Goal: Task Accomplishment & Management: Complete application form

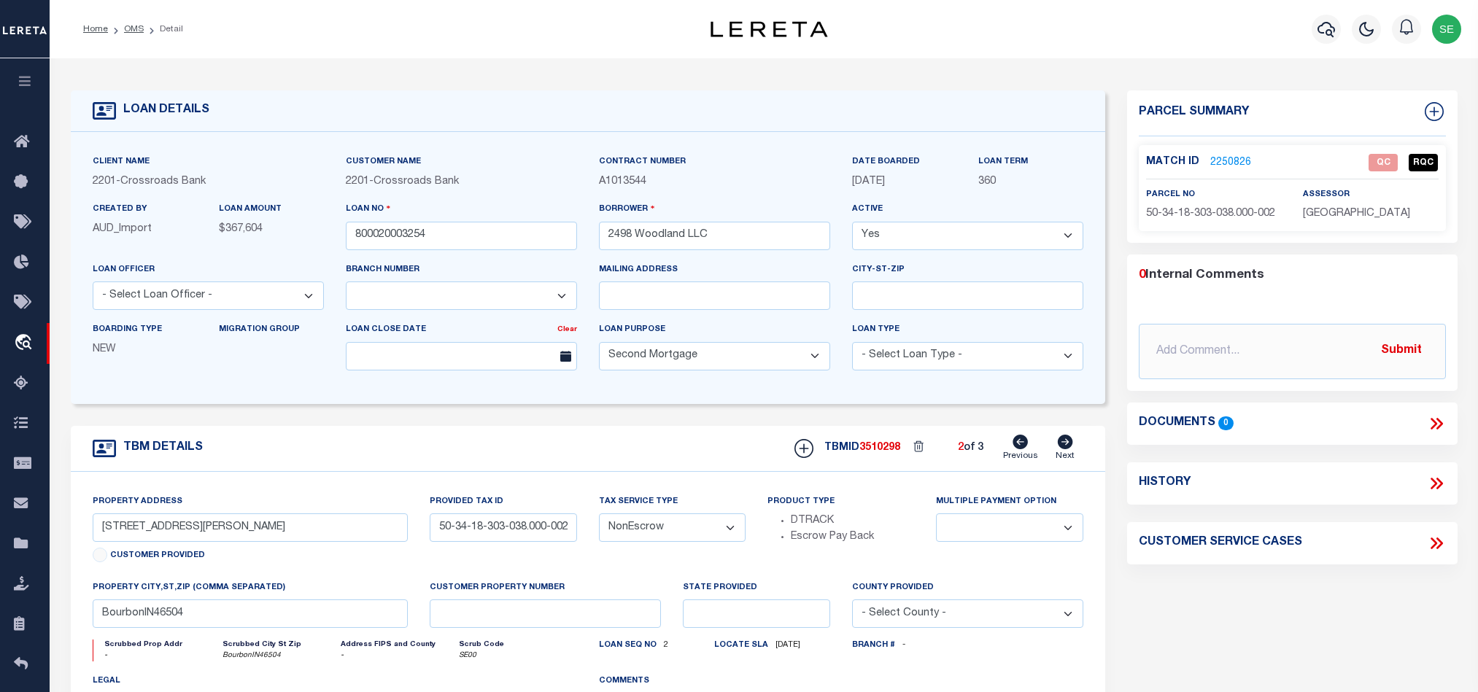
select select "7571"
select select "100"
select select "NonEscrow"
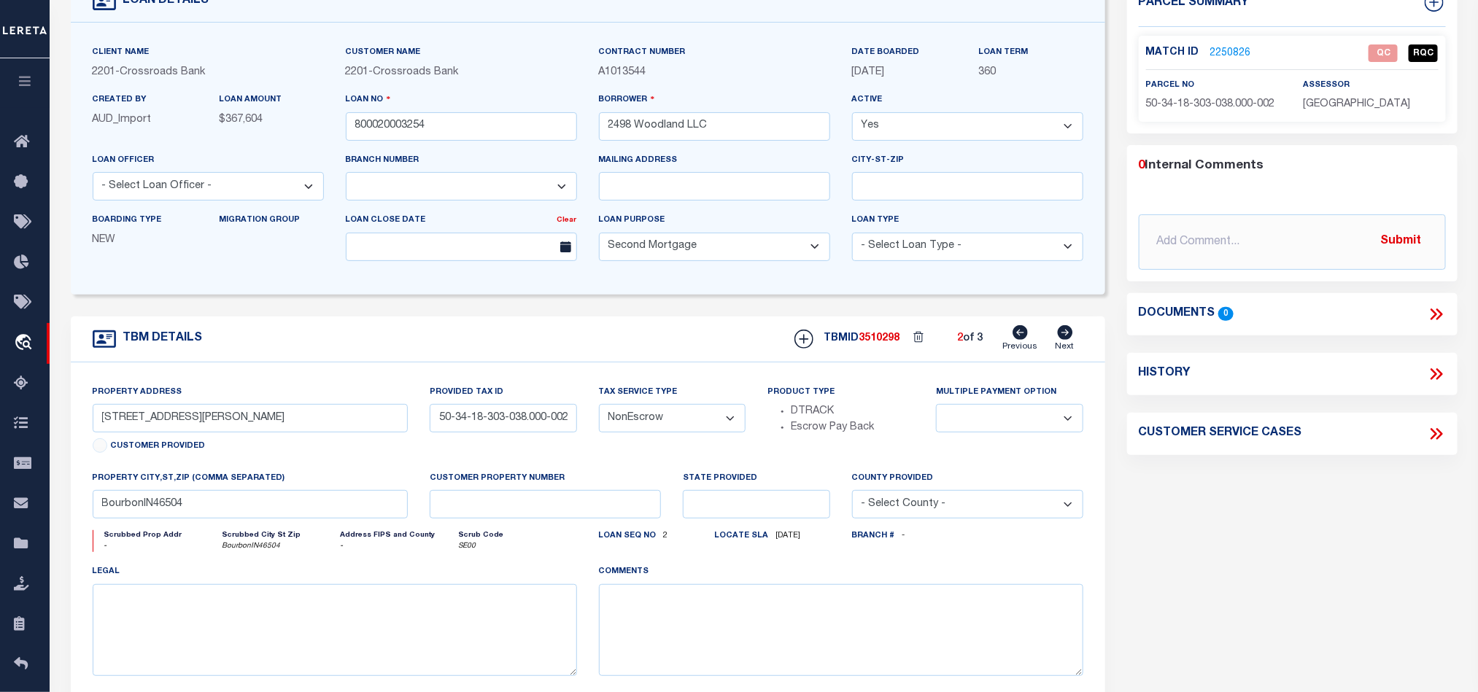
scroll to position [109, 0]
click at [1309, 493] on div "Parcel Summary Match ID 2250826 0" at bounding box center [1292, 379] width 352 height 797
click at [1322, 534] on div "Parcel Summary Match ID 2250826 0" at bounding box center [1292, 379] width 352 height 797
click at [1234, 46] on link "2250826" at bounding box center [1230, 53] width 41 height 15
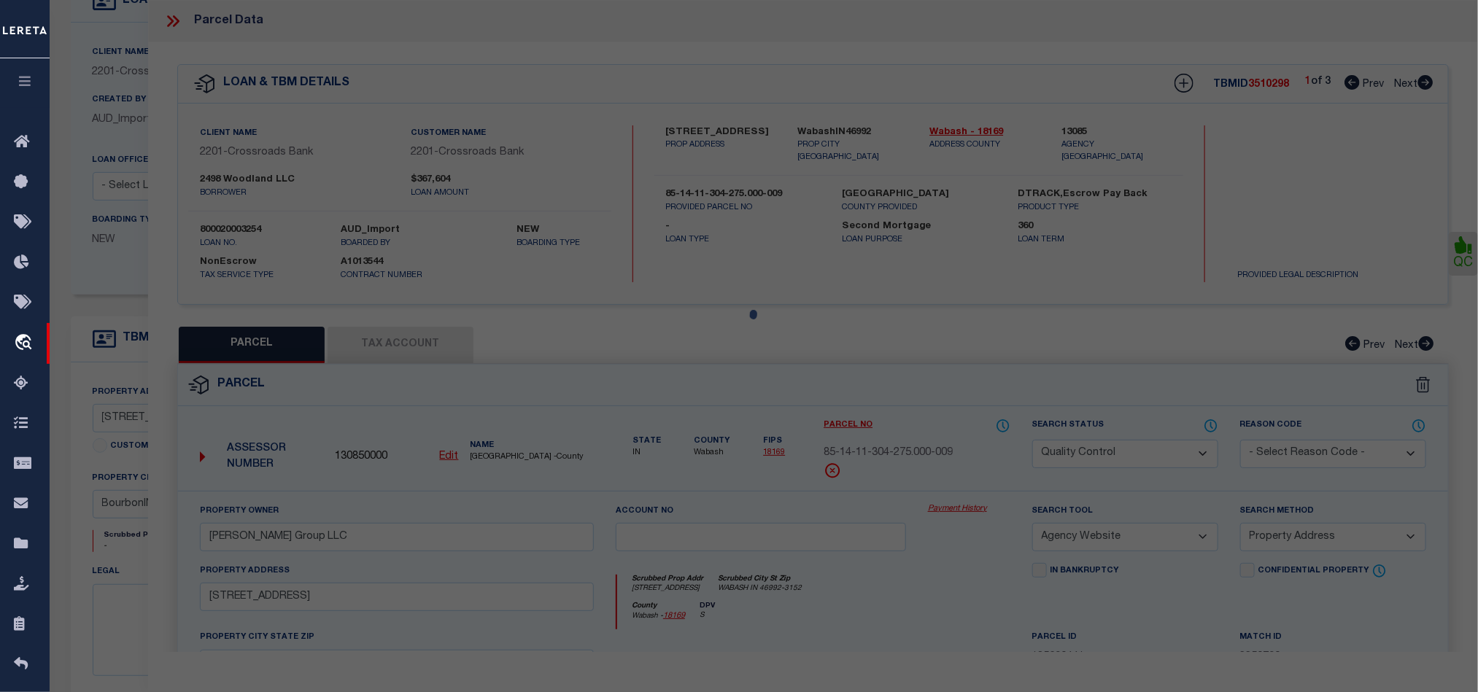
scroll to position [282, 0]
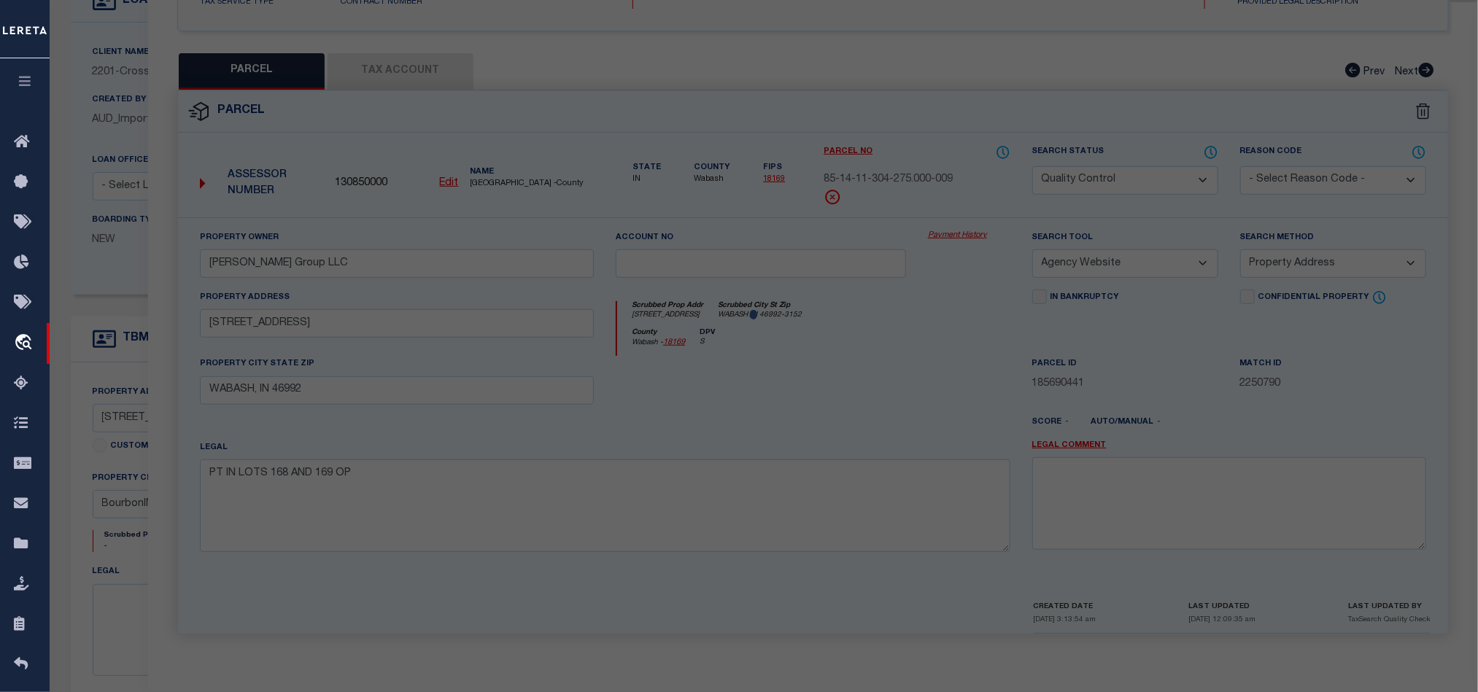
select select "AS"
select select
checkbox input "false"
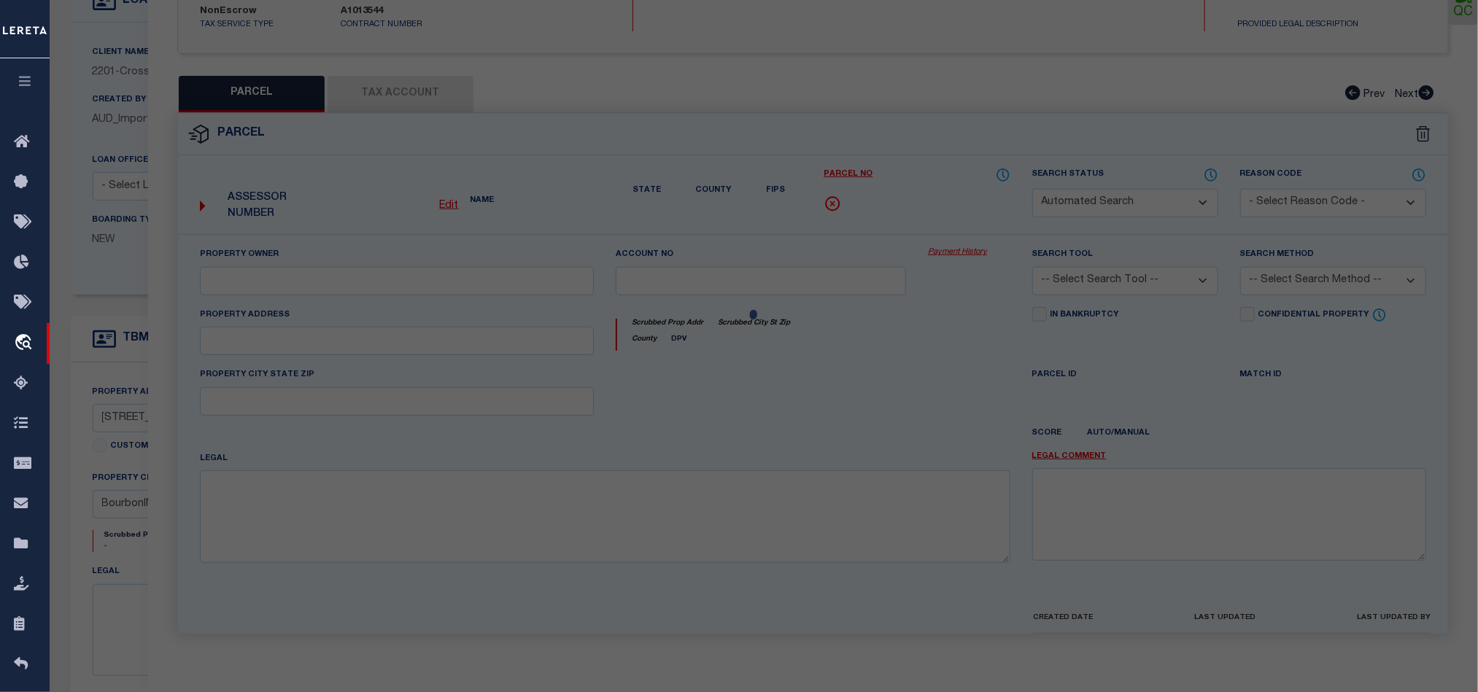
select select "QC"
type input "2498 WOODLAND LLC"
select select "AGW"
select select "ADD"
type input "[STREET_ADDRESS][PERSON_NAME]"
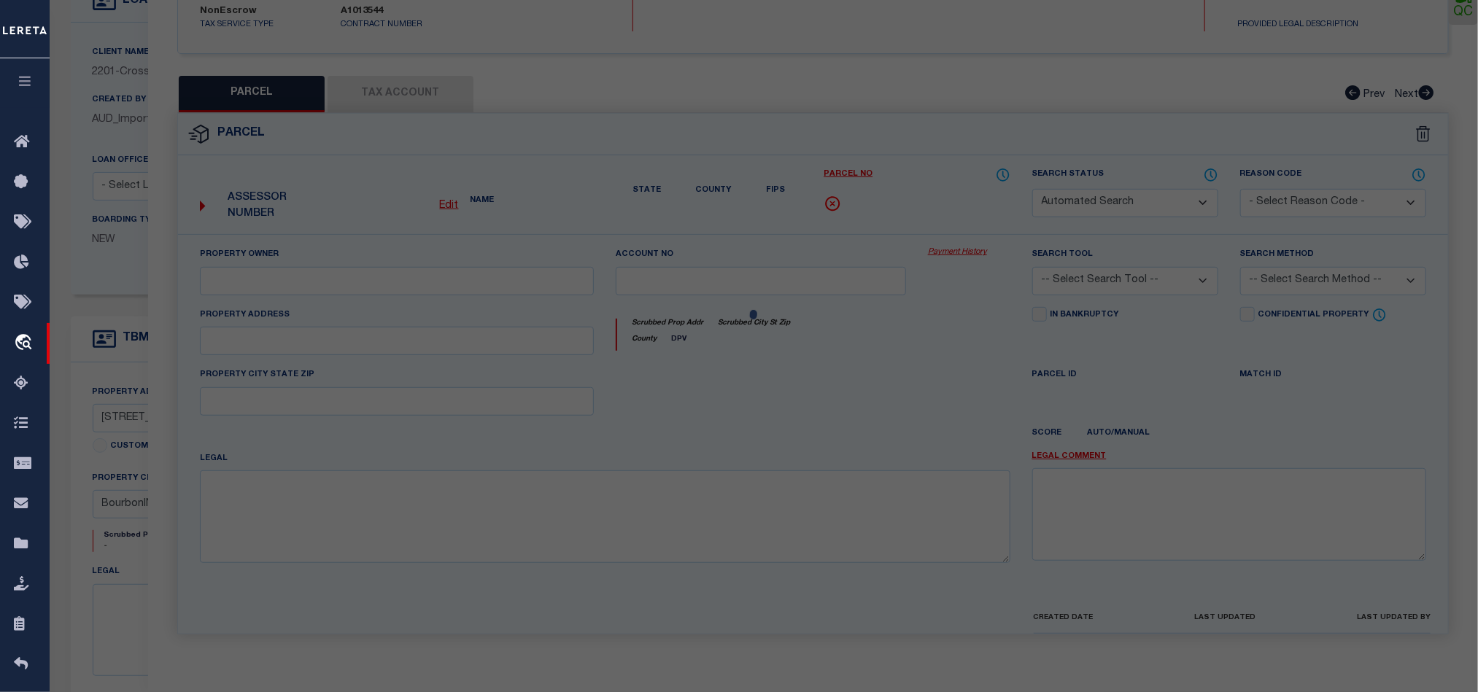
type input "BOURBON"
type textarea "BEG 128.65FT E SW COR BLK 8 [PERSON_NAME] CON & LOT 8 37'E & ADJ LOT COMB FORM …"
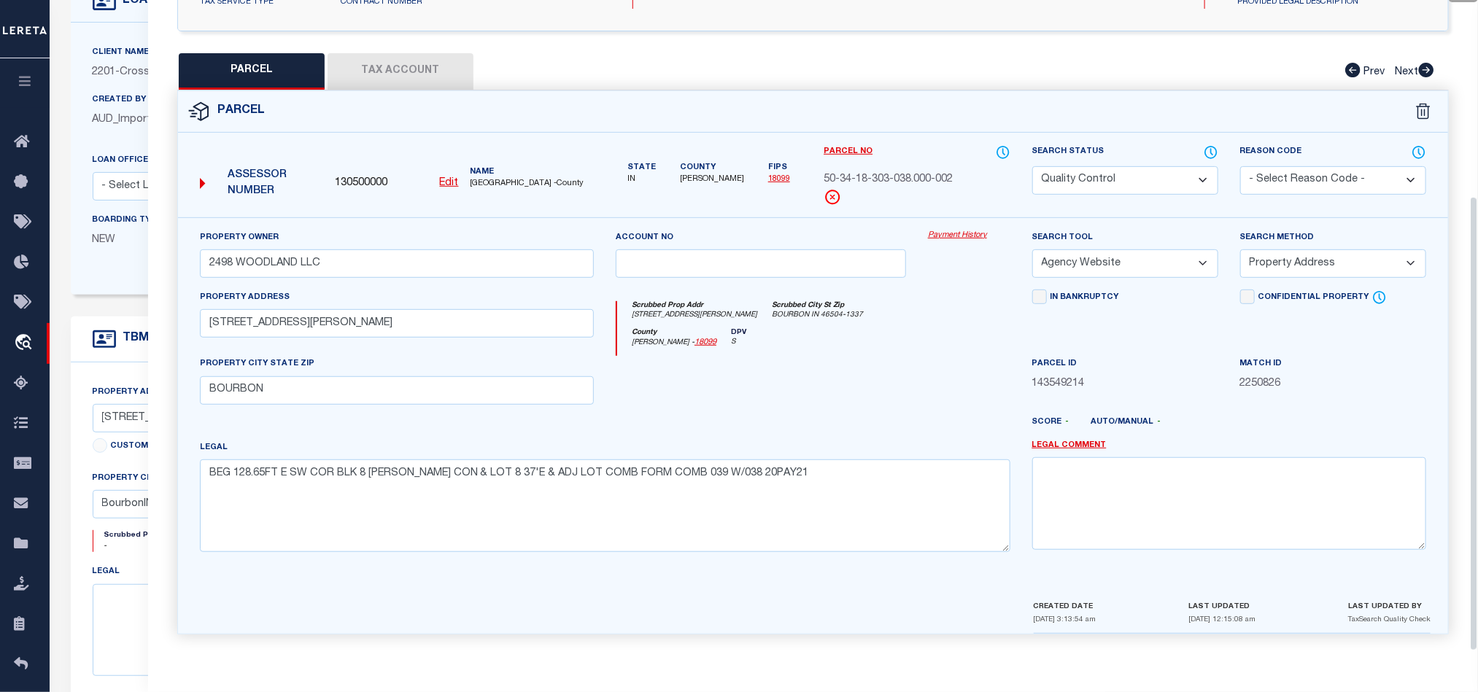
click at [1119, 173] on select "Automated Search Bad Parcel Complete Duplicate Parcel High Dollar Reporting In …" at bounding box center [1125, 180] width 186 height 28
select select "CP"
click at [779, 392] on div at bounding box center [761, 386] width 312 height 60
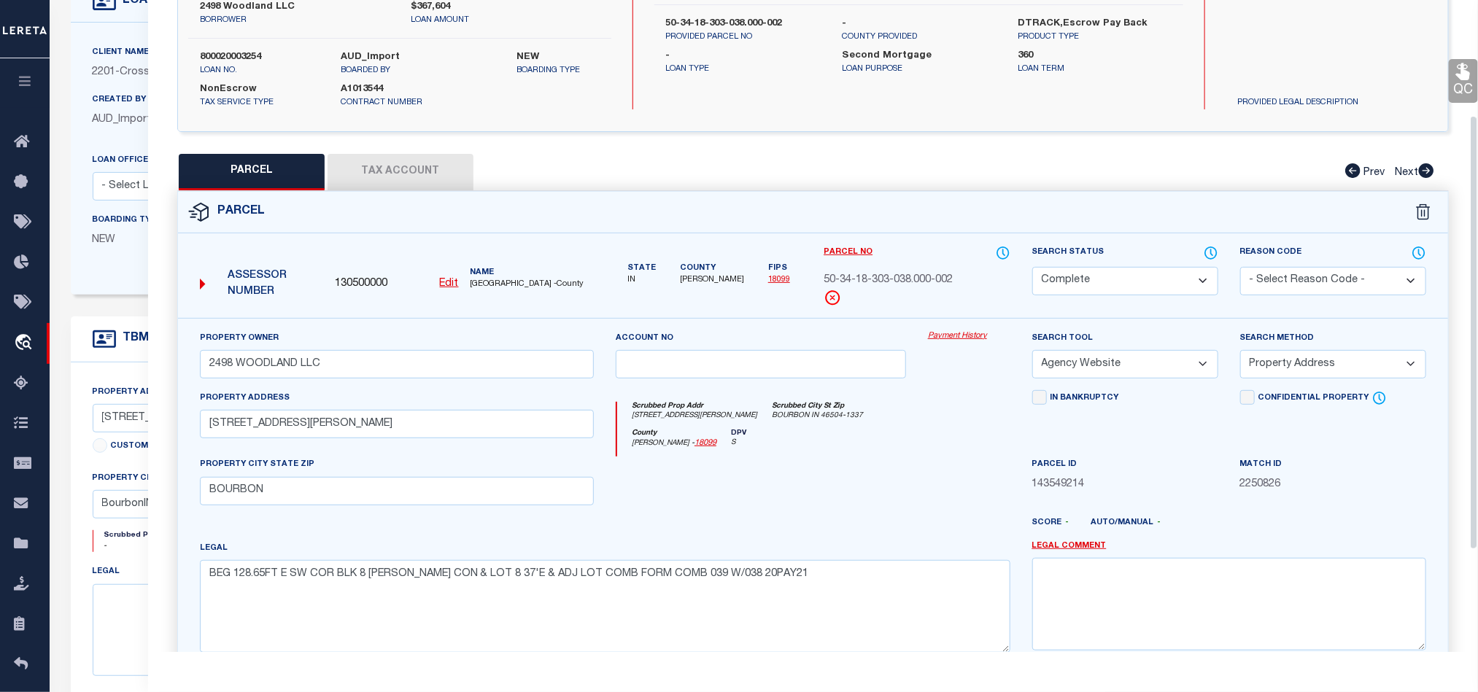
click at [395, 156] on button "Tax Account" at bounding box center [400, 172] width 146 height 36
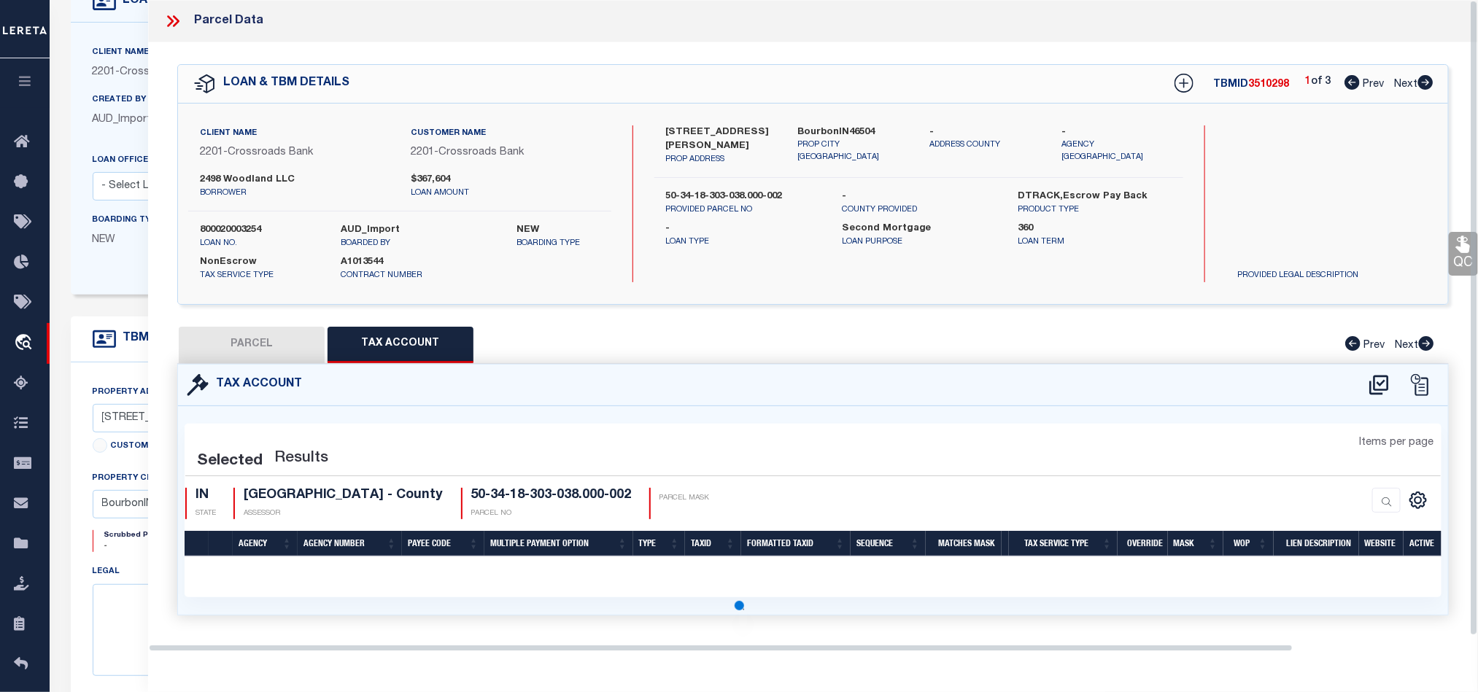
scroll to position [0, 0]
select select "100"
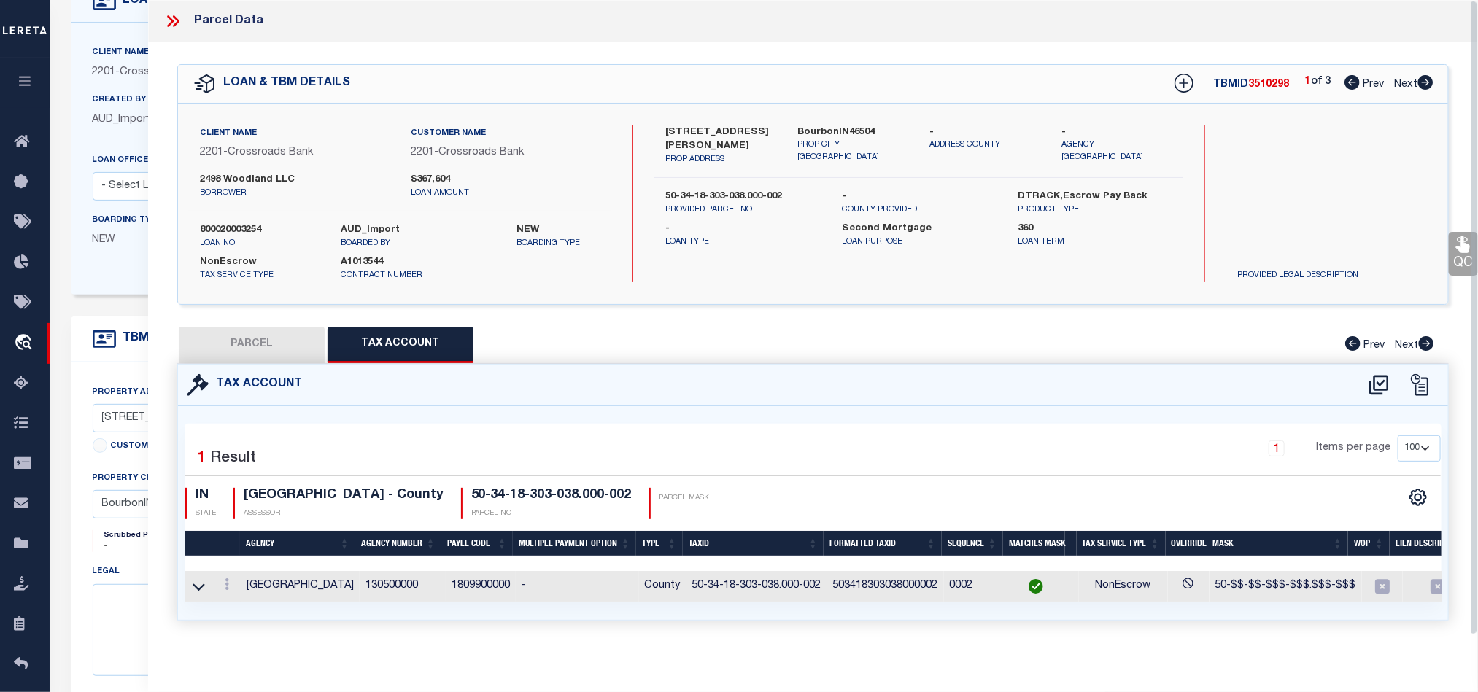
click at [263, 340] on button "PARCEL" at bounding box center [252, 345] width 146 height 36
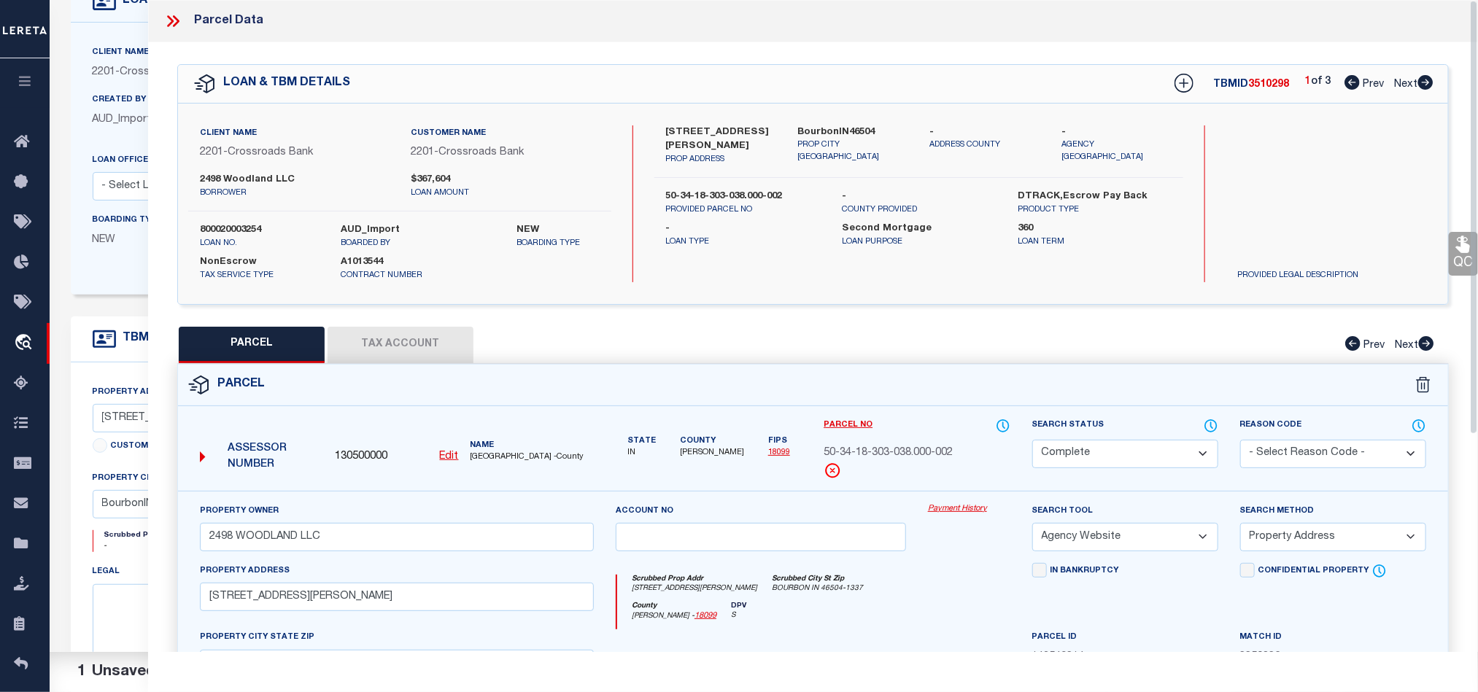
click at [1470, 247] on icon at bounding box center [1463, 244] width 19 height 19
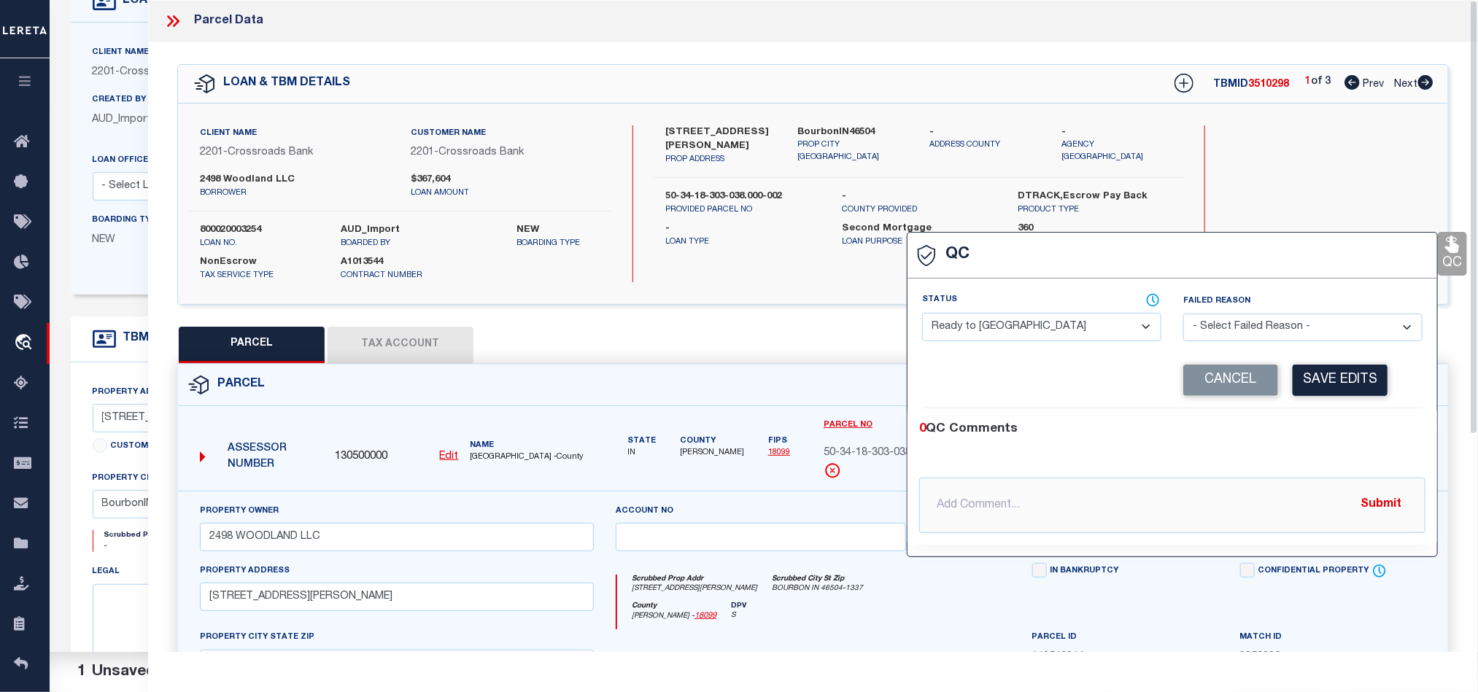
click at [1013, 319] on select "- Select Status - Ready to QC Correct Incorrect" at bounding box center [1041, 327] width 239 height 28
select select "COR"
drag, startPoint x: 1331, startPoint y: 436, endPoint x: 1330, endPoint y: 396, distance: 40.1
click at [1331, 436] on div "0 QC Comments" at bounding box center [1169, 429] width 500 height 19
click at [1330, 394] on button "Save Edits" at bounding box center [1339, 380] width 95 height 31
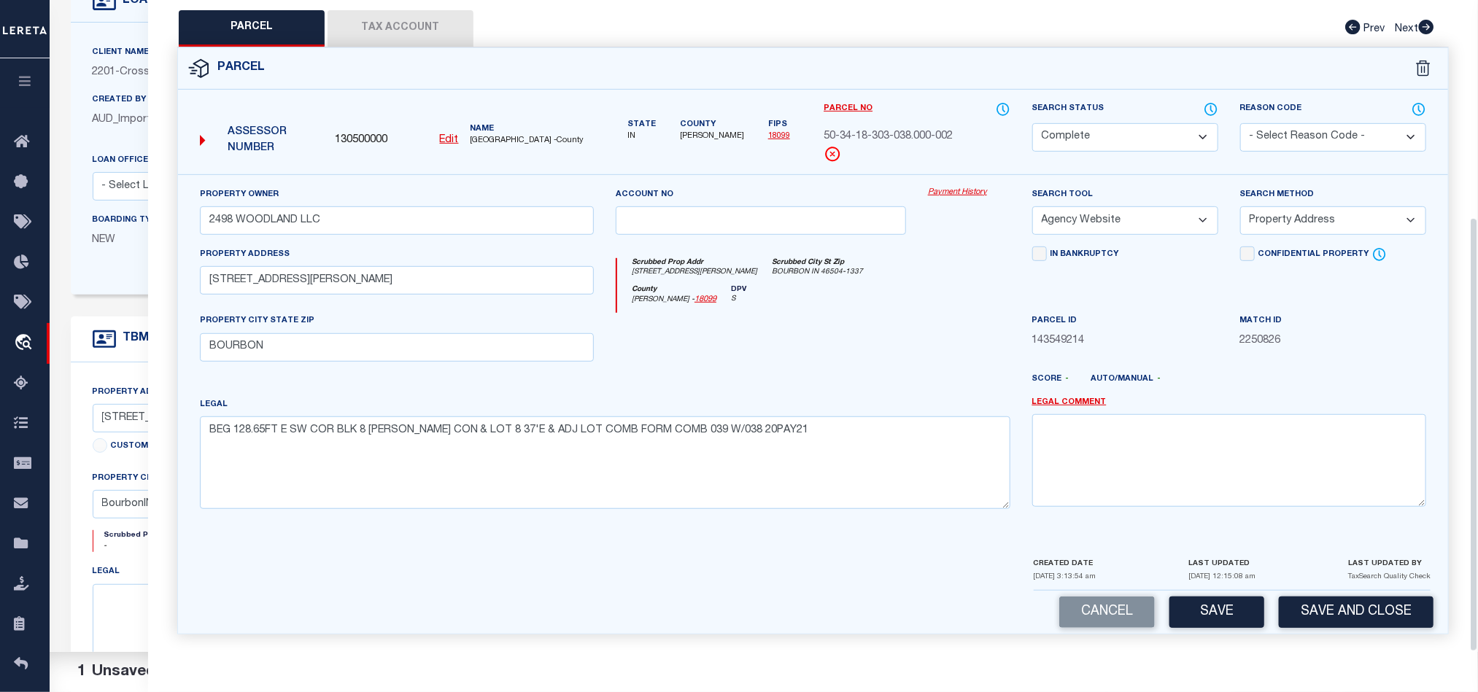
scroll to position [326, 0]
click at [1343, 620] on button "Save and Close" at bounding box center [1356, 612] width 155 height 31
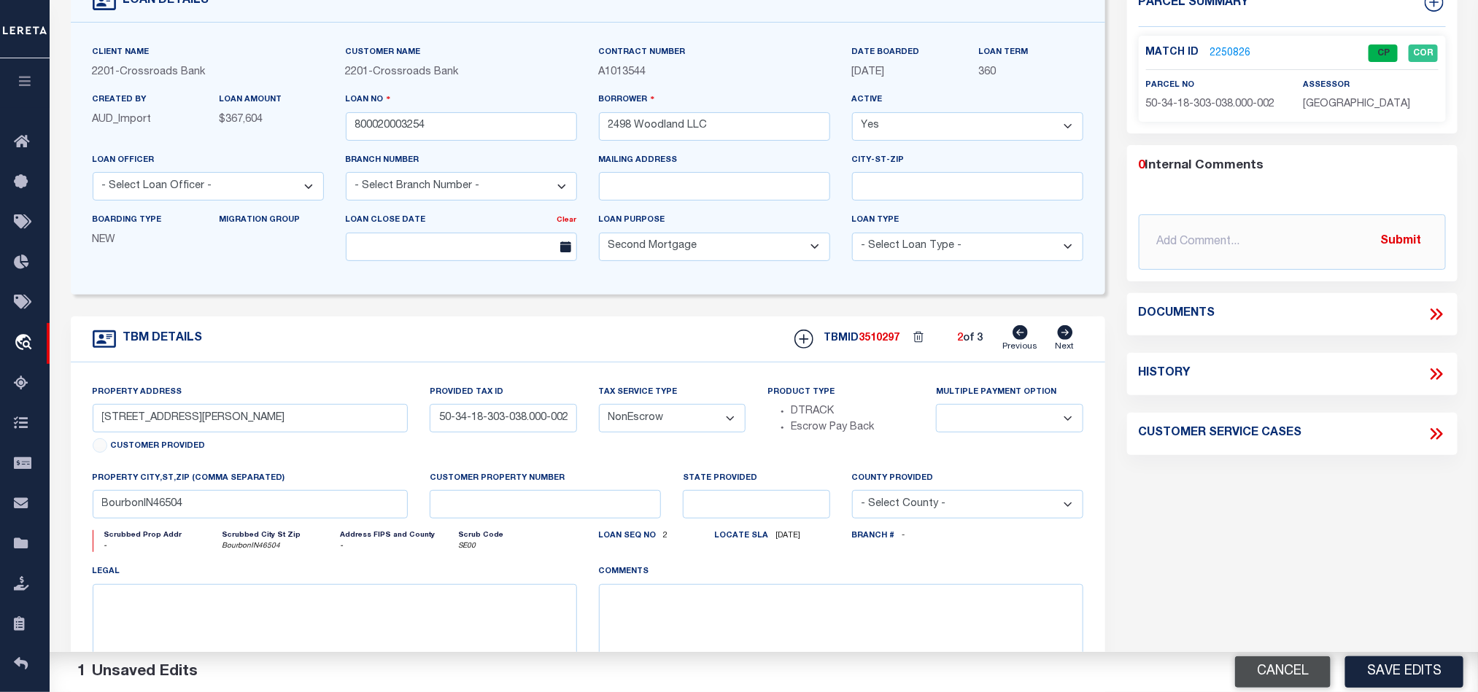
type input "[STREET_ADDRESS]"
type input "50-34-19-103-341.000-002"
select select
type input "BourrbonIN46504"
type input "IN"
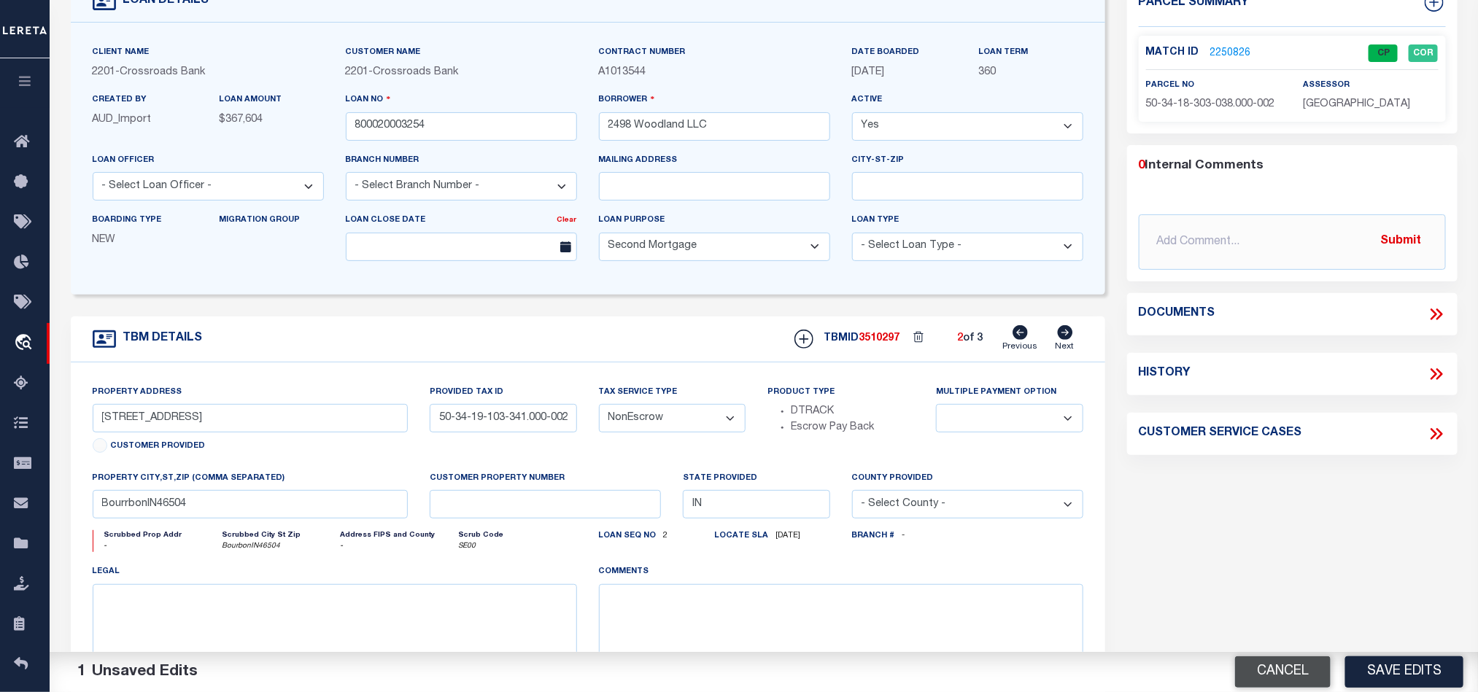
select select
click at [1270, 672] on button "Cancel" at bounding box center [1283, 671] width 96 height 31
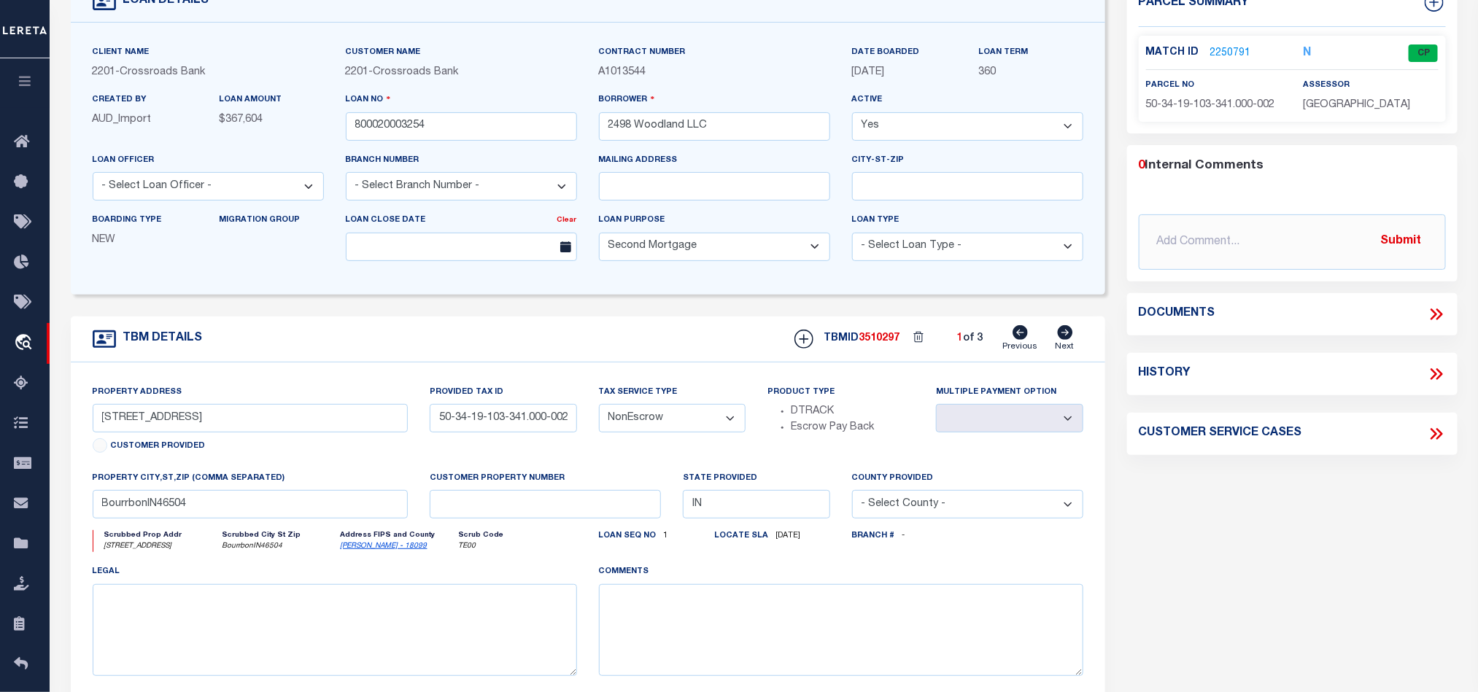
click at [1068, 335] on icon at bounding box center [1065, 332] width 15 height 15
type input "[STREET_ADDRESS][PERSON_NAME]"
type input "50-34-18-303-038.000-002"
select select
type input "BourbonIN46504"
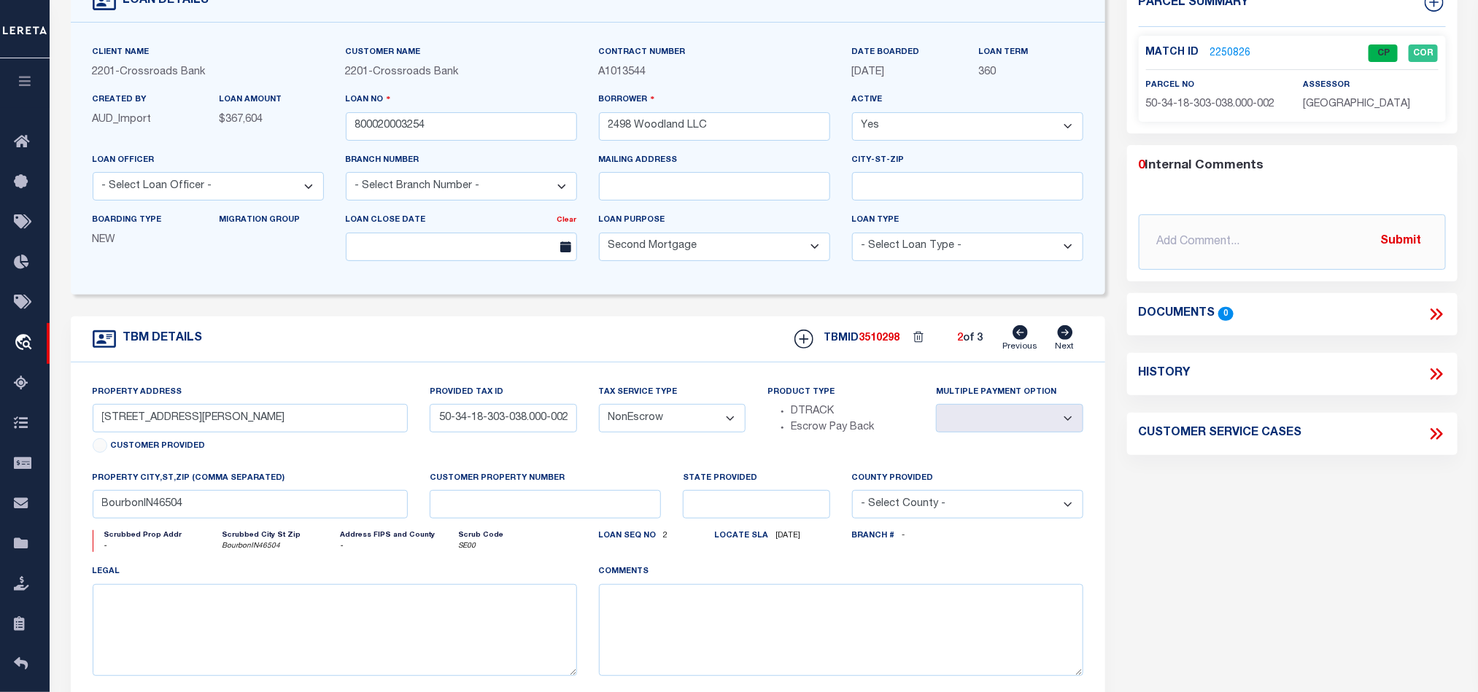
click at [1066, 335] on icon at bounding box center [1065, 332] width 15 height 15
type input "[STREET_ADDRESS][PERSON_NAME], [STREET_ADDRESS][PERSON_NAME], and"
type input "50-34-18-303-004.000-002"
select select
click at [1225, 106] on span "50-34-18-303-004.000-002" at bounding box center [1210, 104] width 129 height 10
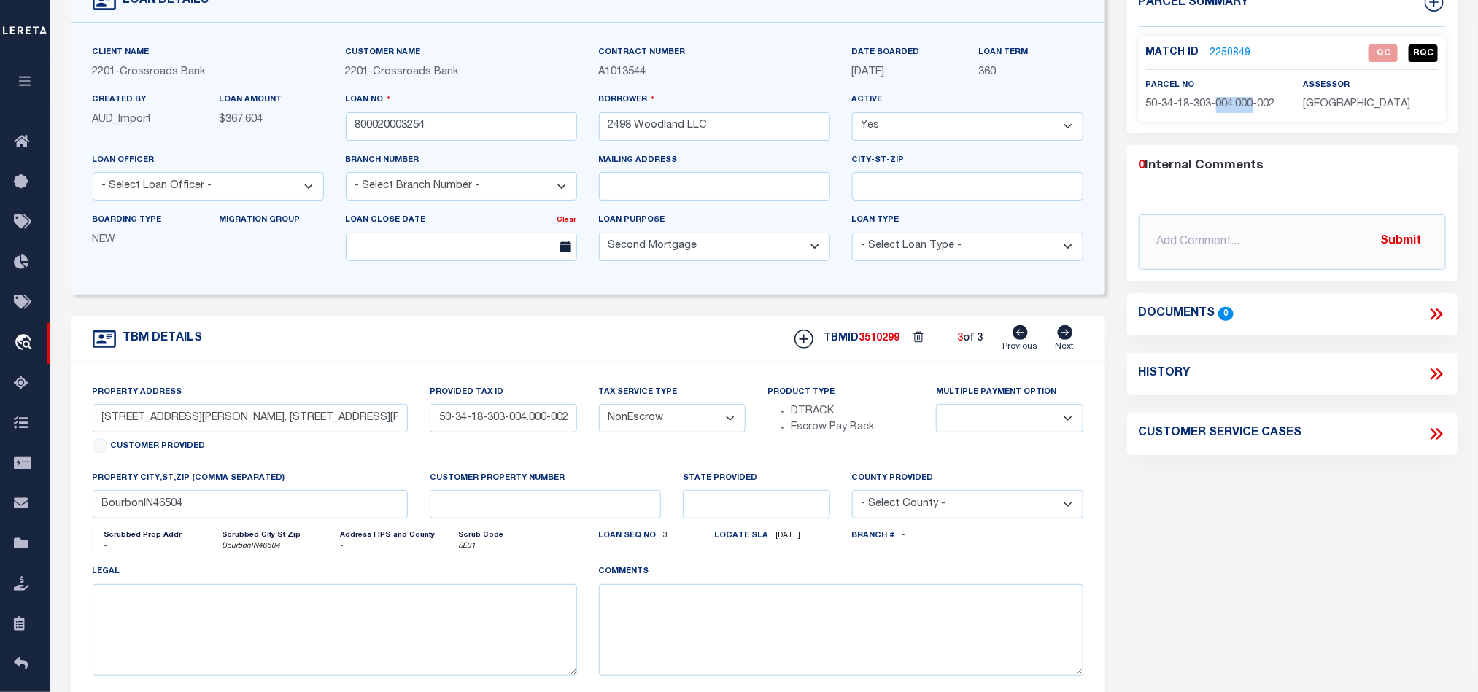
click at [1225, 106] on span "50-34-18-303-004.000-002" at bounding box center [1210, 104] width 129 height 10
copy div "50-34-18-303-004.000-002"
drag, startPoint x: 1244, startPoint y: 495, endPoint x: 1263, endPoint y: 427, distance: 71.3
click at [1244, 495] on div "Parcel Summary Match ID 2250849 0" at bounding box center [1292, 379] width 352 height 797
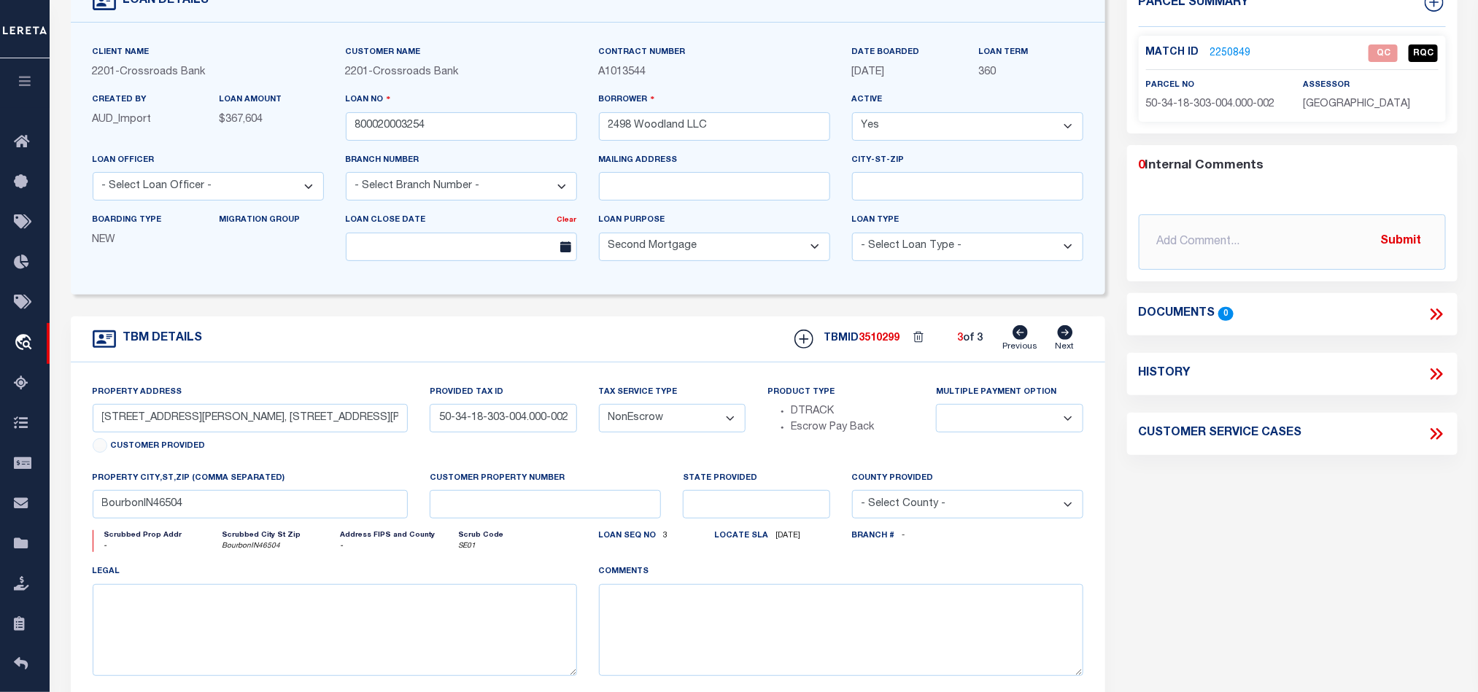
click at [1228, 55] on link "2250849" at bounding box center [1230, 53] width 41 height 15
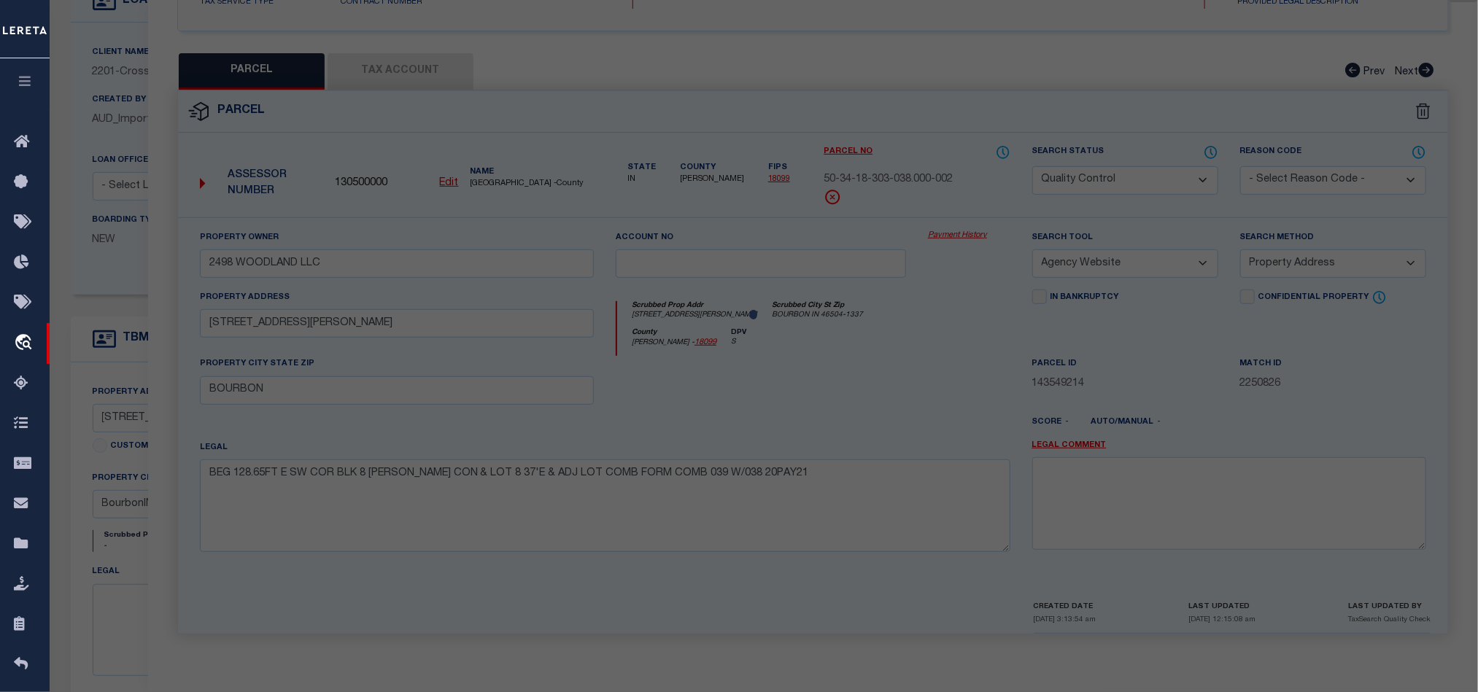
select select "AS"
select select
checkbox input "false"
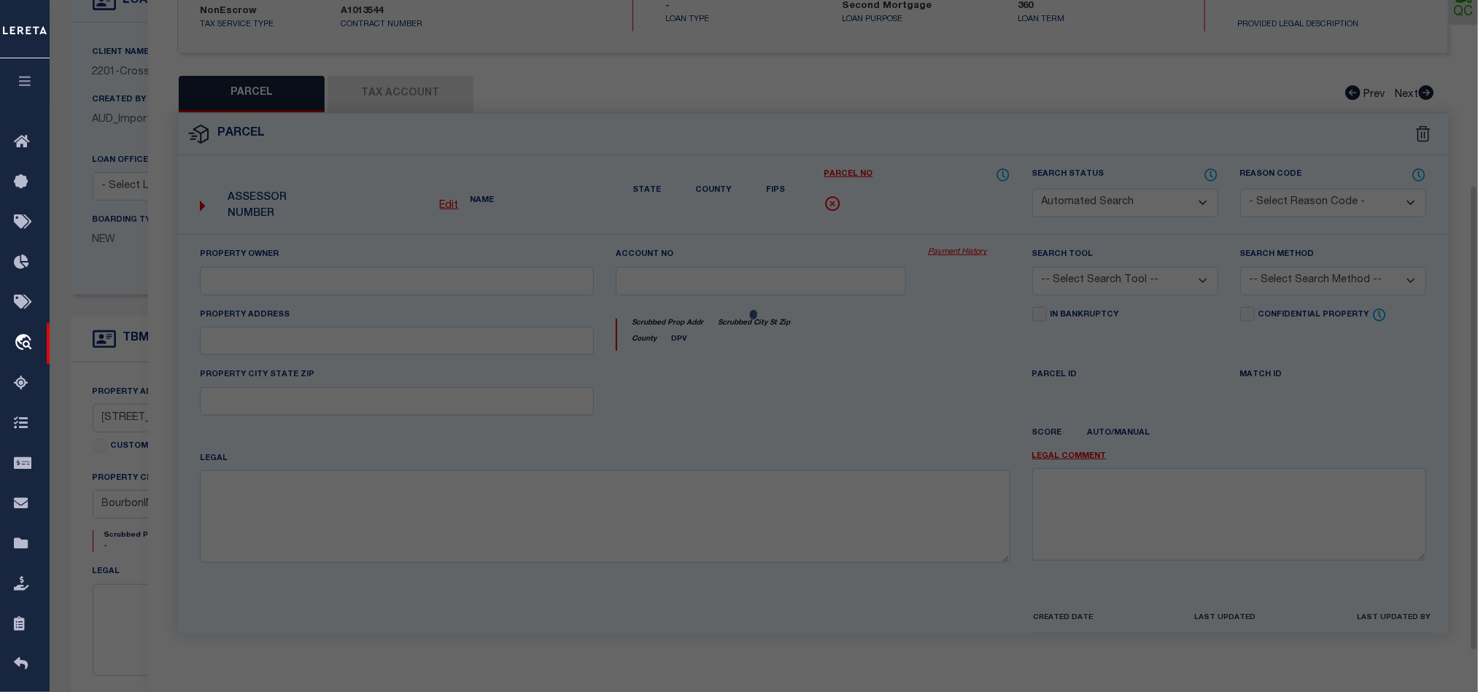
select select "QC"
type input "2498 WOODLAND LLC"
select select "AGW"
select select "ADD"
type input "[STREET_ADDRESS][PERSON_NAME]"
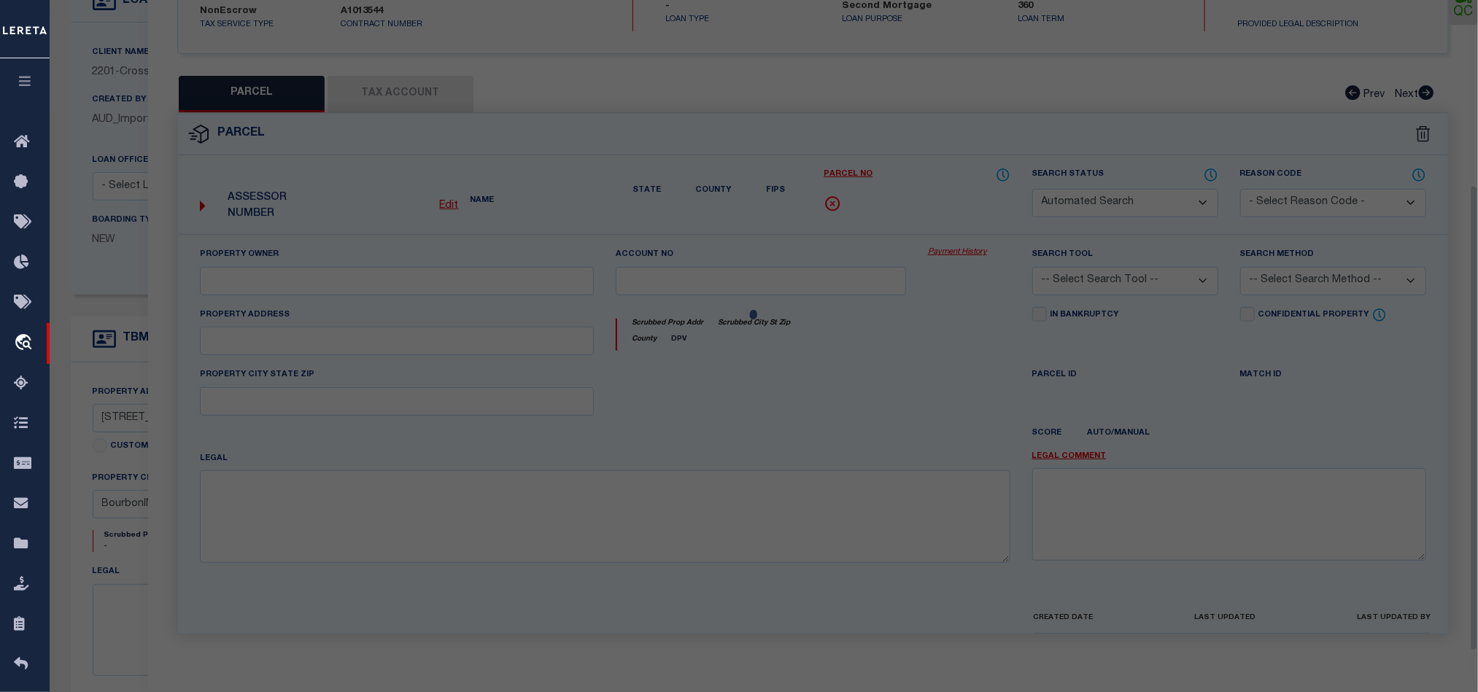
type input "BOURBON"
type textarea "LINNS CON ADD BLK 1 S 120? E 132? OF LOT 1 & LINNS CON ADD BLK 1 8'E ADJ S 120'…"
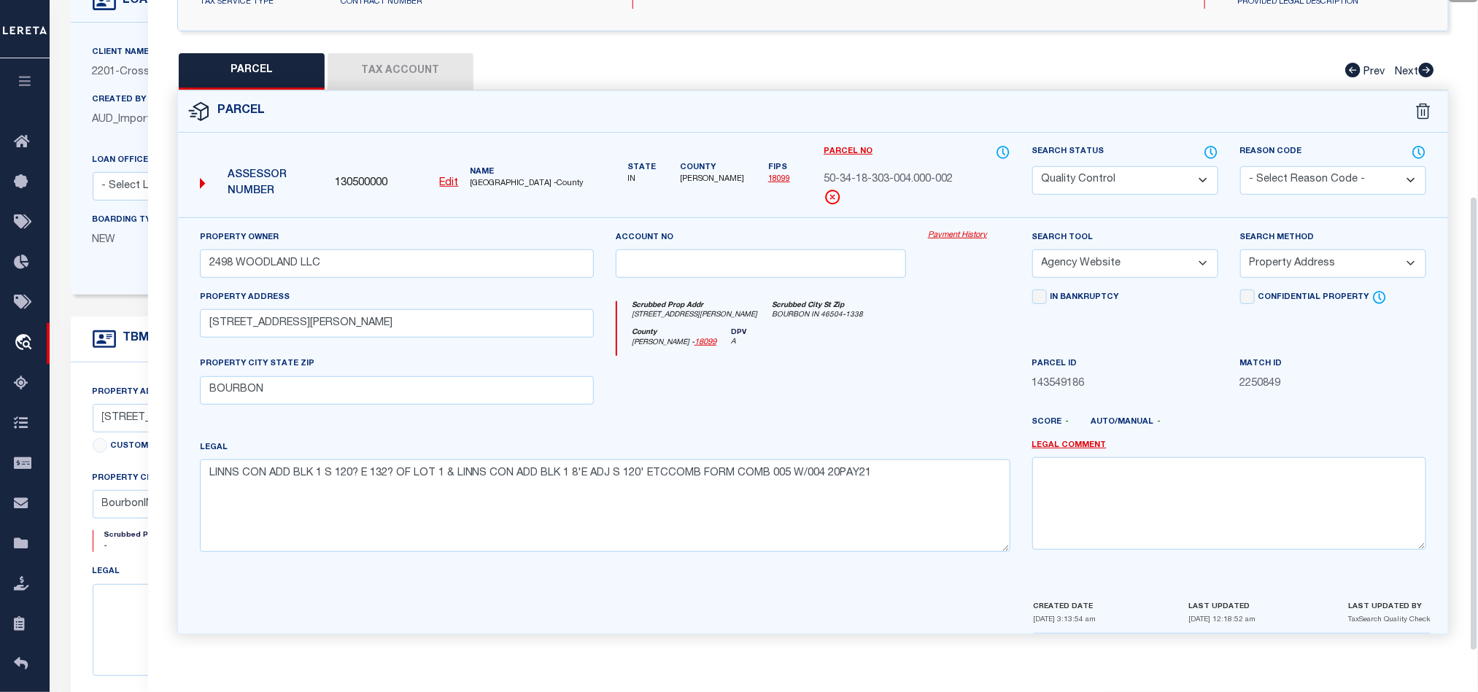
click at [806, 361] on div at bounding box center [761, 386] width 312 height 60
click at [388, 53] on button "Tax Account" at bounding box center [400, 71] width 146 height 36
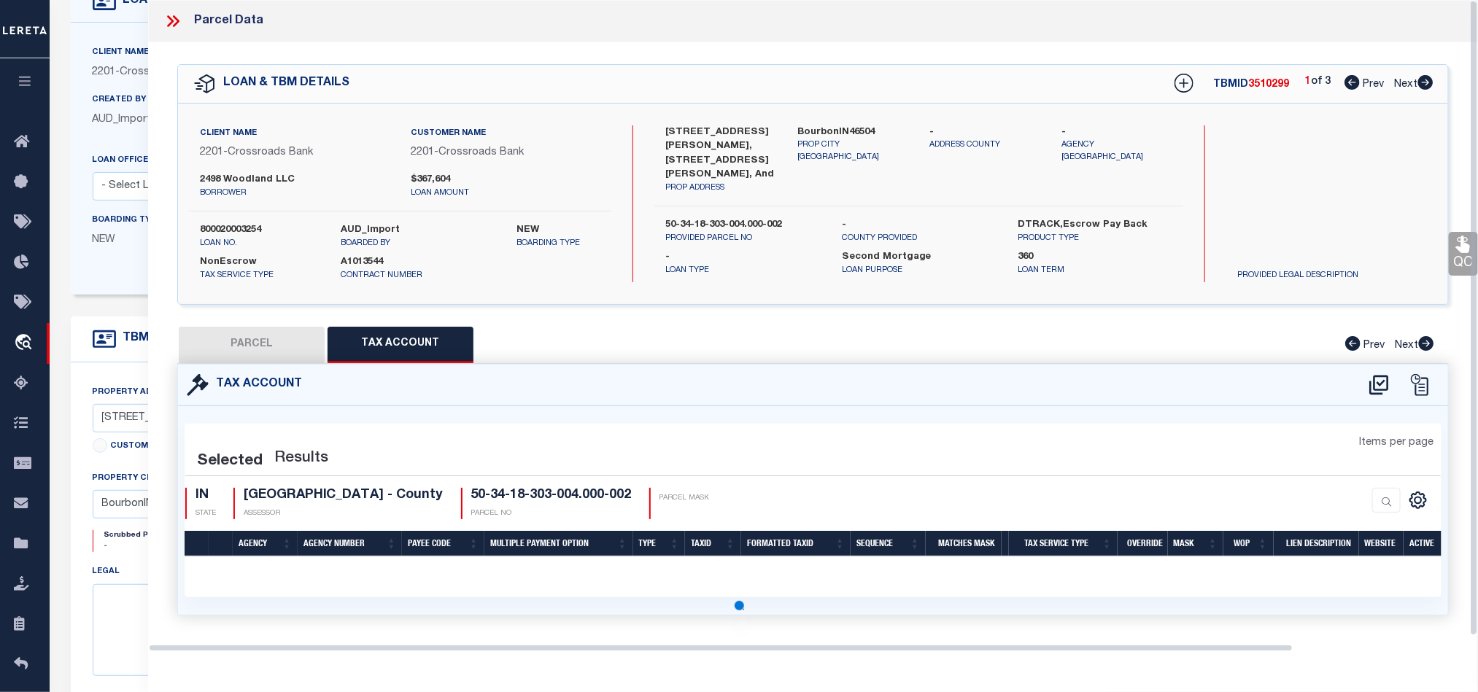
scroll to position [0, 0]
select select "100"
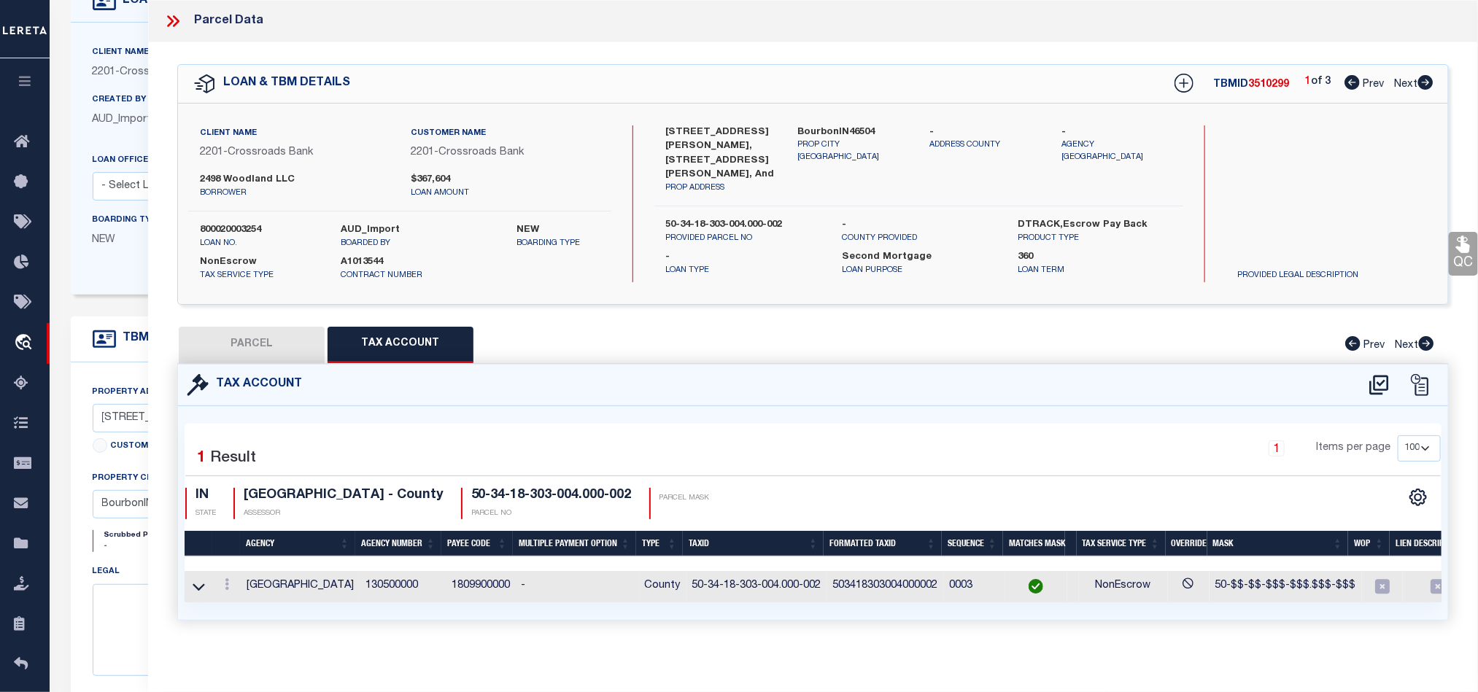
click at [279, 350] on button "PARCEL" at bounding box center [252, 345] width 146 height 36
select select "AS"
select select
checkbox input "false"
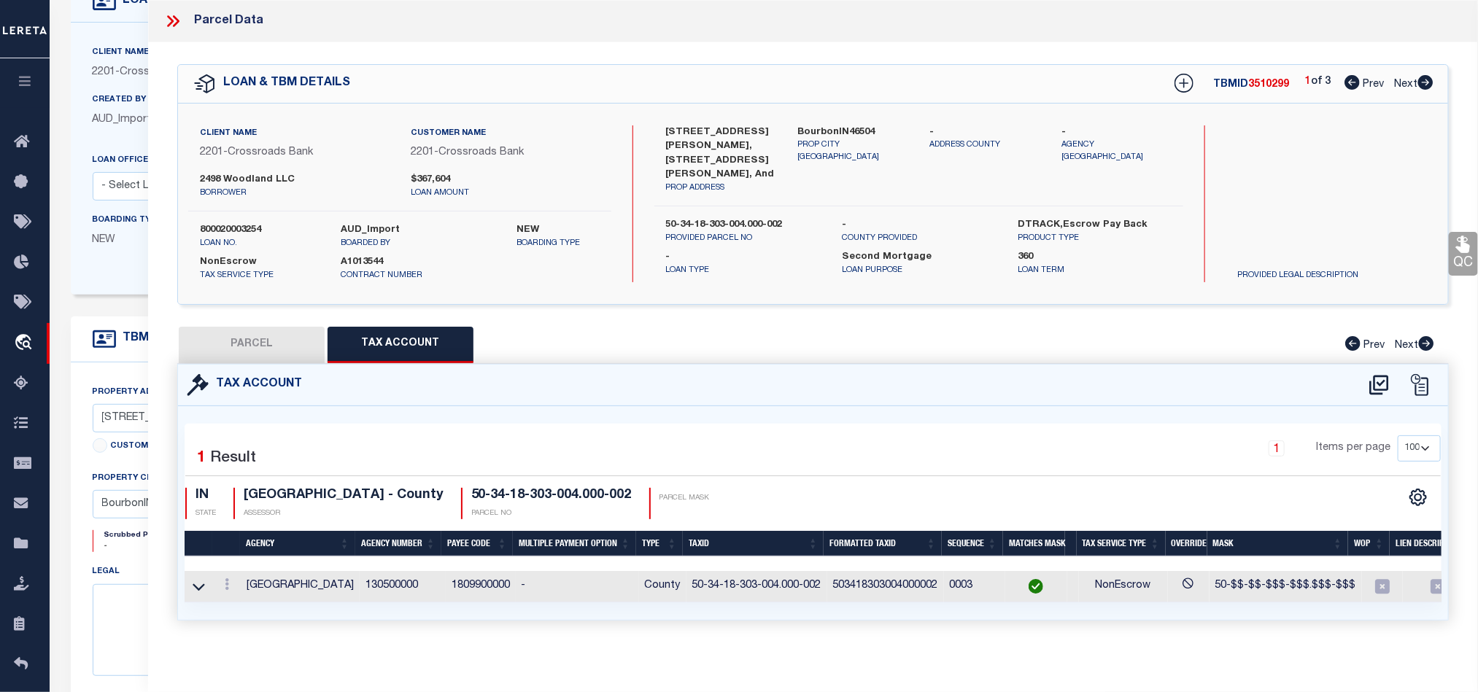
checkbox input "false"
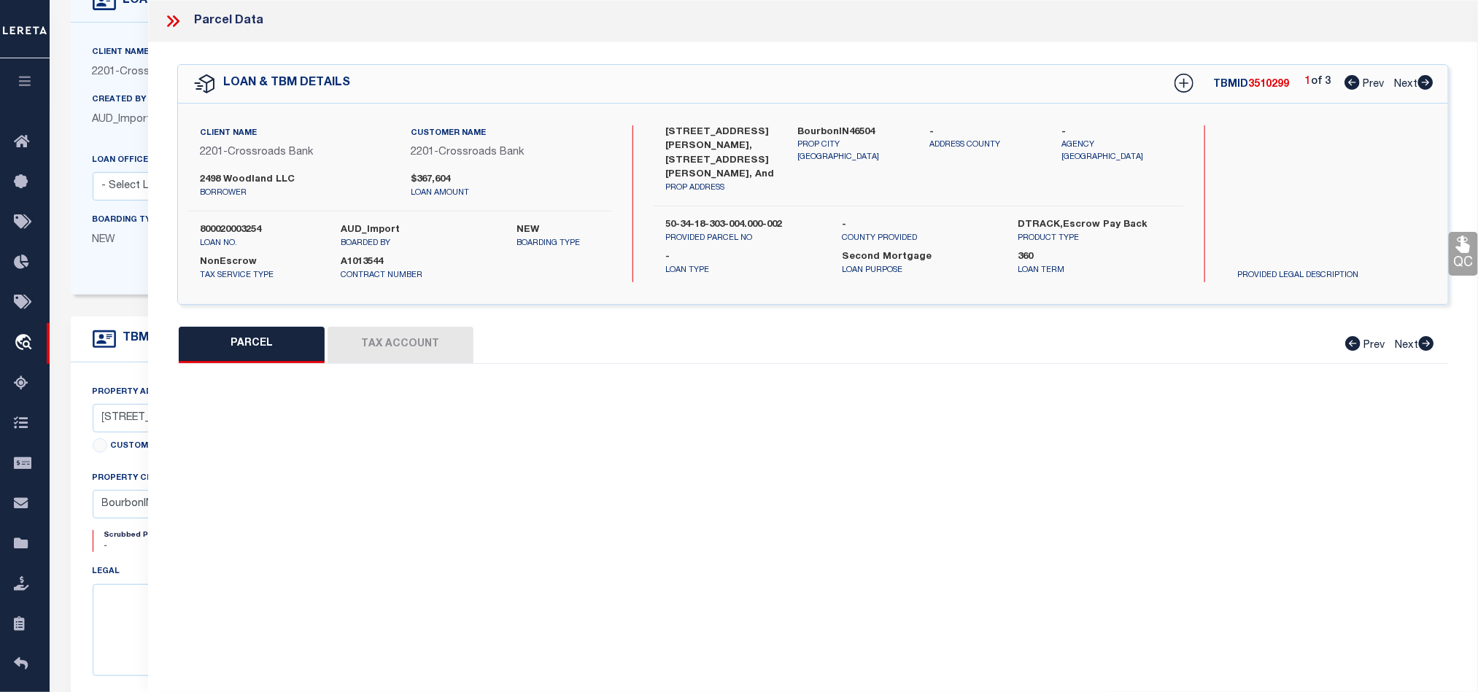
select select "QC"
type input "2498 WOODLAND LLC"
select select "AGW"
select select "ADD"
type input "[STREET_ADDRESS][PERSON_NAME]"
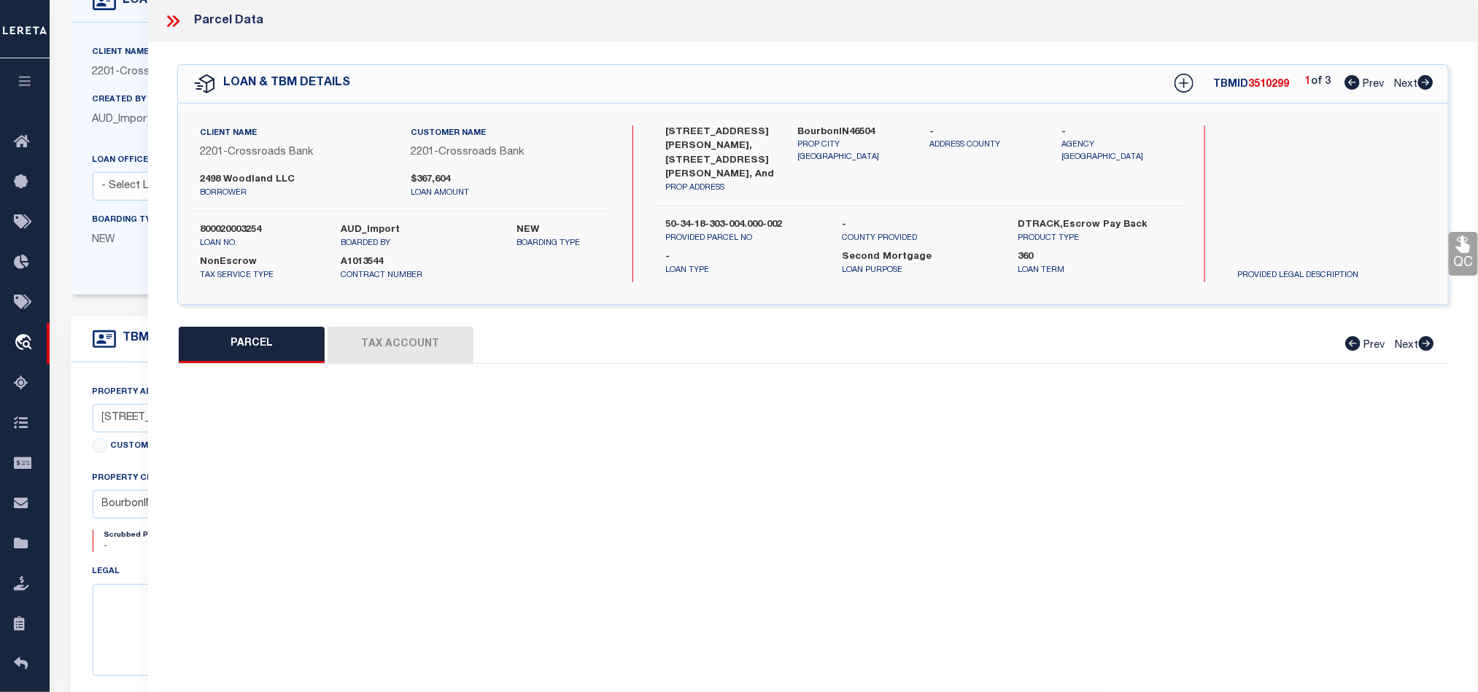
type input "BOURBON"
type textarea "LINNS CON ADD BLK 1 S 120? E 132? OF LOT 1 & LINNS CON ADD BLK 1 8'E ADJ S 120'…"
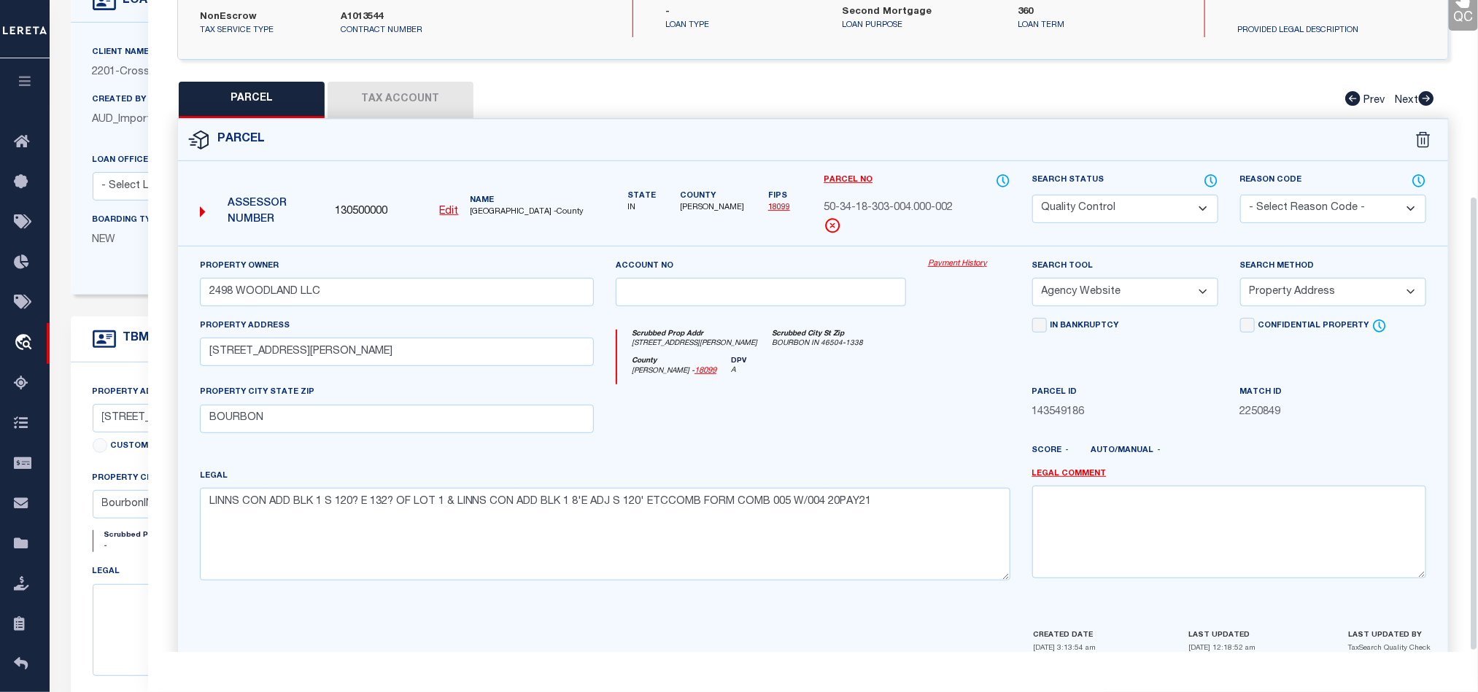
scroll to position [282, 0]
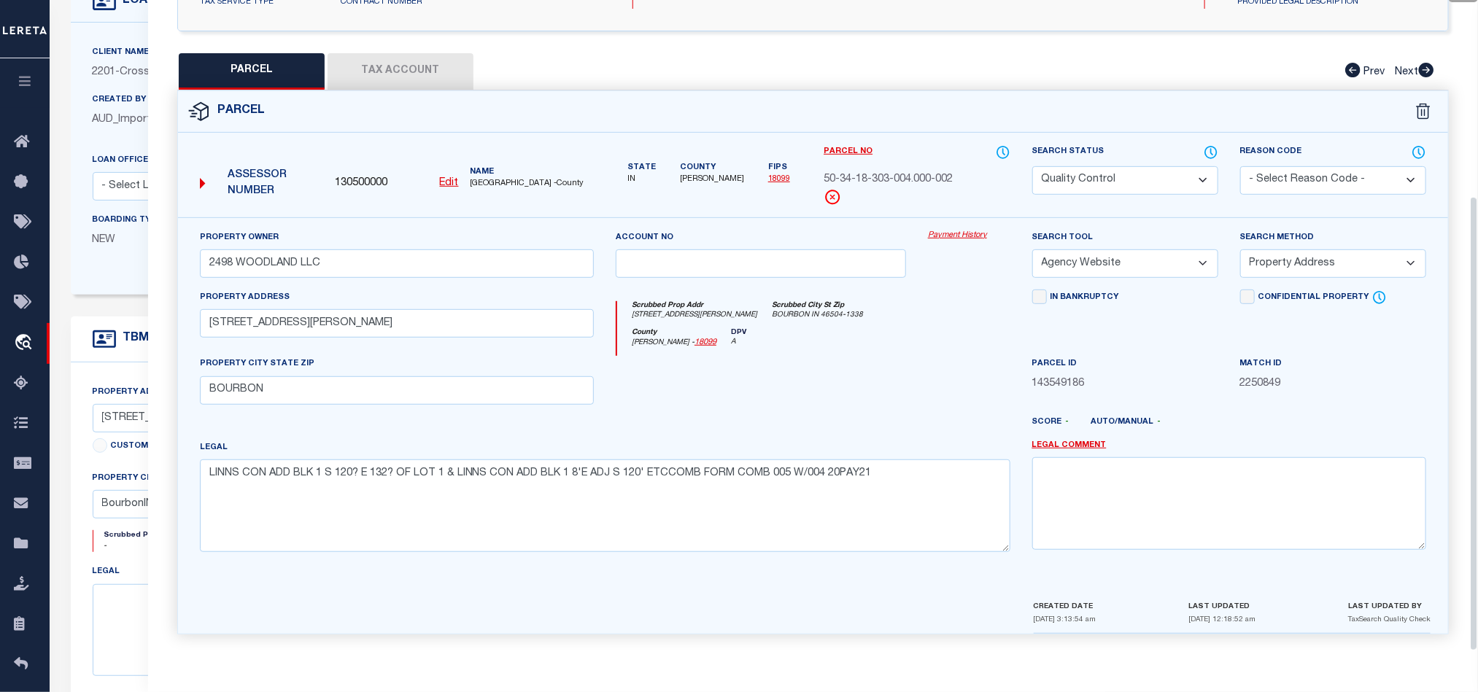
click at [891, 365] on div at bounding box center [761, 386] width 312 height 60
click at [790, 384] on div at bounding box center [761, 386] width 312 height 60
click at [1095, 178] on select "Automated Search Bad Parcel Complete Duplicate Parcel High Dollar Reporting In …" at bounding box center [1125, 180] width 186 height 28
select select "CP"
drag, startPoint x: 803, startPoint y: 325, endPoint x: 873, endPoint y: 337, distance: 71.1
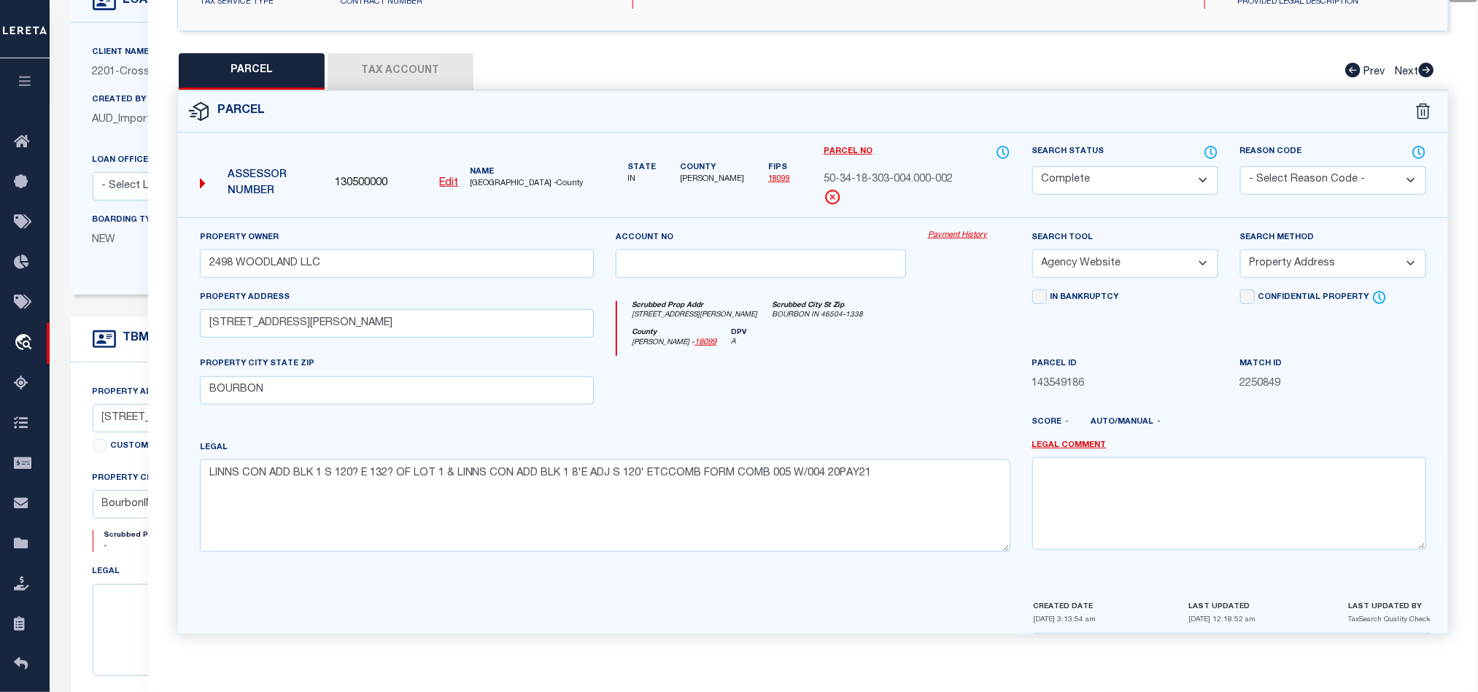
click at [803, 328] on div "County [PERSON_NAME] - 18099 DPV A" at bounding box center [813, 342] width 392 height 28
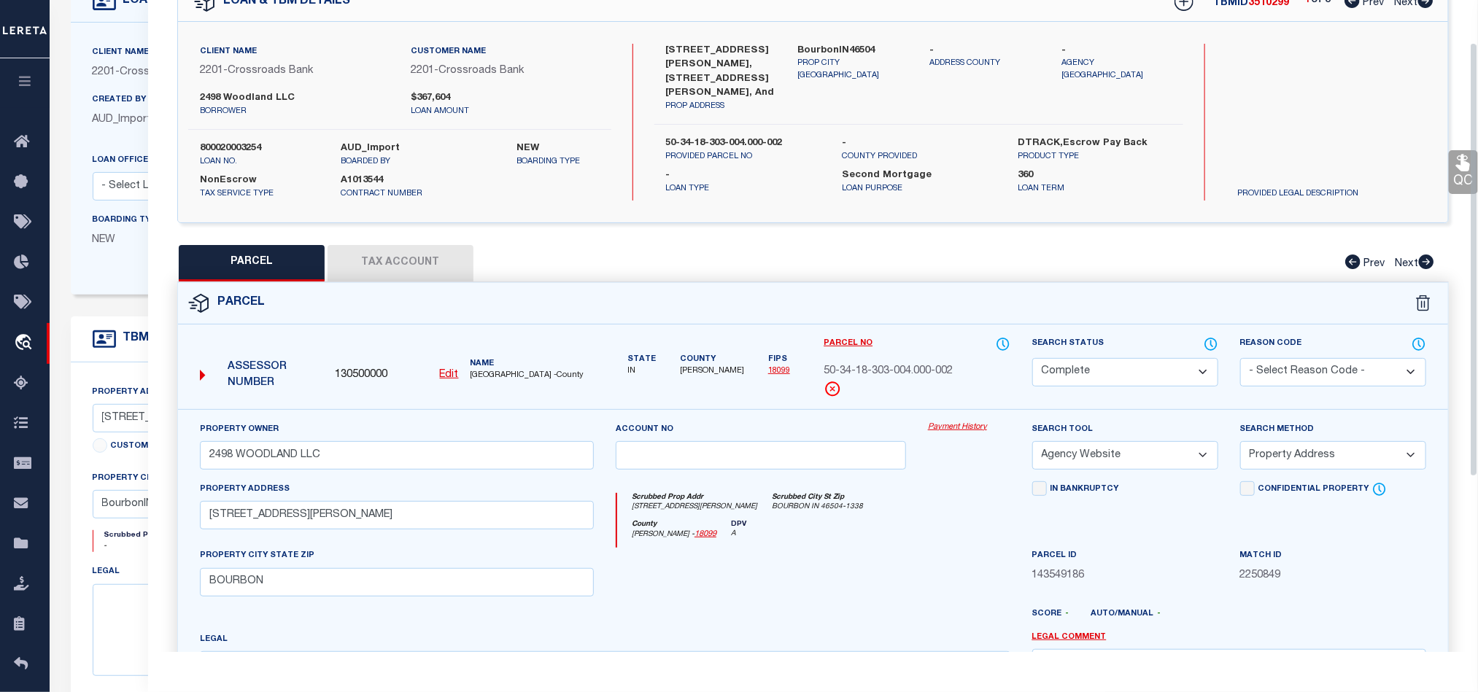
scroll to position [63, 0]
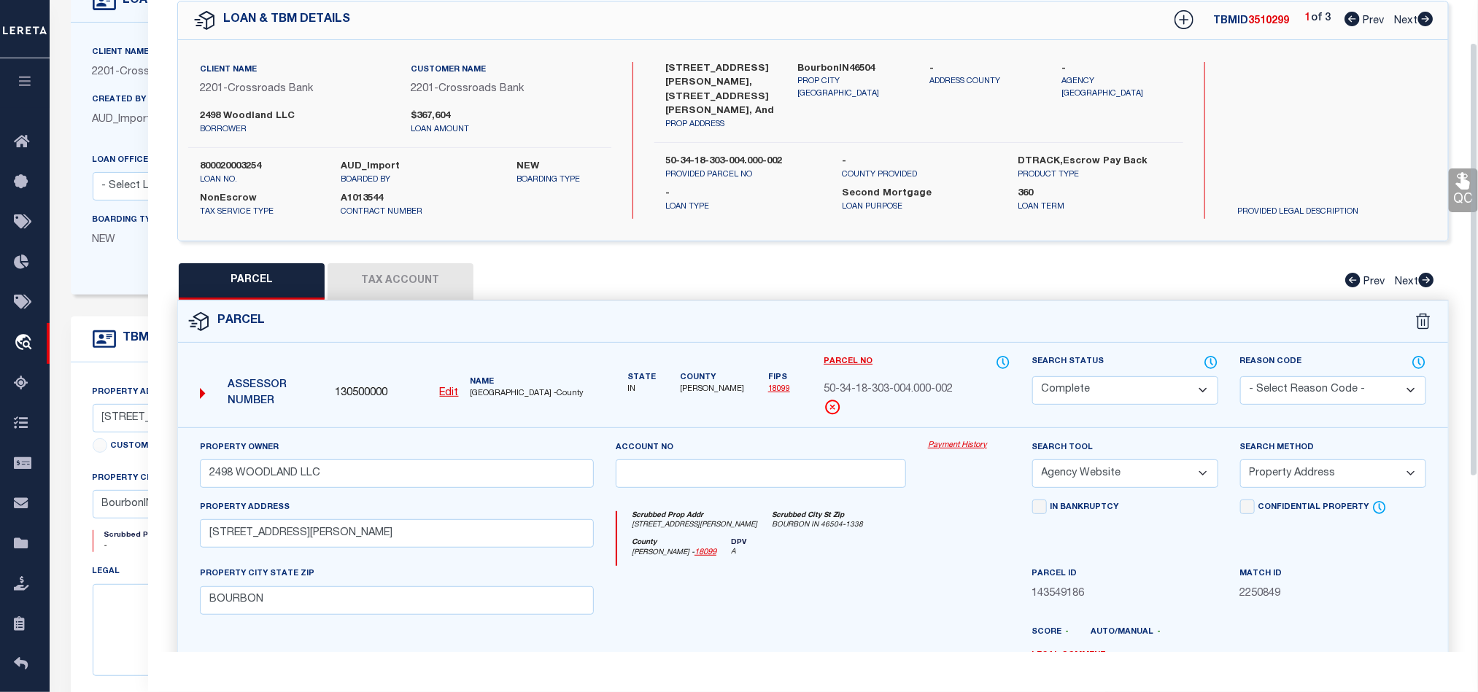
click at [1458, 178] on icon at bounding box center [1463, 180] width 19 height 19
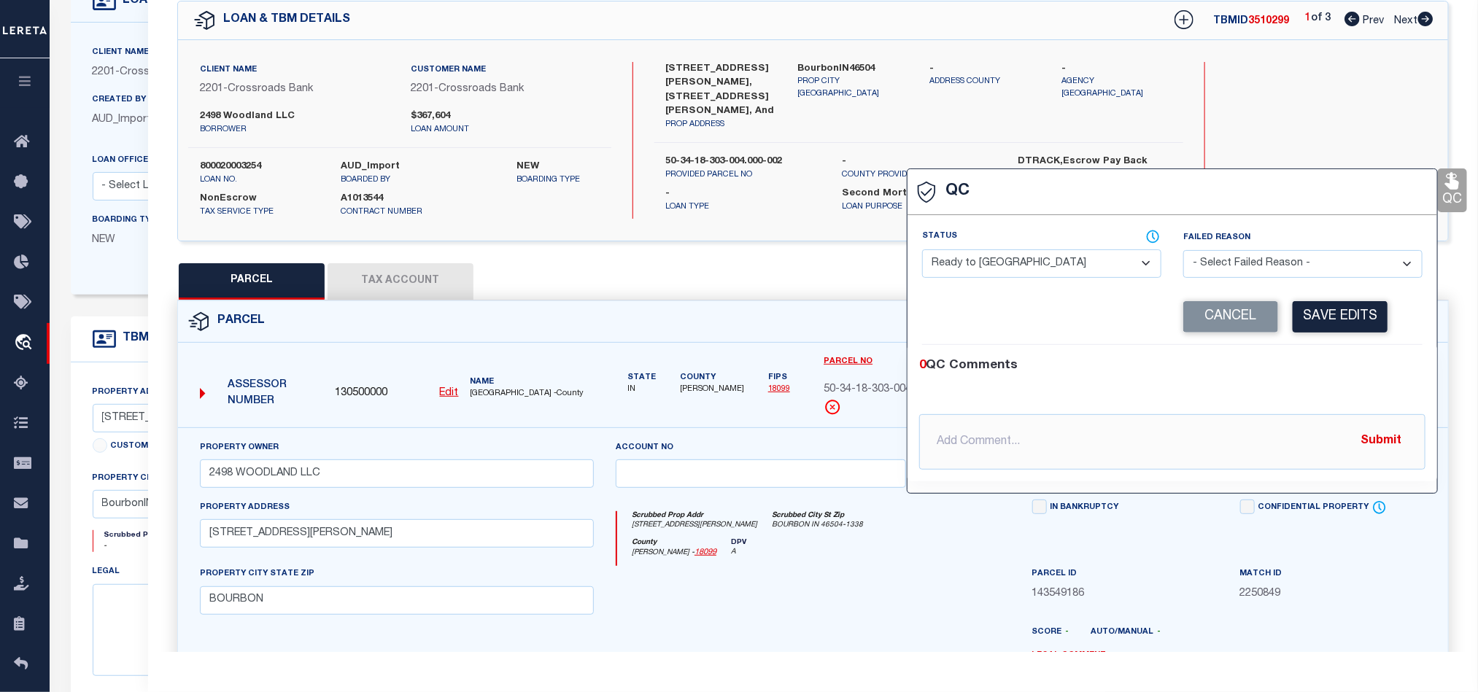
drag, startPoint x: 985, startPoint y: 278, endPoint x: 1039, endPoint y: 276, distance: 54.0
click at [985, 278] on select "- Select Status - Ready to QC Correct Incorrect" at bounding box center [1041, 263] width 239 height 28
select select "COR"
click at [1322, 359] on div "0 QC Comments @[PERSON_NAME] @[PERSON_NAME] @[PERSON_NAME] @[PERSON_NAME] @[PER…" at bounding box center [1172, 413] width 530 height 136
click at [1343, 309] on button "Save Edits" at bounding box center [1339, 316] width 95 height 31
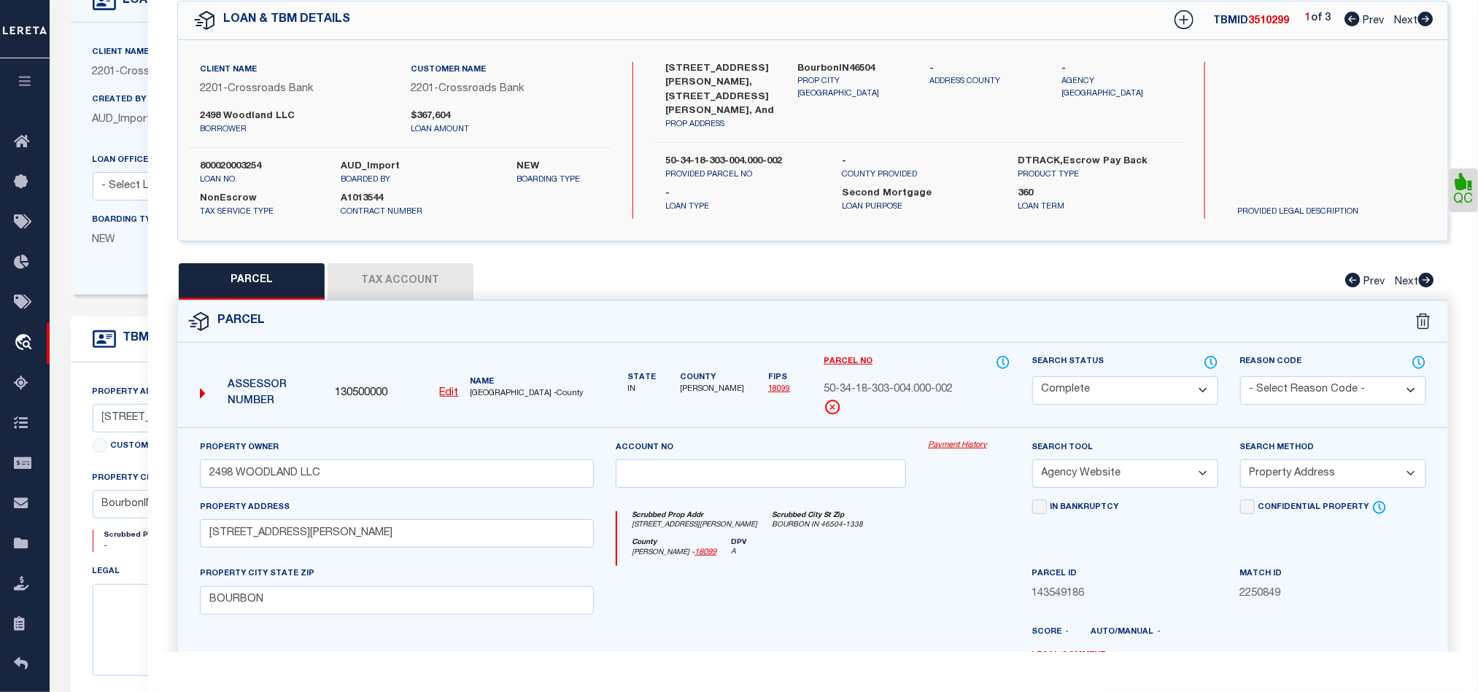
scroll to position [326, 0]
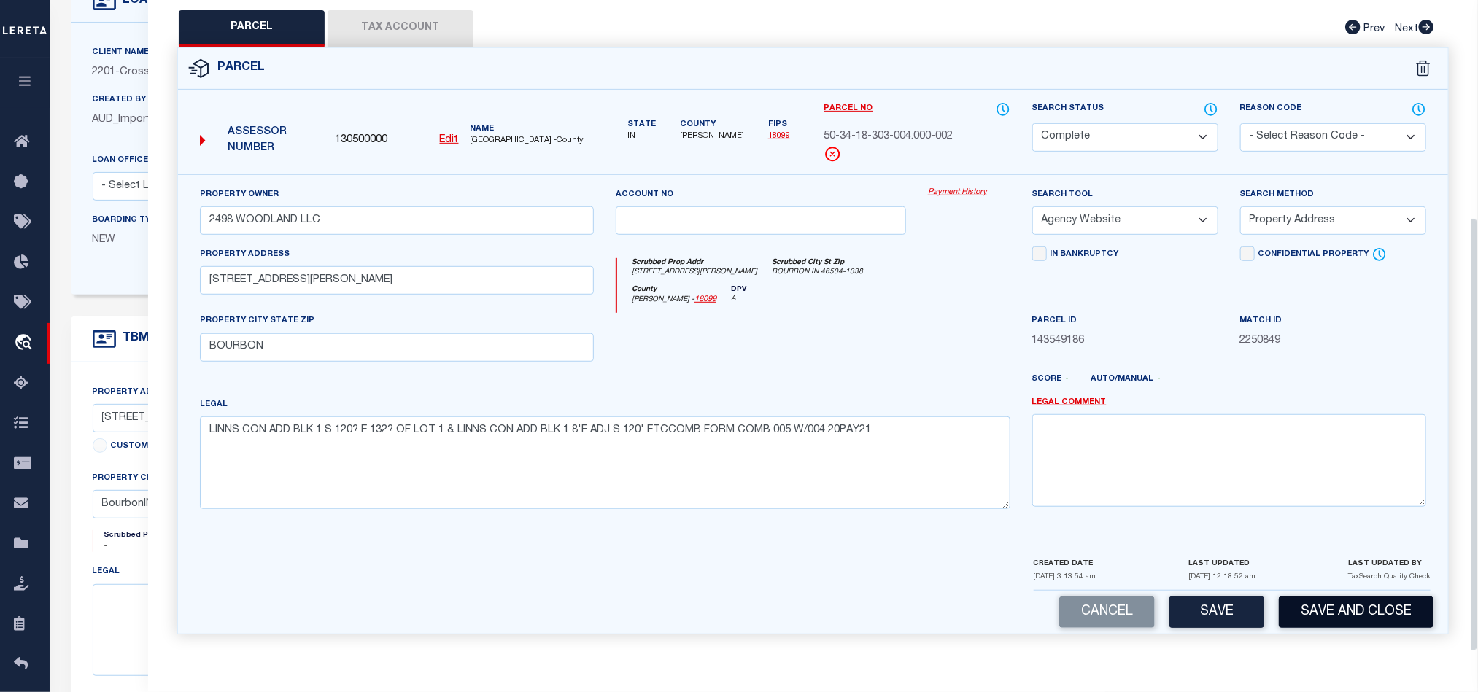
click at [1339, 611] on button "Save and Close" at bounding box center [1356, 612] width 155 height 31
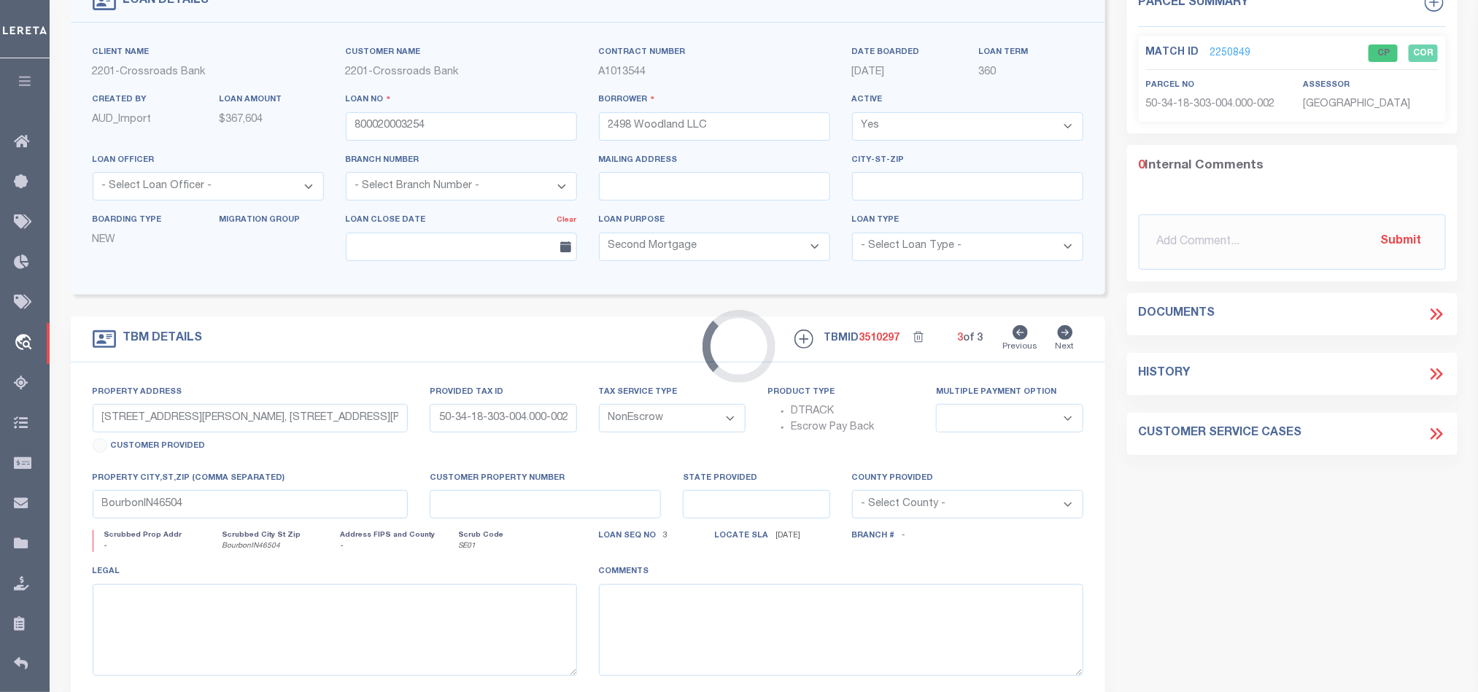
type input "[STREET_ADDRESS]"
type input "50-34-19-103-341.000-002"
select select
type input "BourrbonIN46504"
type input "IN"
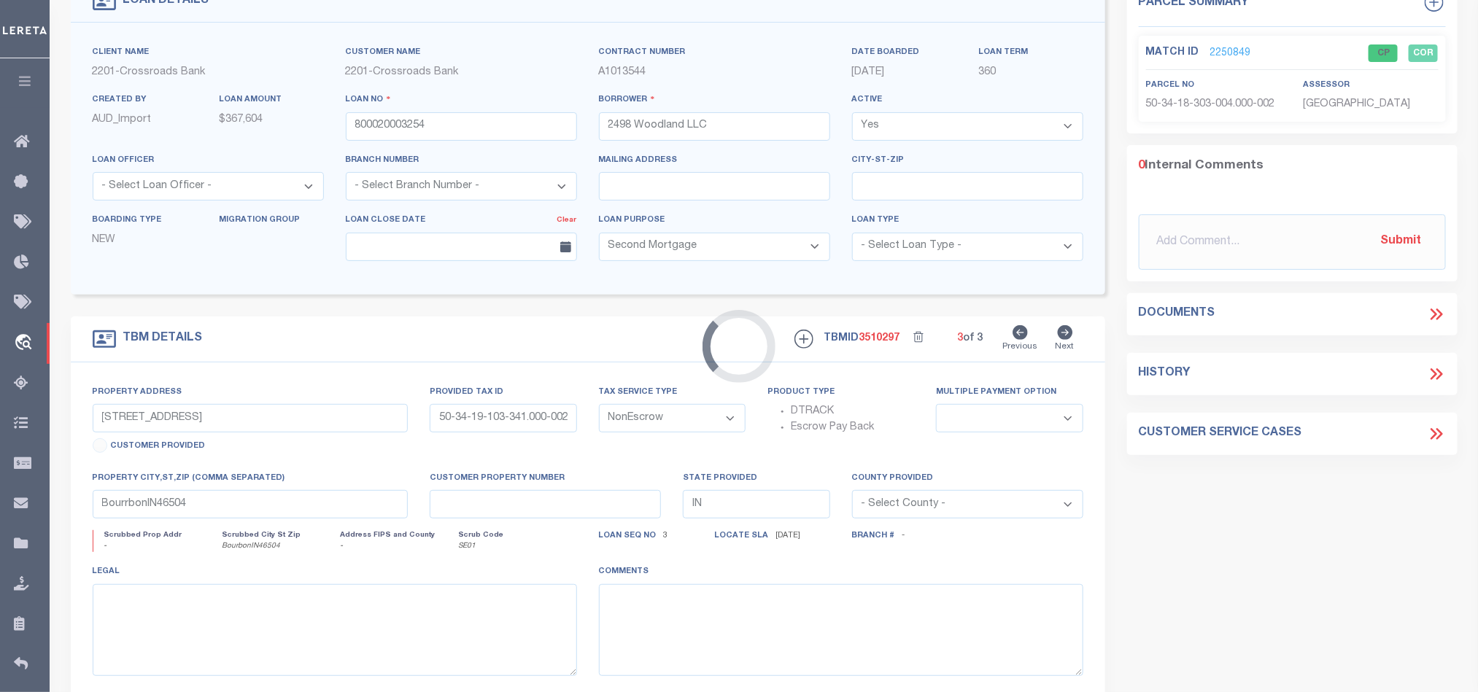
select select
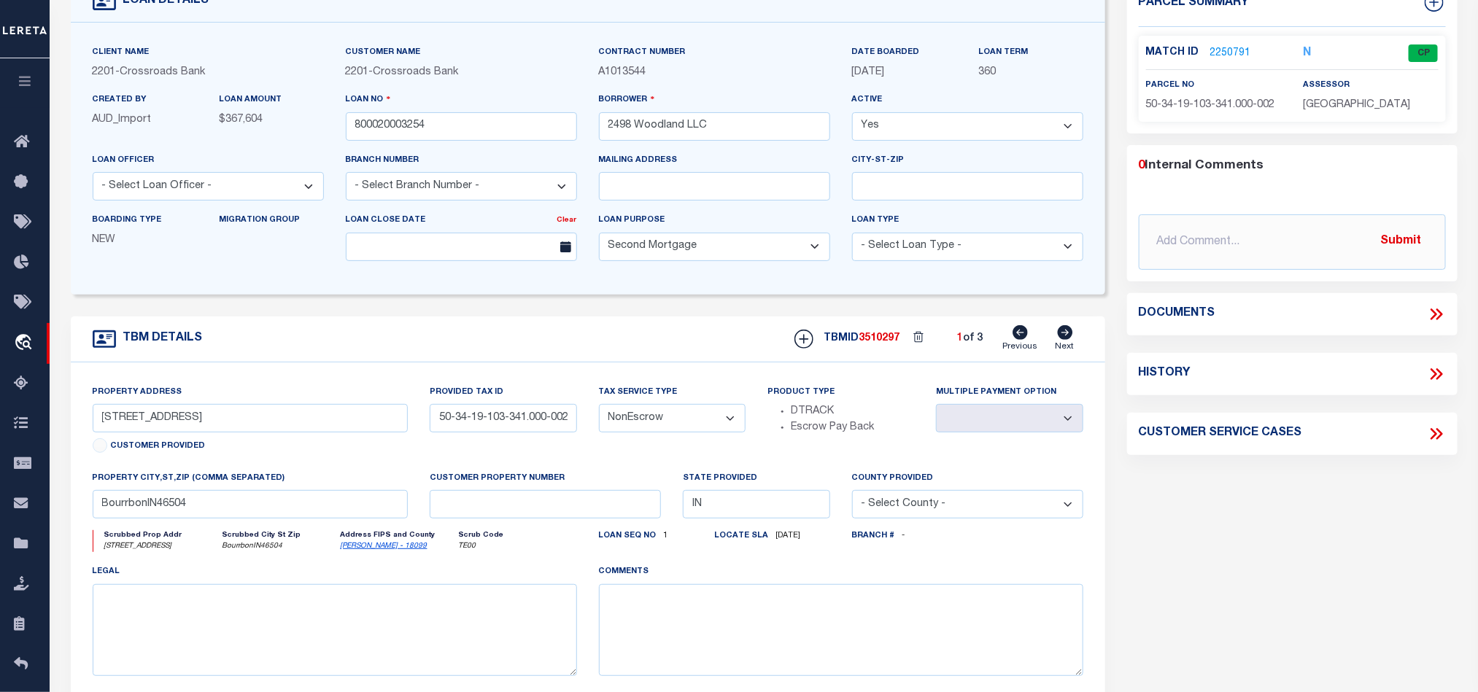
click at [1287, 516] on div "Parcel Summary Match ID 2250791 N parcel no assessor 0 Submit" at bounding box center [1292, 379] width 352 height 797
click at [1308, 519] on div "Parcel Summary Match ID 2250791 N parcel no assessor 0 Submit" at bounding box center [1292, 379] width 352 height 797
click at [1062, 340] on icon at bounding box center [1065, 332] width 15 height 15
type input "[STREET_ADDRESS][PERSON_NAME]"
type input "50-34-18-303-038.000-002"
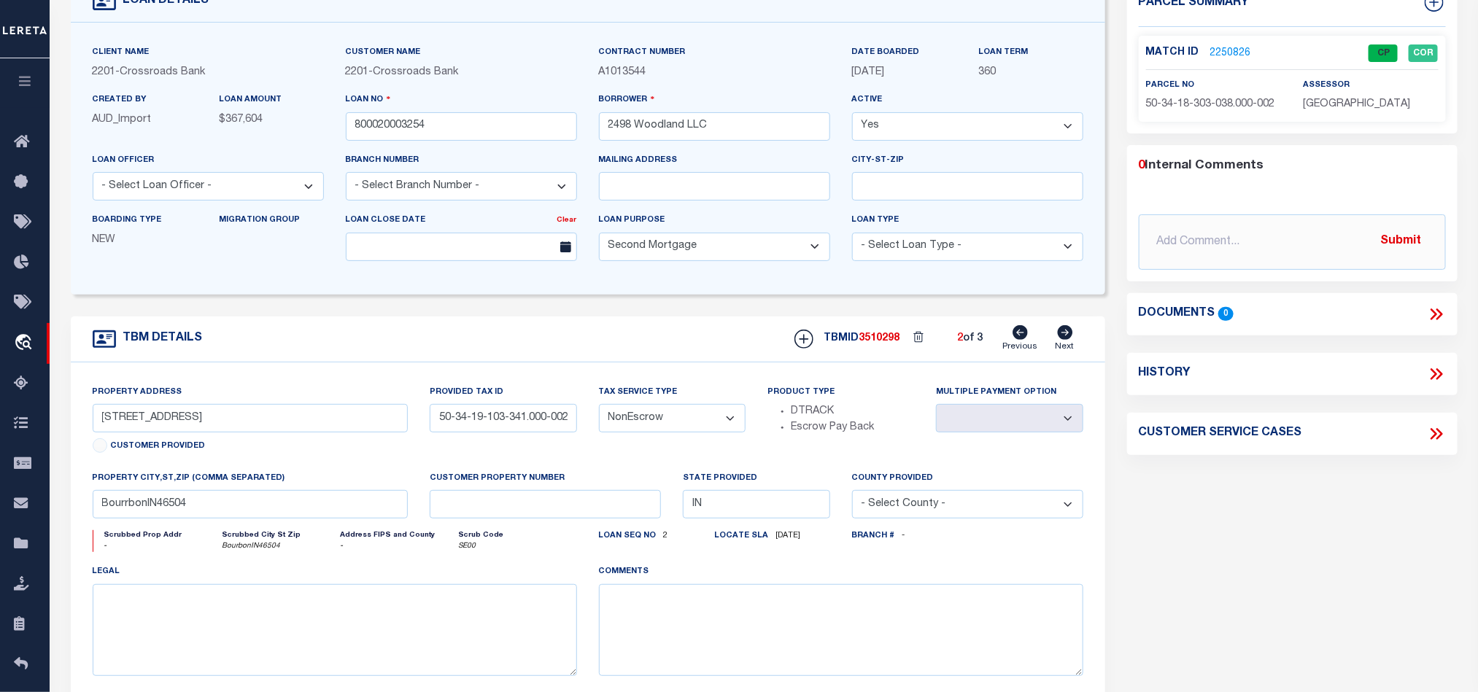
select select
type input "BourbonIN46504"
click at [467, 119] on input "800020003254" at bounding box center [461, 126] width 231 height 28
click at [891, 342] on span "3510298" at bounding box center [879, 338] width 41 height 10
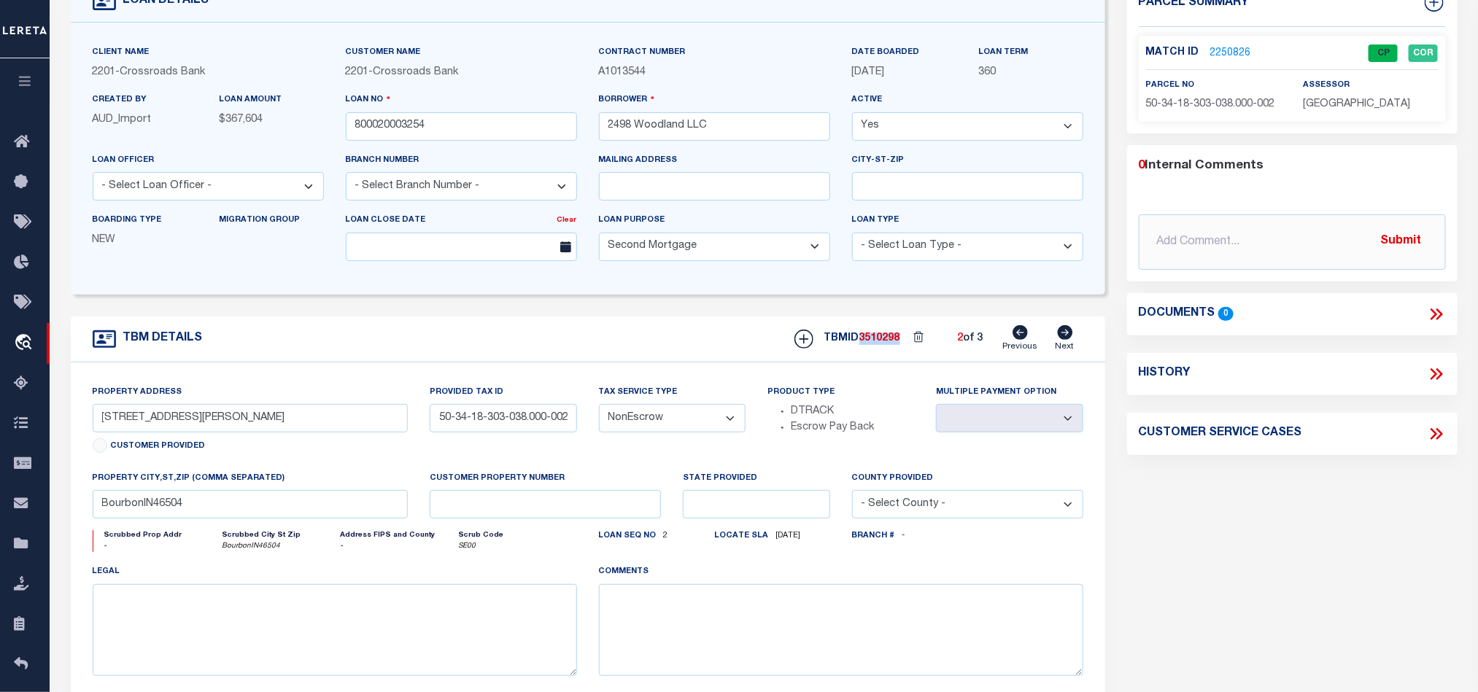
click at [891, 342] on span "3510298" at bounding box center [879, 338] width 41 height 10
copy span "3510298"
click at [1341, 106] on span "[GEOGRAPHIC_DATA]" at bounding box center [1356, 104] width 107 height 10
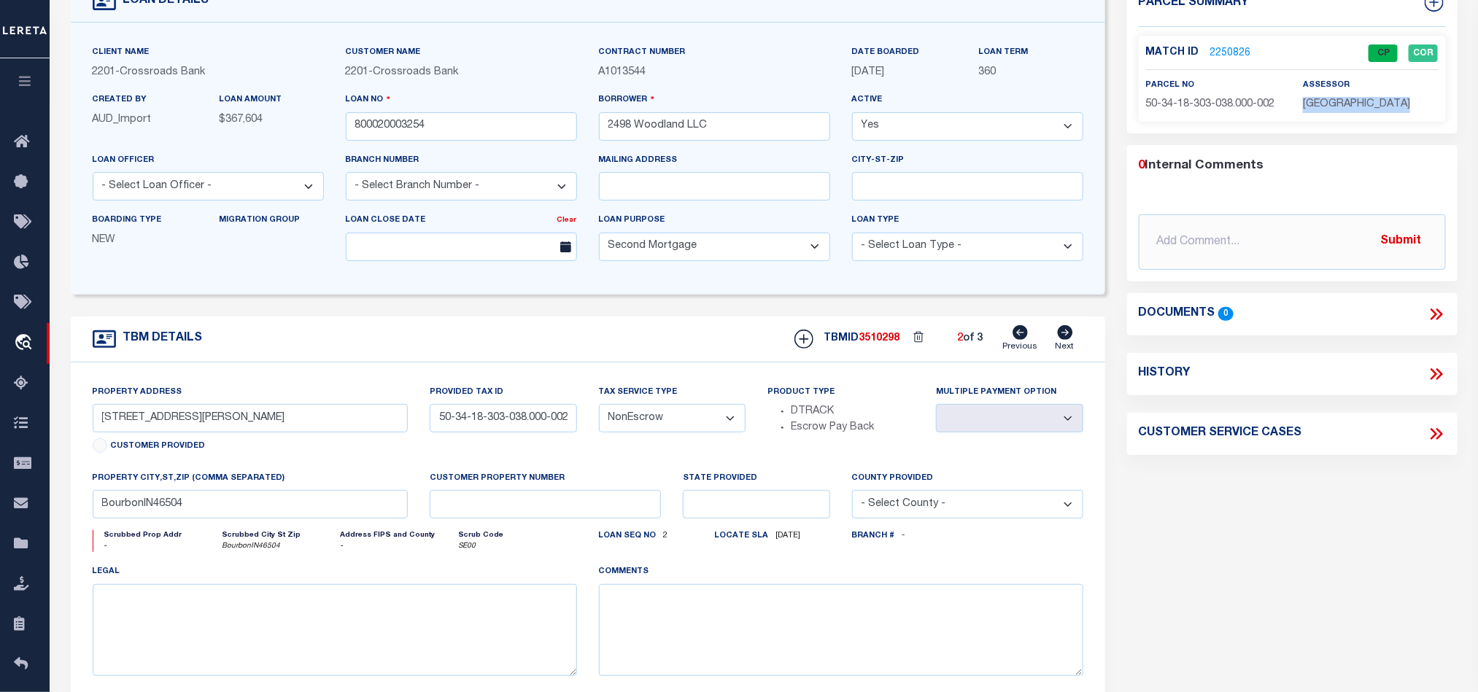
copy div "[GEOGRAPHIC_DATA]"
click at [1189, 105] on span "50-34-18-303-038.000-002" at bounding box center [1210, 104] width 129 height 10
copy div "50-34-18-303-038.000-002"
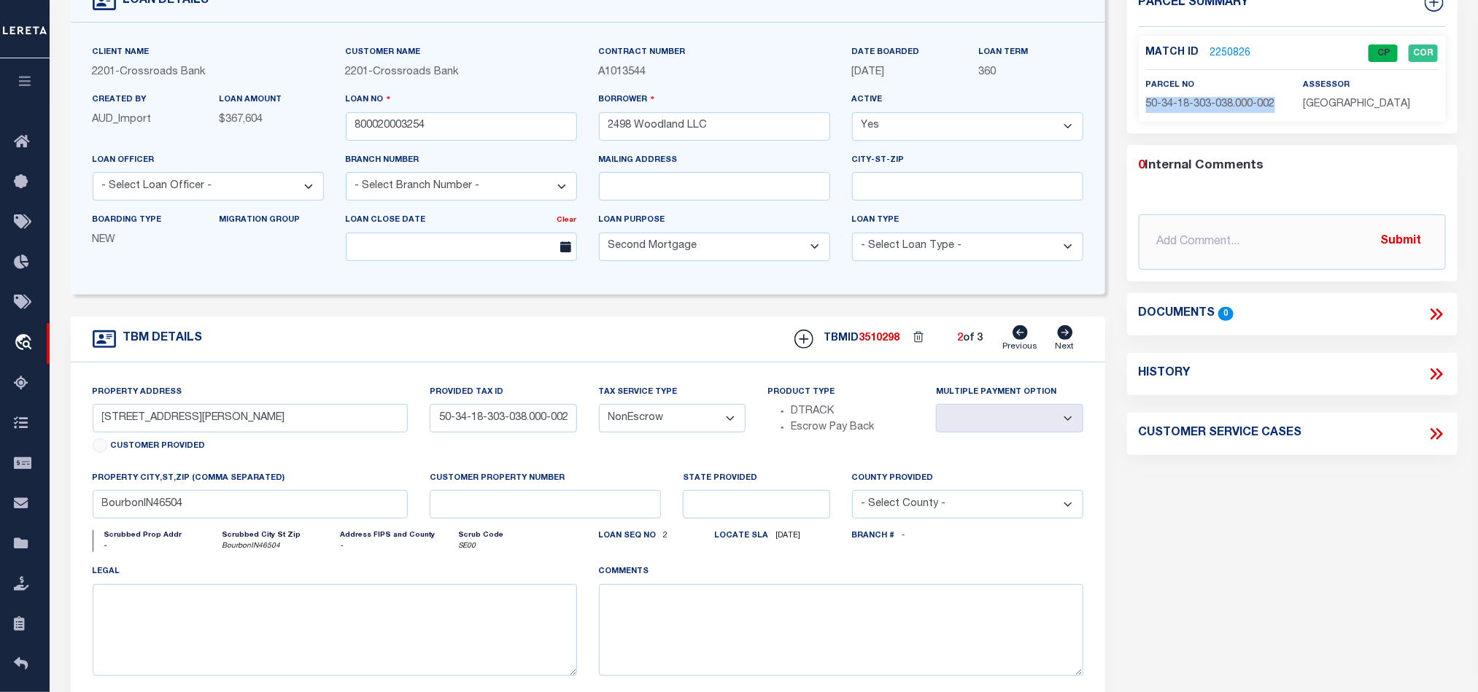
click at [1066, 340] on icon at bounding box center [1065, 332] width 15 height 15
type input "[STREET_ADDRESS][PERSON_NAME], [STREET_ADDRESS][PERSON_NAME], and"
type input "50-34-18-303-004.000-002"
select select
click at [456, 136] on input "800020003254" at bounding box center [461, 126] width 231 height 28
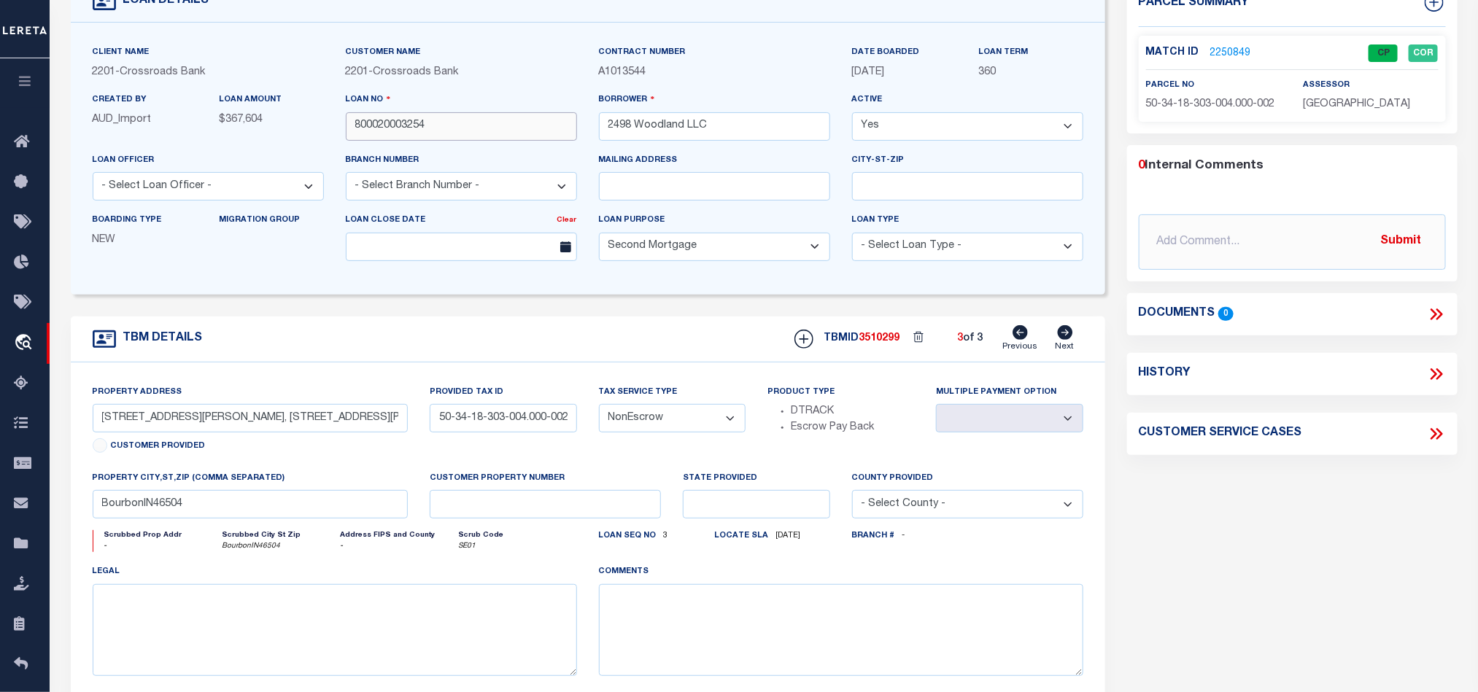
click at [456, 136] on input "800020003254" at bounding box center [461, 126] width 231 height 28
click at [876, 344] on span "3510299" at bounding box center [879, 338] width 41 height 10
copy span "3510299"
click at [1370, 104] on span "[GEOGRAPHIC_DATA]" at bounding box center [1356, 104] width 107 height 10
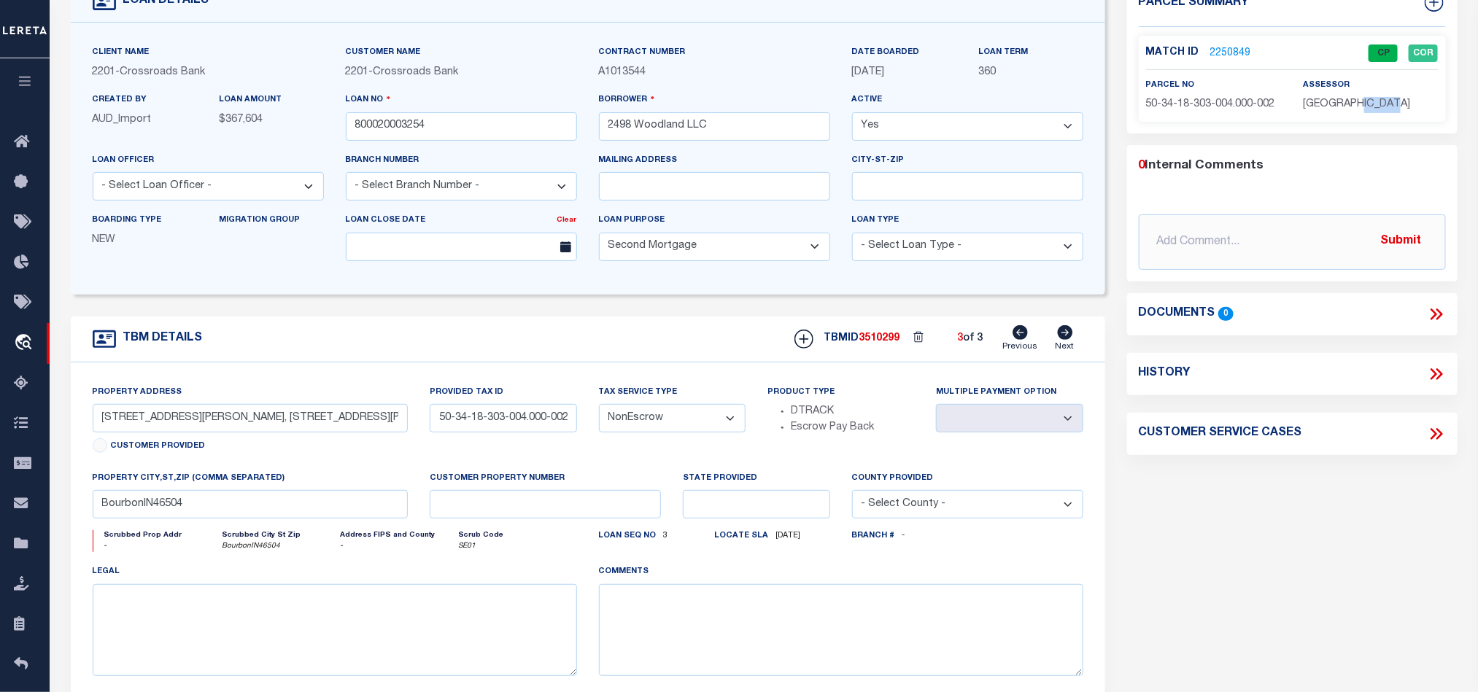
click at [1370, 104] on span "[GEOGRAPHIC_DATA]" at bounding box center [1356, 104] width 107 height 10
copy div "[GEOGRAPHIC_DATA]"
click at [1177, 97] on p "50-34-18-303-004.000-002" at bounding box center [1213, 105] width 135 height 16
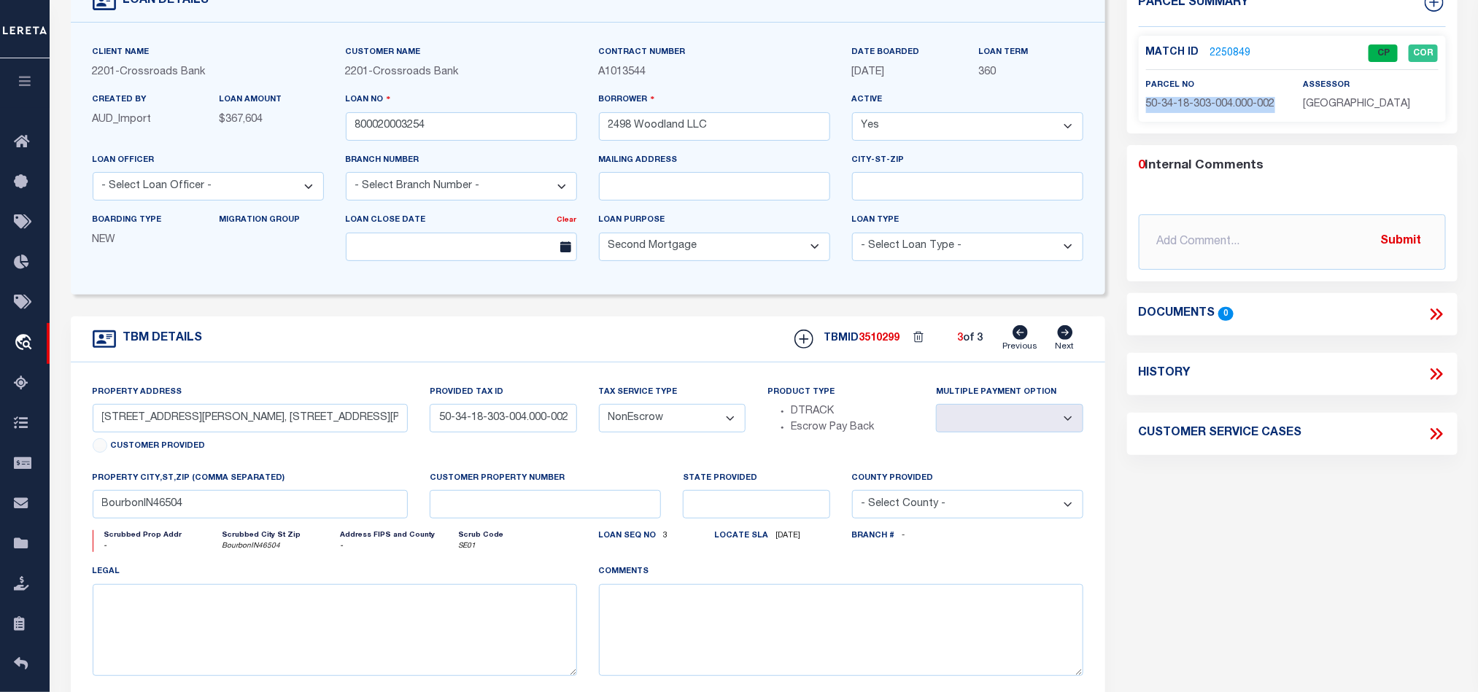
click at [1177, 97] on p "50-34-18-303-004.000-002" at bounding box center [1213, 105] width 135 height 16
copy div "50-34-18-303-004.000-002"
click at [627, 352] on div "TBM DETAILS TBMID 3510299 3 of 3 Next" at bounding box center [588, 340] width 1034 height 46
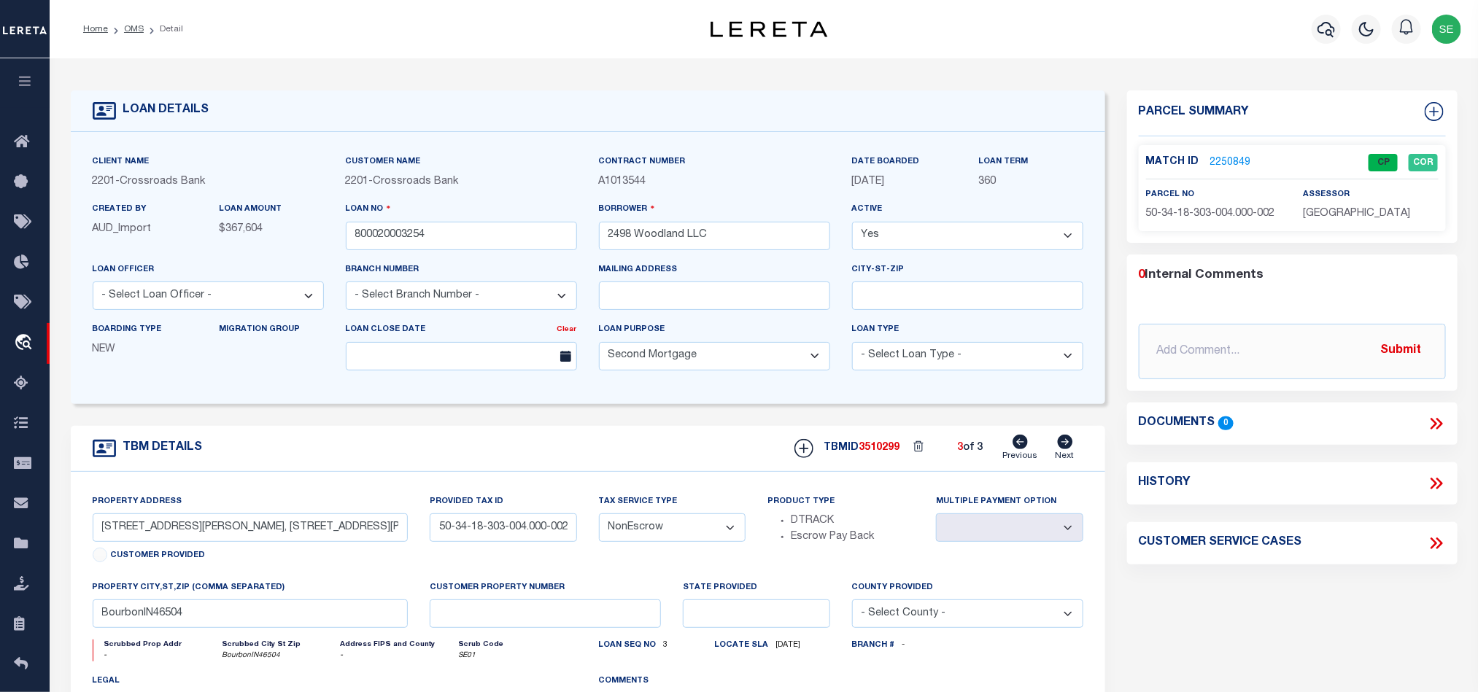
drag, startPoint x: 123, startPoint y: 29, endPoint x: 480, endPoint y: 101, distance: 363.7
click at [124, 29] on link "OMS" at bounding box center [134, 29] width 20 height 9
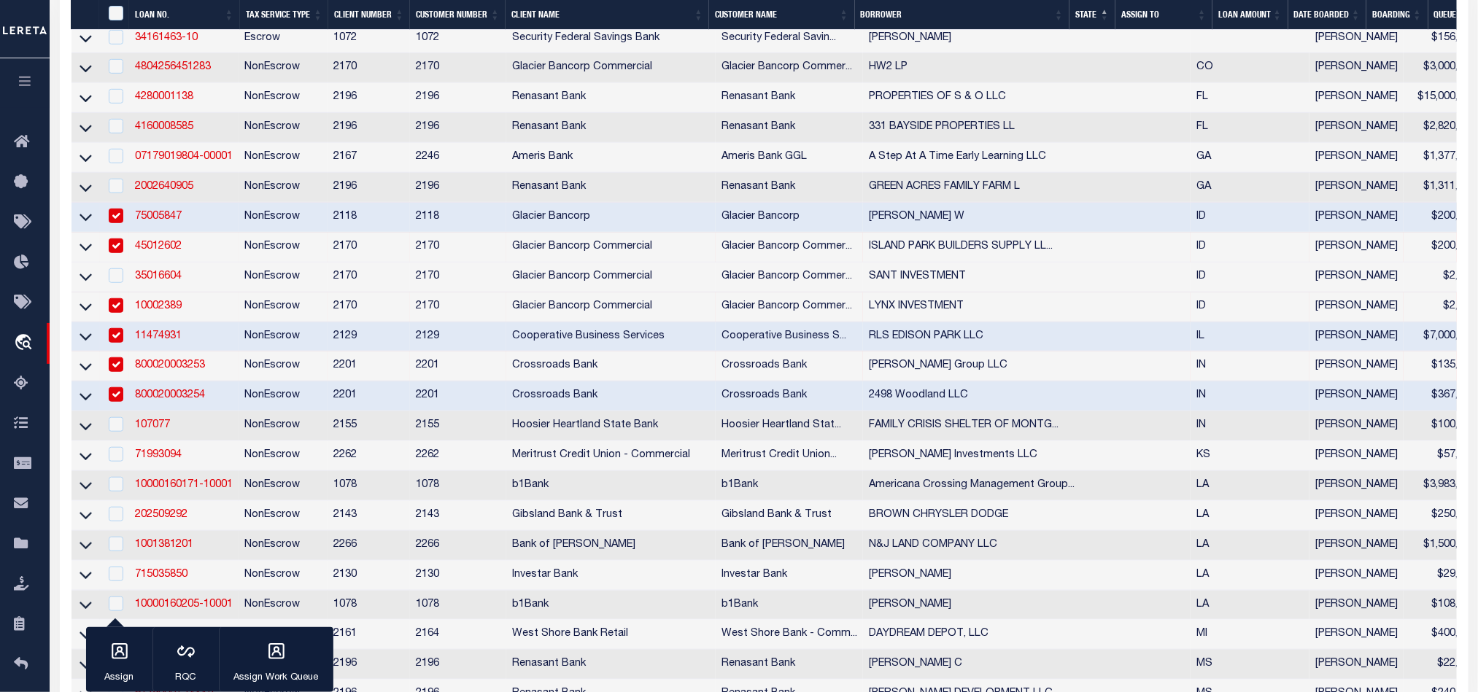
scroll to position [547, 0]
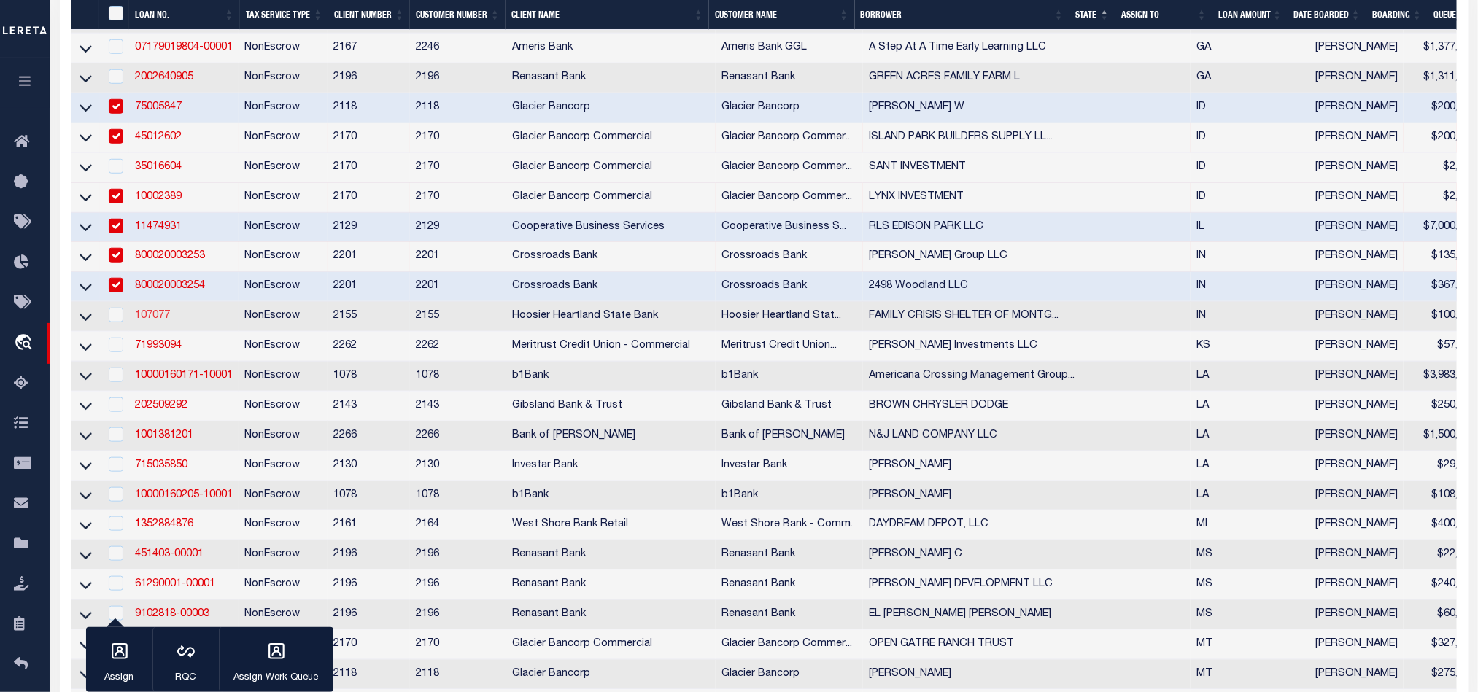
click at [151, 321] on link "107077" at bounding box center [152, 316] width 35 height 10
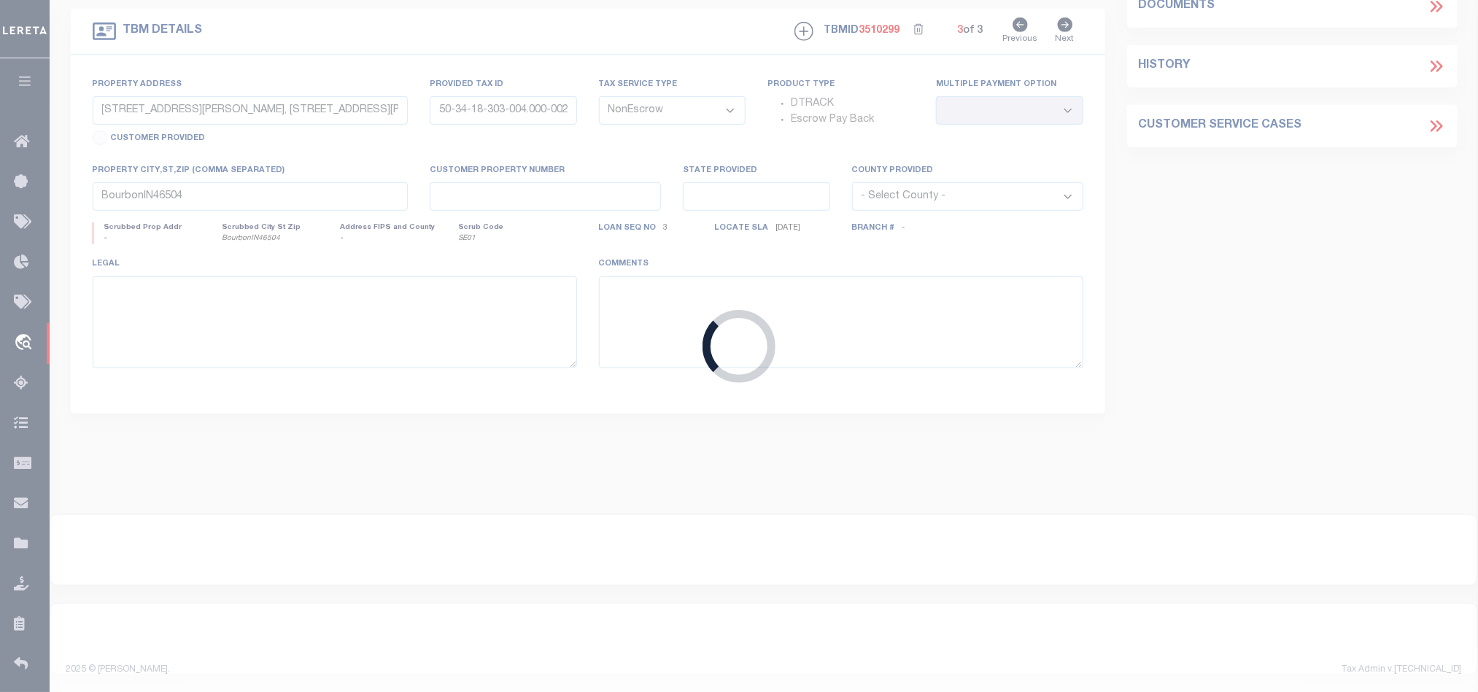
type input "107077"
type input "FAMILY CRISIS SHELTER OF [GEOGRAPHIC_DATA]"
select select
type input "[DATE]"
select select
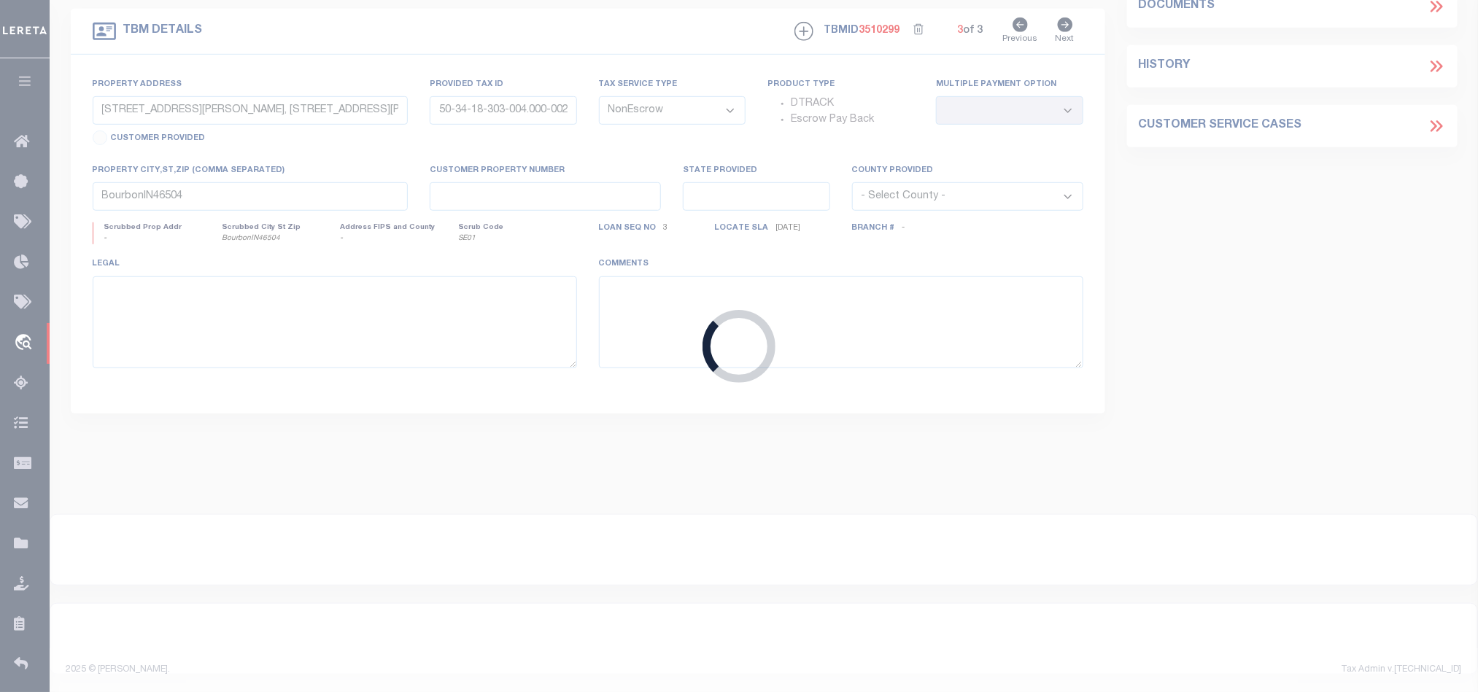
select select "20"
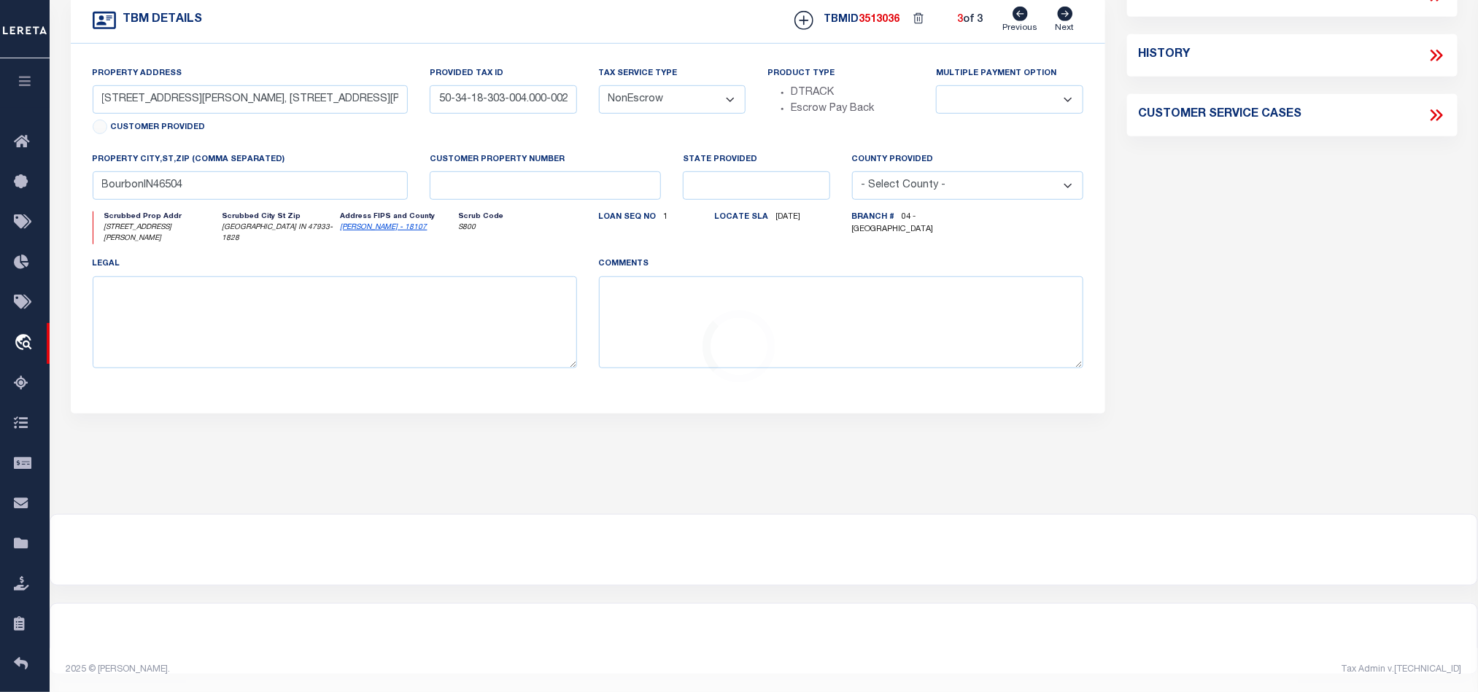
select select "3668"
type input "[STREET_ADDRESS][PERSON_NAME]"
type input "54-07-32-331-045.000-030"
select select
type input "[GEOGRAPHIC_DATA] IN 47933"
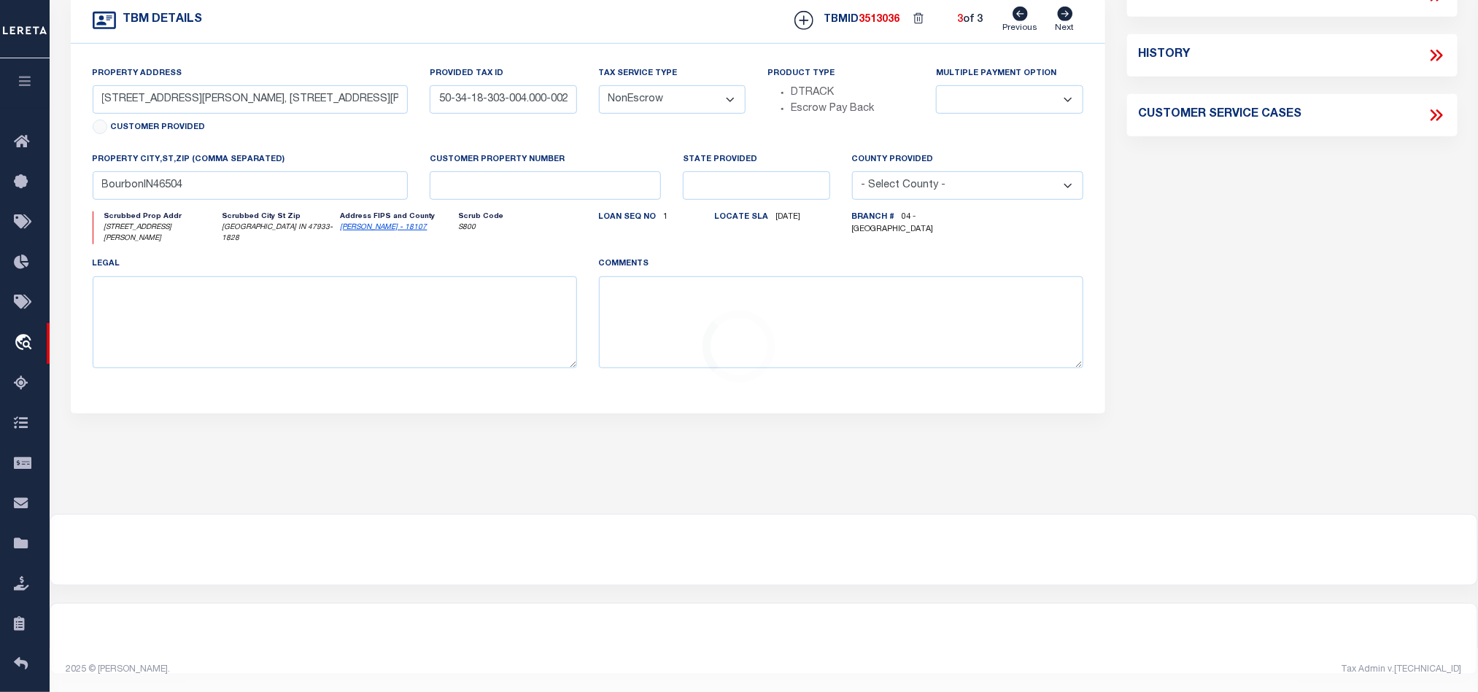
type input "IN"
select select
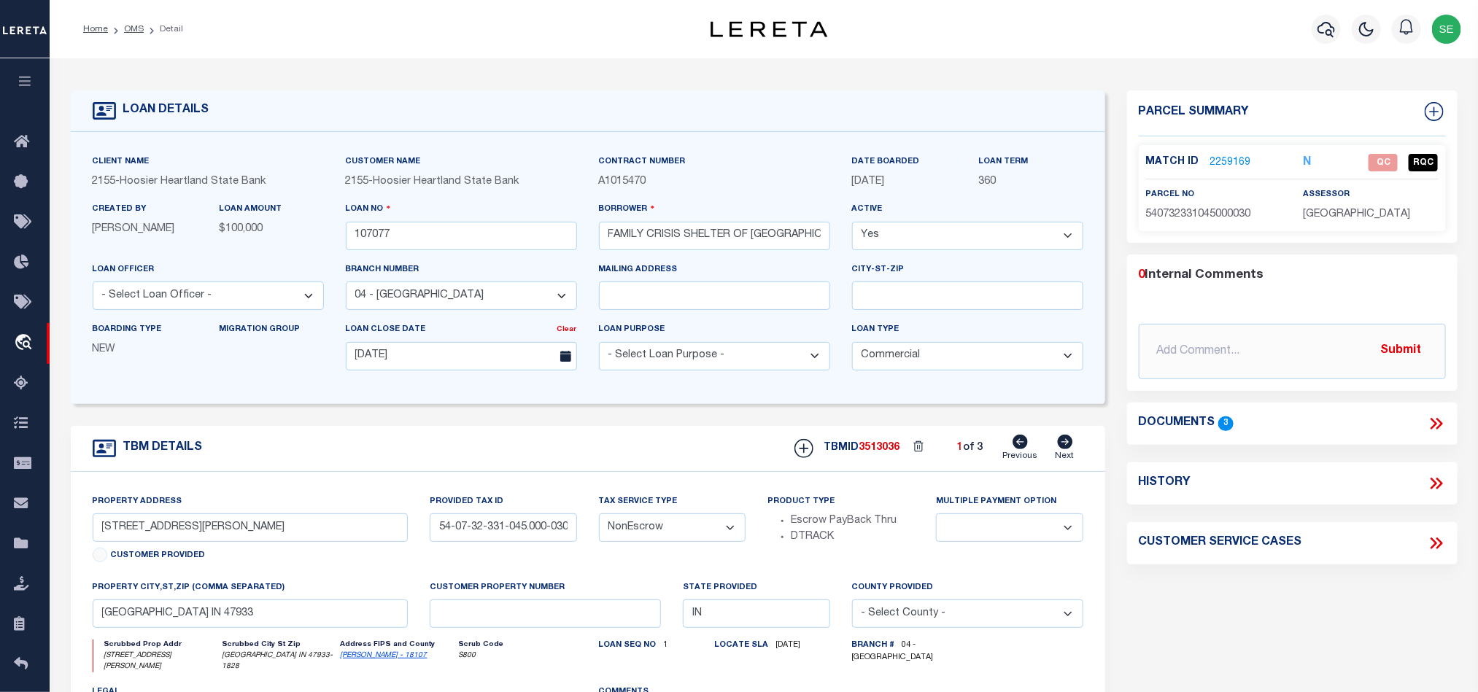
click at [1184, 217] on span "540732331045000030" at bounding box center [1198, 214] width 105 height 10
copy span "540732331045000030"
click at [1300, 573] on div "Parcel Summary Match ID 2259169 N parcel no 540732331045000030 0" at bounding box center [1292, 494] width 352 height 808
click at [1433, 414] on div "Documents 3" at bounding box center [1292, 424] width 330 height 42
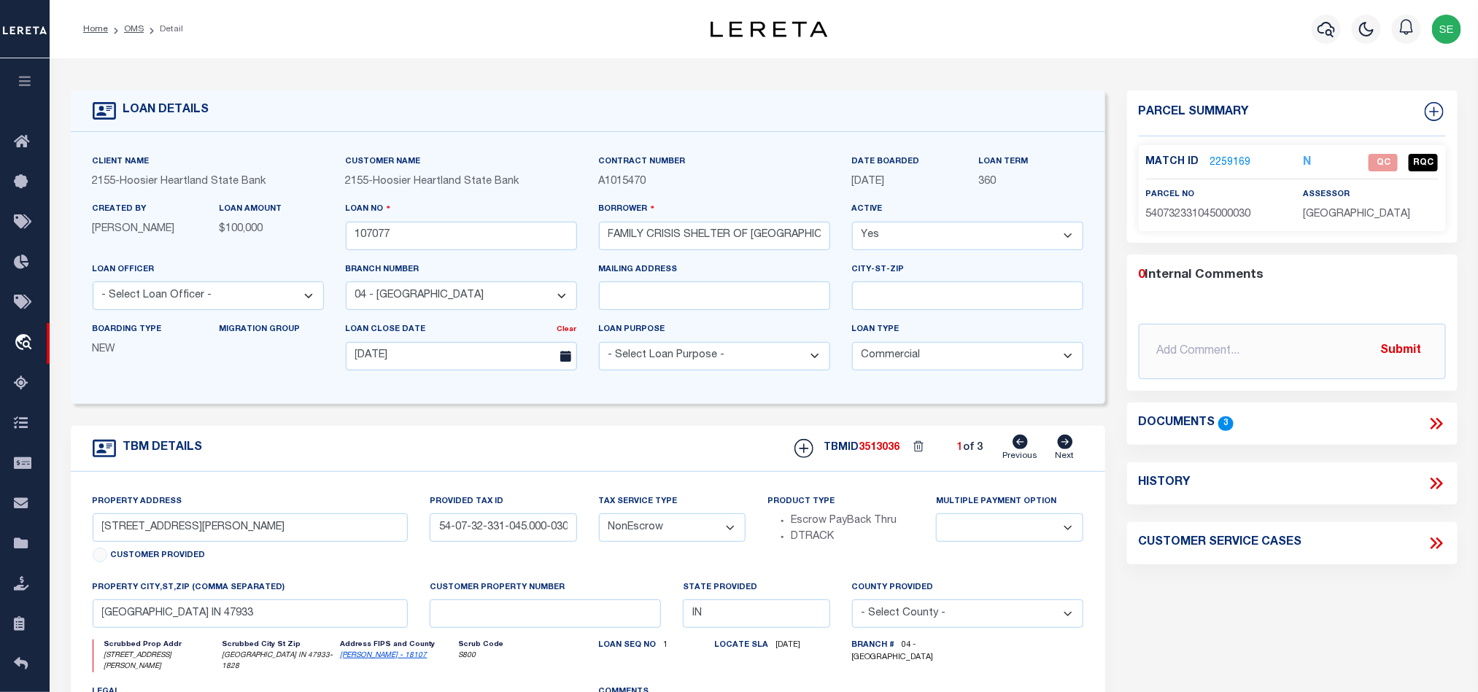
click at [1434, 425] on icon at bounding box center [1433, 424] width 7 height 12
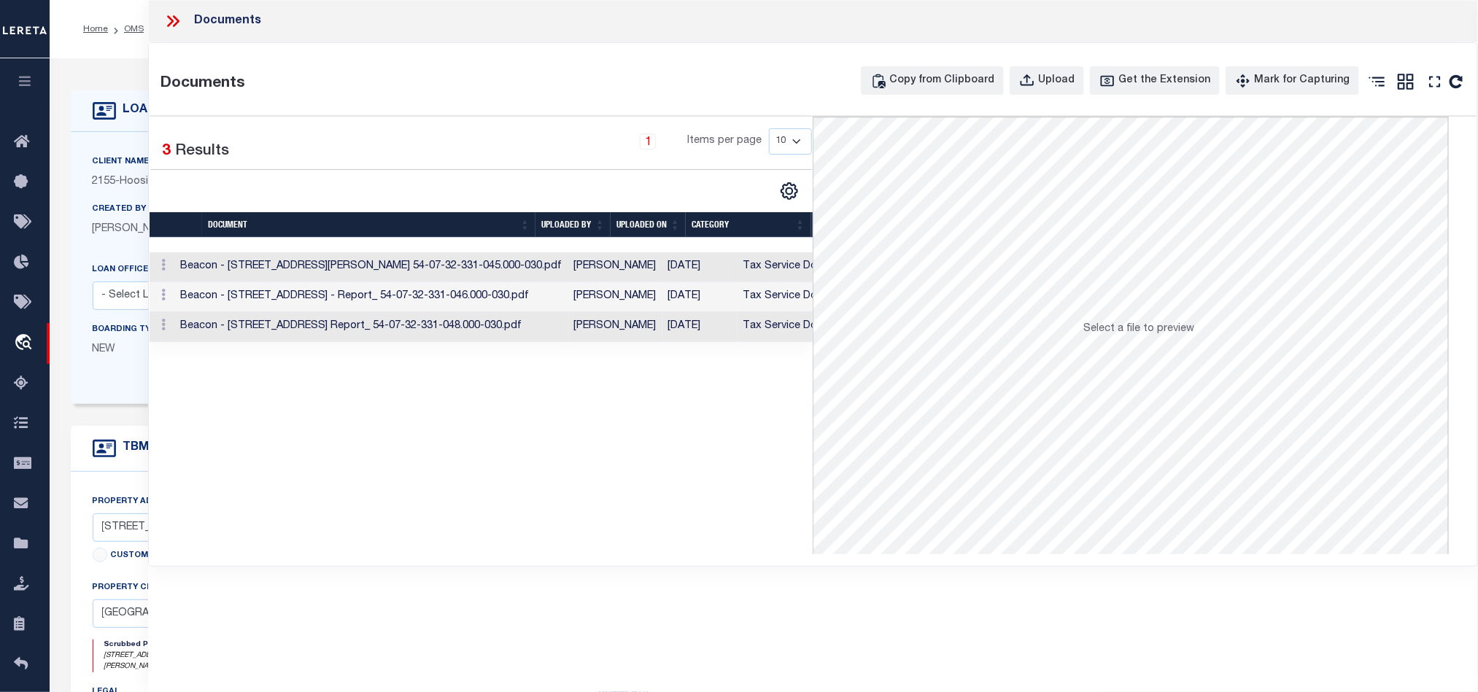
click at [737, 267] on td "Tax Service Documents" at bounding box center [801, 267] width 129 height 30
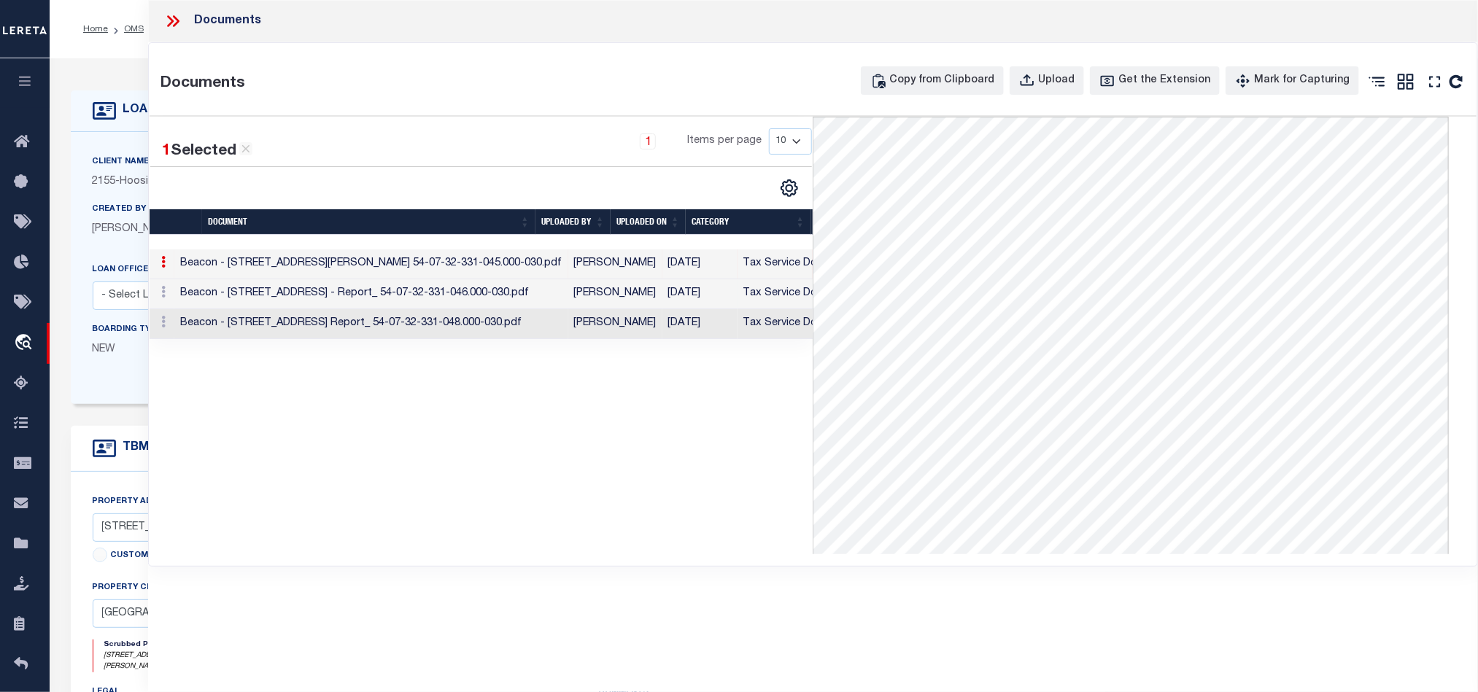
click at [677, 303] on td "[DATE]" at bounding box center [699, 294] width 75 height 30
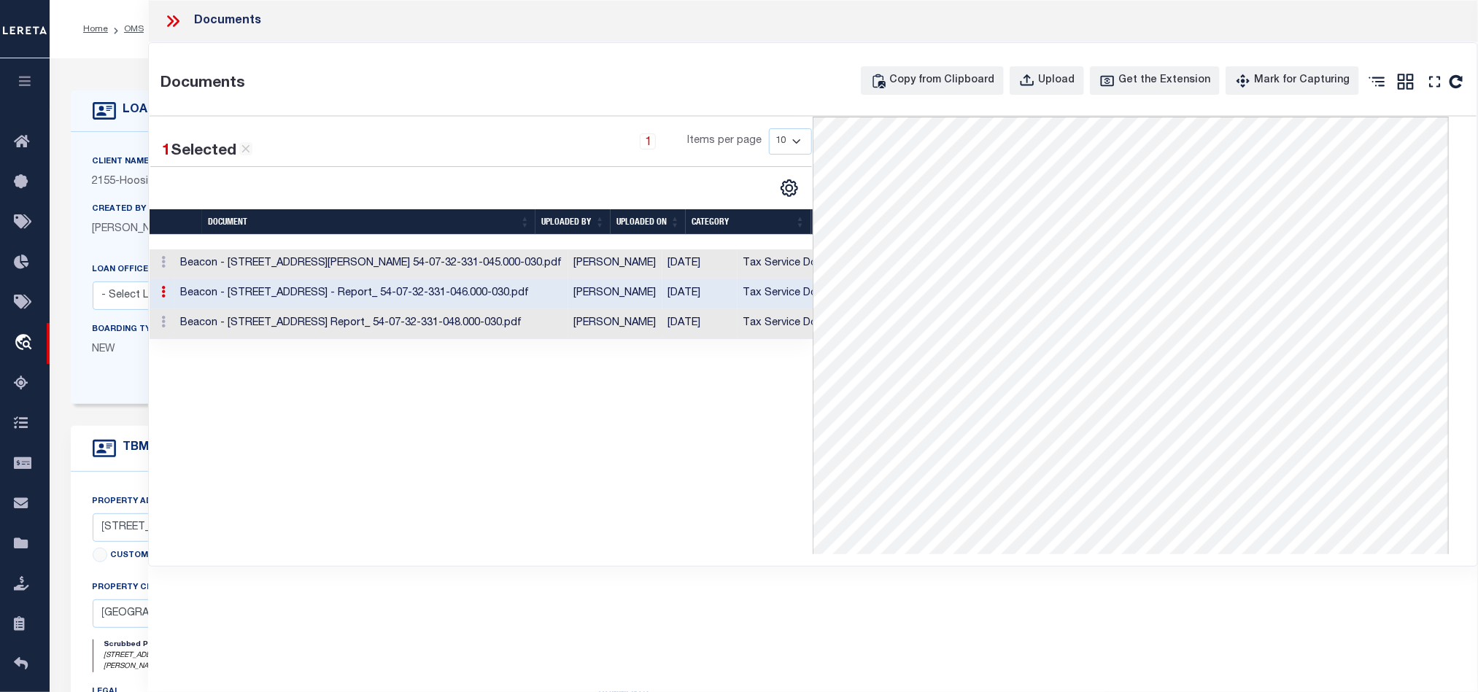
click at [679, 327] on td "[DATE]" at bounding box center [699, 324] width 75 height 30
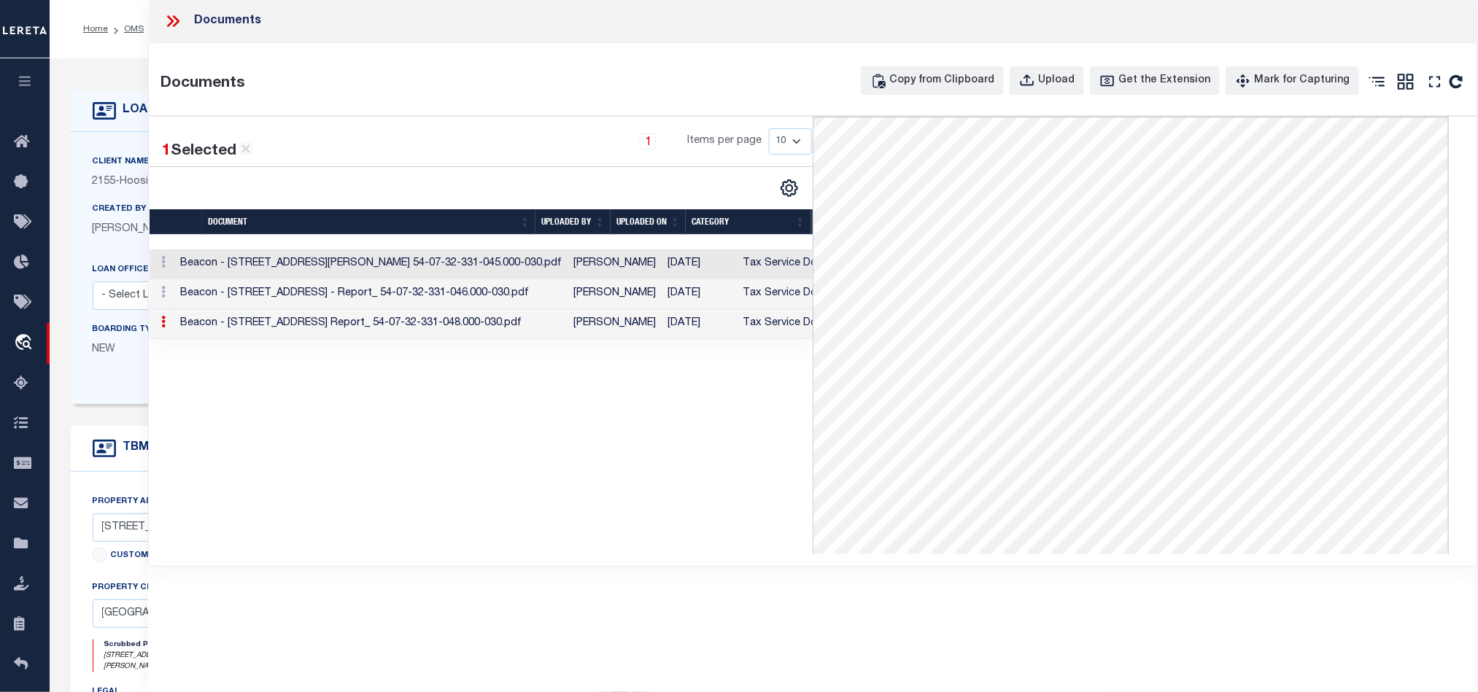
click at [164, 15] on icon at bounding box center [172, 21] width 19 height 19
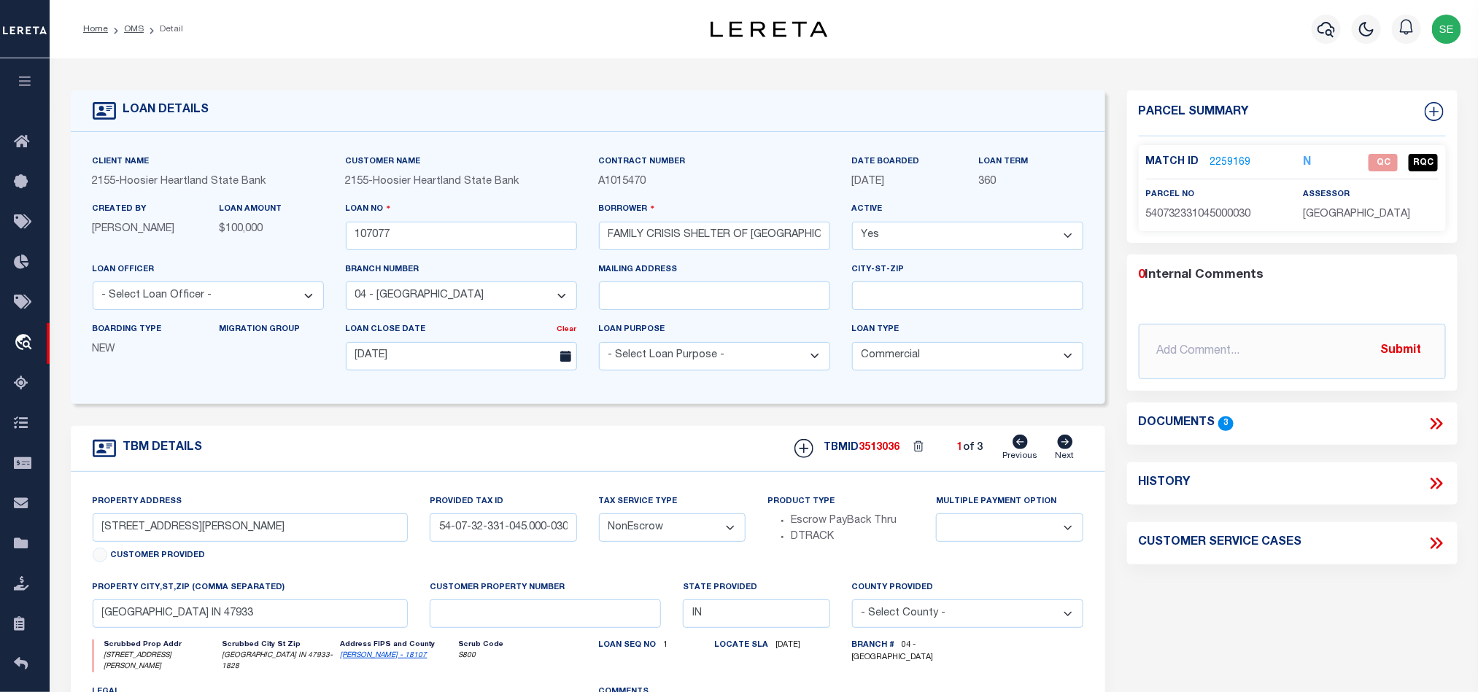
click at [1058, 449] on icon at bounding box center [1065, 442] width 16 height 15
type input "[STREET_ADDRESS]"
type input "54-07-32-331-046.000-030"
select select
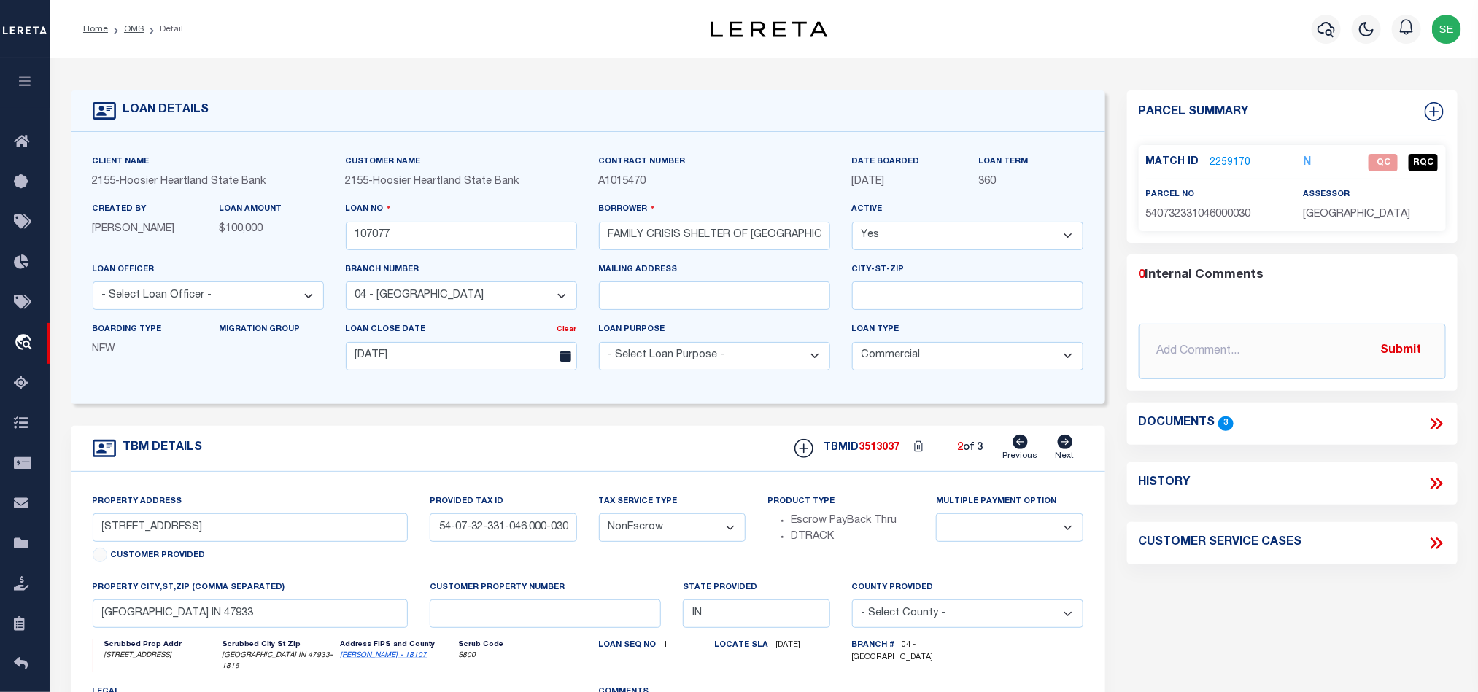
click at [1058, 449] on icon at bounding box center [1065, 442] width 16 height 15
type input "[STREET_ADDRESS]"
type input "54-07-32-331-048.000-030"
select select
click at [1026, 447] on icon at bounding box center [1020, 442] width 15 height 15
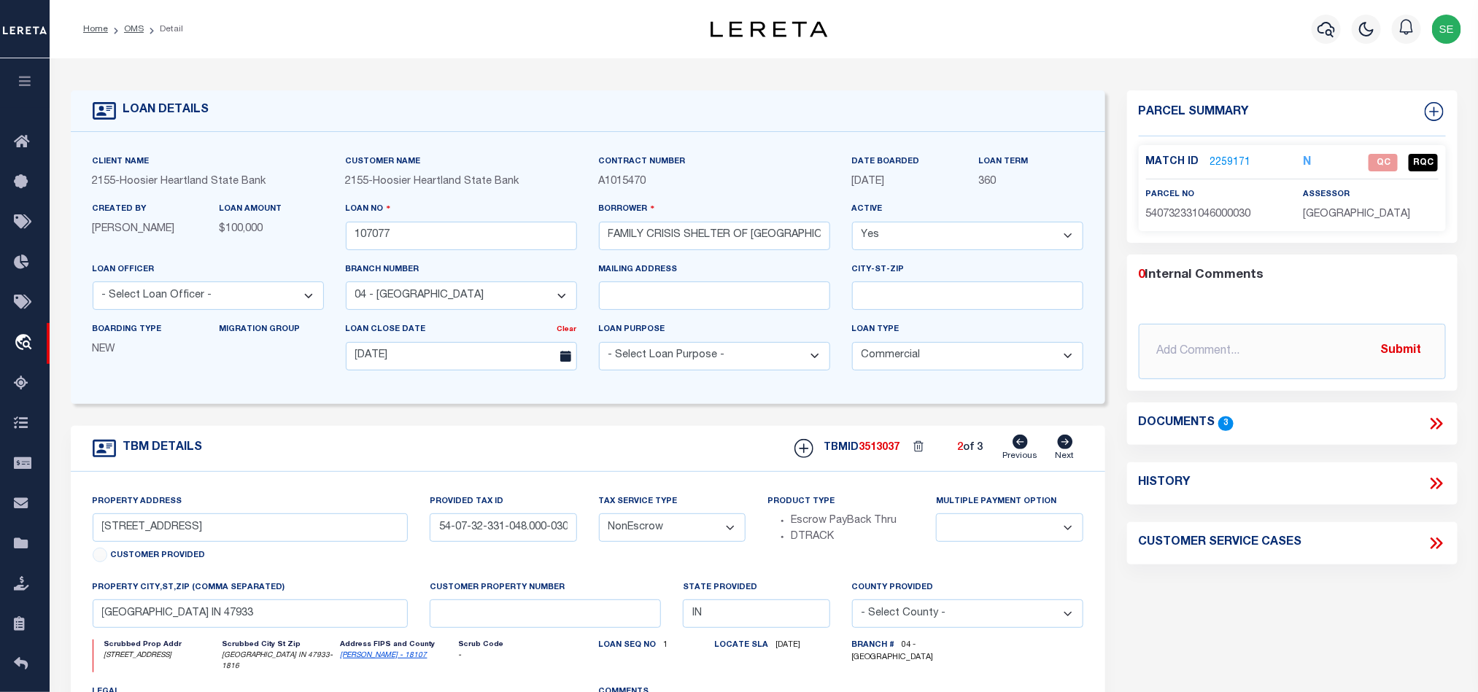
type input "[STREET_ADDRESS]"
type input "54-07-32-331-046.000-030"
select select
click at [1026, 447] on icon at bounding box center [1020, 442] width 15 height 15
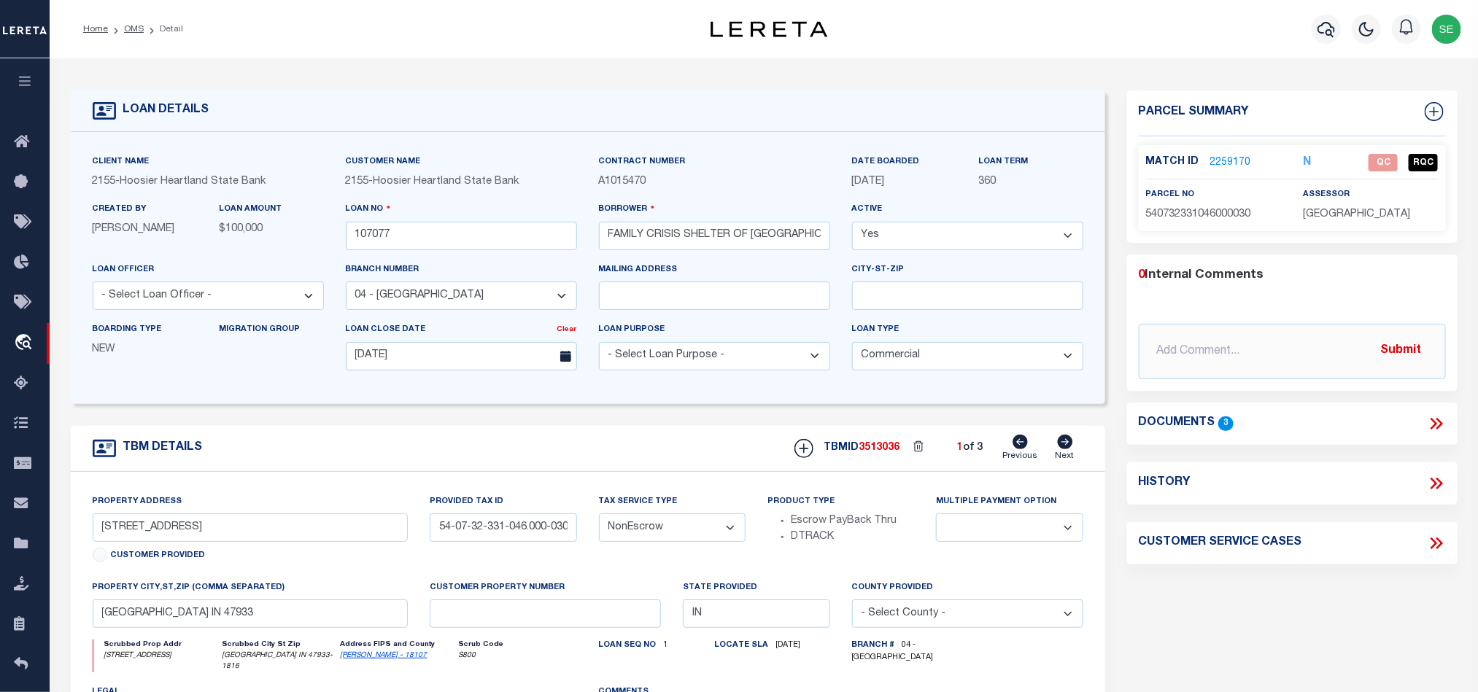
type input "[STREET_ADDRESS][PERSON_NAME]"
type input "54-07-32-331-045.000-030"
select select
click at [1066, 444] on icon at bounding box center [1065, 442] width 15 height 15
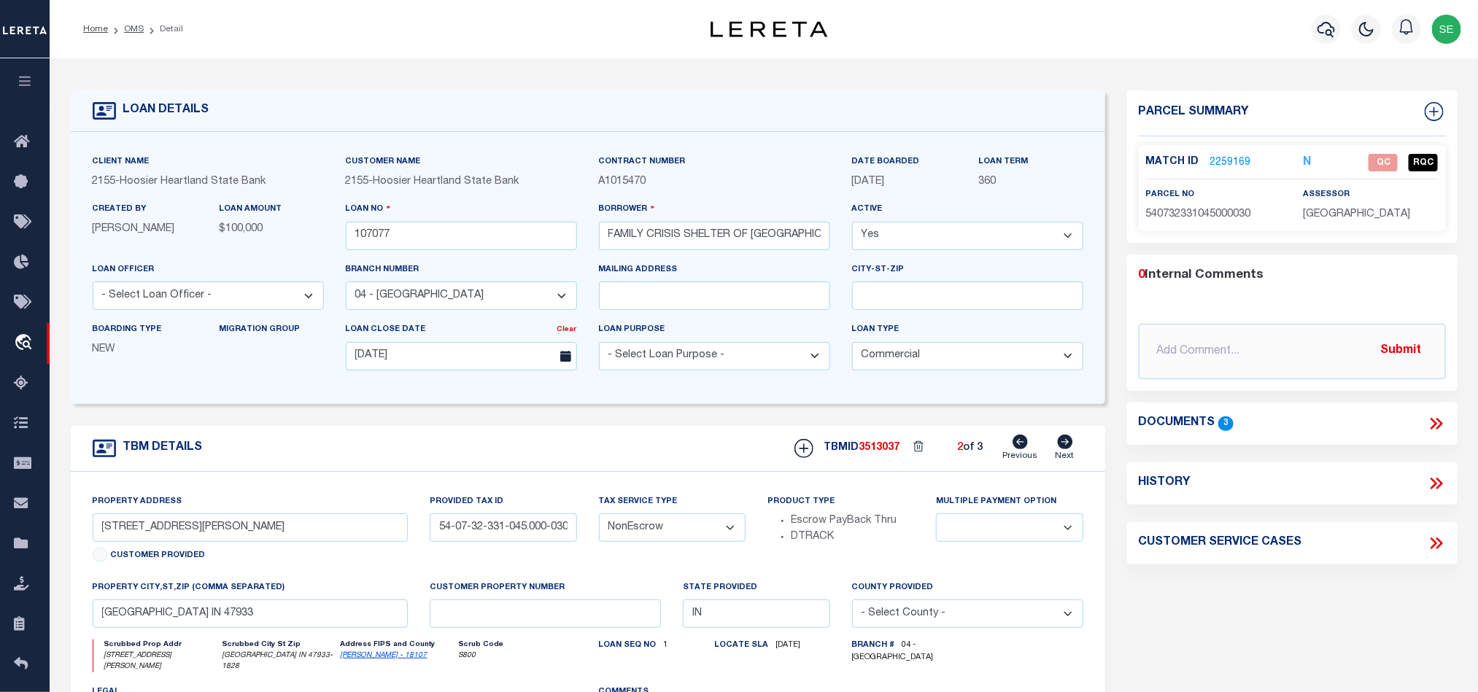
type input "[STREET_ADDRESS]"
type input "54-07-32-331-046.000-030"
select select
click at [1066, 444] on icon at bounding box center [1065, 442] width 15 height 15
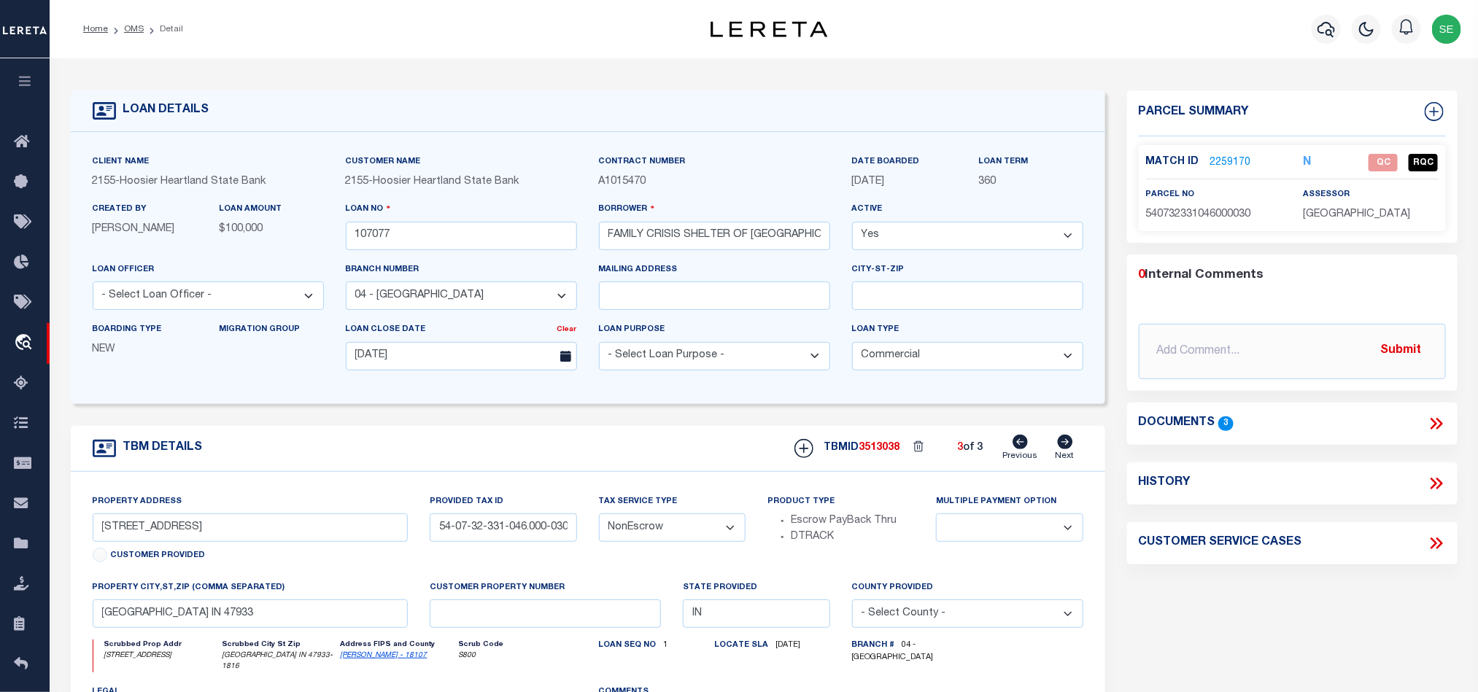
type input "[STREET_ADDRESS]"
type input "54-07-32-331-048.000-030"
select select
click at [129, 25] on link "OMS" at bounding box center [134, 29] width 20 height 9
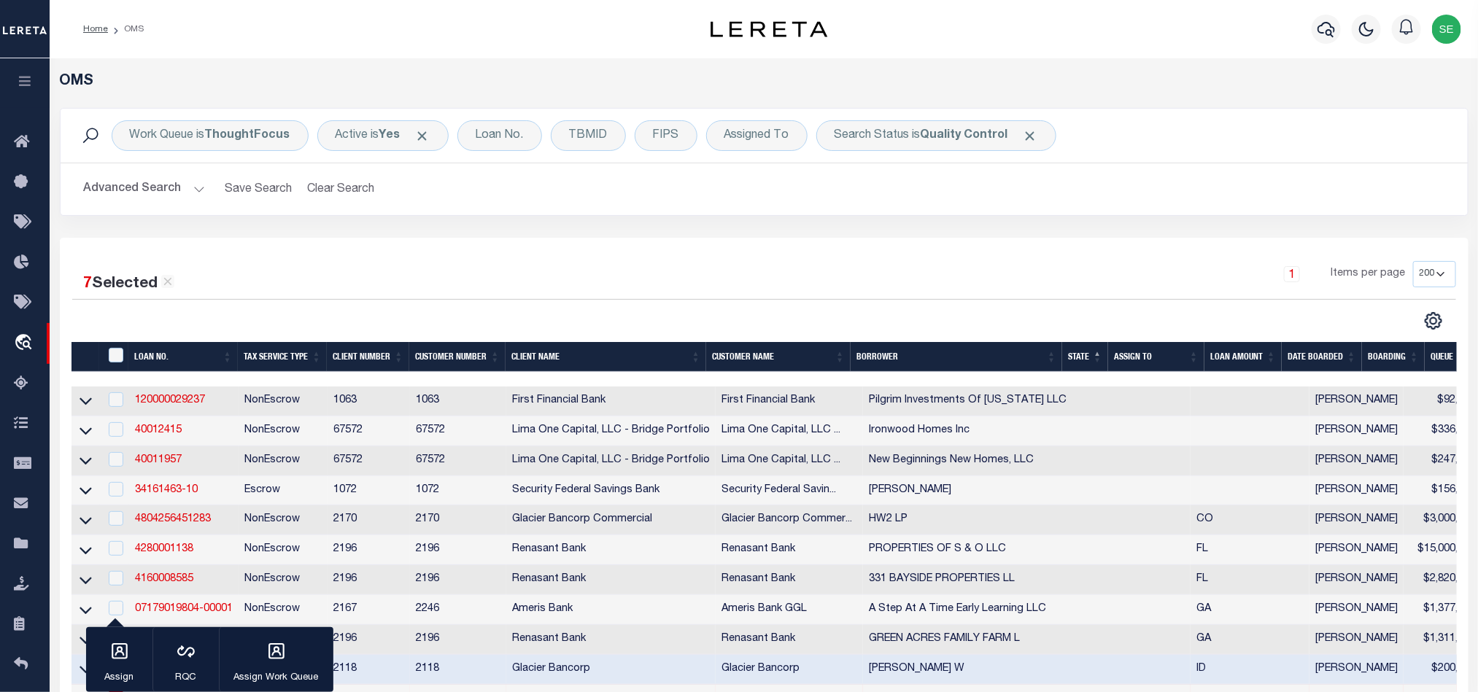
scroll to position [328, 0]
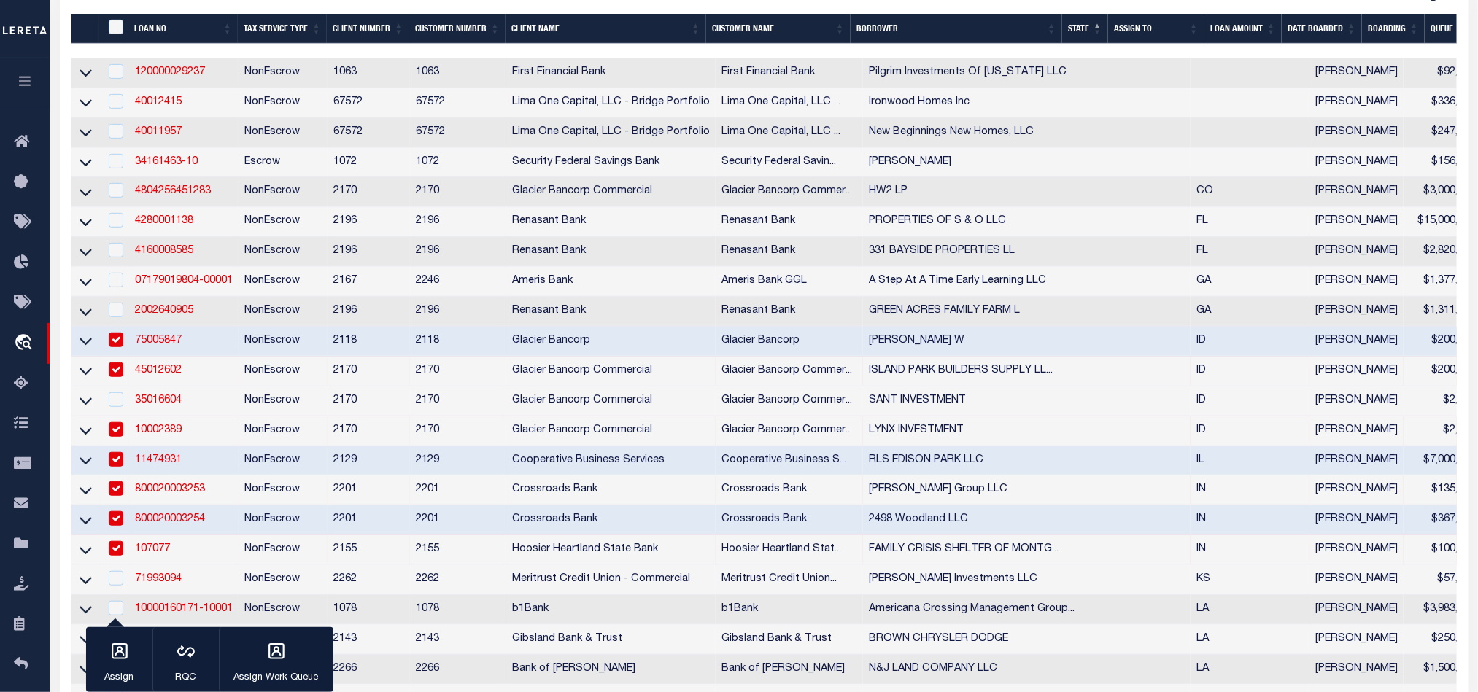
click at [333, 556] on td "2155" at bounding box center [368, 550] width 82 height 30
checkbox input "false"
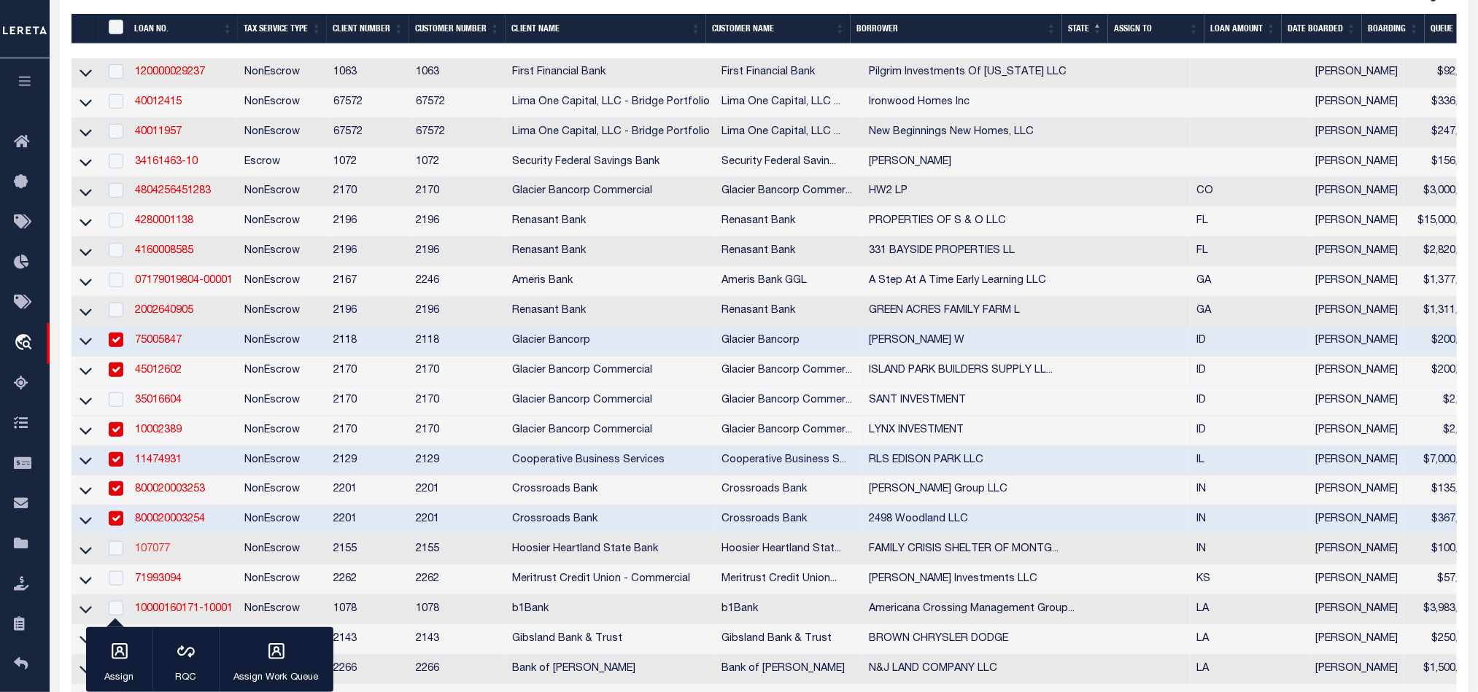
click at [160, 554] on link "107077" at bounding box center [152, 549] width 35 height 10
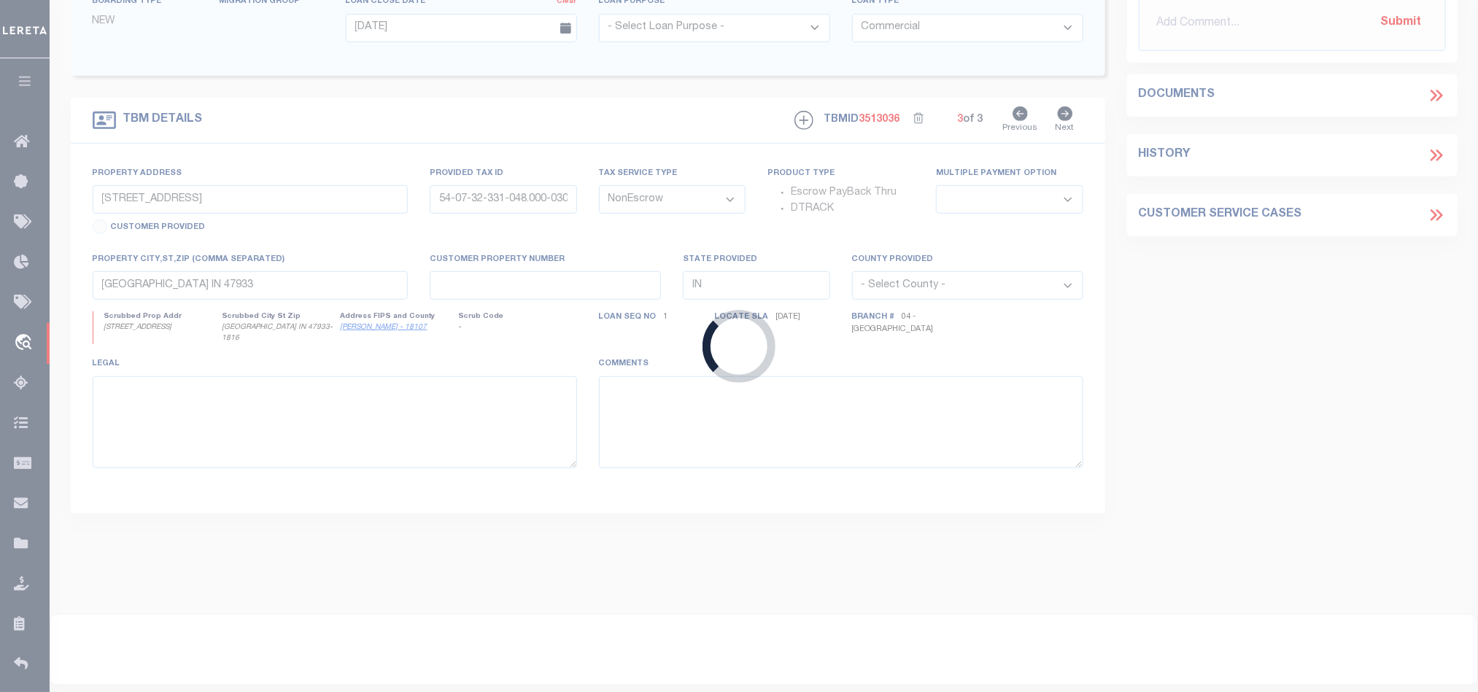
scroll to position [325, 0]
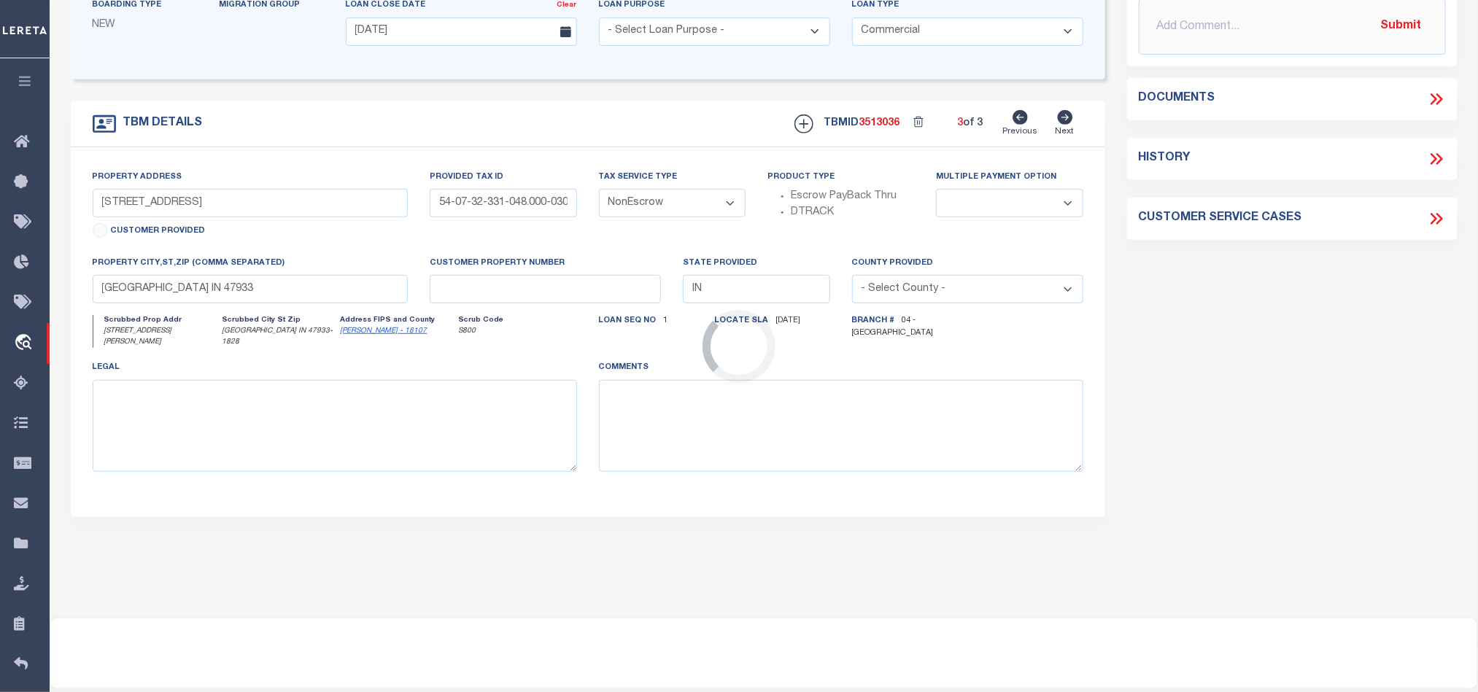
select select "3668"
type input "[STREET_ADDRESS][PERSON_NAME]"
type input "54-07-32-331-045.000-030"
select select
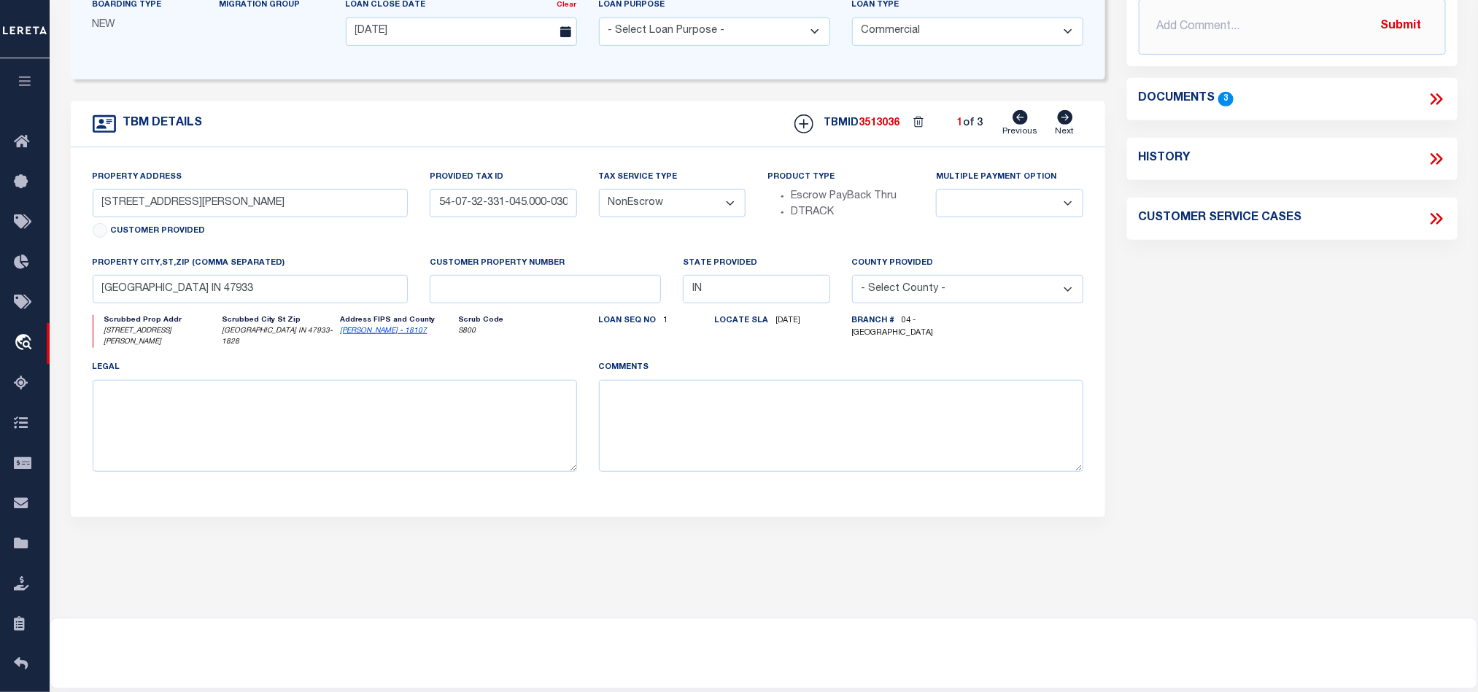
scroll to position [0, 0]
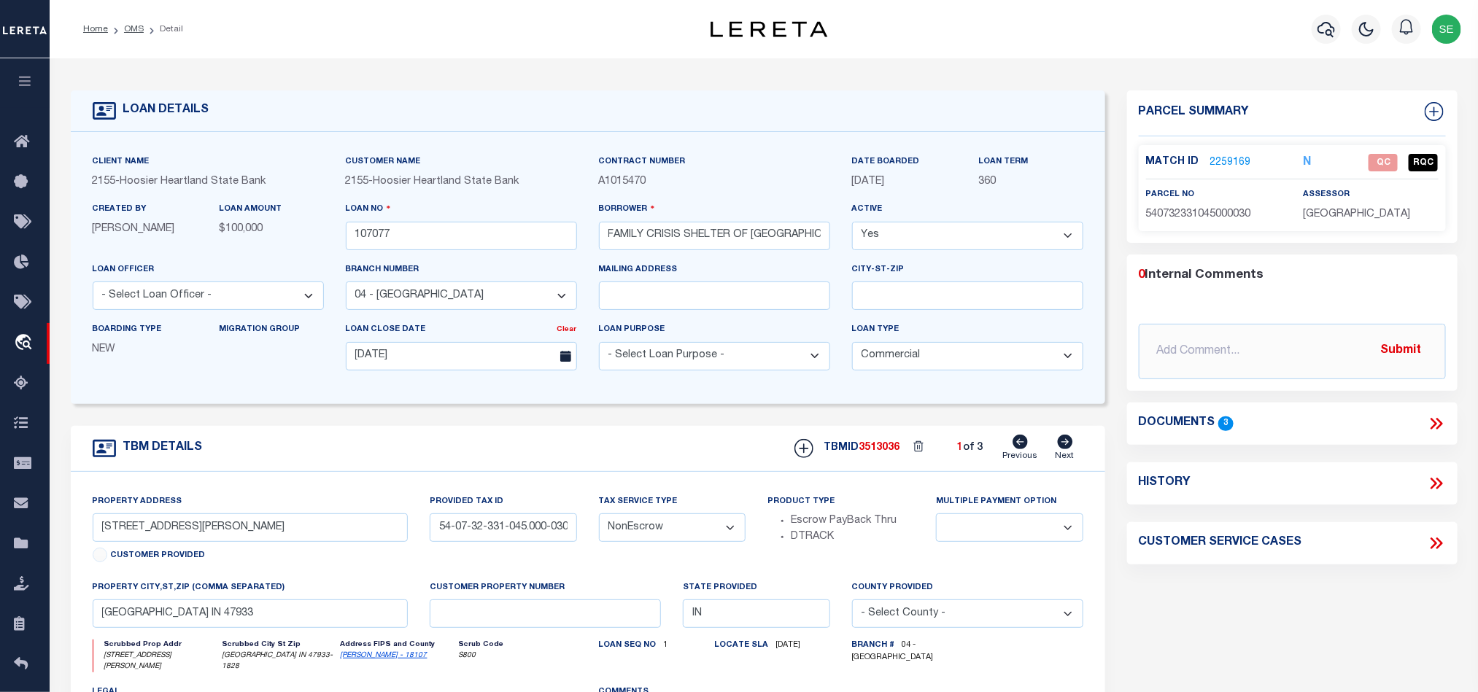
click at [1234, 158] on link "2259169" at bounding box center [1230, 162] width 41 height 15
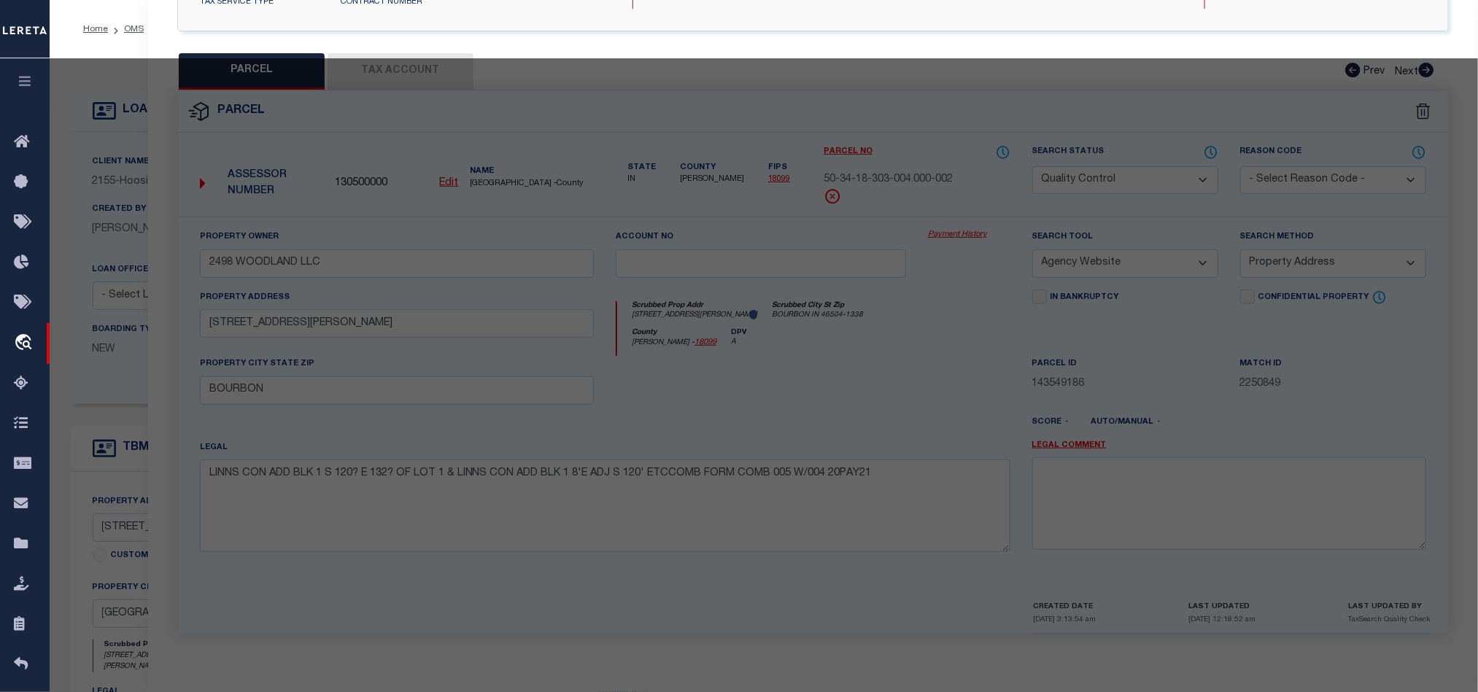
select select "AS"
select select
checkbox input "false"
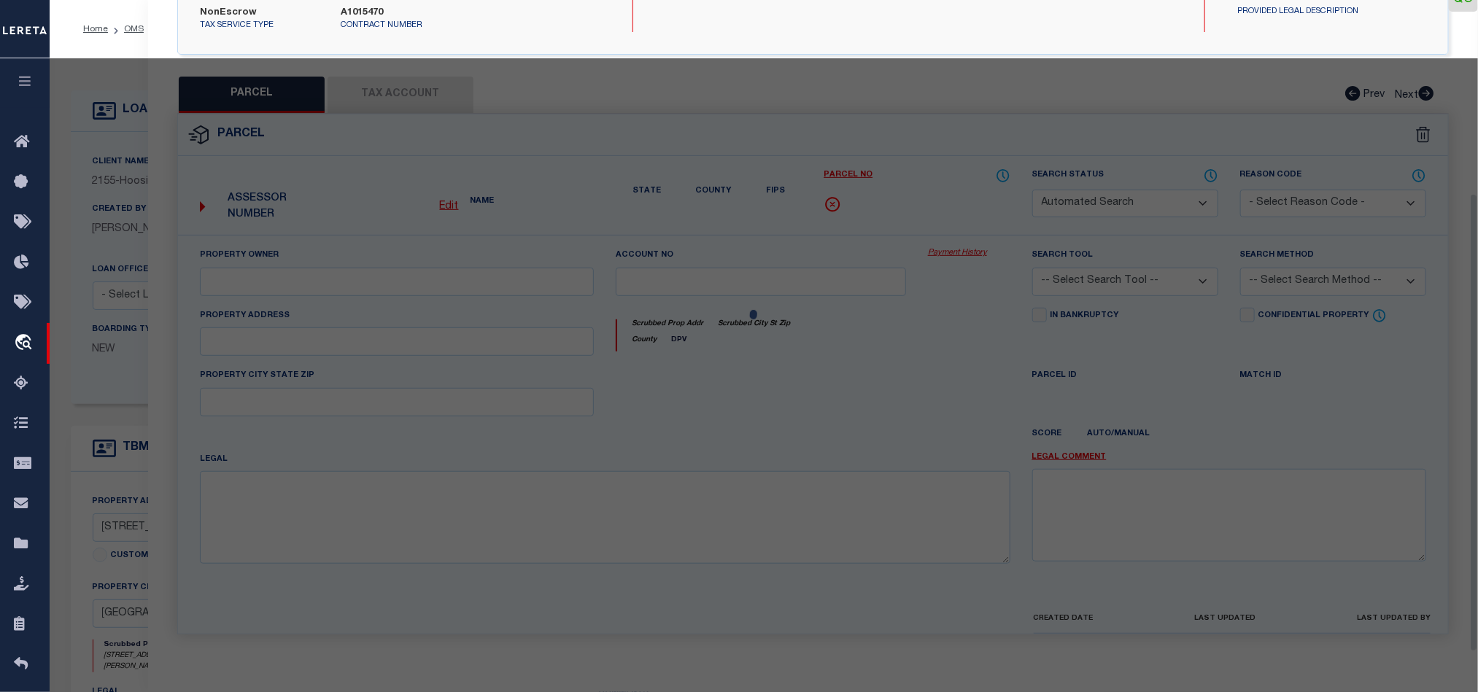
scroll to position [296, 0]
select select "QC"
type input "FAMILY CRISIS SHELTER"
select select "AGW"
select select "LEG"
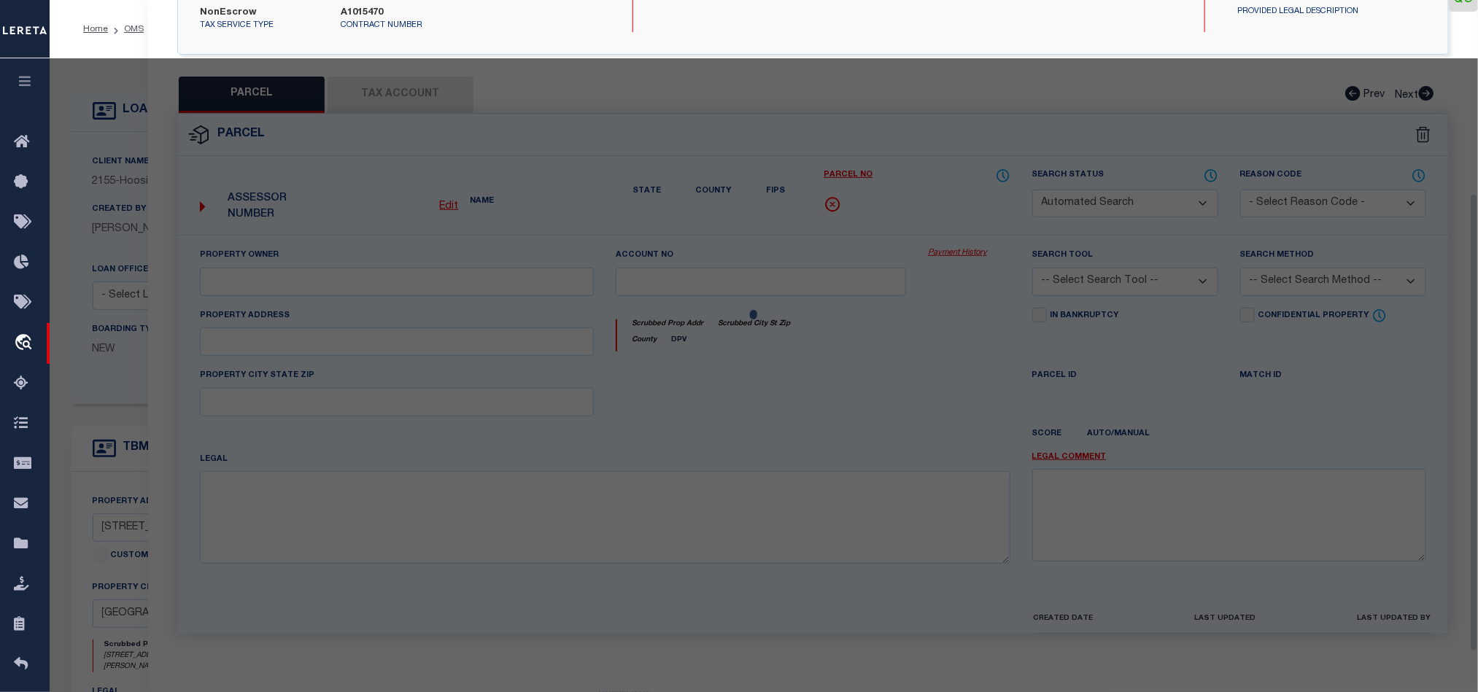
type input "[STREET_ADDRESS][PERSON_NAME]"
type input "[GEOGRAPHIC_DATA], IN 47933"
type textarea "PT SWQ 32-19-4 0.07 A."
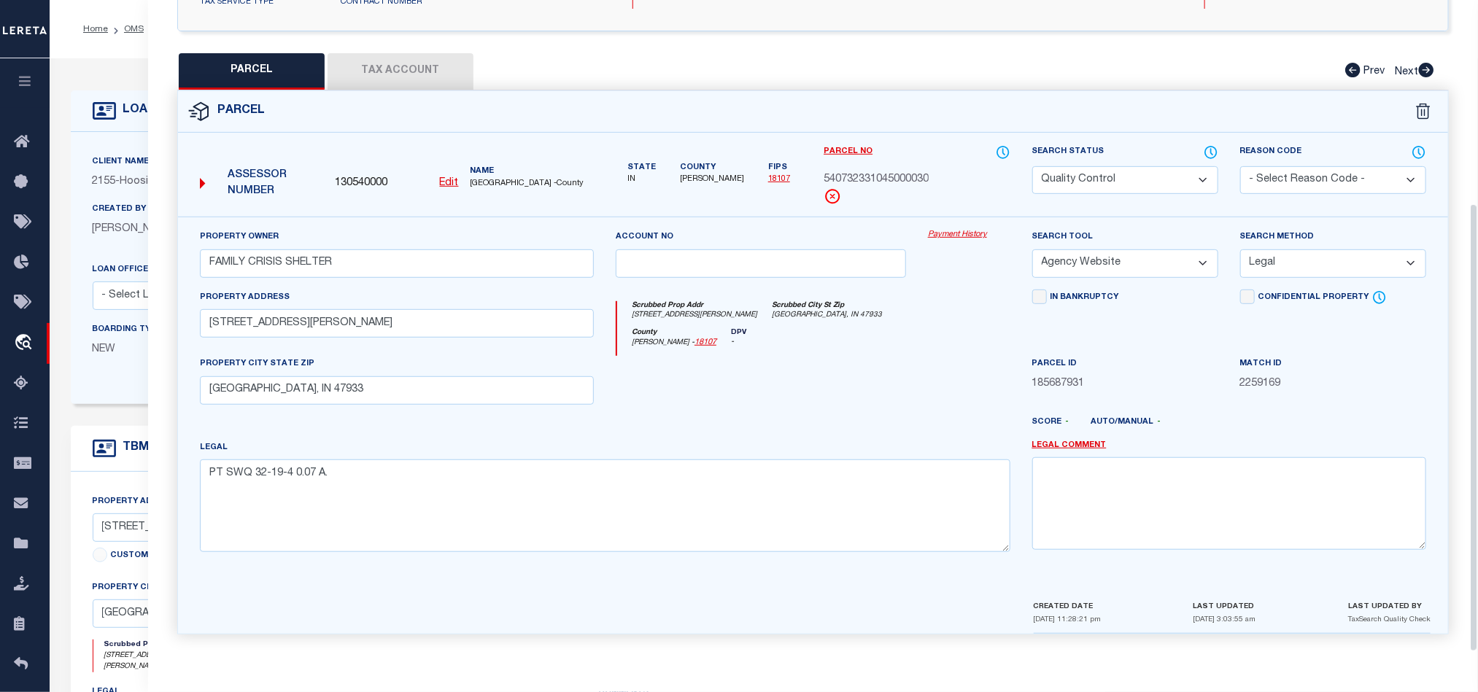
click at [922, 346] on div "County [GEOGRAPHIC_DATA] - 18107 DPV -" at bounding box center [813, 342] width 392 height 28
click at [398, 53] on button "Tax Account" at bounding box center [400, 71] width 146 height 36
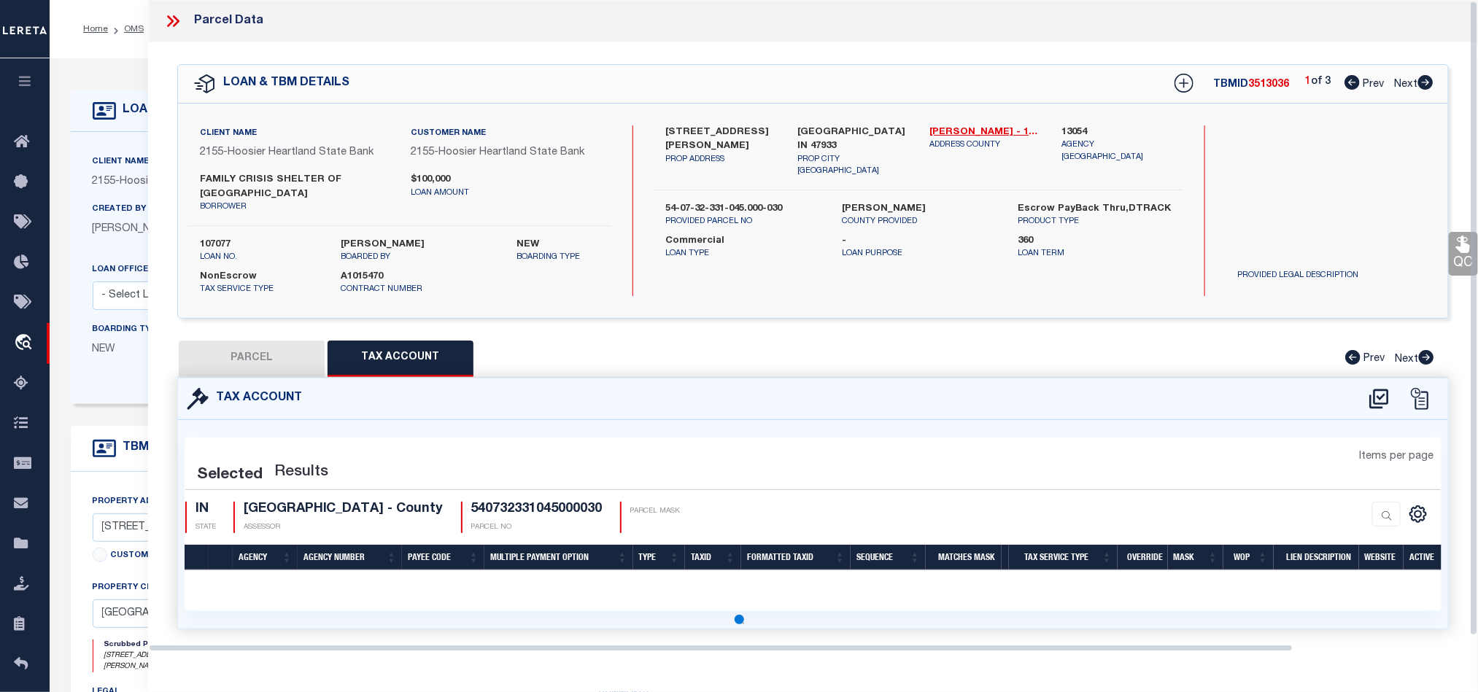
select select "100"
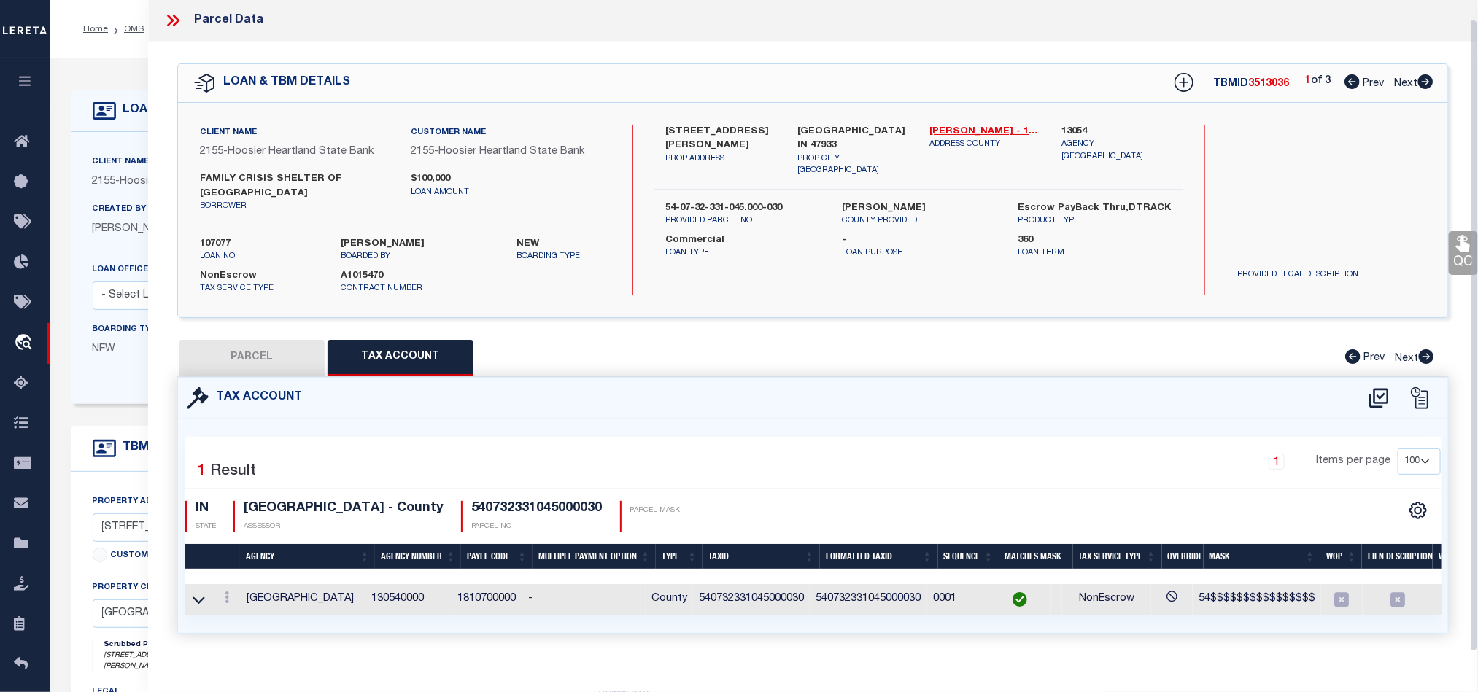
scroll to position [31, 0]
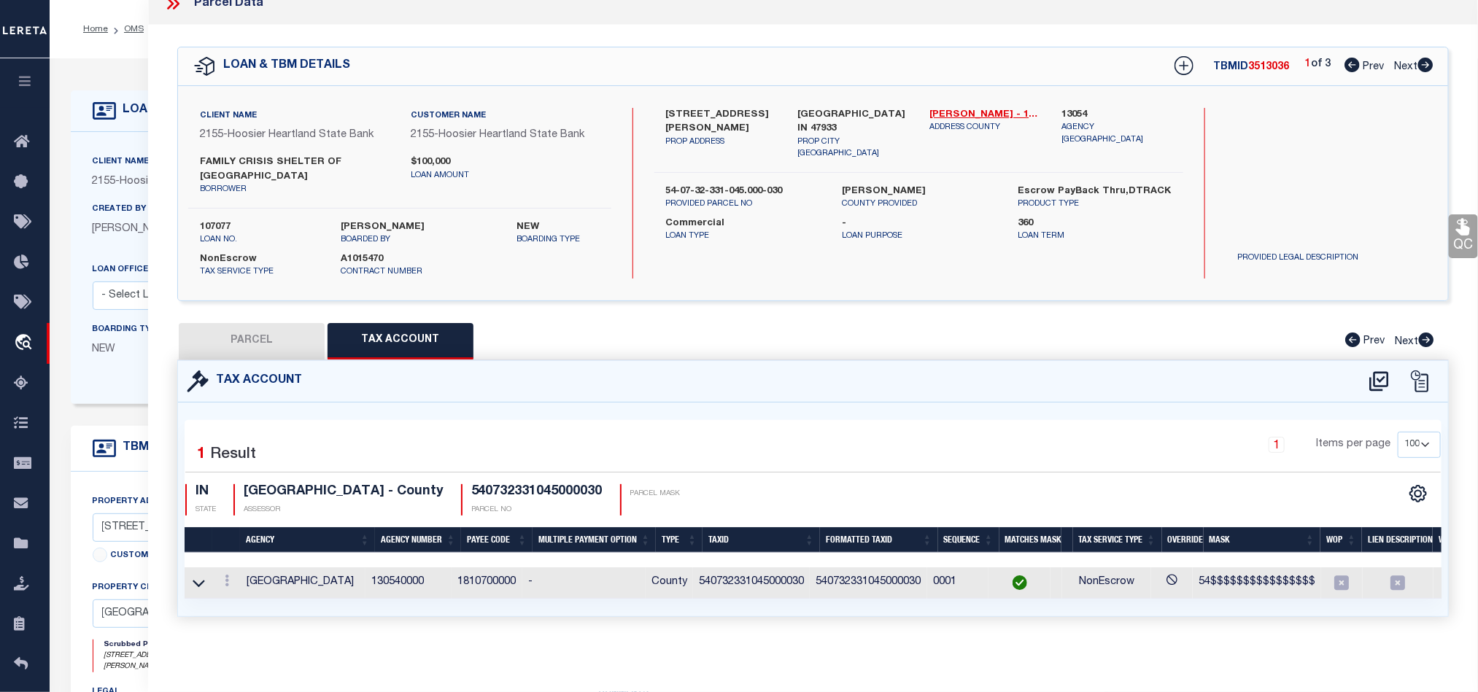
click at [271, 333] on button "PARCEL" at bounding box center [252, 341] width 146 height 36
select select "AS"
select select
checkbox input "false"
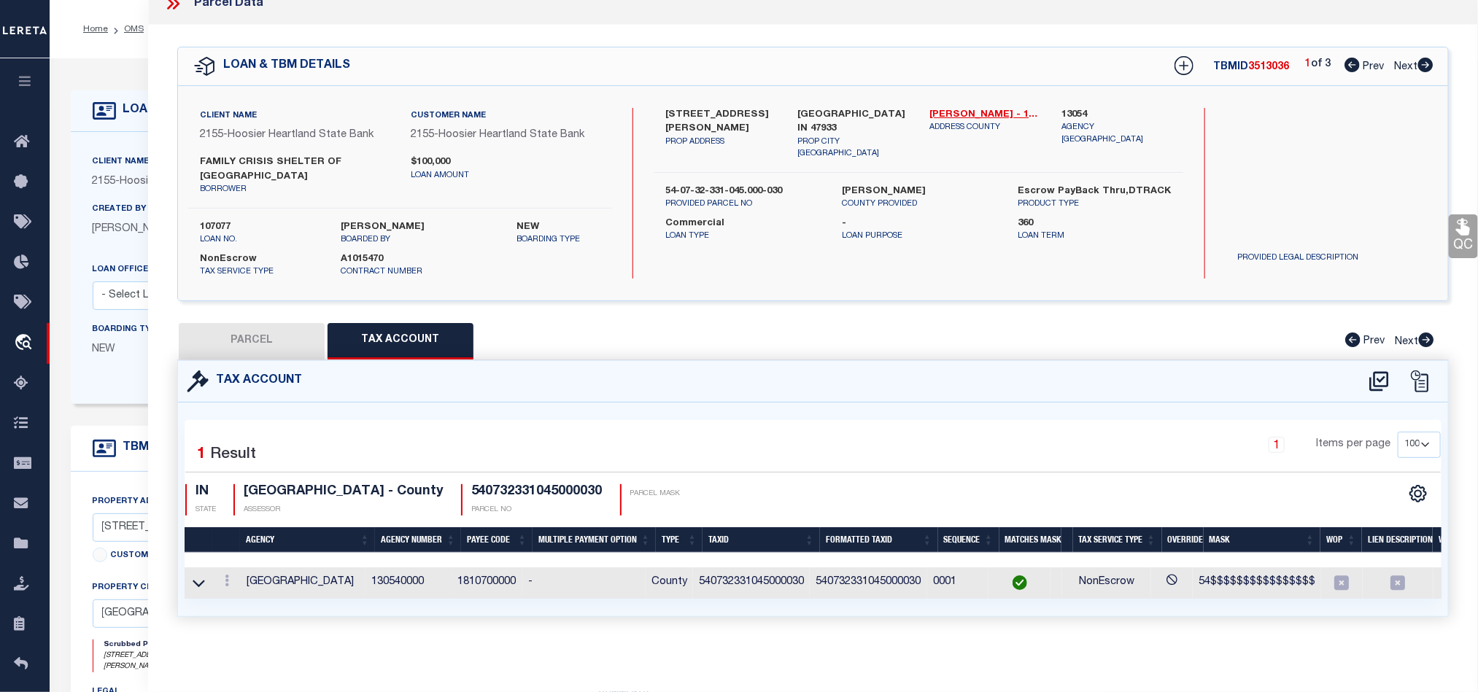
checkbox input "false"
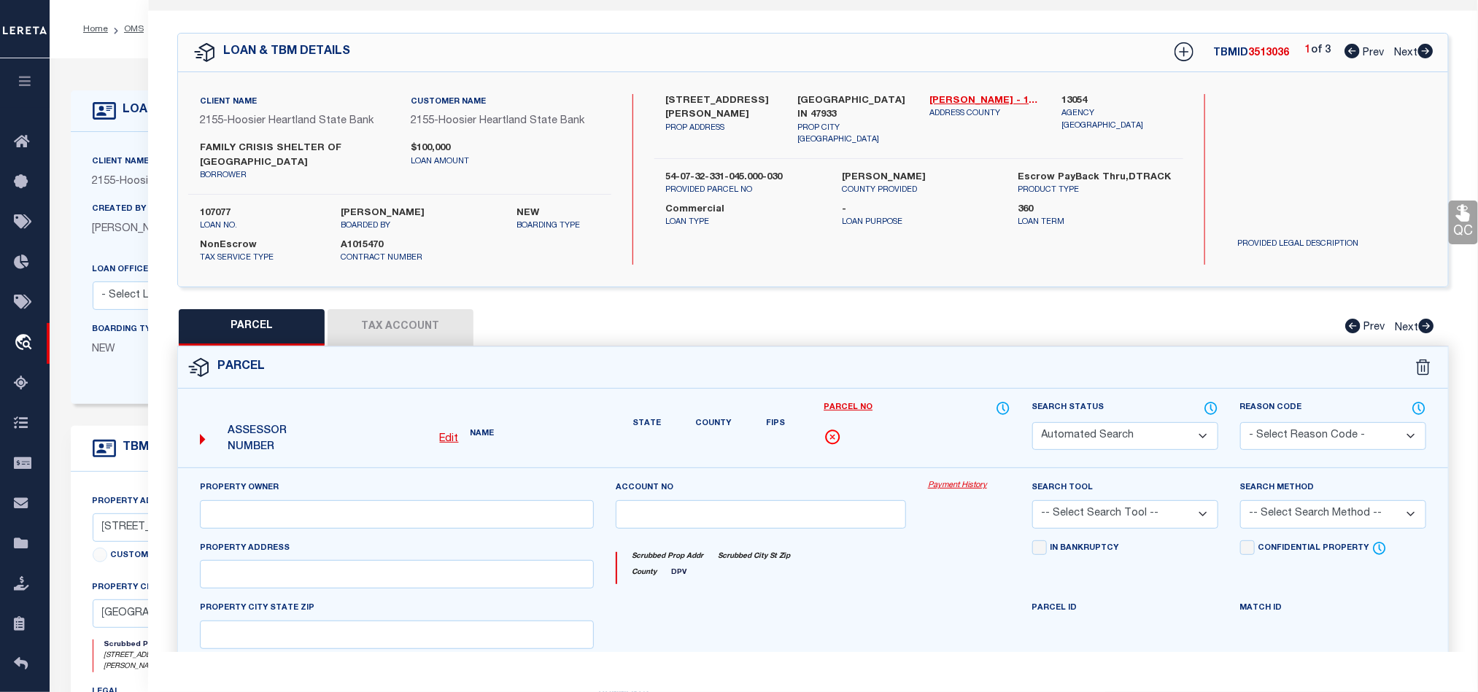
select select "QC"
type input "FAMILY CRISIS SHELTER"
select select "AGW"
select select "LEG"
type input "[STREET_ADDRESS][PERSON_NAME]"
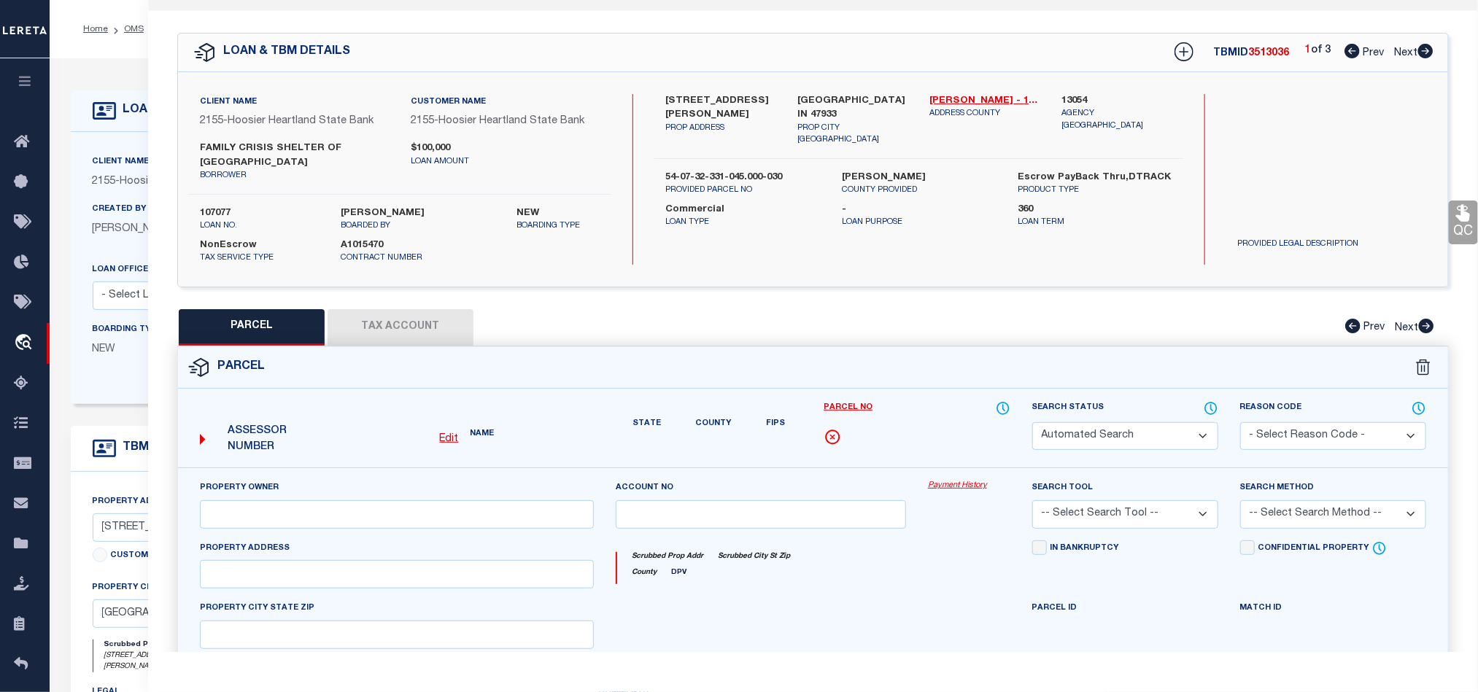
type input "[GEOGRAPHIC_DATA], IN 47933"
type textarea "PT SWQ 32-19-4 0.07 A."
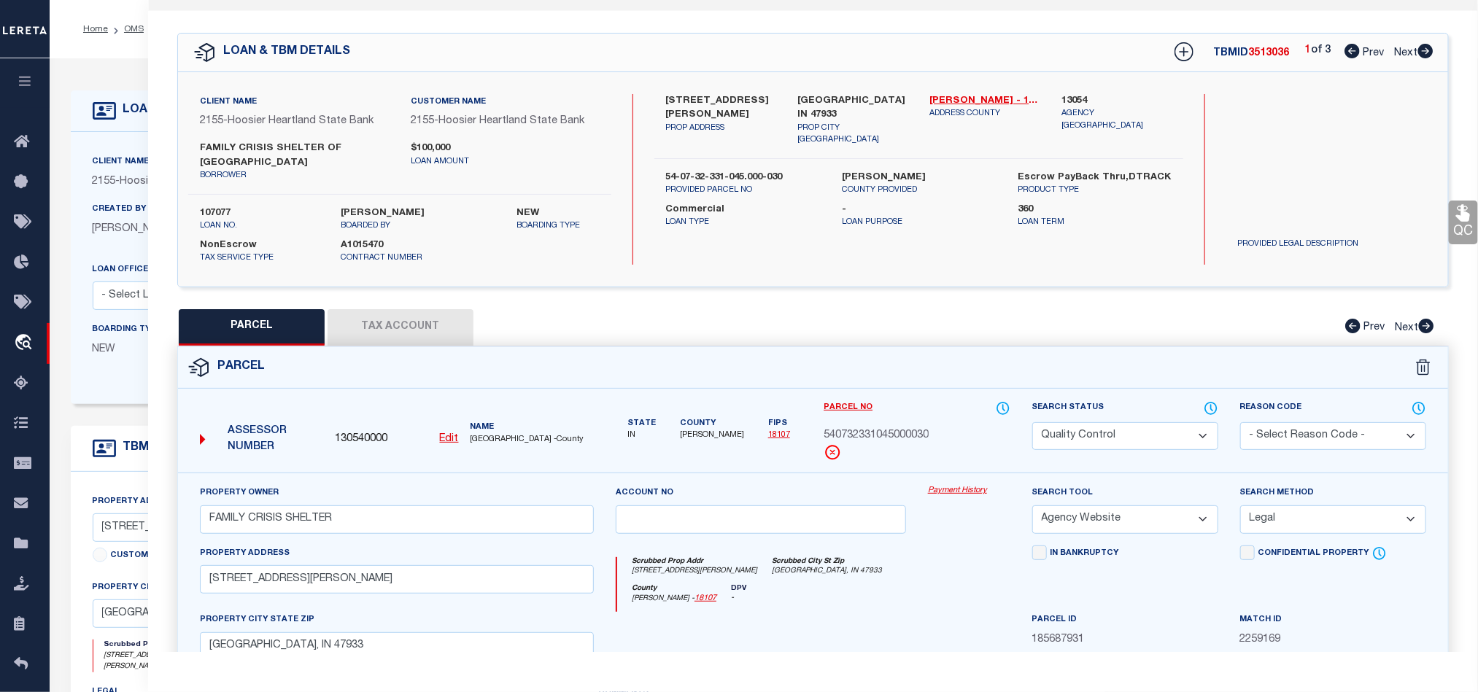
click at [915, 594] on div "County [GEOGRAPHIC_DATA] - 18107 DPV -" at bounding box center [813, 598] width 392 height 28
click at [1096, 435] on select "Automated Search Bad Parcel Complete Duplicate Parcel High Dollar Reporting In …" at bounding box center [1125, 436] width 186 height 28
select select "CP"
click at [851, 556] on div "Scrubbed Prop Addr [STREET_ADDRESS][PERSON_NAME] [GEOGRAPHIC_DATA] [GEOGRAPHIC_…" at bounding box center [813, 579] width 416 height 67
drag, startPoint x: 1459, startPoint y: 215, endPoint x: 1460, endPoint y: 245, distance: 29.9
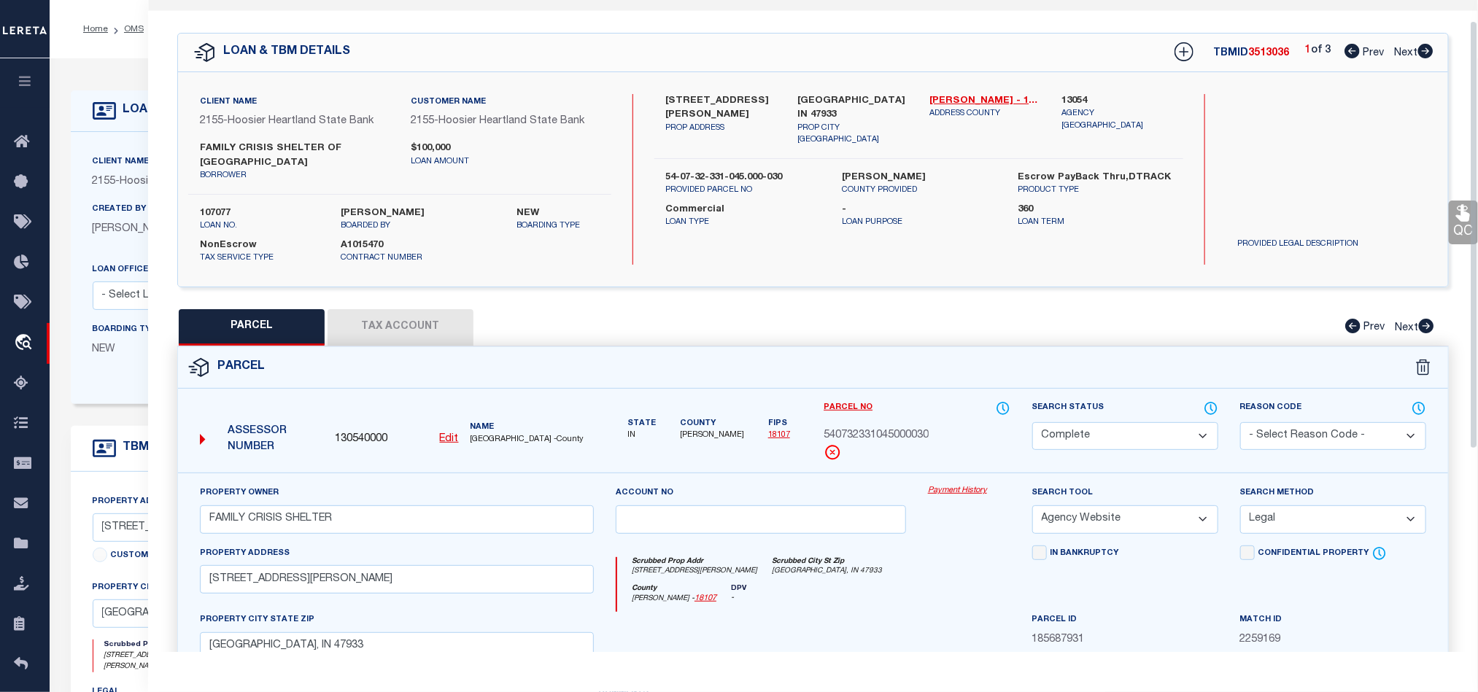
click at [1459, 215] on icon at bounding box center [1463, 212] width 19 height 19
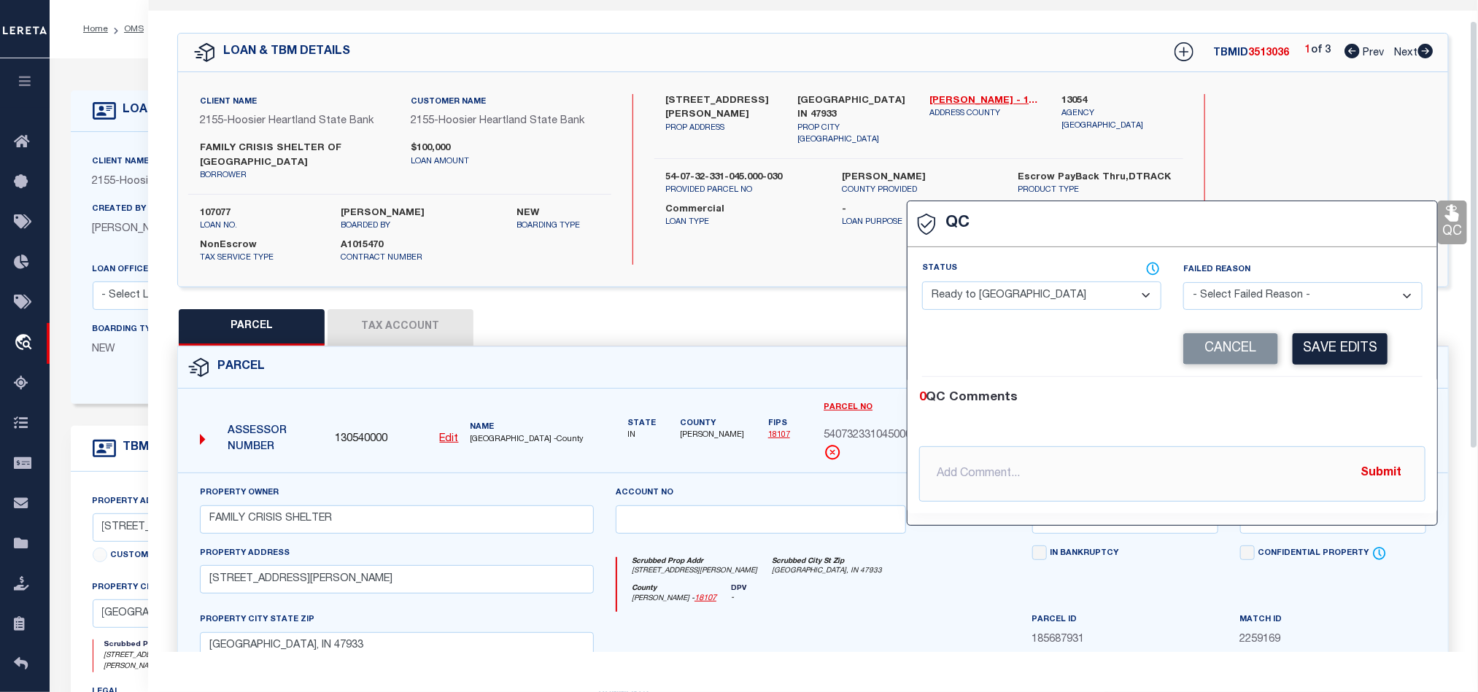
click at [1018, 302] on select "- Select Status - Ready to QC Correct Incorrect" at bounding box center [1041, 296] width 239 height 28
select select "COR"
click at [1320, 405] on div "0 QC Comments" at bounding box center [1169, 398] width 500 height 19
click at [1330, 350] on button "Save Edits" at bounding box center [1339, 348] width 95 height 31
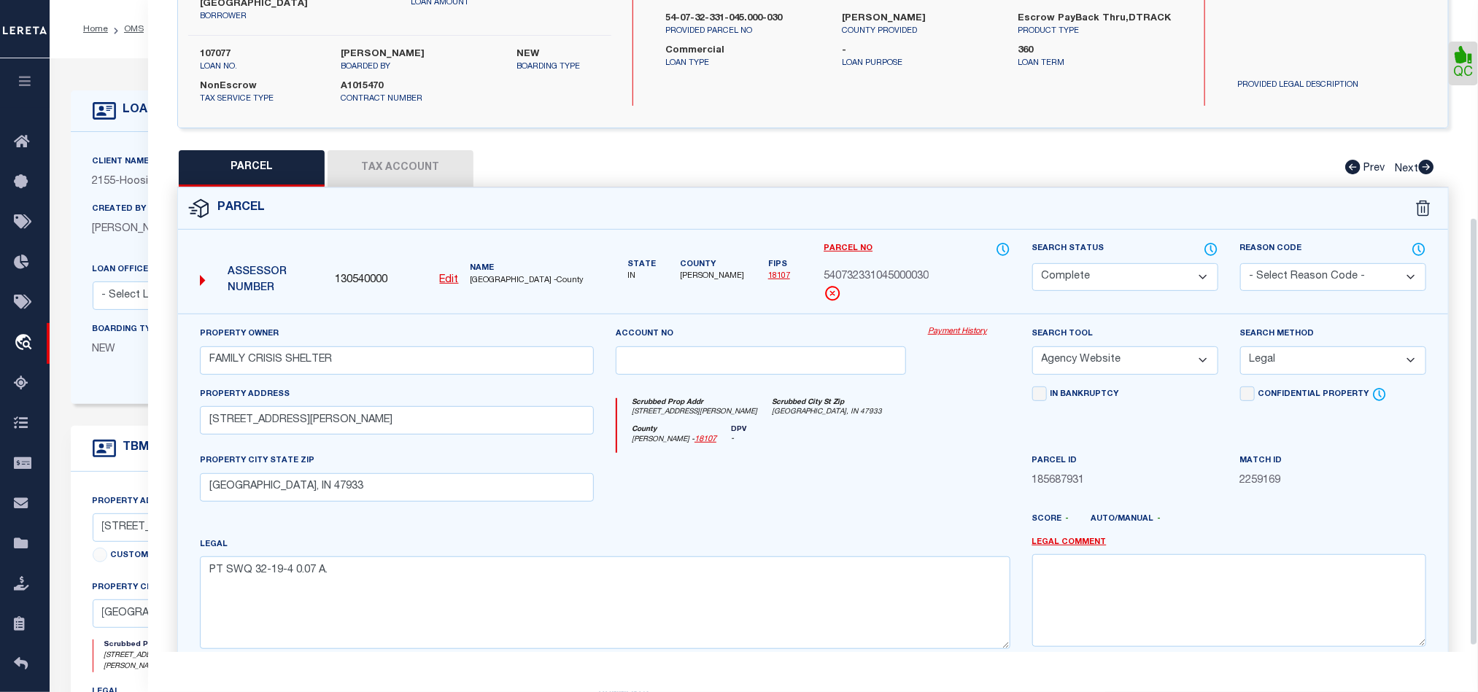
scroll to position [340, 0]
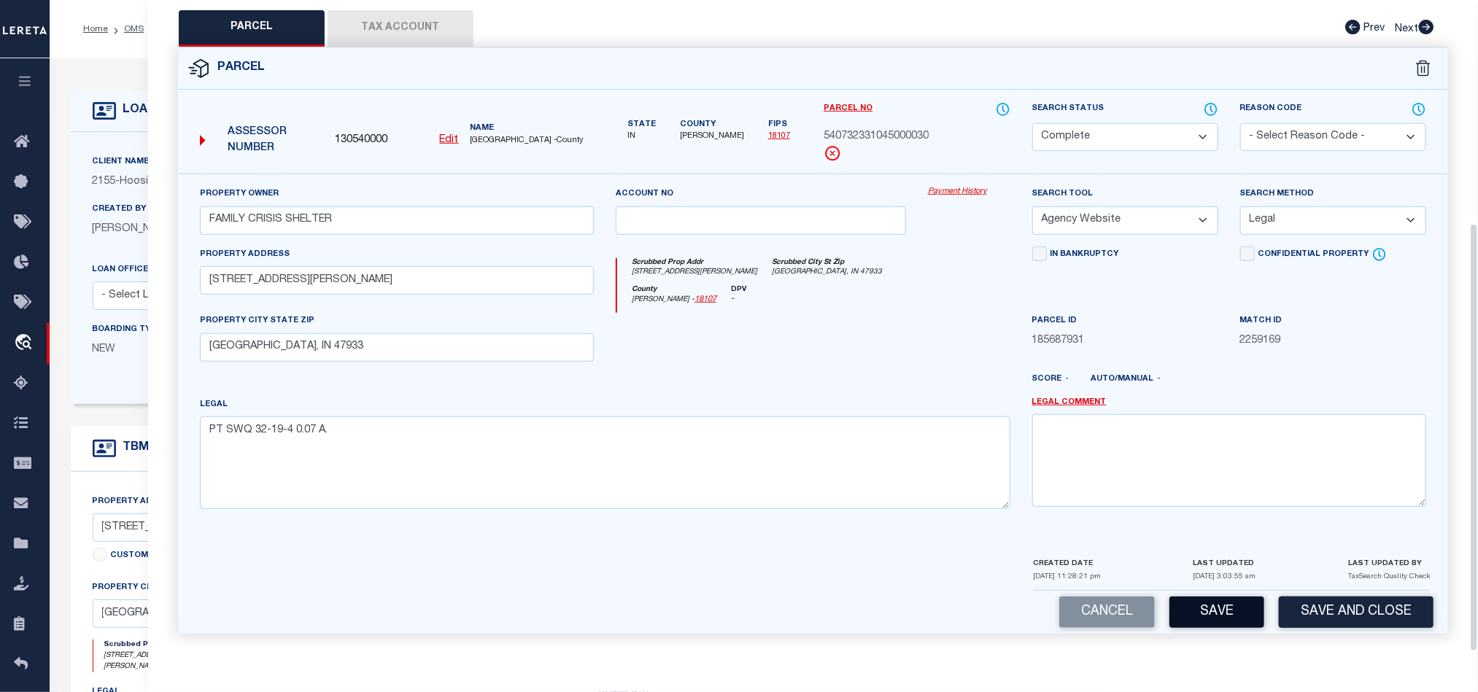
click at [1204, 606] on button "Save" at bounding box center [1216, 612] width 95 height 31
select select "AS"
select select
checkbox input "false"
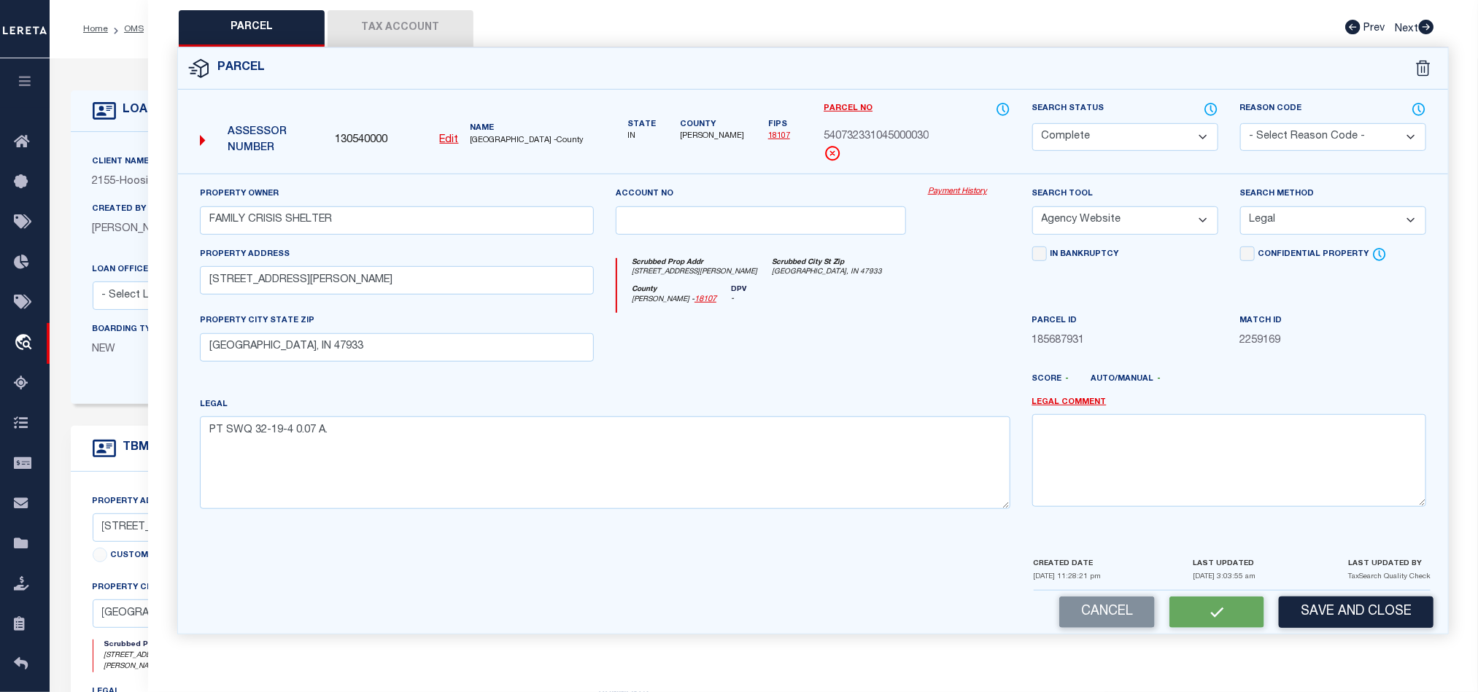
checkbox input "false"
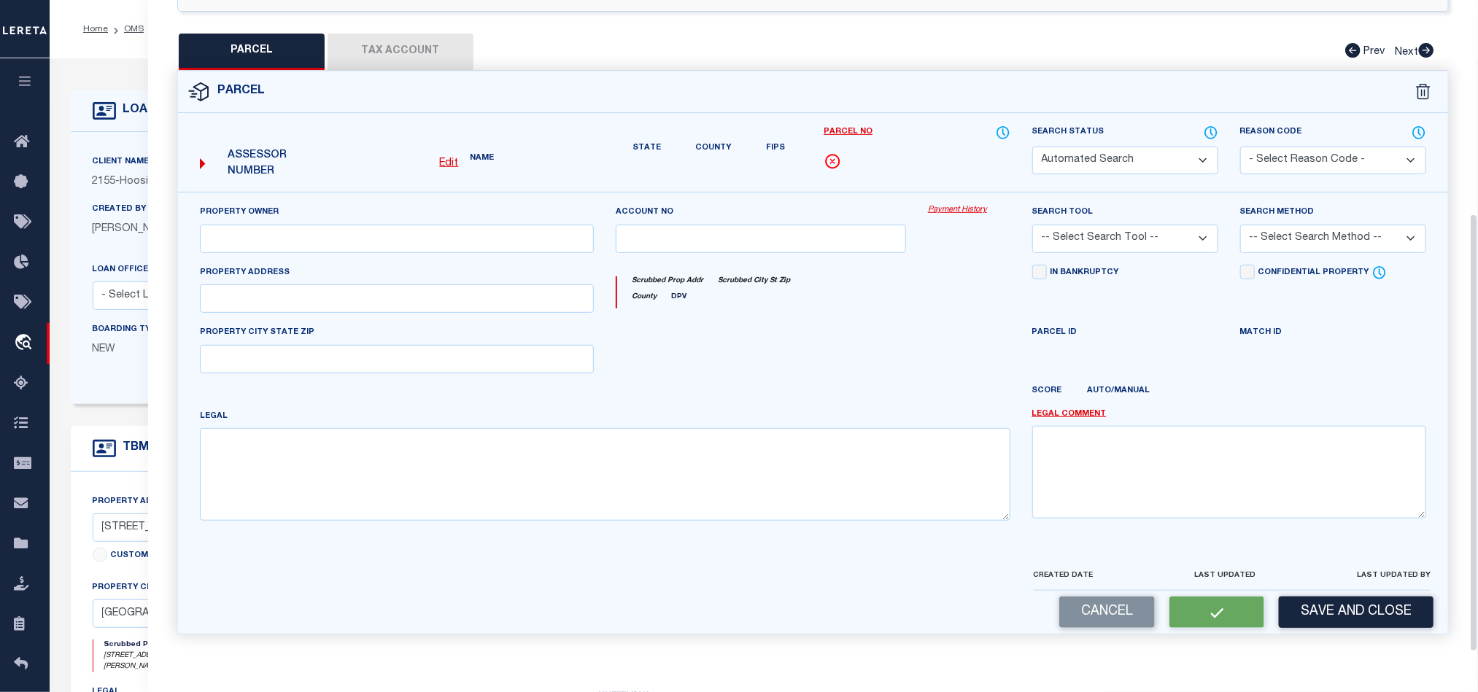
select select "CP"
type input "FAMILY CRISIS SHELTER"
select select "AGW"
select select "LEG"
type input "[STREET_ADDRESS][PERSON_NAME]"
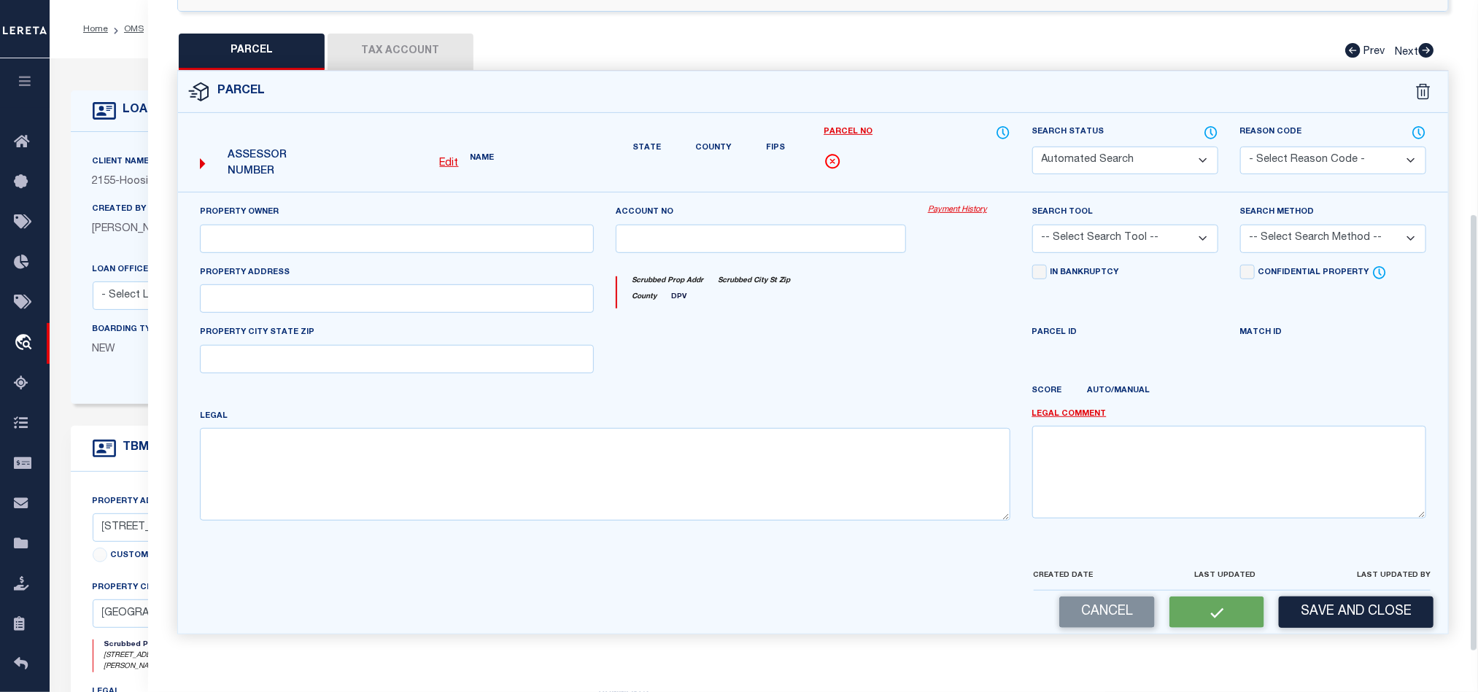
type input "[GEOGRAPHIC_DATA], IN 47933"
type textarea "PT SWQ 32-19-4 0.07 A."
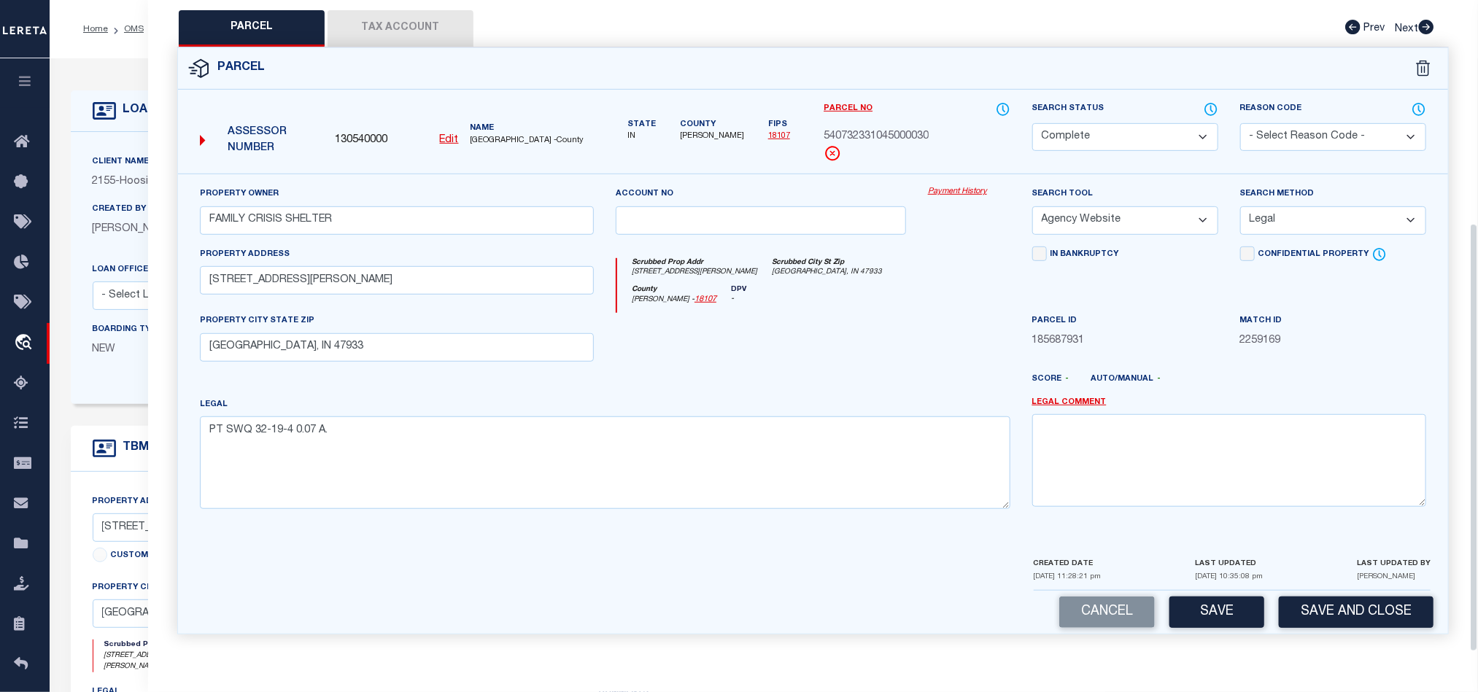
drag, startPoint x: 930, startPoint y: 322, endPoint x: 885, endPoint y: 339, distance: 48.5
click at [928, 322] on div at bounding box center [969, 343] width 104 height 60
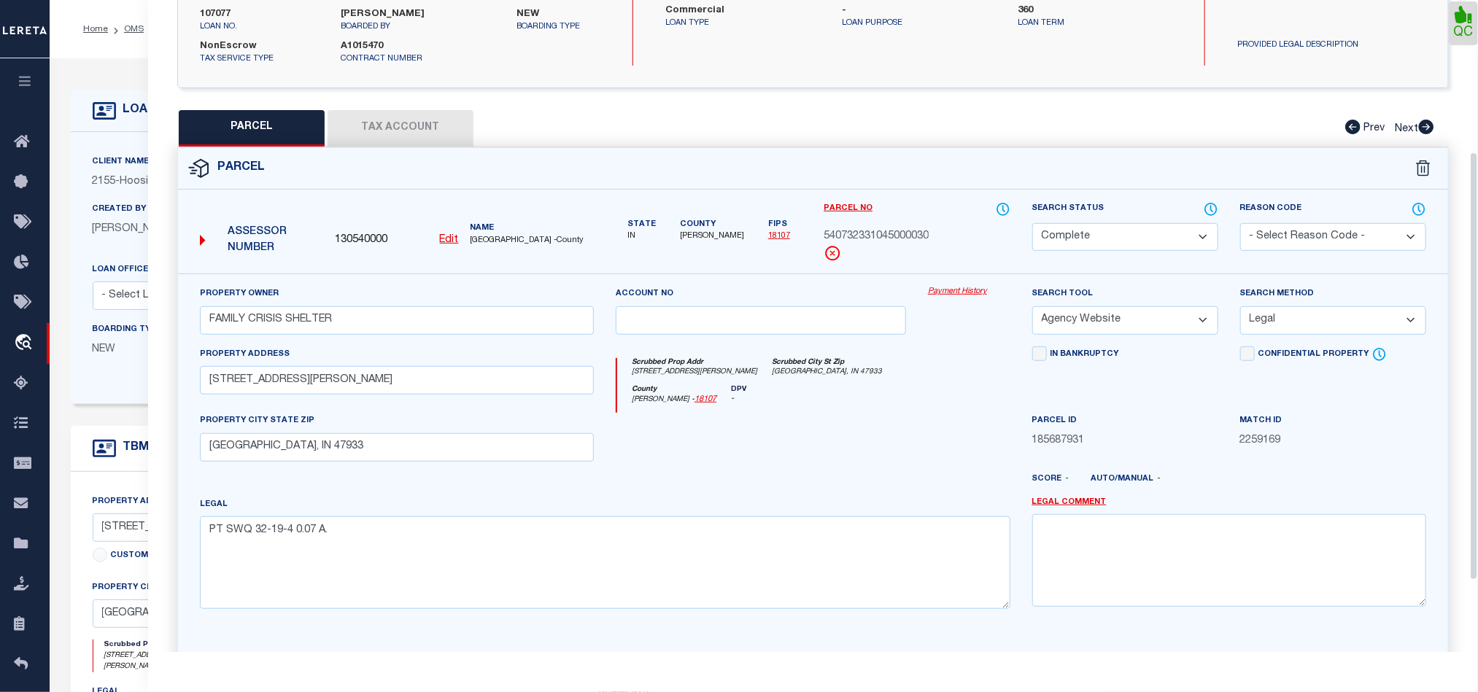
click at [383, 125] on button "Tax Account" at bounding box center [400, 128] width 146 height 36
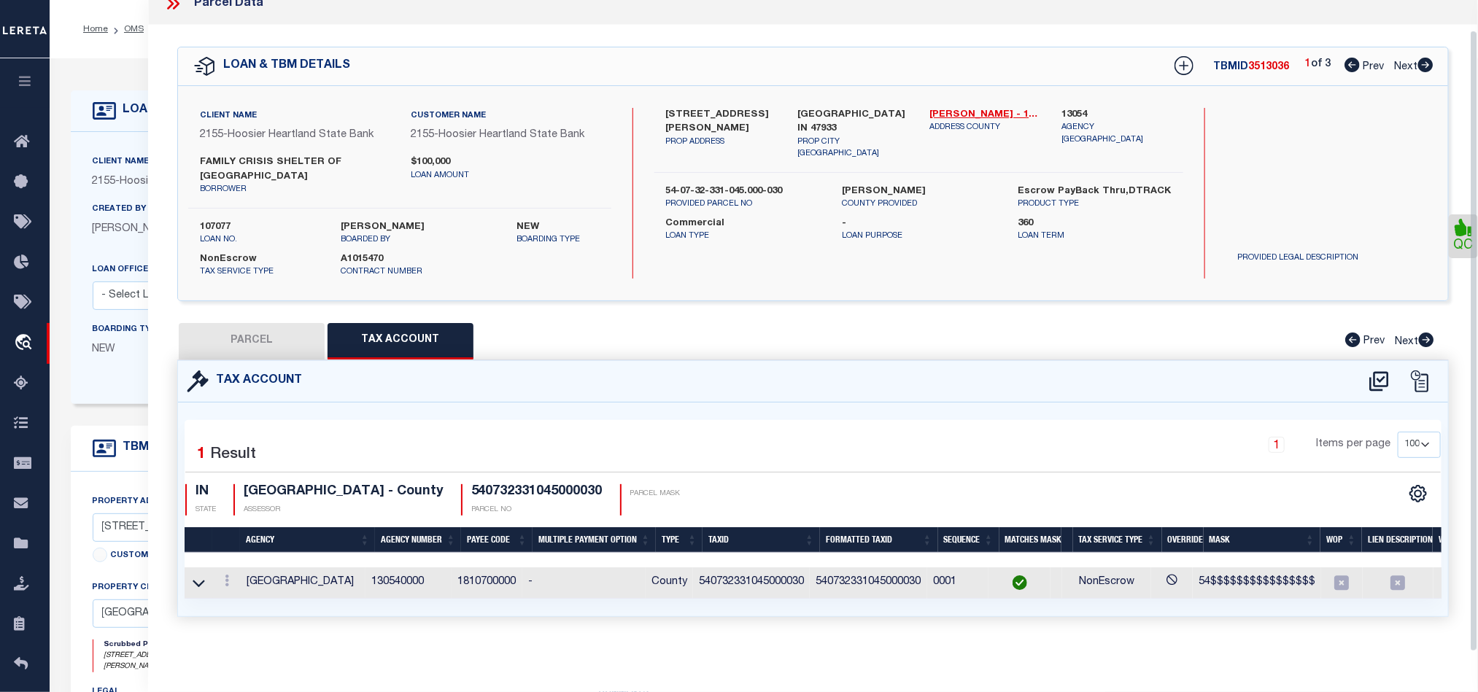
select select "100"
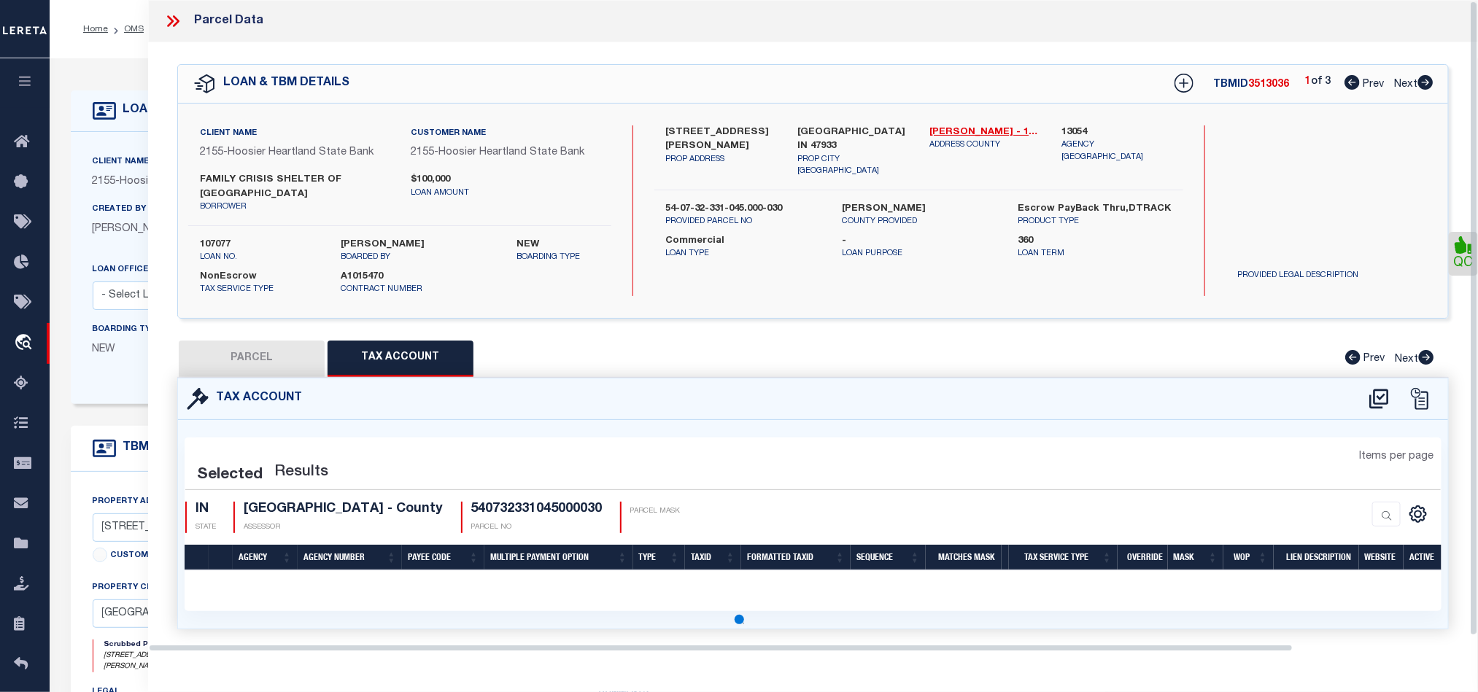
select select "100"
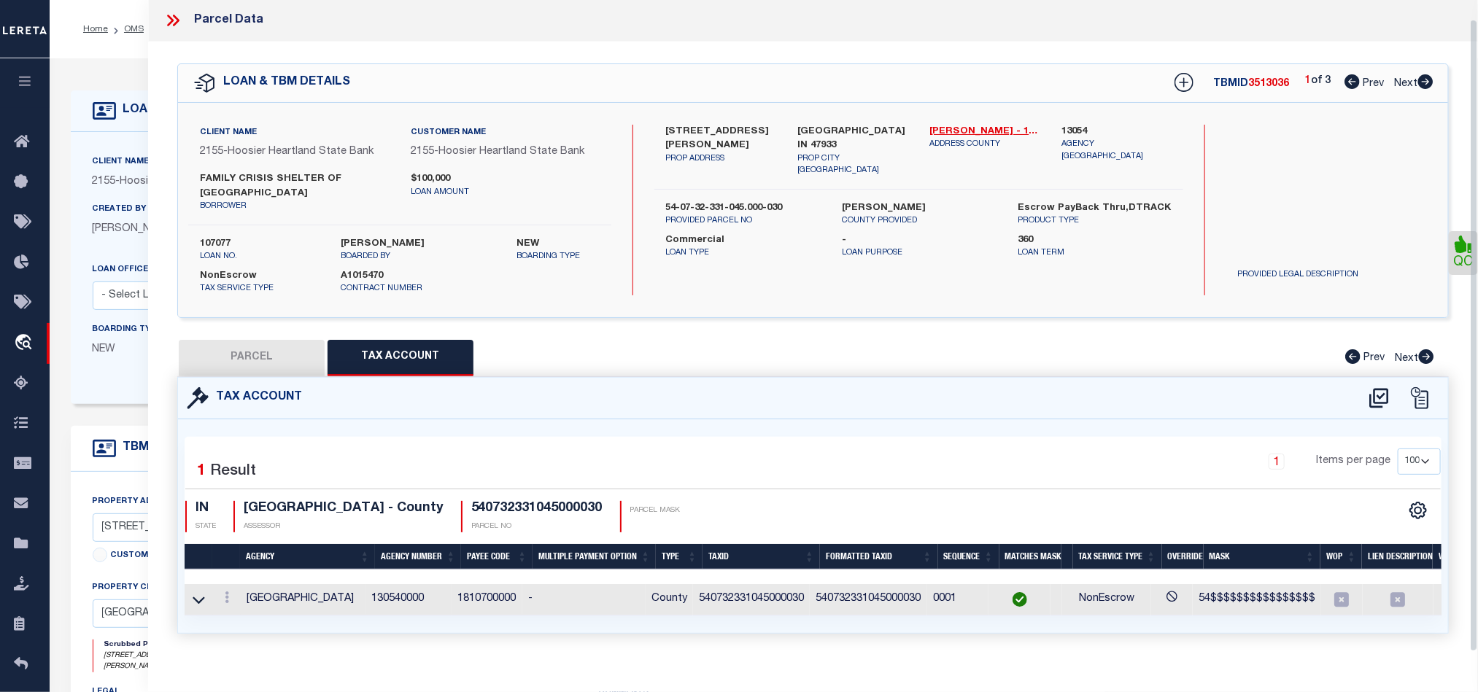
scroll to position [31, 0]
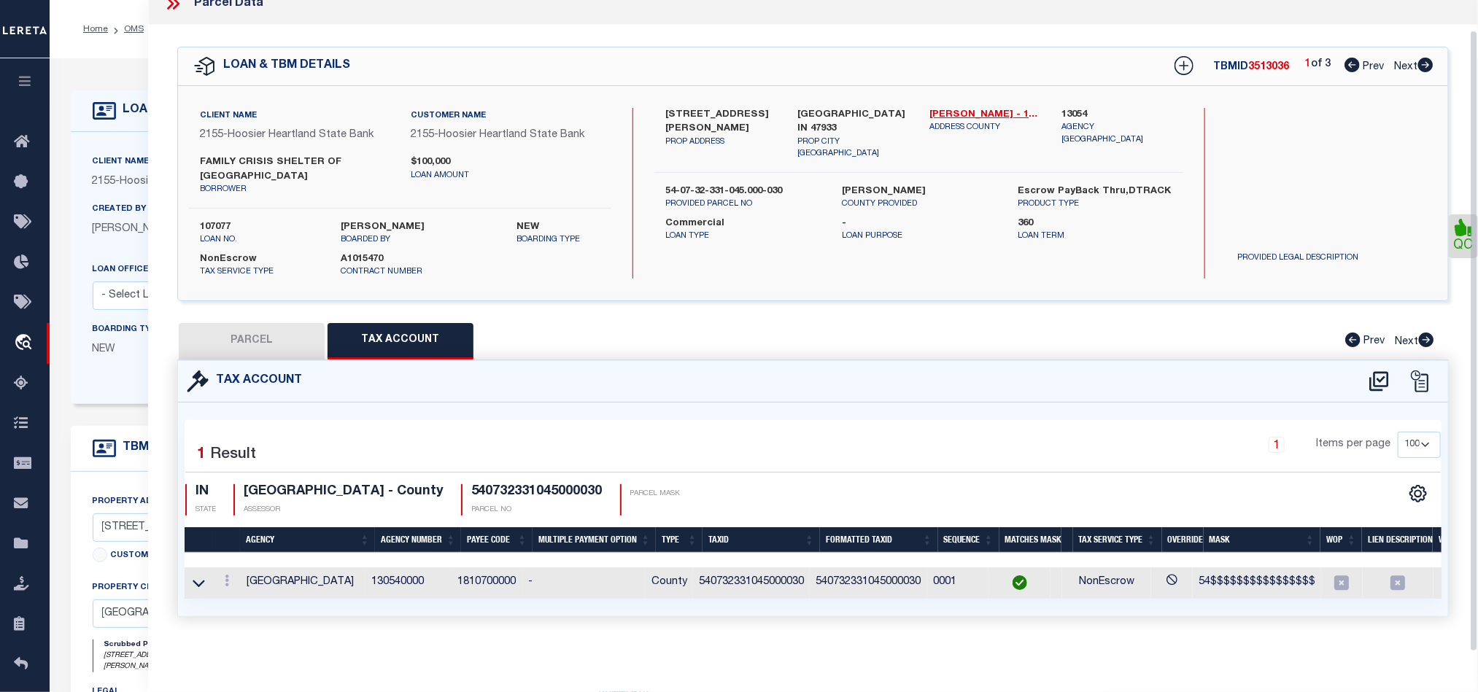
drag, startPoint x: 1423, startPoint y: 55, endPoint x: 1430, endPoint y: 81, distance: 27.1
click at [1423, 58] on icon at bounding box center [1425, 65] width 15 height 15
select select "AS"
select select
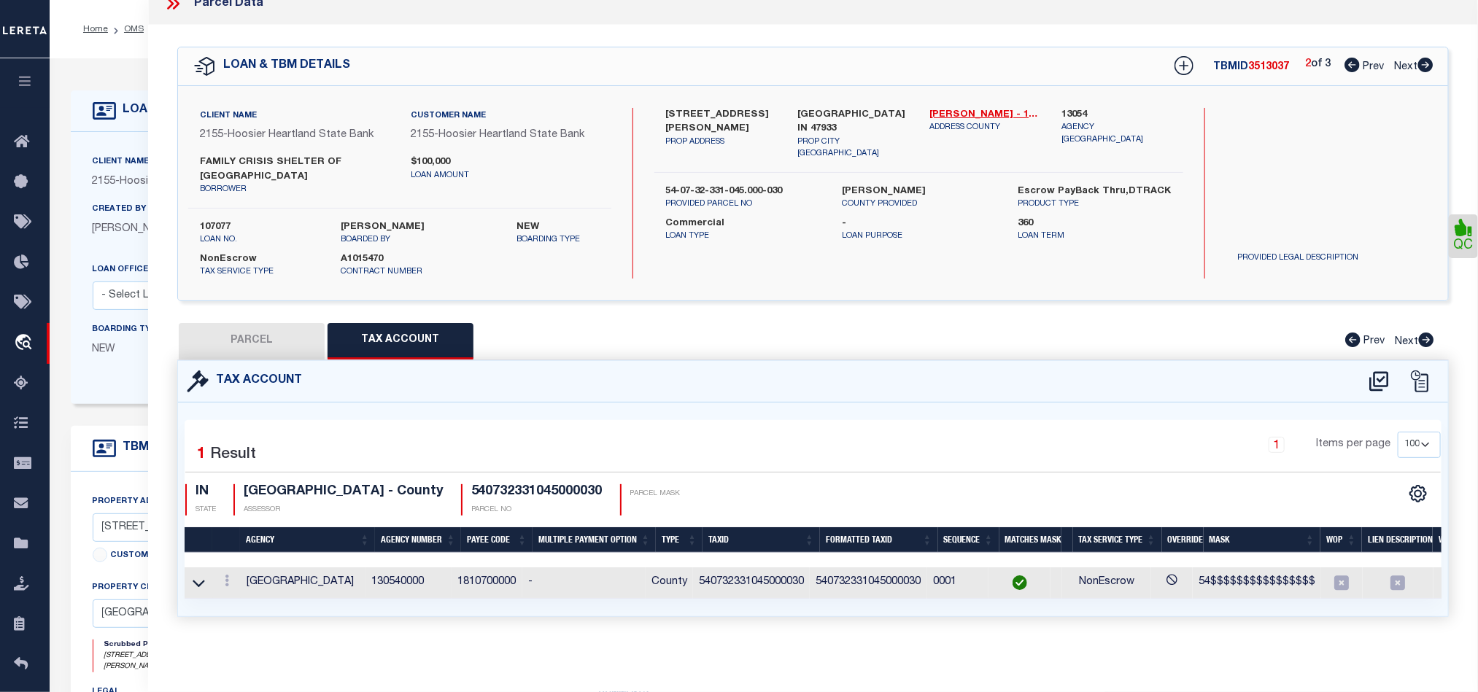
checkbox input "false"
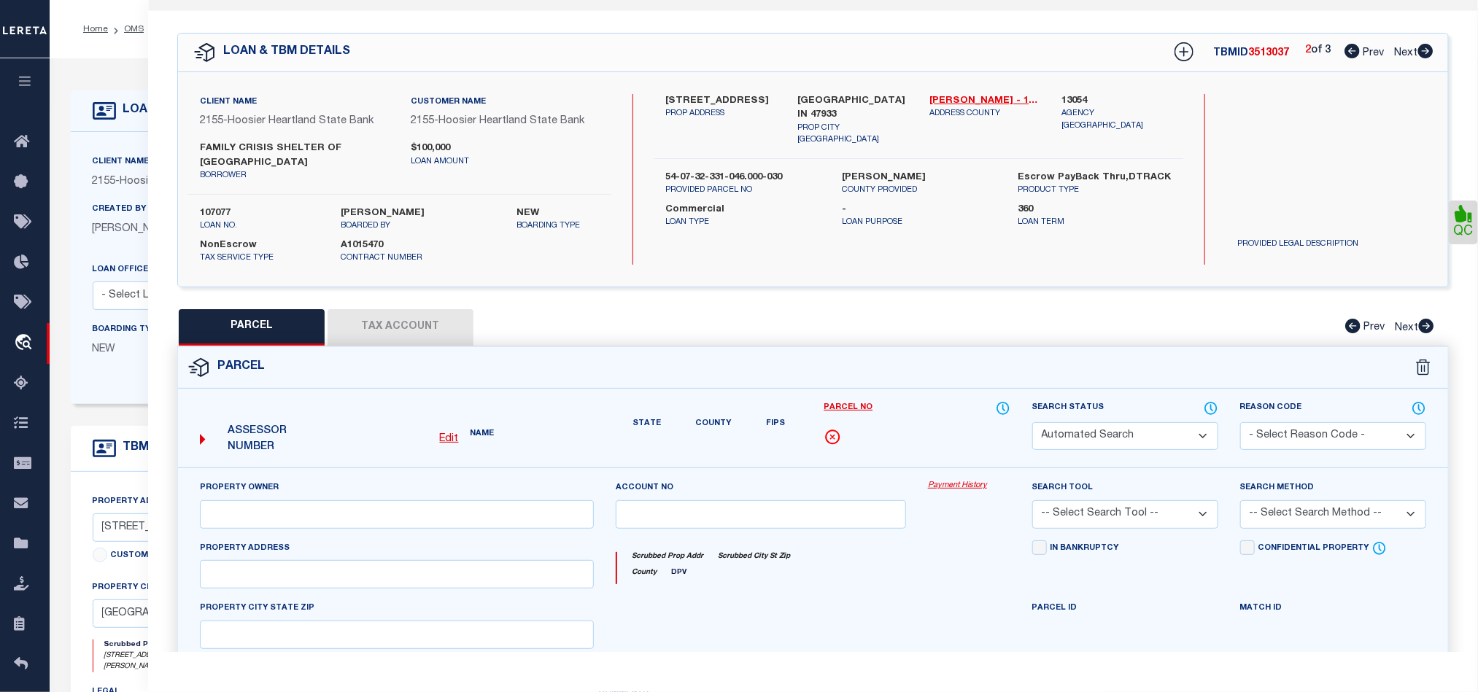
select select "QC"
type input "FAMILY CRISIS SHELTER"
select select "AGW"
select select "LEG"
type input "[STREET_ADDRESS]"
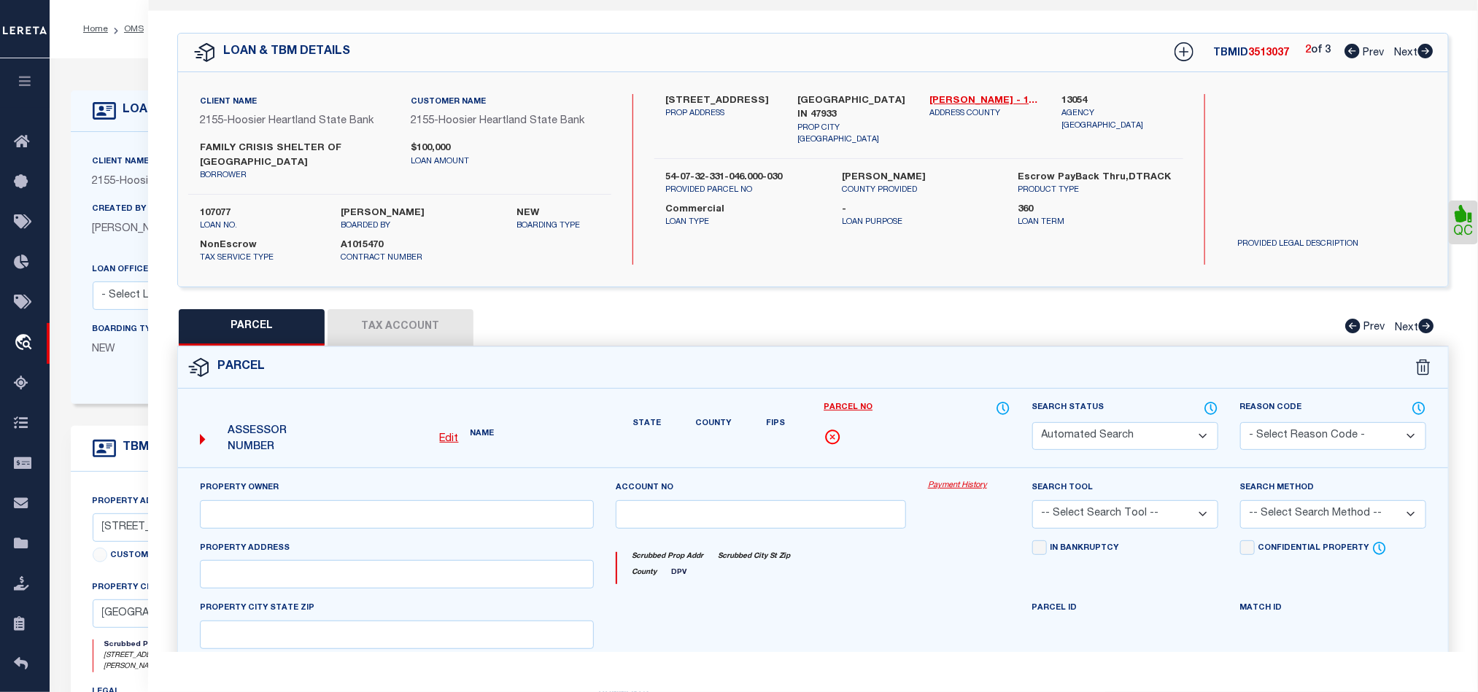
type input "[GEOGRAPHIC_DATA], IN 47933"
type textarea "PT SWQ 32-19-4 .15 A"
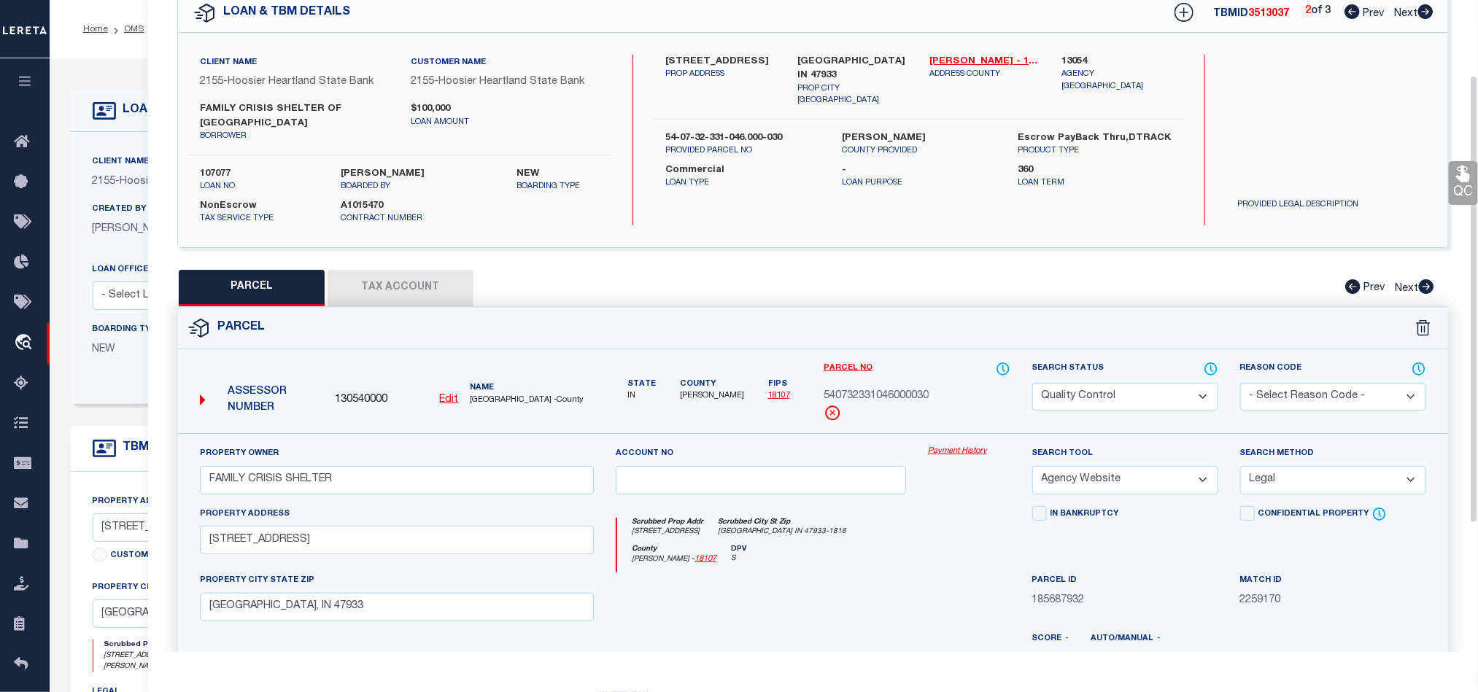
scroll to position [109, 0]
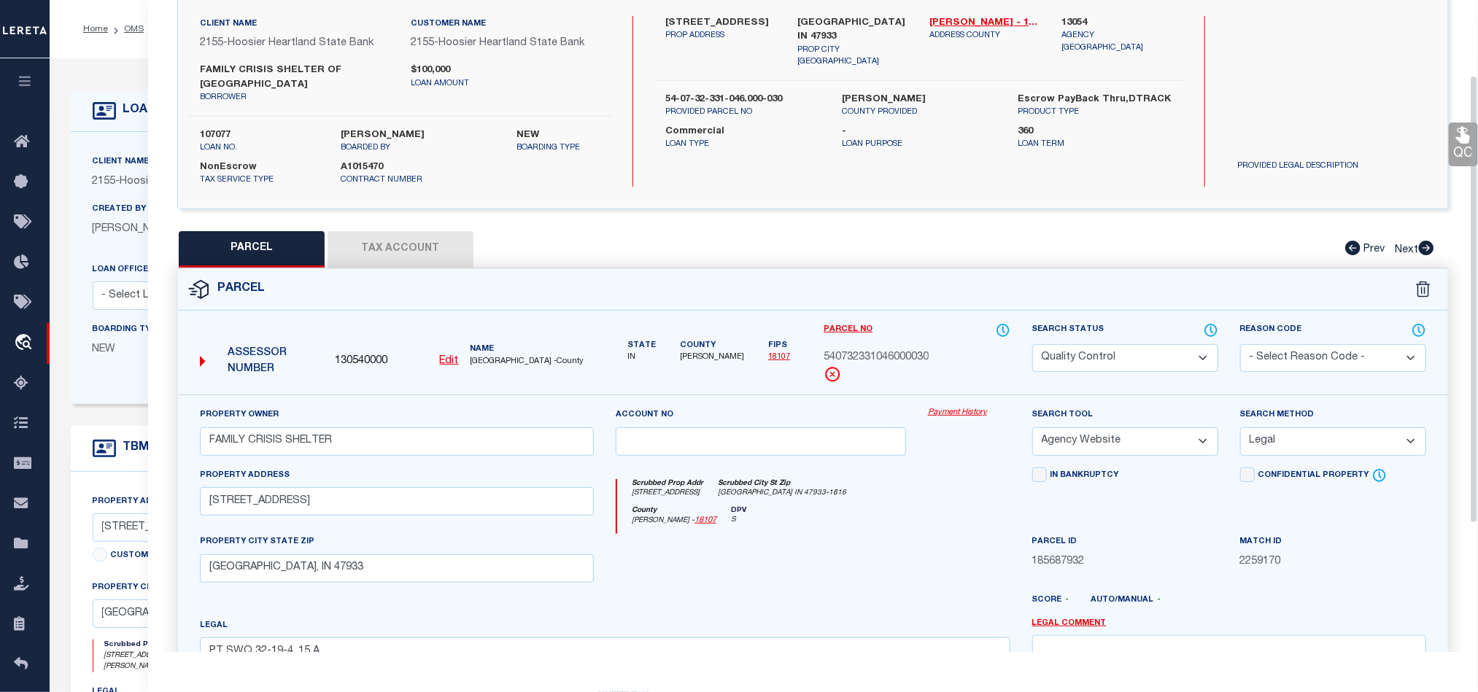
click at [880, 477] on div "Scrubbed Prop Addr [STREET_ADDRESS] [GEOGRAPHIC_DATA] IN 47933-1816 [GEOGRAPHIC…" at bounding box center [813, 501] width 416 height 67
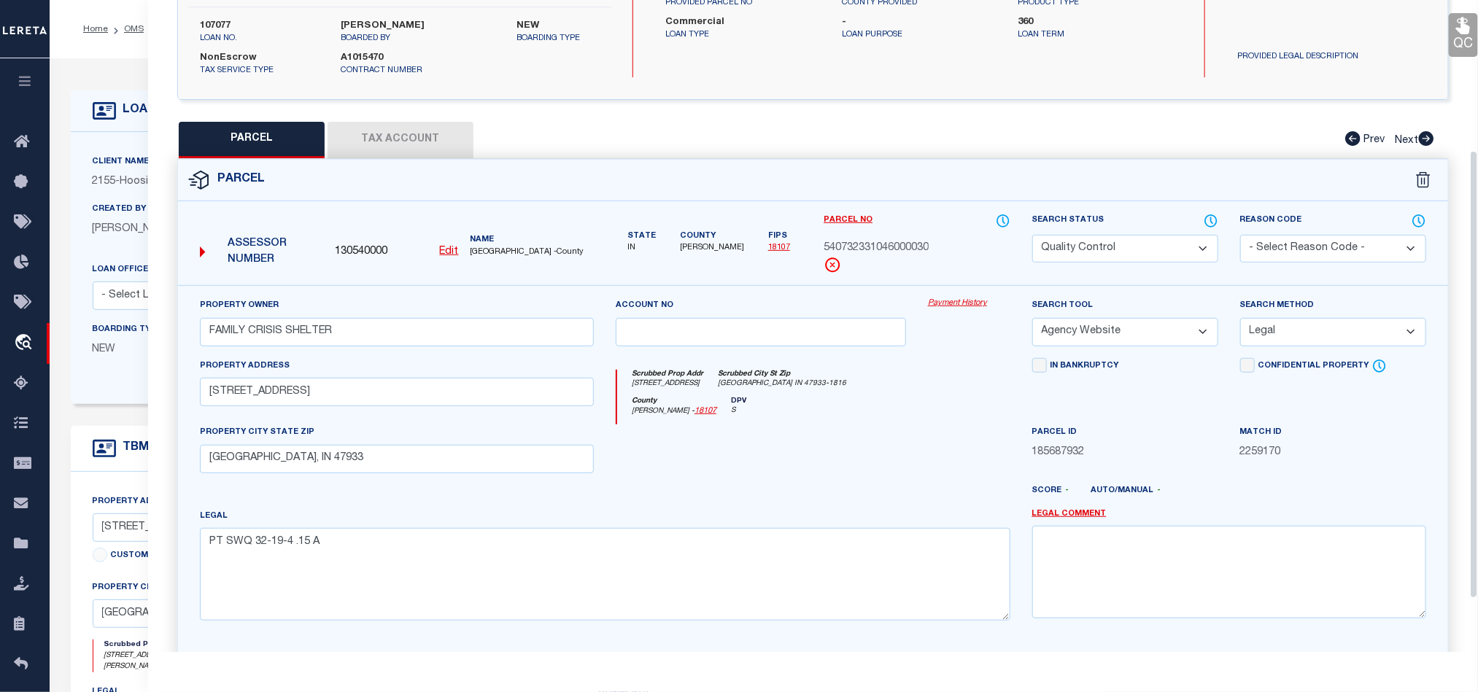
click at [406, 128] on button "Tax Account" at bounding box center [400, 140] width 146 height 36
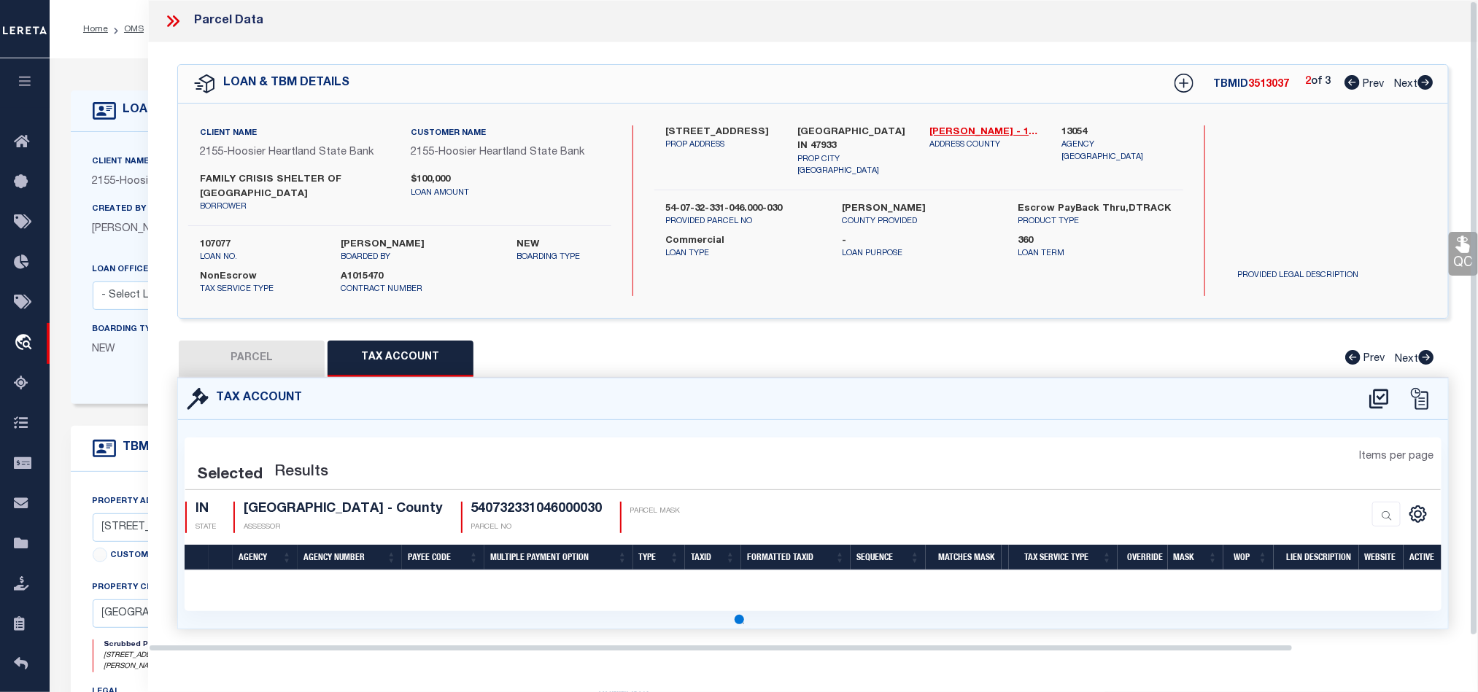
select select "100"
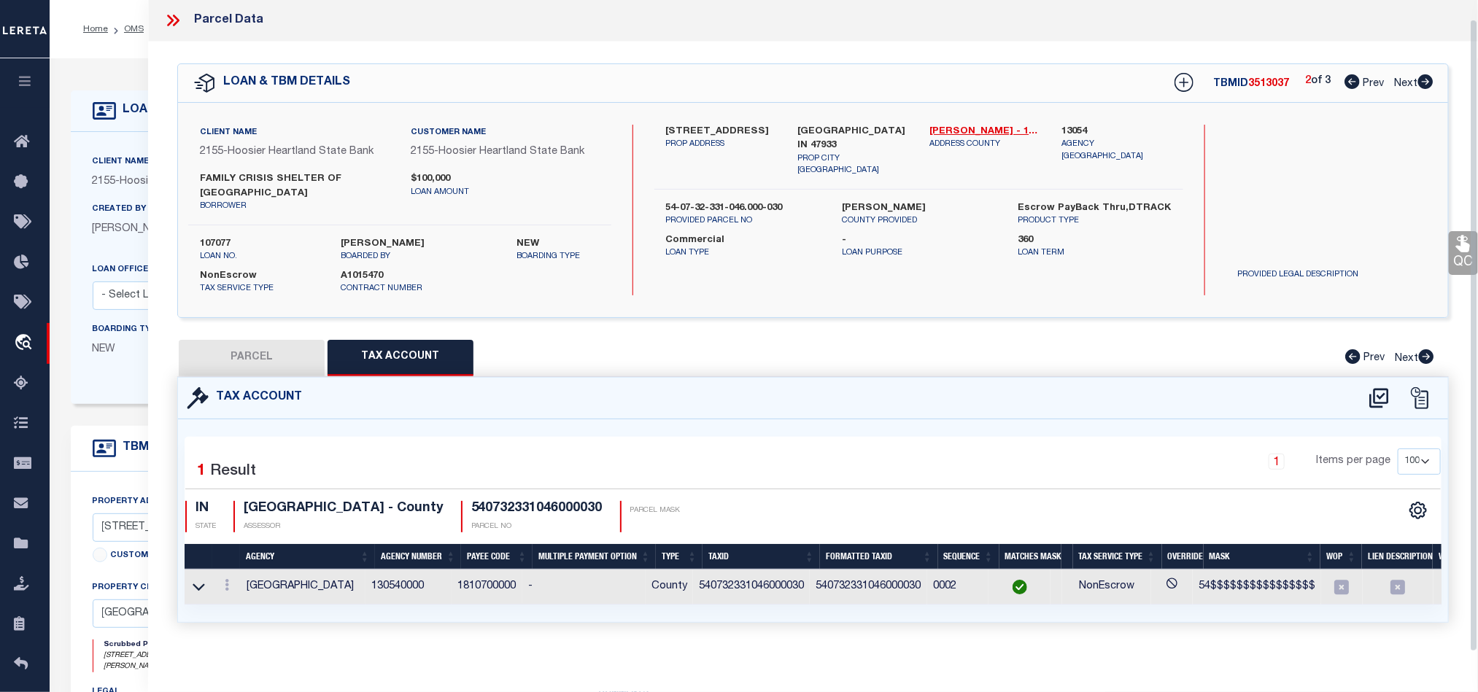
scroll to position [31, 0]
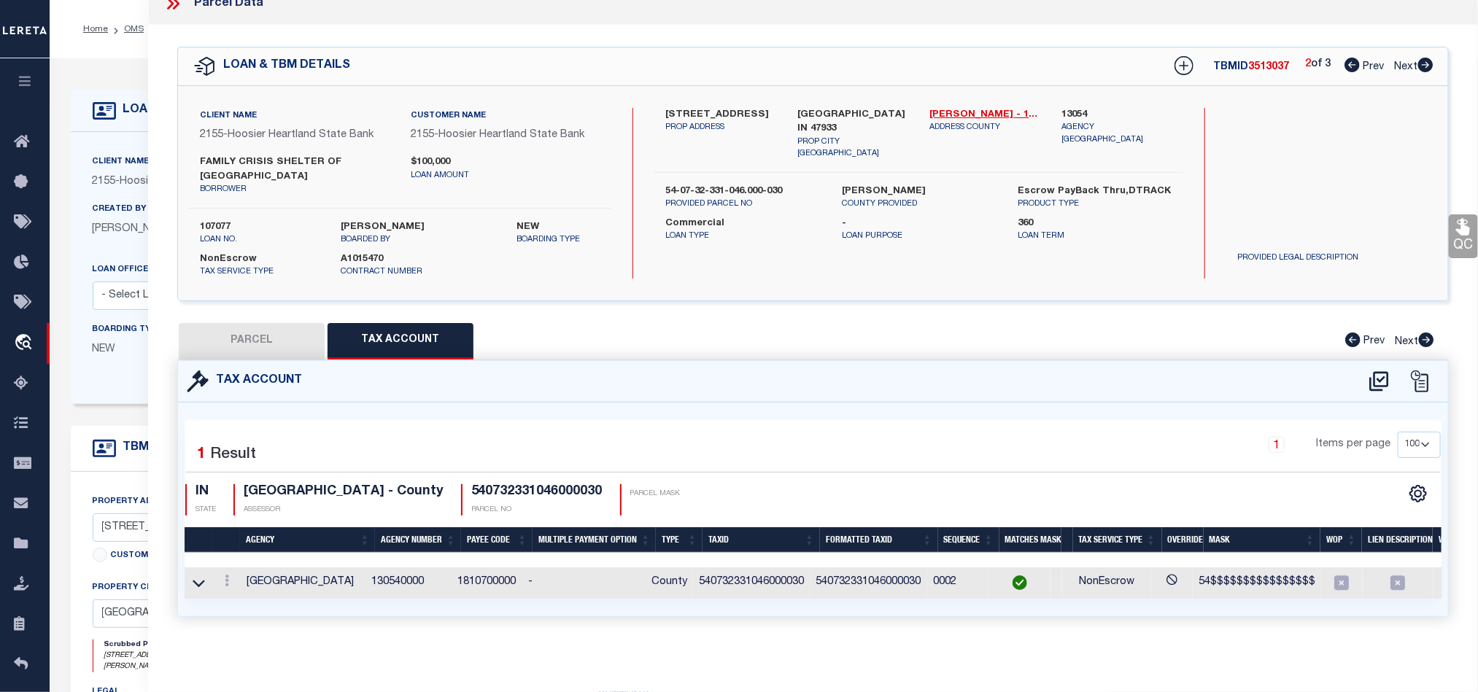
click at [295, 344] on button "PARCEL" at bounding box center [252, 341] width 146 height 36
select select "AS"
select select
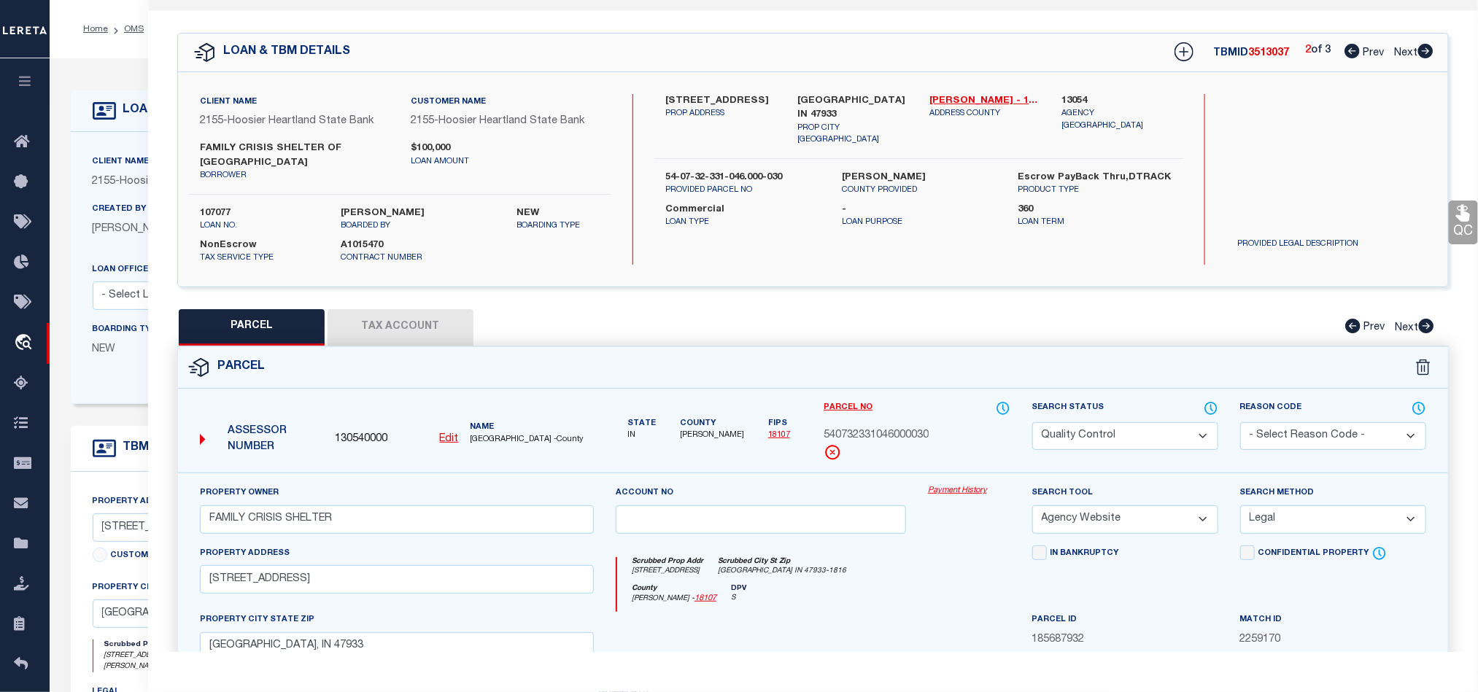
click at [1108, 441] on select "Automated Search Bad Parcel Complete Duplicate Parcel High Dollar Reporting In …" at bounding box center [1125, 436] width 186 height 28
click at [872, 624] on div at bounding box center [761, 642] width 312 height 60
click at [1464, 208] on icon at bounding box center [1463, 213] width 14 height 17
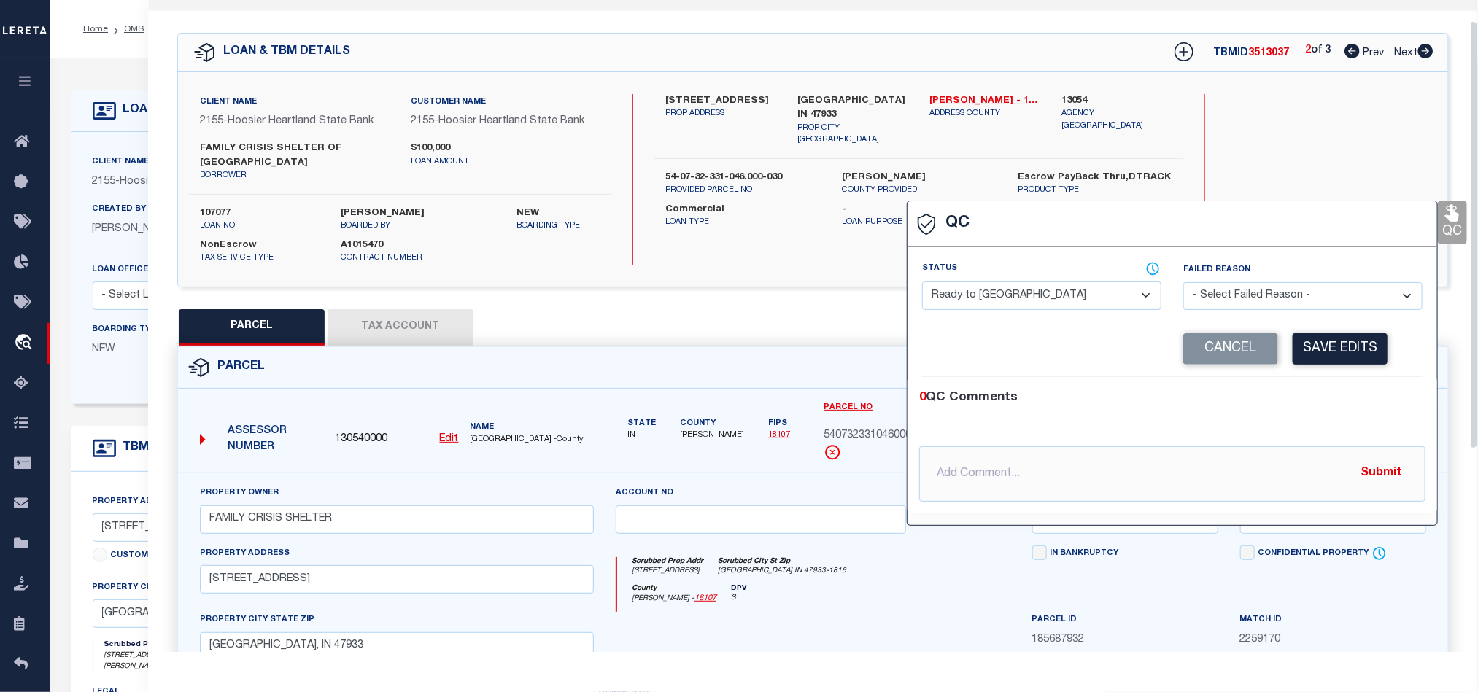
drag, startPoint x: 974, startPoint y: 298, endPoint x: 979, endPoint y: 306, distance: 9.1
click at [974, 300] on select "- Select Status - Ready to QC Correct Incorrect" at bounding box center [1041, 296] width 239 height 28
drag, startPoint x: 1302, startPoint y: 411, endPoint x: 1315, endPoint y: 379, distance: 34.7
click at [1302, 411] on div "0 QC Comments @[PERSON_NAME] @[PERSON_NAME] @[PERSON_NAME] @[PERSON_NAME] @[PER…" at bounding box center [1172, 445] width 530 height 113
click at [1335, 355] on button "Save Edits" at bounding box center [1339, 348] width 95 height 31
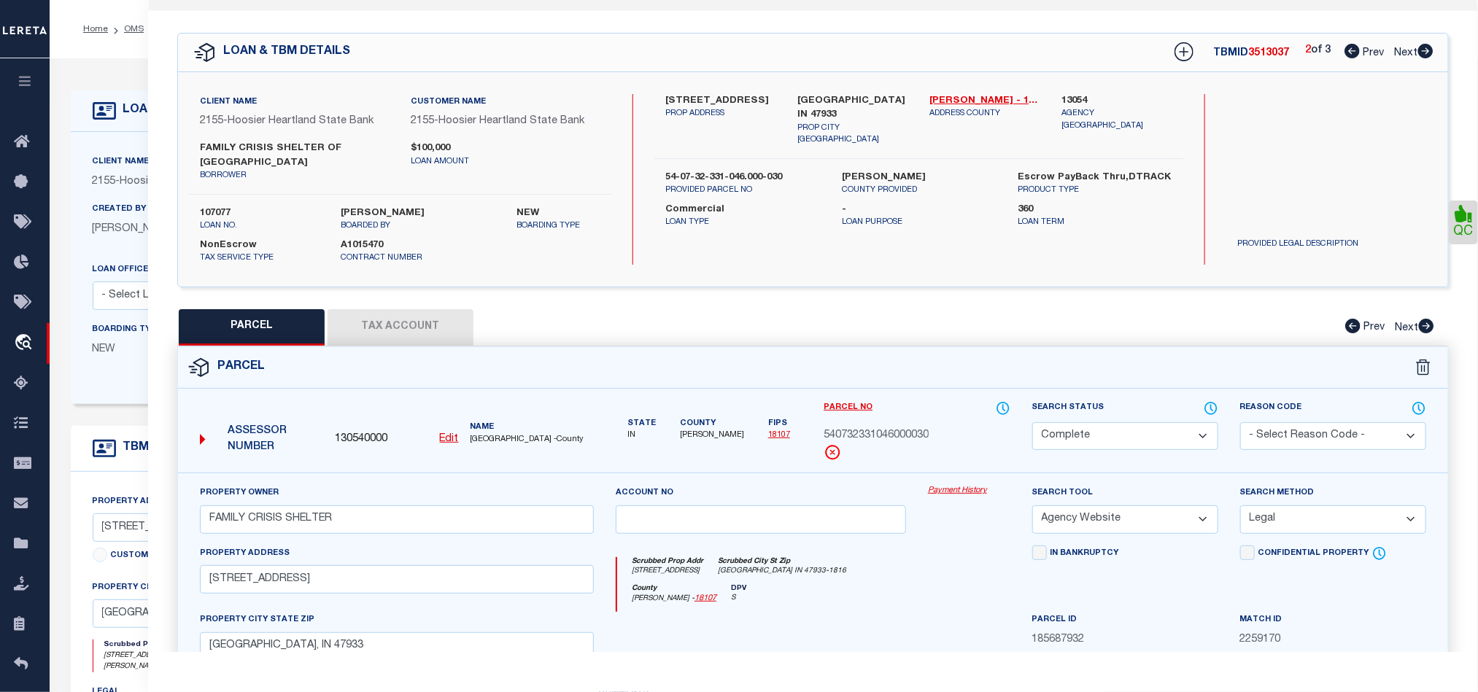
click at [899, 436] on span "540732331046000030" at bounding box center [875, 436] width 105 height 16
copy span "540732331046000030"
click at [961, 372] on div "Parcel" at bounding box center [813, 368] width 1270 height 42
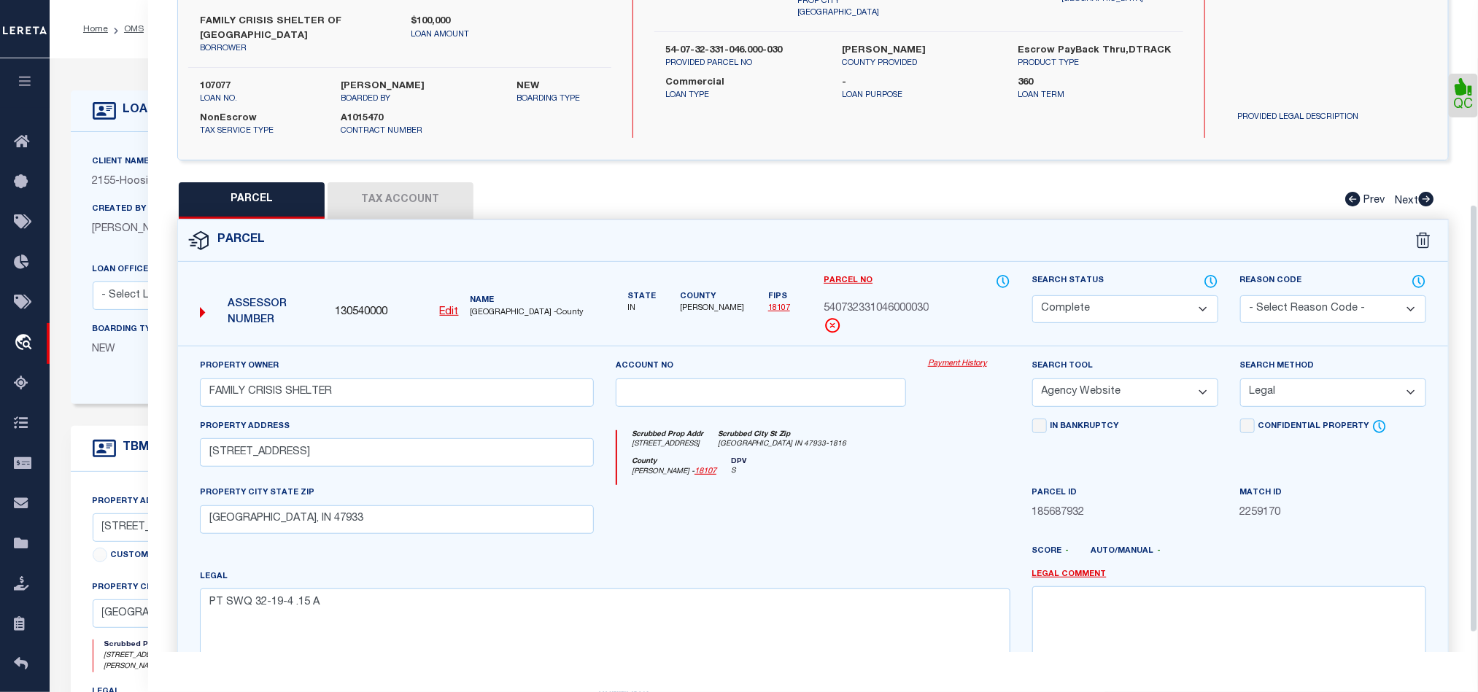
scroll to position [340, 0]
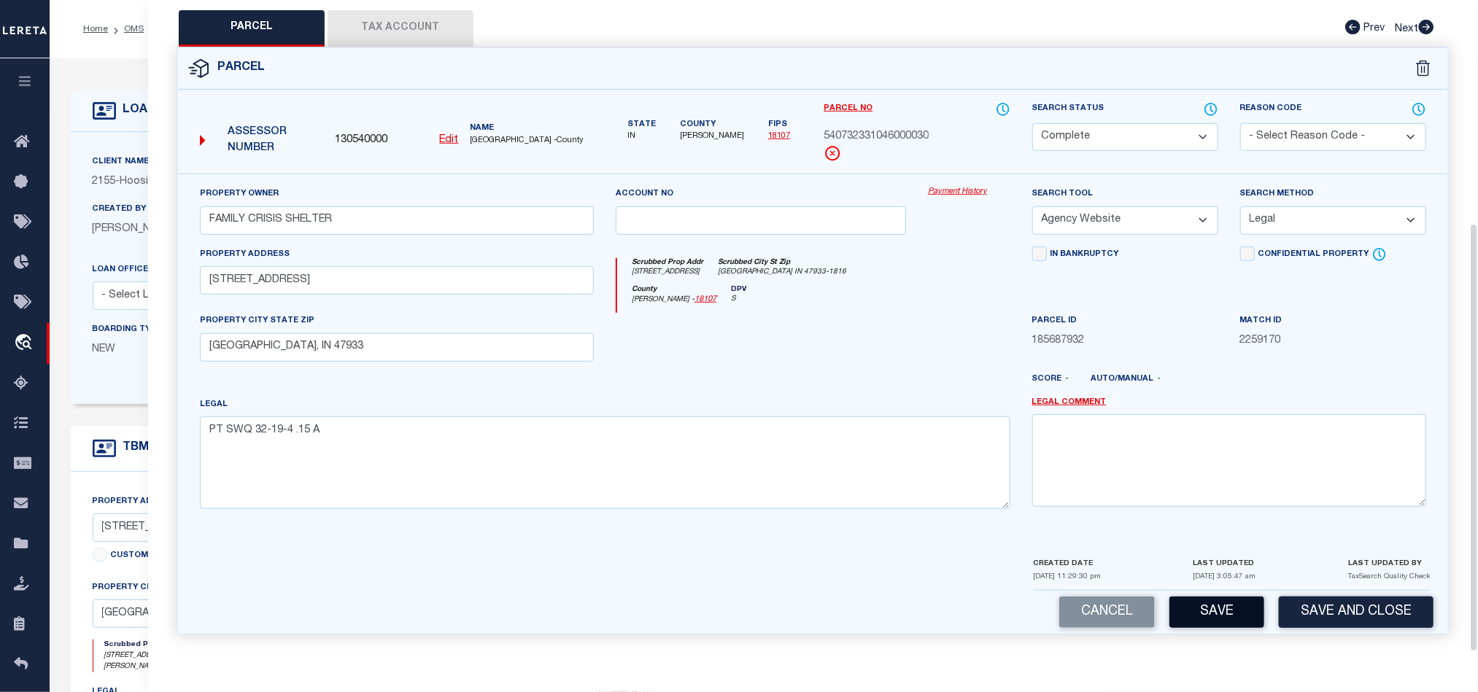
click at [1209, 606] on button "Save" at bounding box center [1216, 612] width 95 height 31
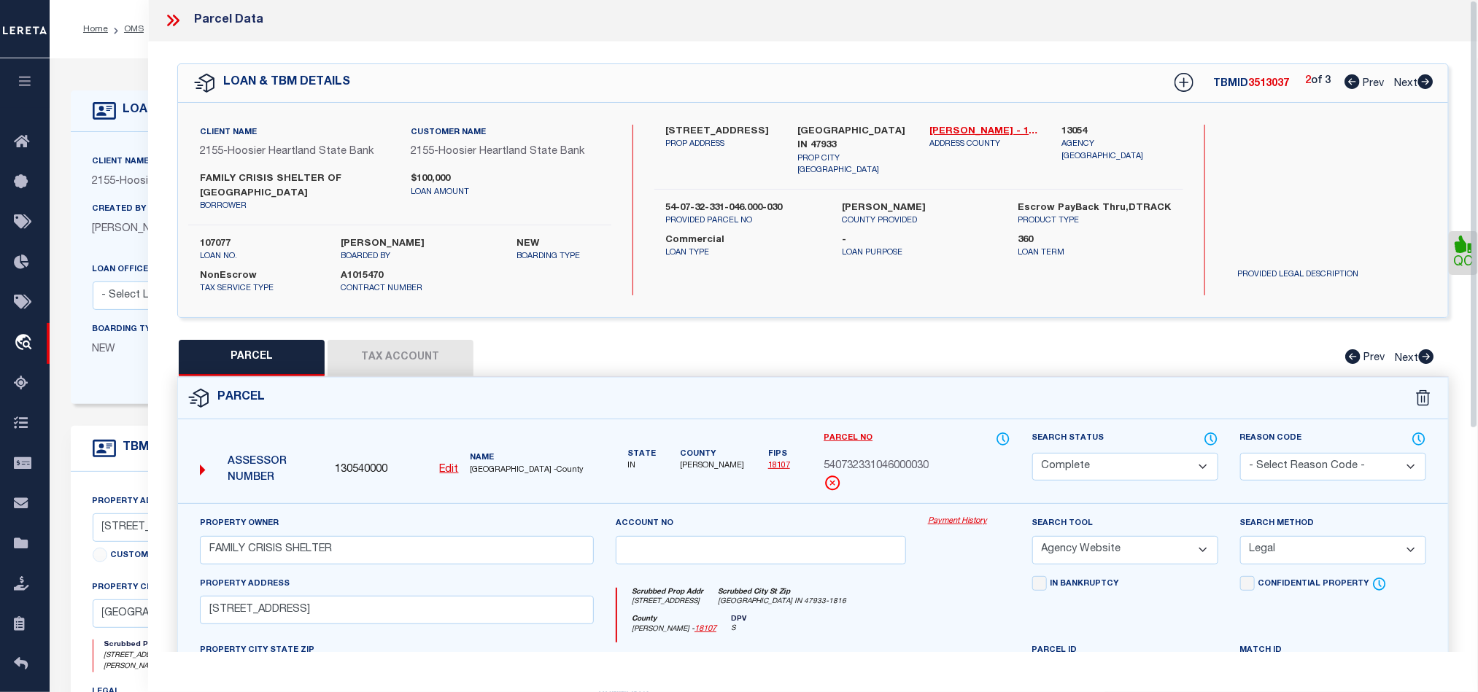
scroll to position [0, 0]
click at [1422, 82] on icon at bounding box center [1425, 82] width 15 height 15
click at [946, 385] on div "Parcel" at bounding box center [813, 400] width 1270 height 42
click at [427, 363] on button "Tax Account" at bounding box center [400, 359] width 146 height 36
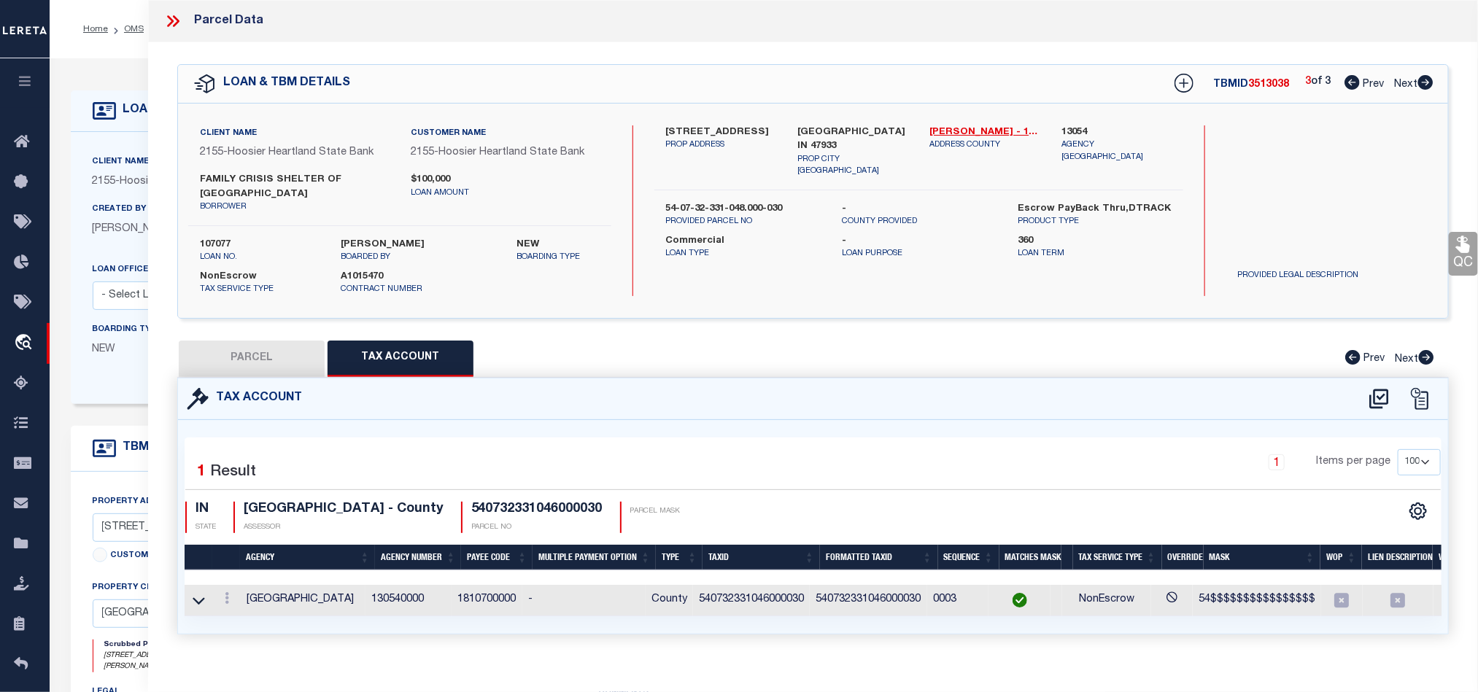
click at [267, 365] on button "PARCEL" at bounding box center [252, 359] width 146 height 36
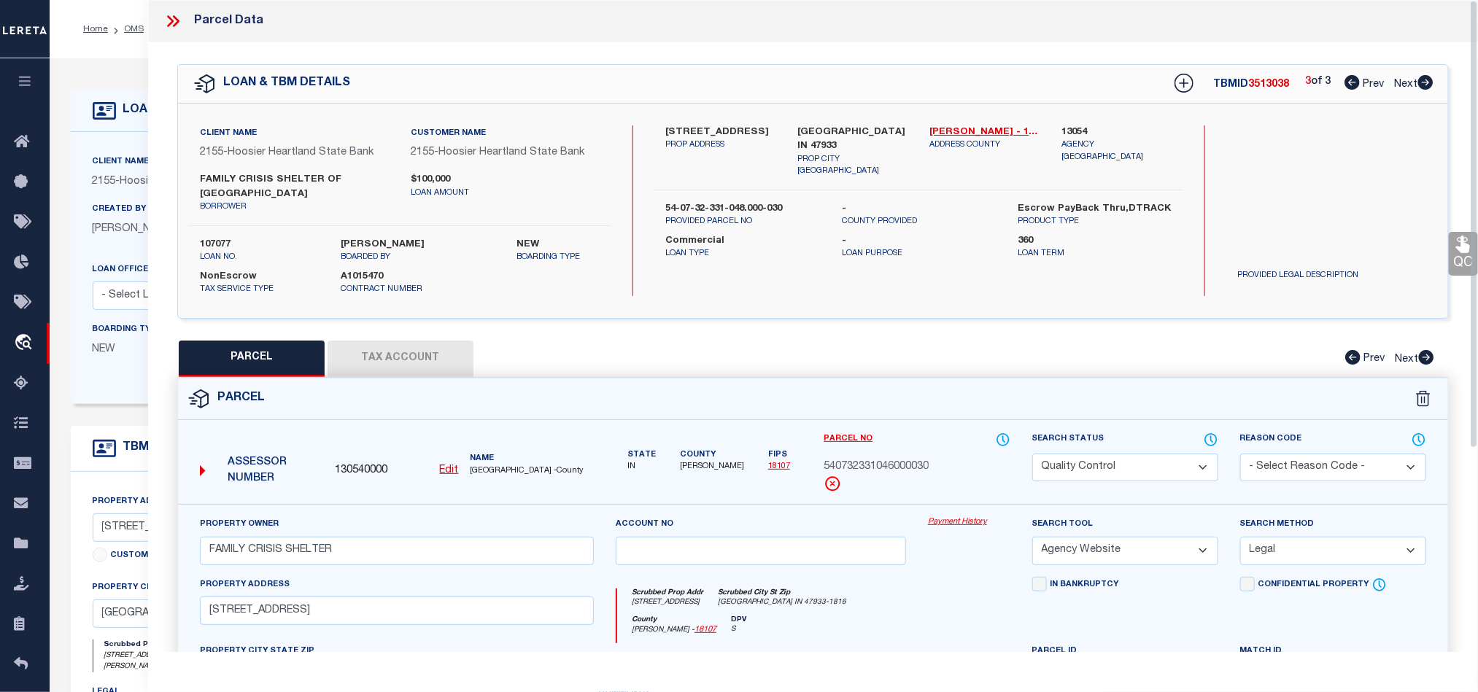
click at [755, 202] on label "54-07-32-331-048.000-030" at bounding box center [743, 209] width 154 height 15
copy div "54-07-32-331-048.000-030"
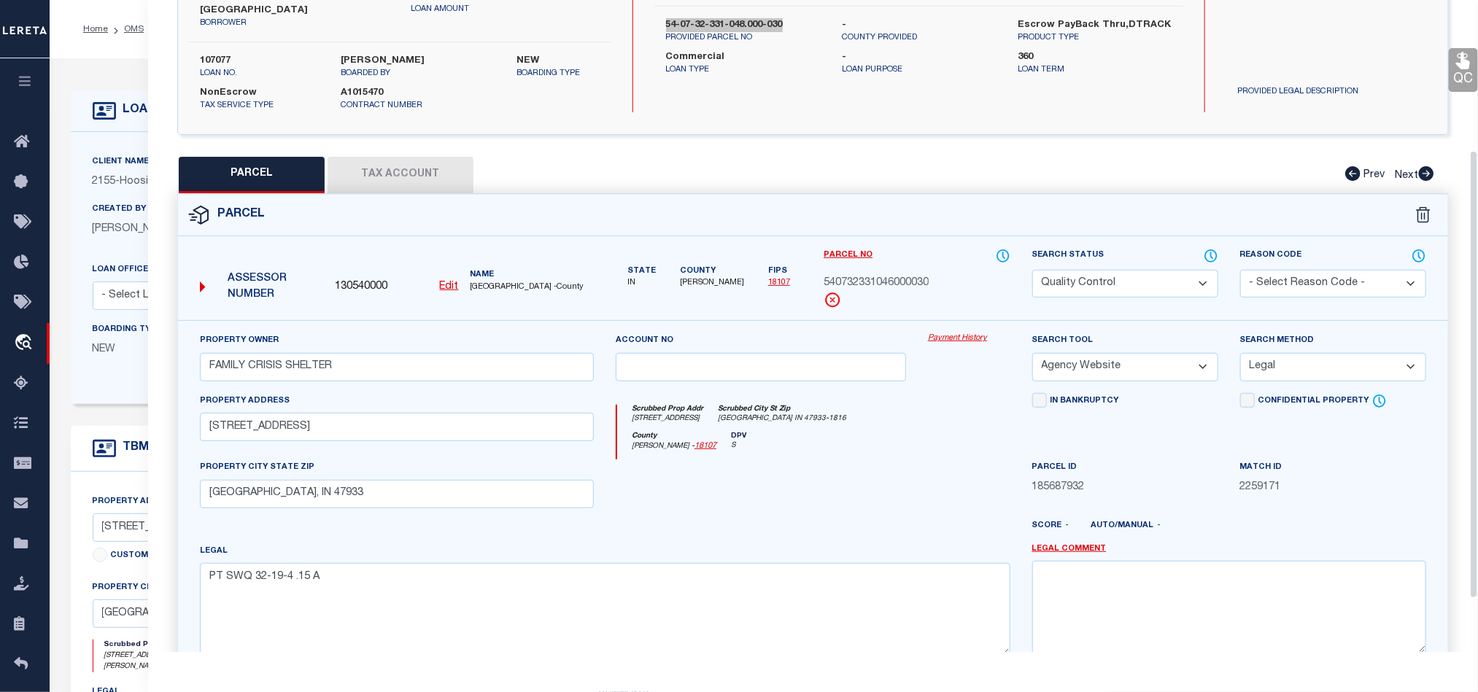
scroll to position [219, 0]
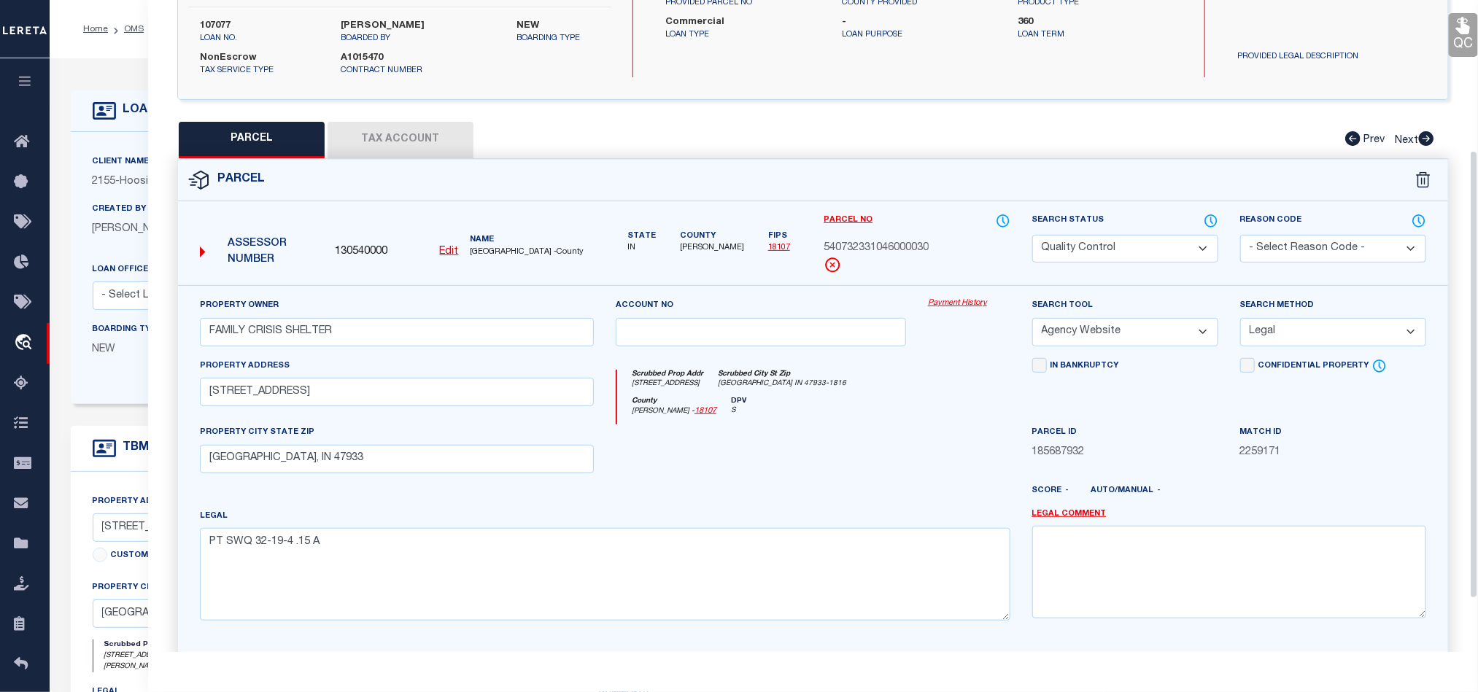
click at [861, 414] on div "County [GEOGRAPHIC_DATA] - 18107 DPV S" at bounding box center [813, 411] width 392 height 28
click at [386, 141] on button "Tax Account" at bounding box center [400, 140] width 146 height 36
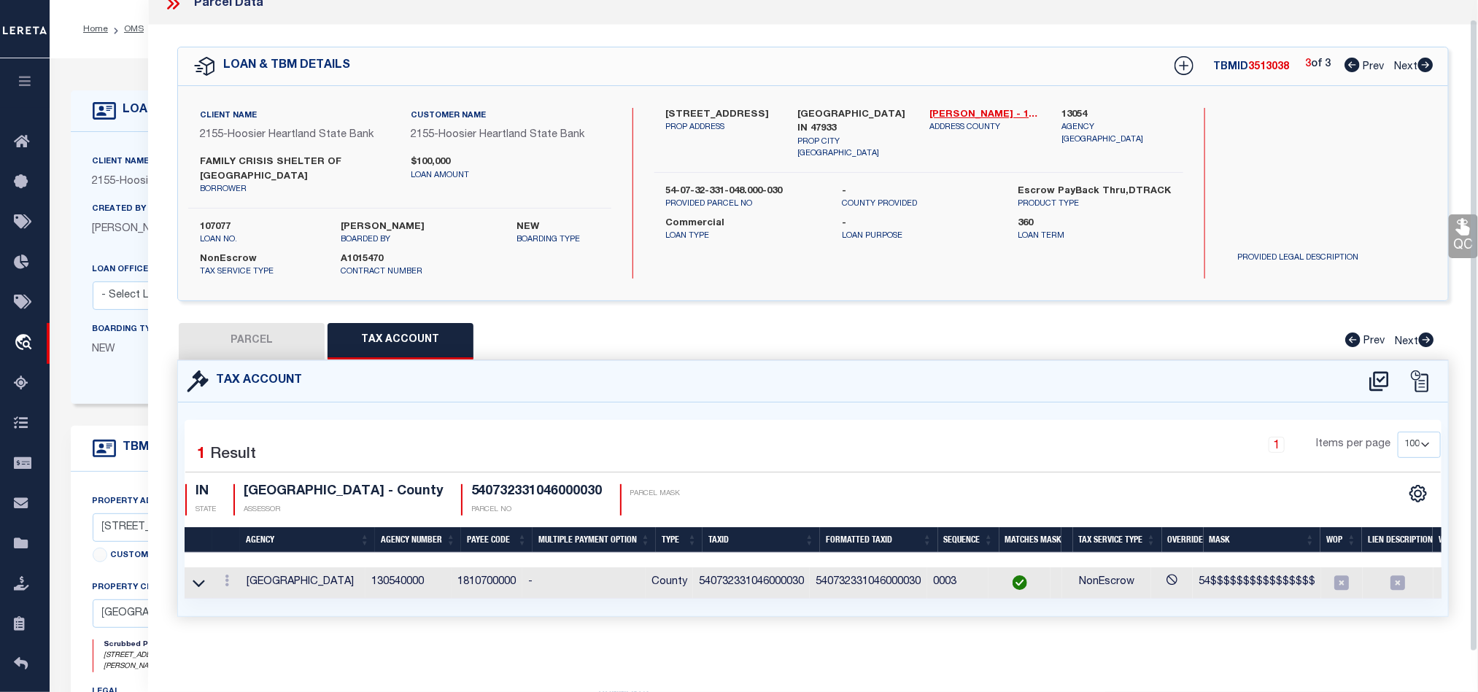
scroll to position [31, 0]
click at [250, 338] on button "PARCEL" at bounding box center [252, 341] width 146 height 36
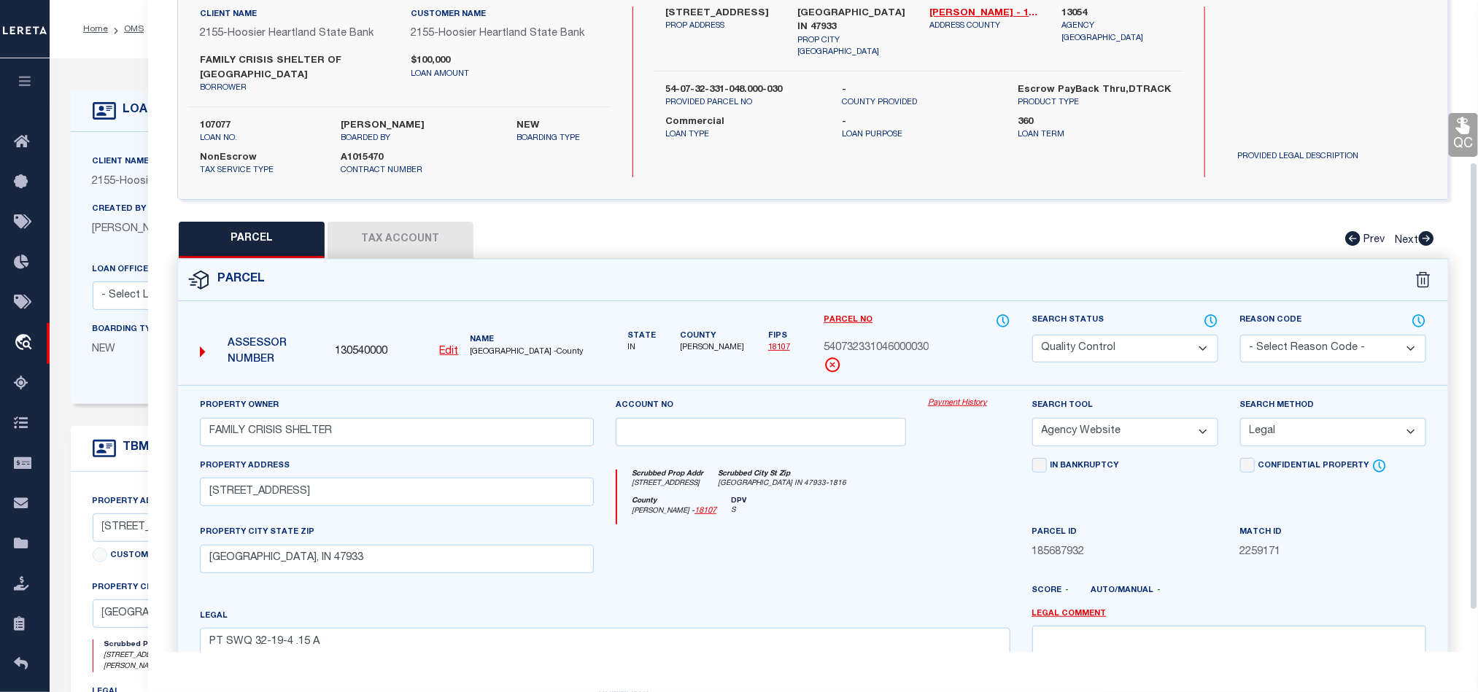
scroll to position [250, 0]
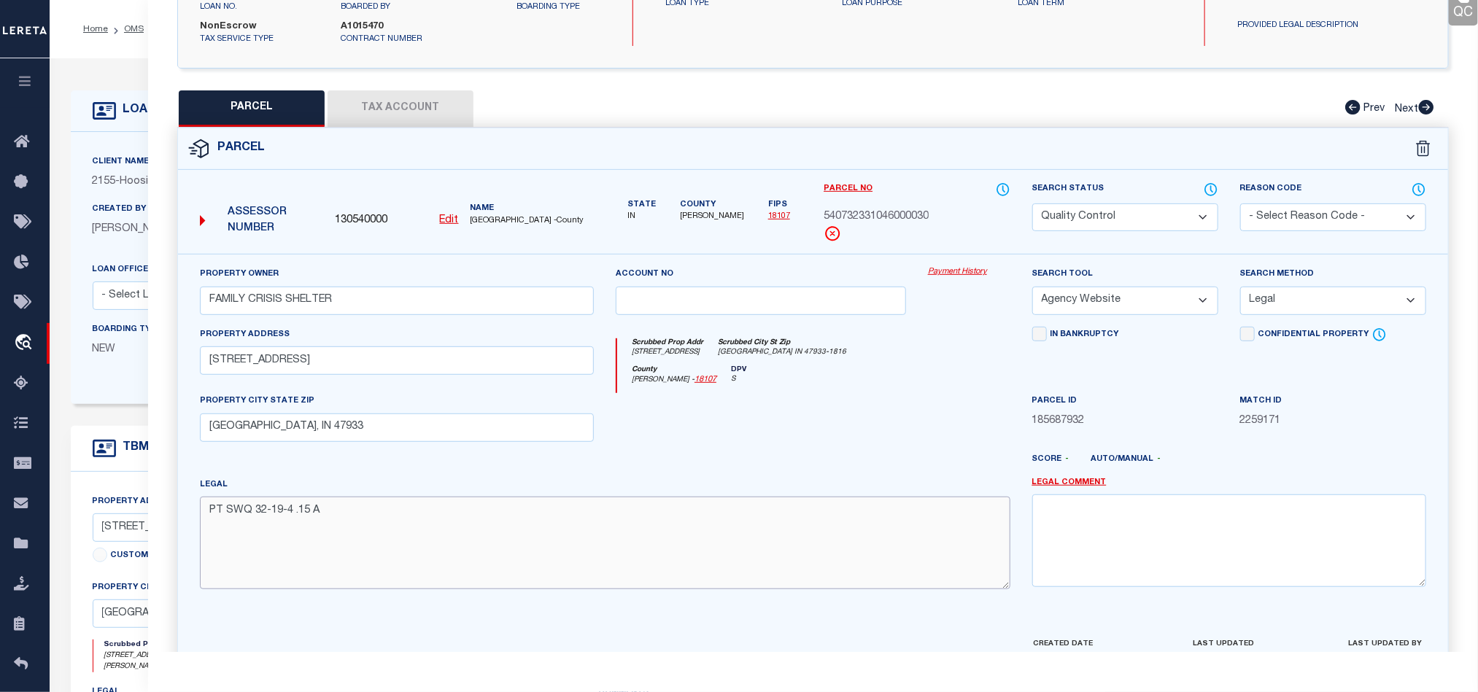
click at [473, 523] on textarea "PT SWQ 32-19-4 .15 A" at bounding box center [605, 543] width 810 height 92
click at [443, 432] on input "[GEOGRAPHIC_DATA], IN 47933" at bounding box center [397, 428] width 394 height 28
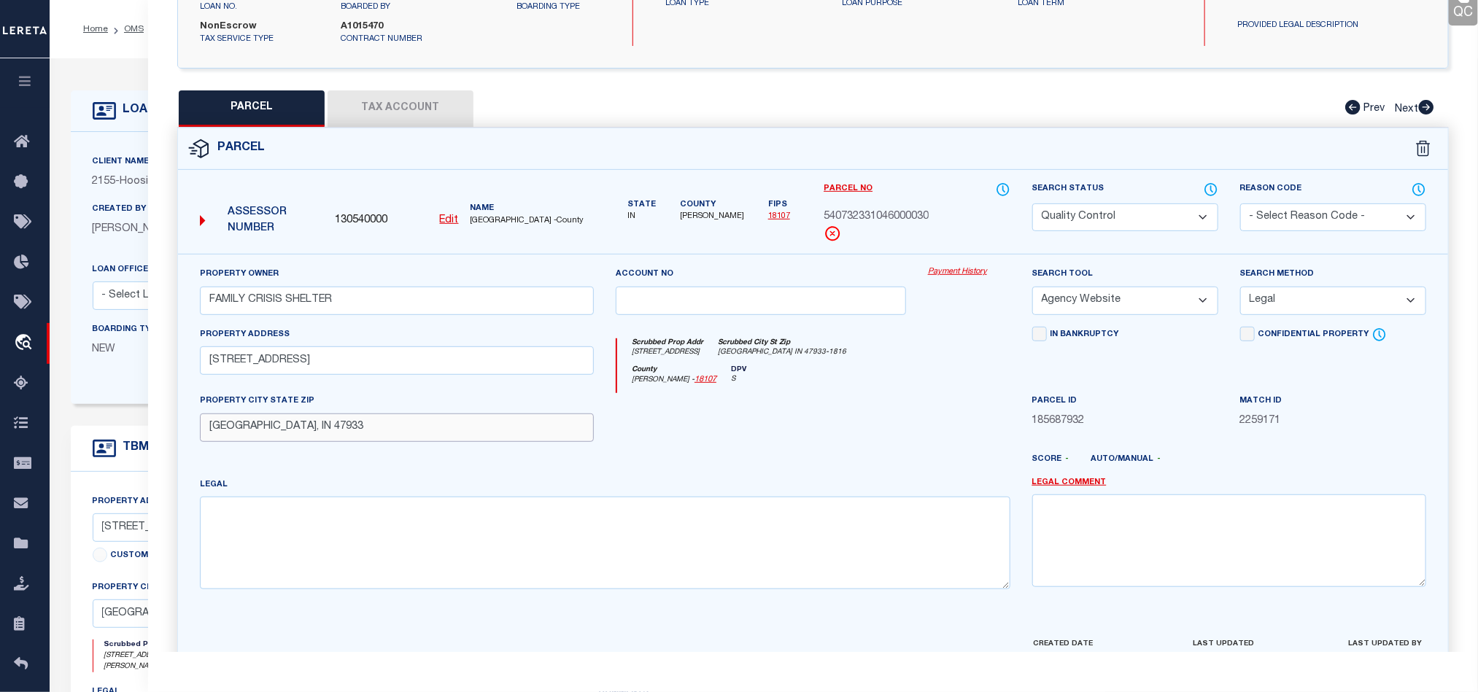
click at [443, 432] on input "[GEOGRAPHIC_DATA], IN 47933" at bounding box center [397, 428] width 394 height 28
click at [430, 366] on input "[STREET_ADDRESS]" at bounding box center [397, 360] width 394 height 28
click at [458, 314] on input "FAMILY CRISIS SHELTER" at bounding box center [397, 301] width 394 height 28
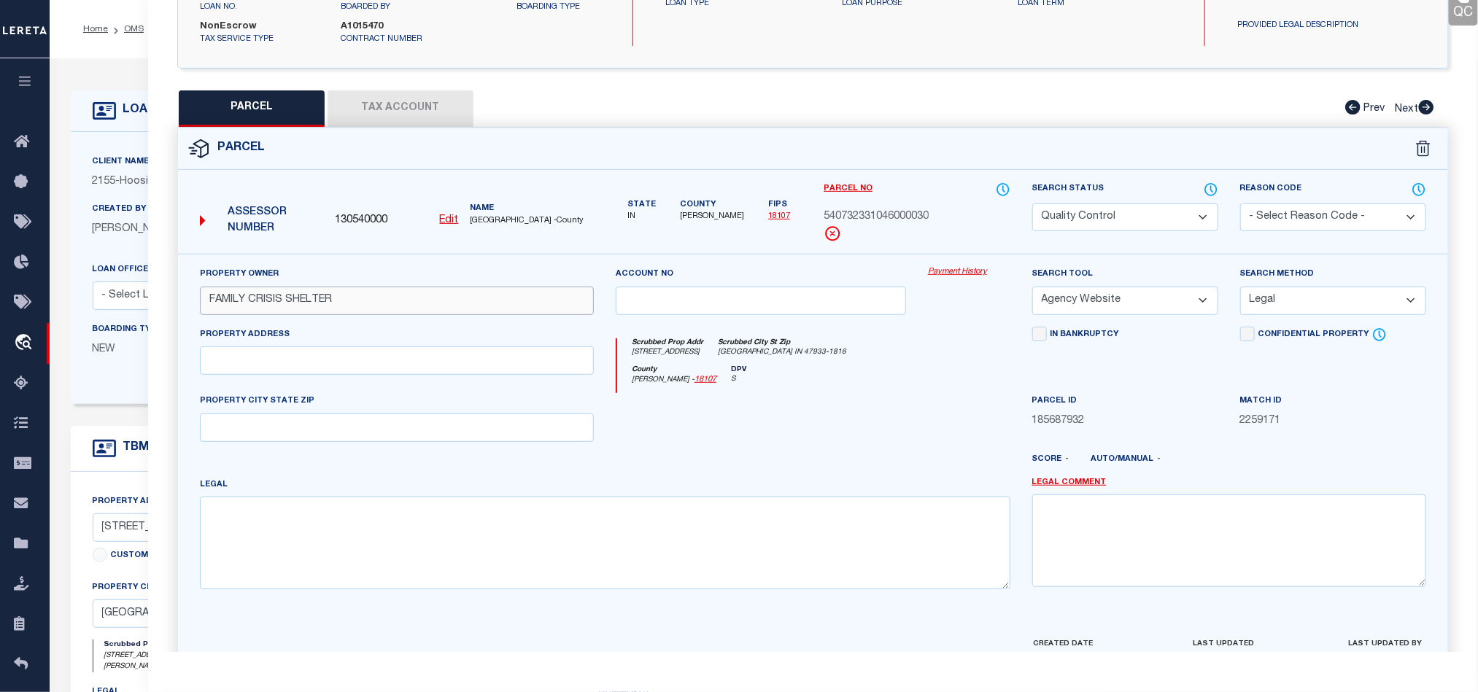
click at [458, 314] on input "FAMILY CRISIS SHELTER" at bounding box center [397, 301] width 394 height 28
click at [880, 429] on div at bounding box center [761, 423] width 312 height 60
click at [923, 411] on div at bounding box center [969, 423] width 104 height 60
click at [915, 414] on div at bounding box center [761, 423] width 312 height 60
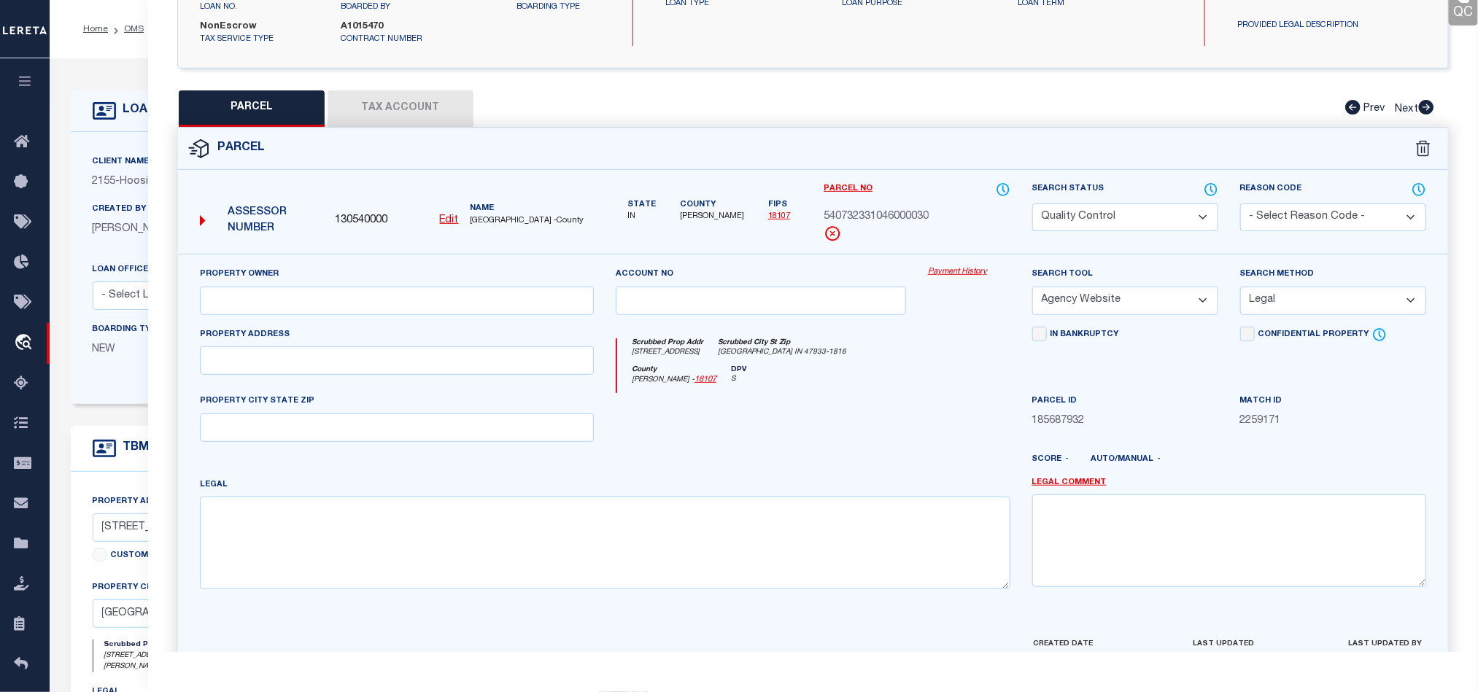
click at [899, 414] on div at bounding box center [761, 423] width 312 height 60
click at [1112, 215] on select "Automated Search Bad Parcel Complete Duplicate Parcel High Dollar Reporting In …" at bounding box center [1125, 217] width 186 height 28
click at [818, 414] on div at bounding box center [761, 423] width 312 height 60
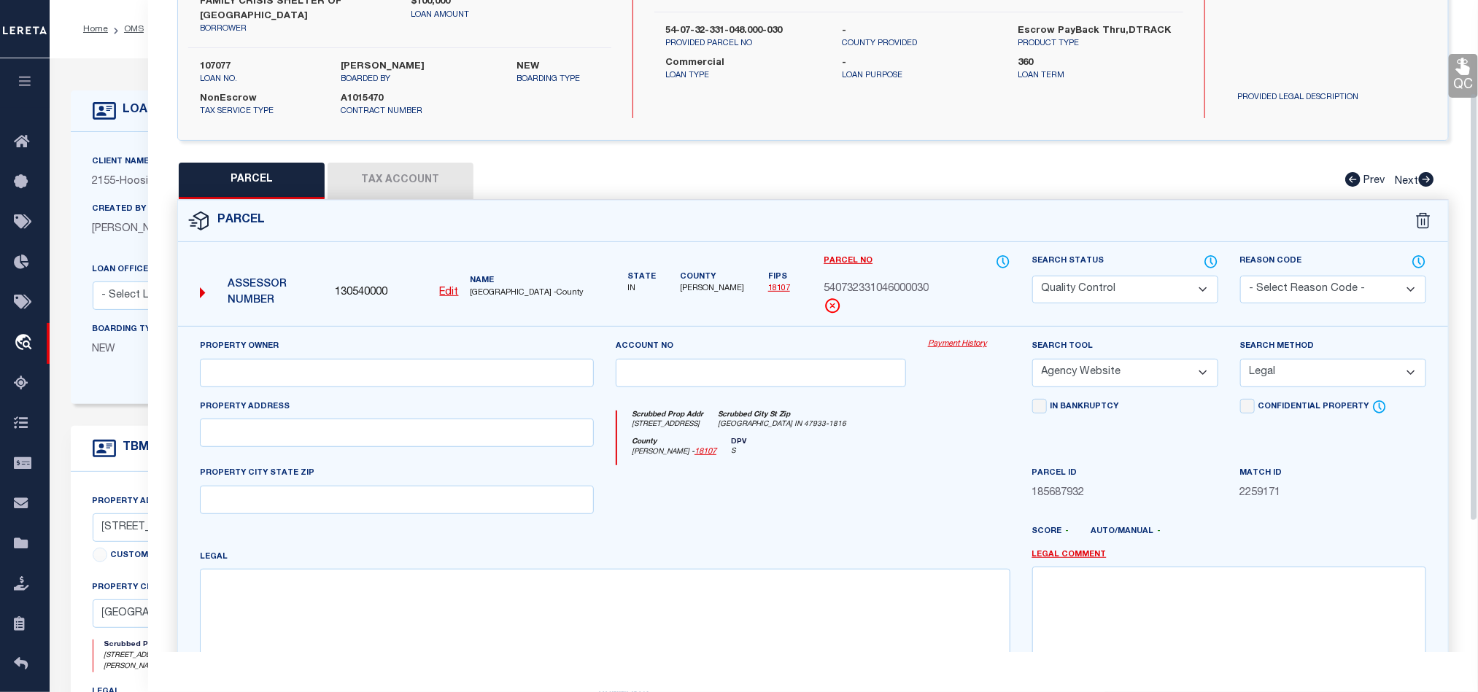
scroll to position [141, 0]
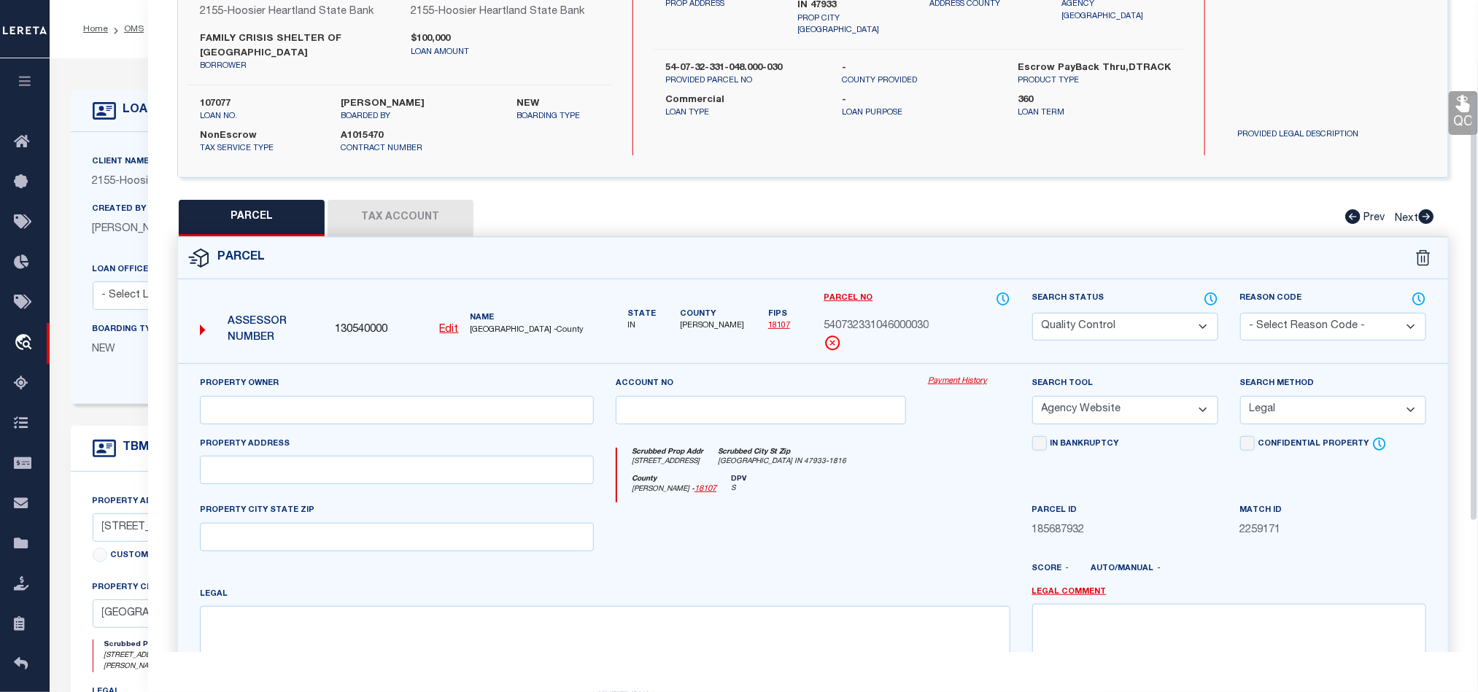
click at [1081, 331] on select "Automated Search Bad Parcel Complete Duplicate Parcel High Dollar Reporting In …" at bounding box center [1125, 327] width 186 height 28
click at [1032, 314] on select "Automated Search Bad Parcel Complete Duplicate Parcel High Dollar Reporting In …" at bounding box center [1125, 327] width 186 height 28
click at [1453, 105] on link "QC" at bounding box center [1462, 113] width 29 height 44
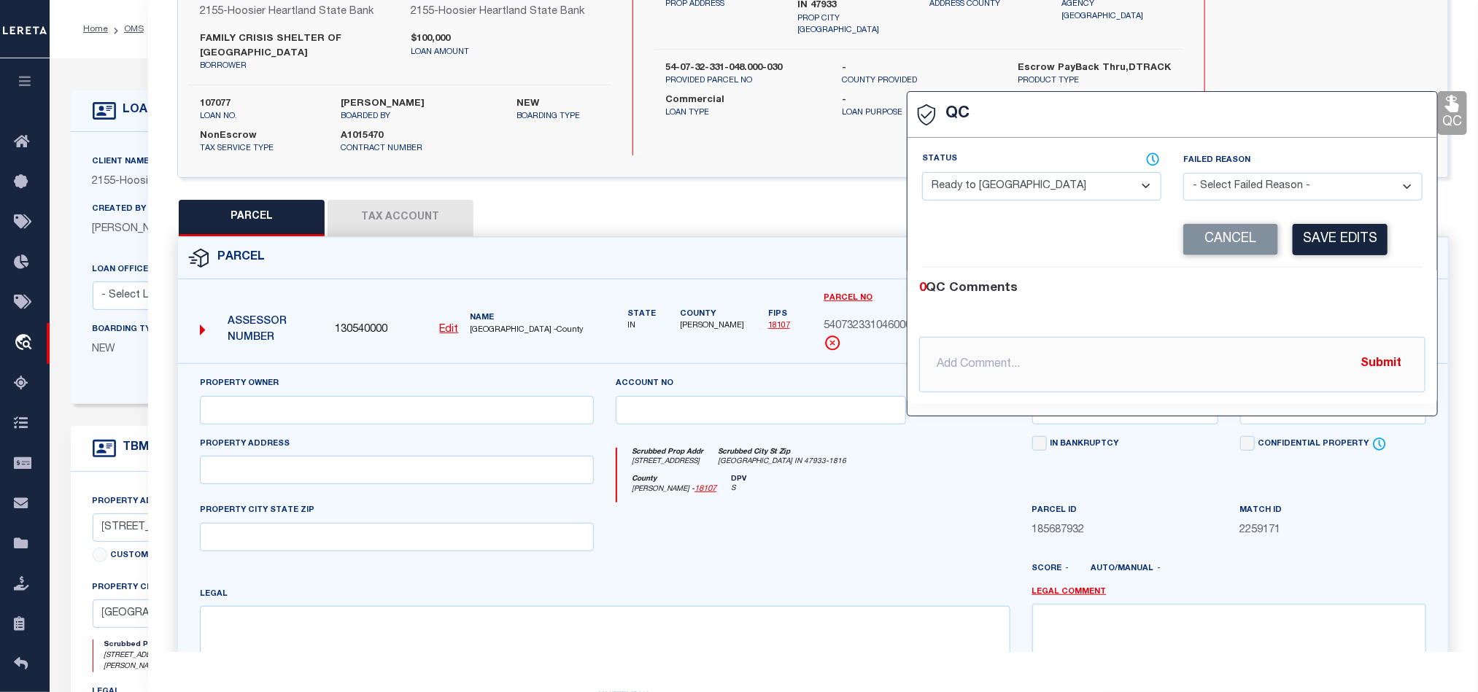
click at [1077, 171] on div "Status - Select Status - Ready to QC Correct Incorrect" at bounding box center [1041, 176] width 239 height 48
click at [1053, 193] on select "- Select Status - Ready to QC Correct Incorrect" at bounding box center [1041, 186] width 239 height 28
click at [923, 173] on select "- Select Status - Ready to QC Correct Incorrect" at bounding box center [1041, 186] width 239 height 28
click at [1239, 193] on select "- Select Failed Reason - Additional Parcel Located Confidential Property Double…" at bounding box center [1302, 187] width 239 height 28
click at [1183, 174] on select "- Select Failed Reason - Additional Parcel Located Confidential Property Double…" at bounding box center [1302, 187] width 239 height 28
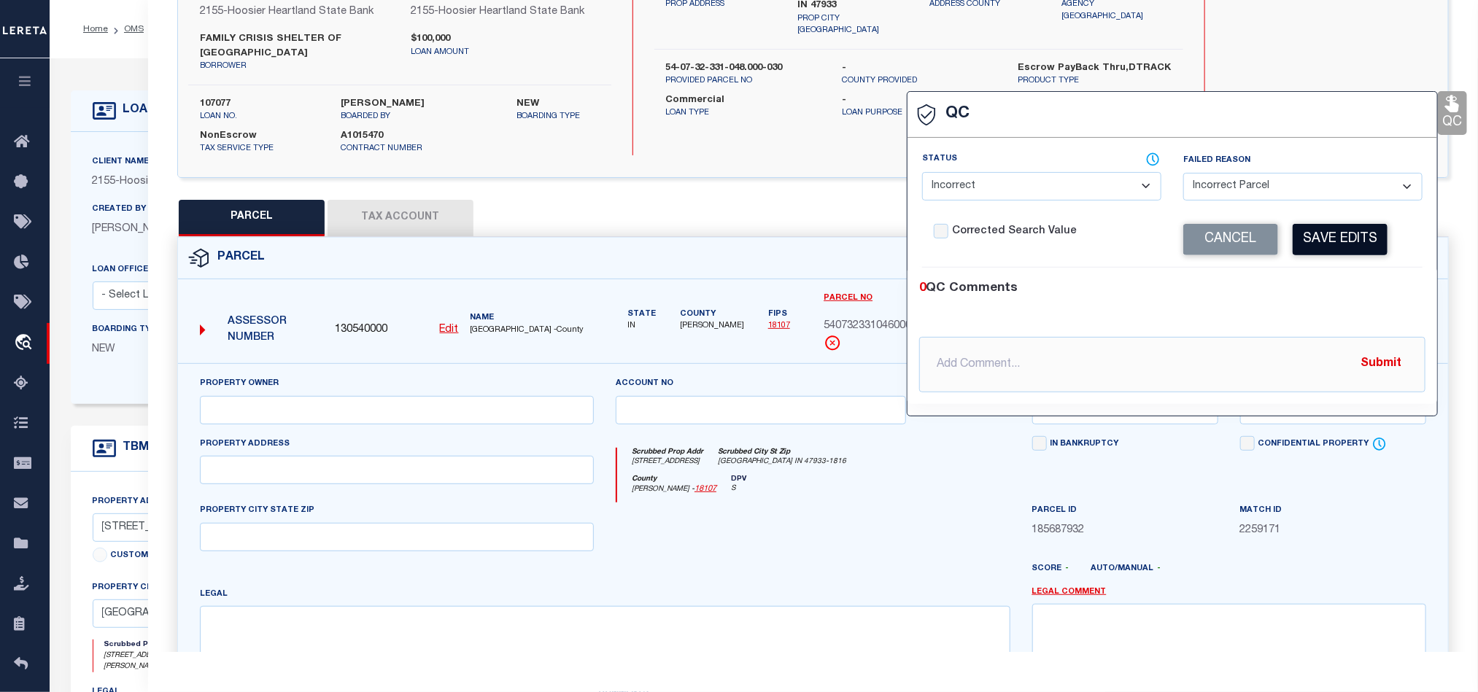
click at [1346, 236] on button "Save Edits" at bounding box center [1339, 239] width 95 height 31
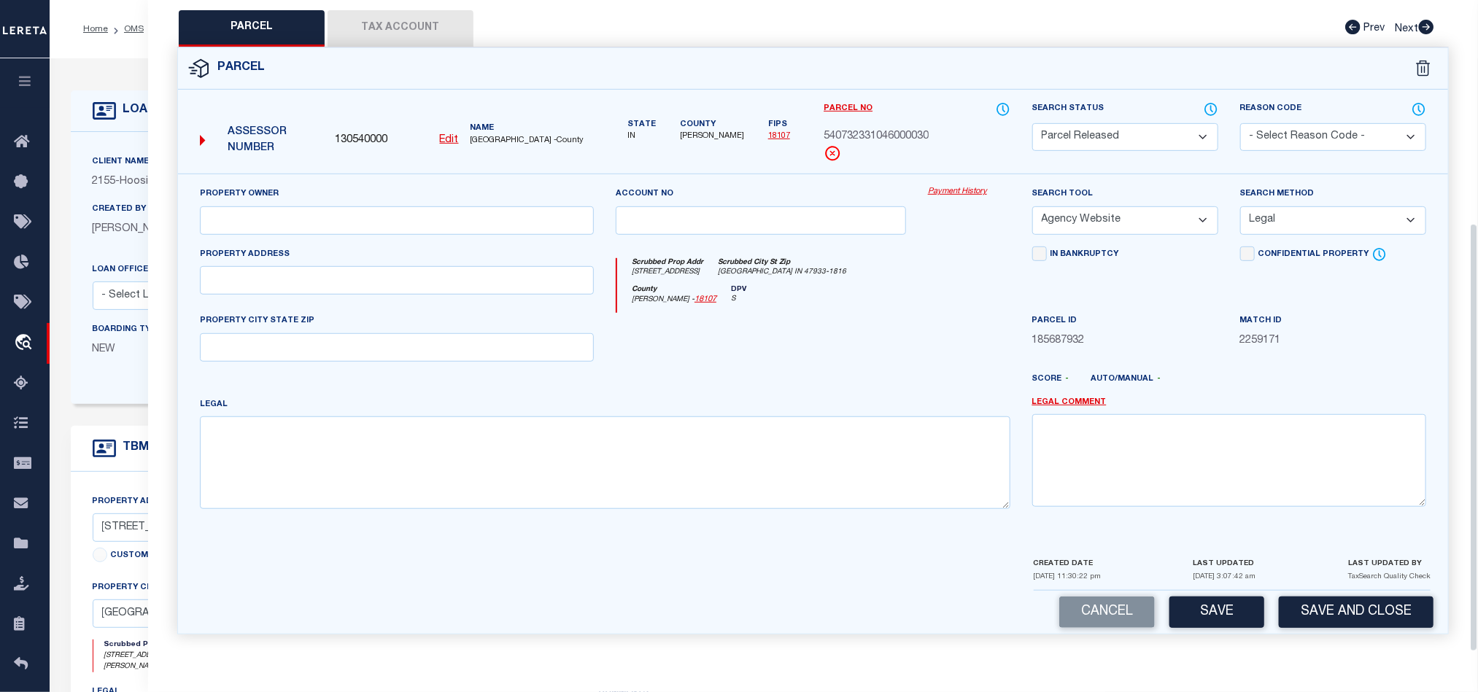
scroll to position [340, 0]
drag, startPoint x: 1357, startPoint y: 128, endPoint x: 1357, endPoint y: 140, distance: 12.4
click at [1357, 128] on select "- Select Reason Code - 099 - Other (Provide additional detail) ACT - Agency Cha…" at bounding box center [1333, 137] width 186 height 28
click at [1240, 123] on select "- Select Reason Code - 099 - Other (Provide additional detail) ACT - Agency Cha…" at bounding box center [1333, 137] width 186 height 28
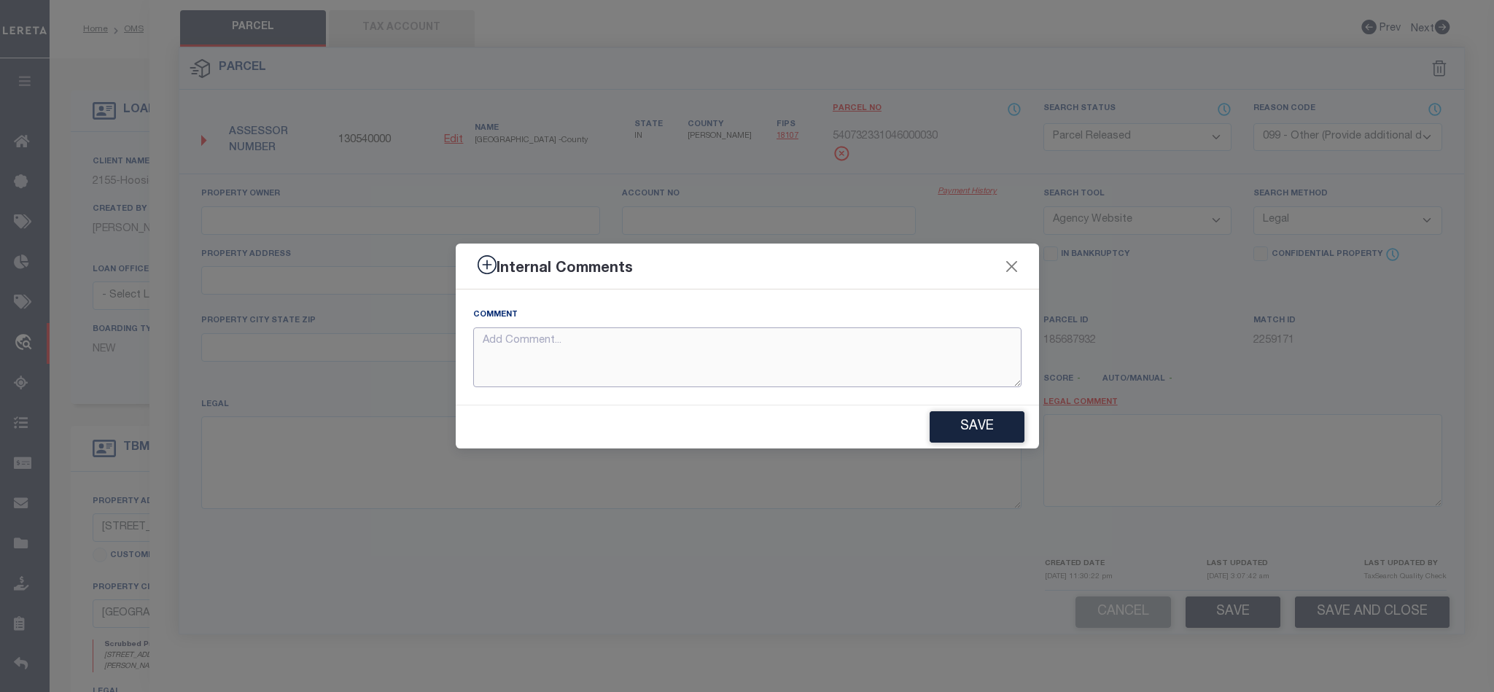
click at [700, 342] on textarea at bounding box center [747, 357] width 548 height 61
click at [987, 430] on button "Save" at bounding box center [977, 426] width 95 height 31
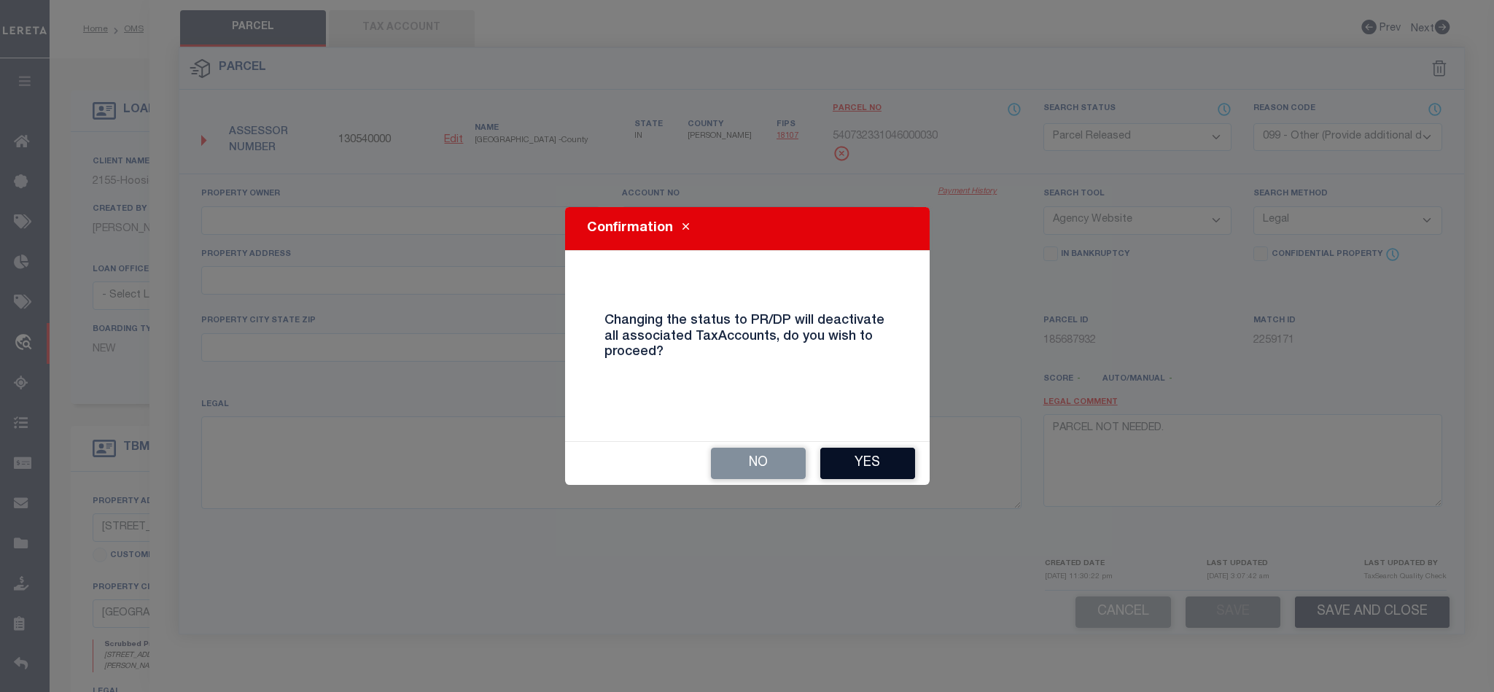
click at [871, 465] on button "Yes" at bounding box center [868, 463] width 95 height 31
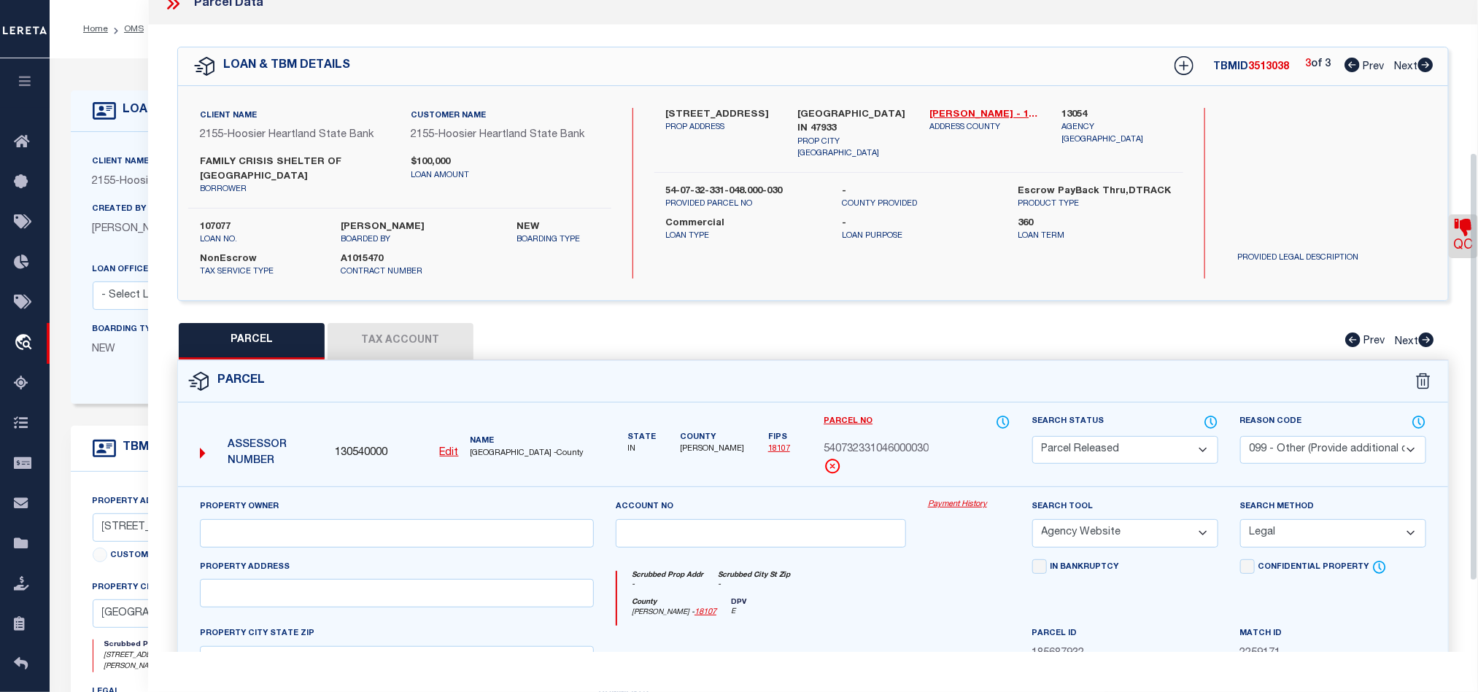
scroll to position [0, 0]
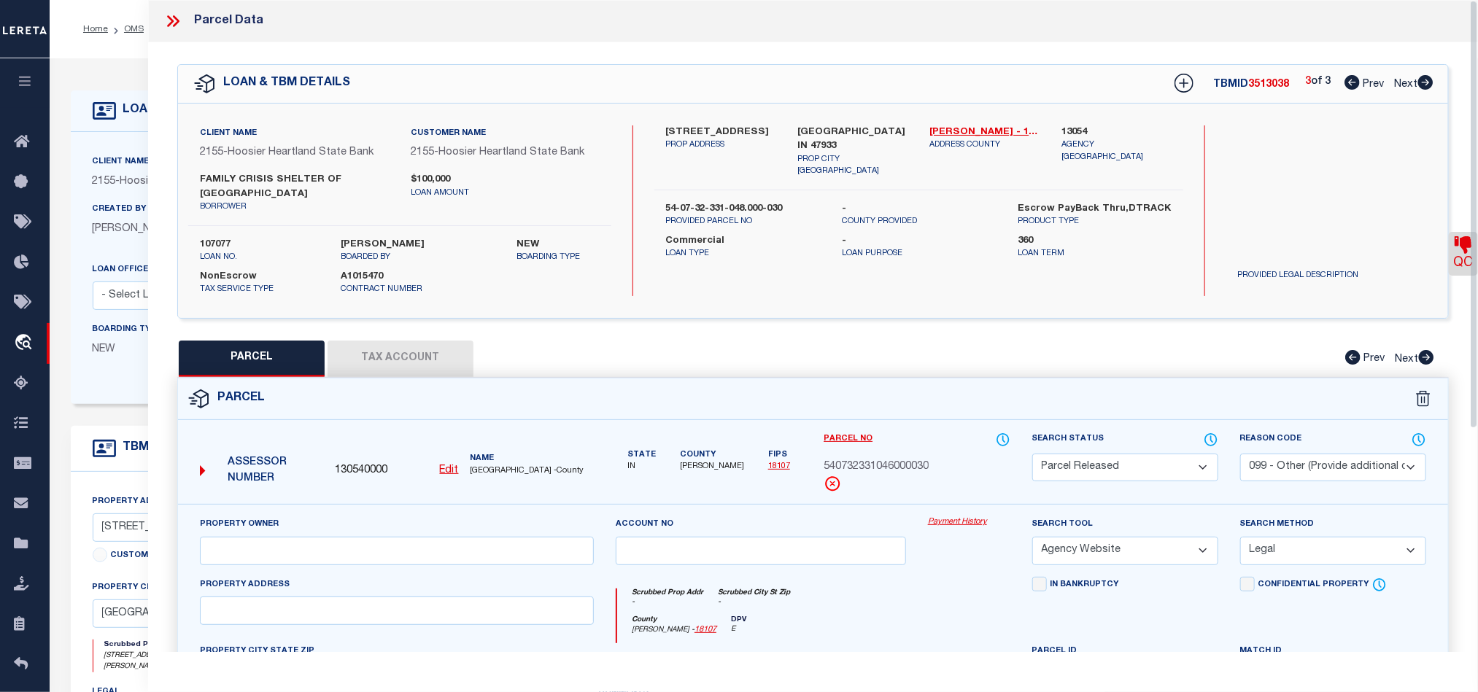
click at [171, 18] on icon at bounding box center [172, 21] width 19 height 19
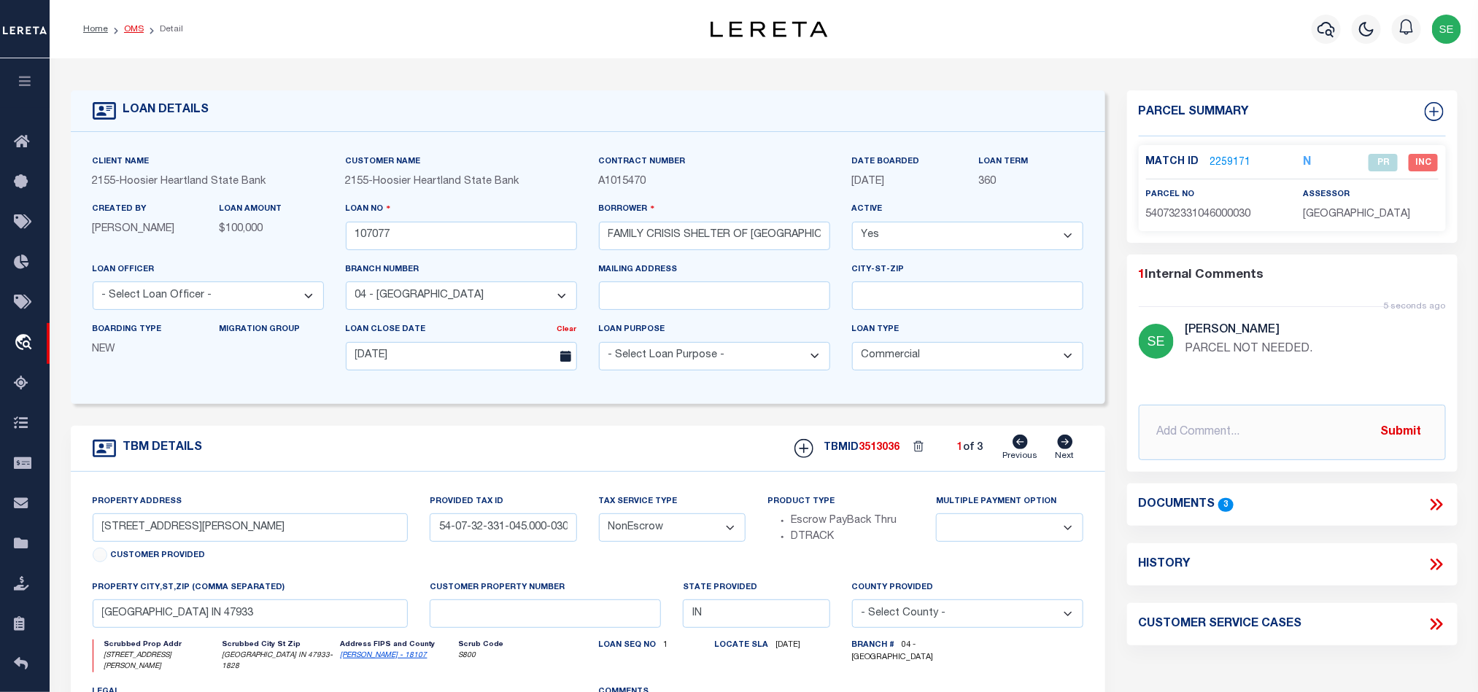
click at [136, 28] on link "OMS" at bounding box center [134, 29] width 20 height 9
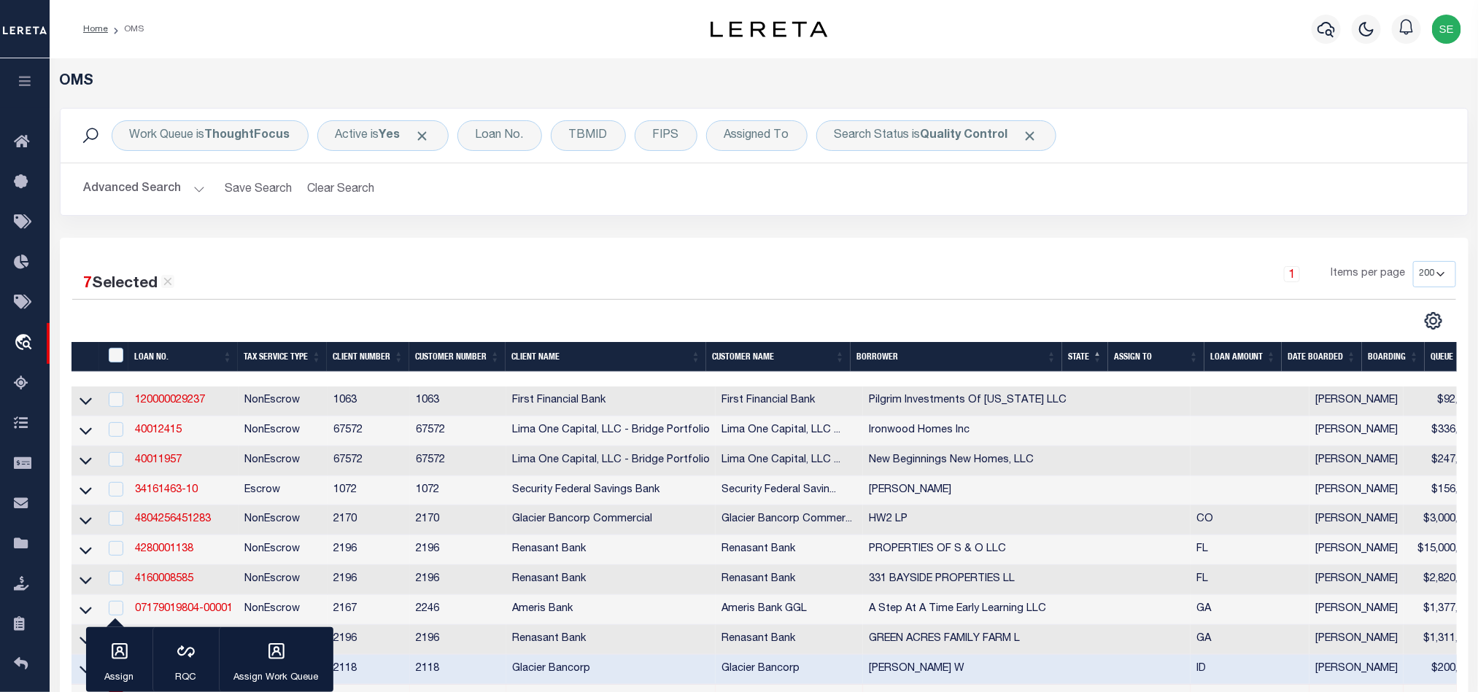
scroll to position [328, 0]
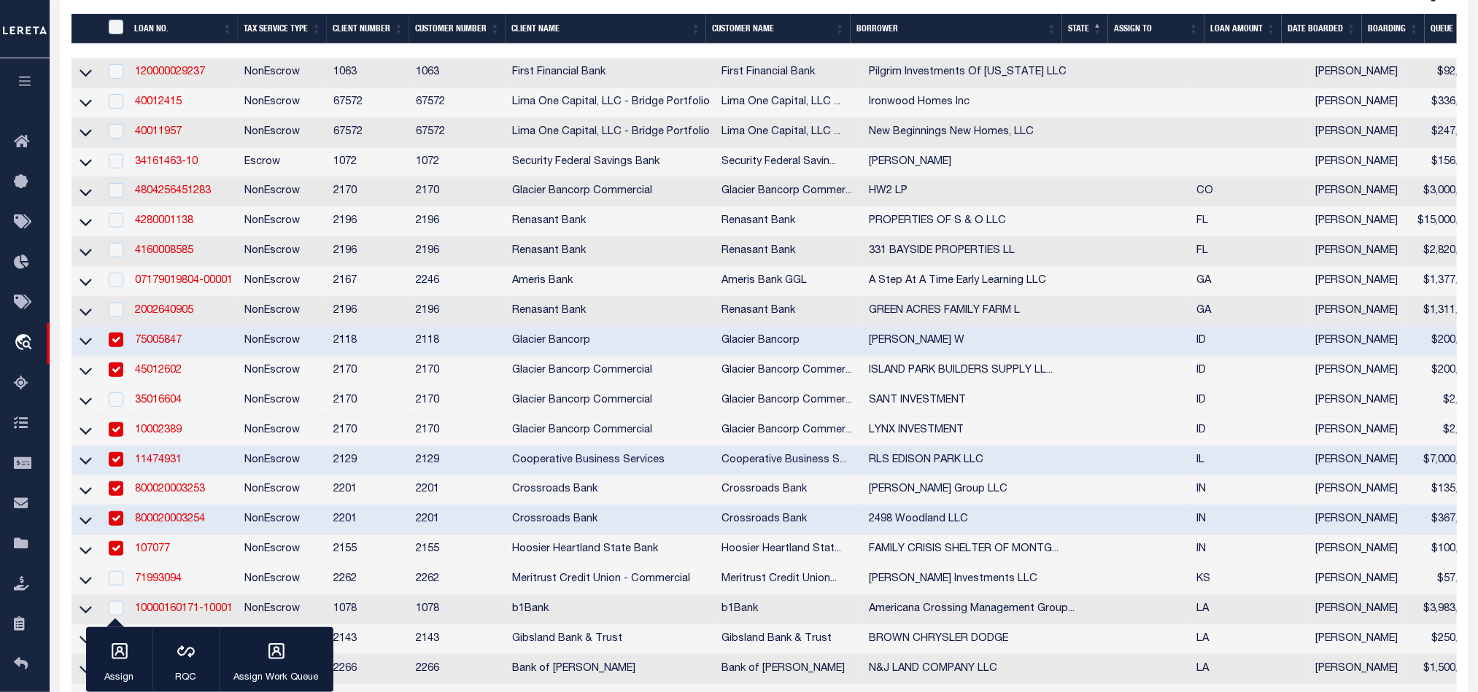
click at [309, 556] on td "NonEscrow" at bounding box center [282, 550] width 89 height 30
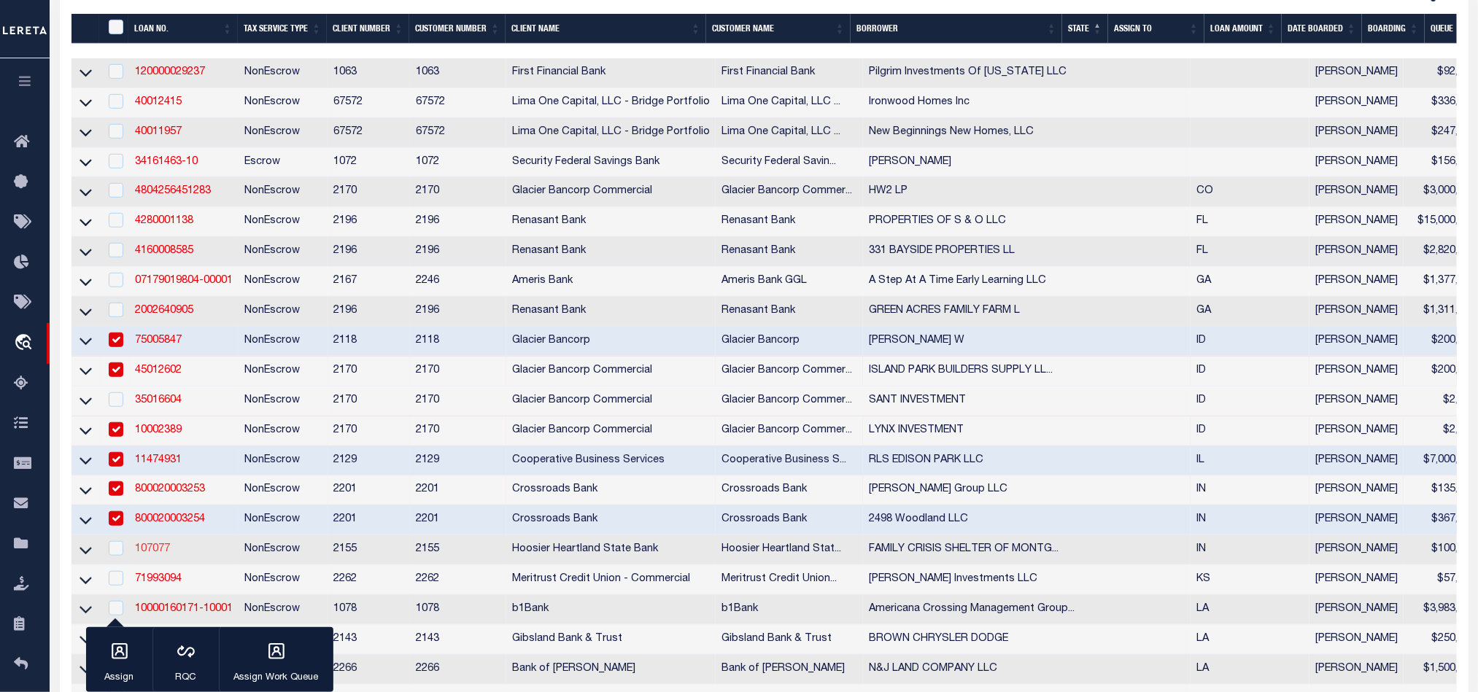
click at [158, 554] on link "107077" at bounding box center [152, 549] width 35 height 10
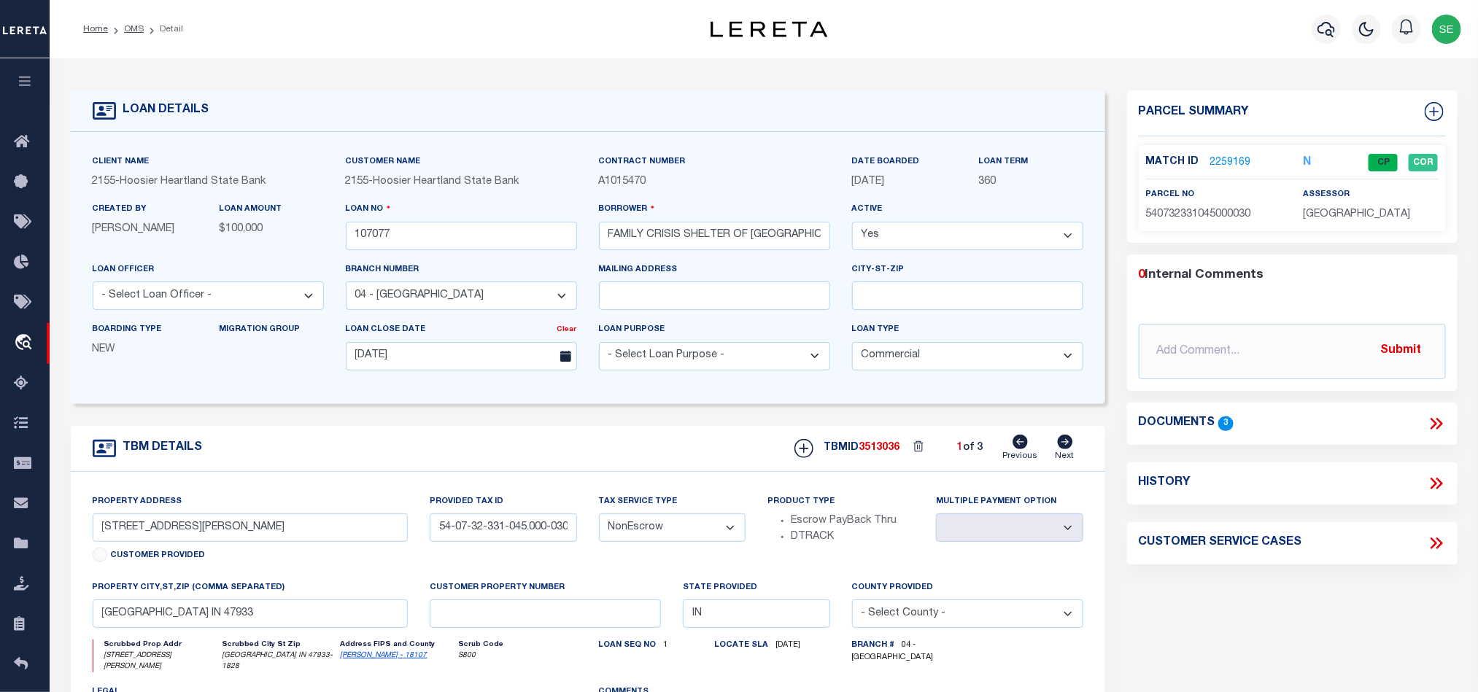
click at [1063, 449] on icon at bounding box center [1065, 442] width 15 height 15
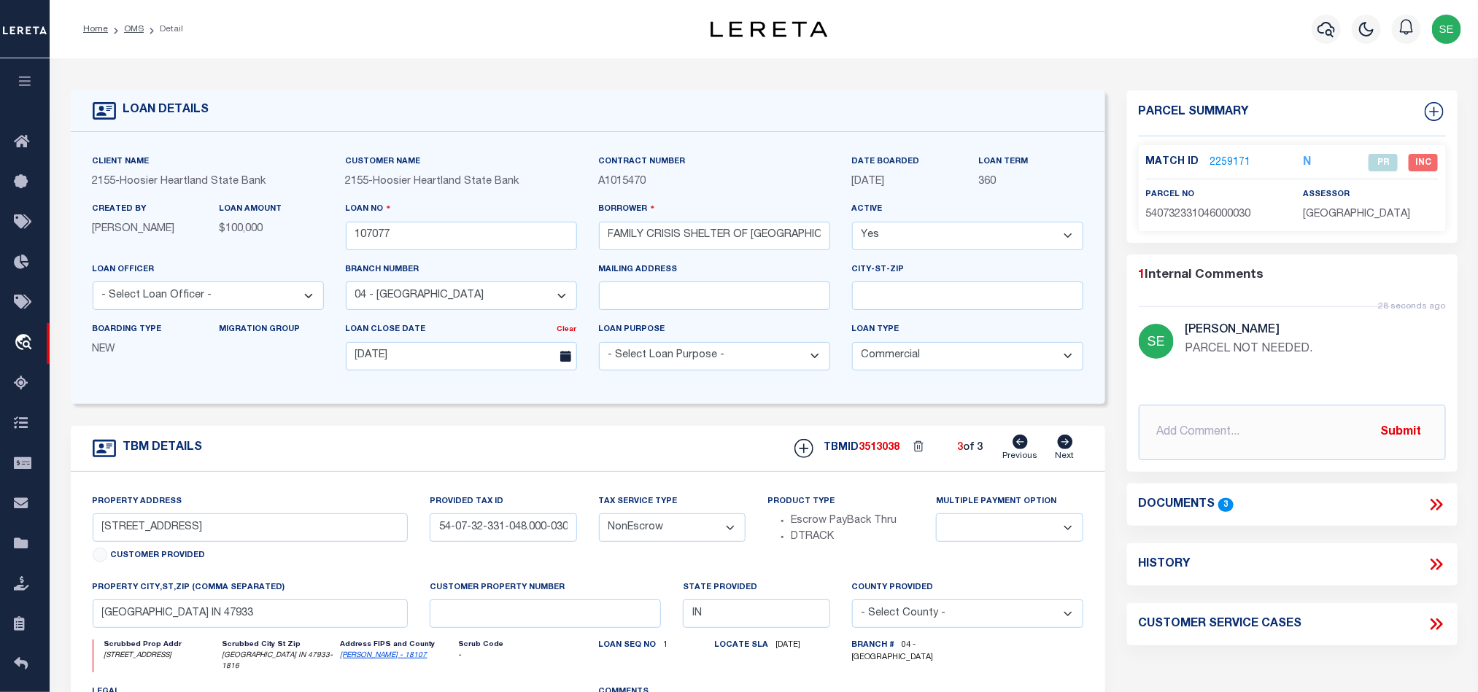
click at [1219, 162] on link "2259171" at bounding box center [1230, 162] width 41 height 15
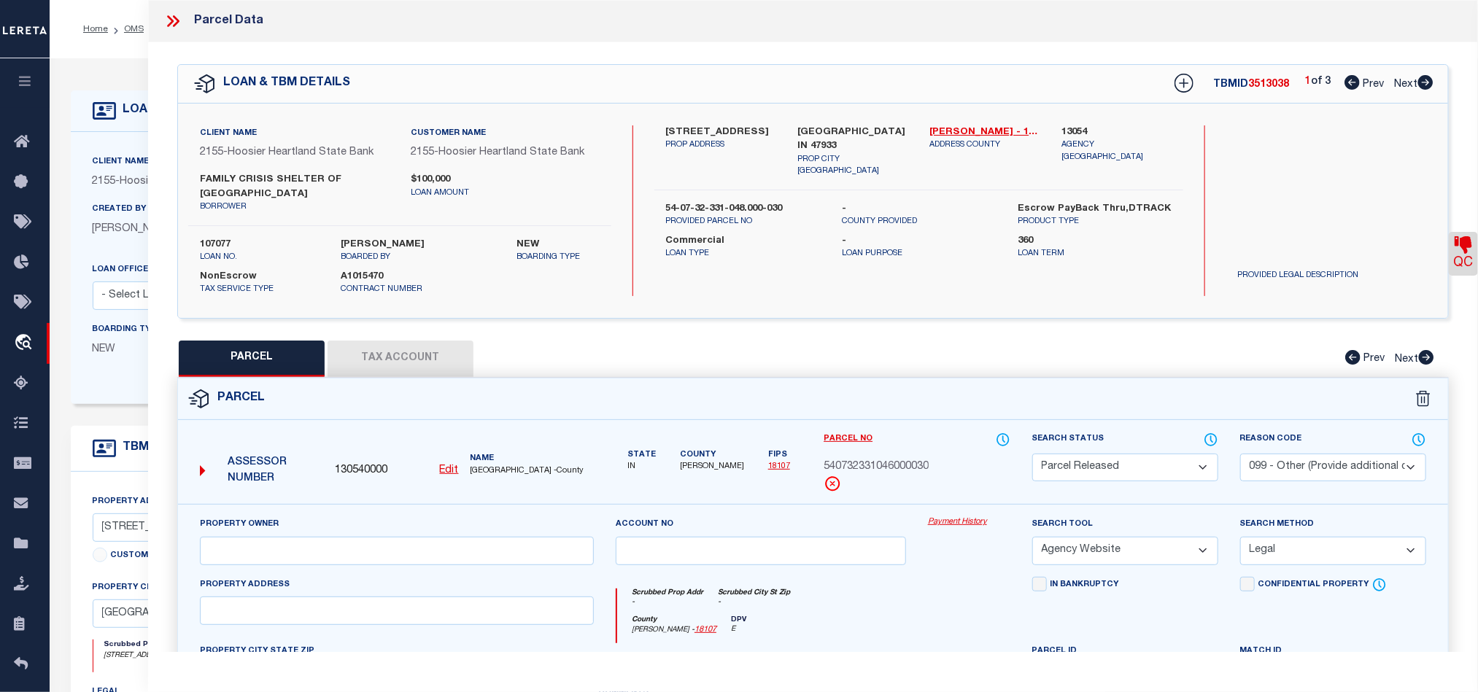
click at [178, 18] on icon at bounding box center [172, 21] width 19 height 19
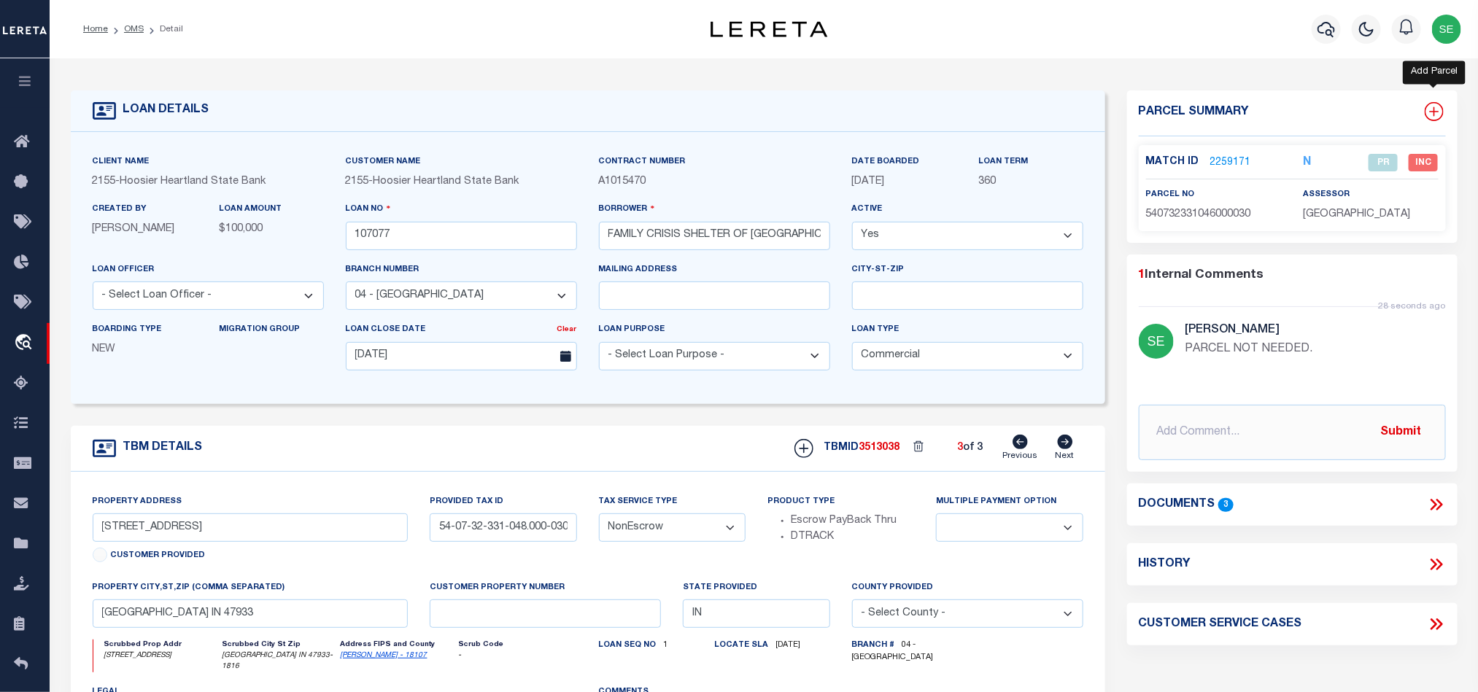
click at [1438, 112] on icon at bounding box center [1433, 111] width 9 height 9
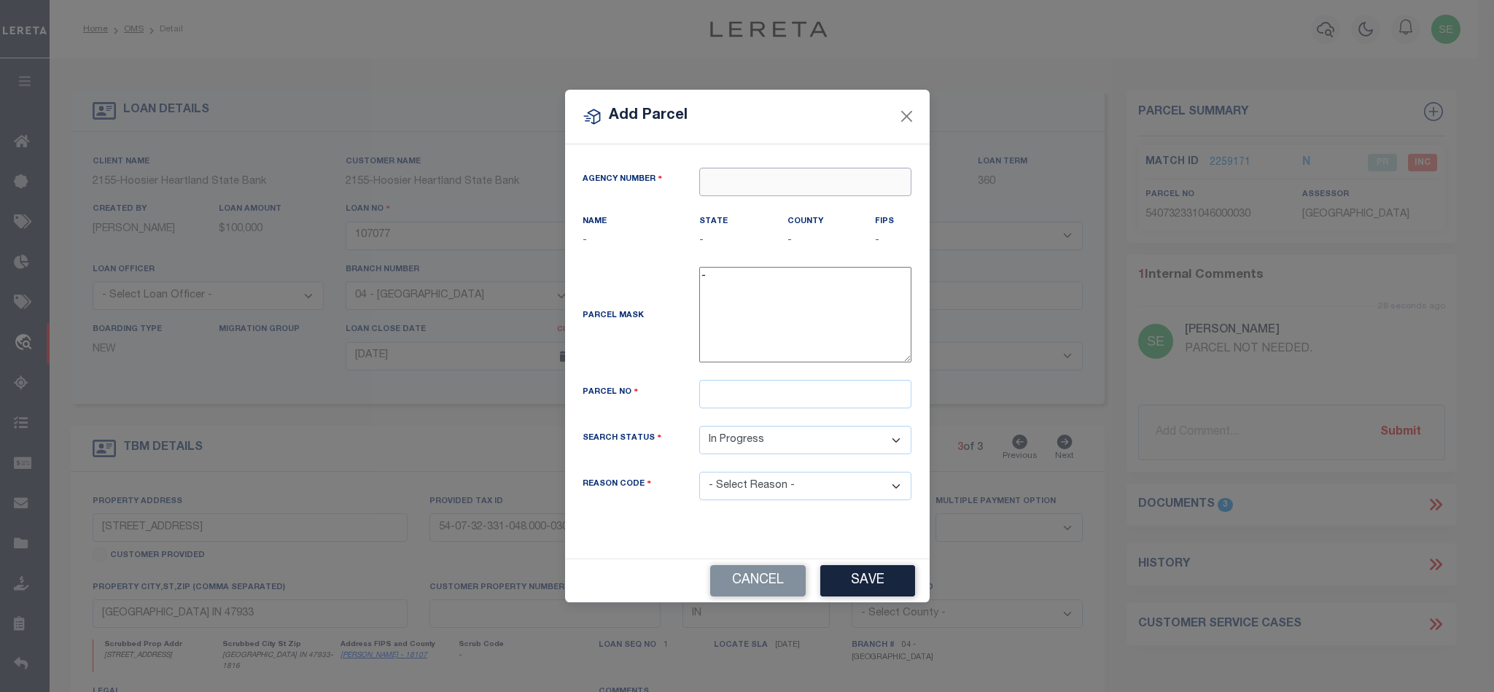
click at [740, 177] on input "text" at bounding box center [805, 182] width 212 height 28
click at [797, 209] on div "130540000 : [GEOGRAPHIC_DATA]" at bounding box center [819, 204] width 238 height 23
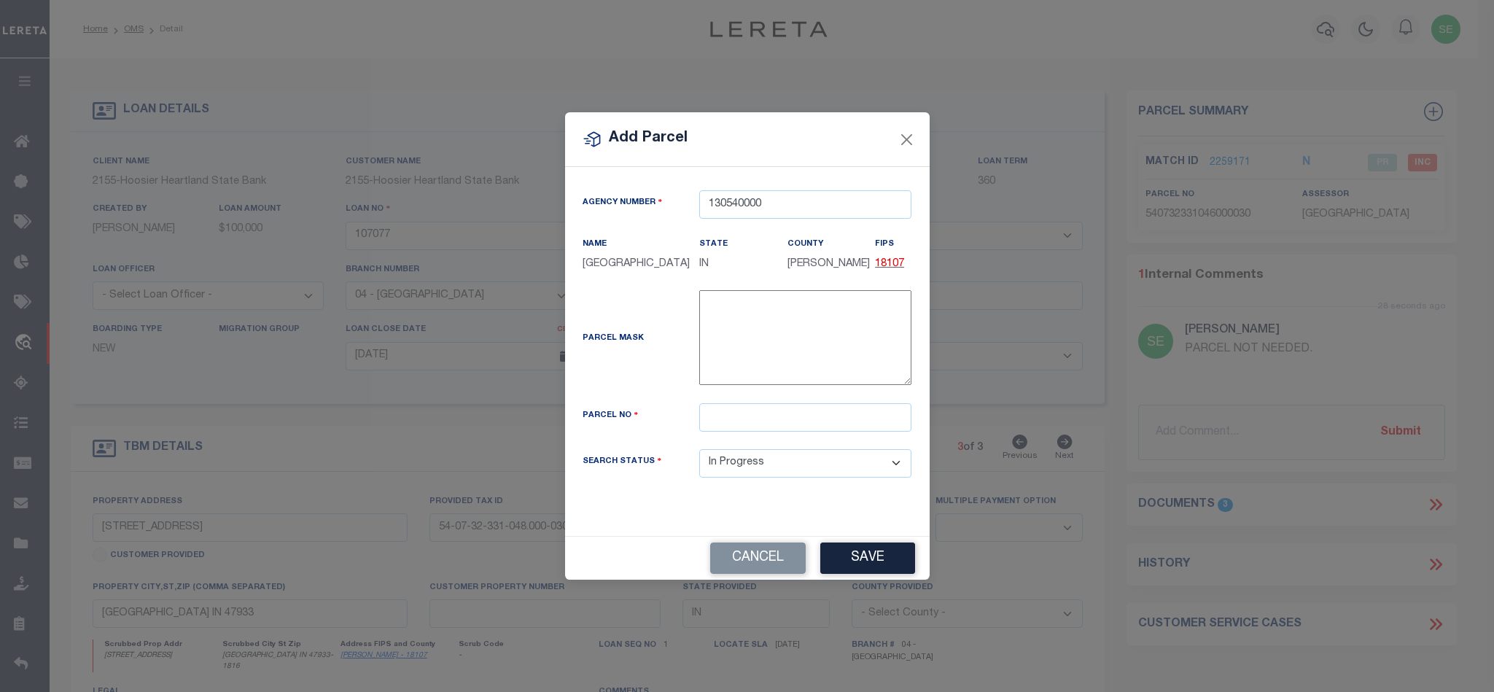
click at [751, 403] on div "Parcel Mask -" at bounding box center [748, 346] width 352 height 113
click at [753, 424] on input "text" at bounding box center [805, 417] width 212 height 28
paste input "07-32-331-048.000-030"
click at [877, 567] on button "Save" at bounding box center [868, 558] width 95 height 31
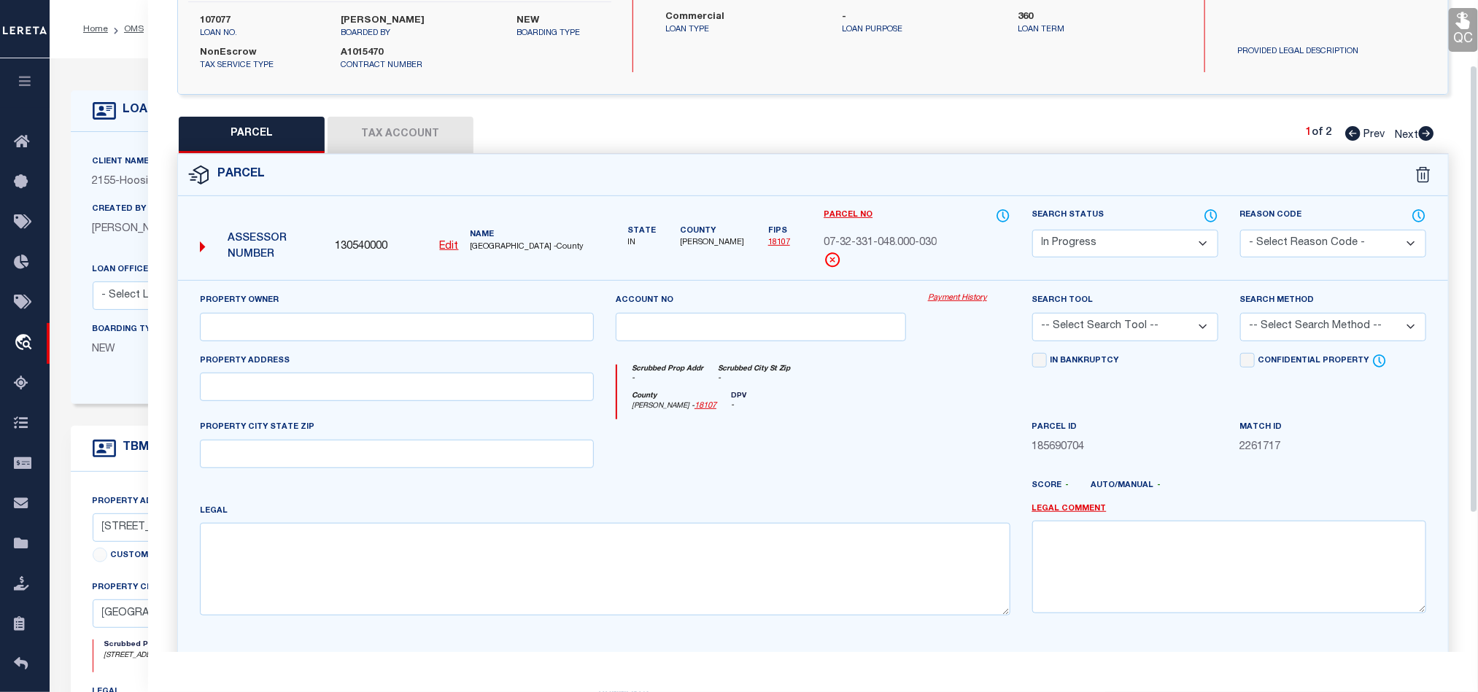
scroll to position [296, 0]
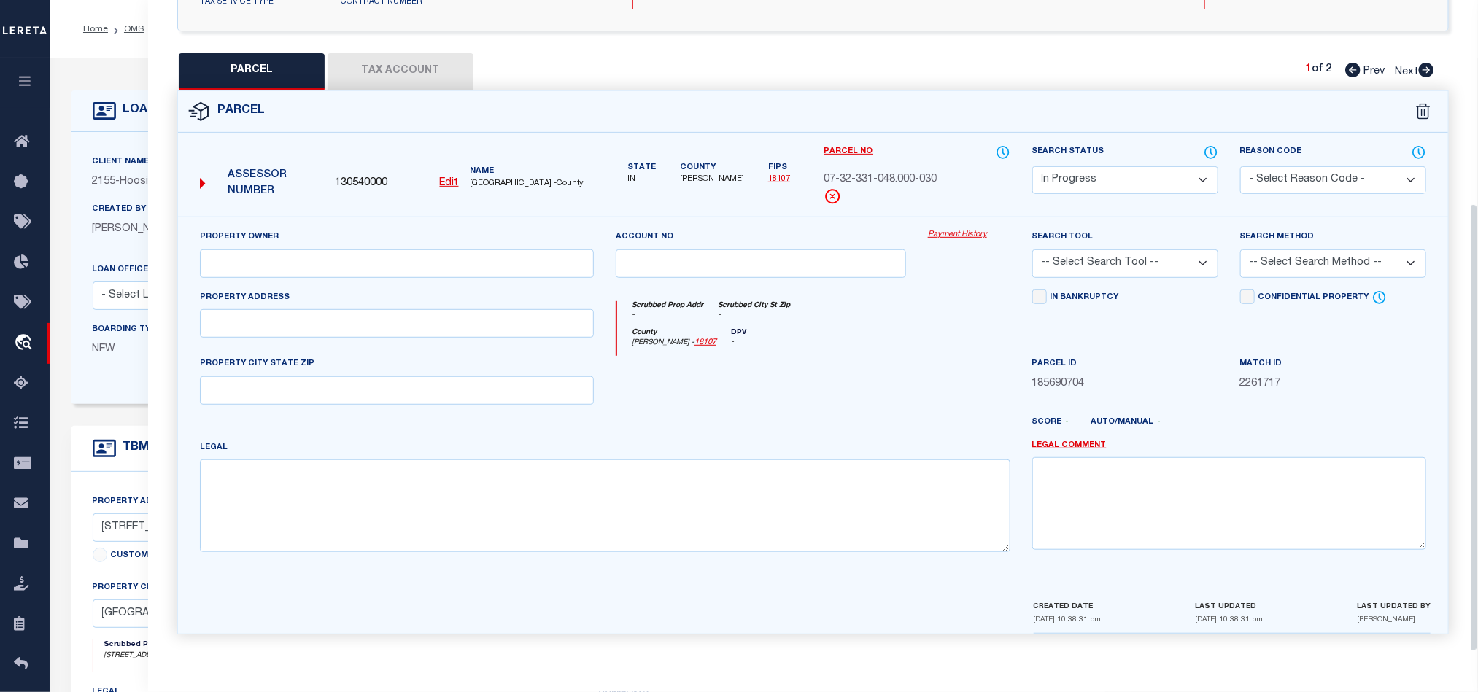
click at [819, 412] on div at bounding box center [761, 386] width 312 height 60
drag, startPoint x: 465, startPoint y: 320, endPoint x: 610, endPoint y: 338, distance: 146.9
click at [465, 320] on input "text" at bounding box center [397, 323] width 394 height 28
paste input "[STREET_ADDRESS]"
click at [802, 410] on div at bounding box center [761, 386] width 312 height 60
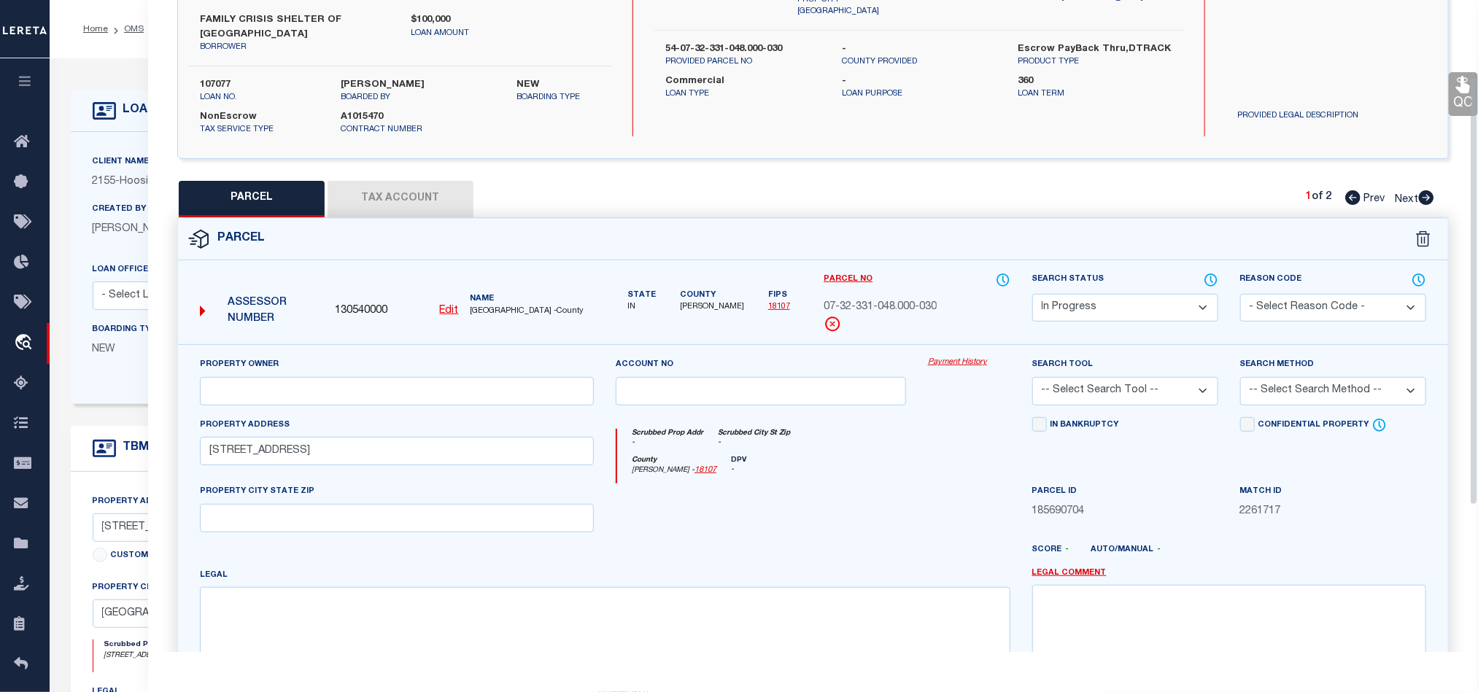
scroll to position [0, 0]
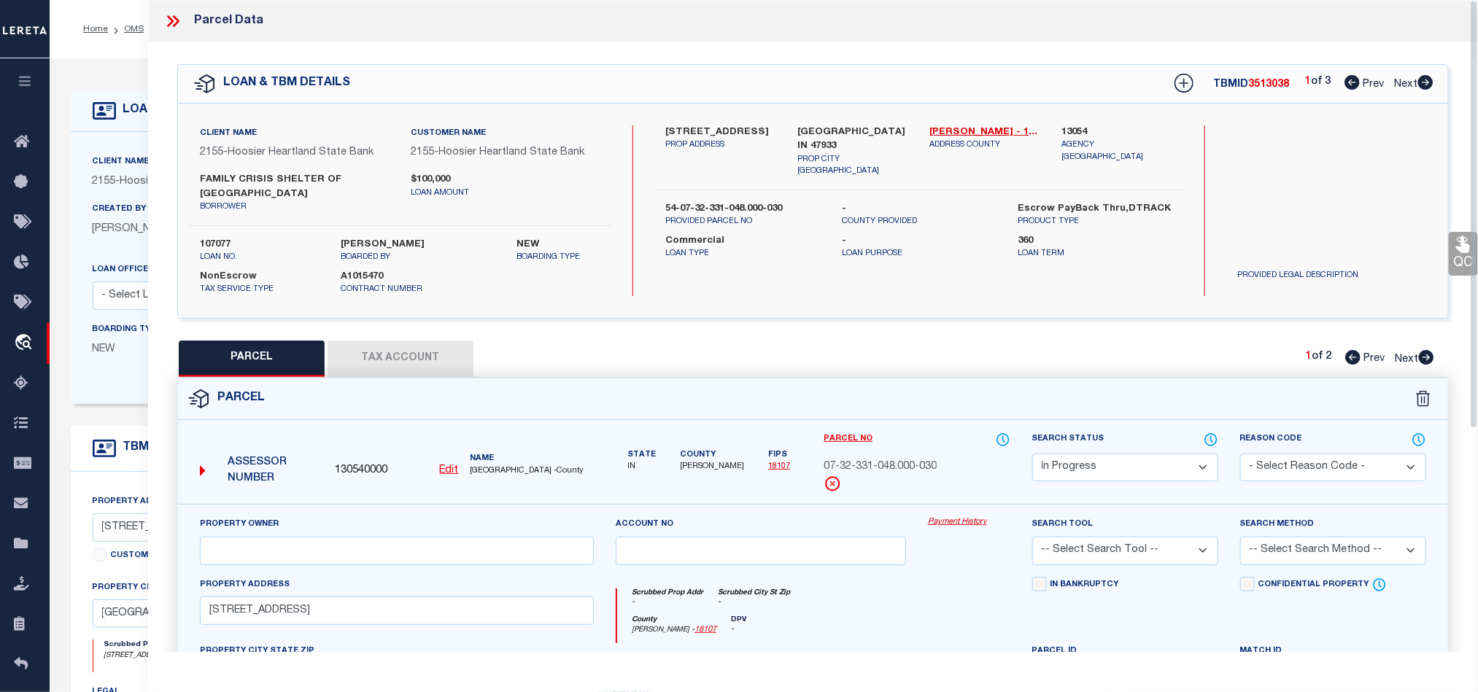
click at [814, 125] on label "[GEOGRAPHIC_DATA] IN 47933" at bounding box center [853, 139] width 110 height 28
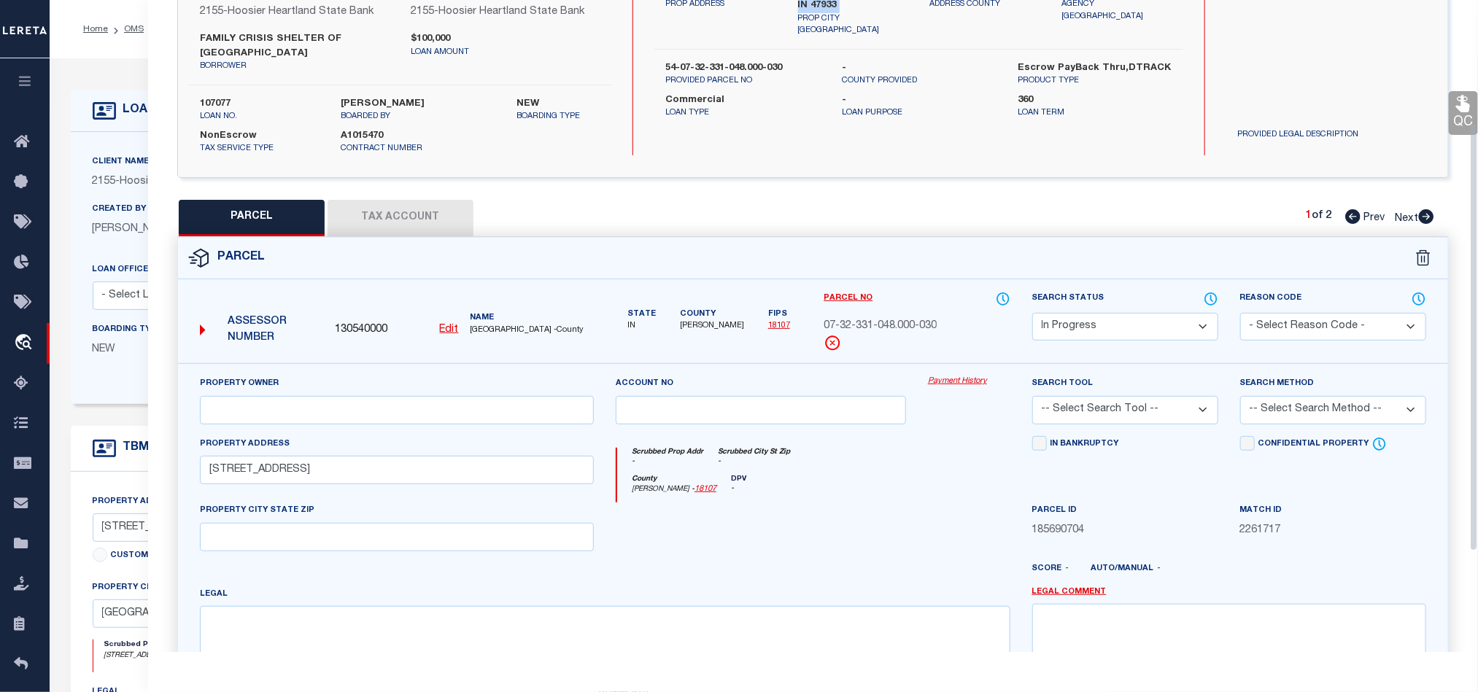
scroll to position [328, 0]
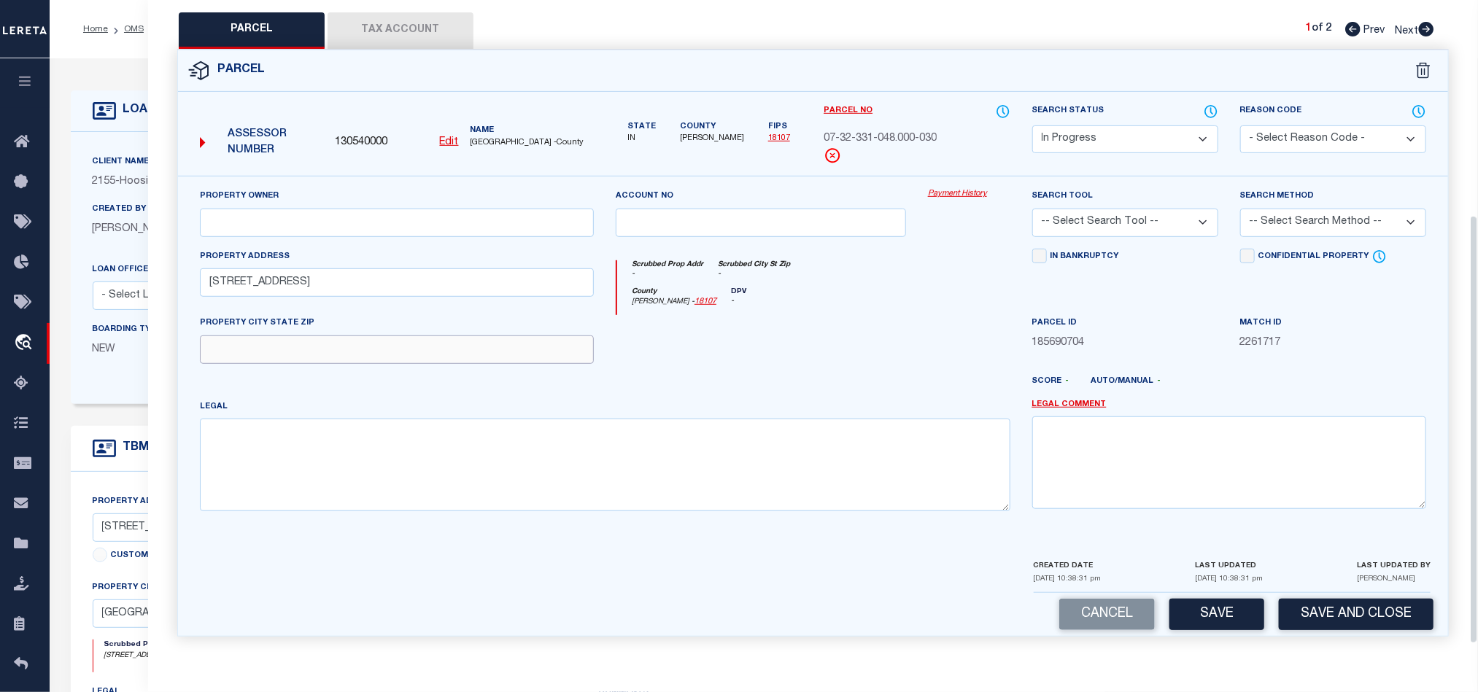
drag, startPoint x: 515, startPoint y: 352, endPoint x: 782, endPoint y: 357, distance: 267.0
click at [515, 352] on input "text" at bounding box center [397, 349] width 394 height 28
paste input "[GEOGRAPHIC_DATA] IN 47933"
click at [783, 357] on div at bounding box center [761, 345] width 312 height 60
click at [492, 421] on div "Legal" at bounding box center [605, 455] width 810 height 112
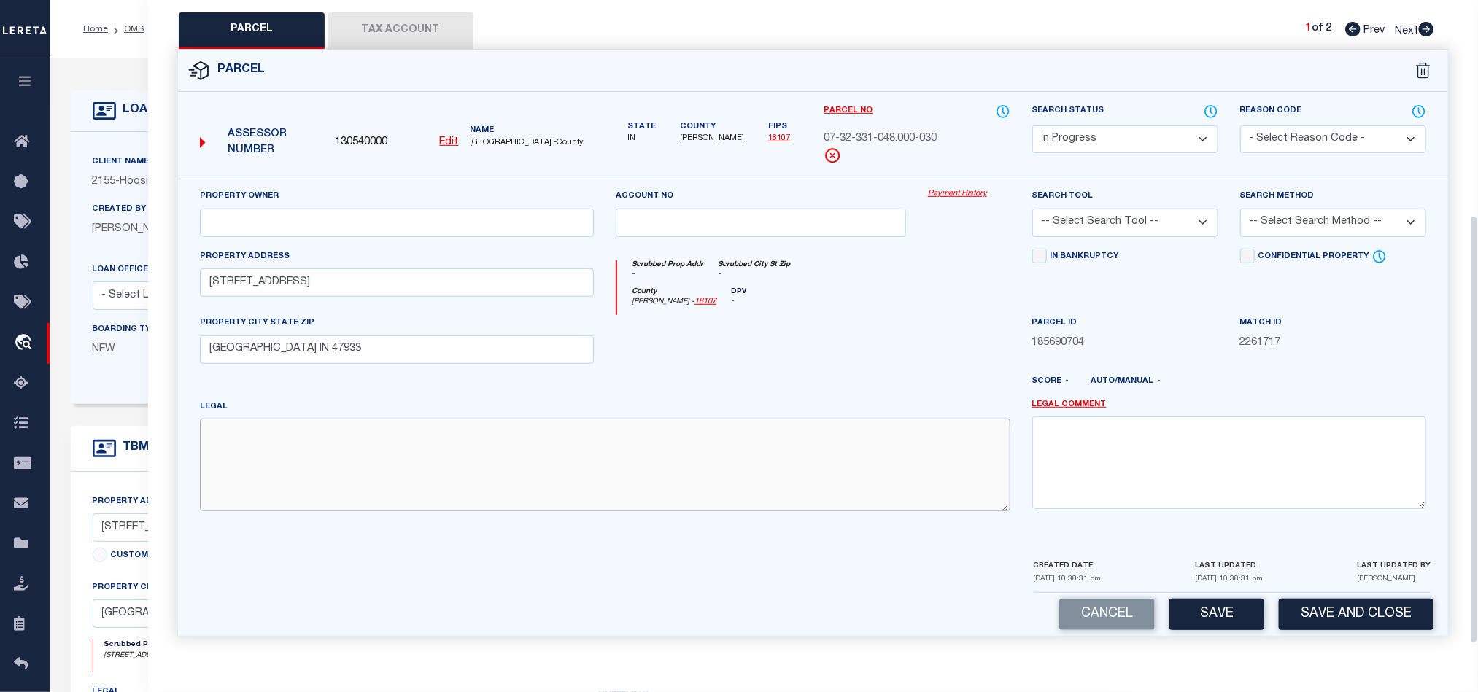
click at [508, 465] on textarea at bounding box center [605, 465] width 810 height 92
paste textarea "PT SWQ 32-19-4 .15 A"
click at [749, 366] on div at bounding box center [761, 345] width 312 height 60
drag, startPoint x: 484, startPoint y: 226, endPoint x: 554, endPoint y: 237, distance: 70.9
click at [484, 226] on input "text" at bounding box center [397, 223] width 394 height 28
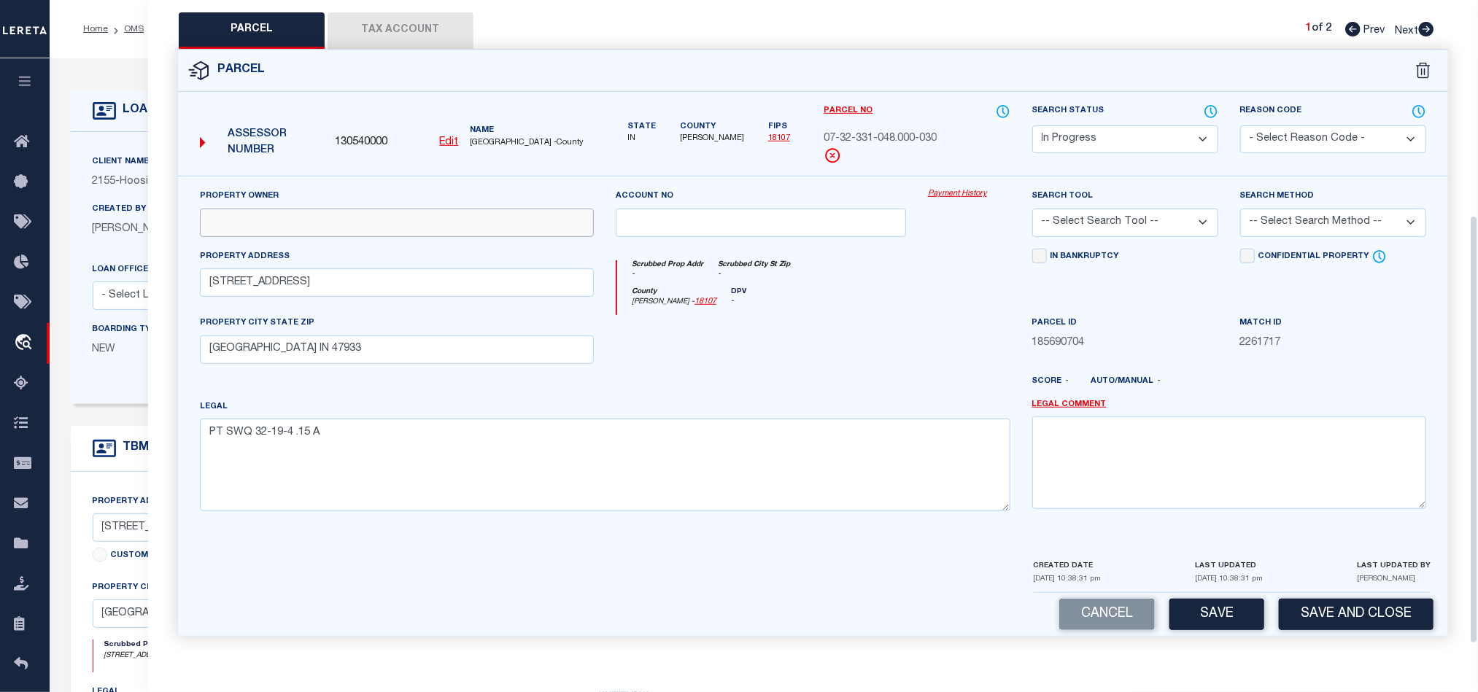
paste input "FAMILY CRISIS SHELTER INC"
click at [834, 365] on div at bounding box center [761, 345] width 312 height 60
click at [1311, 206] on div "Search Method -- Select Search Method -- Property Address Legal Liability Info …" at bounding box center [1333, 212] width 186 height 48
click at [1309, 219] on select "-- Select Search Method -- Property Address Legal Liability Info Provided" at bounding box center [1333, 223] width 186 height 28
click at [1240, 213] on select "-- Select Search Method -- Property Address Legal Liability Info Provided" at bounding box center [1333, 223] width 186 height 28
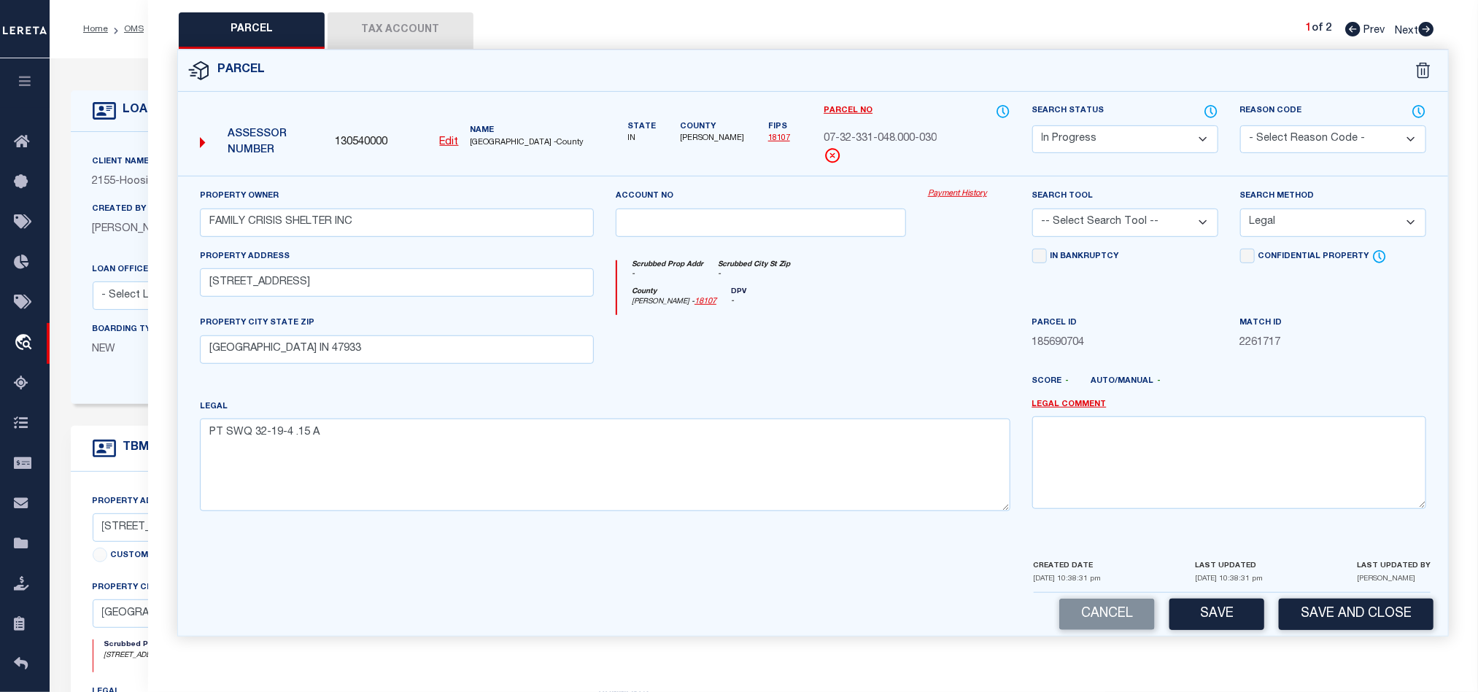
drag, startPoint x: 1173, startPoint y: 222, endPoint x: 1174, endPoint y: 241, distance: 19.7
click at [1171, 221] on select "-- Select Search Tool -- 3rd Party Website Agency File Agency Website ATLS CNV-…" at bounding box center [1125, 223] width 186 height 28
click at [1032, 213] on select "-- Select Search Tool -- 3rd Party Website Agency File Agency Website ATLS CNV-…" at bounding box center [1125, 223] width 186 height 28
click at [849, 305] on div "County [GEOGRAPHIC_DATA] - 18107 DPV -" at bounding box center [813, 301] width 392 height 28
click at [400, 18] on button "Tax Account" at bounding box center [400, 30] width 146 height 36
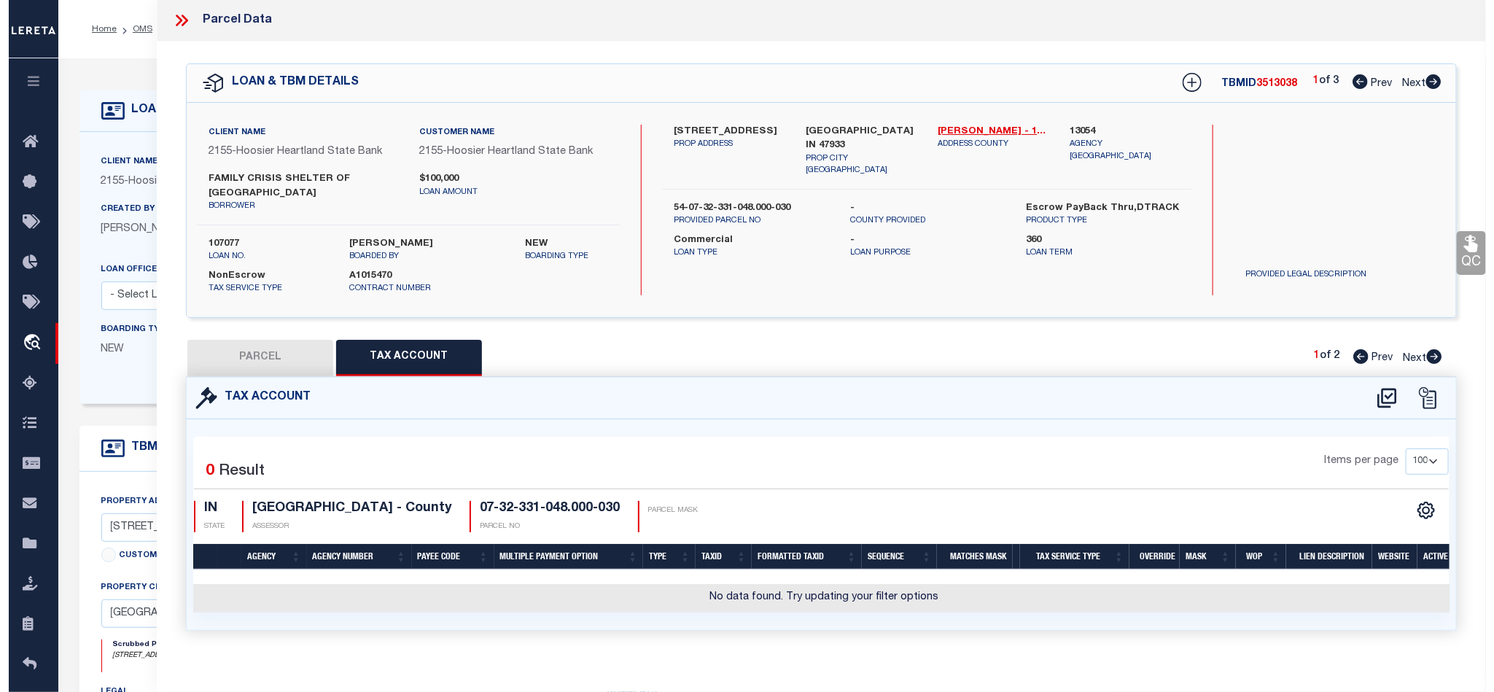
scroll to position [0, 0]
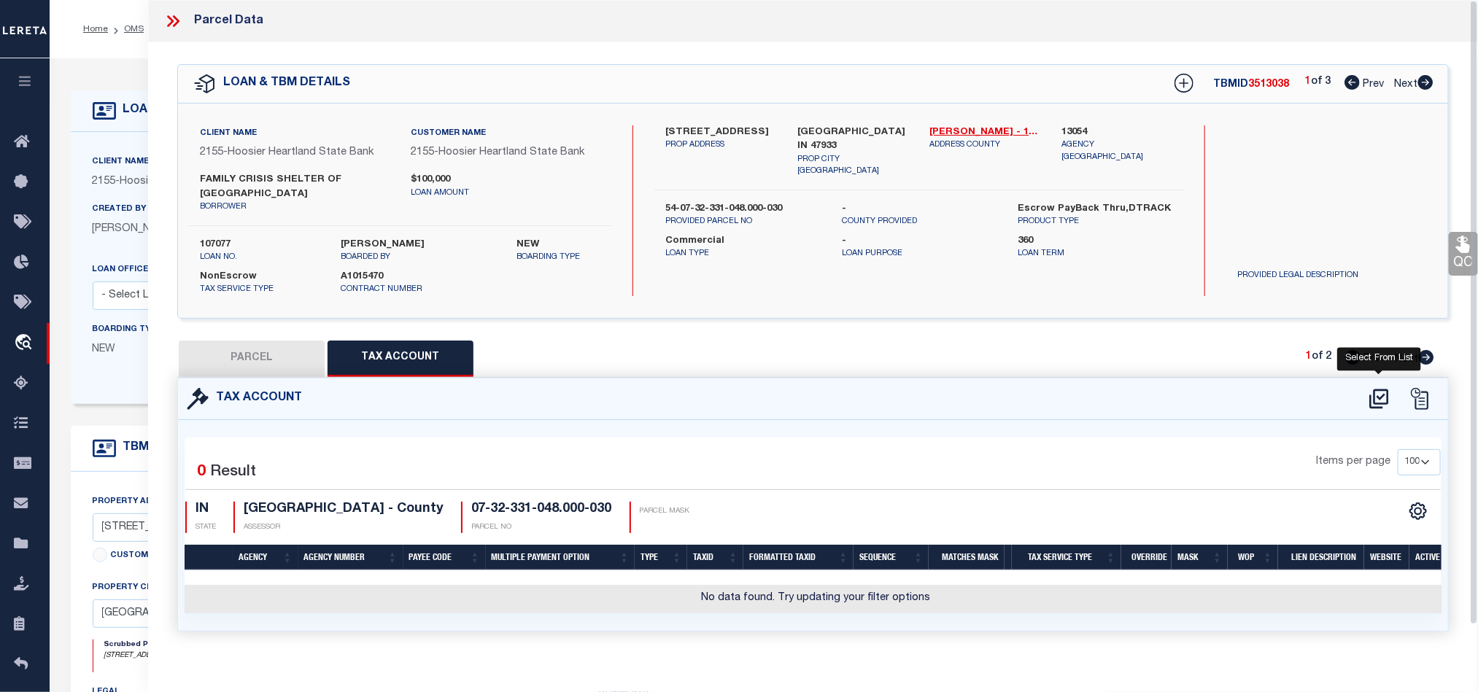
click at [1374, 401] on icon at bounding box center [1378, 399] width 19 height 20
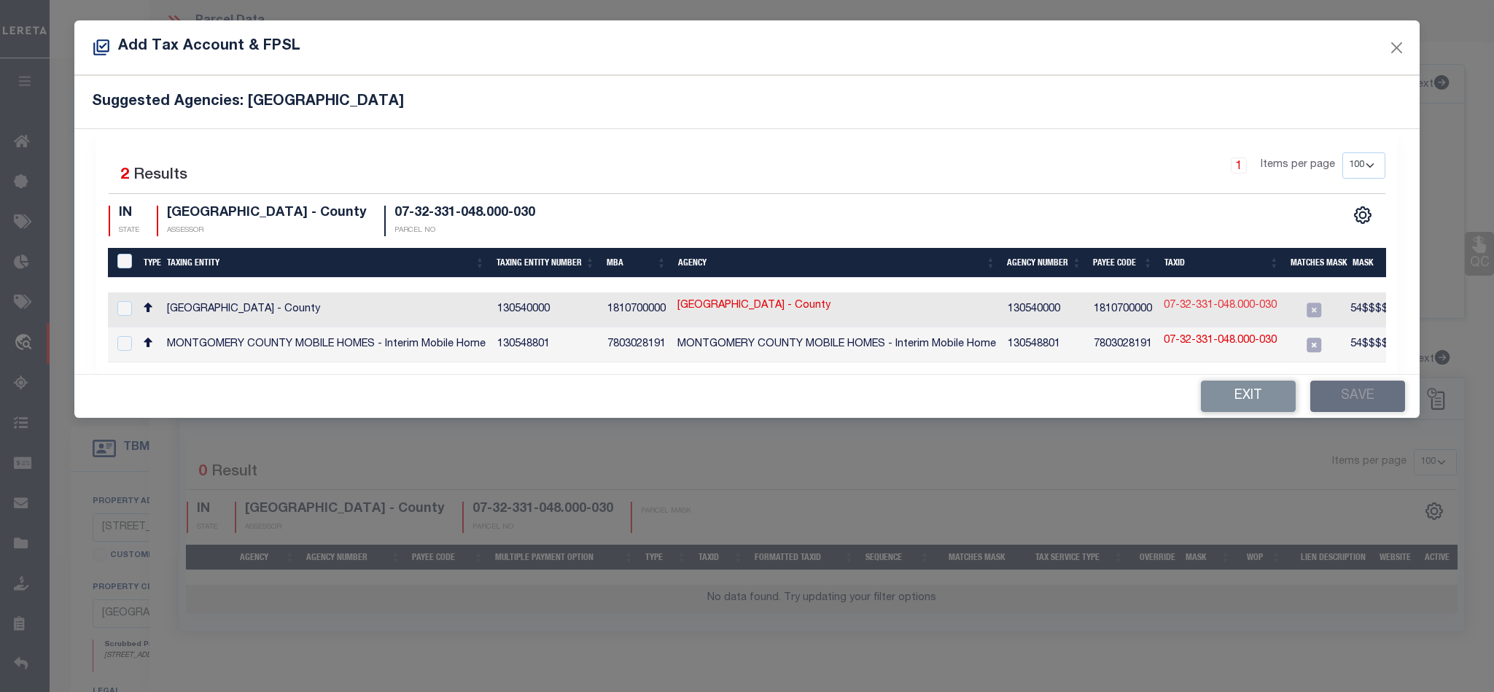
click at [1254, 311] on link "07-32-331-048.000-030" at bounding box center [1220, 306] width 113 height 16
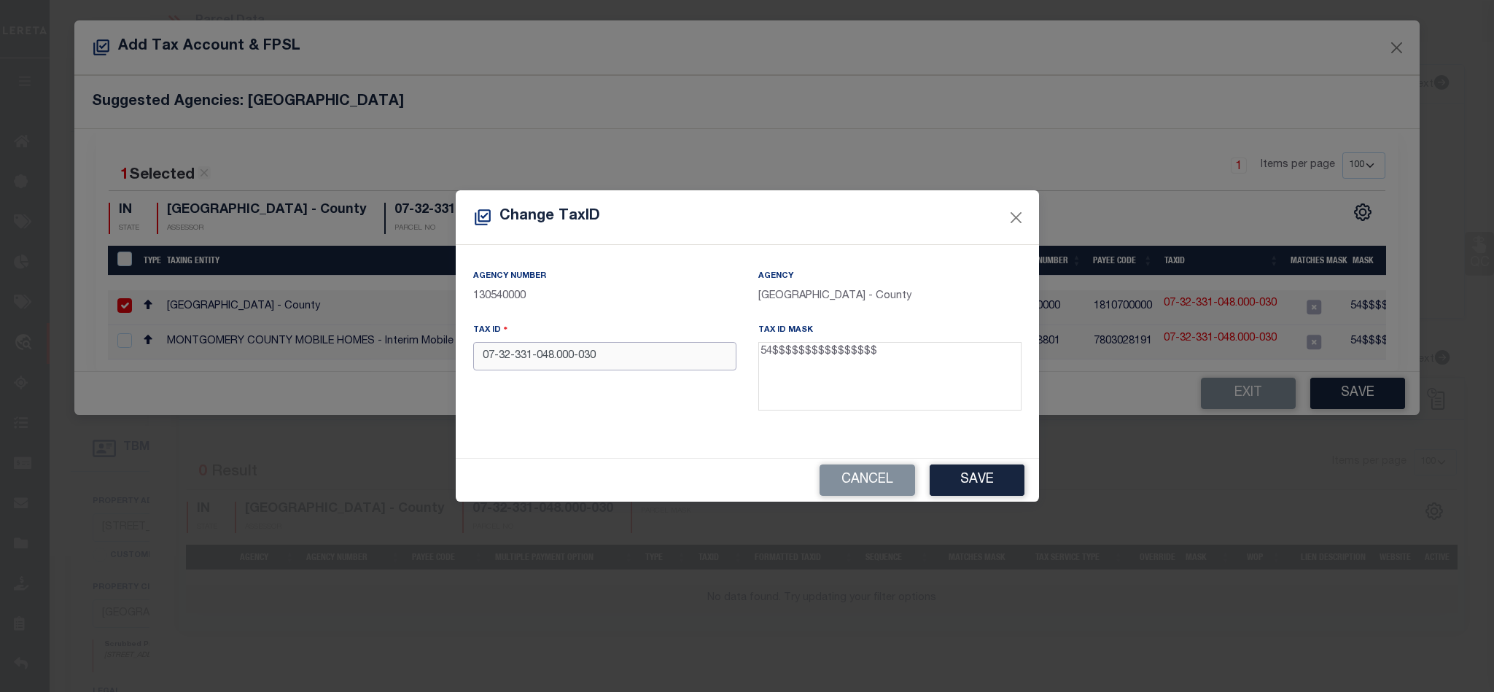
click at [650, 361] on input "07-32-331-048.000-030" at bounding box center [604, 356] width 263 height 28
click at [547, 353] on input "0732331048.000030" at bounding box center [604, 356] width 263 height 28
click at [996, 482] on button "Save" at bounding box center [977, 480] width 95 height 31
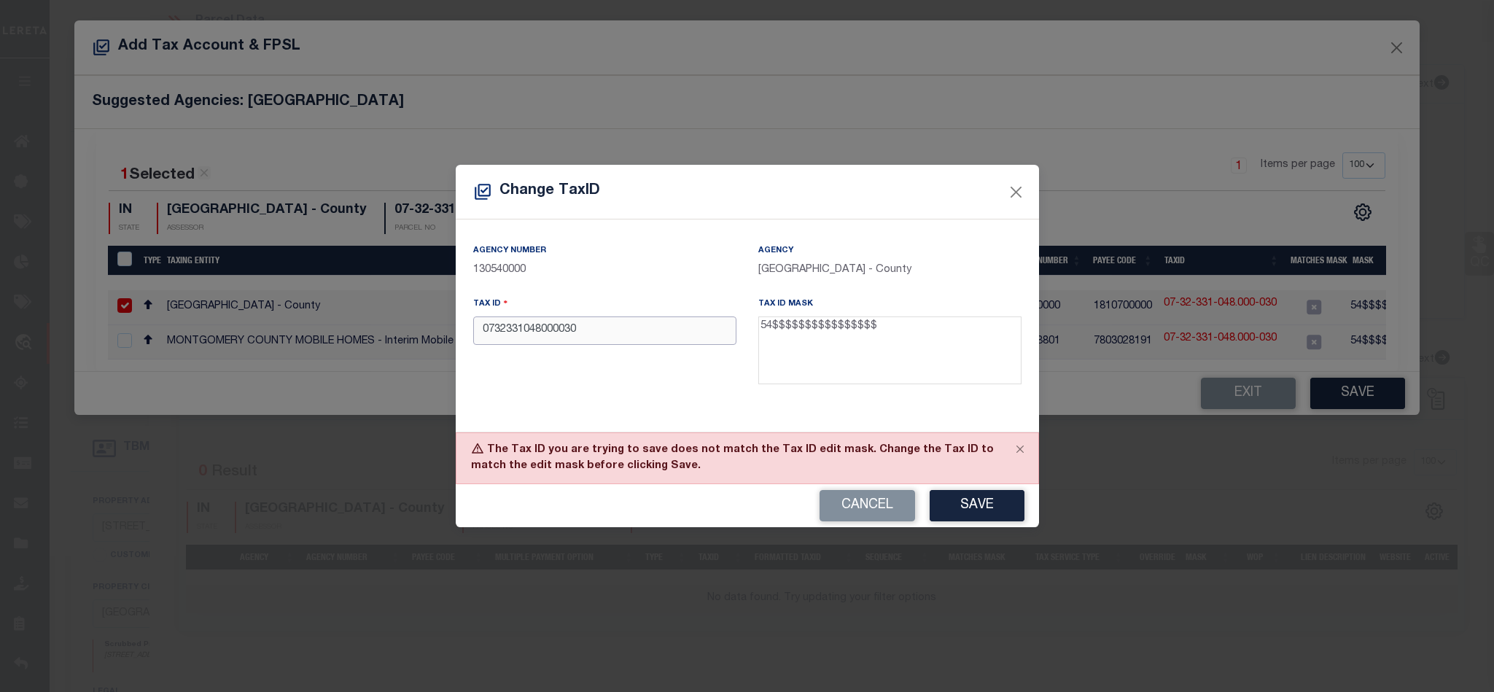
drag, startPoint x: 630, startPoint y: 318, endPoint x: 165, endPoint y: 375, distance: 468.8
click at [165, 375] on div "Change TaxID Agency Number 130540000 Agency [GEOGRAPHIC_DATA] - County Tax ID 0…" at bounding box center [747, 346] width 1494 height 692
paste input "-32-331-048.000-"
click at [470, 329] on div "Tax ID 0732331048000030" at bounding box center [604, 343] width 285 height 95
click at [465, 331] on div "Tax ID 0732331048000030" at bounding box center [604, 343] width 285 height 95
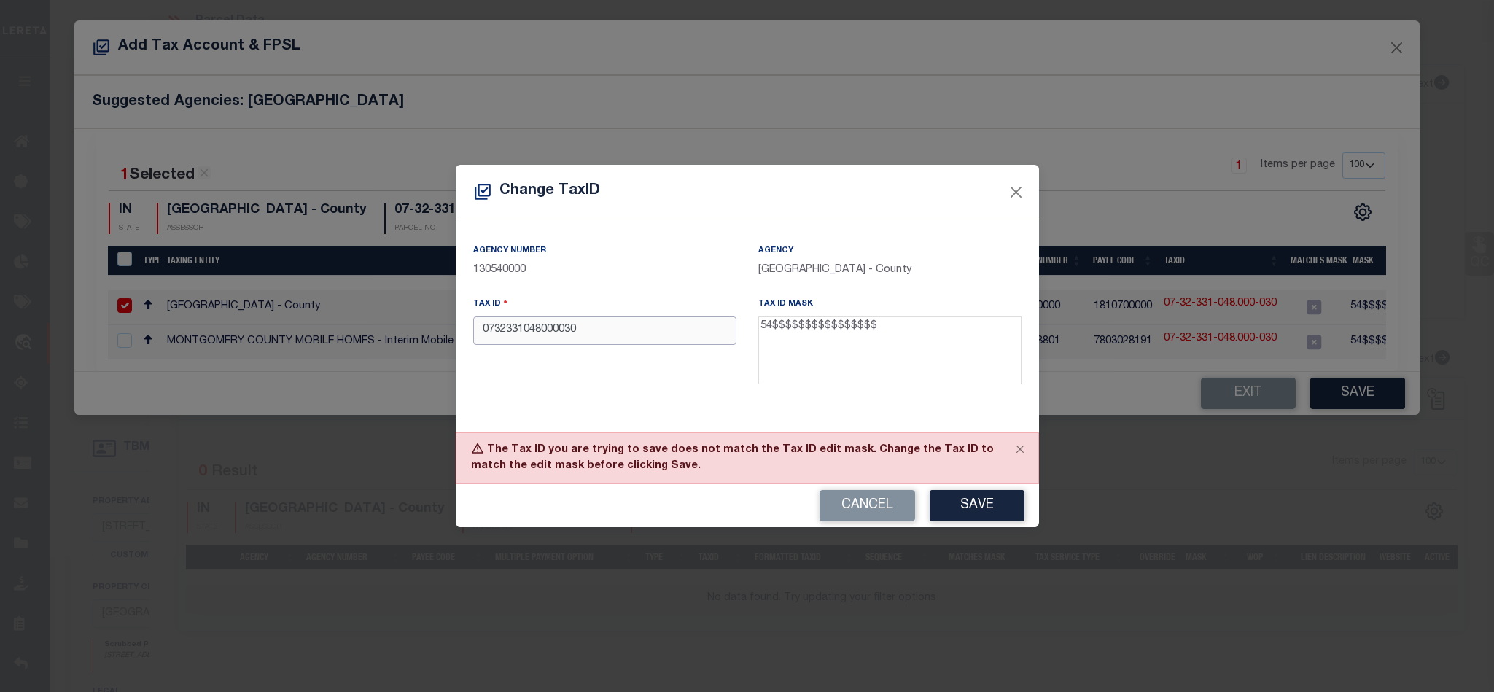
click at [479, 330] on input "0732331048000030" at bounding box center [604, 331] width 263 height 28
click at [953, 516] on button "Save" at bounding box center [977, 505] width 95 height 31
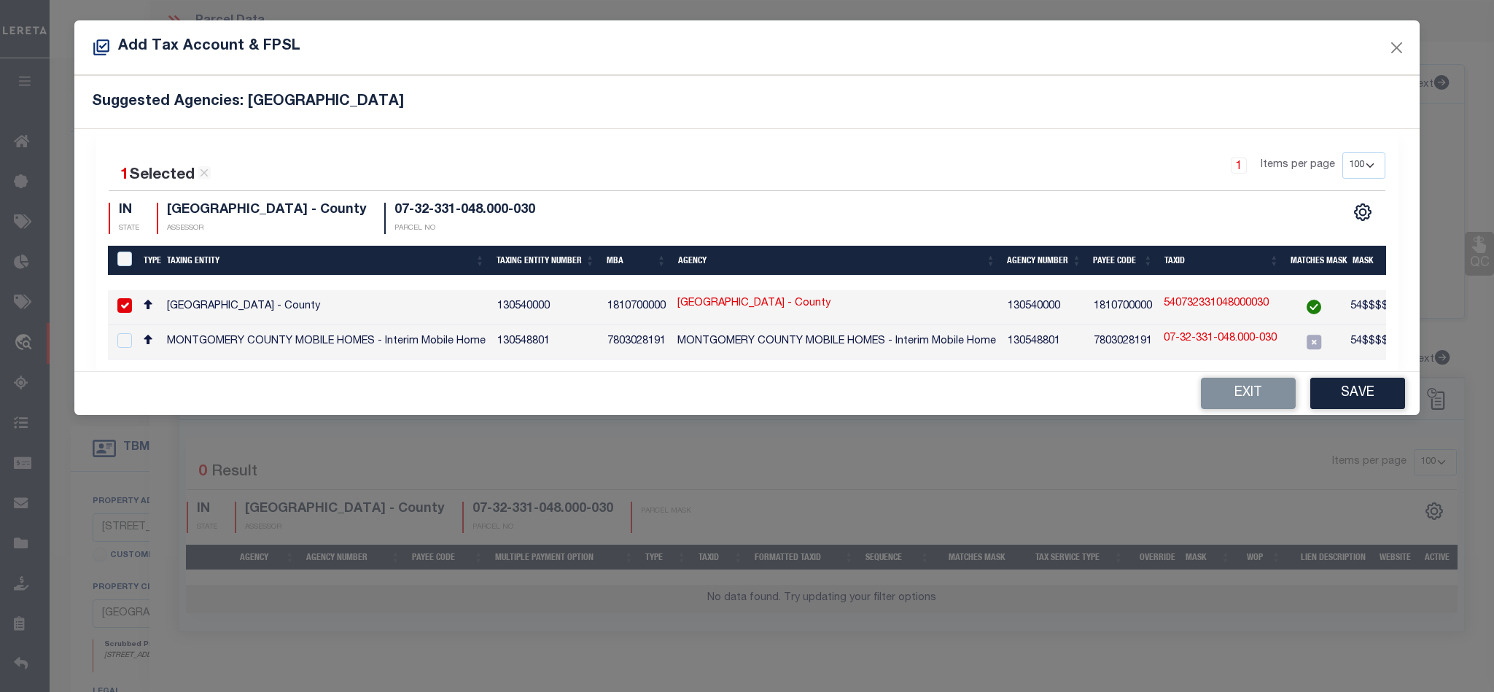
click at [1374, 399] on button "Save" at bounding box center [1358, 393] width 95 height 31
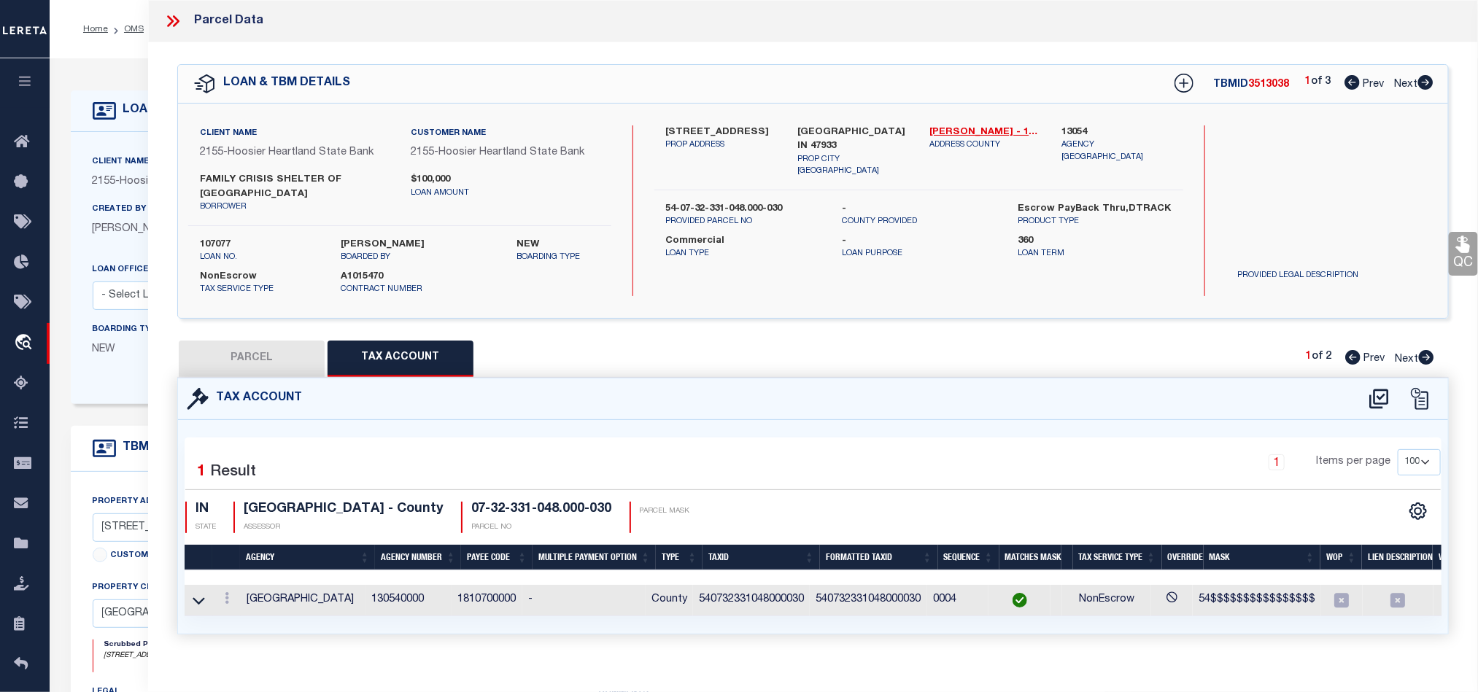
click at [261, 361] on button "PARCEL" at bounding box center [252, 359] width 146 height 36
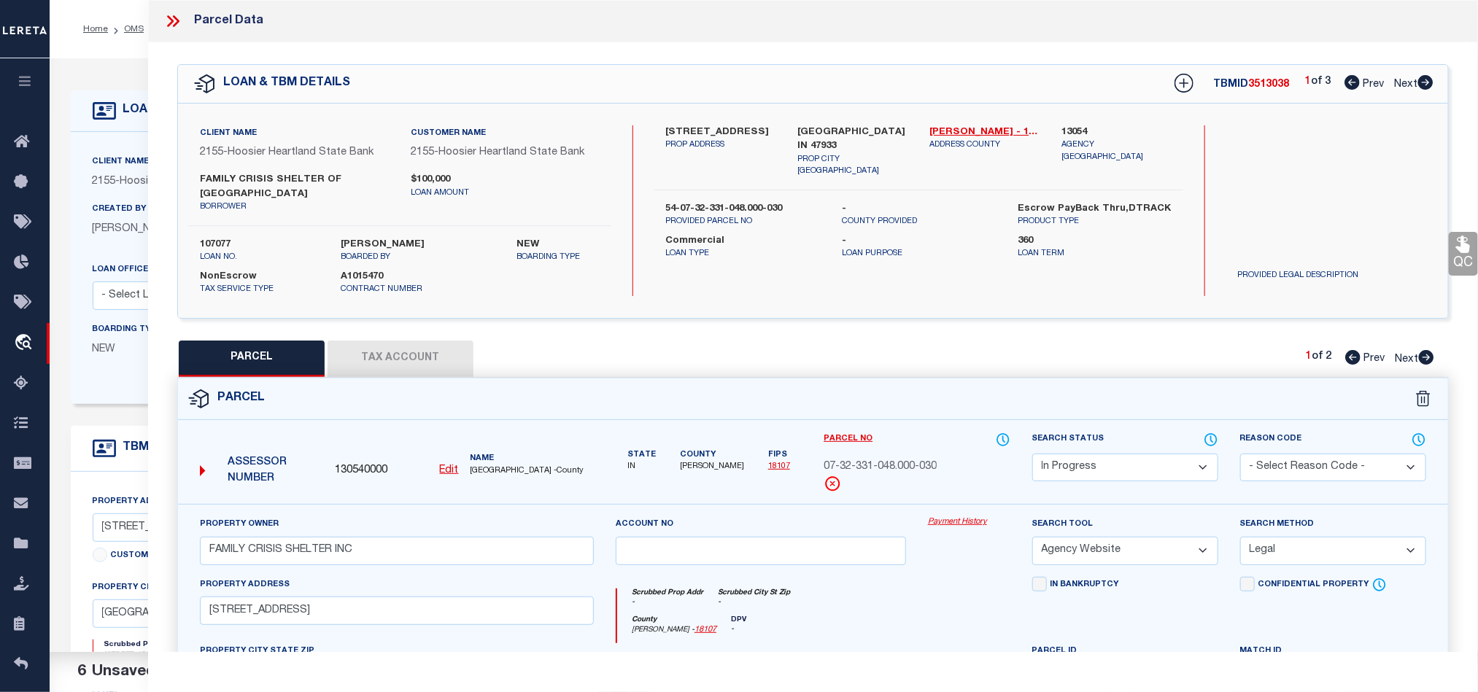
click at [1136, 475] on select "Automated Search Bad Parcel Complete Duplicate Parcel High Dollar Reporting In …" at bounding box center [1125, 468] width 186 height 28
click at [1032, 456] on select "Automated Search Bad Parcel Complete Duplicate Parcel High Dollar Reporting In …" at bounding box center [1125, 468] width 186 height 28
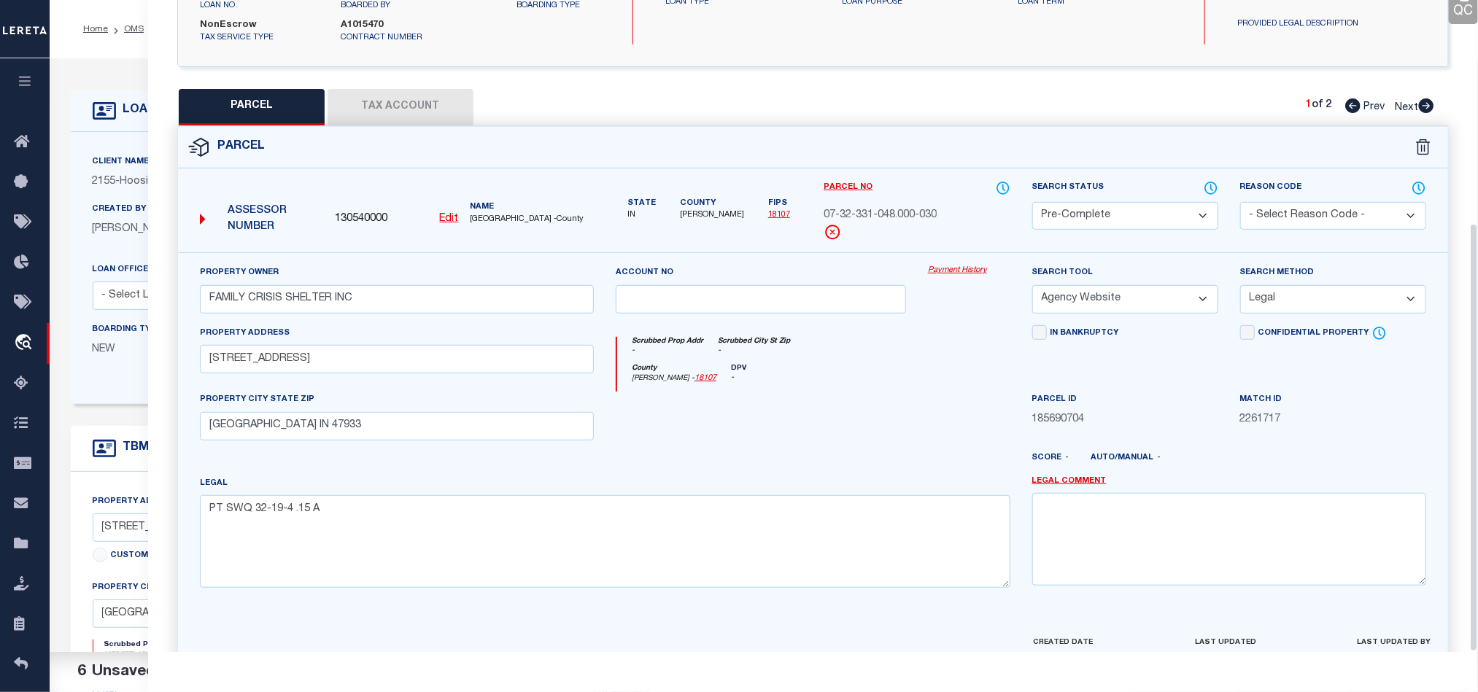
scroll to position [340, 0]
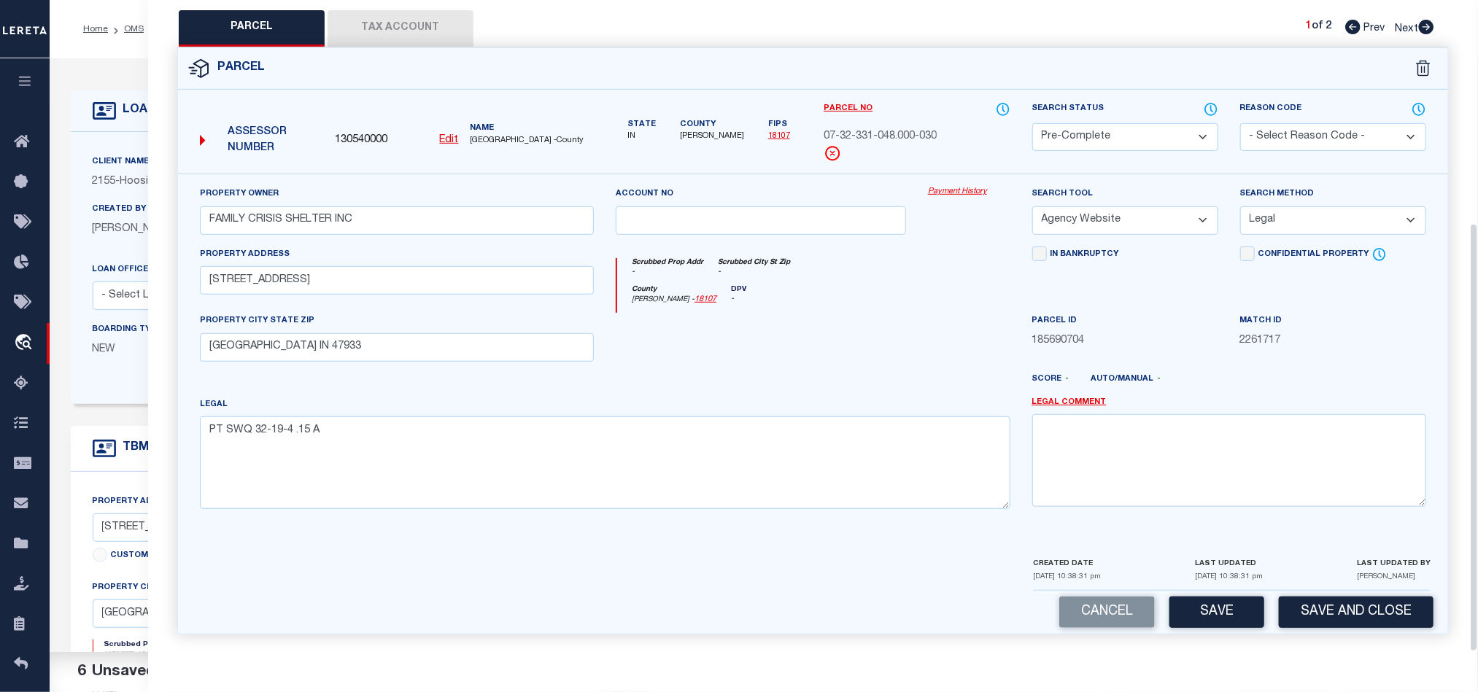
click at [1346, 632] on div "Cancel Save Save and Close" at bounding box center [813, 612] width 1270 height 43
click at [1378, 604] on button "Save and Close" at bounding box center [1356, 612] width 155 height 31
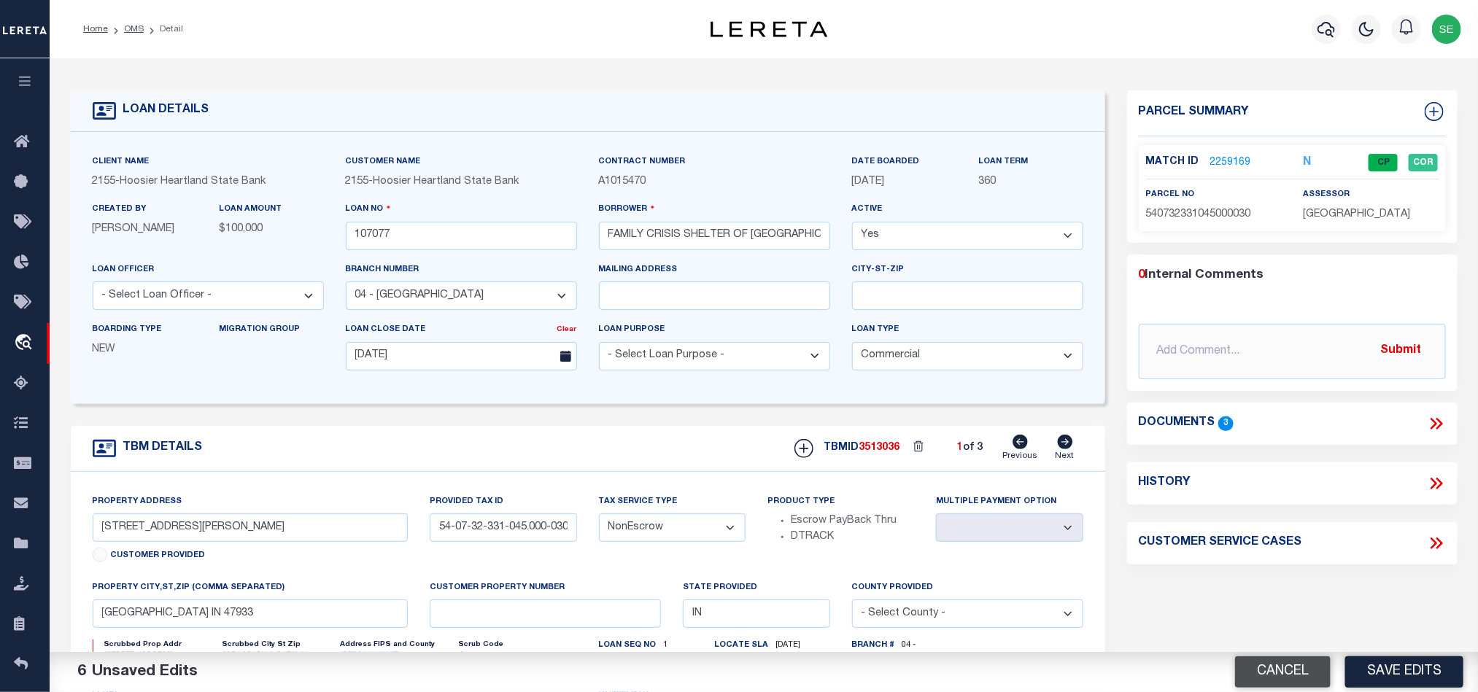
click at [1278, 675] on button "Cancel" at bounding box center [1283, 671] width 96 height 31
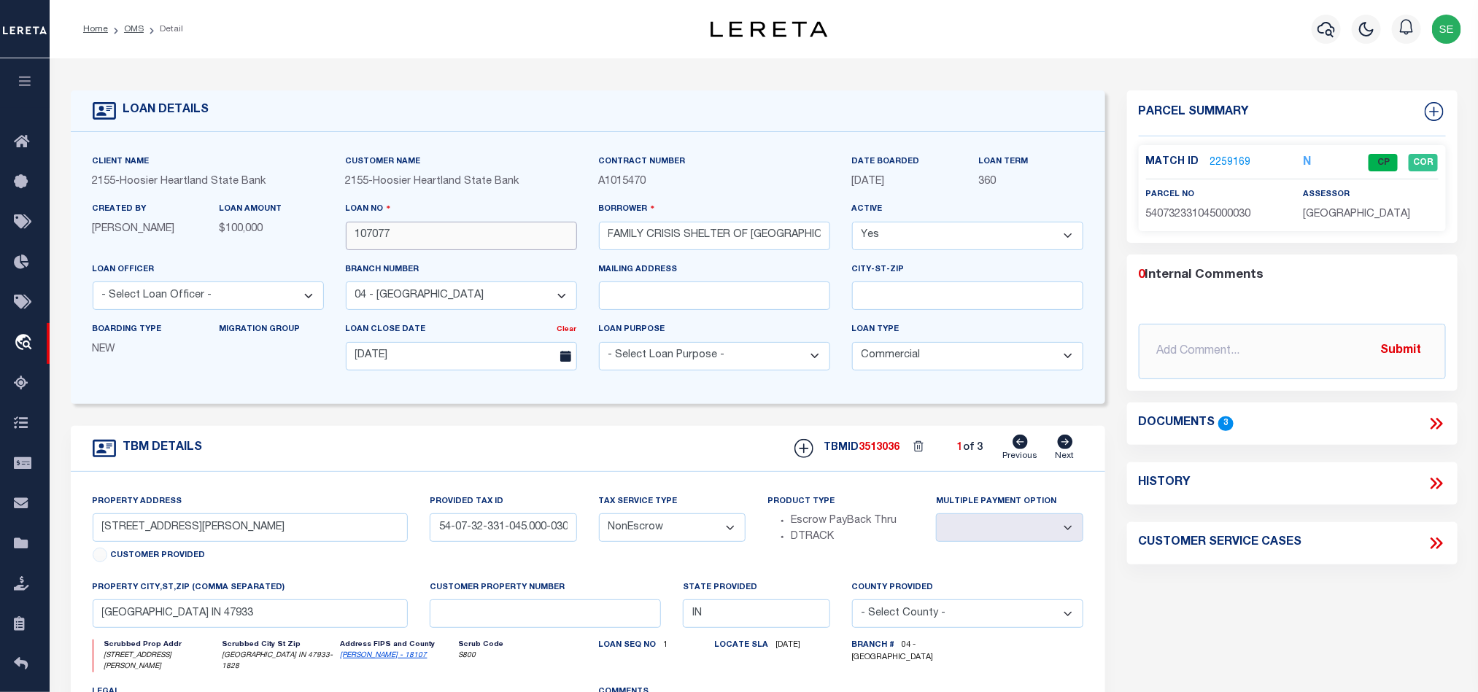
click at [453, 228] on input "107077" at bounding box center [461, 236] width 231 height 28
click at [874, 453] on span "3513036" at bounding box center [879, 448] width 41 height 10
click at [1350, 209] on span "[GEOGRAPHIC_DATA]" at bounding box center [1356, 214] width 107 height 10
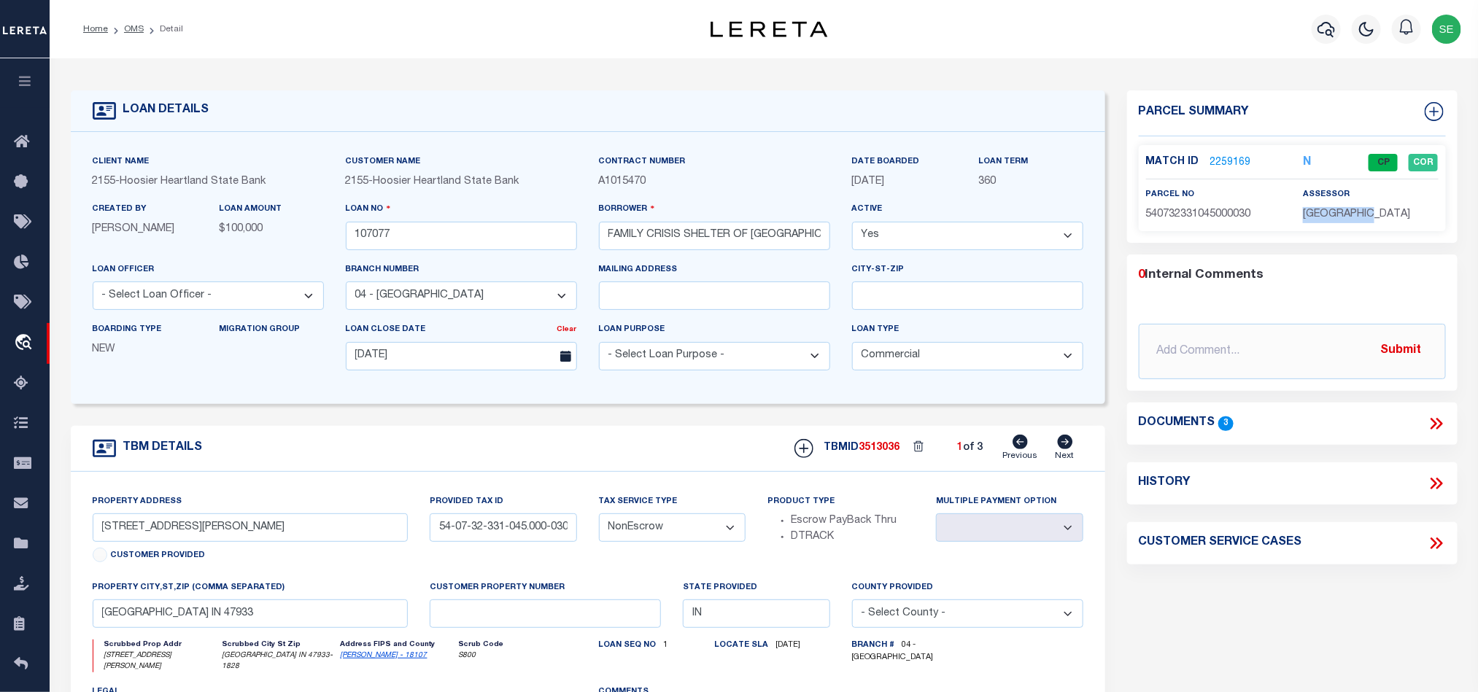
click at [1350, 209] on span "[GEOGRAPHIC_DATA]" at bounding box center [1356, 214] width 107 height 10
click at [1230, 203] on div "parcel no 540732331045000030" at bounding box center [1213, 205] width 135 height 36
click at [1228, 207] on p "540732331045000030" at bounding box center [1213, 215] width 135 height 16
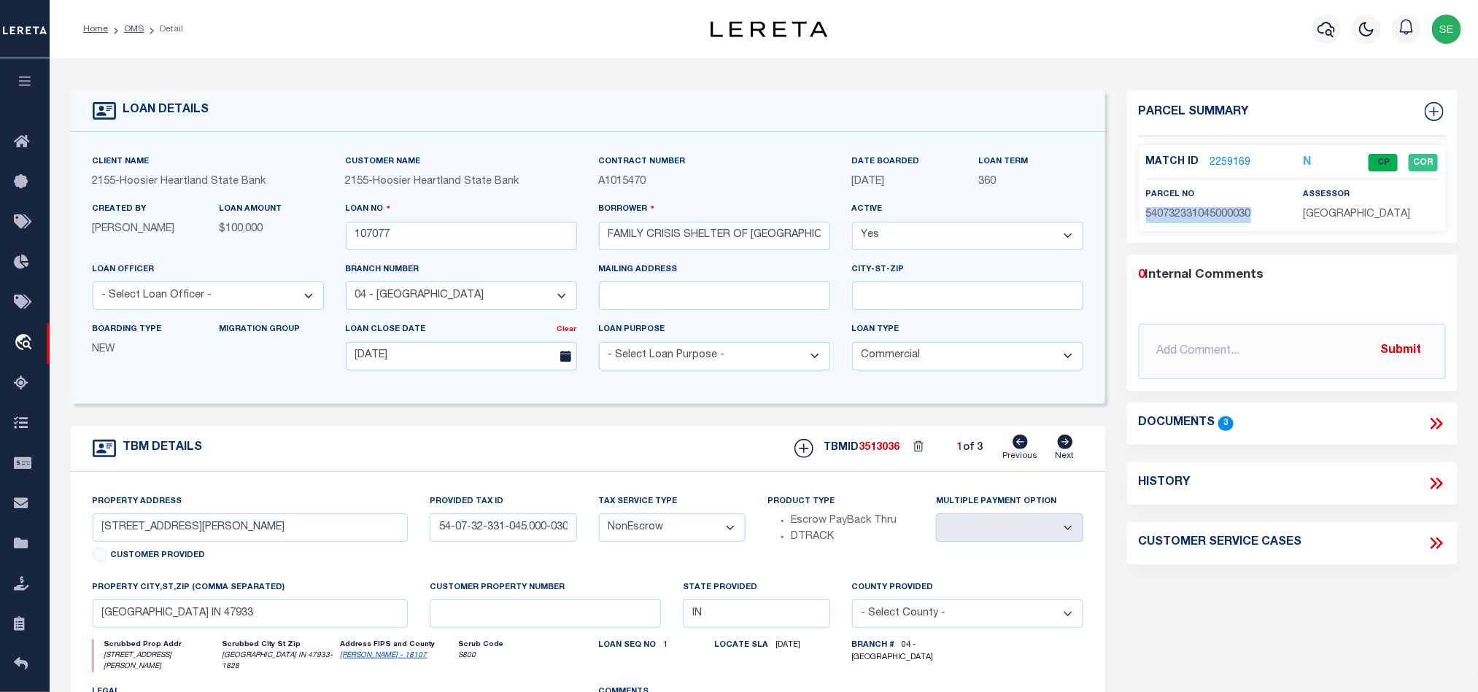
click at [1066, 444] on icon at bounding box center [1065, 442] width 15 height 15
click at [449, 230] on input "107077" at bounding box center [461, 236] width 231 height 28
click at [877, 451] on span "3513037" at bounding box center [879, 448] width 41 height 10
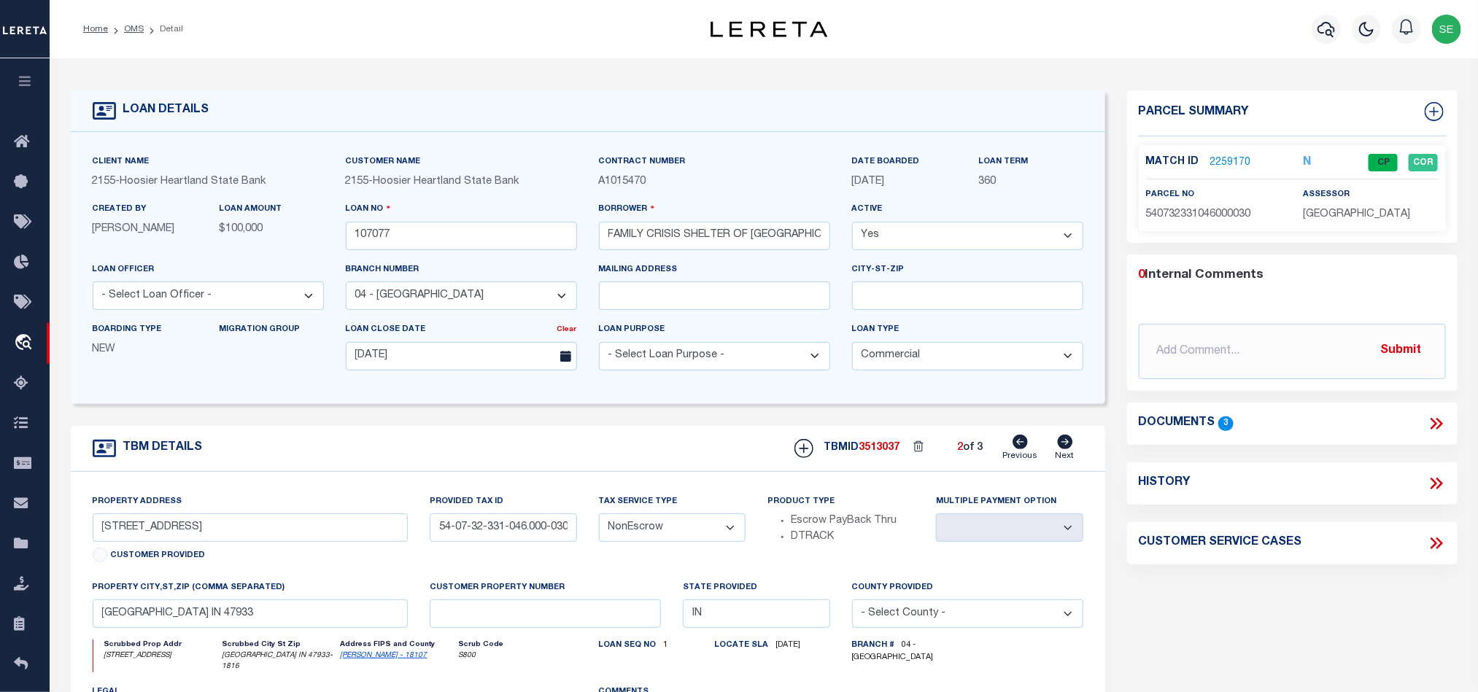
click at [1346, 212] on span "[GEOGRAPHIC_DATA]" at bounding box center [1356, 214] width 107 height 10
click at [1188, 206] on div "parcel no 540732331046000030" at bounding box center [1213, 205] width 135 height 36
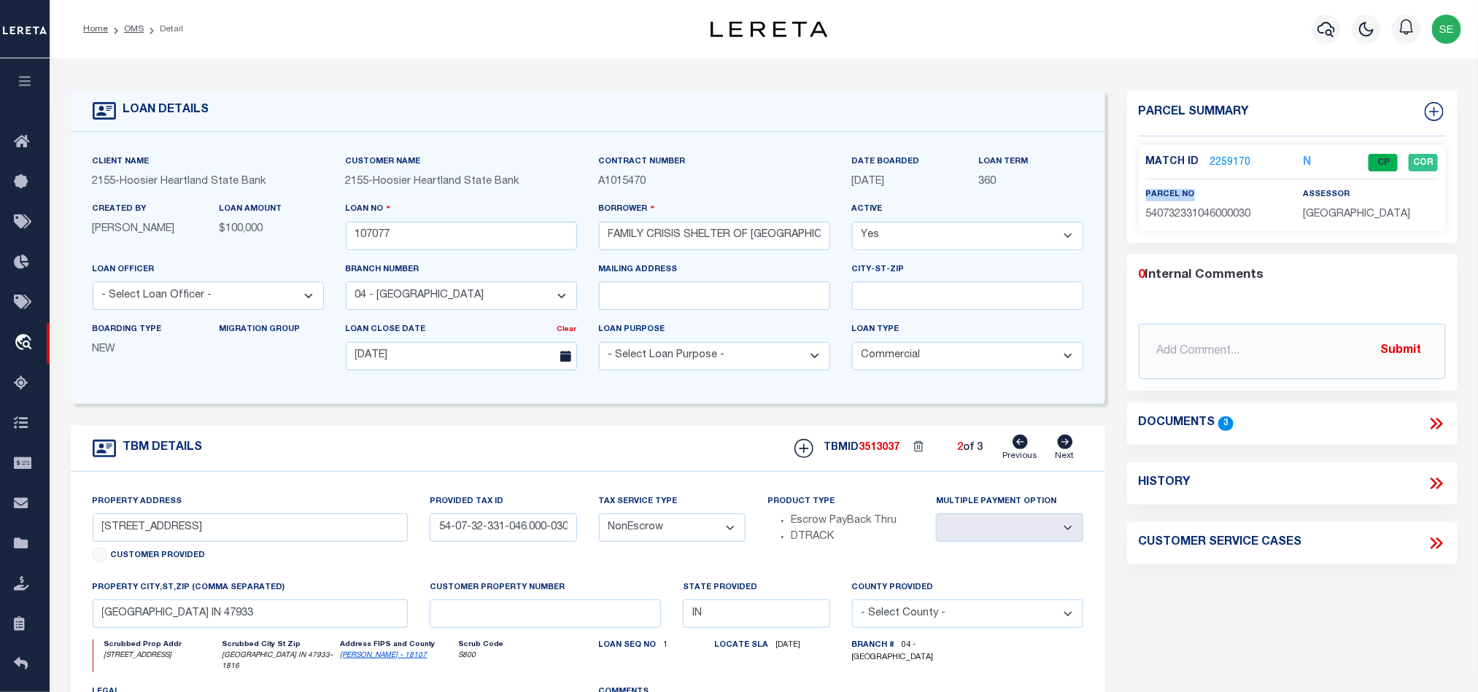
click at [1188, 206] on div "parcel no 540732331046000030" at bounding box center [1213, 205] width 135 height 36
click at [1206, 223] on div "Match ID 2259170 N CP COR parcel no assessor" at bounding box center [1292, 188] width 307 height 86
click at [1068, 447] on icon at bounding box center [1065, 442] width 16 height 15
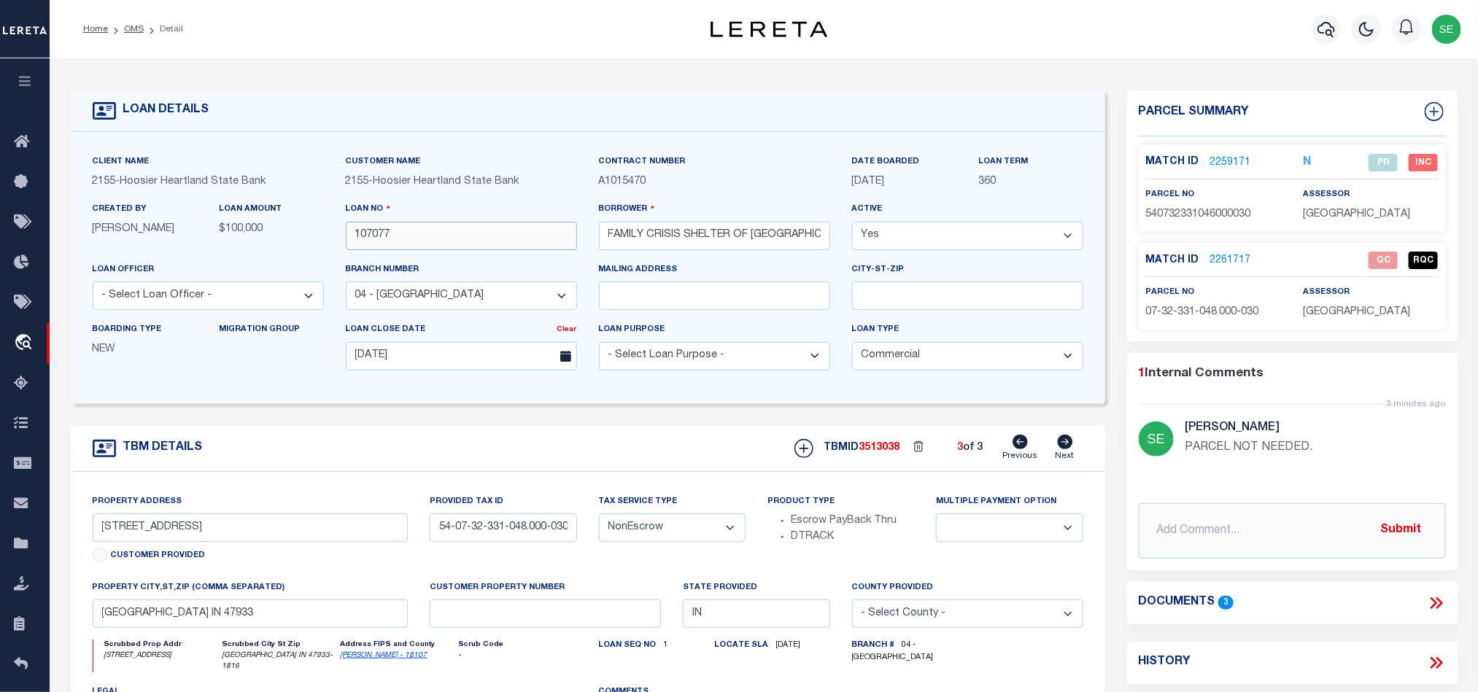
click at [468, 237] on input "107077" at bounding box center [461, 236] width 231 height 28
click at [873, 453] on span "3513038" at bounding box center [879, 448] width 41 height 10
click at [1365, 306] on p "[GEOGRAPHIC_DATA]" at bounding box center [1370, 313] width 135 height 16
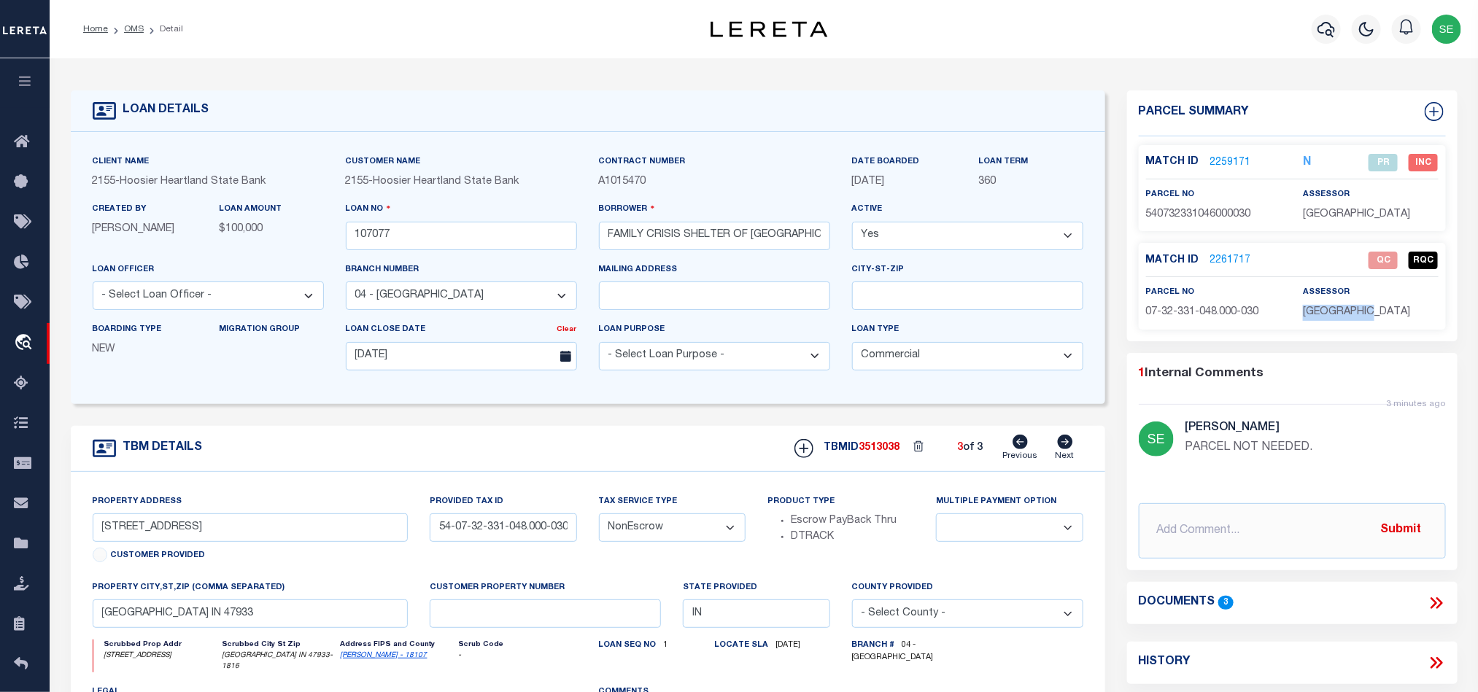
click at [1365, 306] on p "[GEOGRAPHIC_DATA]" at bounding box center [1370, 313] width 135 height 16
click at [1182, 315] on span "07-32-331-048.000-030" at bounding box center [1202, 312] width 113 height 10
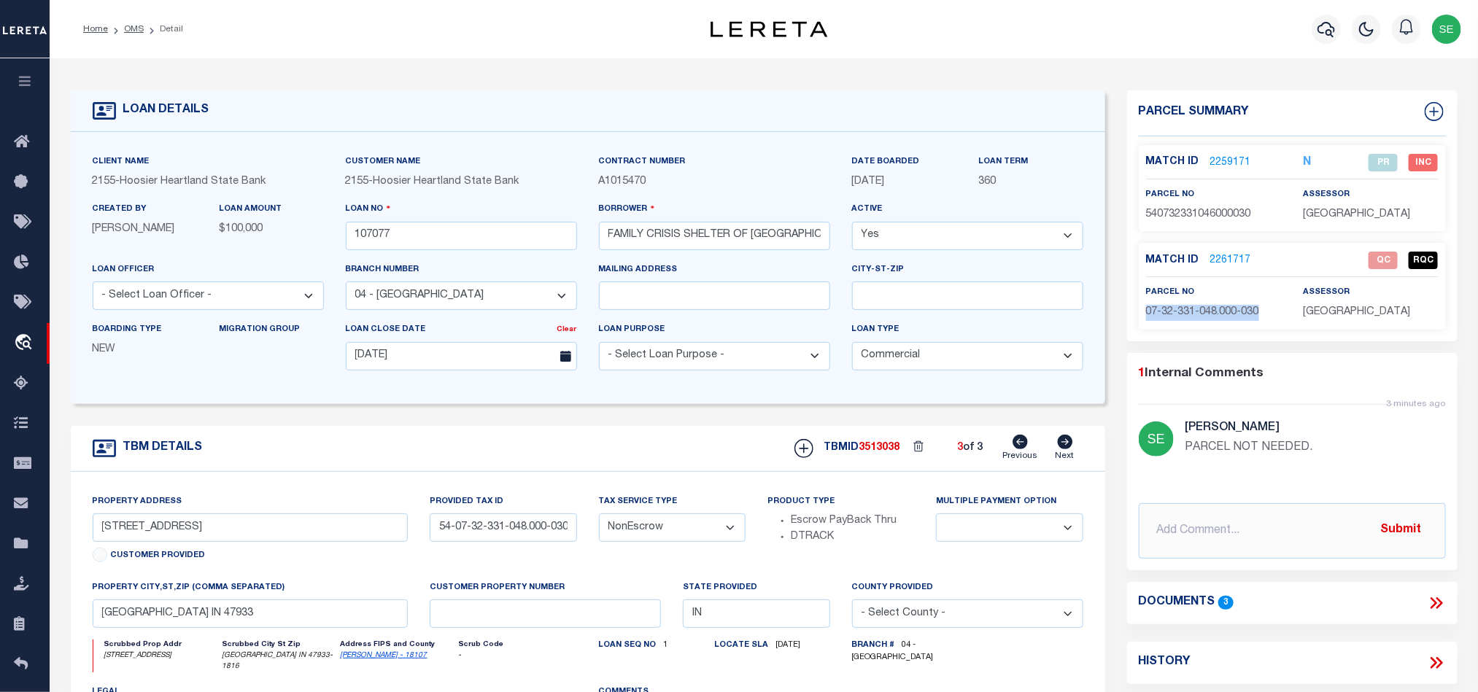
click at [1224, 263] on link "2261717" at bounding box center [1230, 260] width 41 height 15
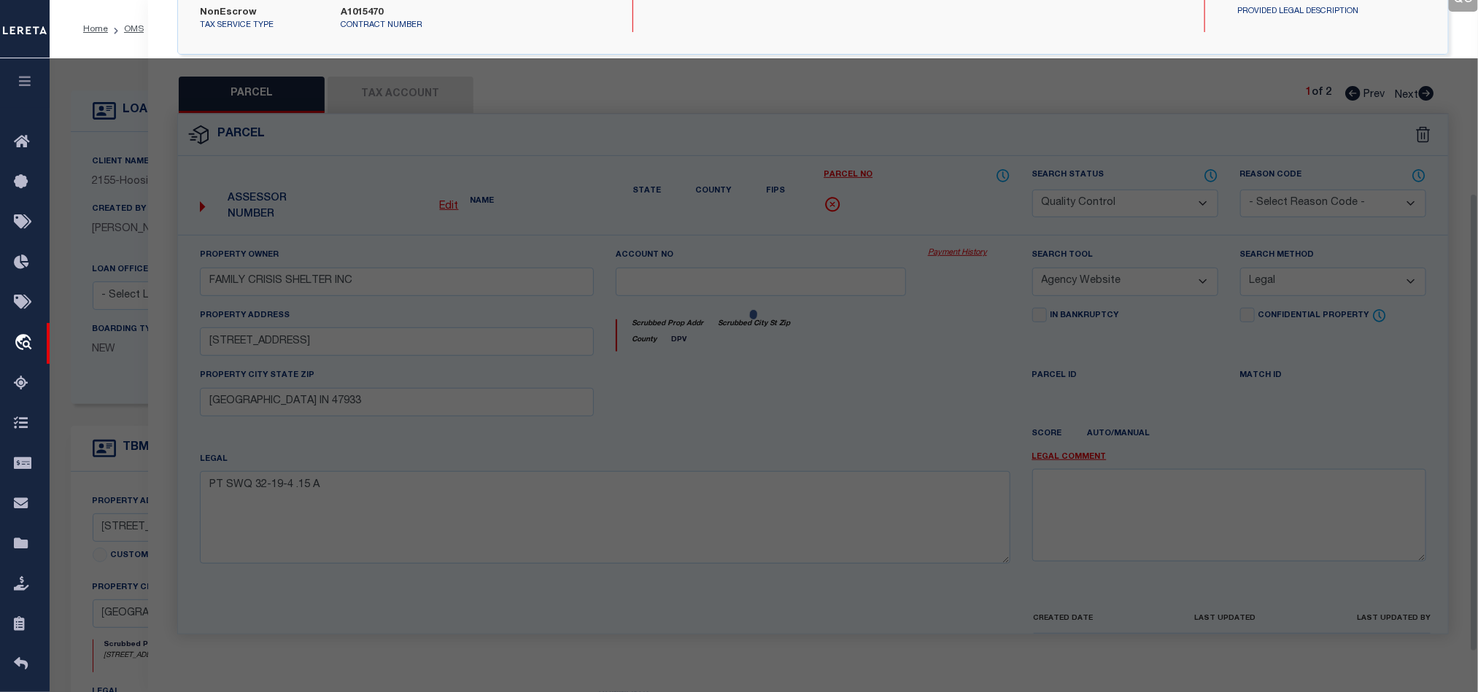
scroll to position [296, 0]
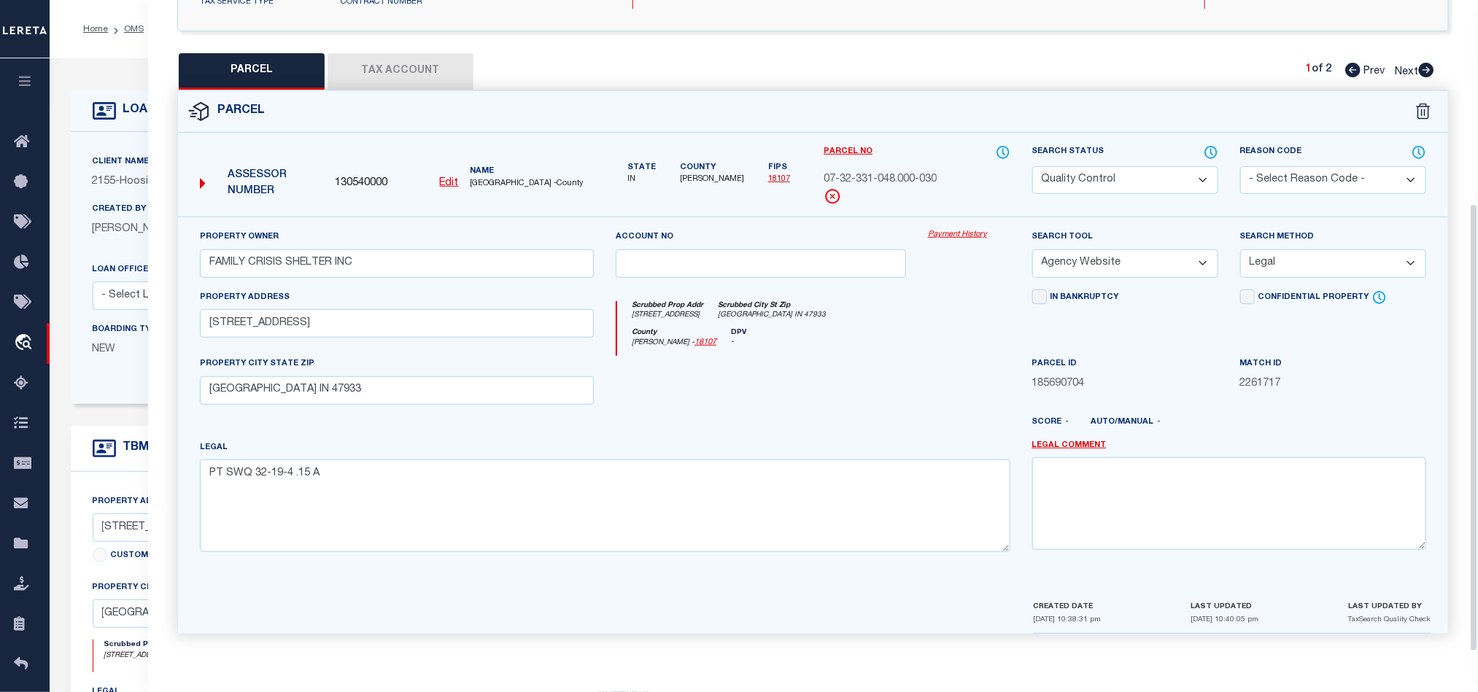
drag, startPoint x: 1122, startPoint y: 166, endPoint x: 1114, endPoint y: 182, distance: 17.6
click at [1122, 166] on select "Automated Search Bad Parcel Complete Duplicate Parcel High Dollar Reporting In …" at bounding box center [1125, 180] width 186 height 28
click at [888, 322] on div "Scrubbed Prop Addr [STREET_ADDRESS] [GEOGRAPHIC_DATA] [GEOGRAPHIC_DATA] IN 47933" at bounding box center [813, 314] width 392 height 27
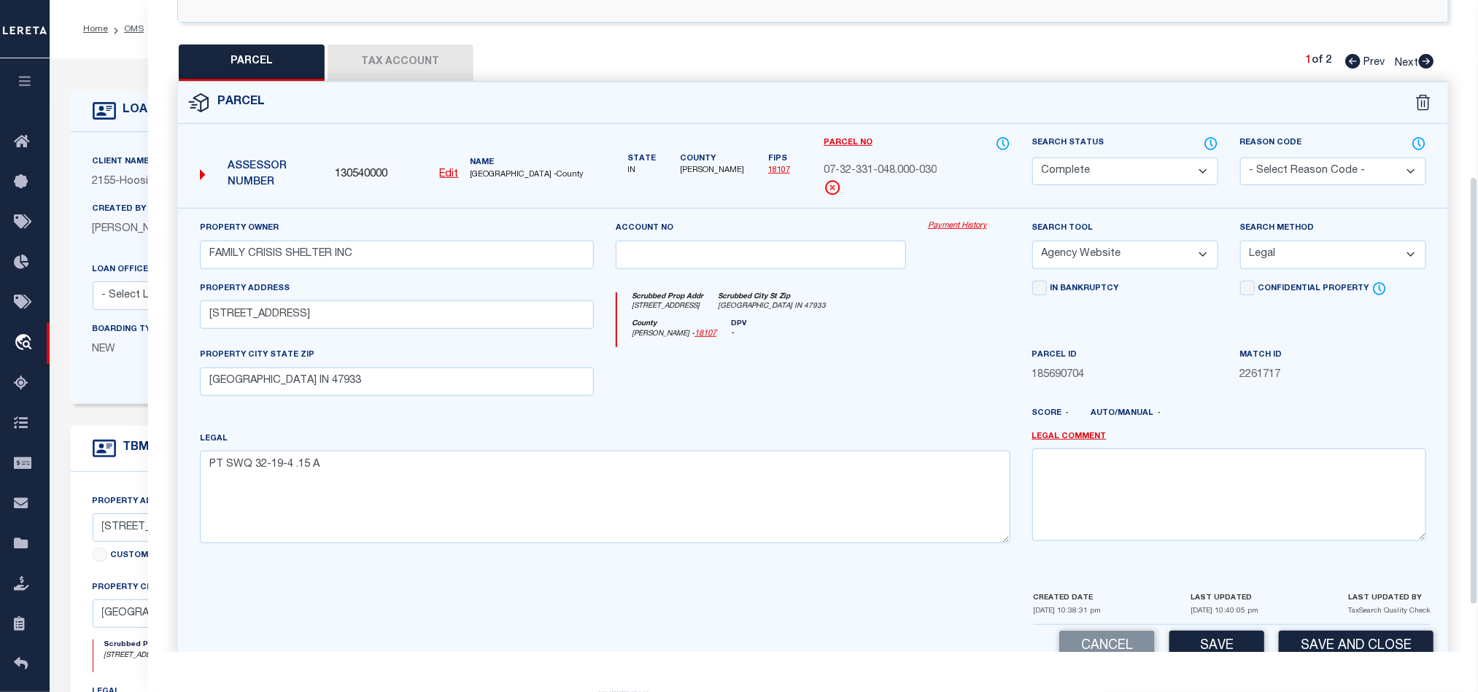
scroll to position [187, 0]
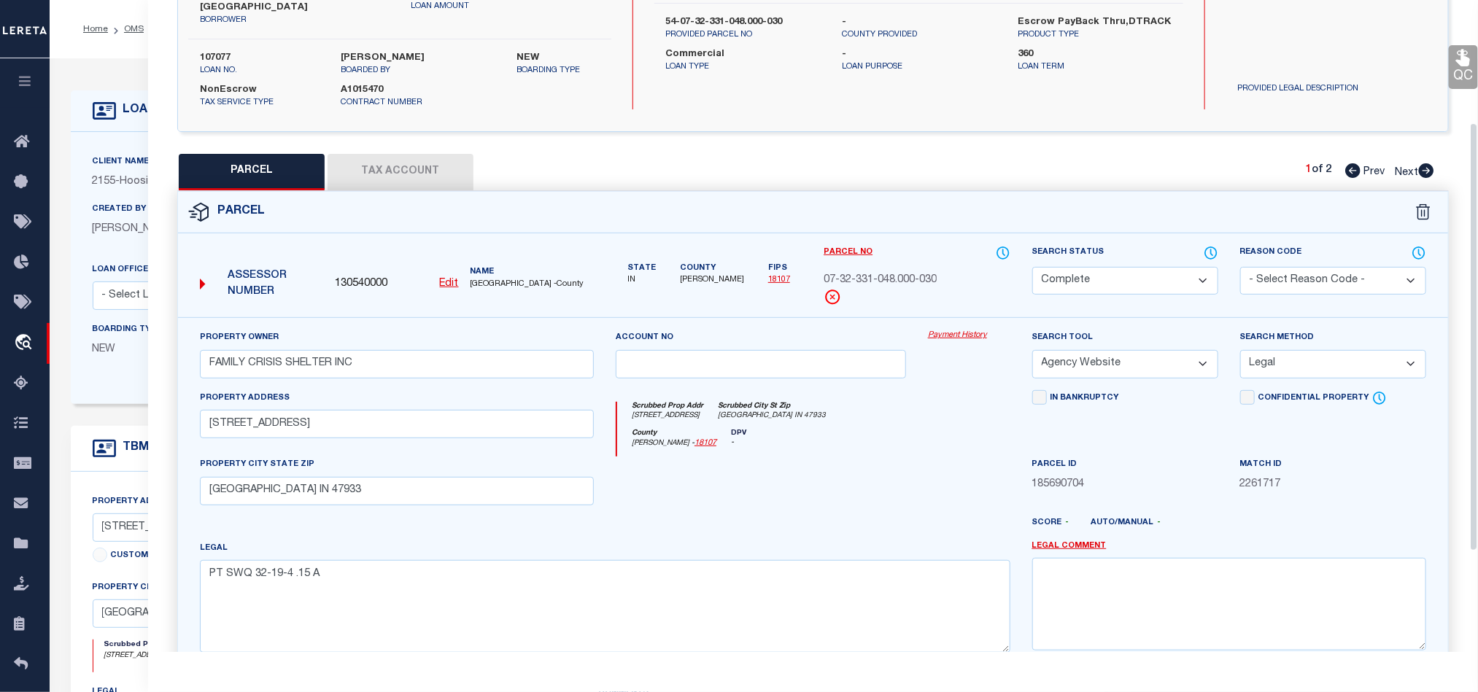
click at [1471, 57] on icon at bounding box center [1463, 57] width 19 height 19
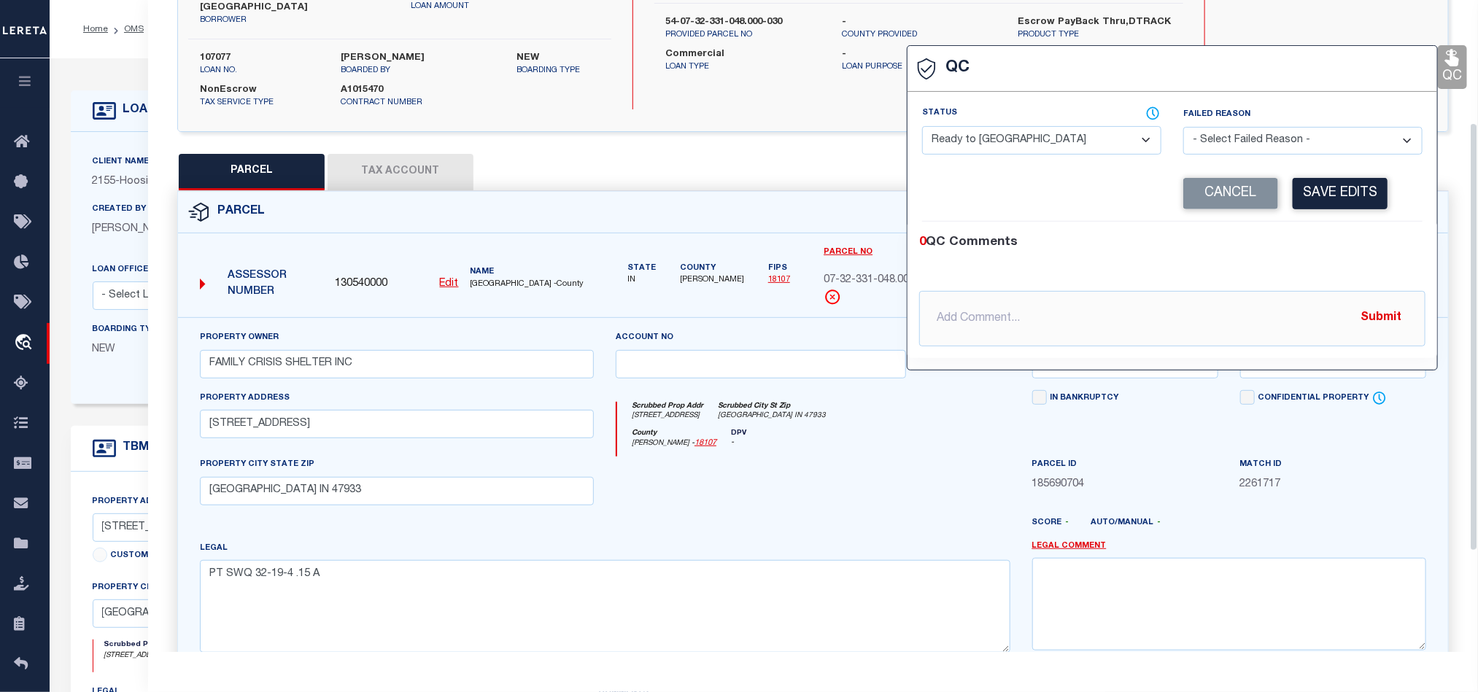
drag, startPoint x: 1063, startPoint y: 129, endPoint x: 1077, endPoint y: 136, distance: 15.0
click at [1063, 129] on select "- Select Status - Ready to QC Correct Incorrect" at bounding box center [1041, 140] width 239 height 28
click at [1304, 241] on div "0 QC Comments" at bounding box center [1169, 242] width 500 height 19
click at [1324, 209] on button "Save Edits" at bounding box center [1339, 193] width 95 height 31
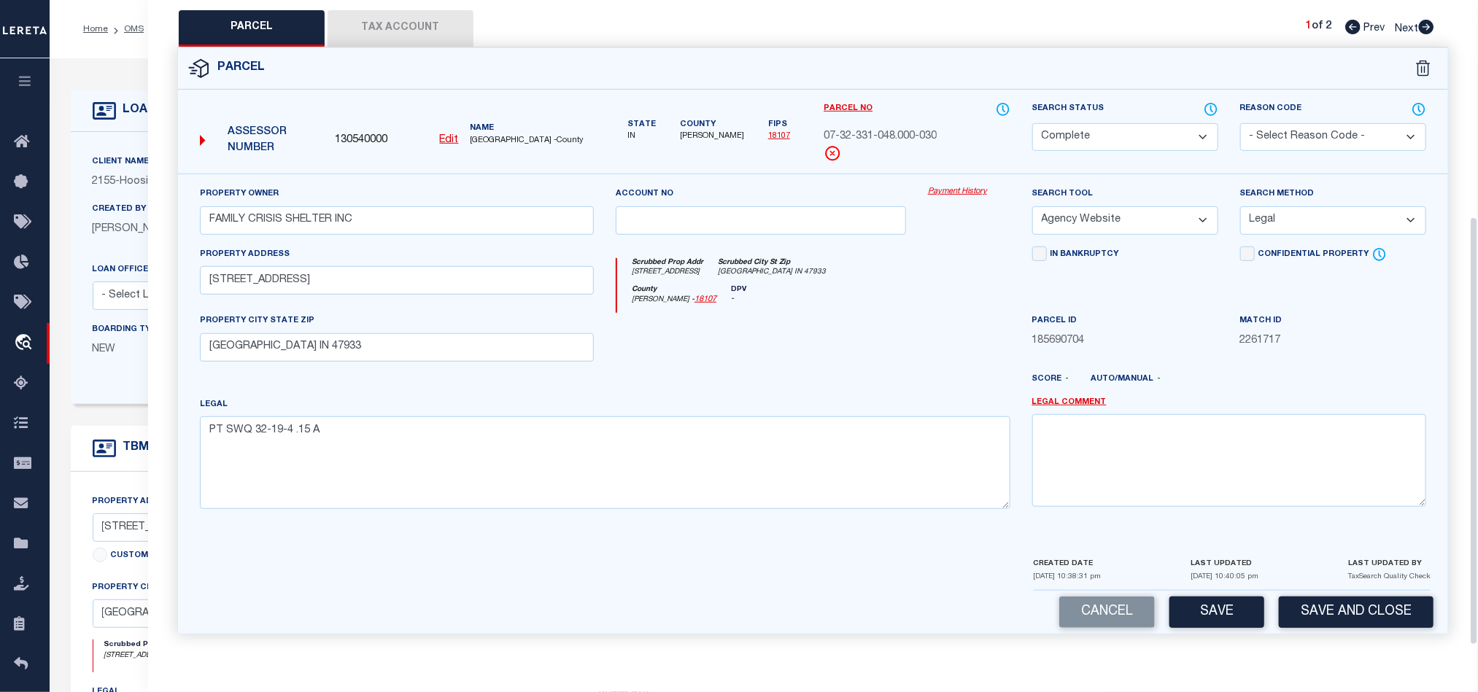
scroll to position [340, 0]
click at [1353, 617] on button "Save and Close" at bounding box center [1356, 612] width 155 height 31
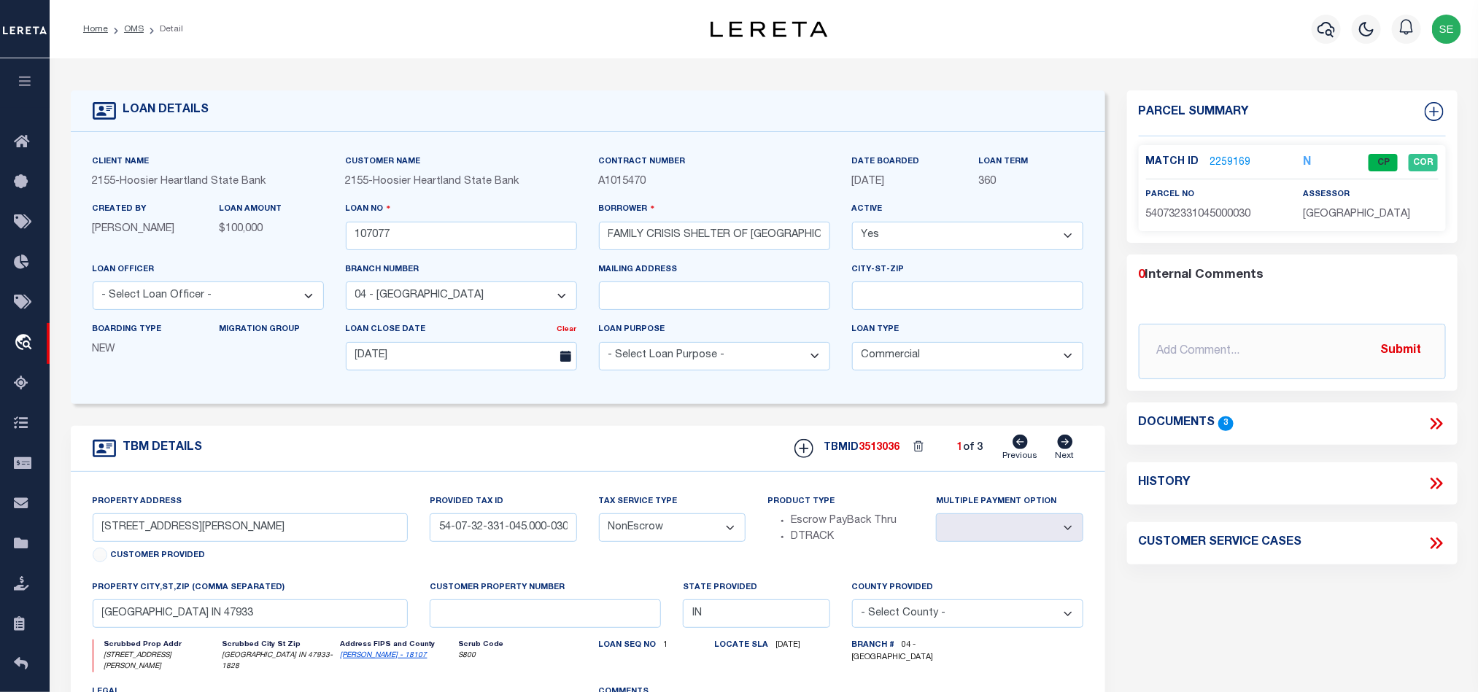
drag, startPoint x: 132, startPoint y: 27, endPoint x: 788, endPoint y: 140, distance: 665.4
click at [132, 27] on link "OMS" at bounding box center [134, 29] width 20 height 9
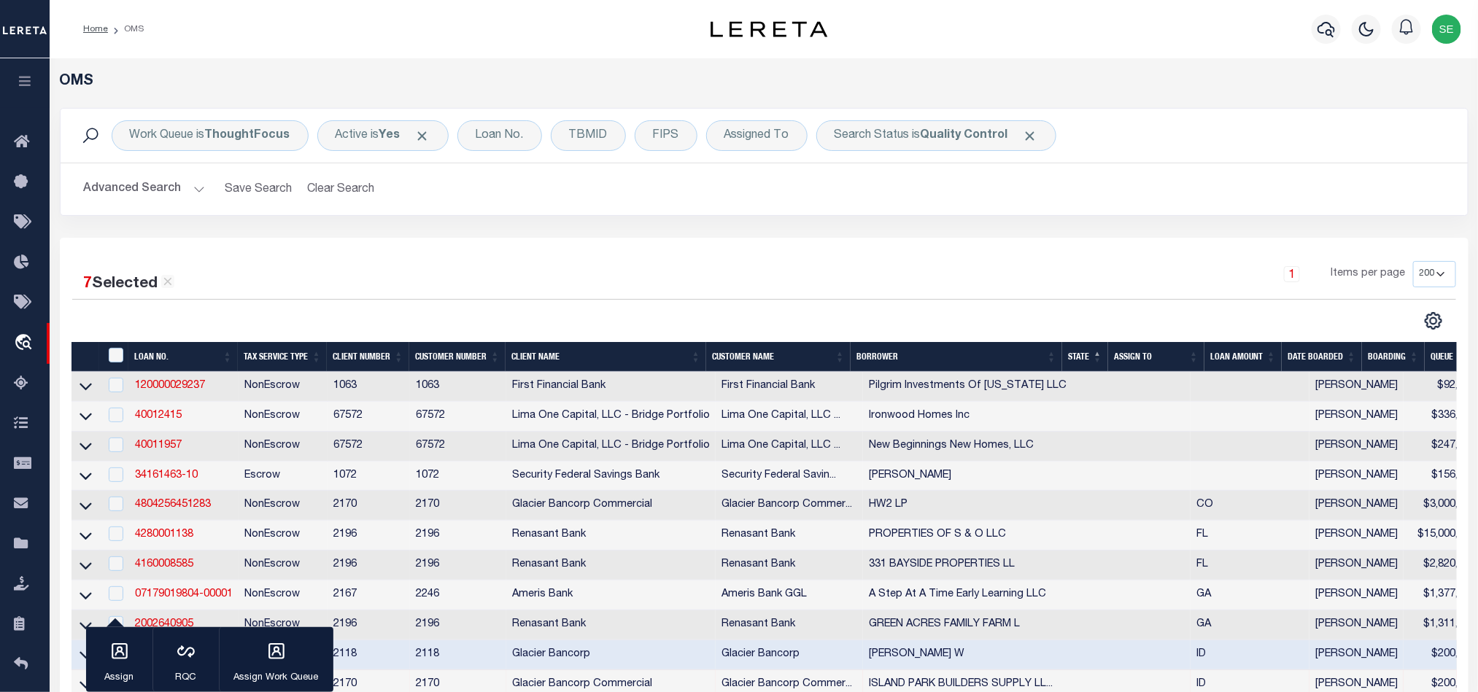
scroll to position [547, 0]
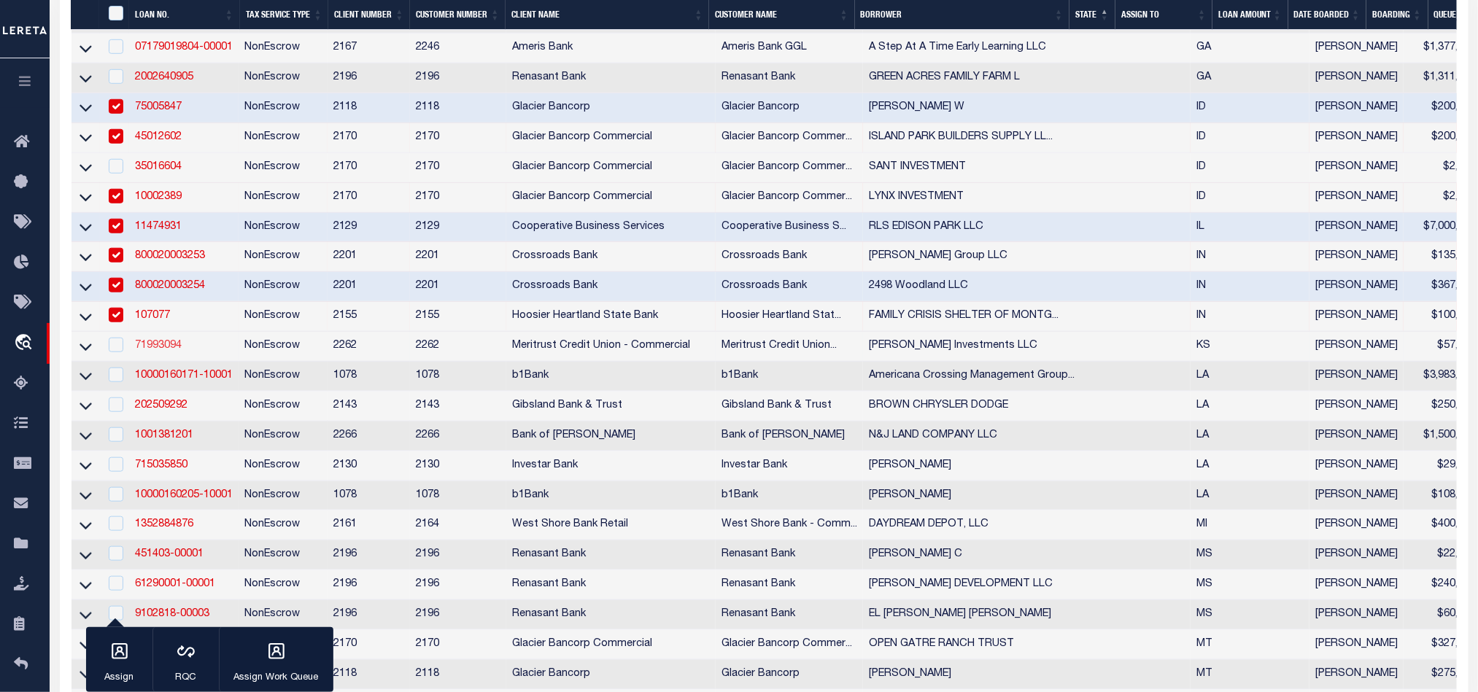
click at [158, 351] on link "71993094" at bounding box center [158, 346] width 47 height 10
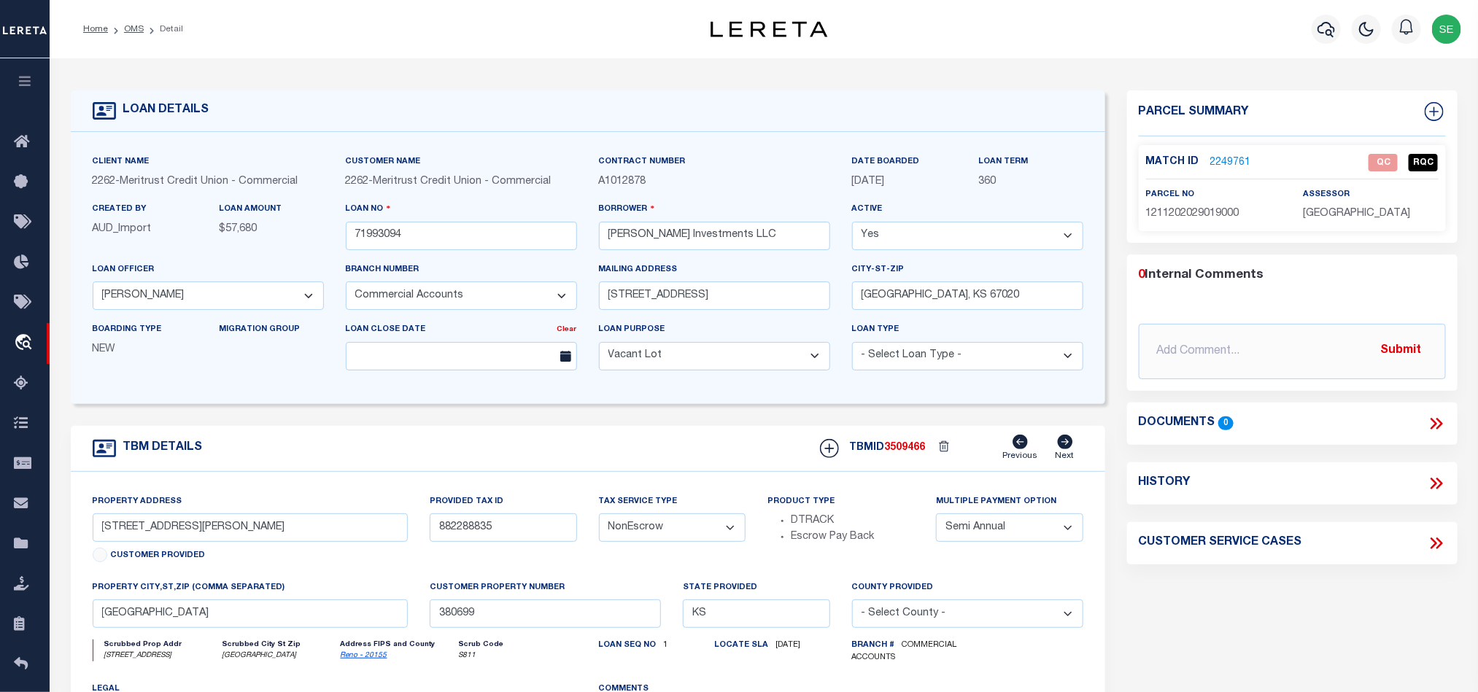
click at [1195, 209] on span "1211202029019000" at bounding box center [1192, 214] width 93 height 10
click at [1365, 610] on div "Parcel Summary Match ID 2249761 0" at bounding box center [1292, 492] width 352 height 805
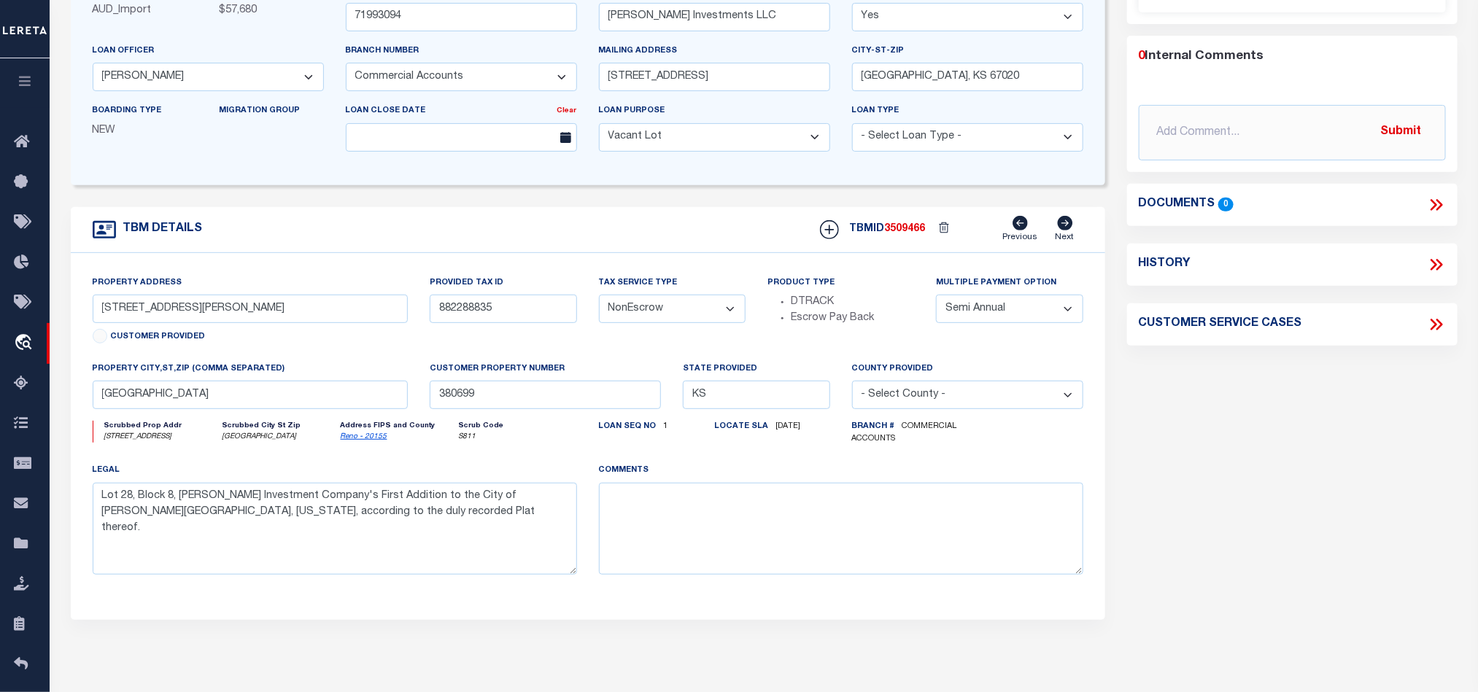
click at [1300, 451] on div "Parcel Summary Match ID 2249761 0" at bounding box center [1292, 274] width 352 height 805
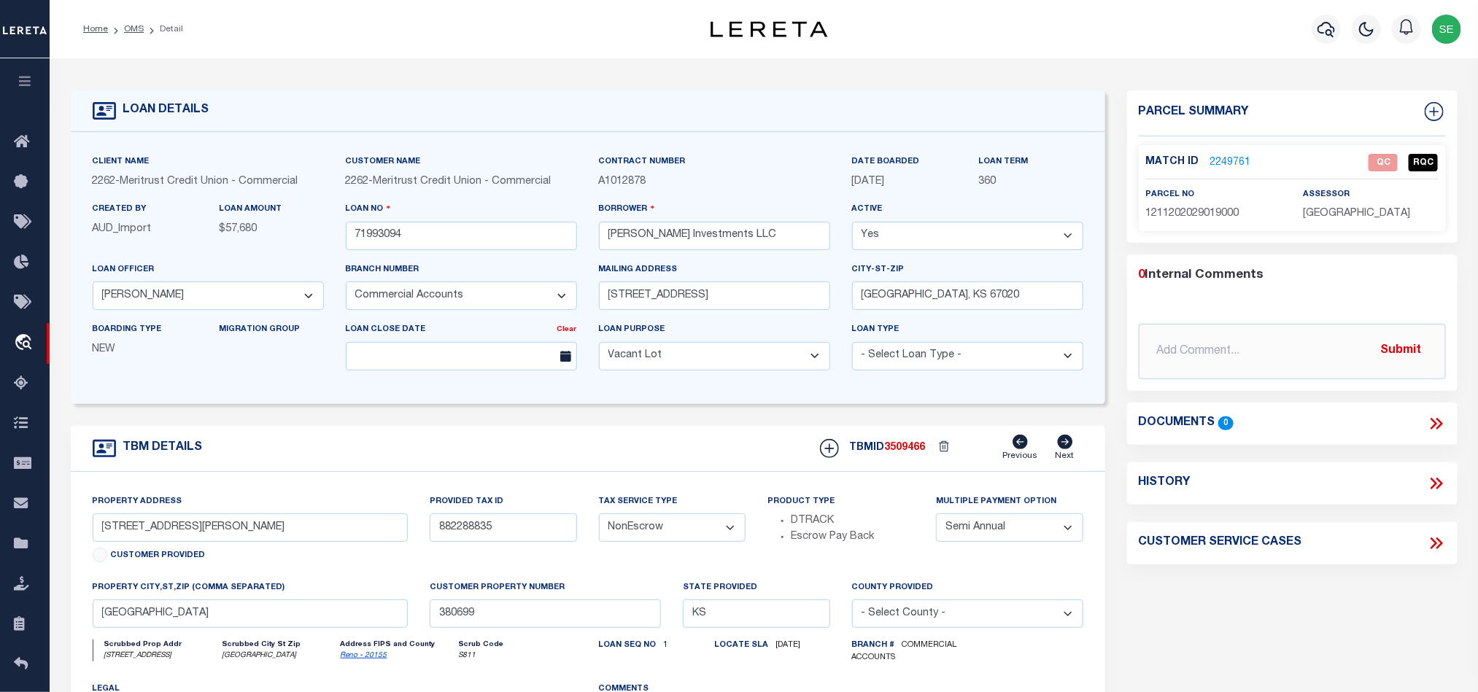
click at [1443, 420] on icon at bounding box center [1436, 423] width 19 height 19
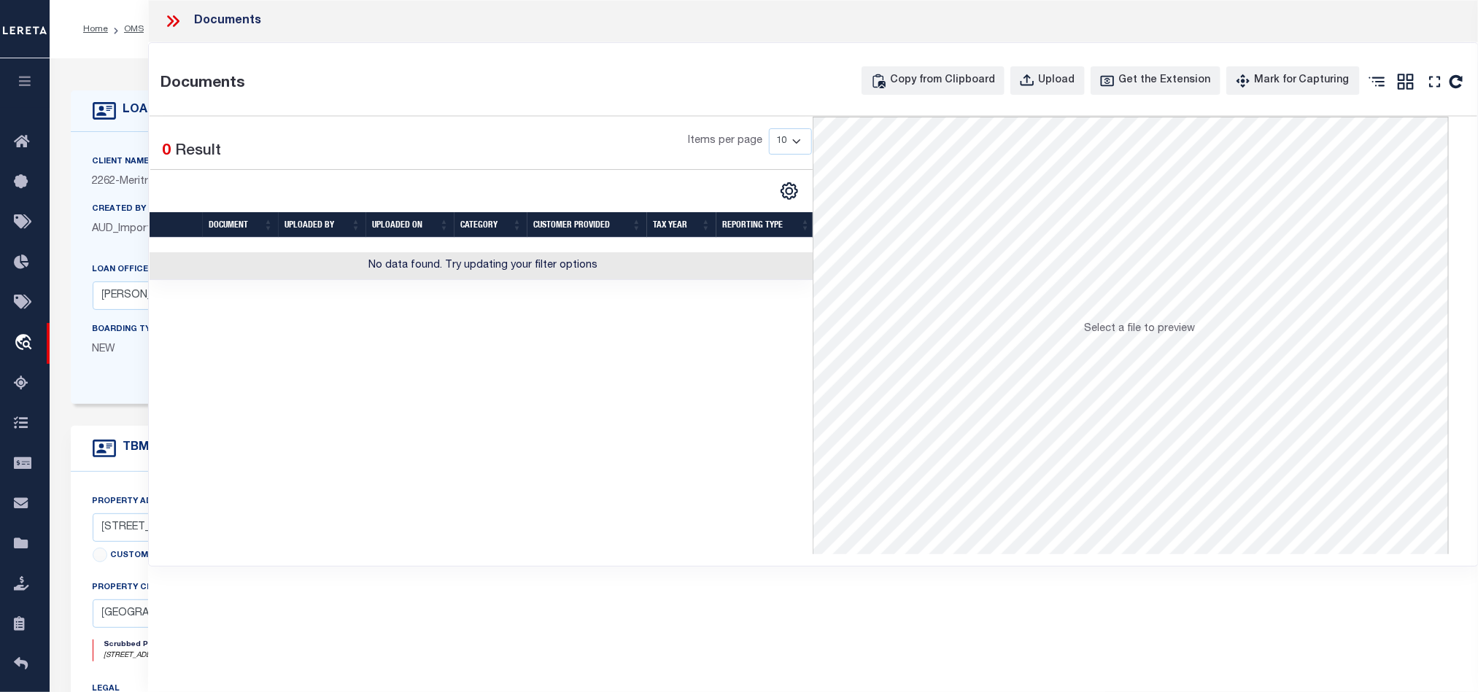
click at [176, 14] on icon at bounding box center [172, 21] width 19 height 19
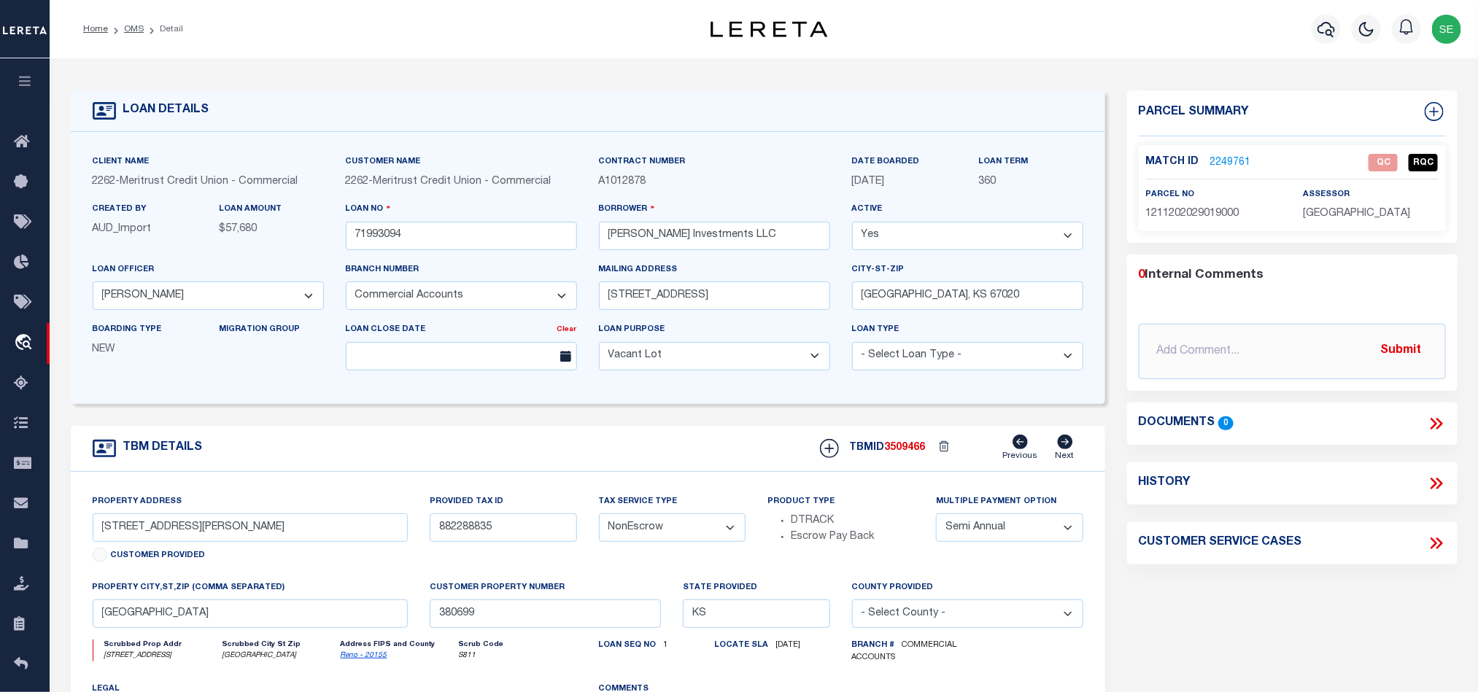
click at [1333, 583] on div "Parcel Summary Match ID 2249761 0" at bounding box center [1292, 492] width 352 height 805
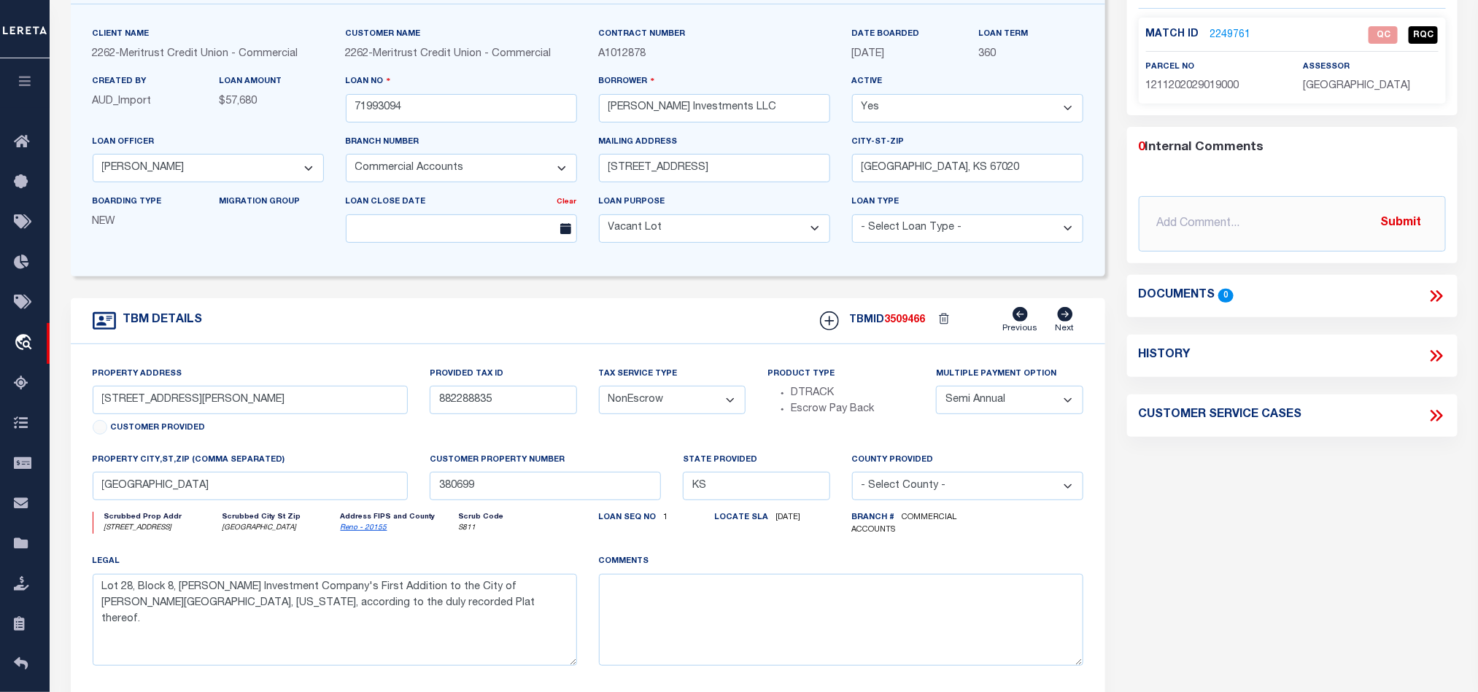
scroll to position [219, 0]
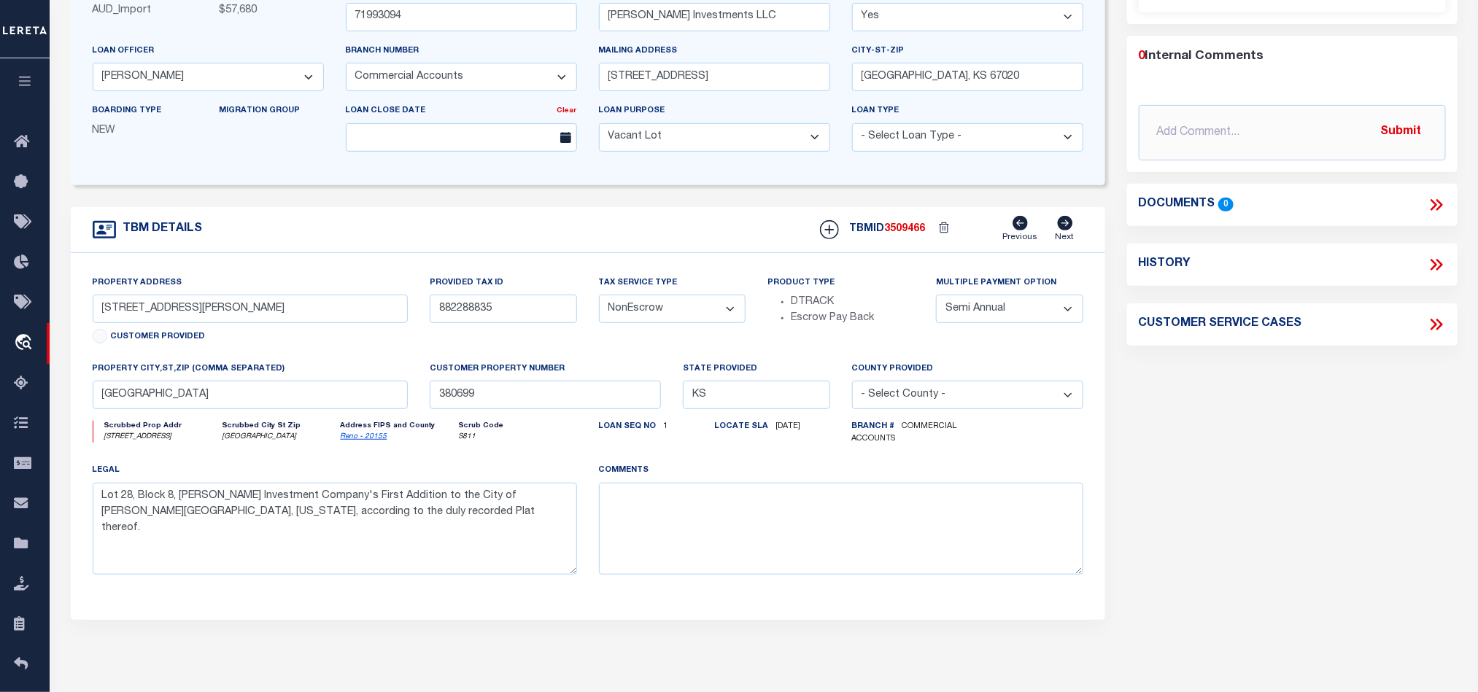
click at [1252, 502] on div "Parcel Summary Match ID 2249761 0" at bounding box center [1292, 274] width 352 height 805
click at [1262, 430] on div "Parcel Summary Match ID 2249761 0" at bounding box center [1292, 274] width 352 height 805
click at [1257, 410] on div "Parcel Summary Match ID 2249761 0" at bounding box center [1292, 274] width 352 height 805
click at [1256, 412] on div "Parcel Summary Match ID 2249761 0" at bounding box center [1292, 274] width 352 height 805
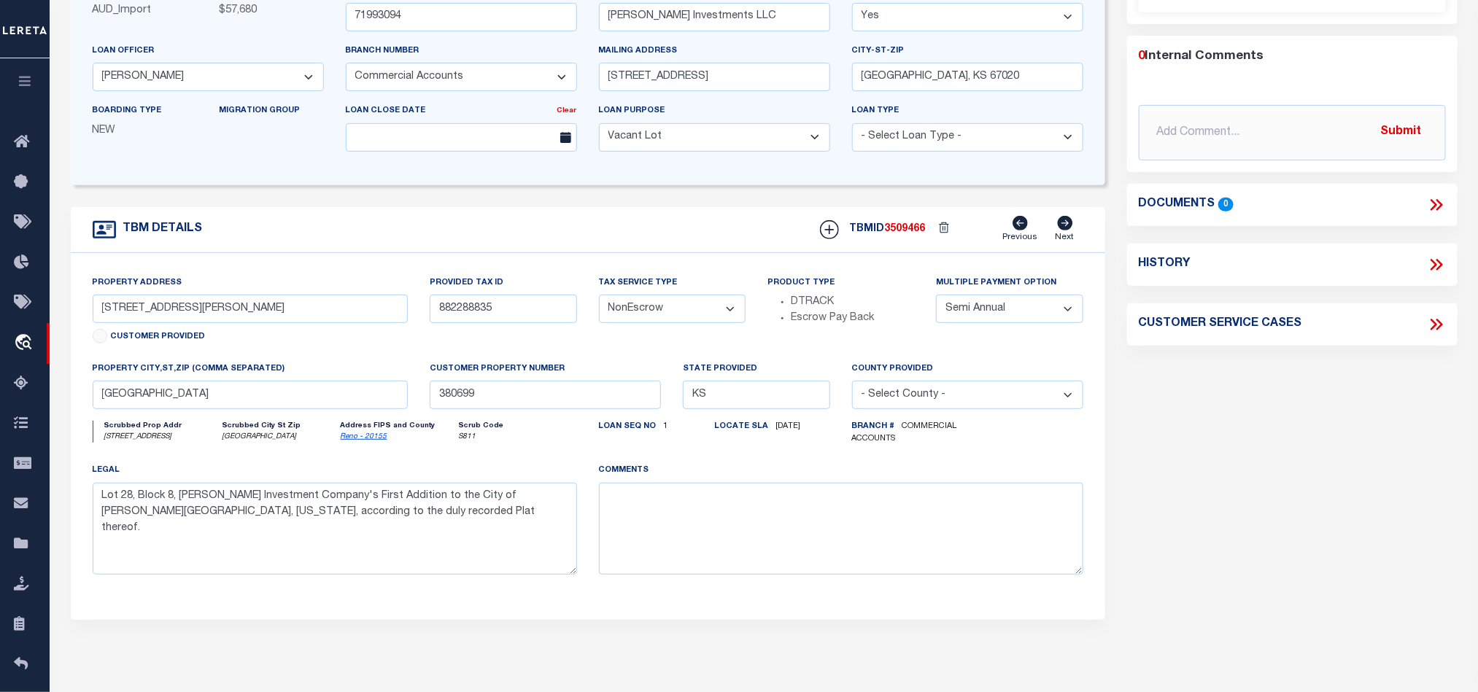
click at [1256, 412] on div "Parcel Summary Match ID 2249761 0" at bounding box center [1292, 274] width 352 height 805
click at [1256, 414] on div "Parcel Summary Match ID 2249761 0" at bounding box center [1292, 274] width 352 height 805
click at [1254, 416] on div "Parcel Summary Match ID 2249761 0" at bounding box center [1292, 274] width 352 height 805
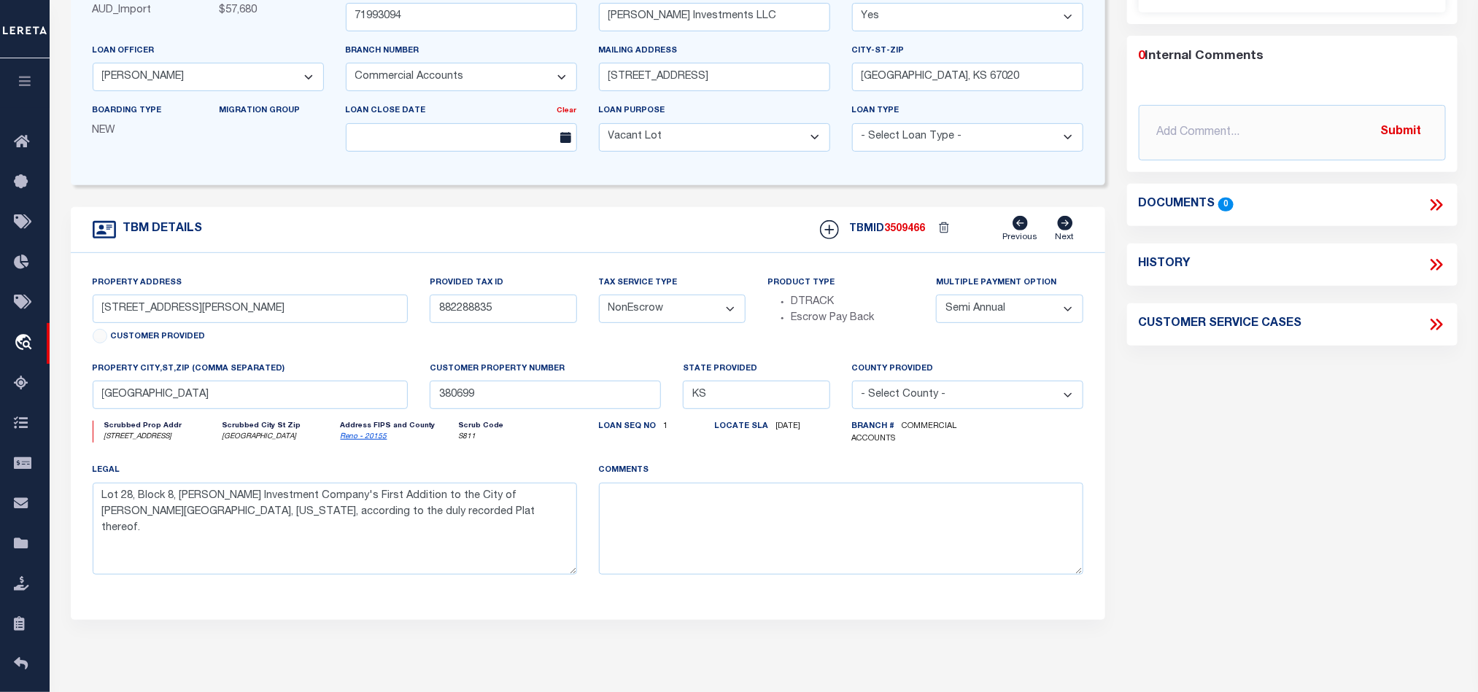
click at [1244, 429] on div "Parcel Summary Match ID 2249761 0" at bounding box center [1292, 274] width 352 height 805
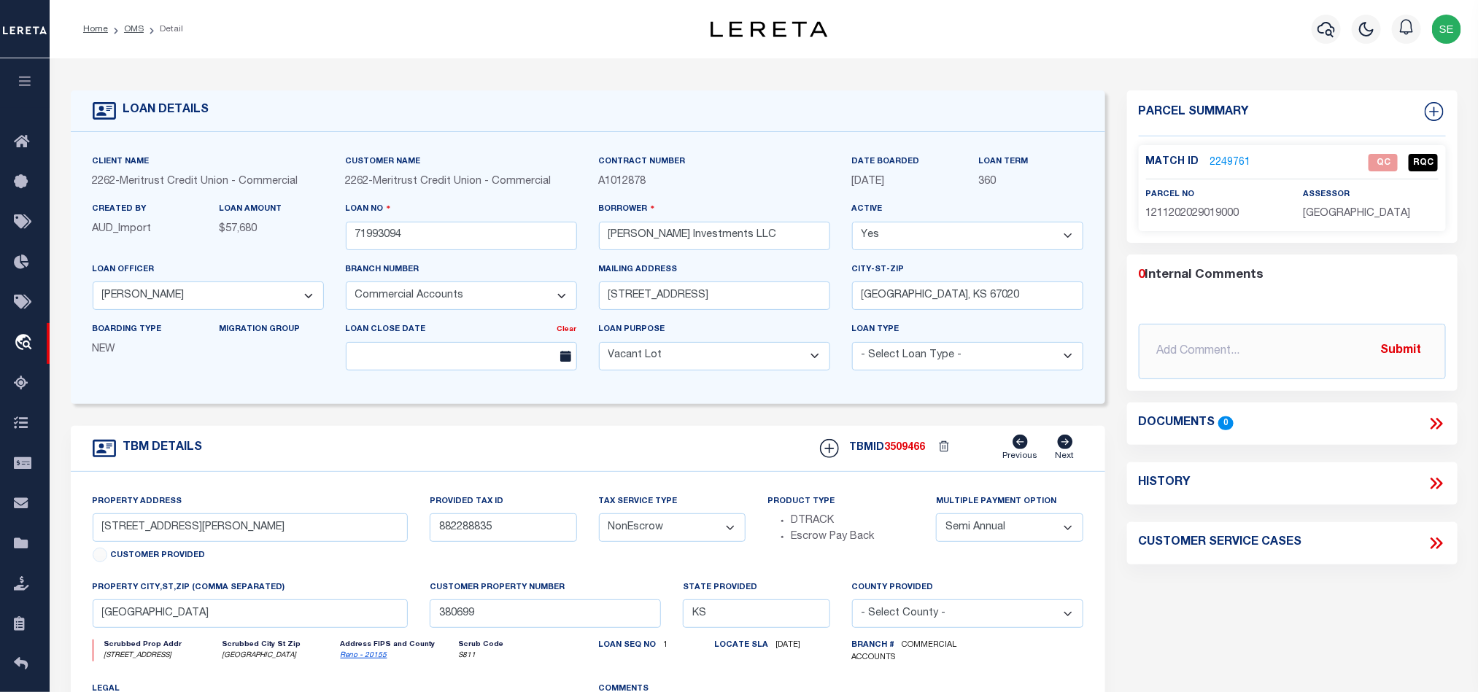
click at [1232, 160] on link "2249761" at bounding box center [1230, 162] width 41 height 15
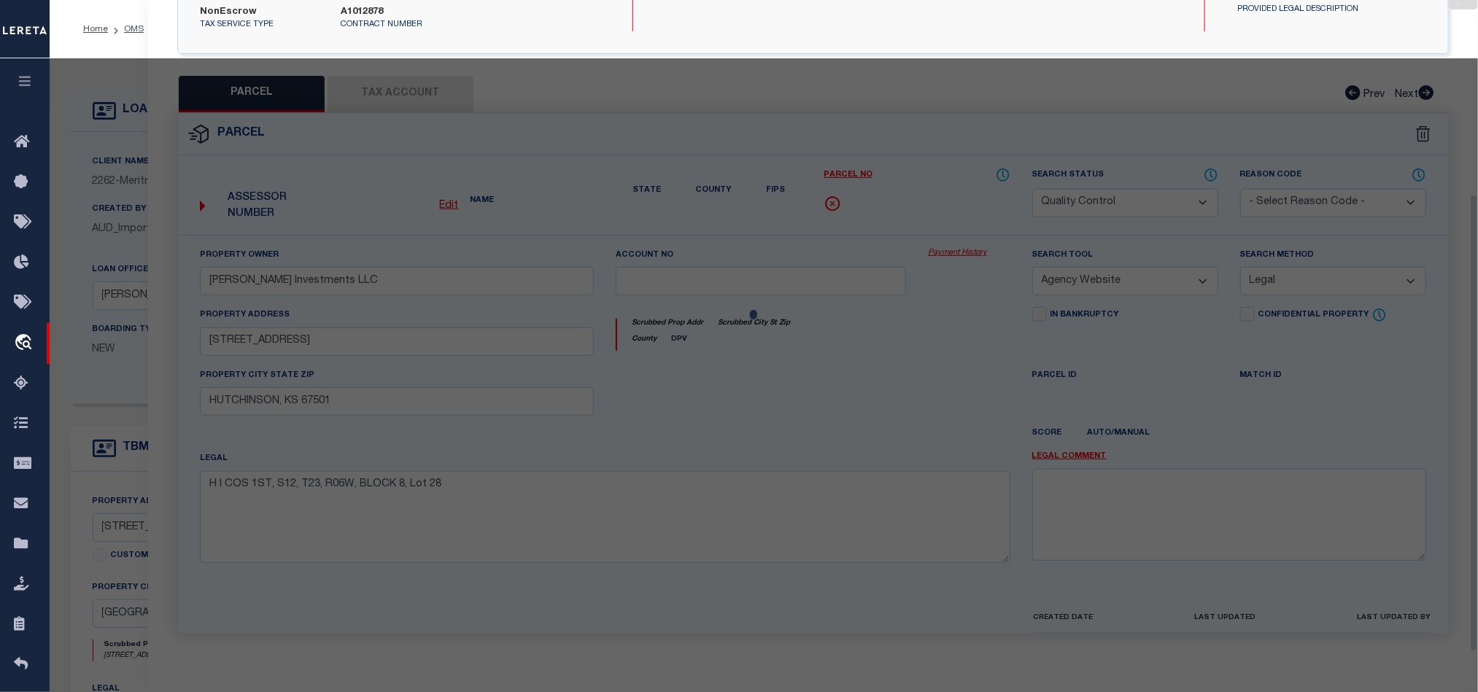
scroll to position [298, 0]
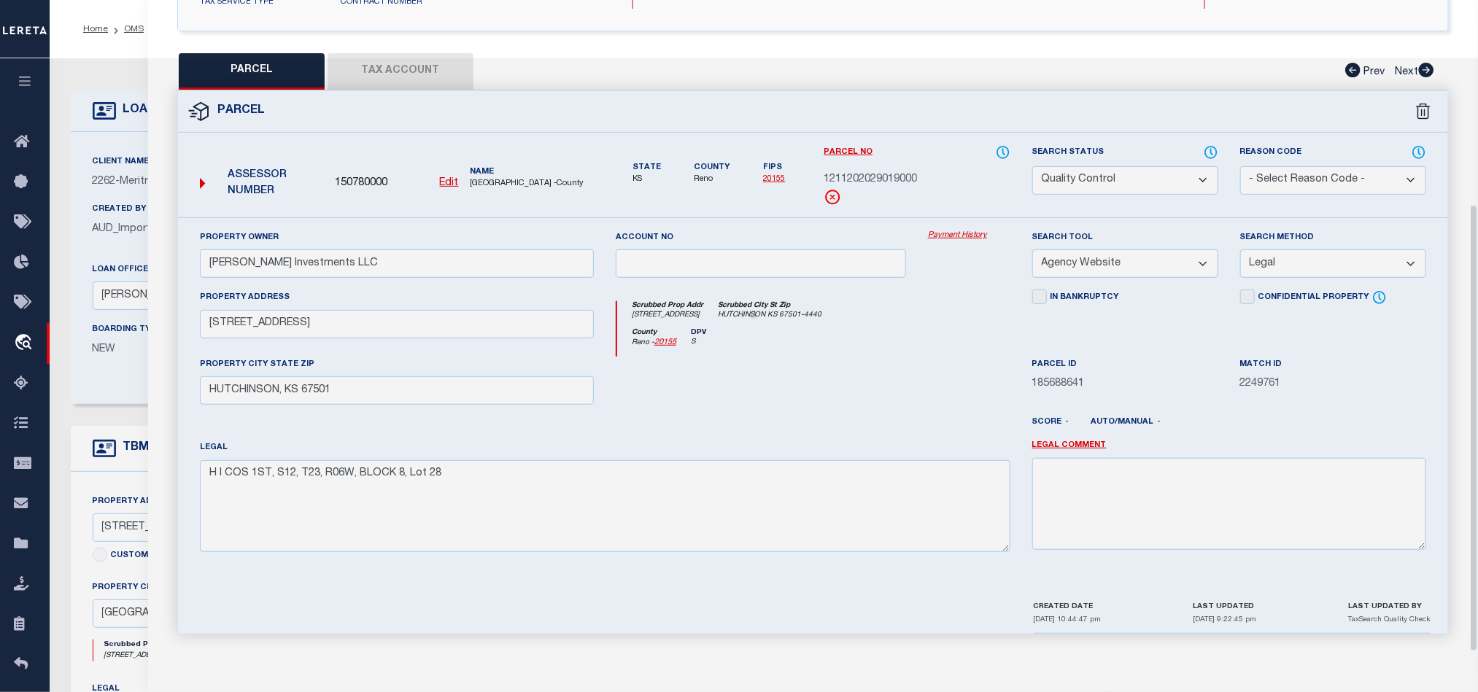
click at [883, 360] on div at bounding box center [761, 387] width 312 height 60
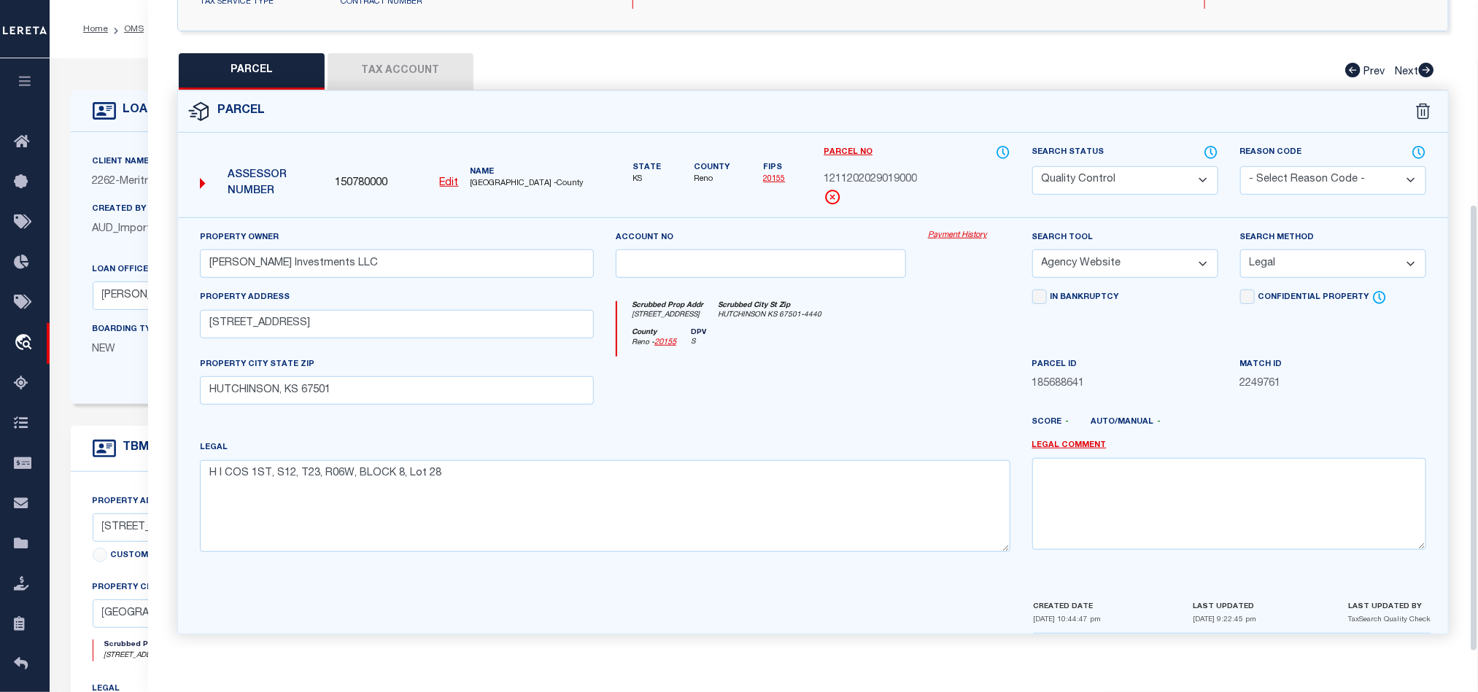
click at [405, 62] on button "Tax Account" at bounding box center [400, 71] width 146 height 36
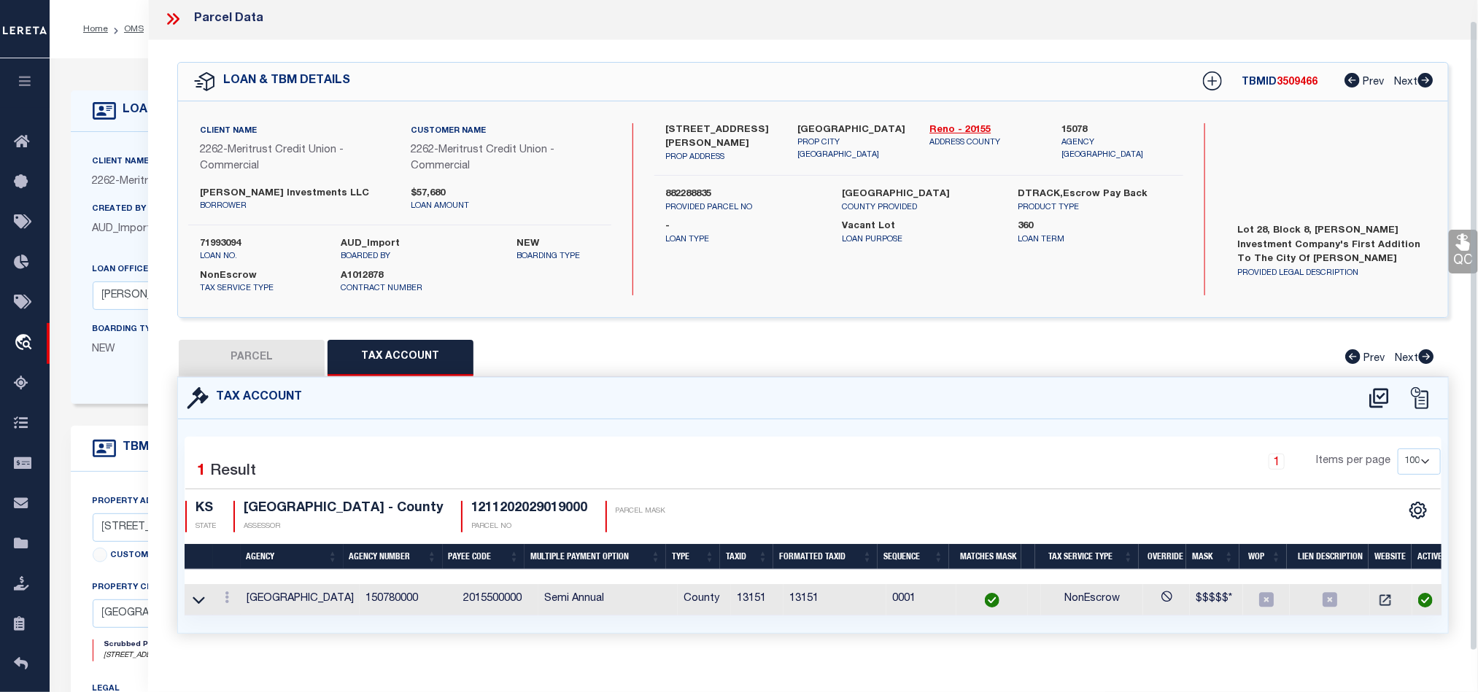
scroll to position [33, 0]
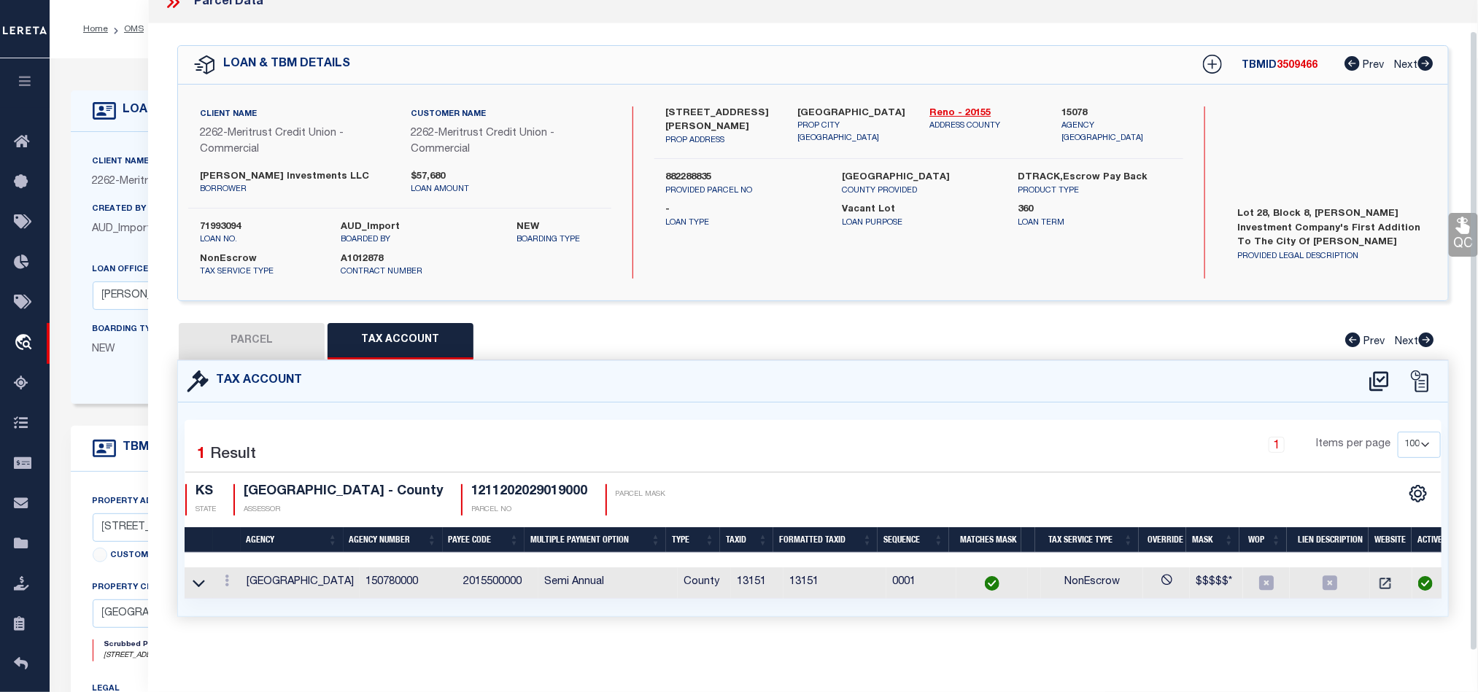
click at [271, 331] on button "PARCEL" at bounding box center [252, 341] width 146 height 36
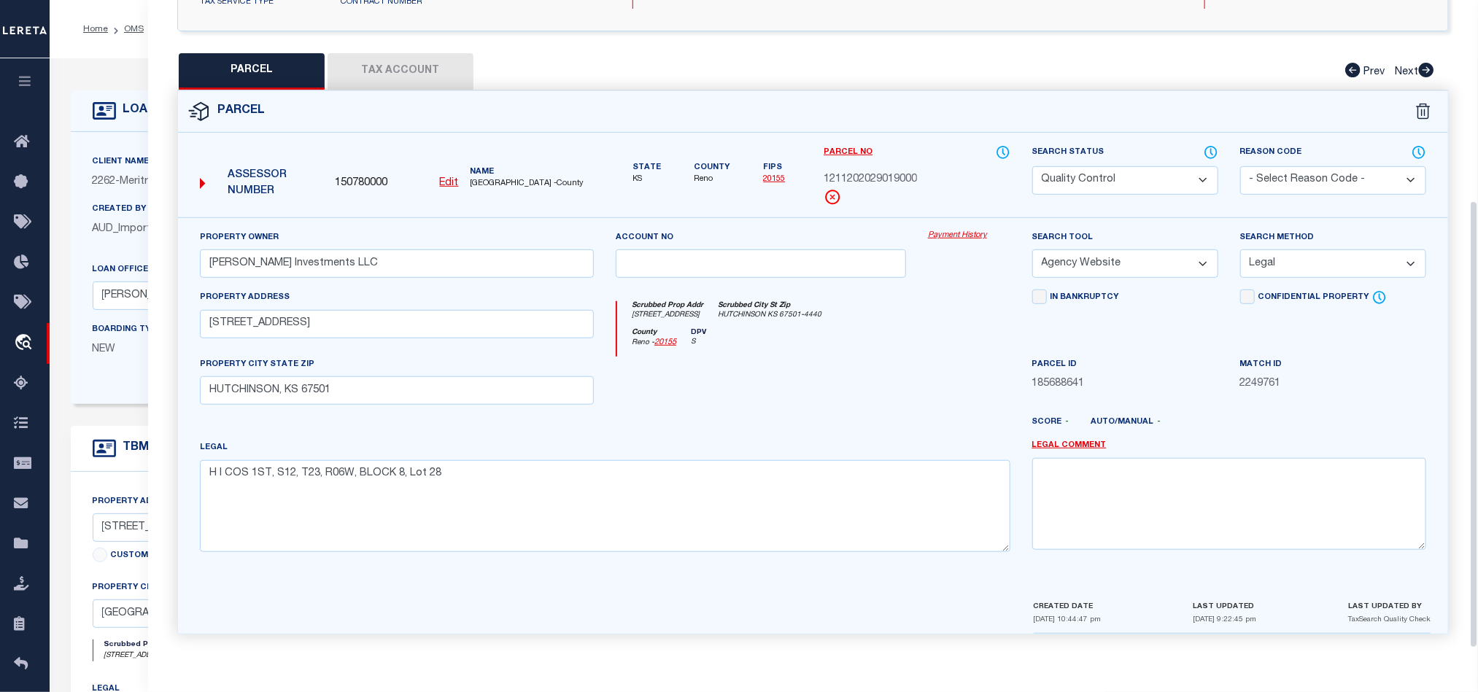
scroll to position [298, 0]
click at [812, 388] on div at bounding box center [761, 387] width 312 height 60
click at [1104, 182] on select "Automated Search Bad Parcel Complete Duplicate Parcel High Dollar Reporting In …" at bounding box center [1125, 180] width 186 height 28
drag, startPoint x: 823, startPoint y: 309, endPoint x: 1012, endPoint y: 309, distance: 188.2
click at [823, 309] on div "Scrubbed Prop Addr [STREET_ADDRESS] [GEOGRAPHIC_DATA]-4440" at bounding box center [813, 314] width 392 height 27
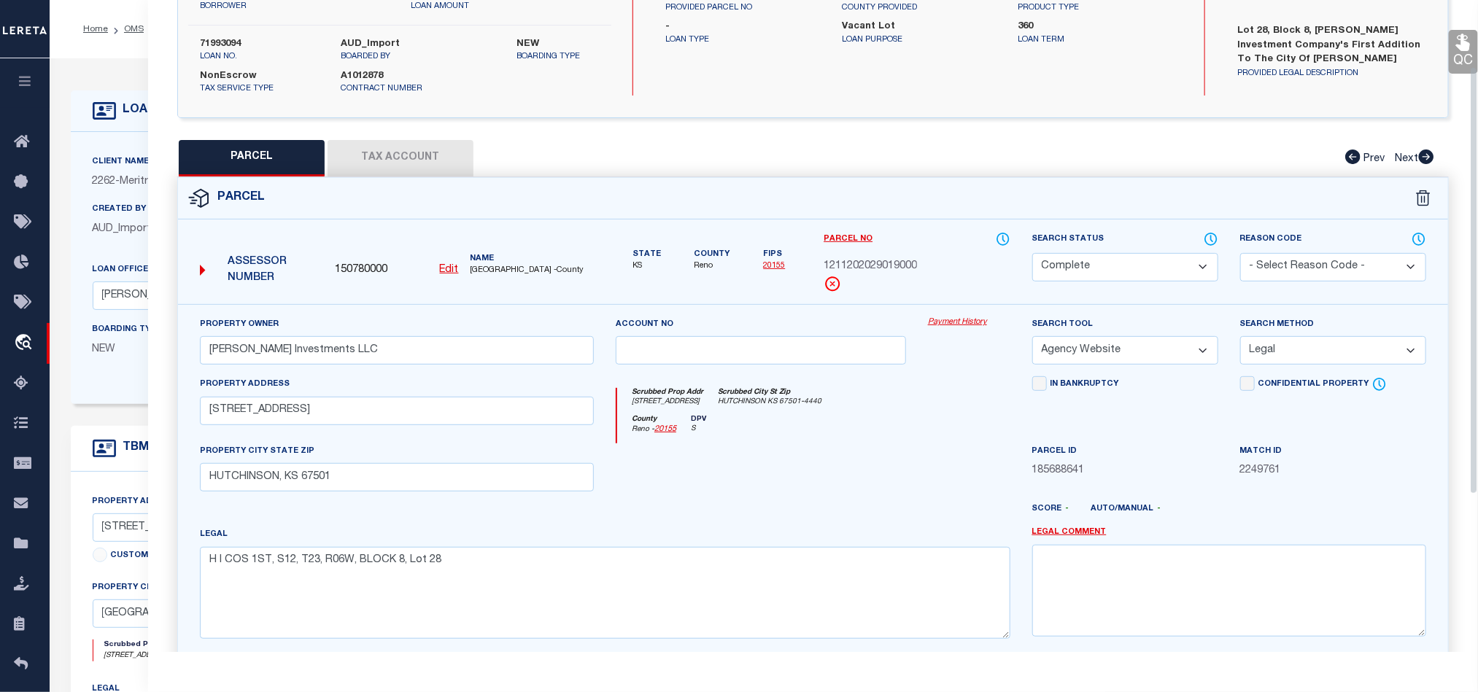
scroll to position [79, 0]
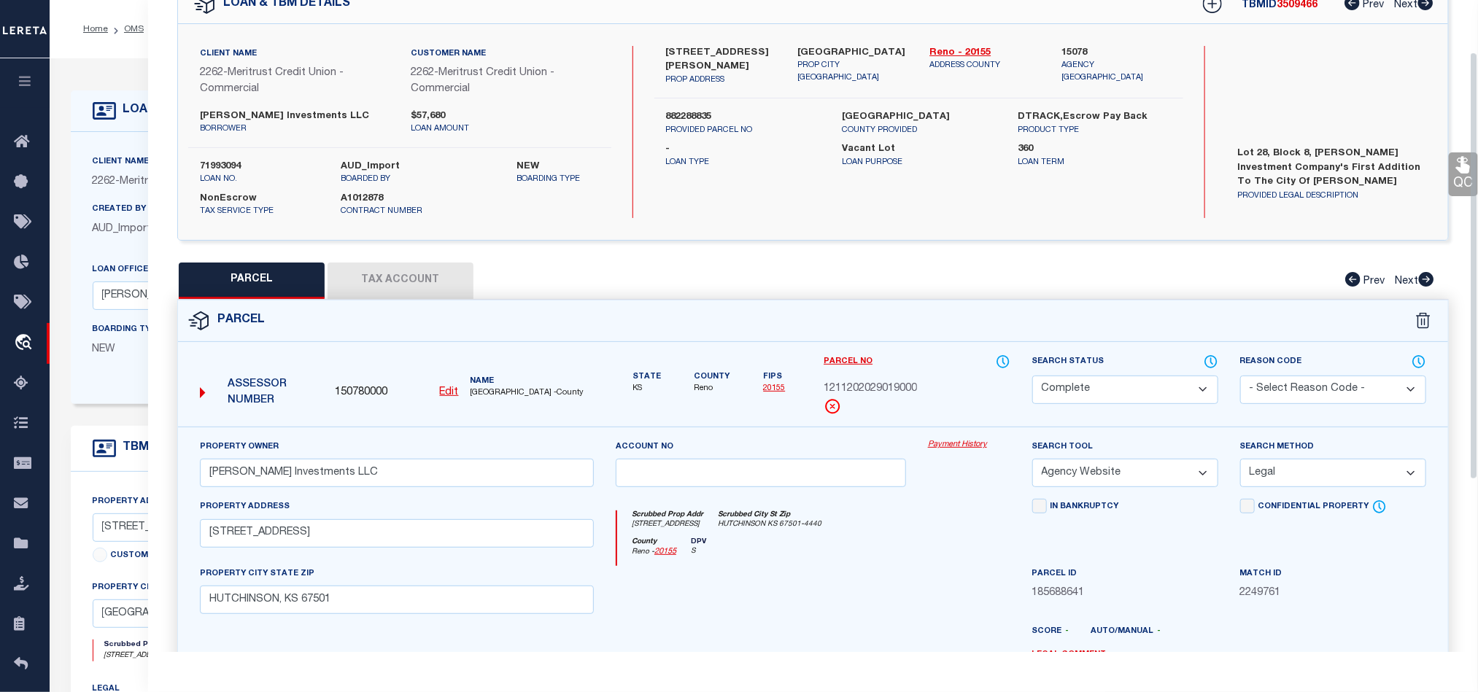
click at [1458, 174] on icon at bounding box center [1463, 164] width 19 height 19
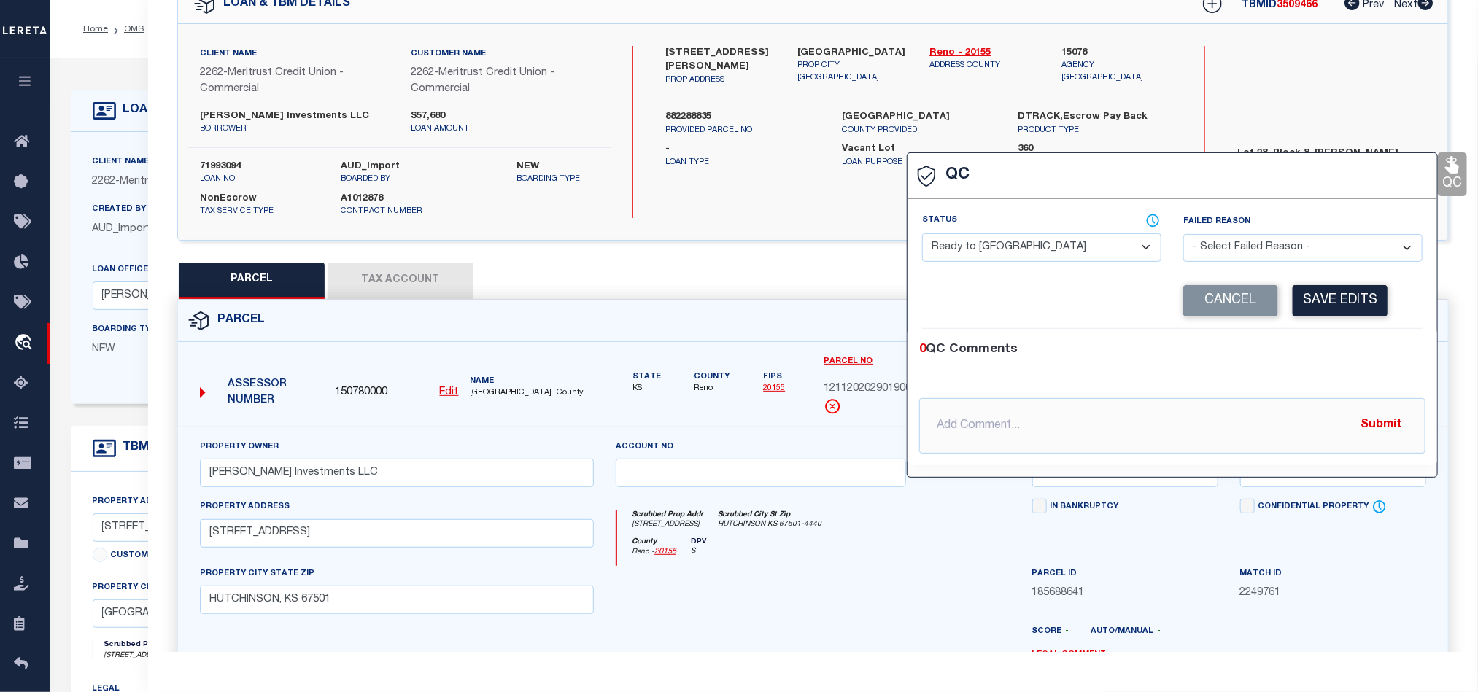
drag, startPoint x: 1061, startPoint y: 236, endPoint x: 1248, endPoint y: 274, distance: 190.5
click at [1060, 237] on select "- Select Status - Ready to QC Correct Incorrect" at bounding box center [1041, 247] width 239 height 28
drag, startPoint x: 1376, startPoint y: 333, endPoint x: 1335, endPoint y: 296, distance: 54.8
click at [1376, 333] on div "0 QC Comments @[PERSON_NAME] @[PERSON_NAME] @[PERSON_NAME] @[PERSON_NAME] @[PER…" at bounding box center [1172, 397] width 530 height 136
click at [1335, 296] on button "Save Edits" at bounding box center [1339, 300] width 95 height 31
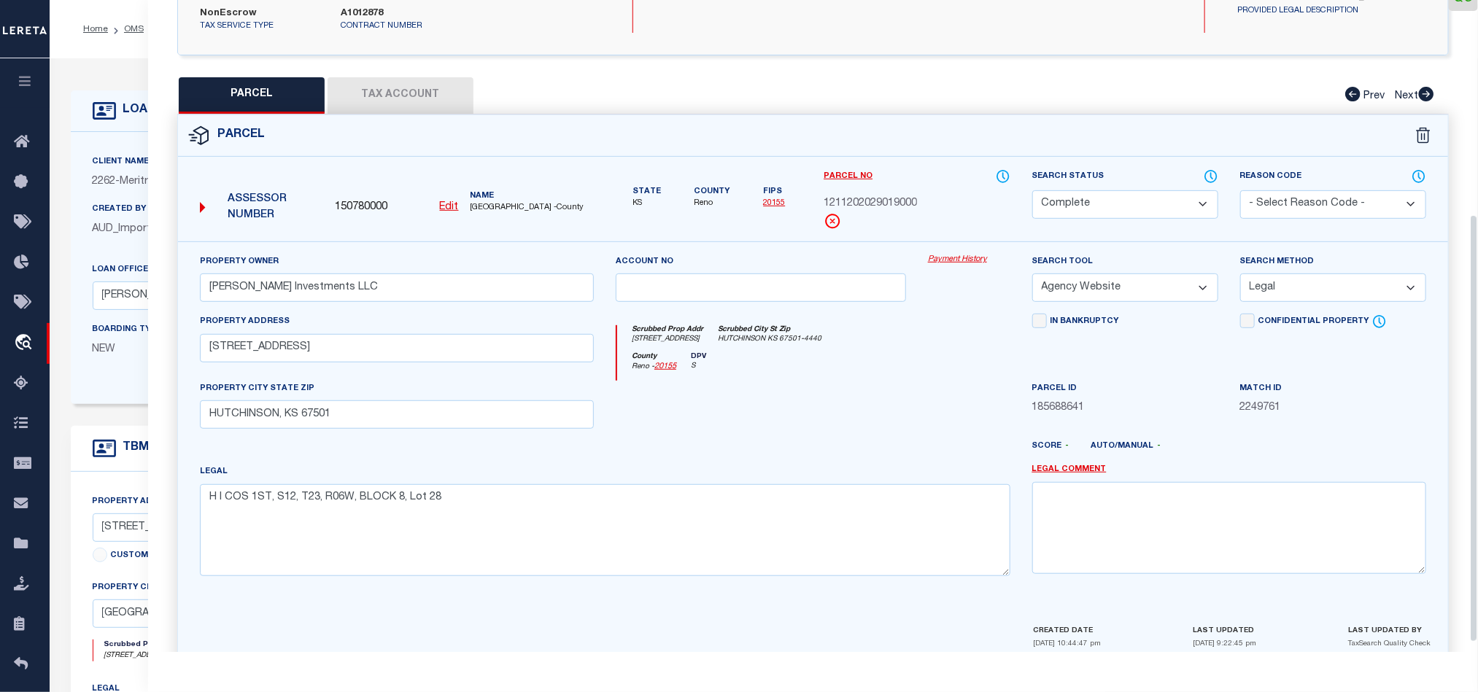
scroll to position [341, 0]
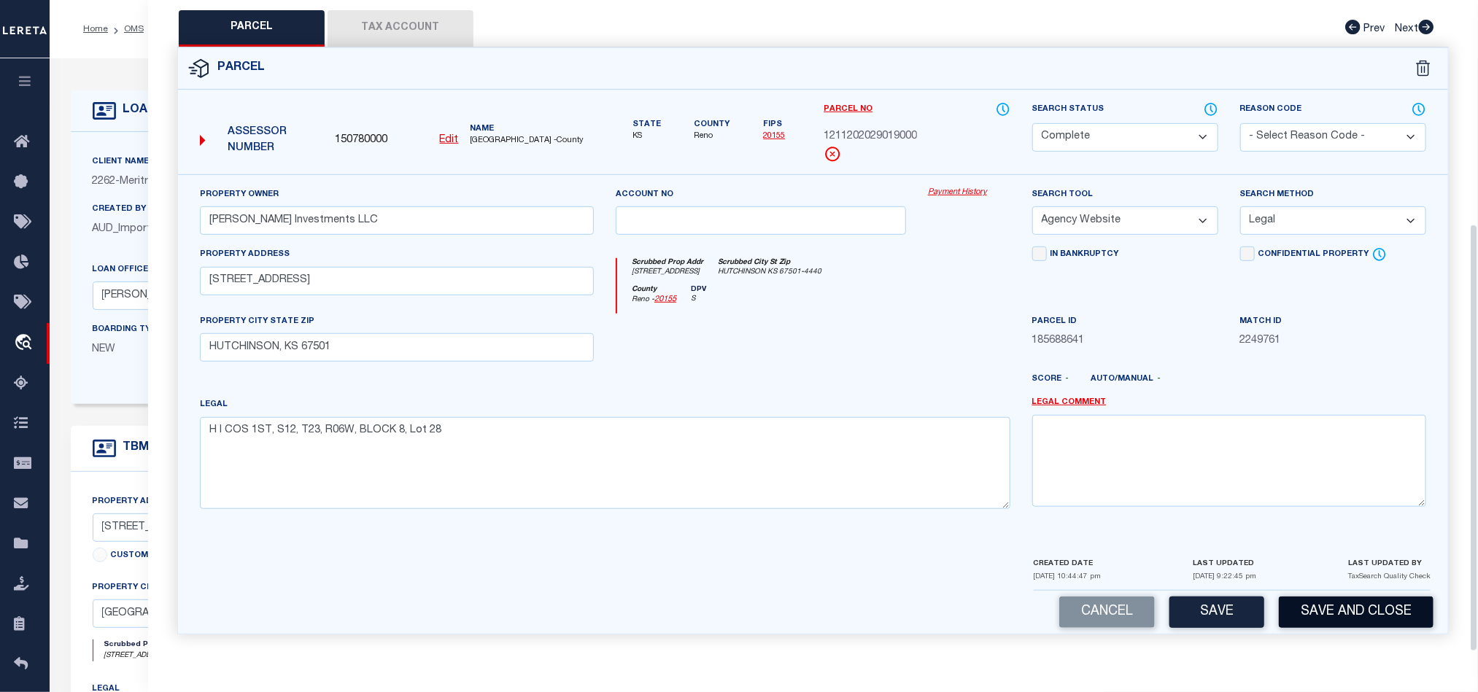
click at [1362, 615] on button "Save and Close" at bounding box center [1356, 612] width 155 height 31
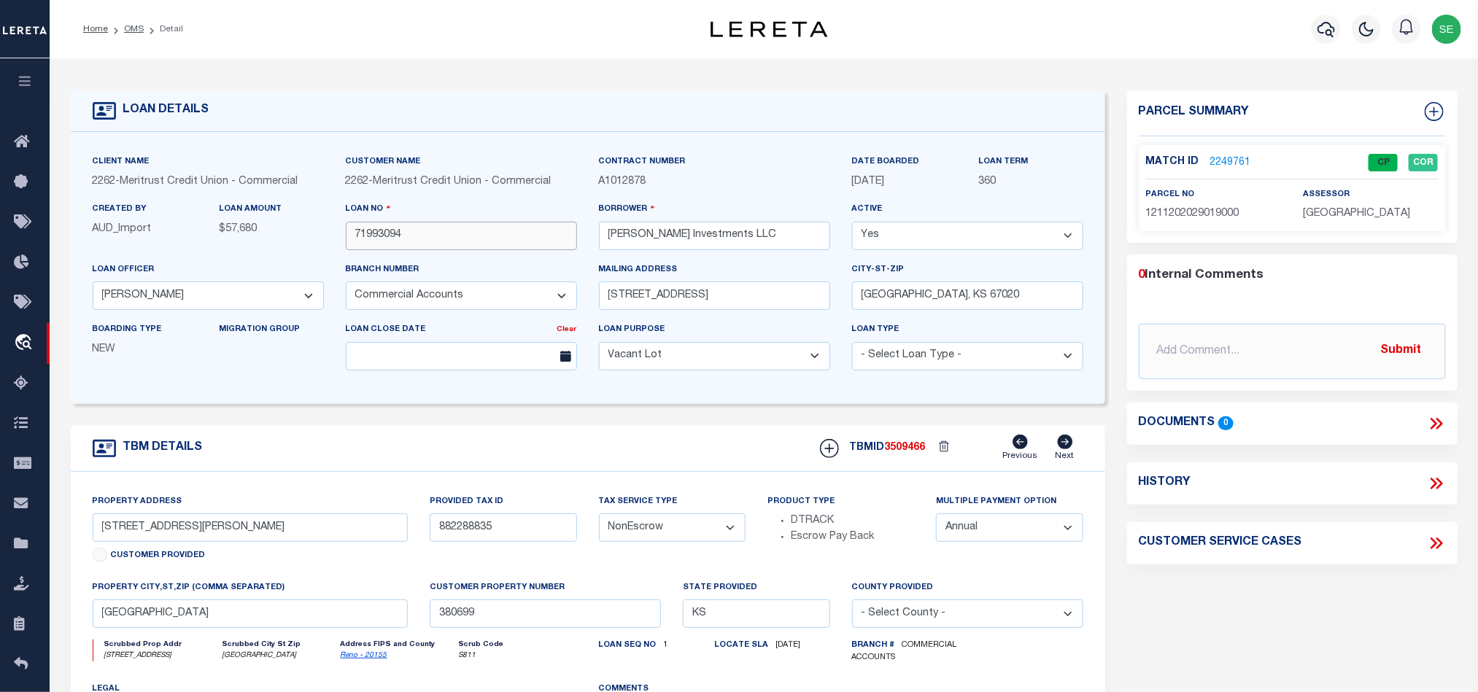
click at [445, 237] on input "71993094" at bounding box center [461, 236] width 231 height 28
click at [899, 453] on span "3509466" at bounding box center [905, 448] width 41 height 10
click at [1331, 217] on span "[GEOGRAPHIC_DATA]" at bounding box center [1356, 214] width 107 height 10
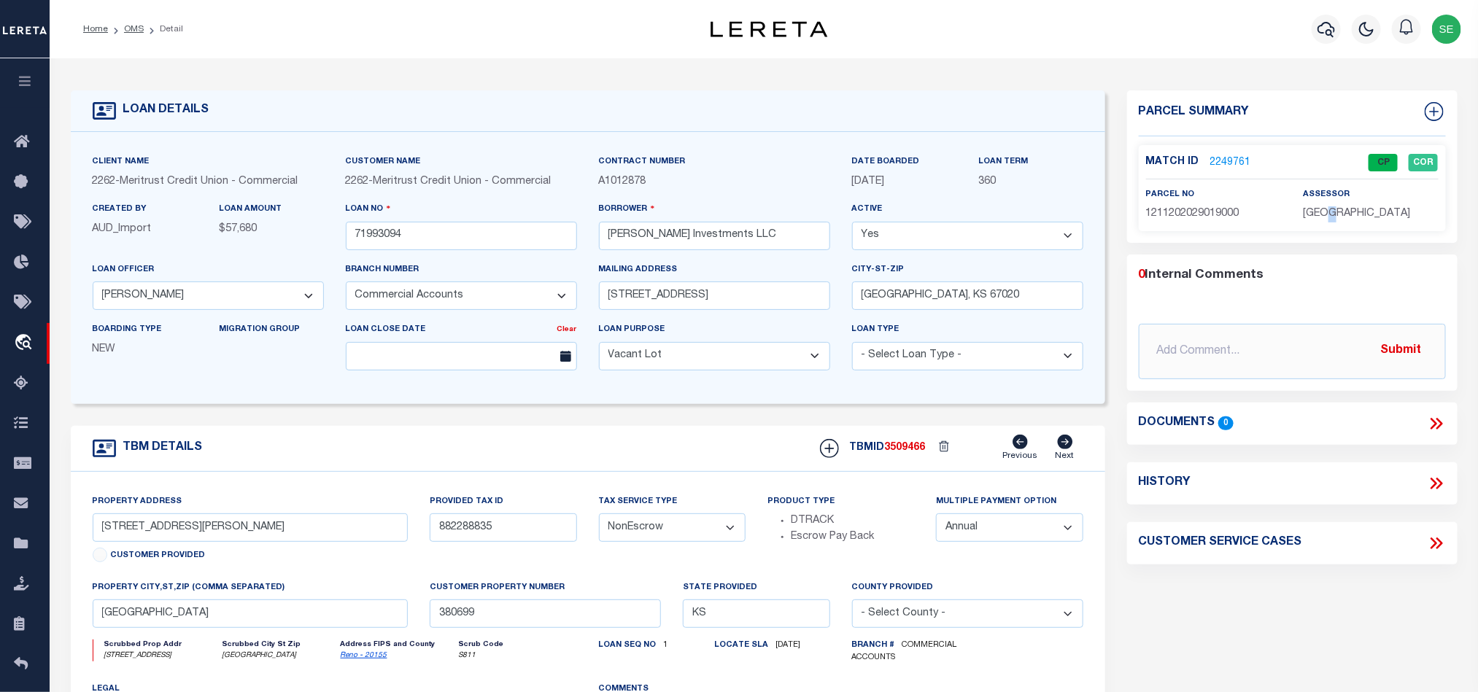
click at [1331, 217] on span "[GEOGRAPHIC_DATA]" at bounding box center [1356, 214] width 107 height 10
click at [1195, 217] on span "1211202029019000" at bounding box center [1192, 214] width 93 height 10
click at [607, 434] on div "TBM DETAILS TBMID 3509466 Previous Next" at bounding box center [588, 449] width 1034 height 46
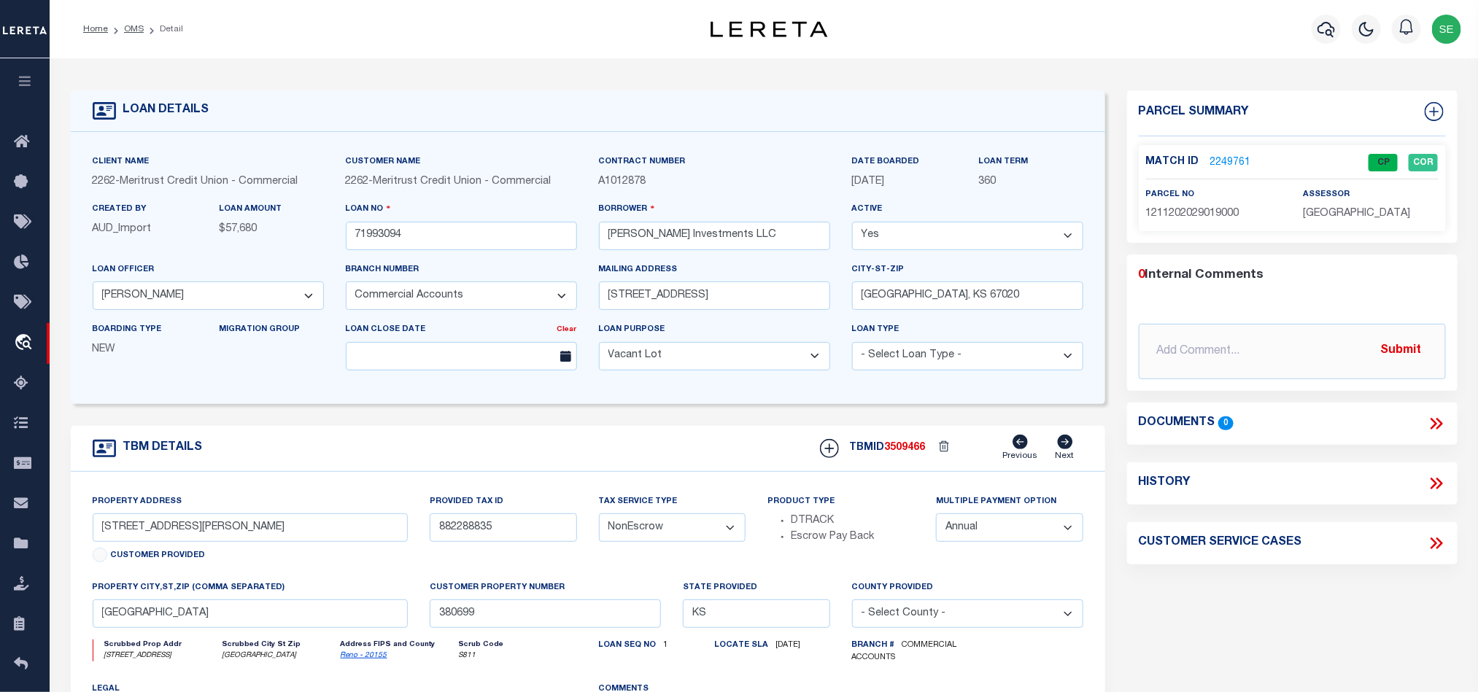
drag, startPoint x: 125, startPoint y: 26, endPoint x: 238, endPoint y: 69, distance: 120.7
click at [125, 26] on link "OMS" at bounding box center [134, 29] width 20 height 9
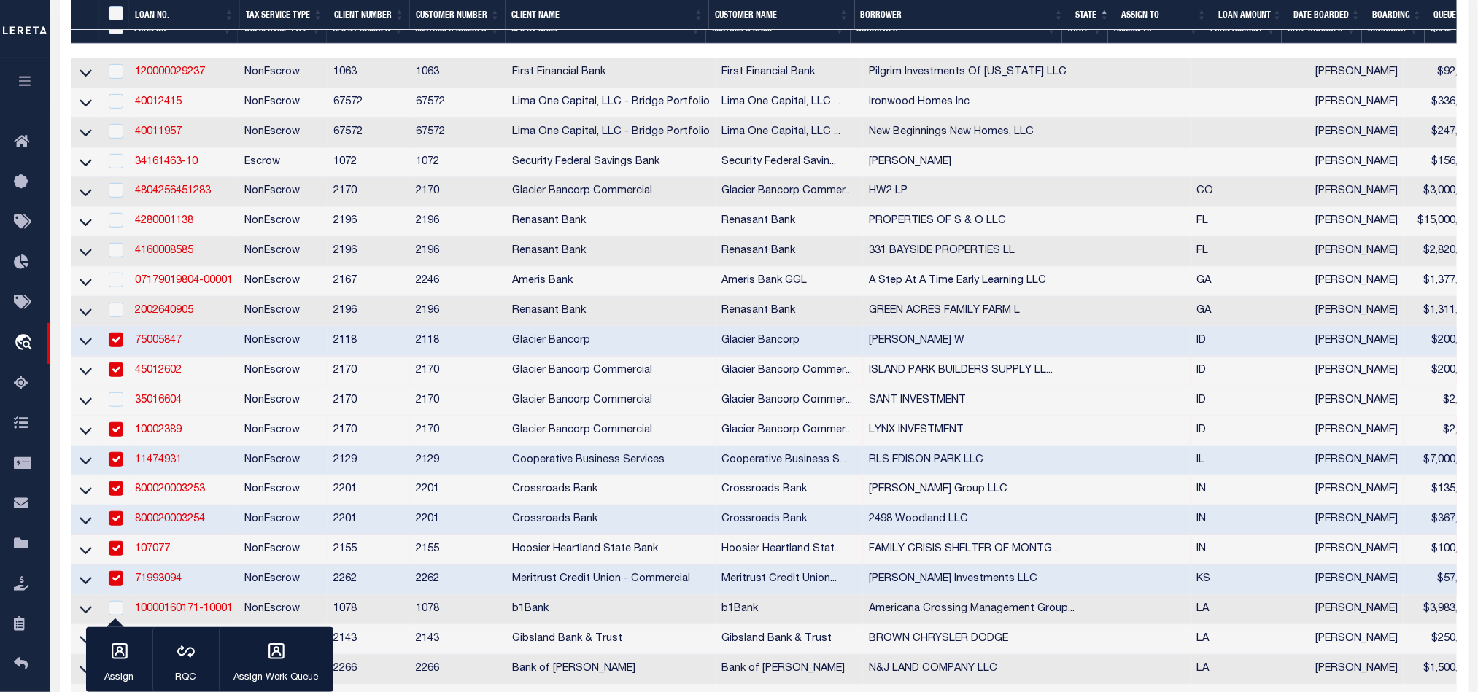
scroll to position [547, 0]
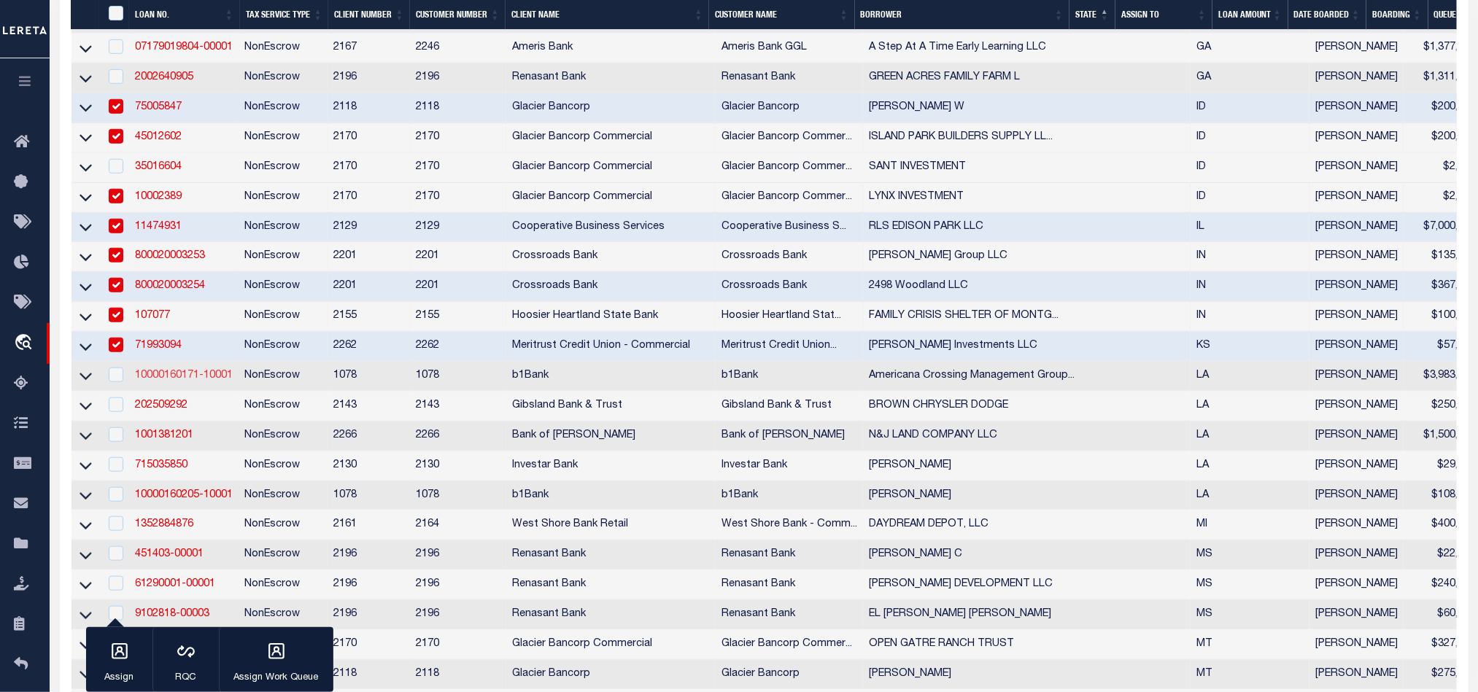
click at [186, 381] on link "10000160171-10001" at bounding box center [184, 376] width 98 height 10
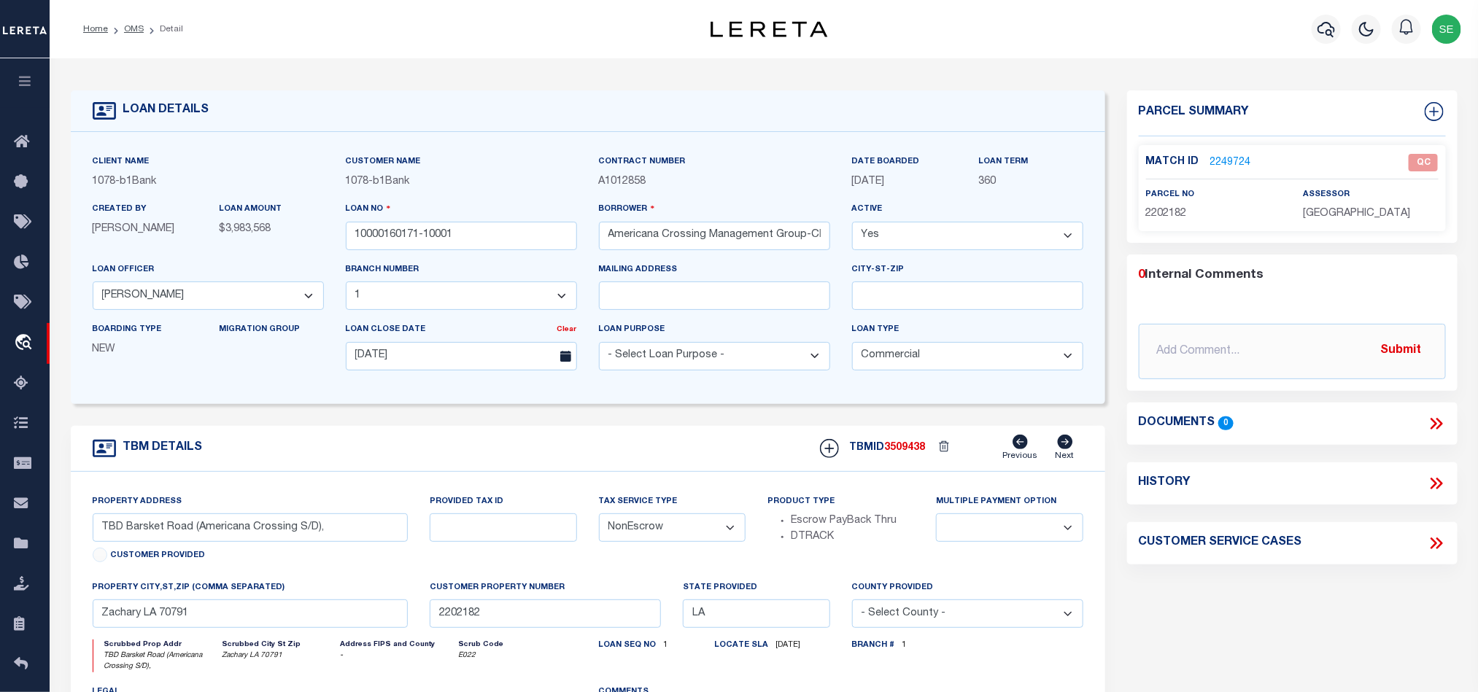
scroll to position [109, 0]
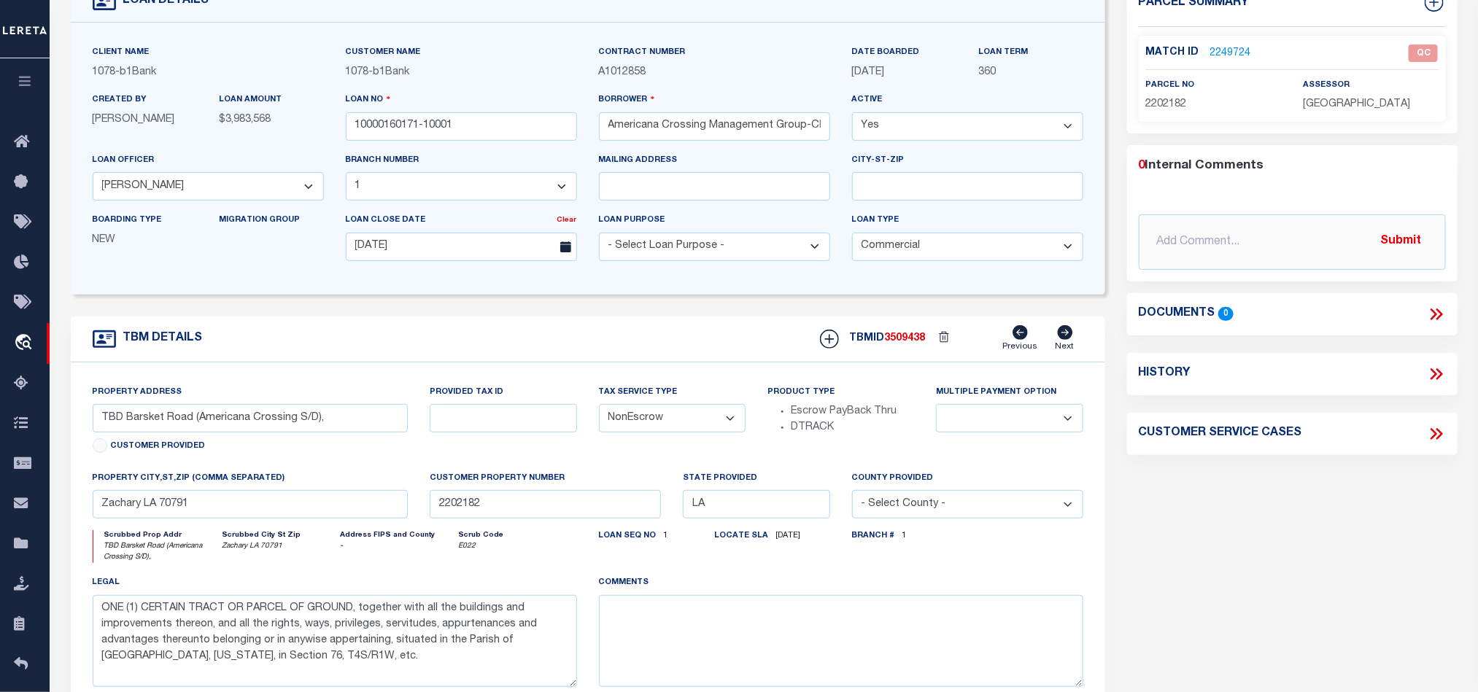
click at [718, 339] on div "TBM DETAILS TBMID 3509438 Previous Next" at bounding box center [588, 340] width 1034 height 46
click at [1235, 53] on link "2249724" at bounding box center [1230, 53] width 41 height 15
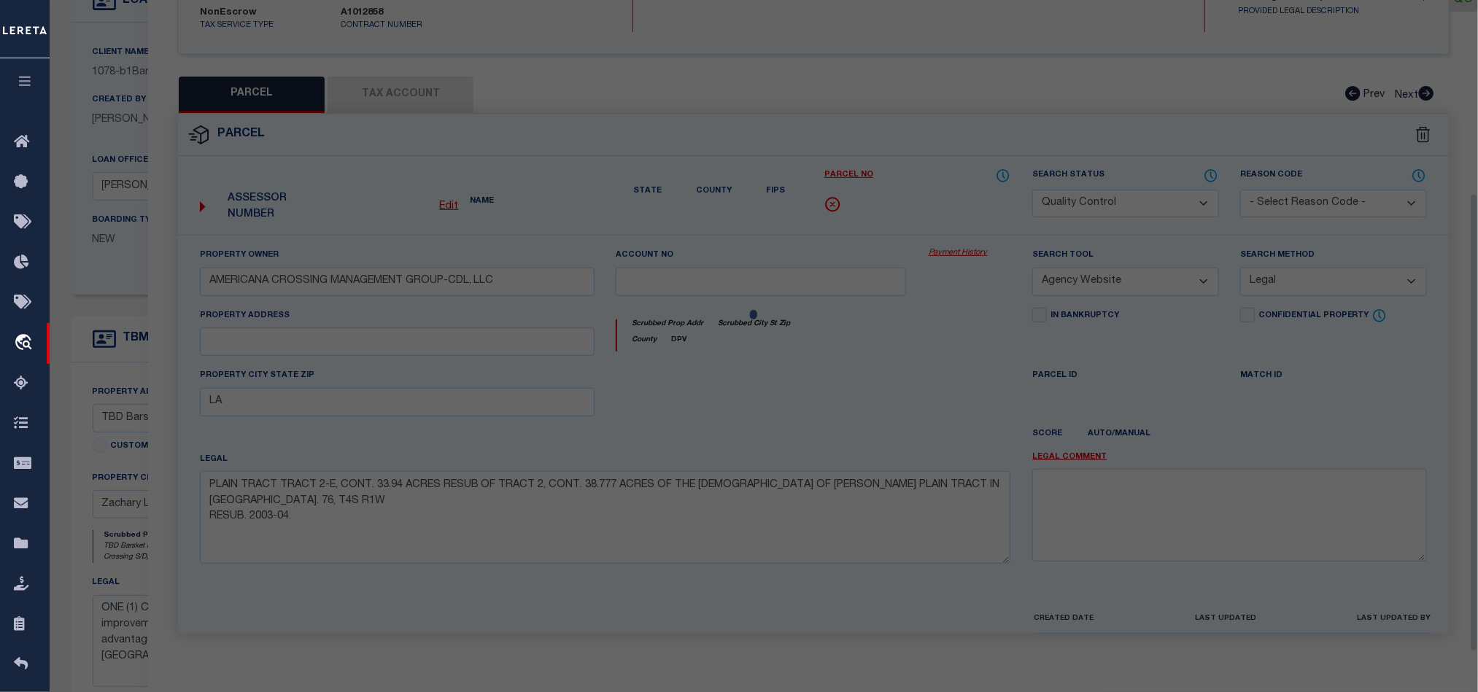
scroll to position [296, 0]
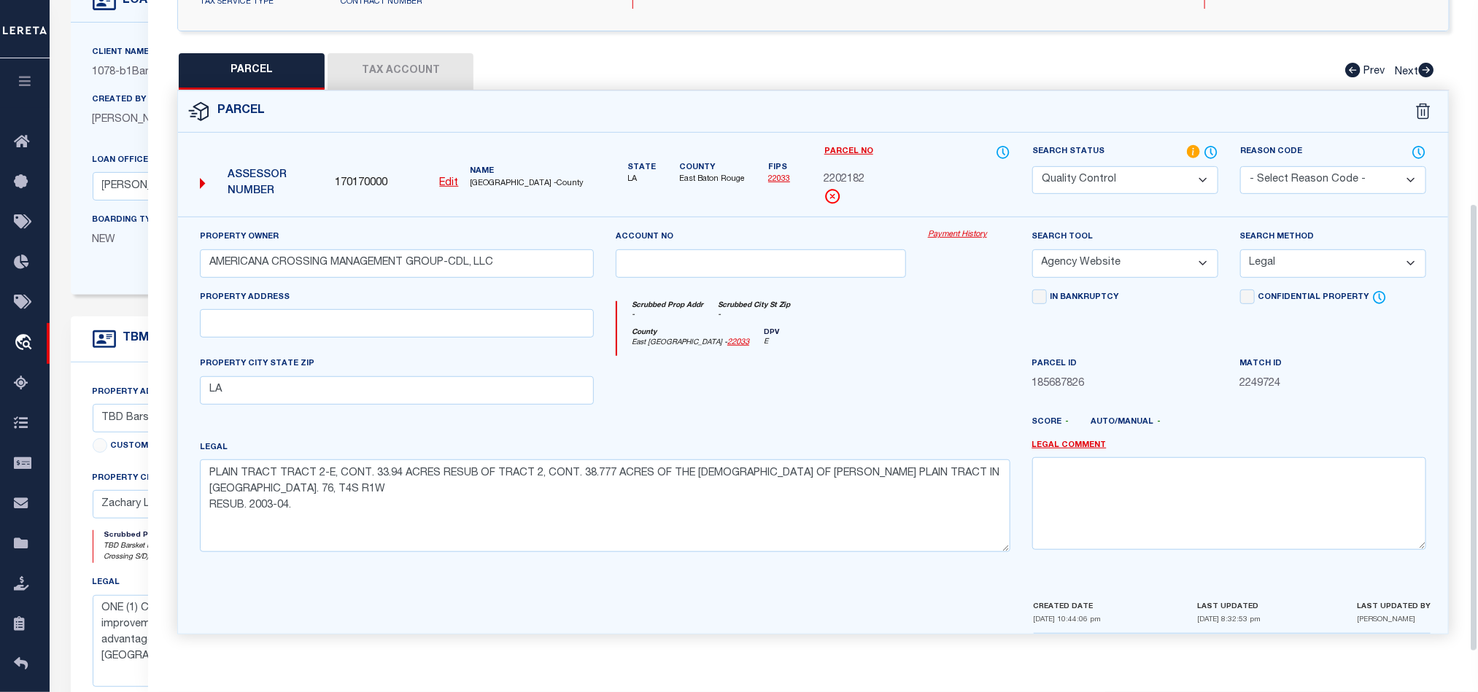
click at [794, 387] on div at bounding box center [761, 386] width 312 height 60
click at [1154, 465] on textarea at bounding box center [1229, 503] width 394 height 92
click at [1121, 476] on textarea "No exact" at bounding box center [1229, 503] width 394 height 92
drag, startPoint x: 1141, startPoint y: 165, endPoint x: 1141, endPoint y: 174, distance: 8.8
click at [1141, 166] on select "Automated Search Bad Parcel Complete Duplicate Parcel High Dollar Reporting In …" at bounding box center [1125, 180] width 186 height 28
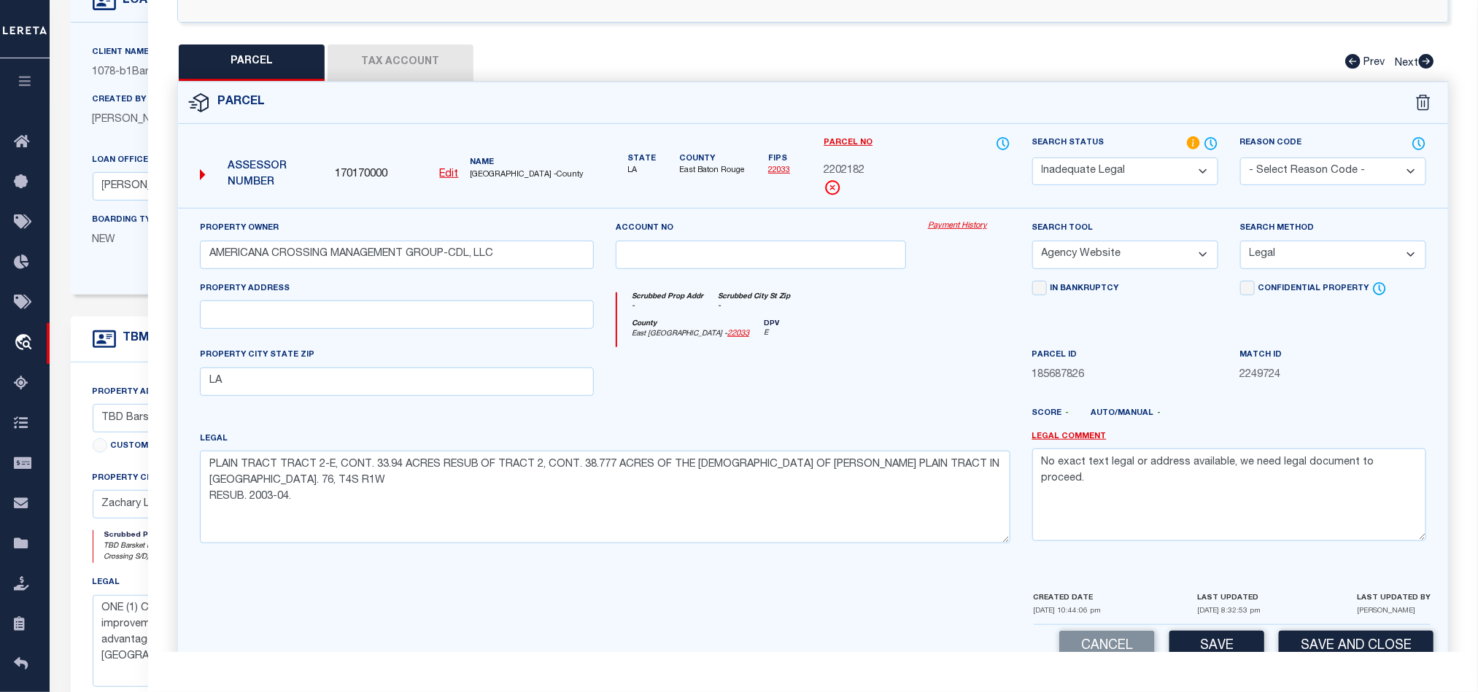
click at [1032, 159] on select "Automated Search Bad Parcel Complete Duplicate Parcel High Dollar Reporting In …" at bounding box center [1125, 172] width 186 height 28
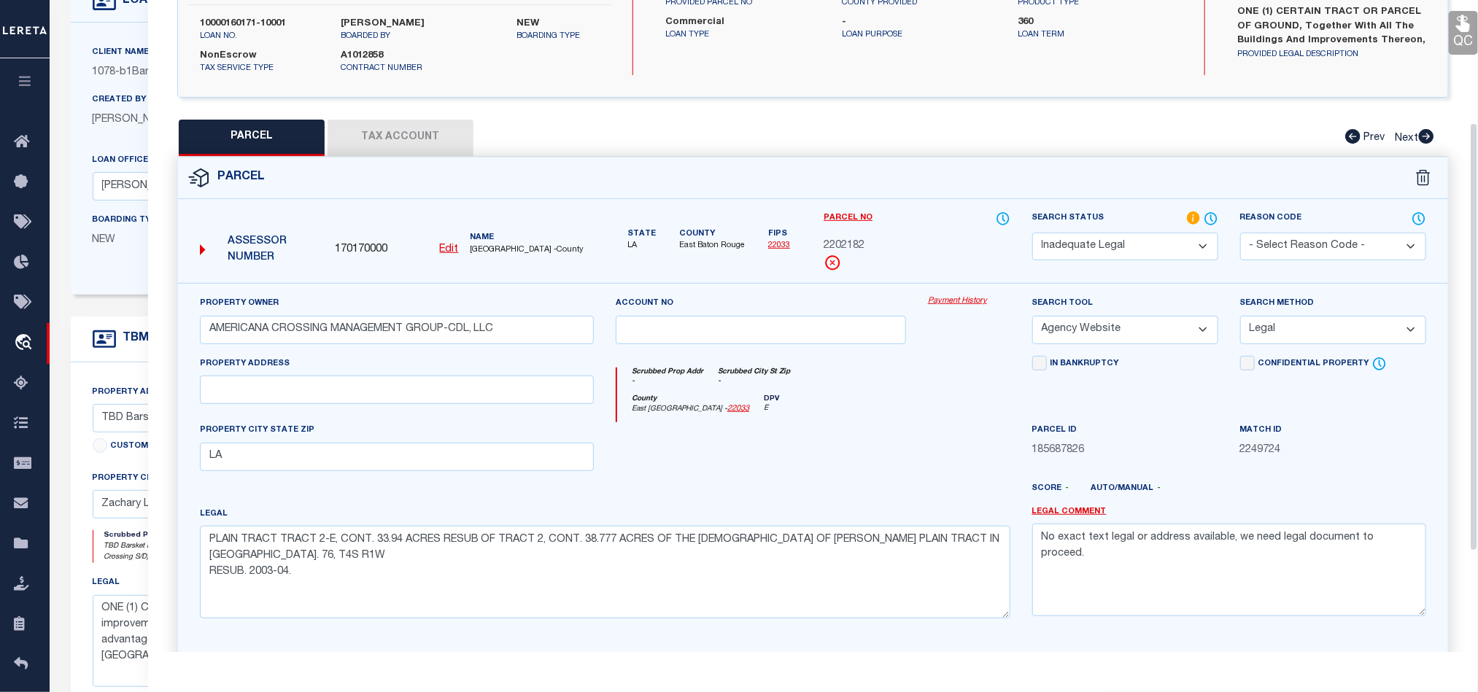
scroll to position [187, 0]
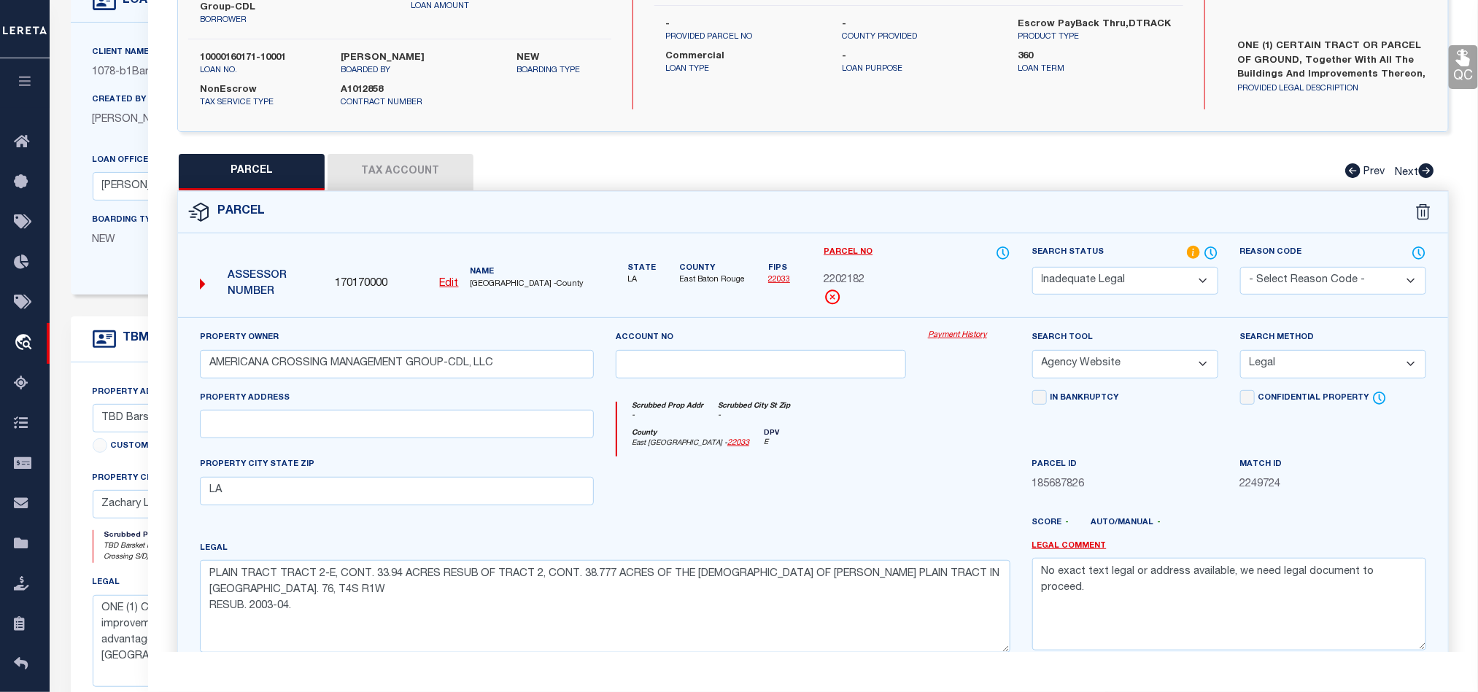
click at [1462, 77] on link "QC" at bounding box center [1462, 67] width 29 height 44
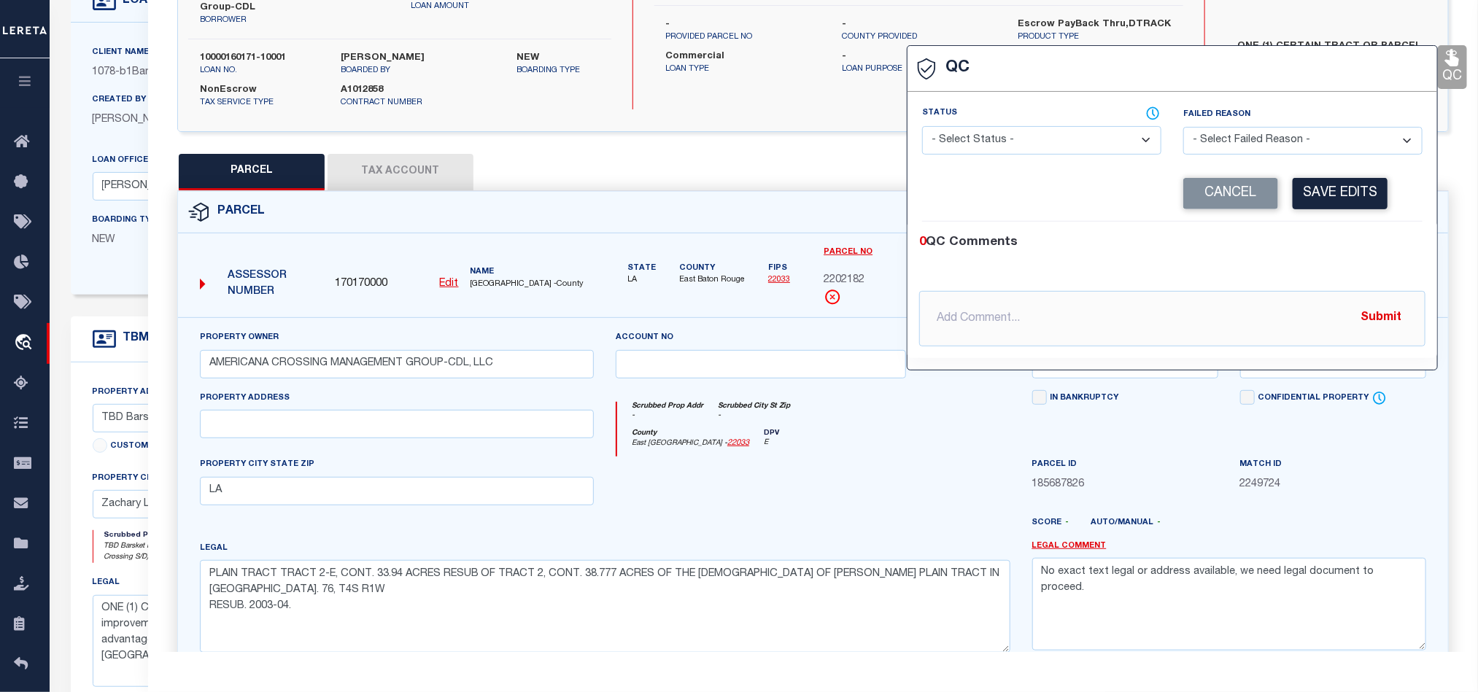
click at [1047, 134] on select "- Select Status - Ready to QC Correct Incorrect" at bounding box center [1041, 140] width 239 height 28
click at [923, 127] on select "- Select Status - Ready to QC Correct Incorrect" at bounding box center [1041, 140] width 239 height 28
click at [1272, 138] on select "- Select Failed Reason - Additional Parcel Located Confidential Property Double…" at bounding box center [1302, 141] width 239 height 28
click at [1183, 128] on select "- Select Failed Reason - Additional Parcel Located Confidential Property Double…" at bounding box center [1302, 141] width 239 height 28
click at [1335, 195] on button "Save Edits" at bounding box center [1339, 193] width 95 height 31
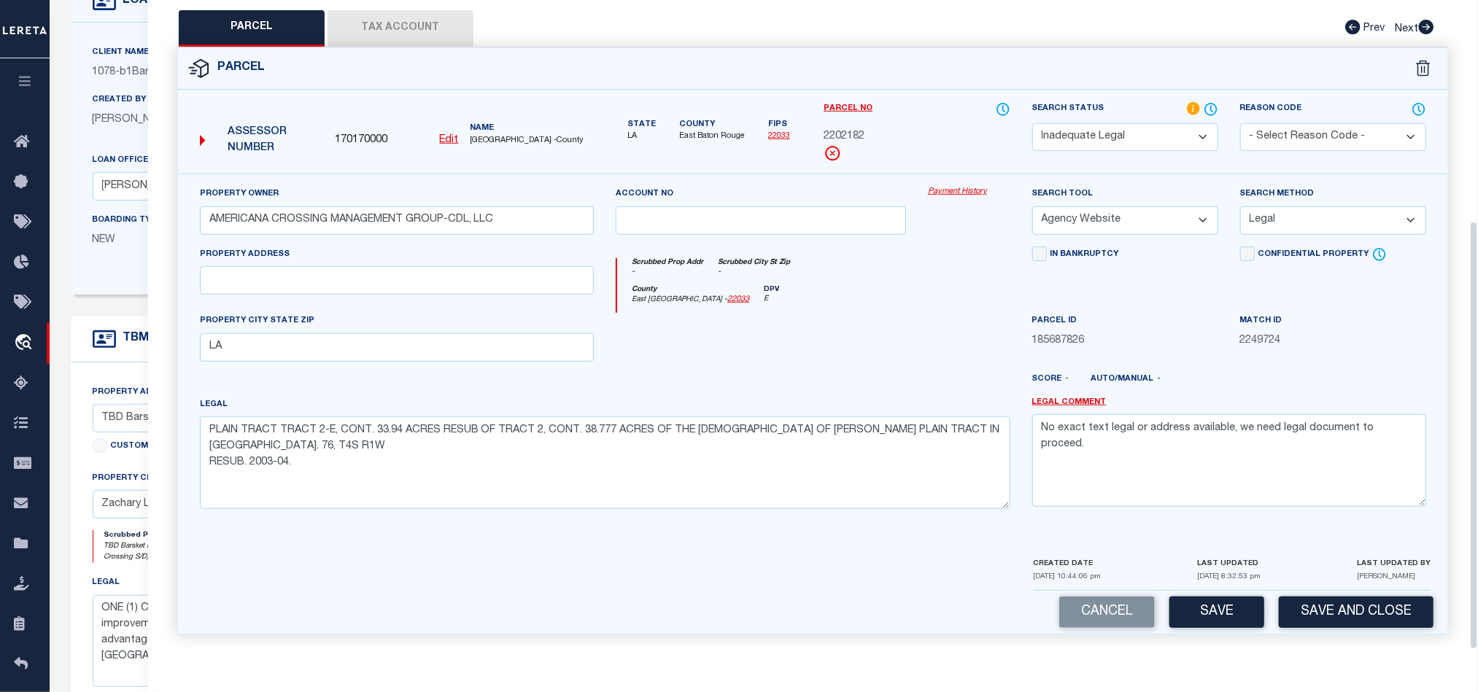
scroll to position [340, 0]
click at [1343, 607] on button "Save and Close" at bounding box center [1356, 612] width 155 height 31
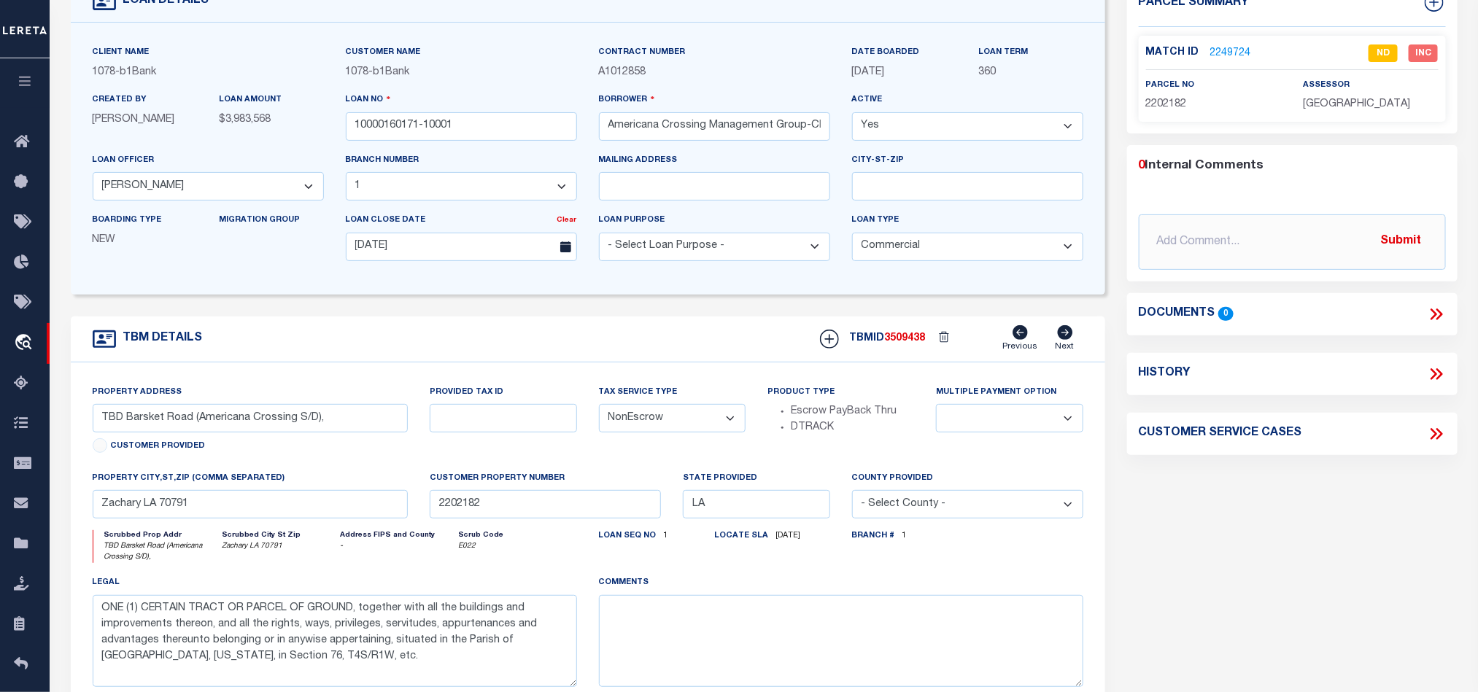
scroll to position [0, 0]
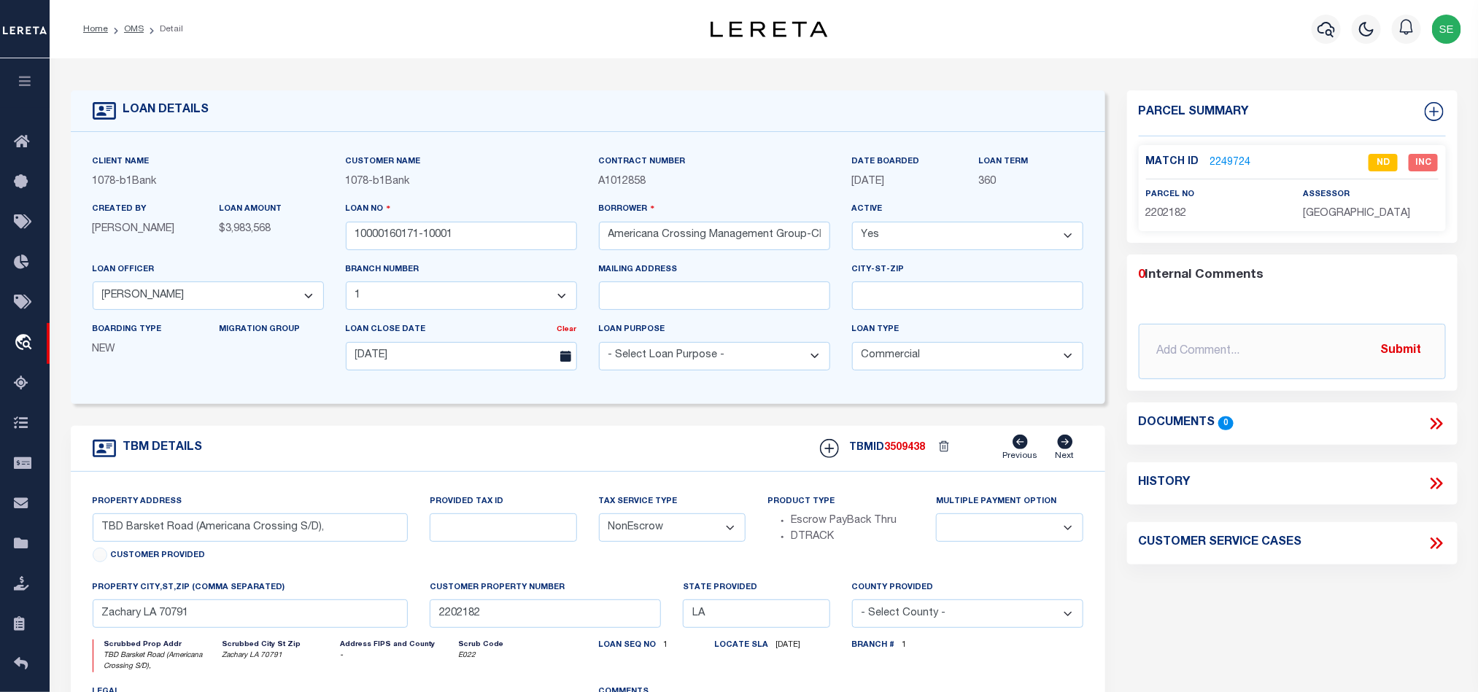
drag, startPoint x: 131, startPoint y: 34, endPoint x: 598, endPoint y: 143, distance: 479.4
click at [131, 34] on link "OMS" at bounding box center [134, 29] width 20 height 9
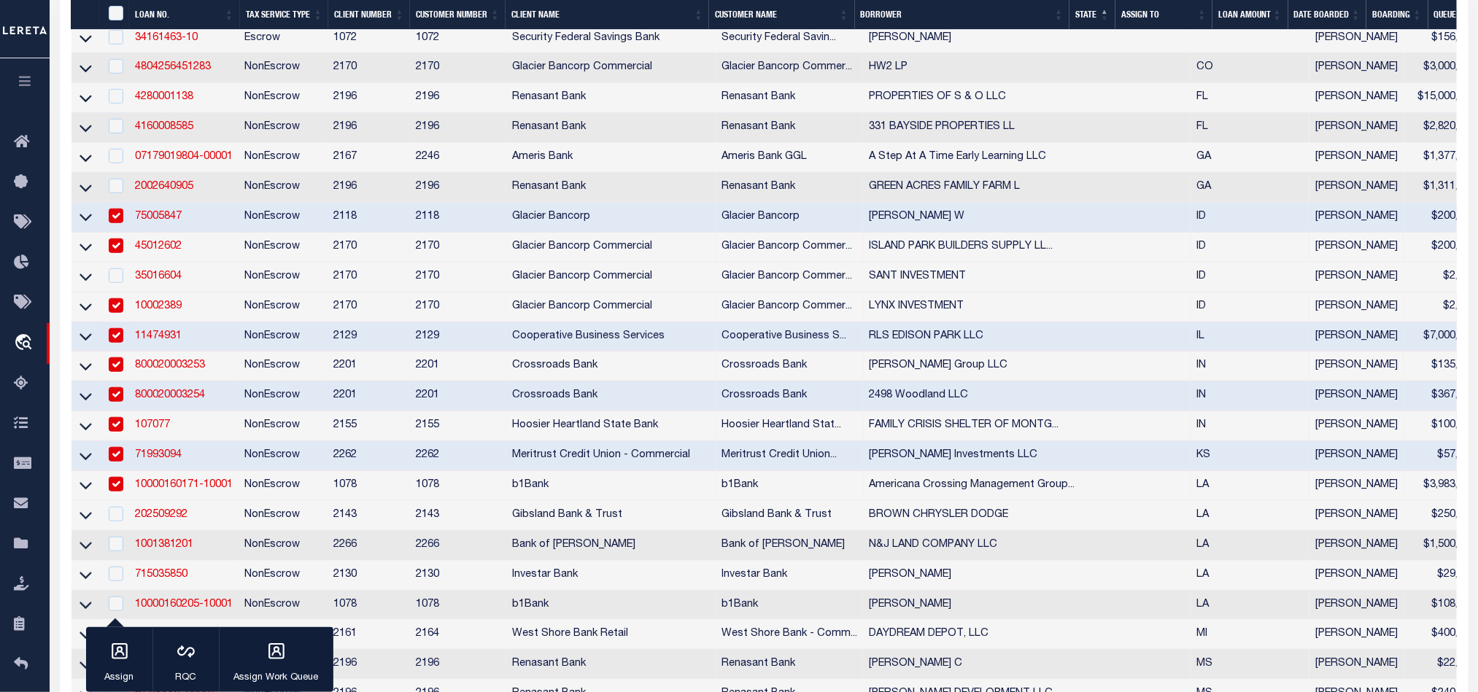
scroll to position [547, 0]
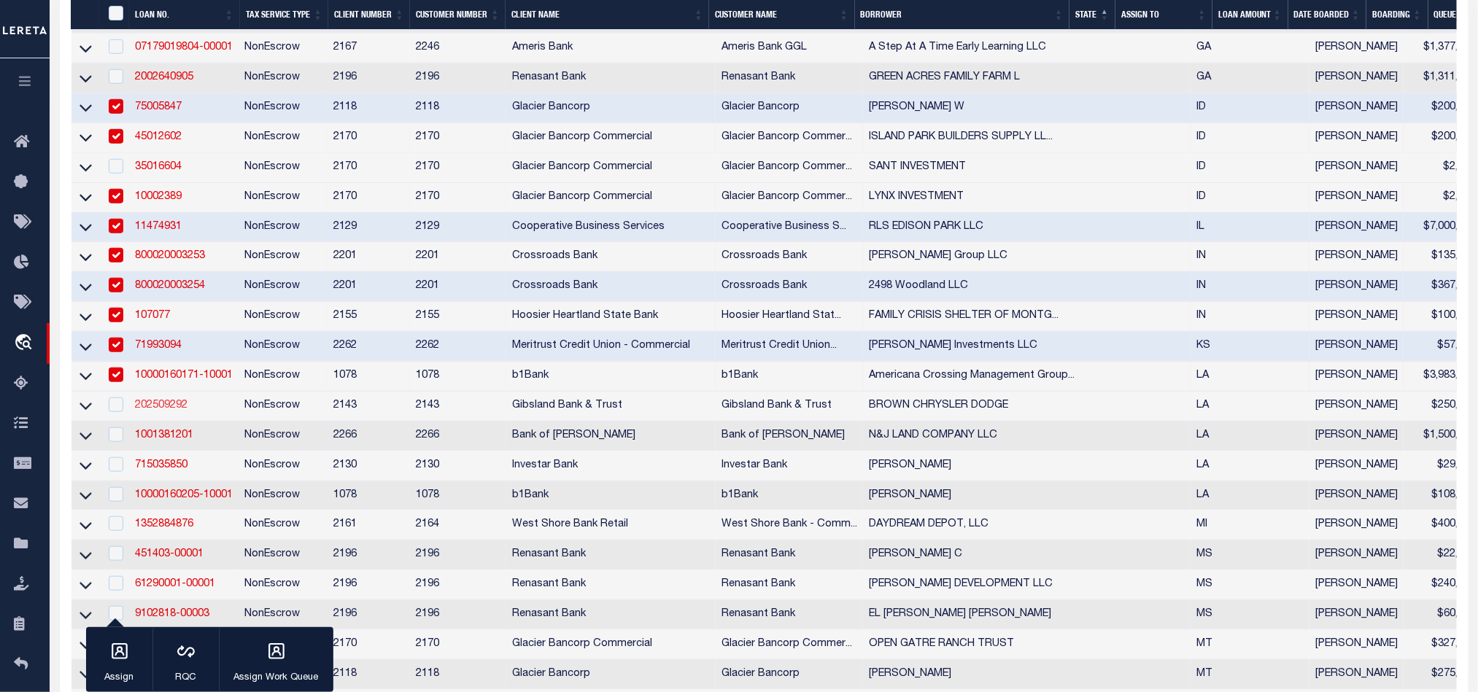
click at [160, 411] on link "202509292" at bounding box center [161, 405] width 53 height 10
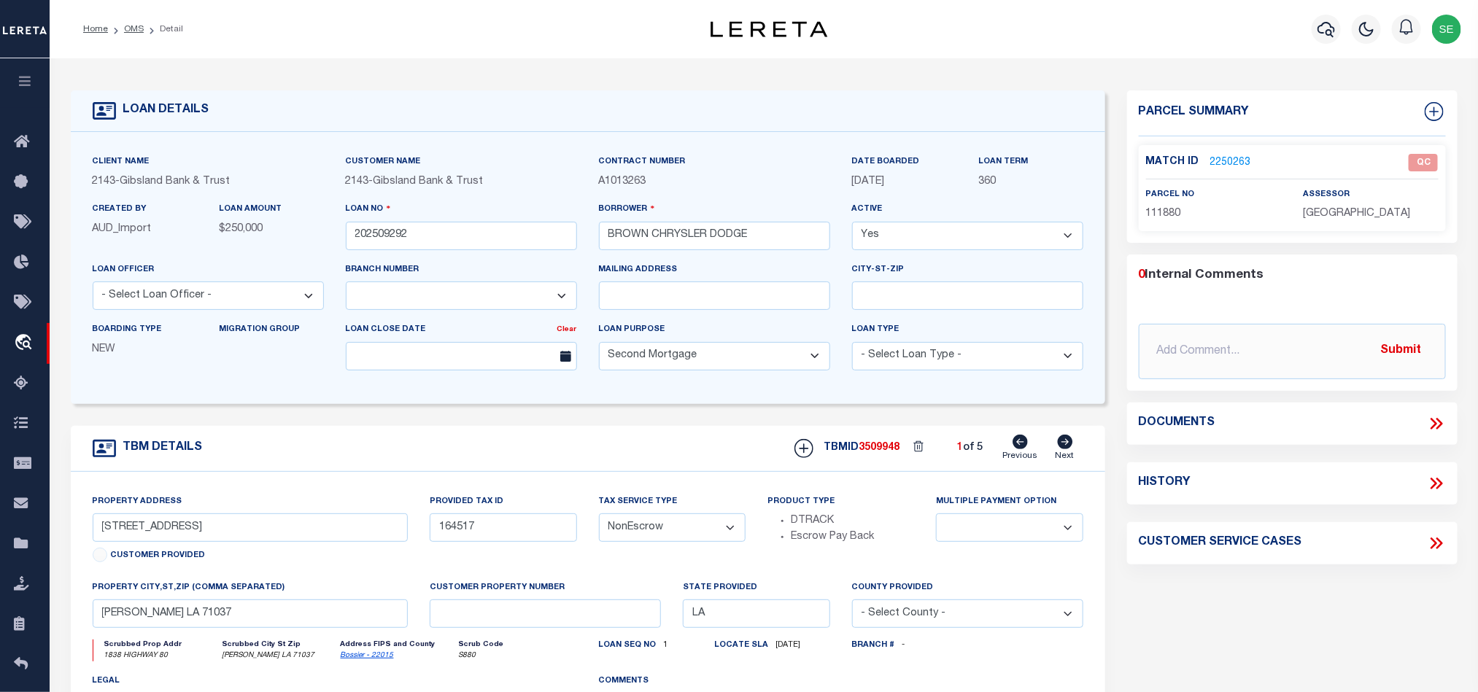
click at [551, 462] on div "TBM DETAILS TBMID 3509948 1 of 5 Next" at bounding box center [588, 449] width 1034 height 46
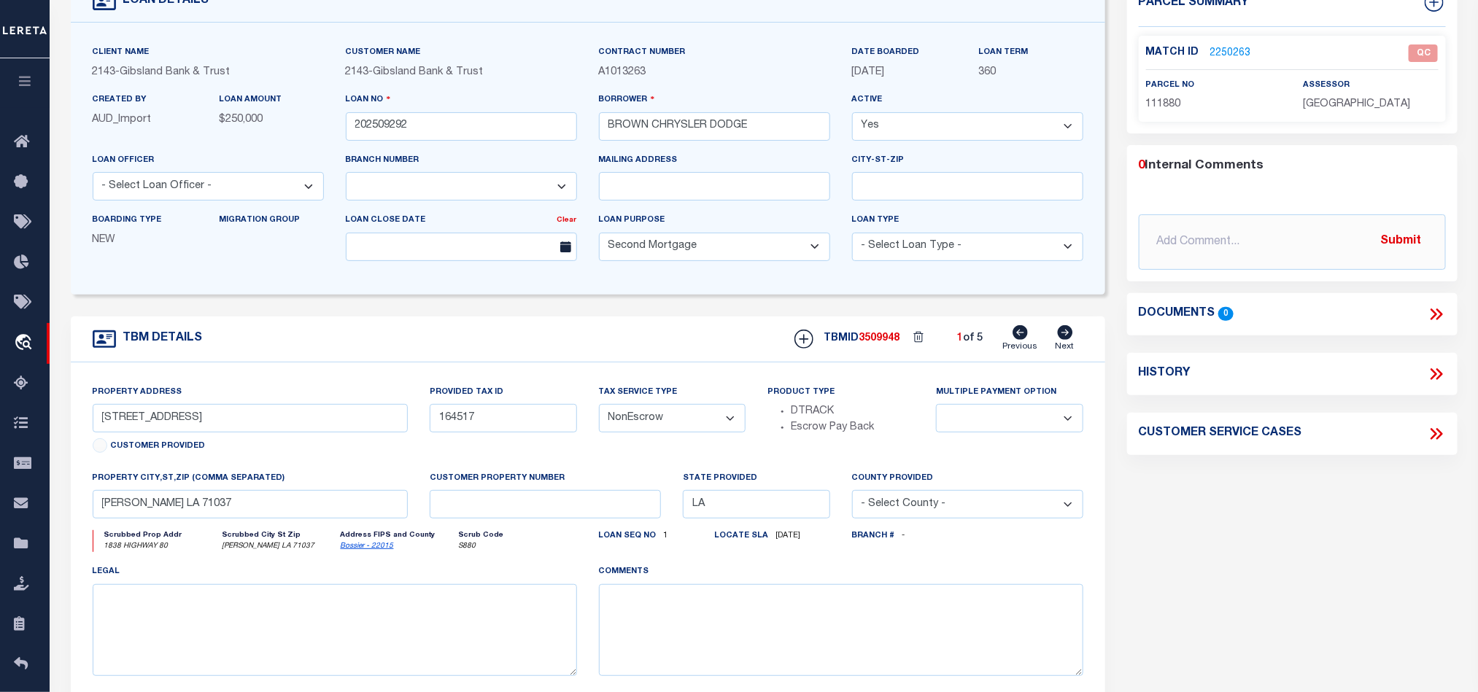
click at [1171, 101] on span "111880" at bounding box center [1163, 104] width 35 height 10
click at [453, 429] on input "164517" at bounding box center [503, 418] width 147 height 28
click at [316, 416] on input "[STREET_ADDRESS]" at bounding box center [251, 418] width 316 height 28
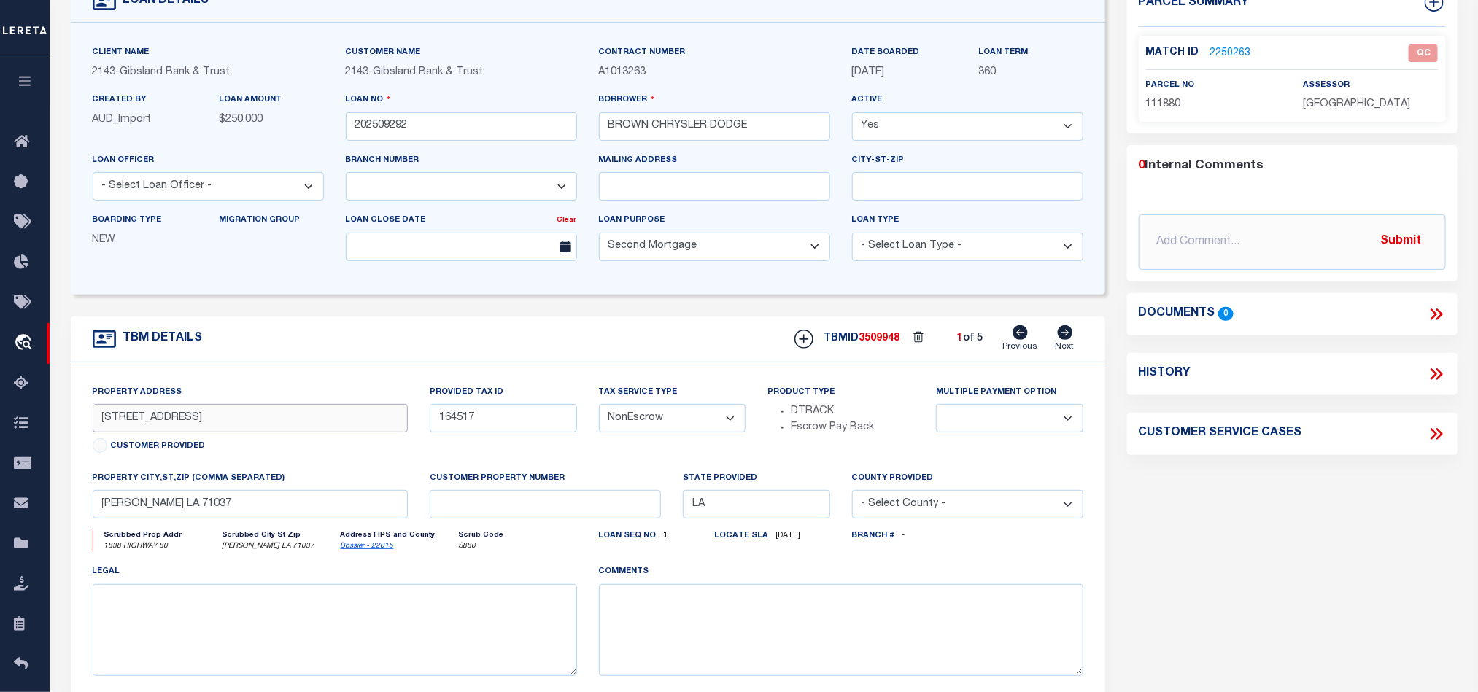
click at [316, 416] on input "[STREET_ADDRESS]" at bounding box center [251, 418] width 316 height 28
click at [237, 503] on input "[PERSON_NAME] LA 71037" at bounding box center [251, 504] width 316 height 28
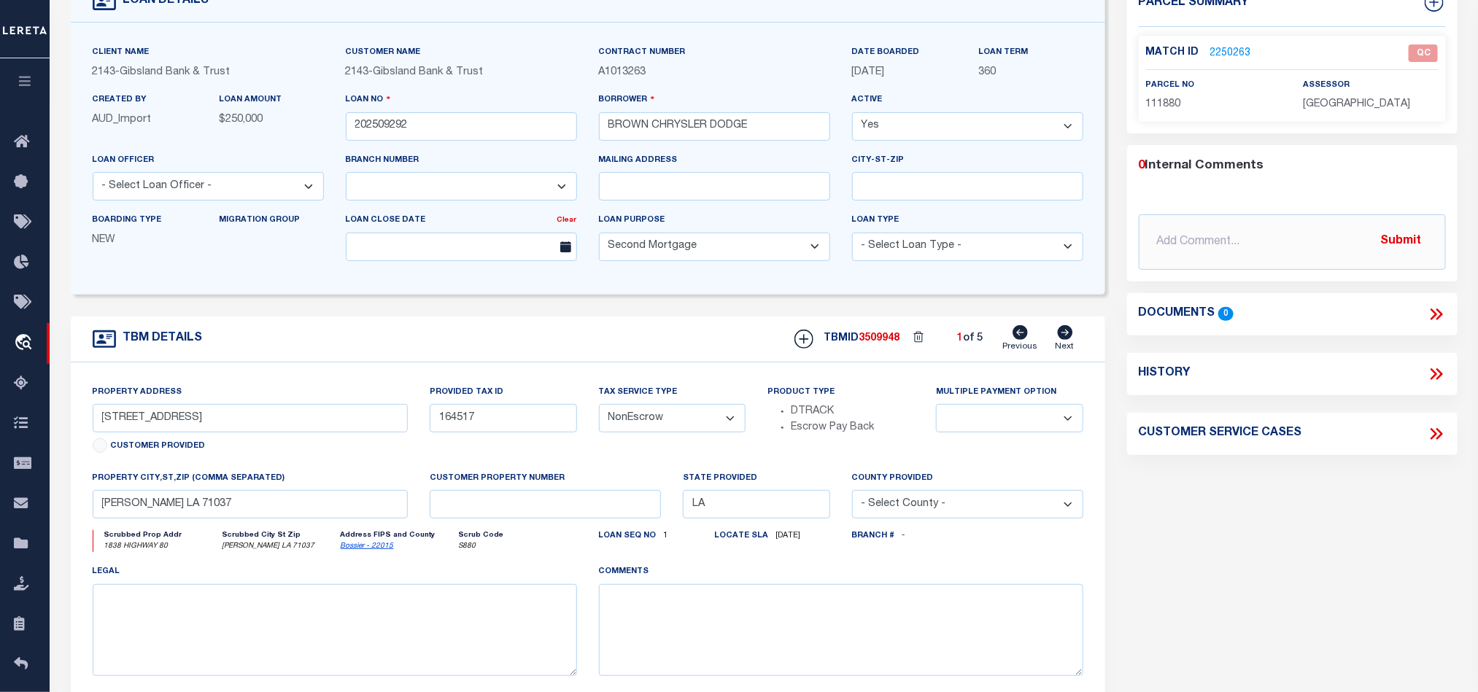
click at [1258, 480] on div "Parcel Summary Match ID 2250263 0" at bounding box center [1292, 379] width 352 height 797
click at [1289, 526] on div "Parcel Summary Match ID 2250263 0" at bounding box center [1292, 379] width 352 height 797
click at [1066, 338] on icon at bounding box center [1065, 332] width 15 height 15
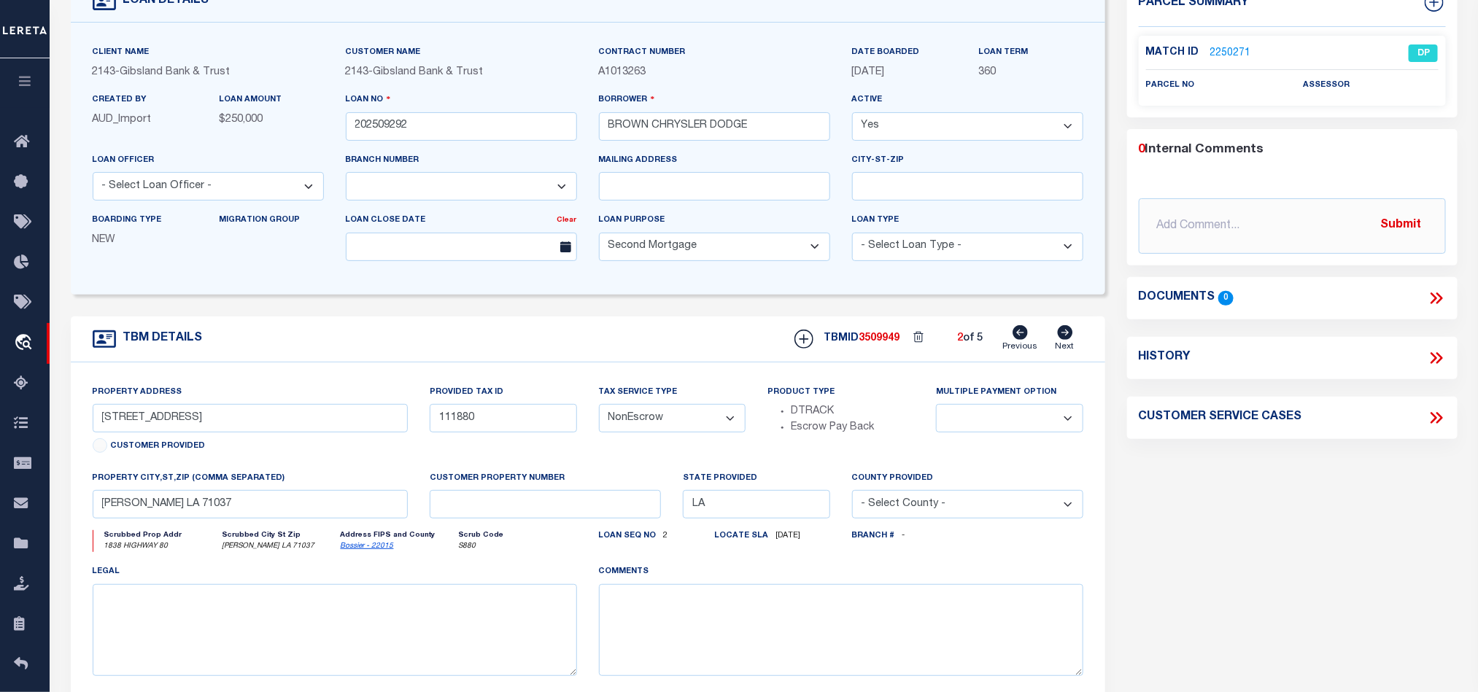
scroll to position [0, 0]
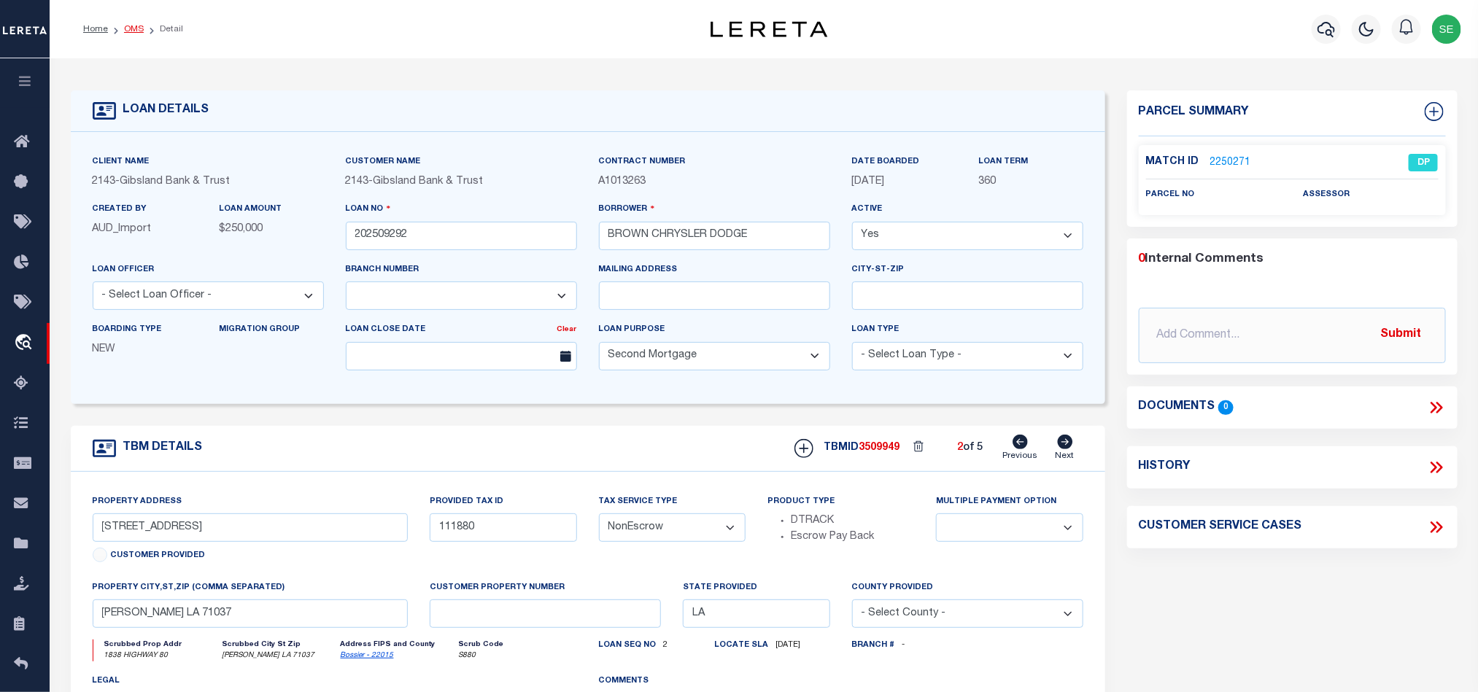
click at [131, 27] on link "OMS" at bounding box center [134, 29] width 20 height 9
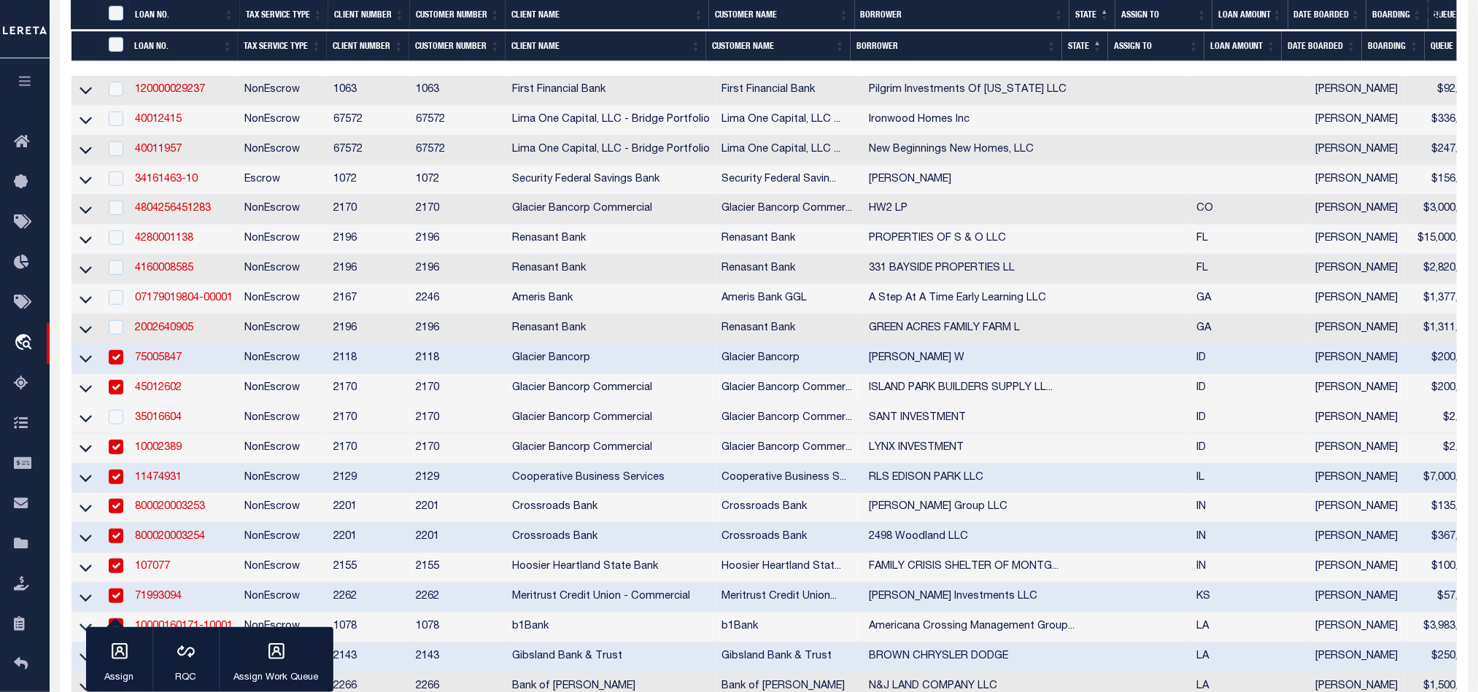
scroll to position [438, 0]
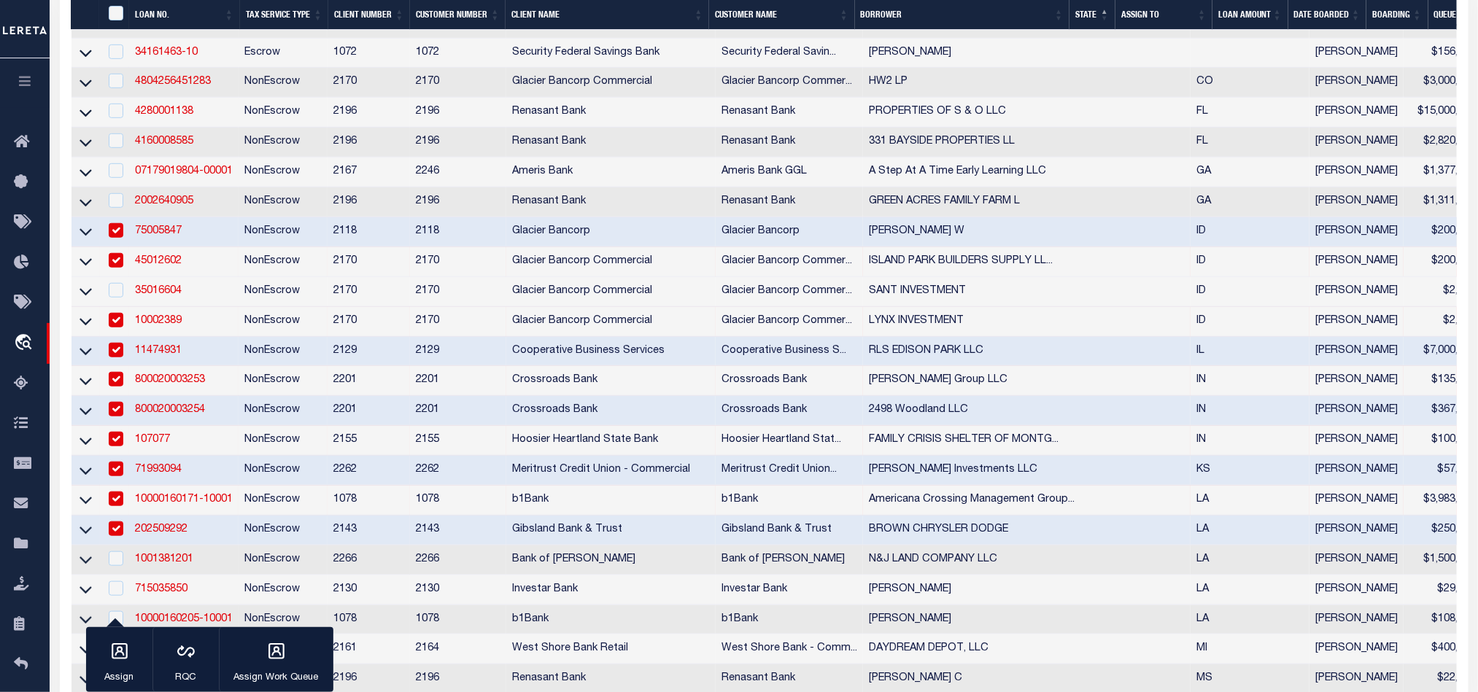
click at [198, 536] on td "202509292" at bounding box center [183, 531] width 109 height 30
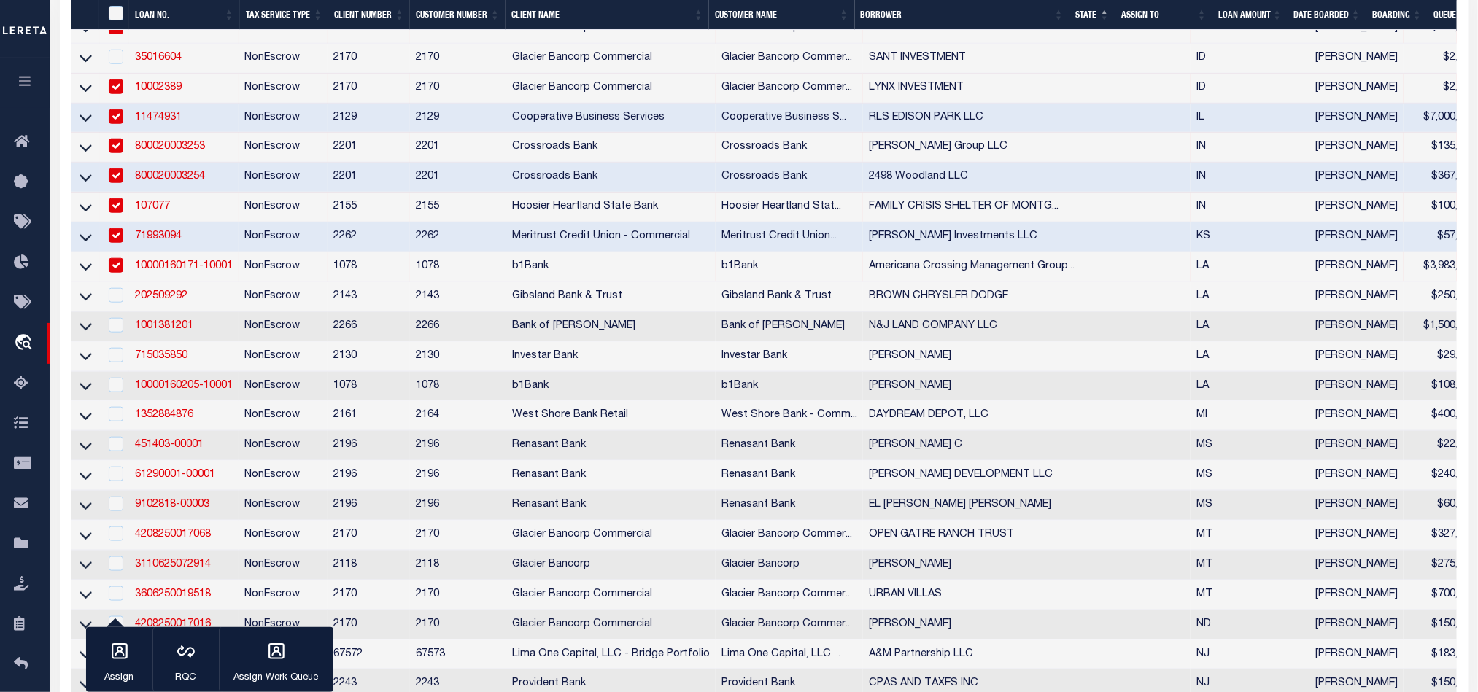
scroll to position [1094, 0]
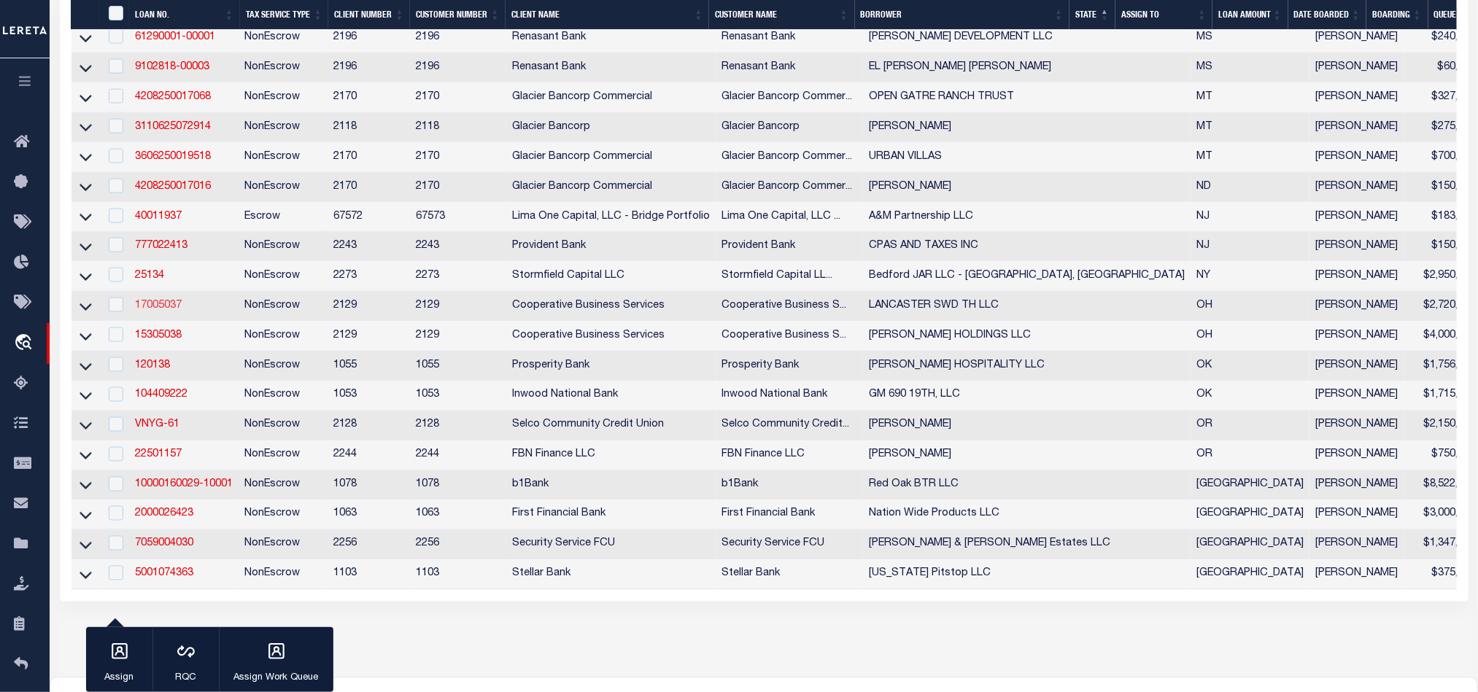
click at [147, 311] on link "17005037" at bounding box center [158, 305] width 47 height 10
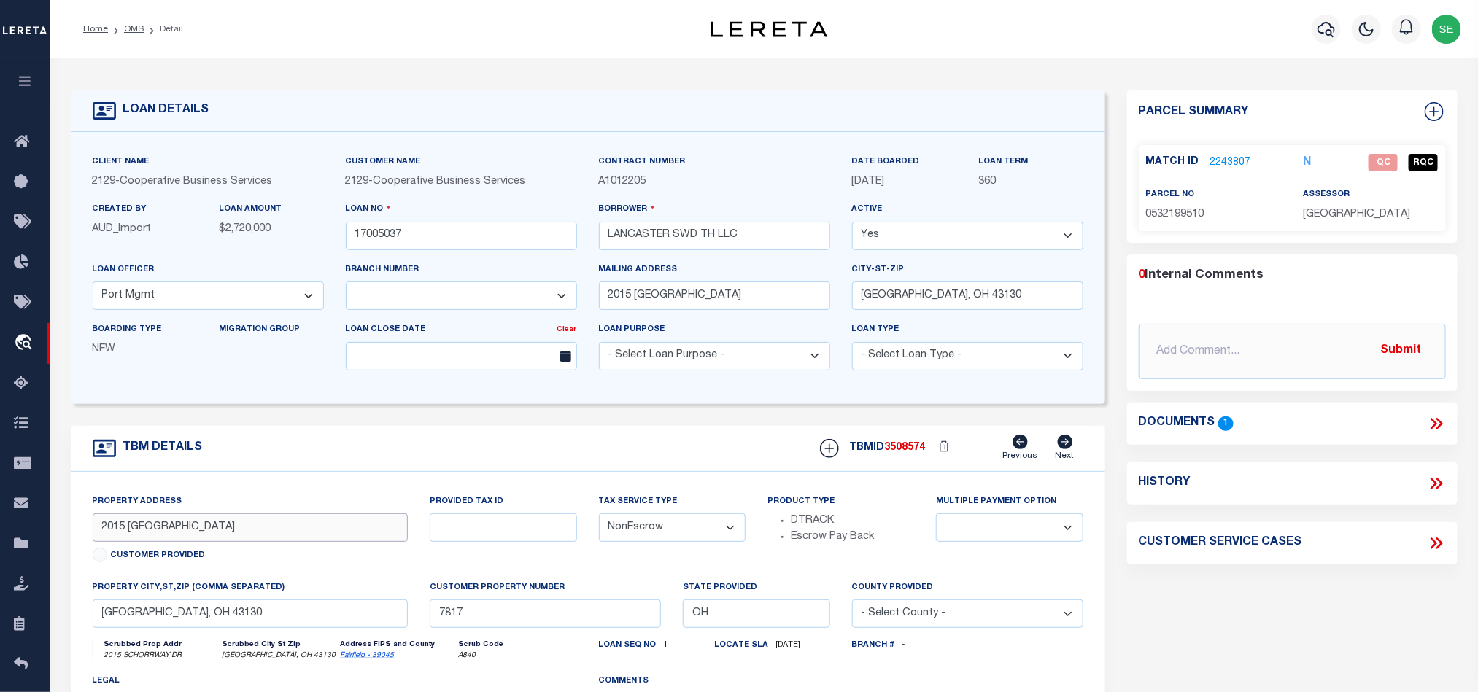
click at [156, 532] on input "2015 [GEOGRAPHIC_DATA]" at bounding box center [251, 527] width 316 height 28
click at [530, 425] on form "LOAN DETAILS Client Name 2129 - Customer Name" at bounding box center [588, 488] width 1034 height 797
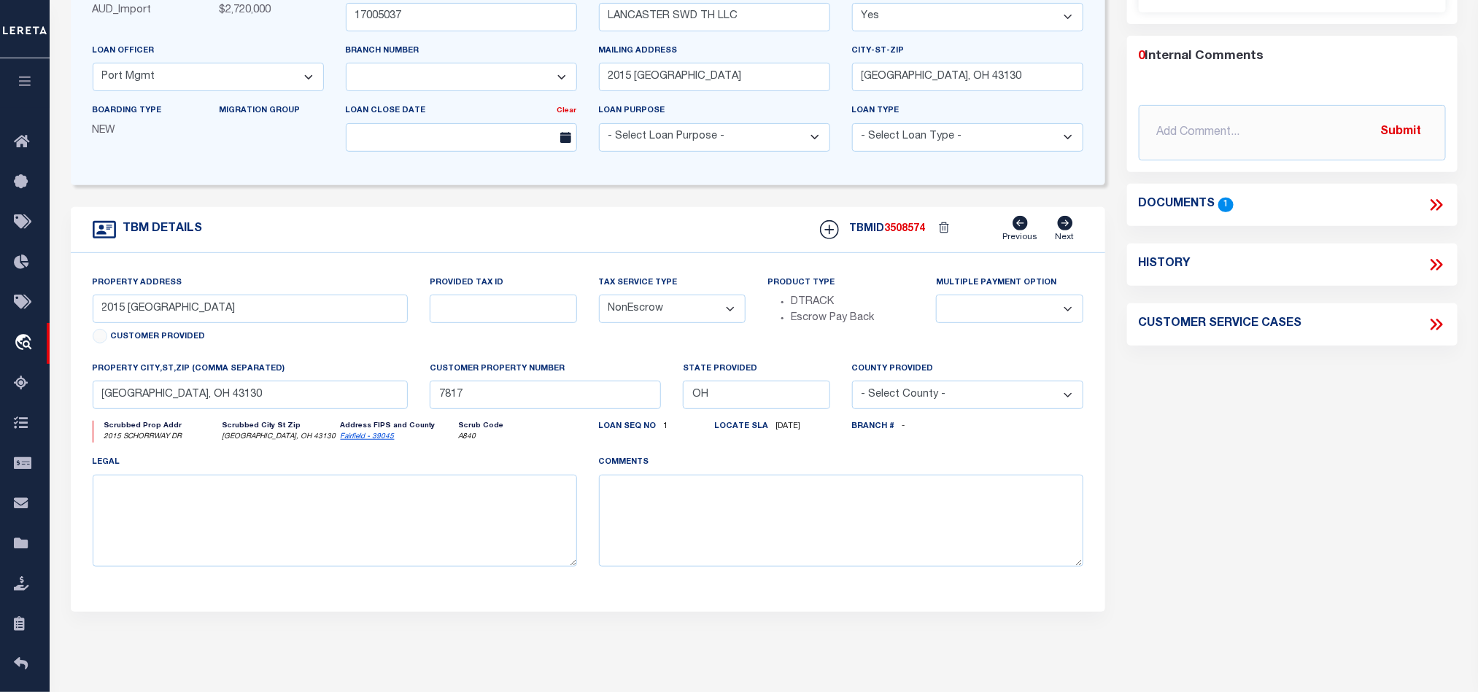
click at [1282, 453] on div "Parcel Summary Match ID 2243807 N parcel no 0532199510 assessor" at bounding box center [1292, 270] width 352 height 797
click at [1440, 204] on icon at bounding box center [1438, 205] width 7 height 12
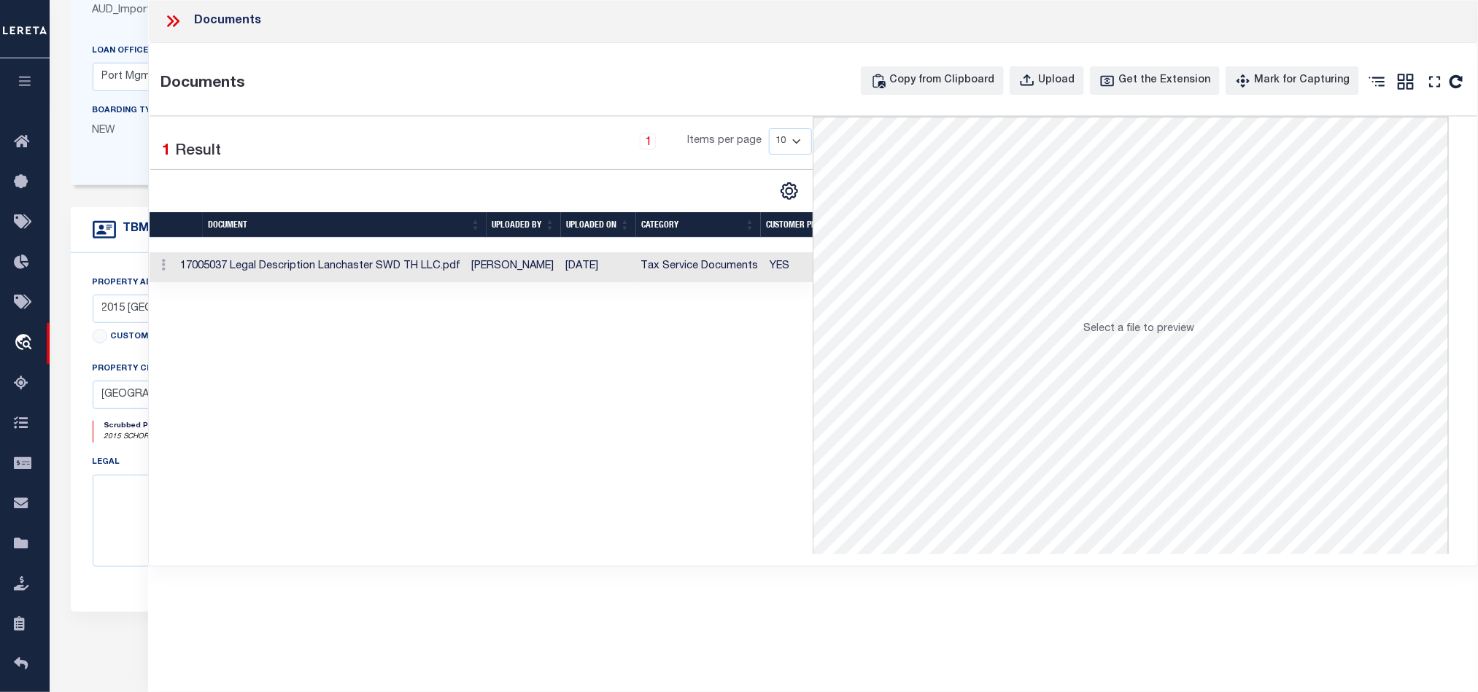
click at [705, 274] on td "Tax Service Documents" at bounding box center [699, 267] width 129 height 30
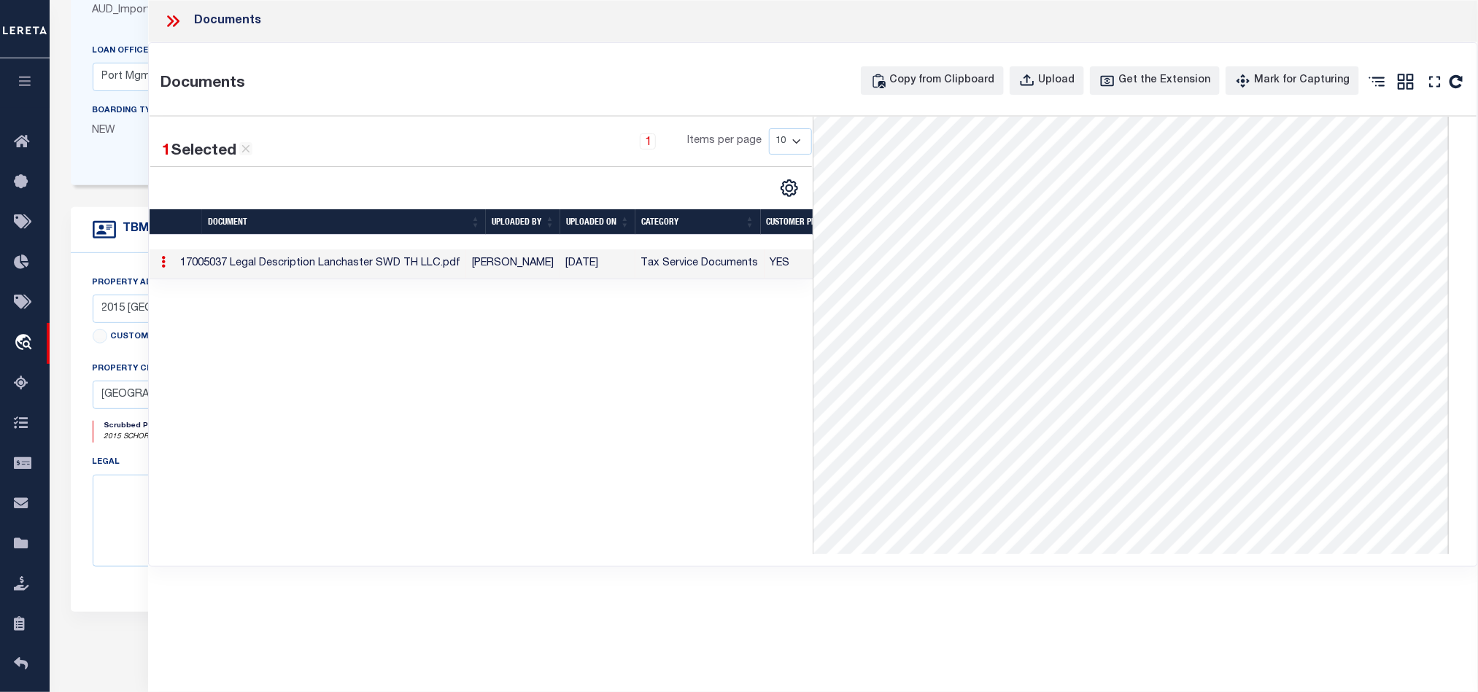
scroll to position [115, 0]
click at [175, 22] on icon at bounding box center [172, 21] width 19 height 19
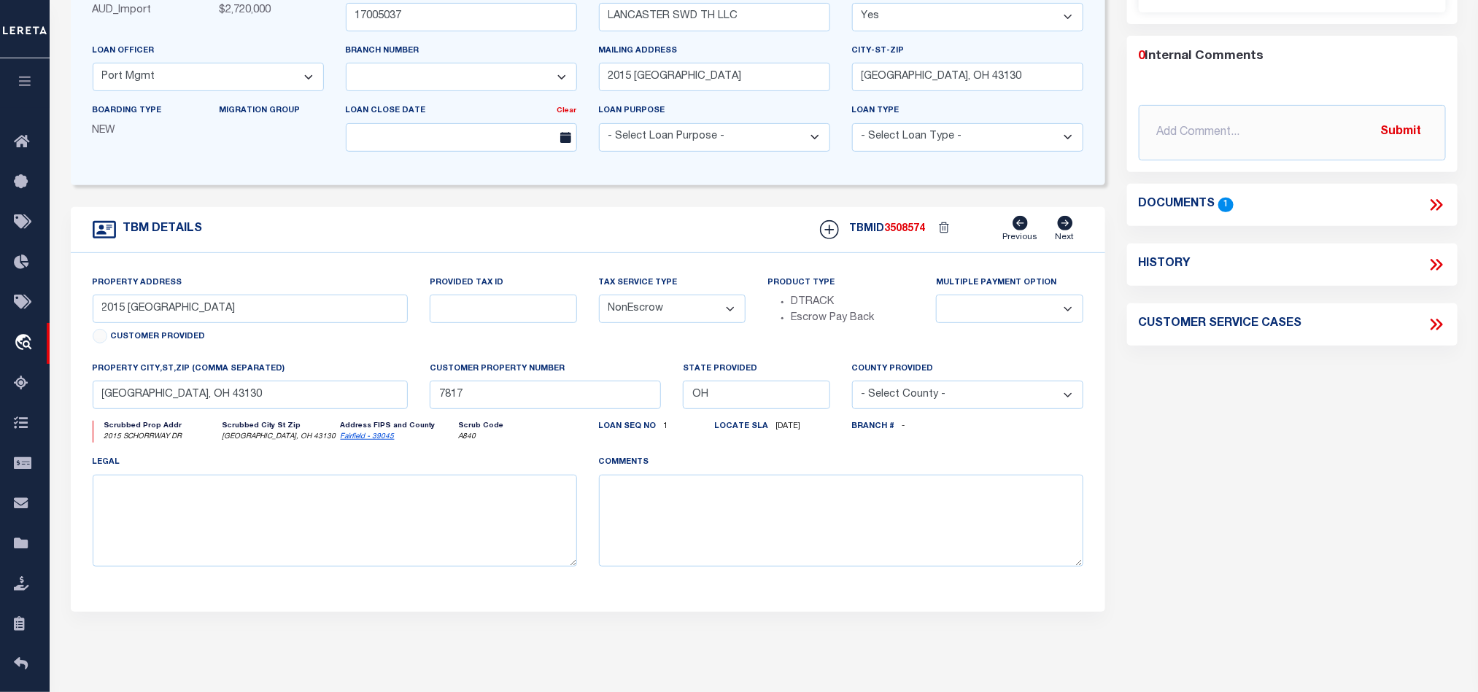
click at [1349, 410] on div "Parcel Summary Match ID 2243807 N parcel no 0532199510 assessor" at bounding box center [1292, 270] width 352 height 797
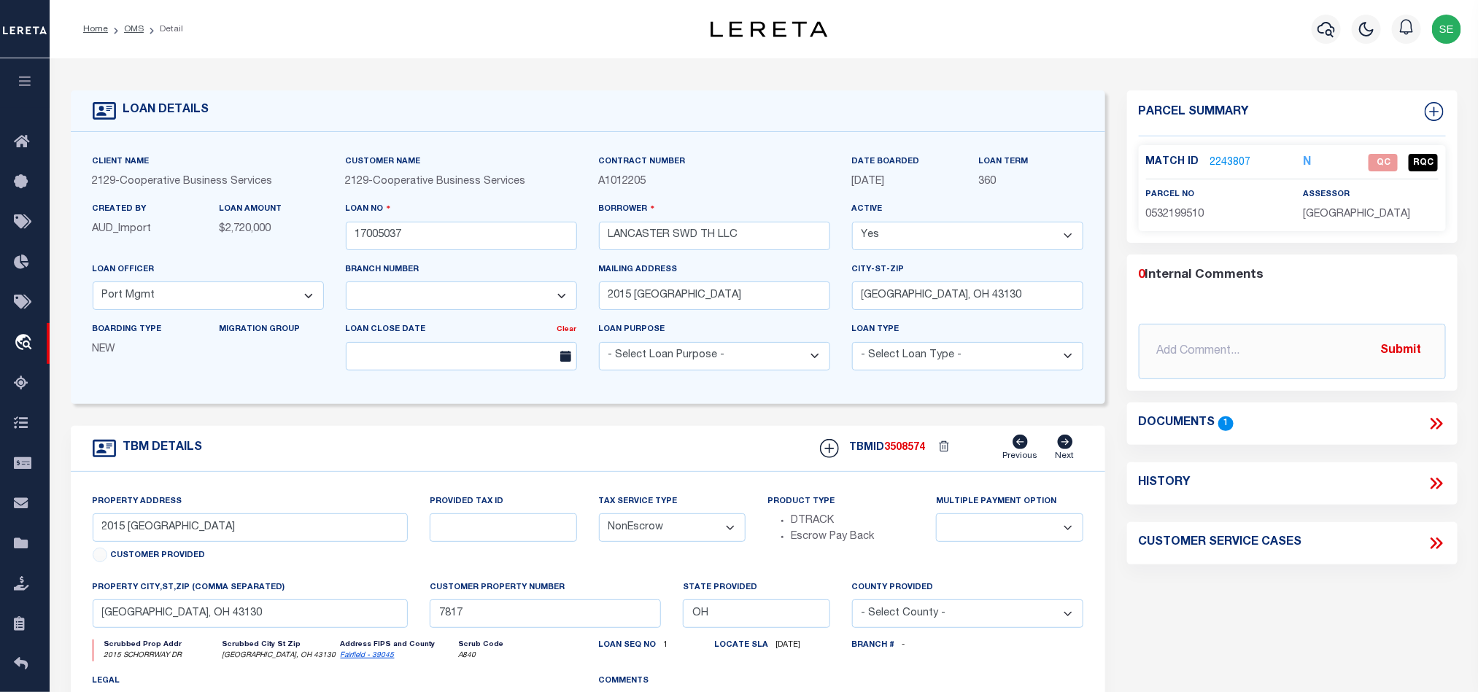
click at [1225, 160] on link "2243807" at bounding box center [1230, 162] width 41 height 15
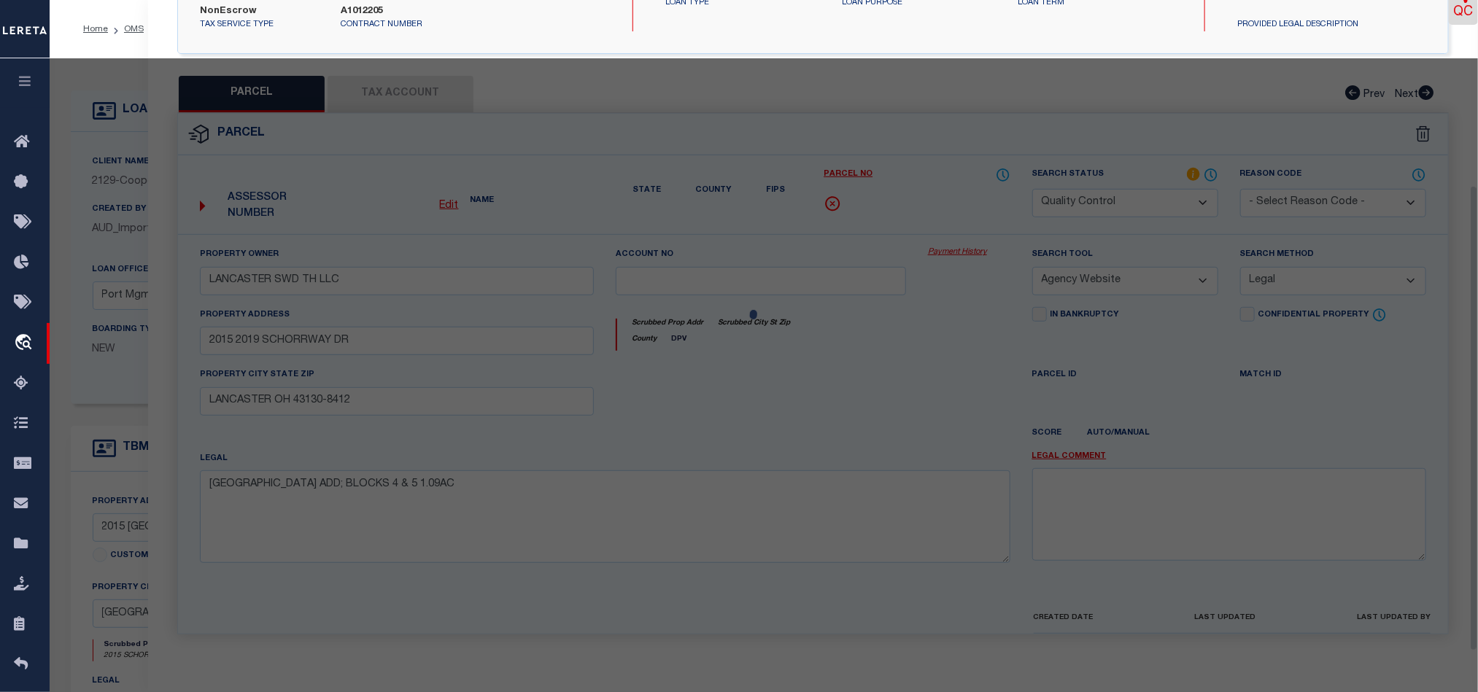
scroll to position [282, 0]
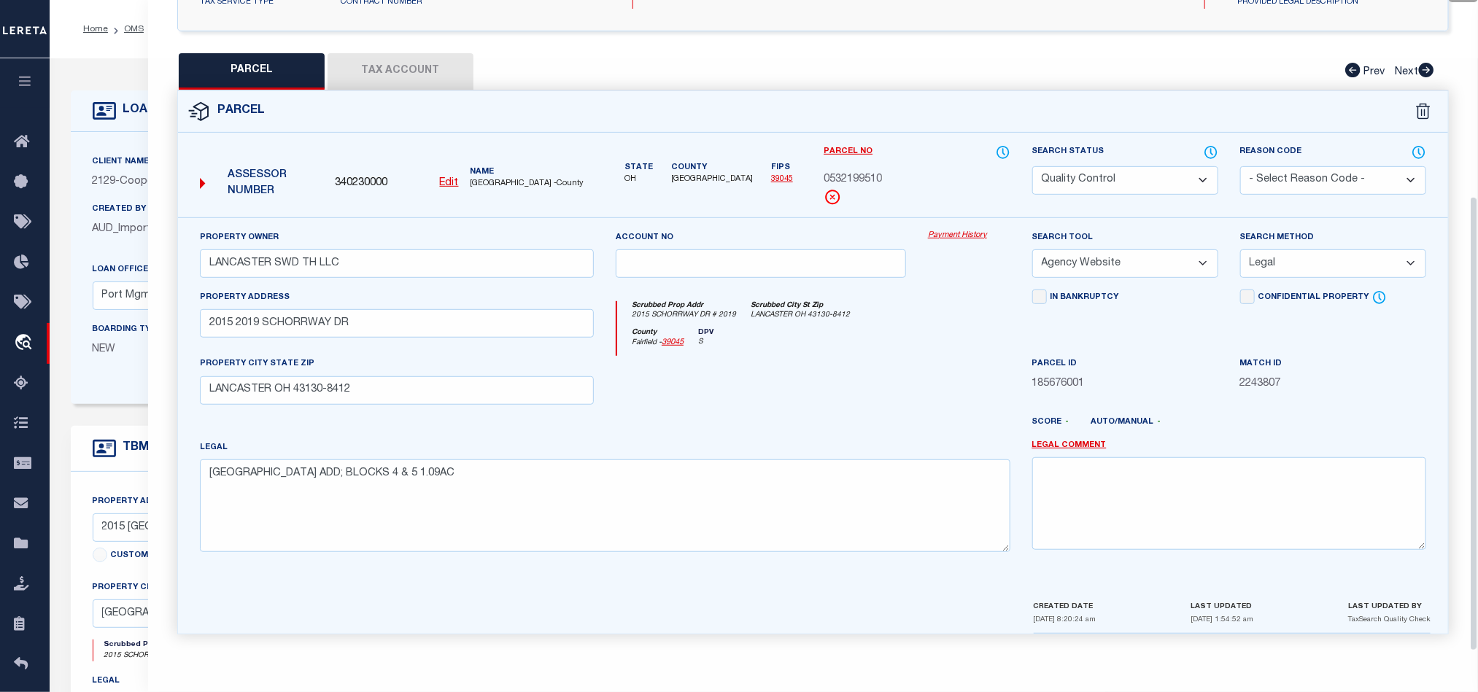
click at [906, 379] on div at bounding box center [761, 386] width 312 height 60
click at [438, 64] on button "Tax Account" at bounding box center [400, 71] width 146 height 36
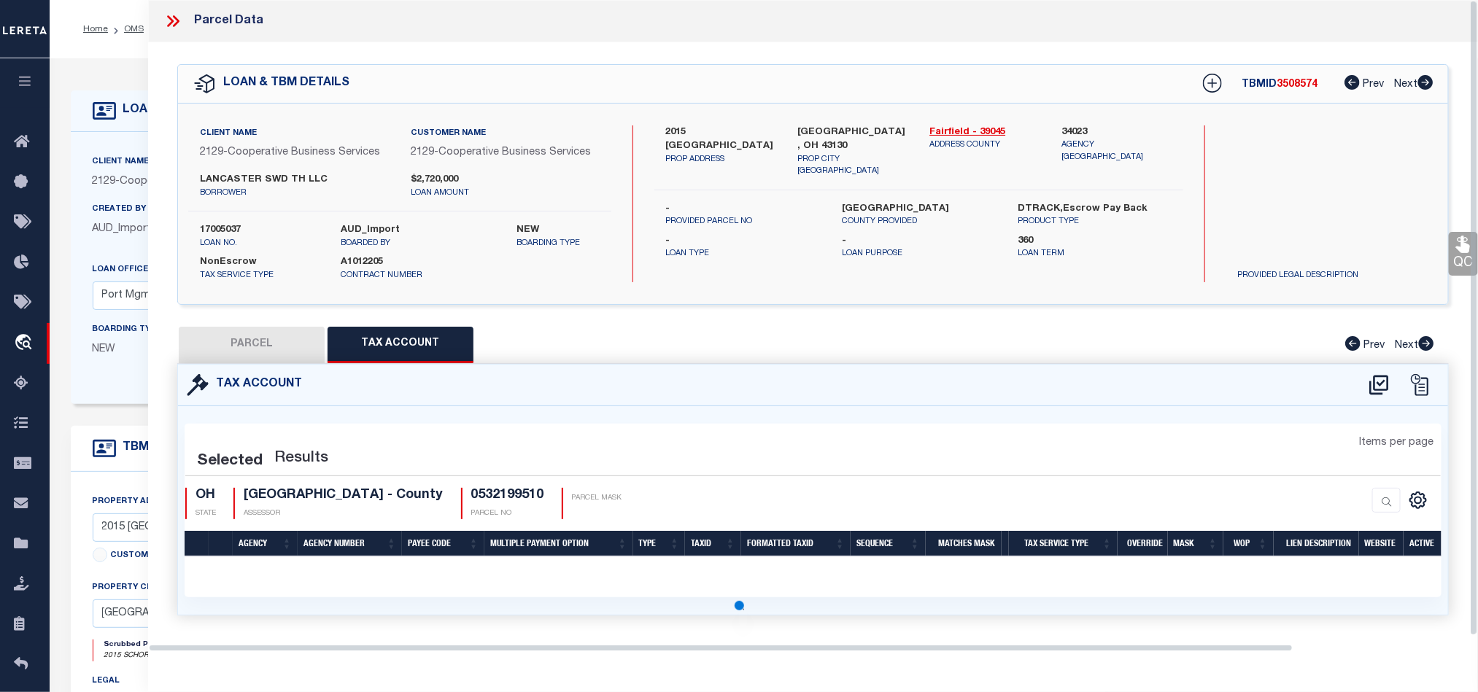
scroll to position [0, 0]
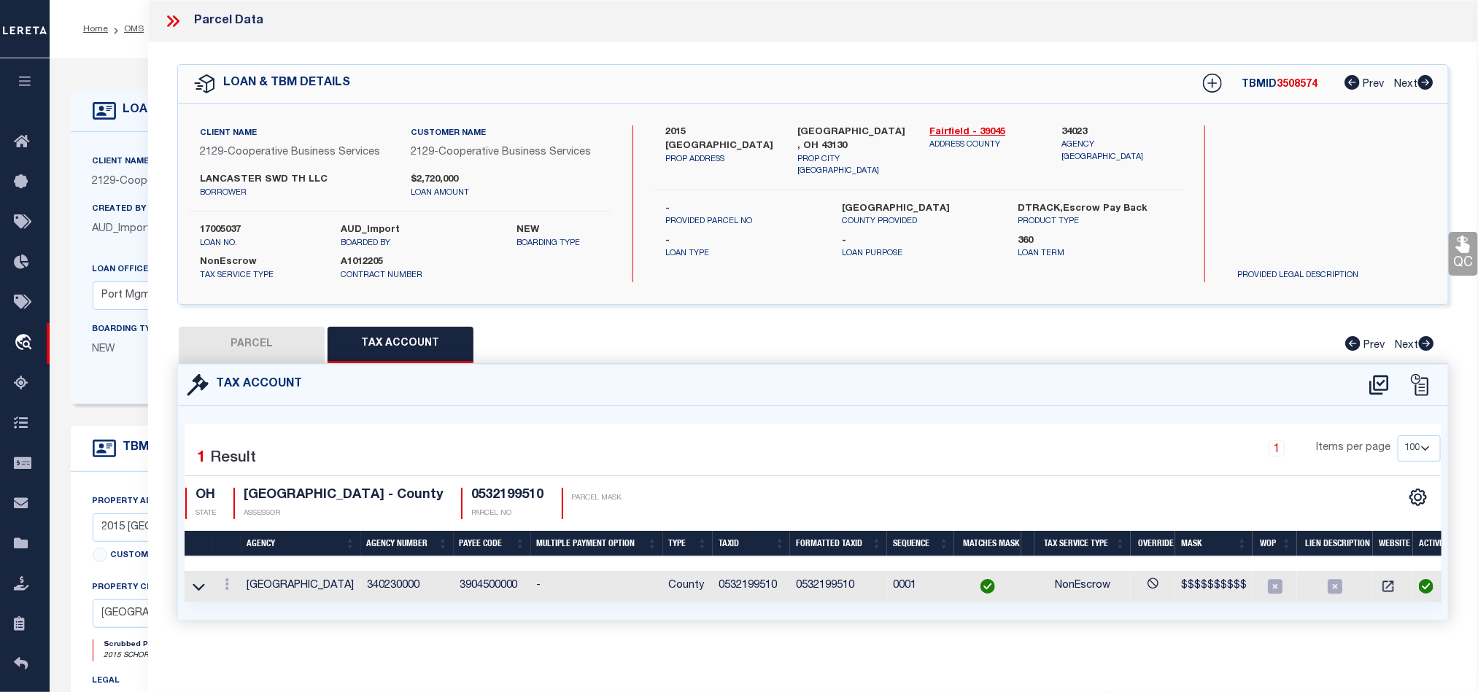
click at [257, 346] on button "PARCEL" at bounding box center [252, 345] width 146 height 36
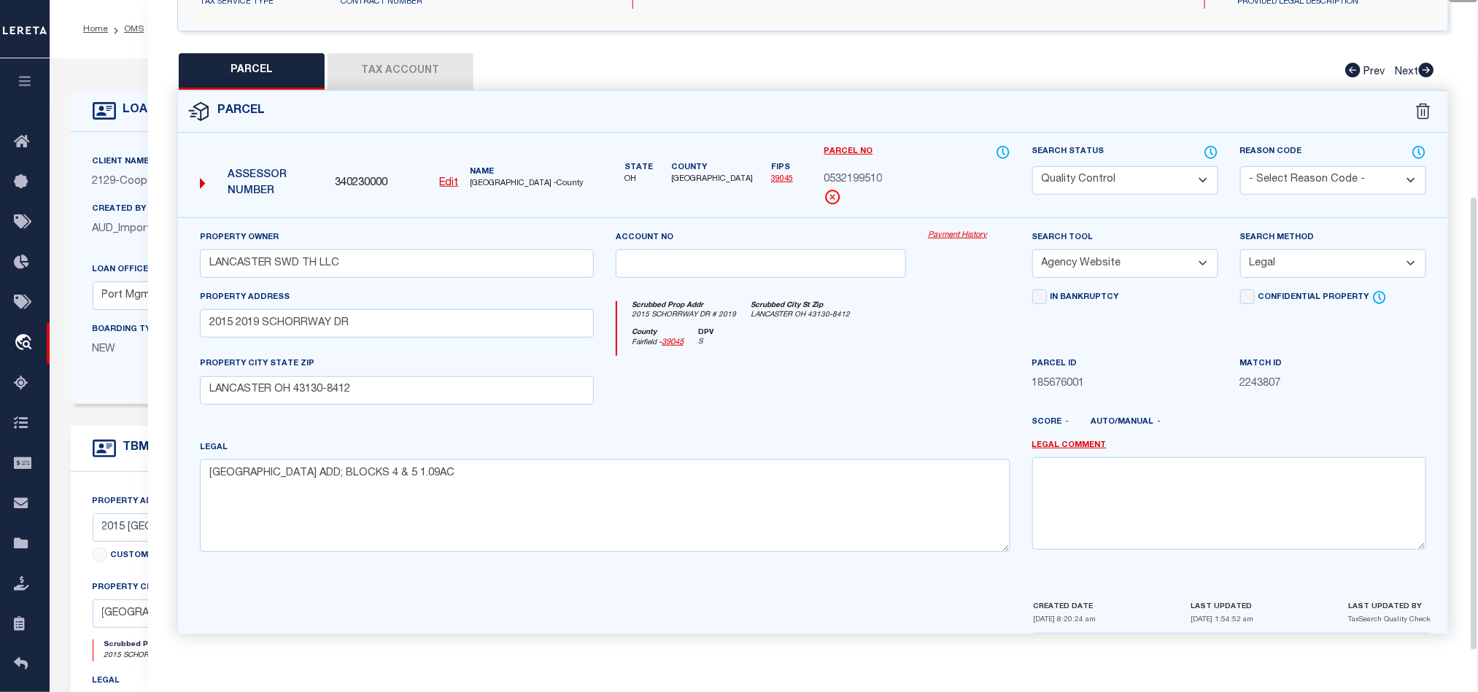
scroll to position [282, 0]
click at [788, 407] on div at bounding box center [761, 386] width 312 height 60
click at [851, 344] on div "County [GEOGRAPHIC_DATA] - 39045 DPV S" at bounding box center [813, 342] width 392 height 28
click at [908, 387] on div at bounding box center [761, 386] width 312 height 60
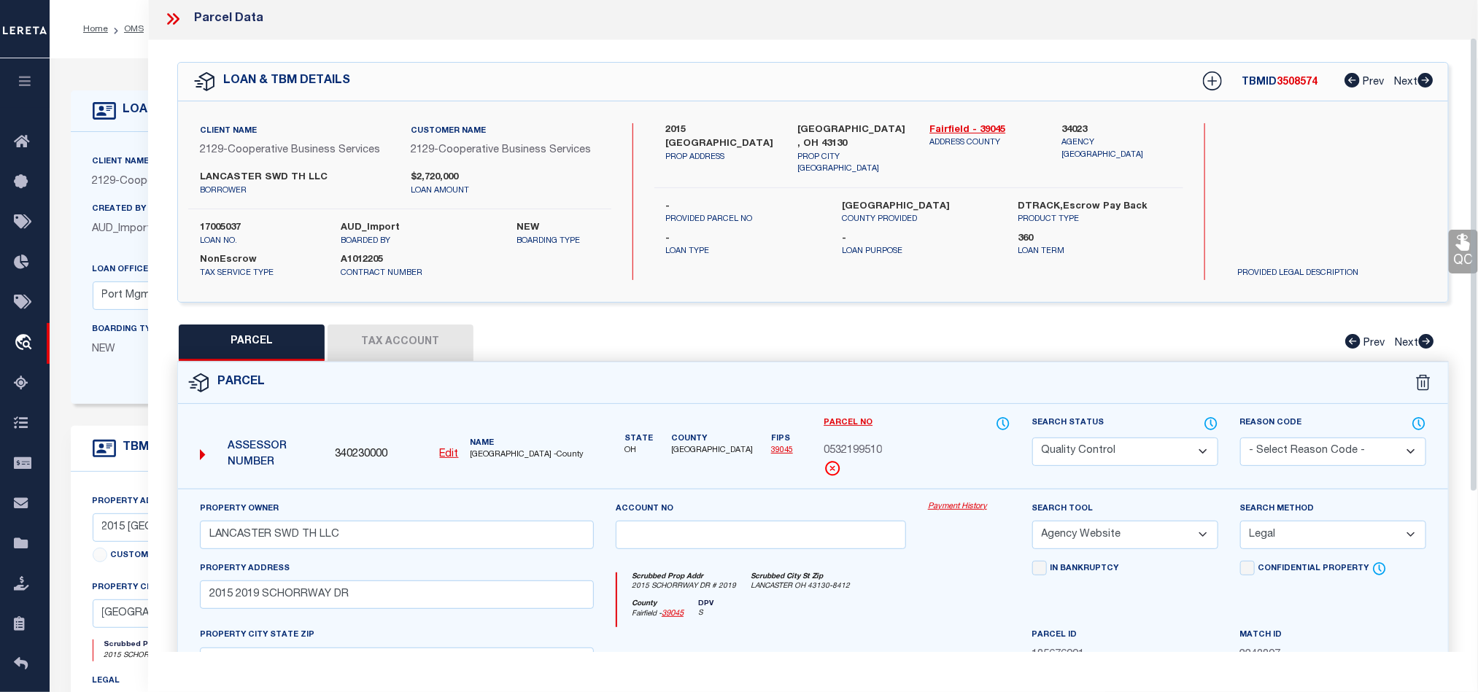
scroll to position [0, 0]
click at [176, 18] on icon at bounding box center [172, 21] width 19 height 19
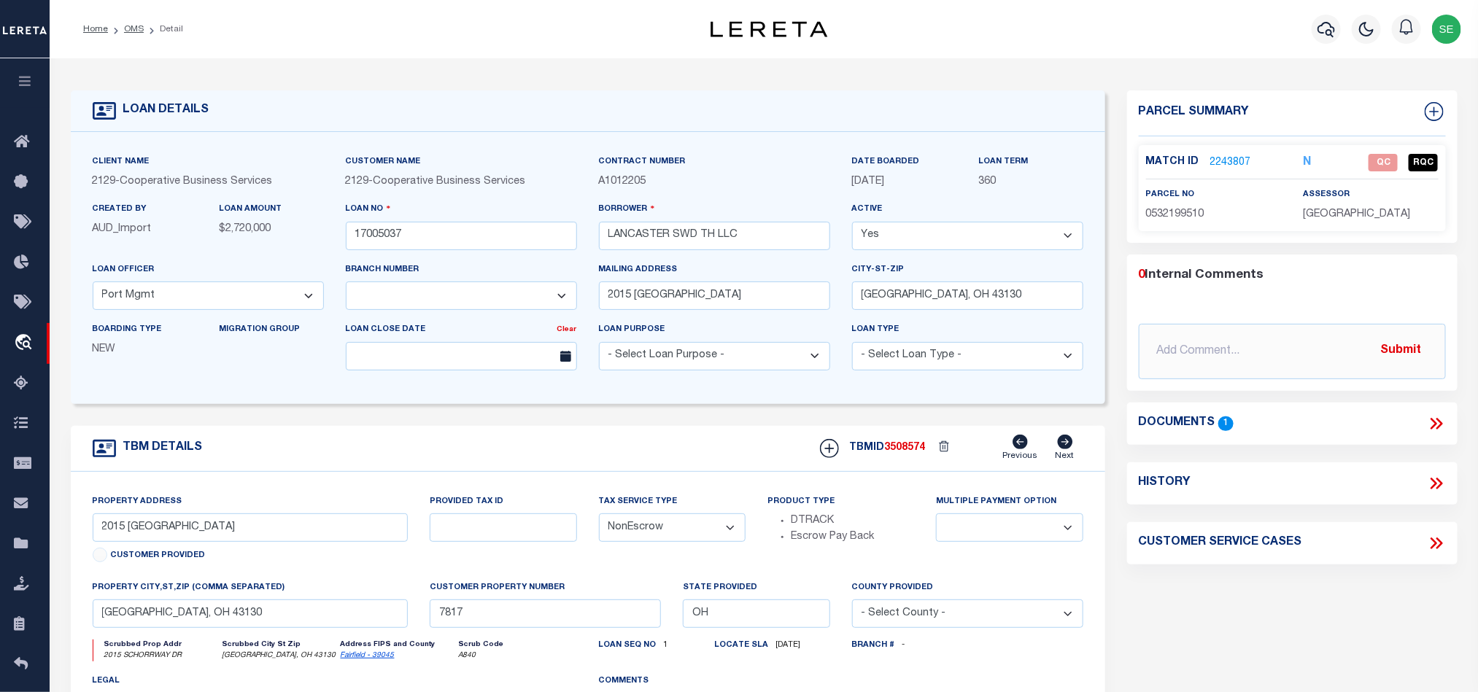
click at [1438, 422] on icon at bounding box center [1438, 424] width 7 height 12
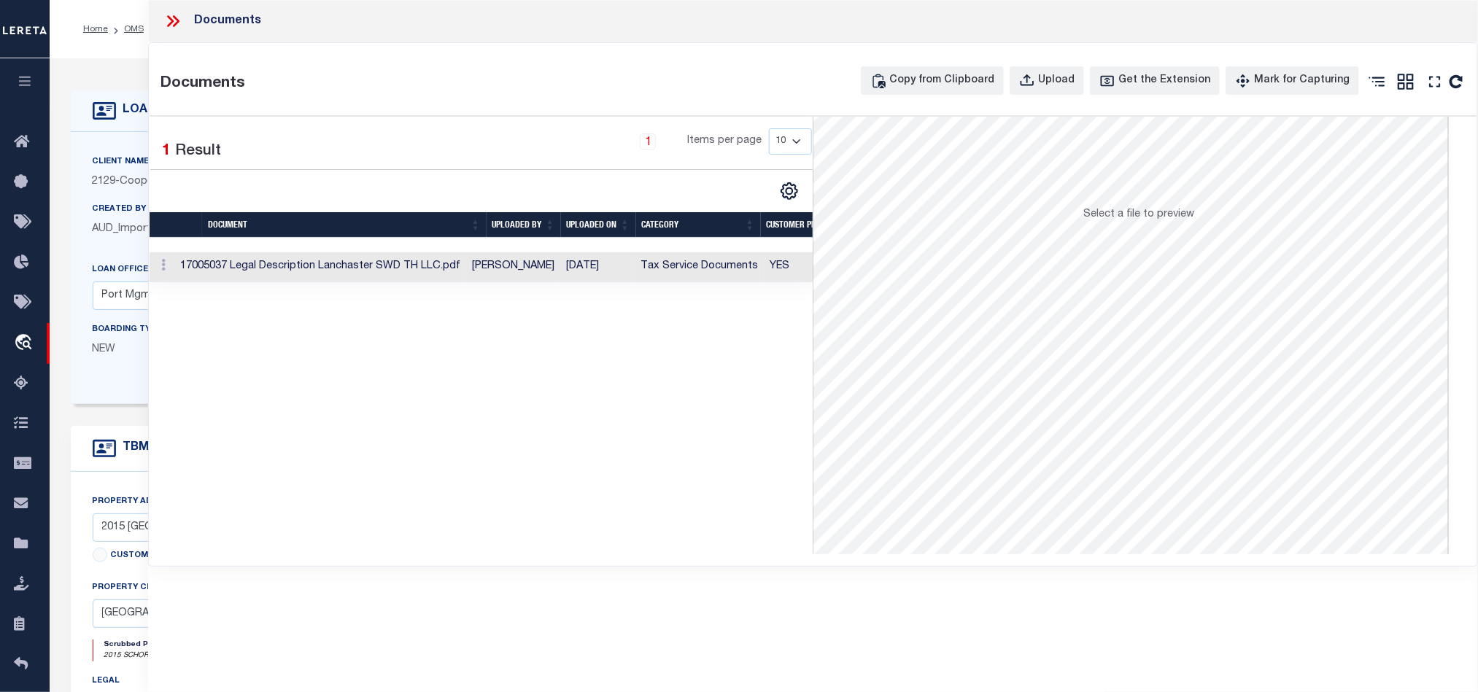
click at [633, 265] on td "[DATE]" at bounding box center [597, 267] width 75 height 30
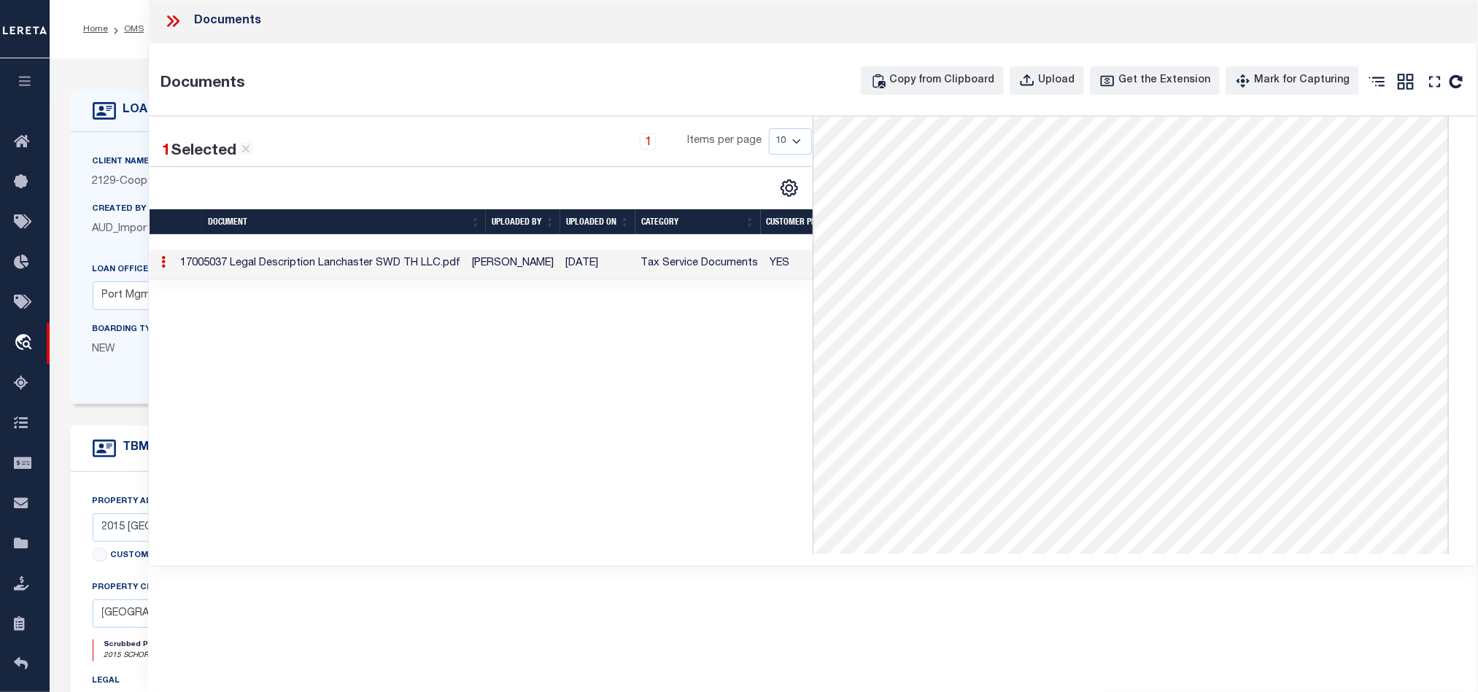
click at [169, 12] on icon at bounding box center [172, 21] width 19 height 19
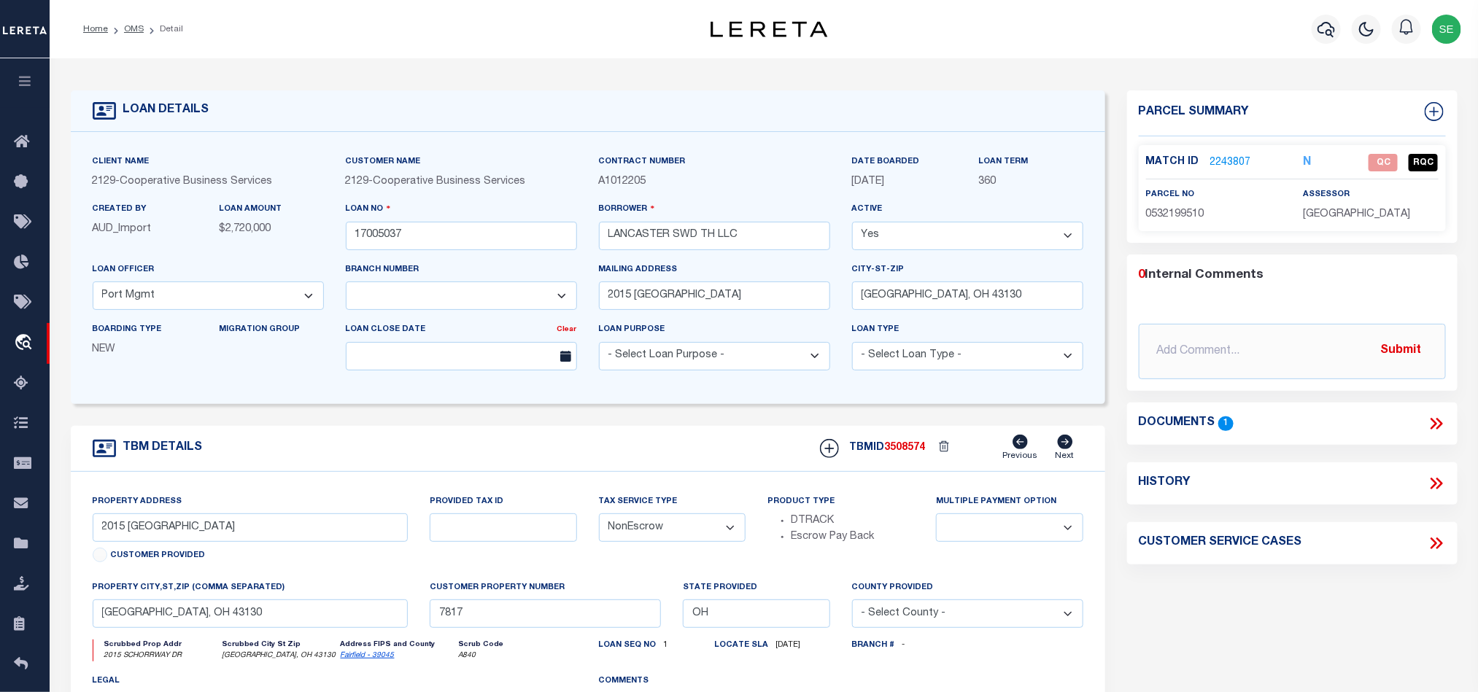
click at [1228, 156] on link "2243807" at bounding box center [1230, 162] width 41 height 15
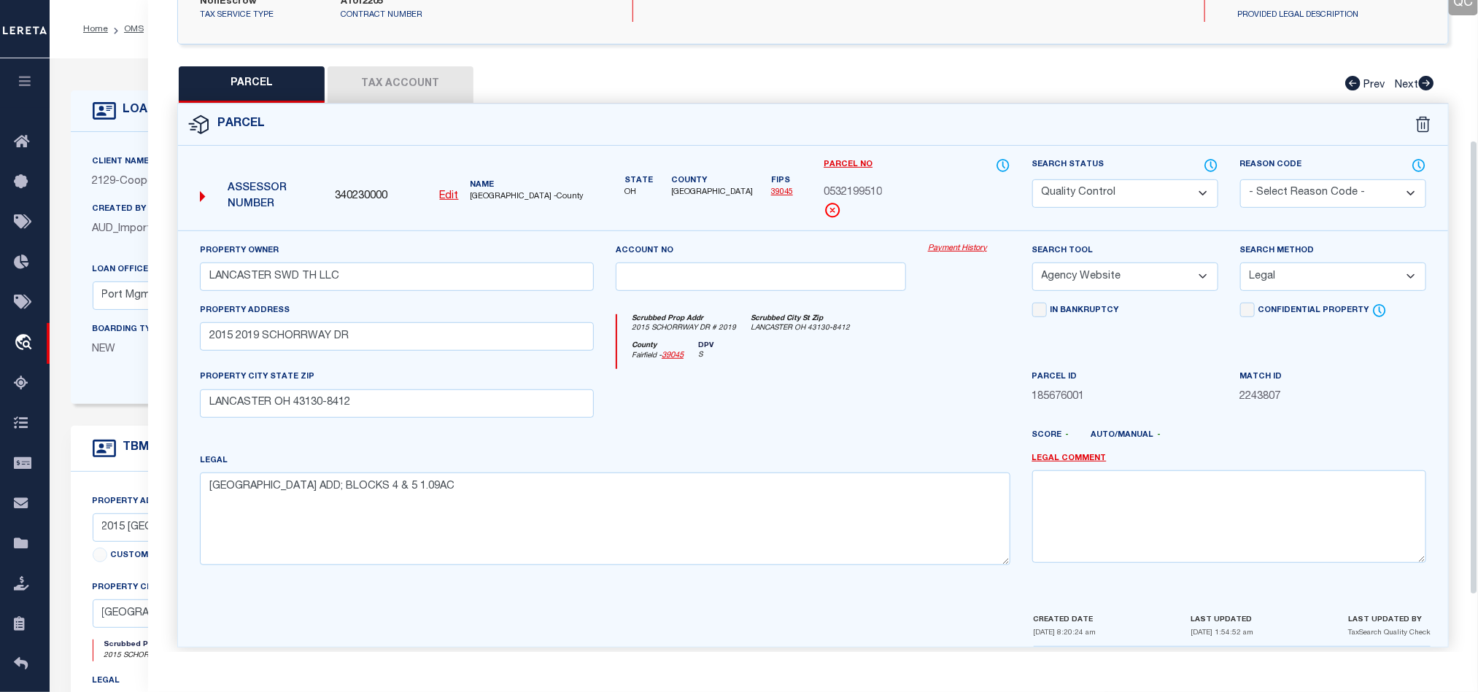
scroll to position [282, 0]
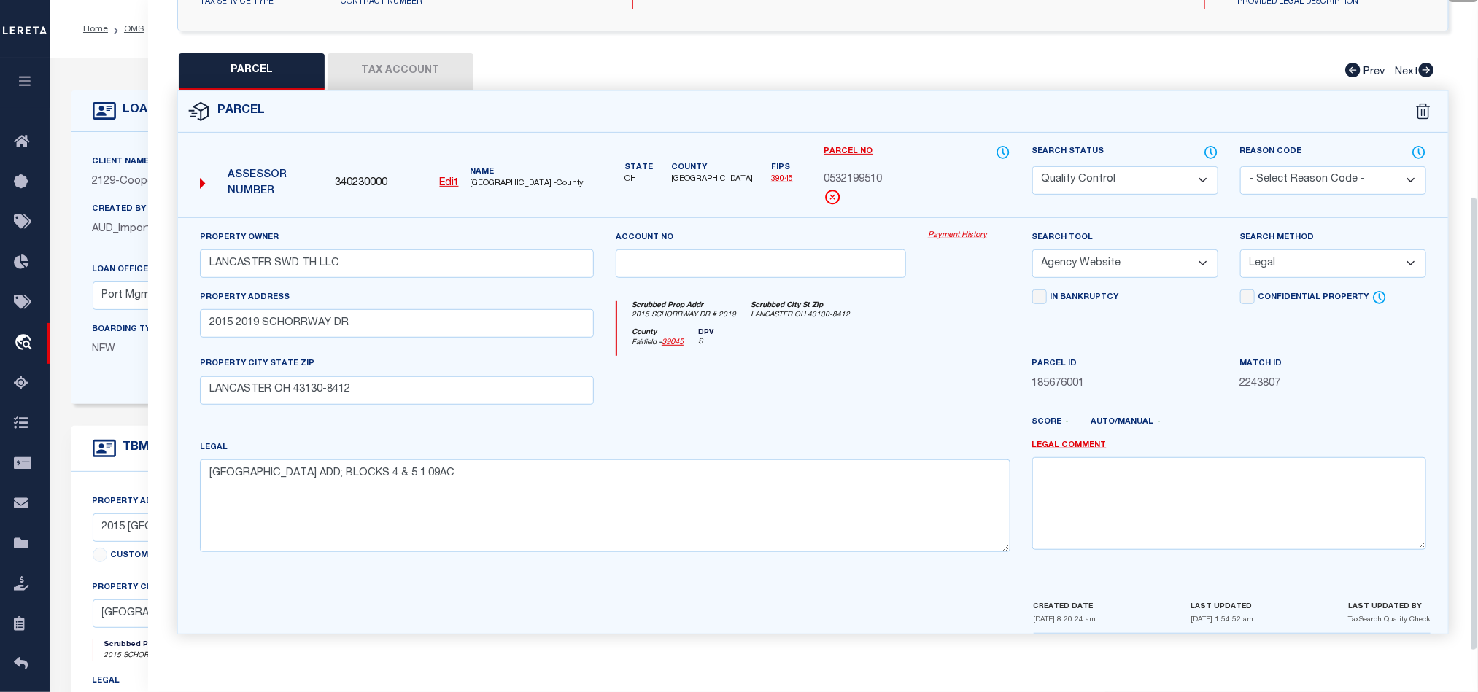
click at [907, 386] on div at bounding box center [761, 386] width 312 height 60
click at [1138, 182] on select "Automated Search Bad Parcel Complete Duplicate Parcel High Dollar Reporting In …" at bounding box center [1125, 180] width 186 height 28
click at [845, 328] on div "County [GEOGRAPHIC_DATA] - 39045 DPV S" at bounding box center [813, 342] width 392 height 28
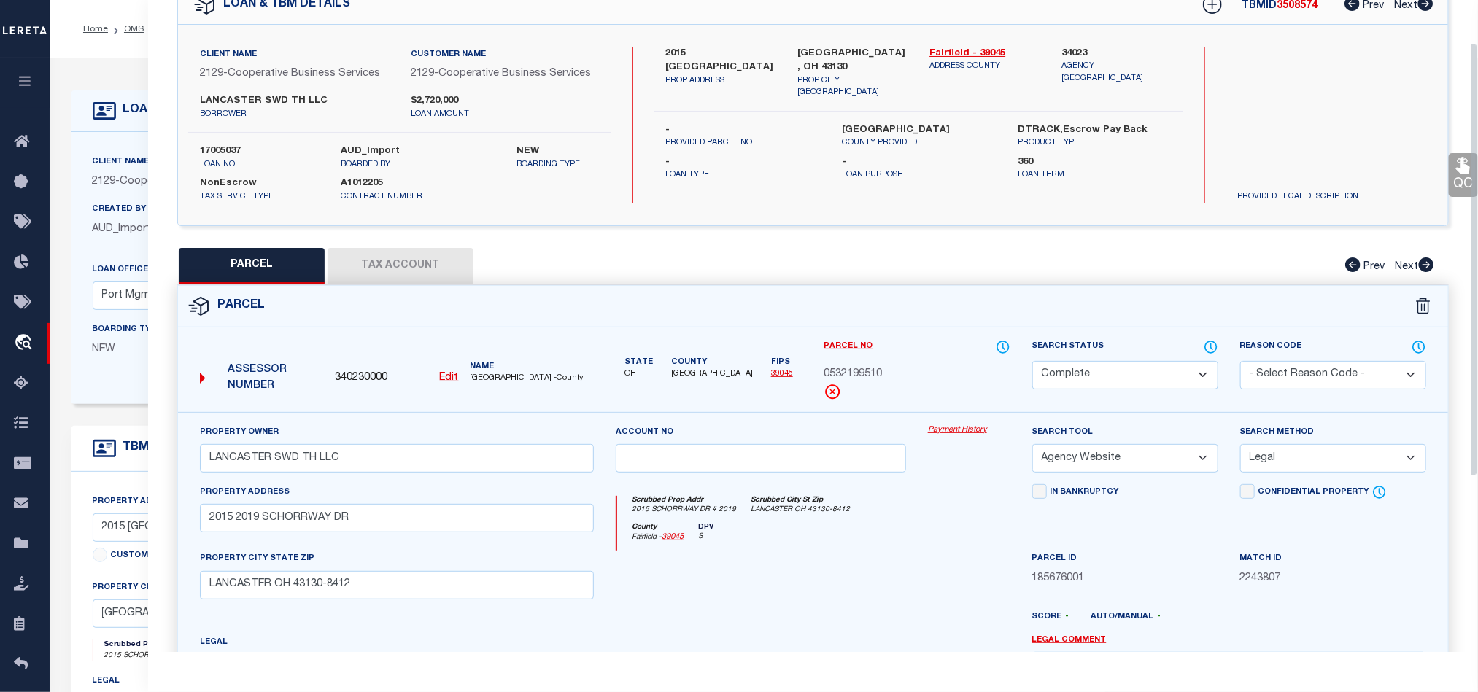
scroll to position [63, 0]
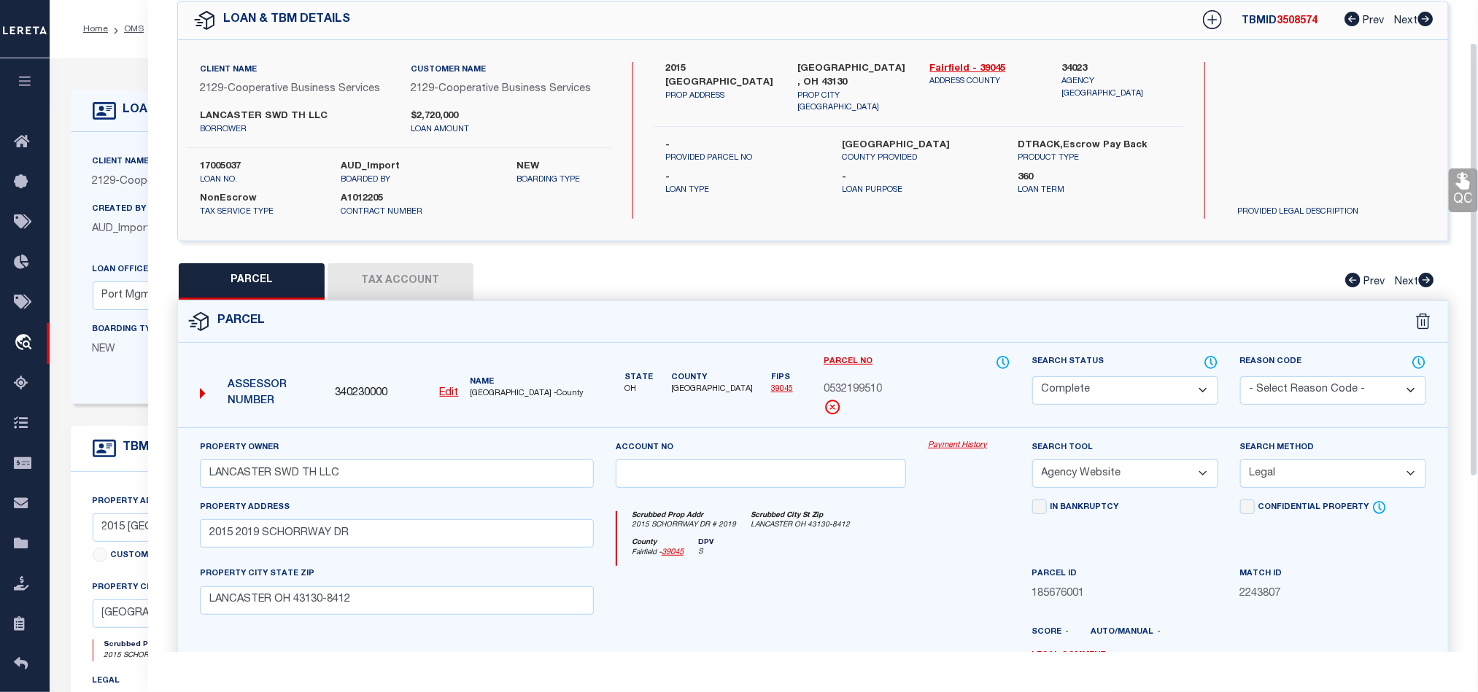
click at [1462, 197] on link "QC" at bounding box center [1462, 190] width 29 height 44
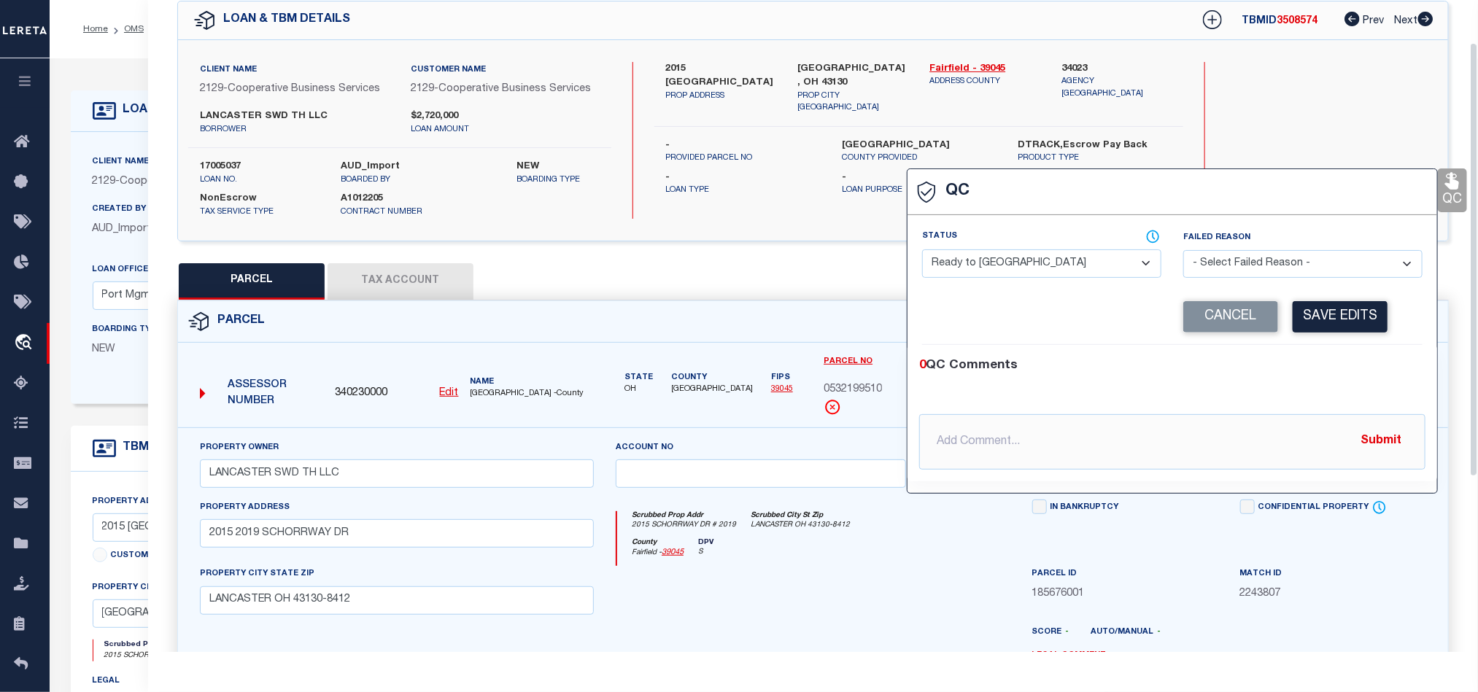
click at [1068, 278] on select "- Select Status - Ready to QC Correct Incorrect" at bounding box center [1041, 263] width 239 height 28
click at [1328, 333] on button "Save Edits" at bounding box center [1339, 316] width 95 height 31
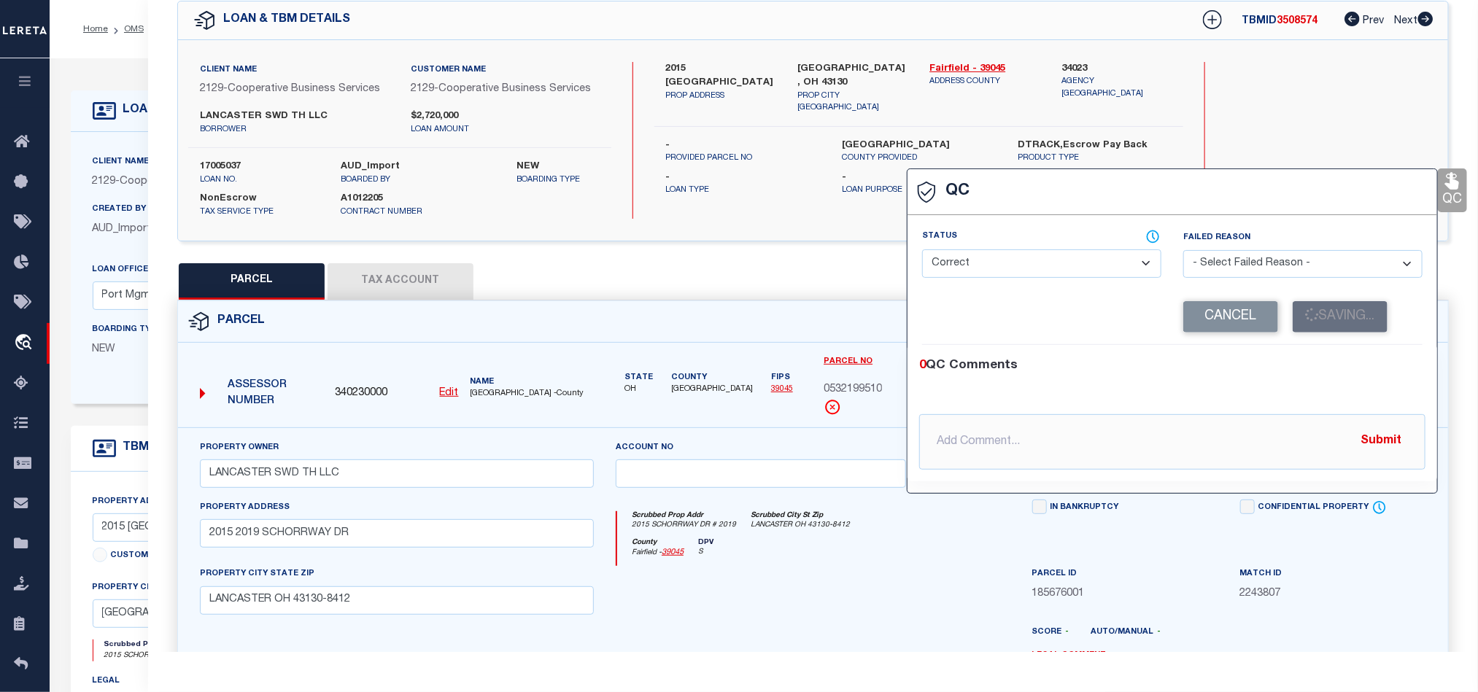
click at [1338, 313] on div "Cancel Saving..." at bounding box center [1296, 316] width 249 height 31
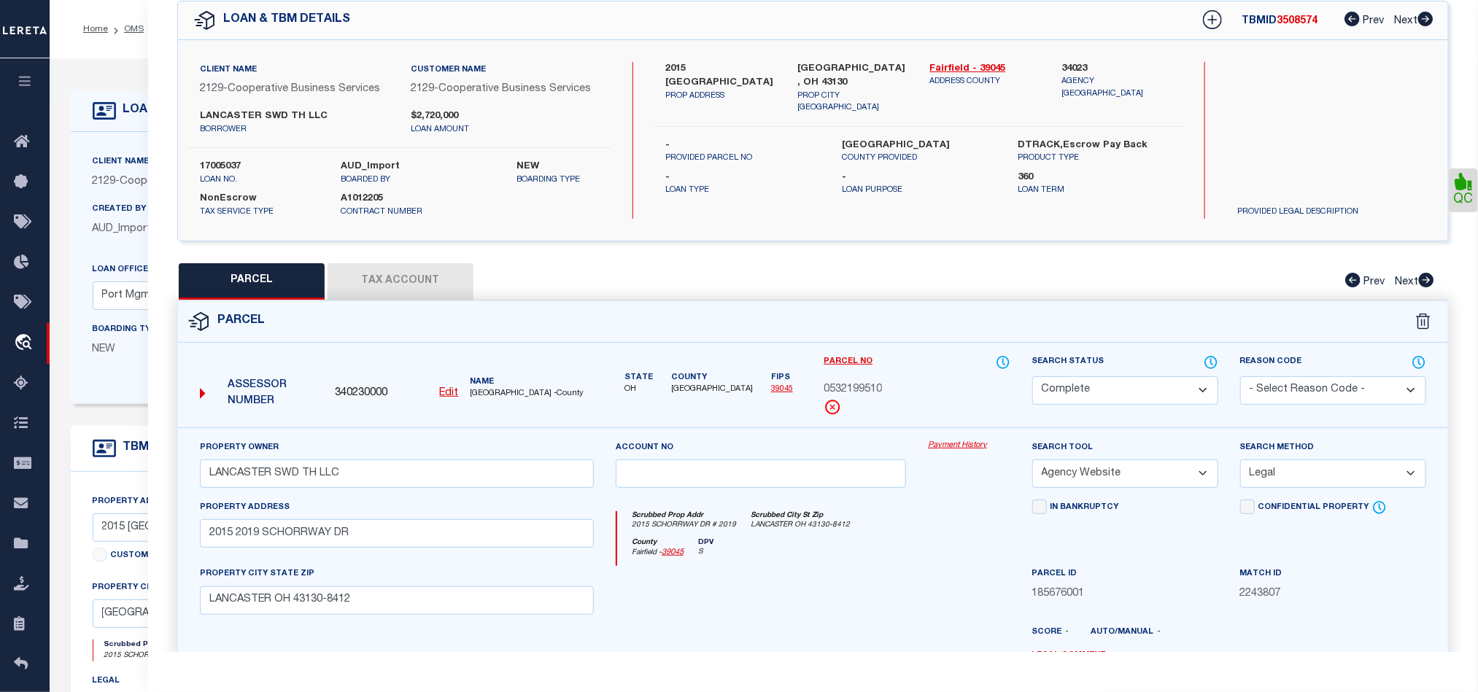
scroll to position [326, 0]
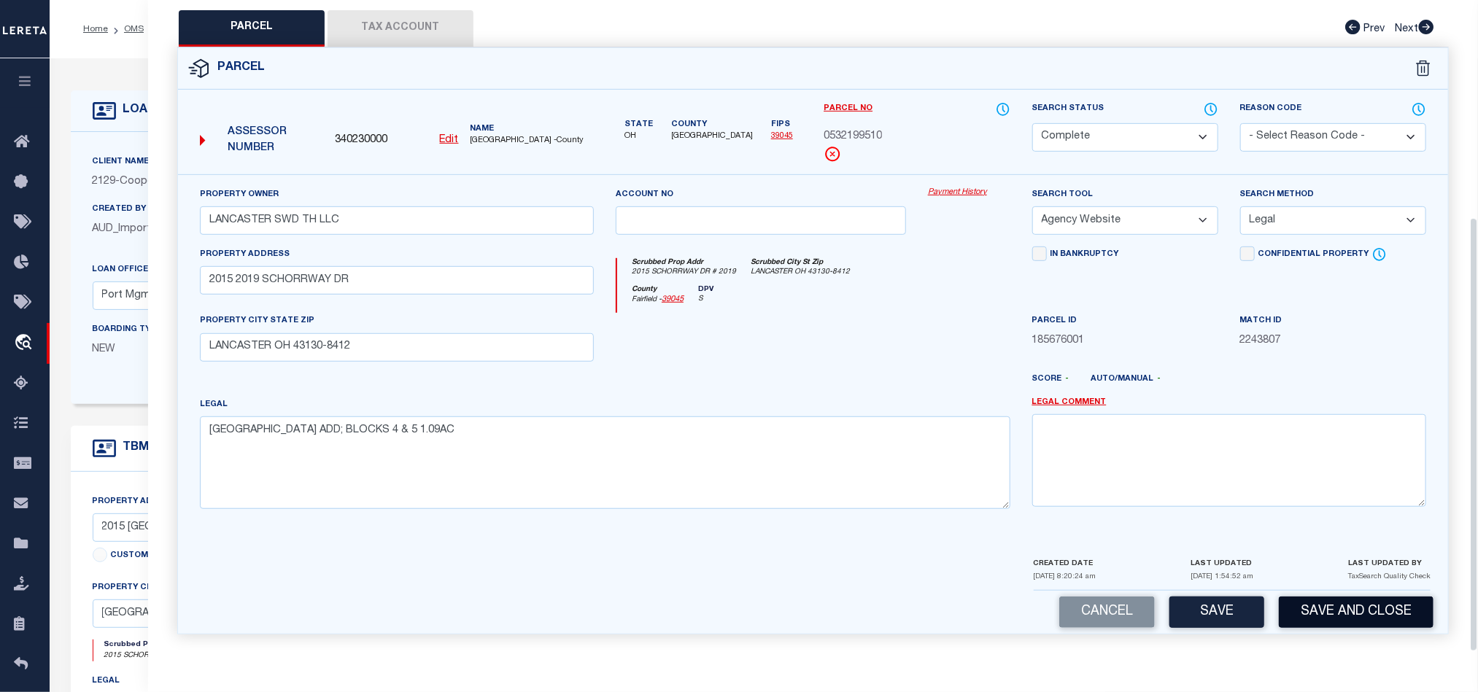
click at [1376, 615] on button "Save and Close" at bounding box center [1356, 612] width 155 height 31
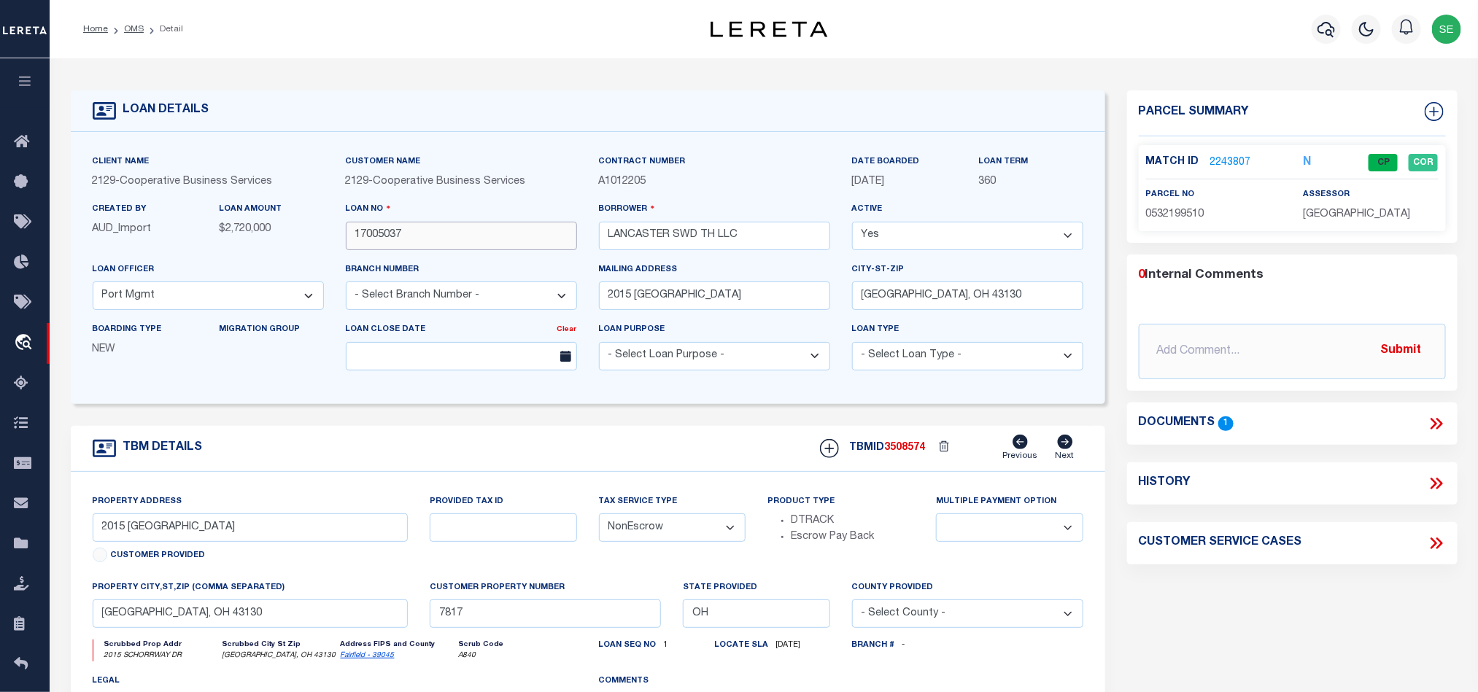
click at [497, 239] on input "17005037" at bounding box center [461, 236] width 231 height 28
click at [891, 453] on span "3508574" at bounding box center [905, 448] width 41 height 10
click at [1349, 219] on span "[GEOGRAPHIC_DATA]" at bounding box center [1356, 214] width 107 height 10
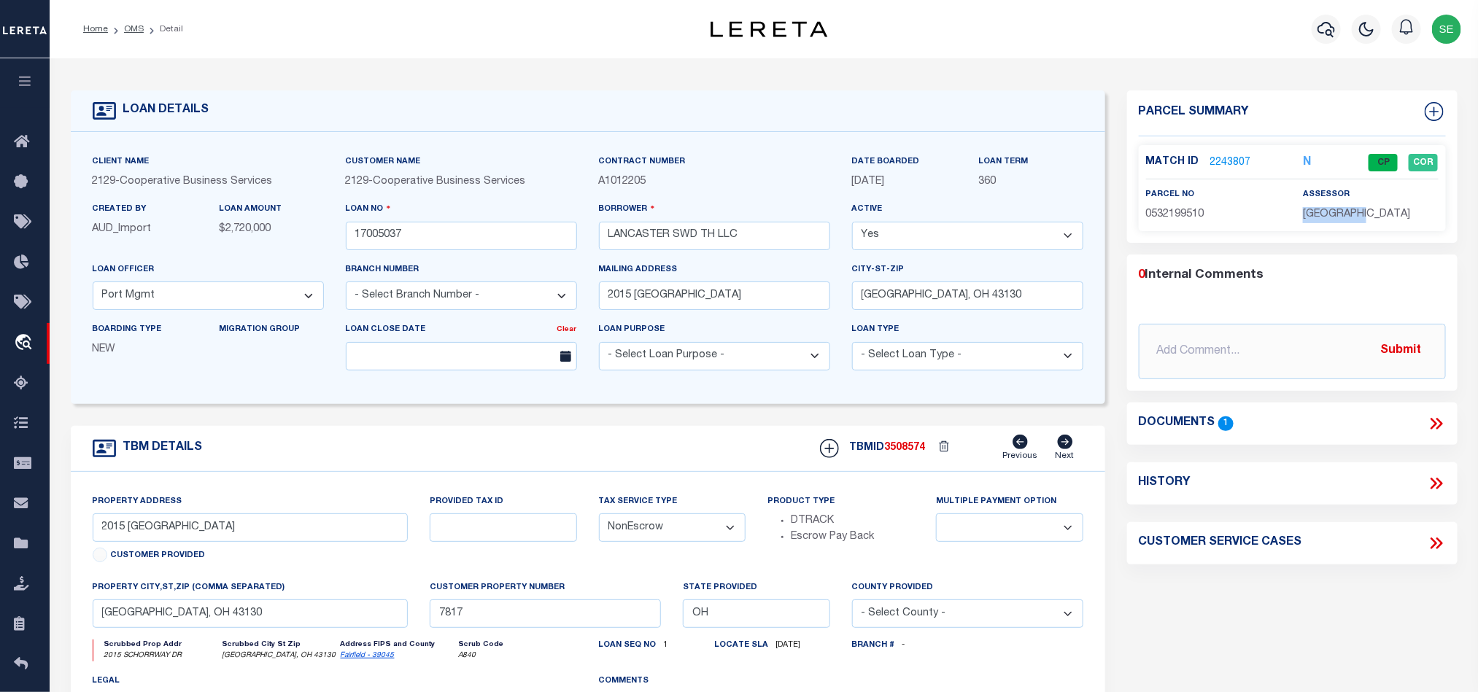
click at [1349, 219] on span "[GEOGRAPHIC_DATA]" at bounding box center [1356, 214] width 107 height 10
click at [1182, 212] on span "0532199510" at bounding box center [1175, 214] width 58 height 10
drag, startPoint x: 604, startPoint y: 434, endPoint x: 398, endPoint y: 272, distance: 261.8
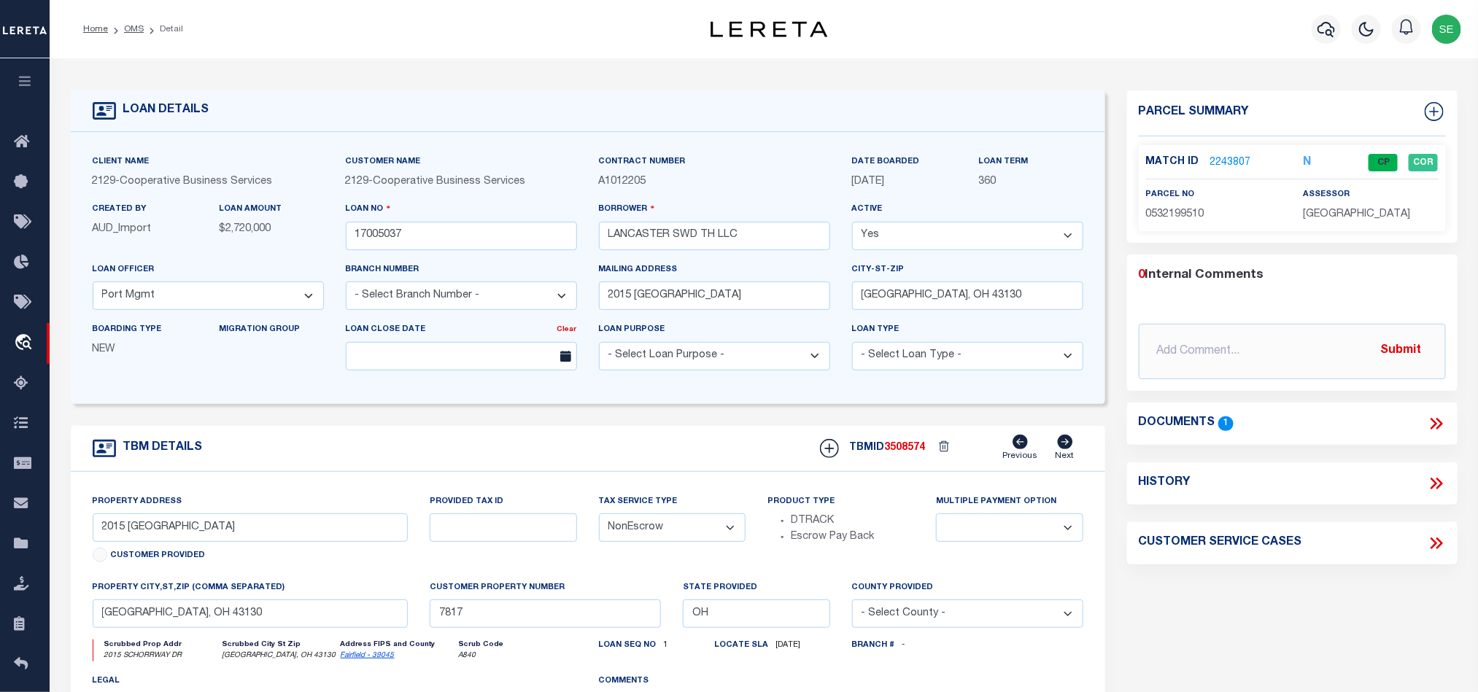
click at [602, 433] on div "TBM DETAILS TBMID 3508574 Previous Next" at bounding box center [588, 449] width 1034 height 46
drag, startPoint x: 130, startPoint y: 31, endPoint x: 655, endPoint y: 276, distance: 579.5
click at [130, 31] on link "OMS" at bounding box center [134, 29] width 20 height 9
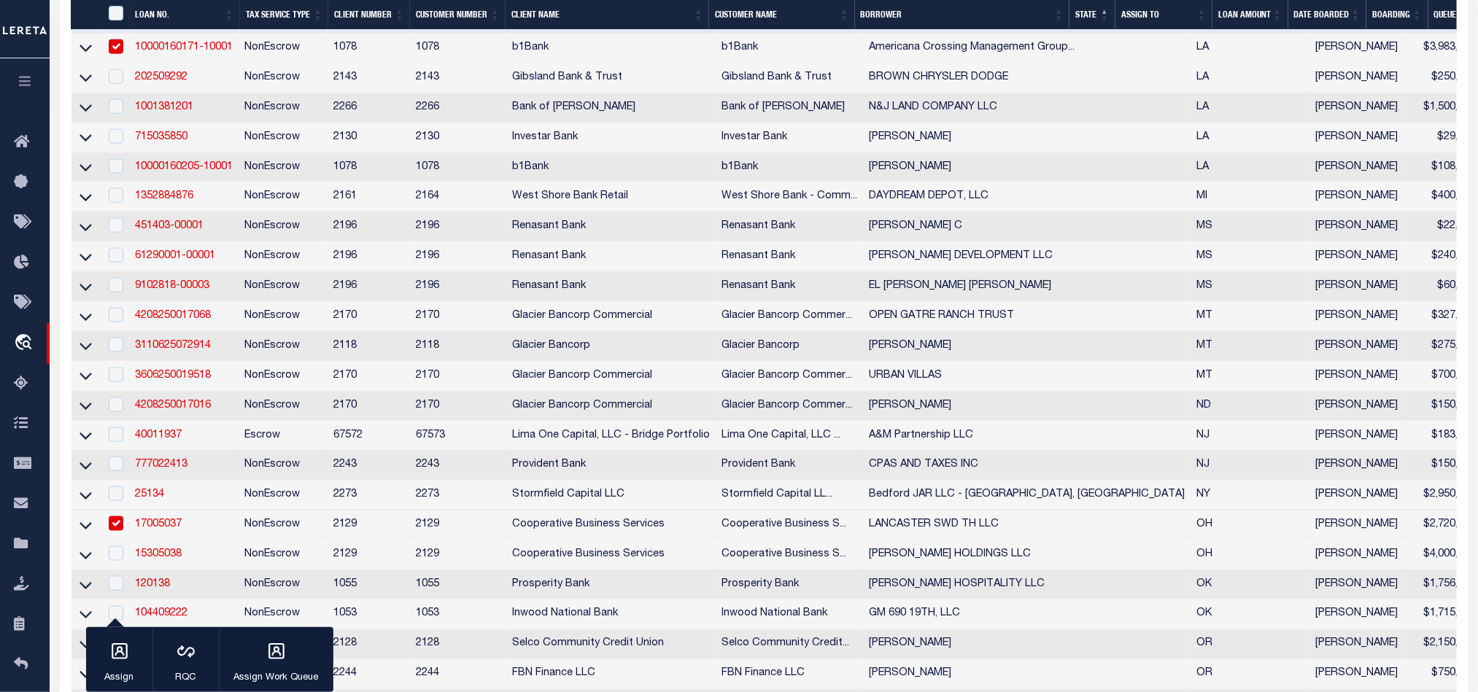
scroll to position [985, 0]
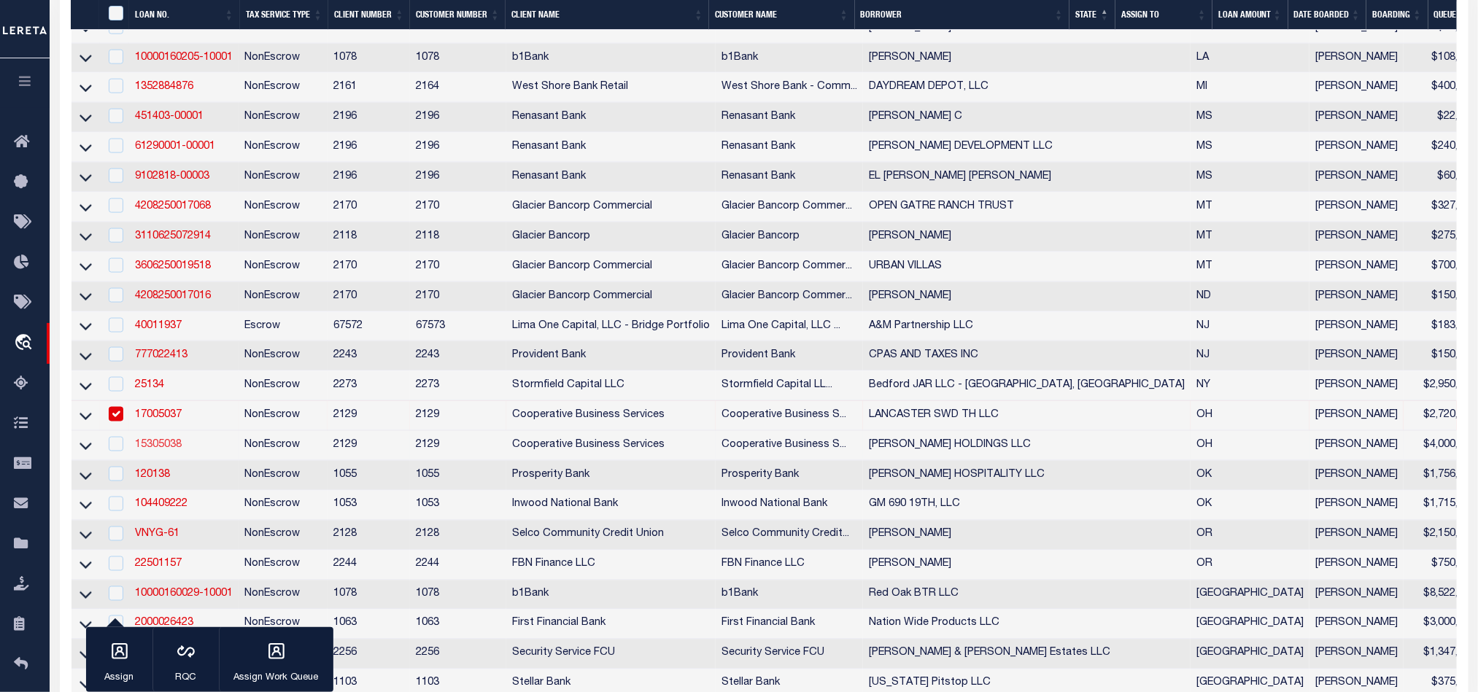
click at [168, 450] on link "15305038" at bounding box center [158, 445] width 47 height 10
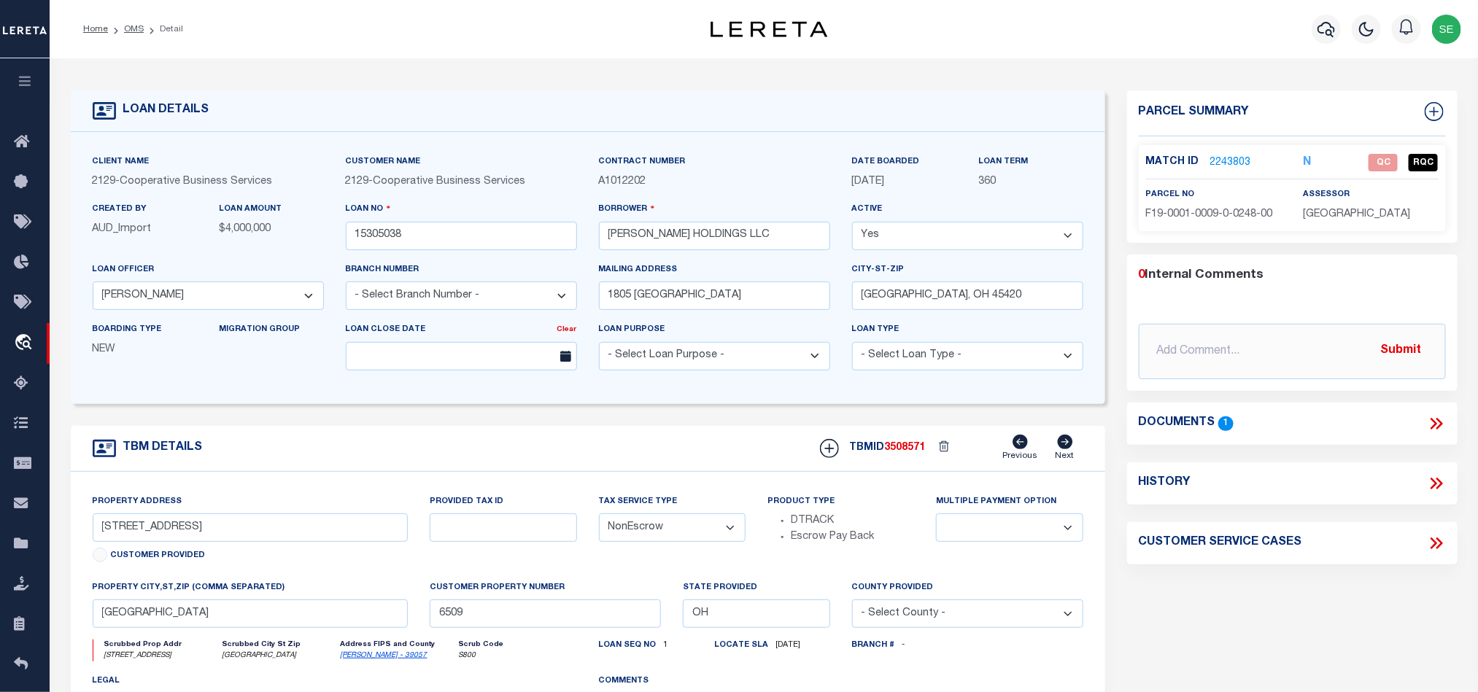
click at [1254, 600] on div "Parcel Summary Match ID 2243803 N parcel no assessor 0 Submit 1" at bounding box center [1292, 488] width 352 height 797
click at [1189, 210] on span "F19-0001-0009-0-0248-00" at bounding box center [1209, 214] width 127 height 10
click at [1269, 615] on div "Parcel Summary Match ID 2243803 N parcel no assessor 0 Submit 1" at bounding box center [1292, 488] width 352 height 797
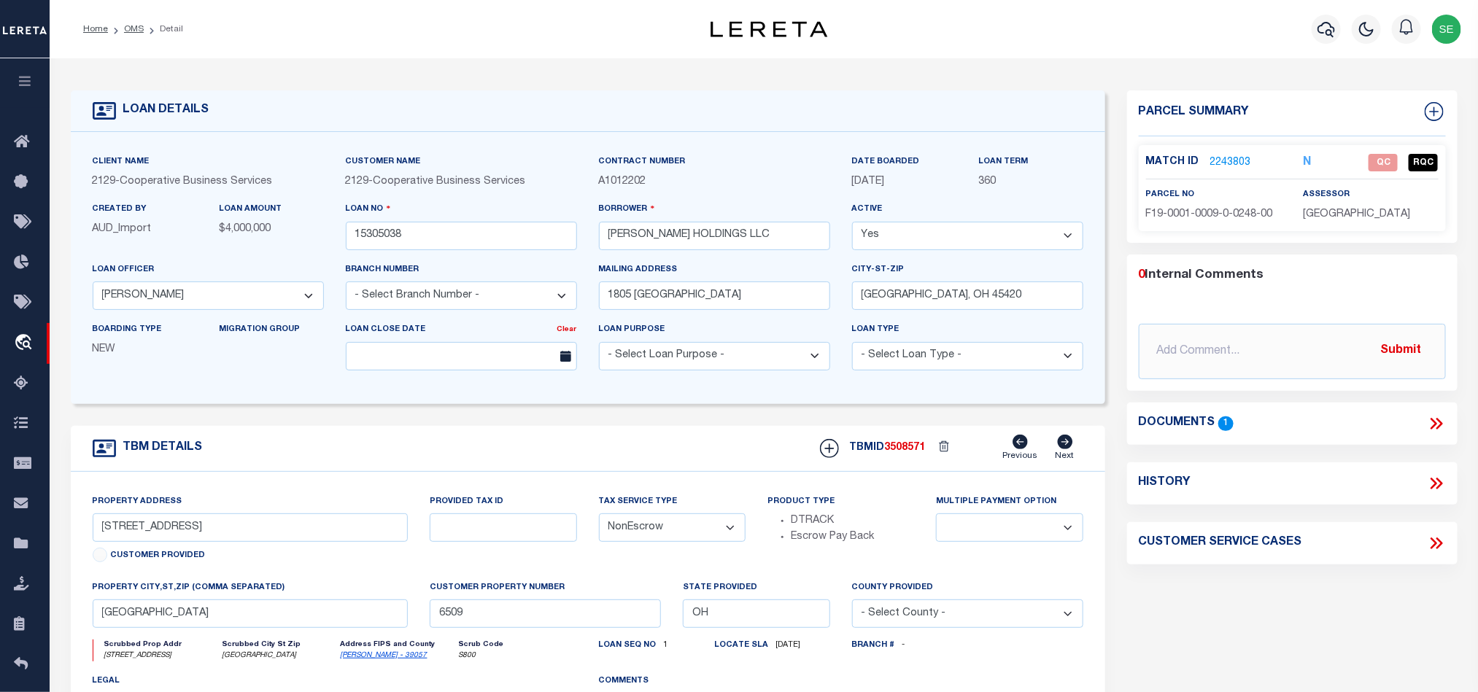
click at [1436, 427] on icon at bounding box center [1436, 423] width 19 height 19
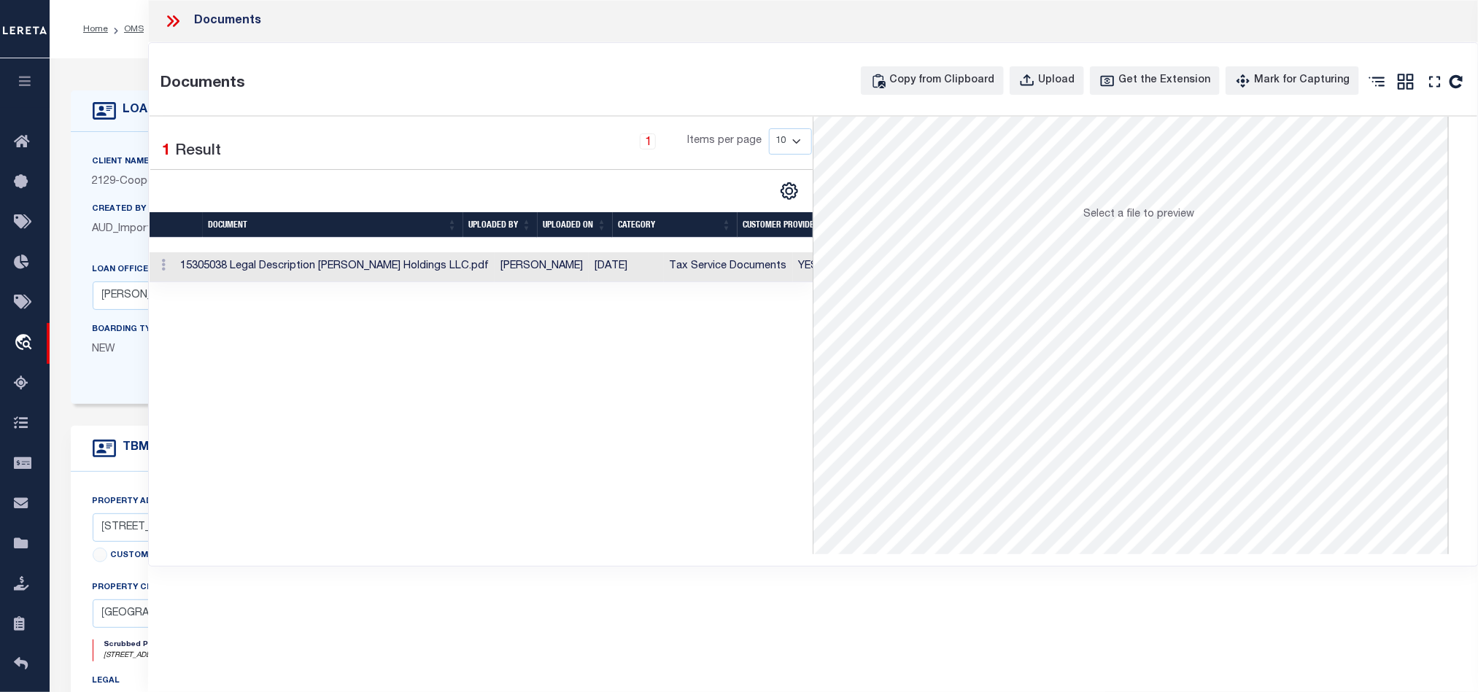
click at [793, 265] on td "YES" at bounding box center [843, 267] width 101 height 30
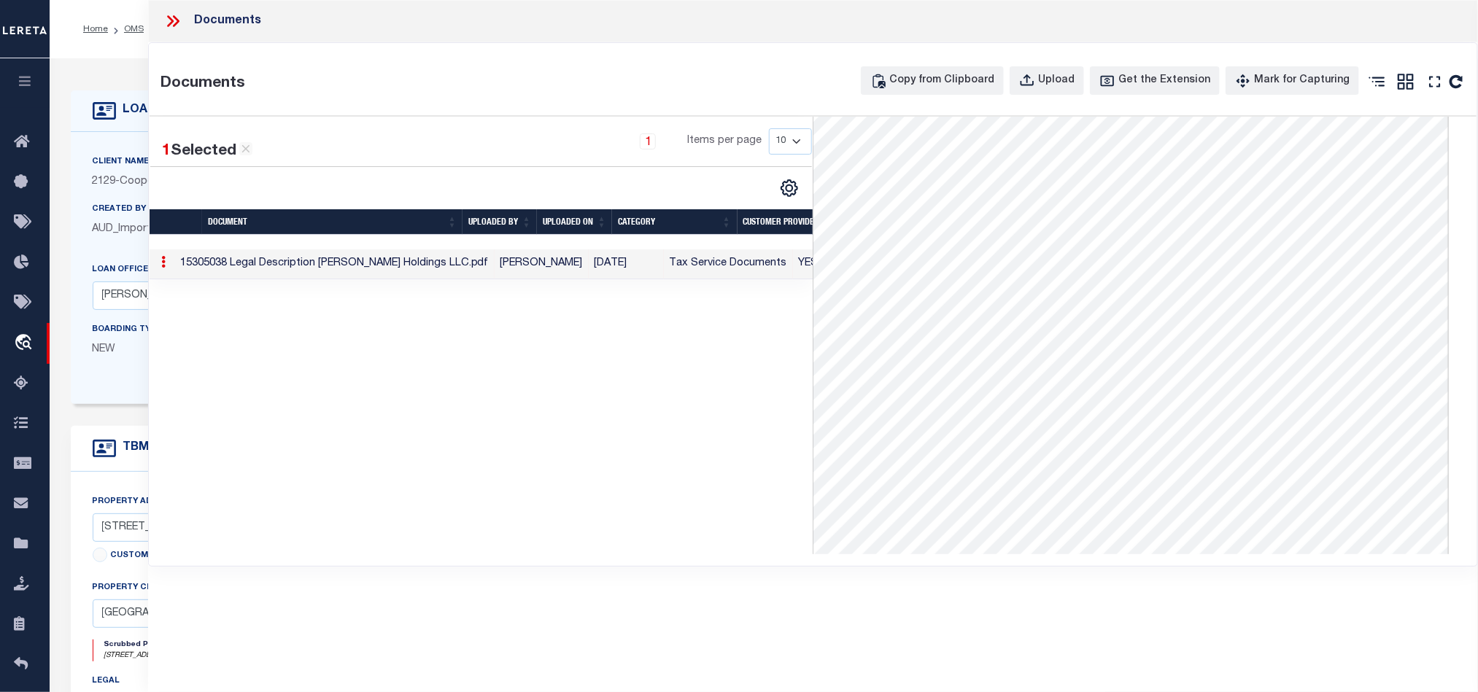
scroll to position [5, 0]
click at [166, 15] on icon at bounding box center [172, 21] width 19 height 19
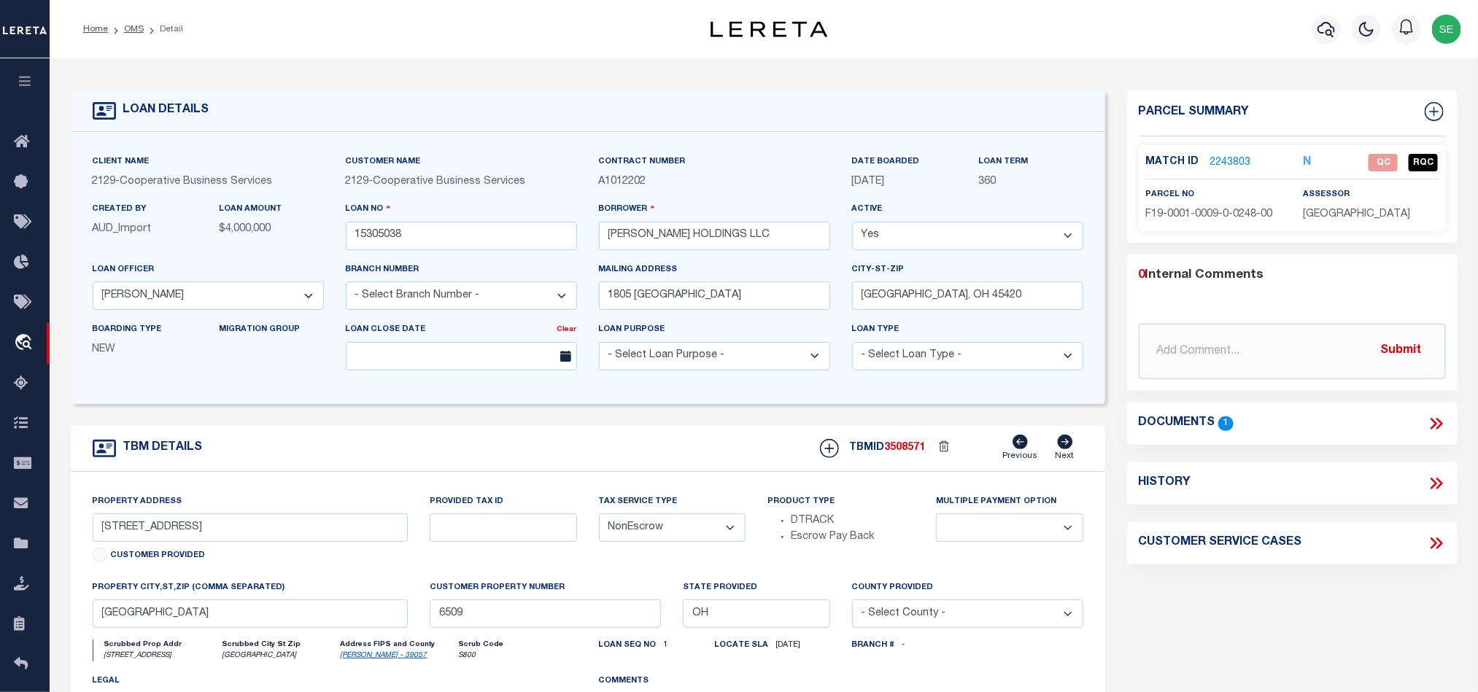
click at [1225, 163] on link "2243803" at bounding box center [1230, 162] width 41 height 15
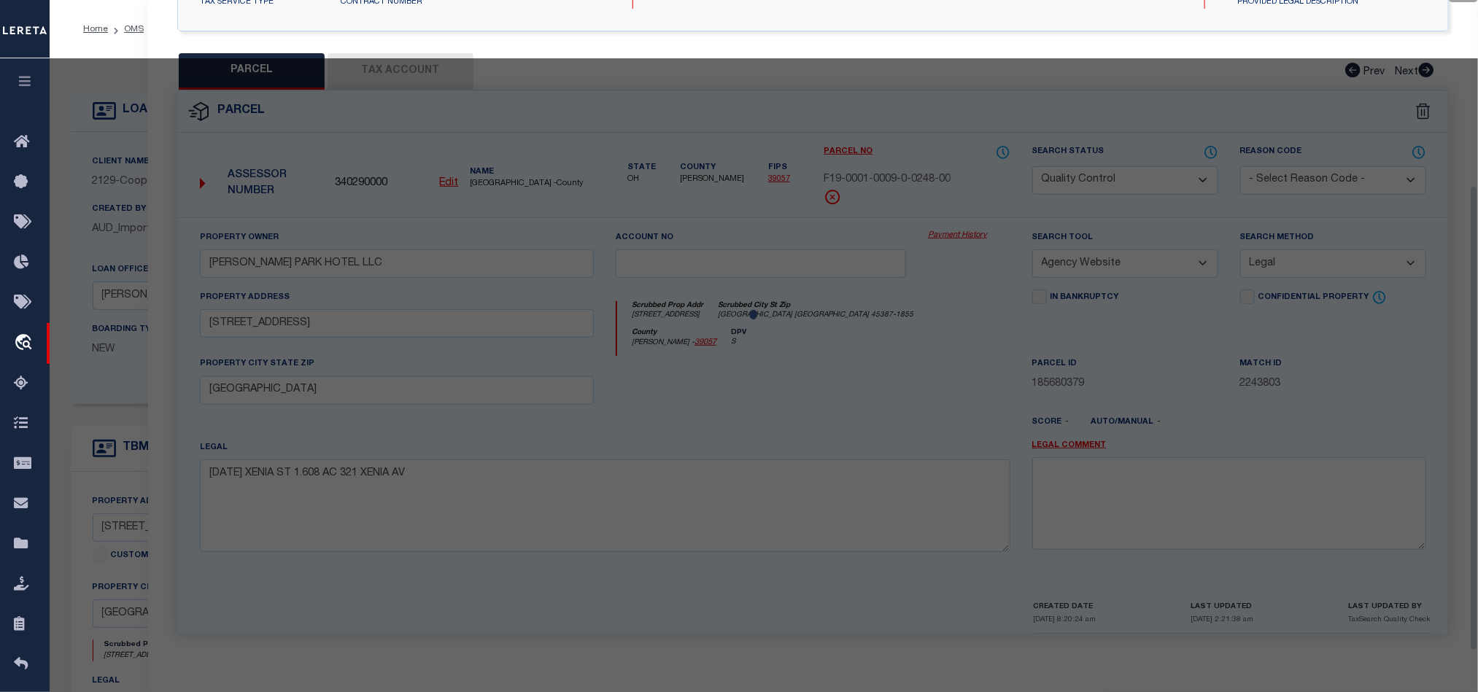
scroll to position [282, 0]
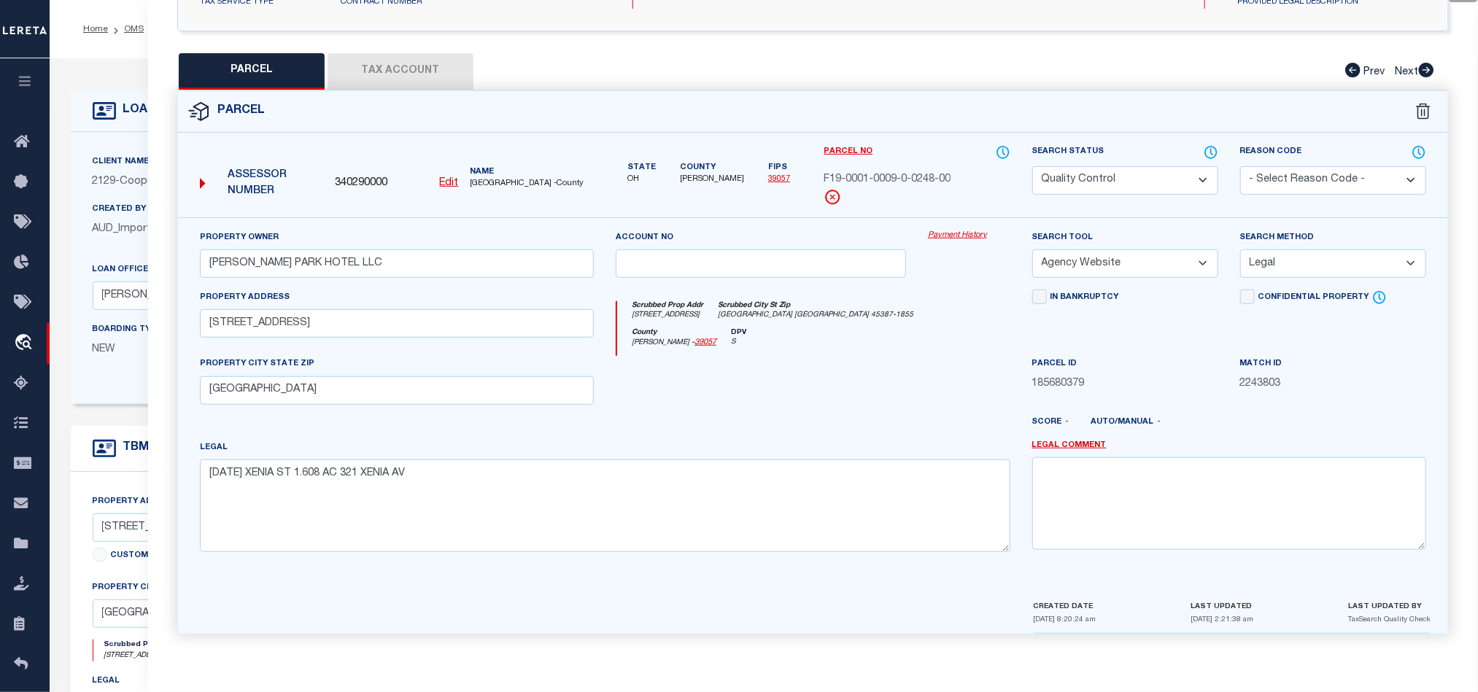
click at [1000, 328] on div "County [PERSON_NAME] - 39057 DPV S" at bounding box center [813, 342] width 392 height 28
click at [847, 401] on div at bounding box center [761, 386] width 312 height 60
click at [826, 408] on div at bounding box center [761, 386] width 312 height 60
click at [386, 53] on button "Tax Account" at bounding box center [400, 71] width 146 height 36
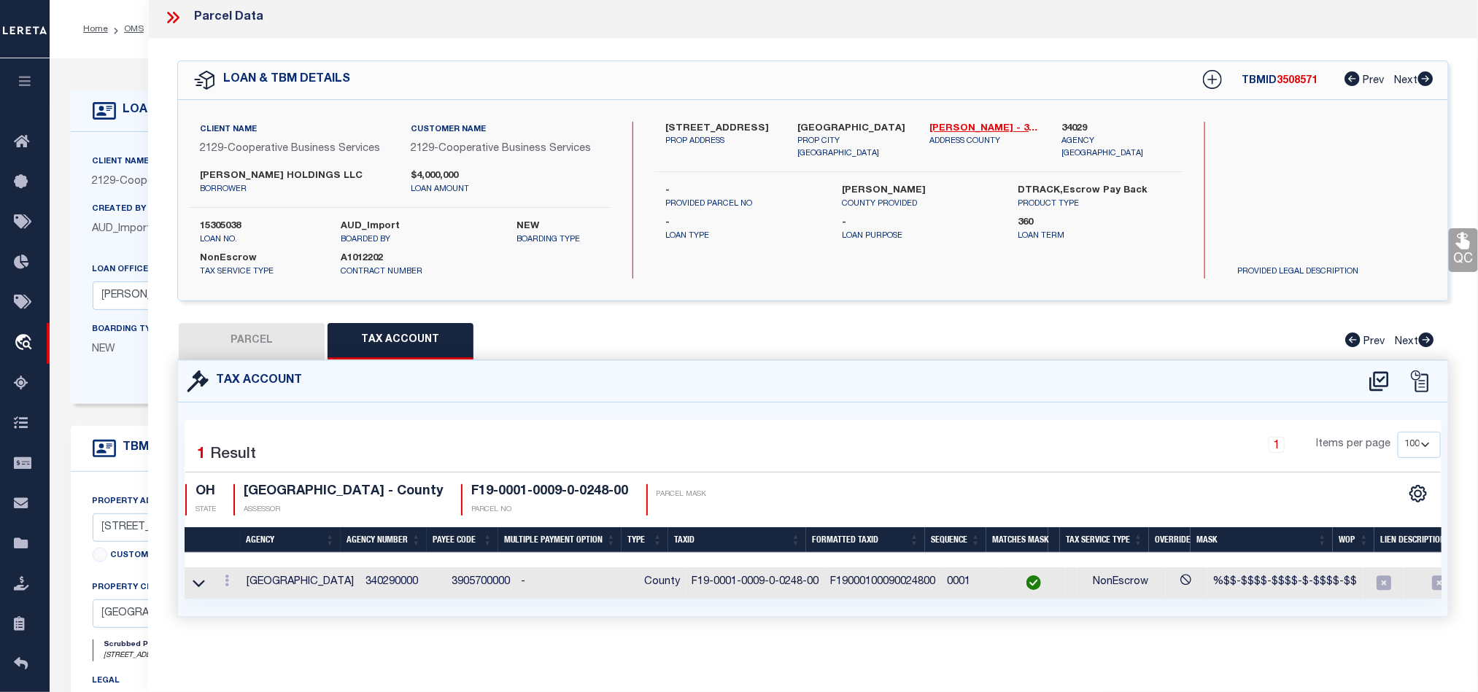
scroll to position [0, 0]
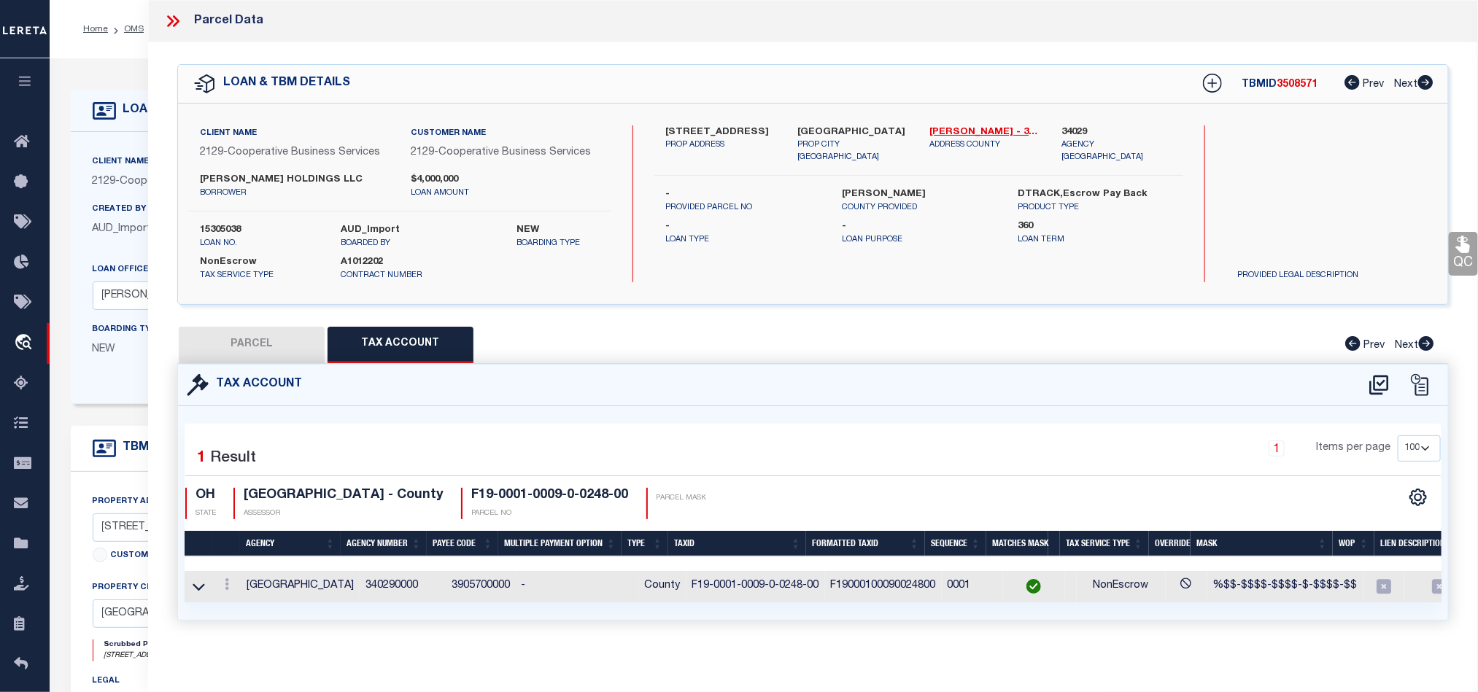
click at [236, 357] on button "PARCEL" at bounding box center [252, 345] width 146 height 36
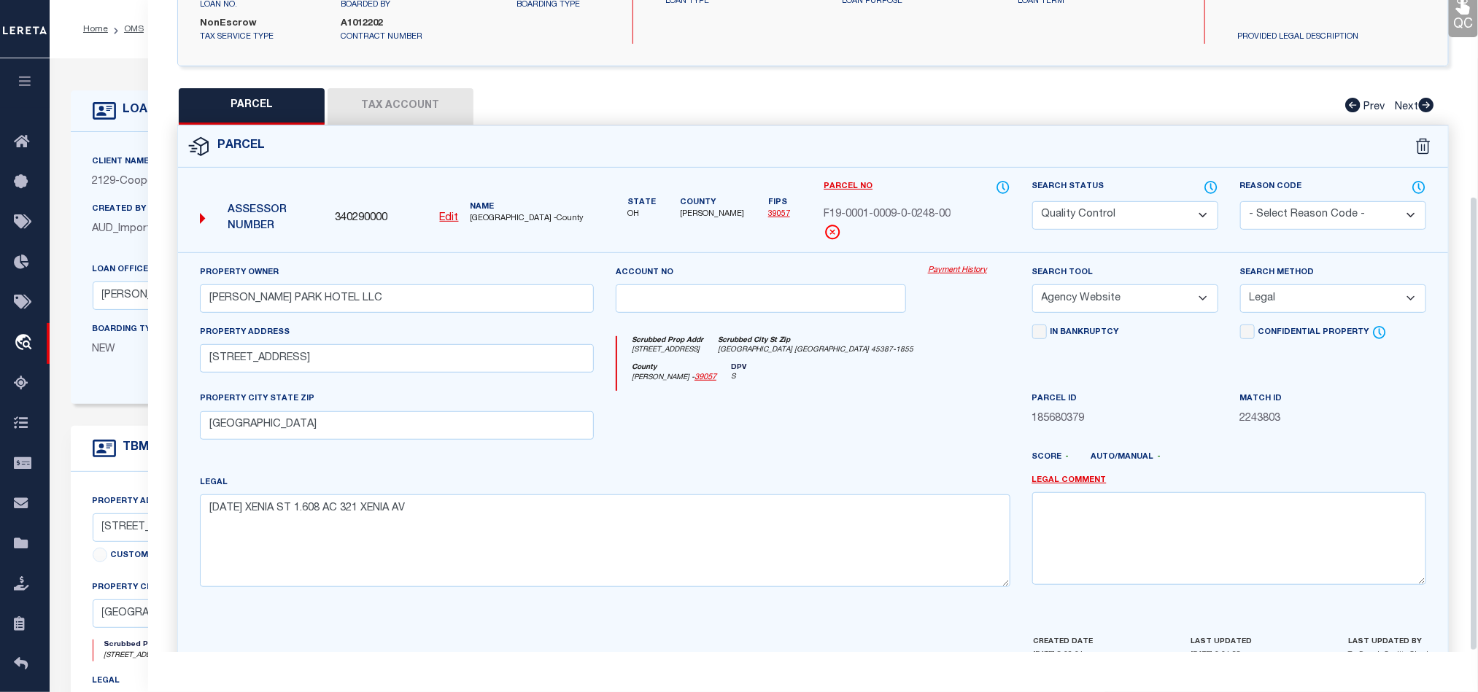
scroll to position [282, 0]
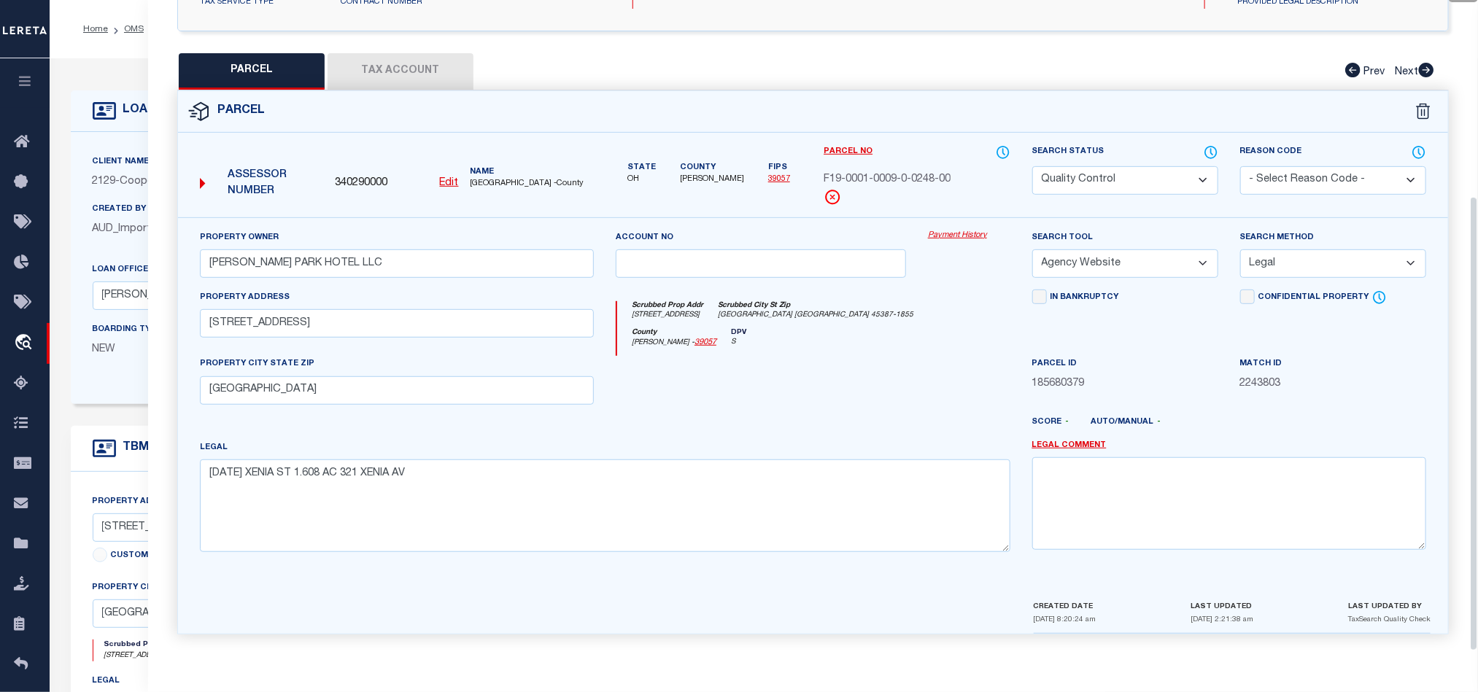
click at [875, 372] on div at bounding box center [761, 386] width 312 height 60
click at [1101, 177] on select "Automated Search Bad Parcel Complete Duplicate Parcel High Dollar Reporting In …" at bounding box center [1125, 180] width 186 height 28
click at [821, 408] on div at bounding box center [761, 386] width 312 height 60
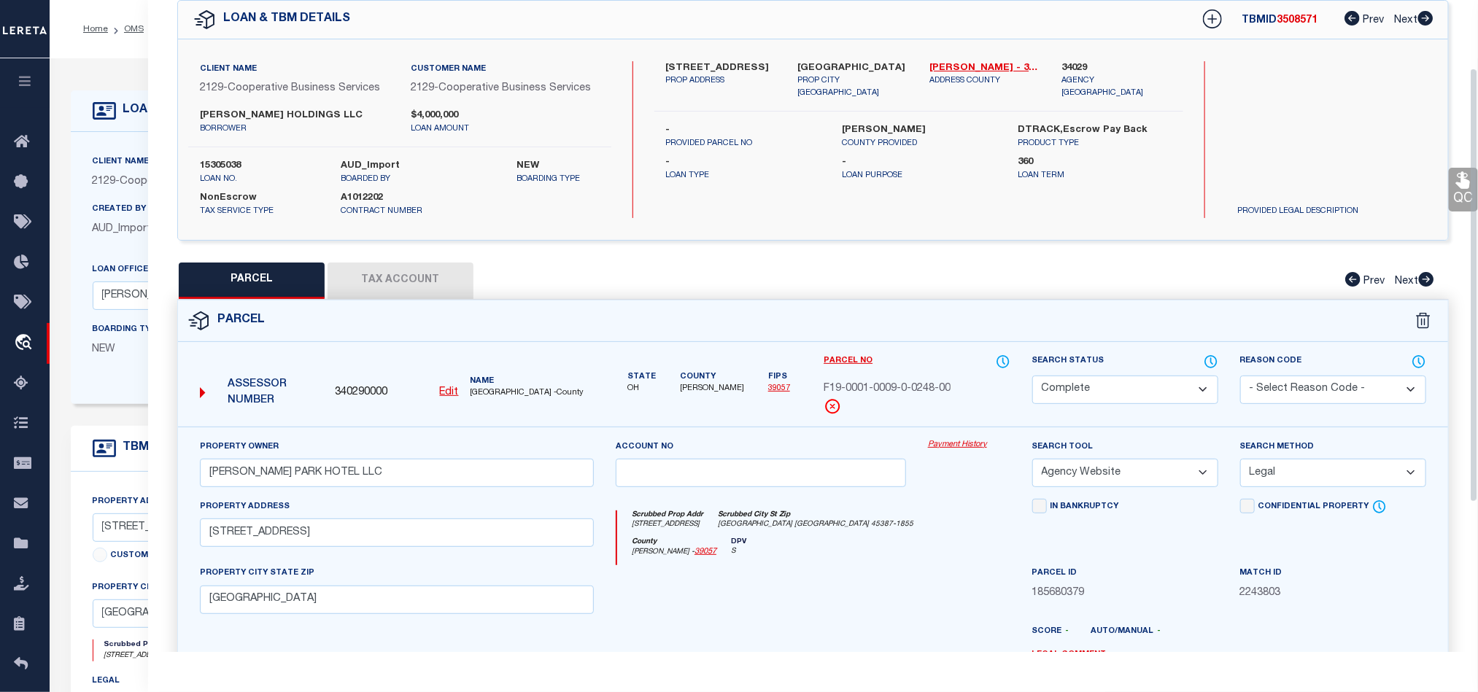
scroll to position [63, 0]
click at [1458, 195] on link "QC" at bounding box center [1462, 190] width 29 height 44
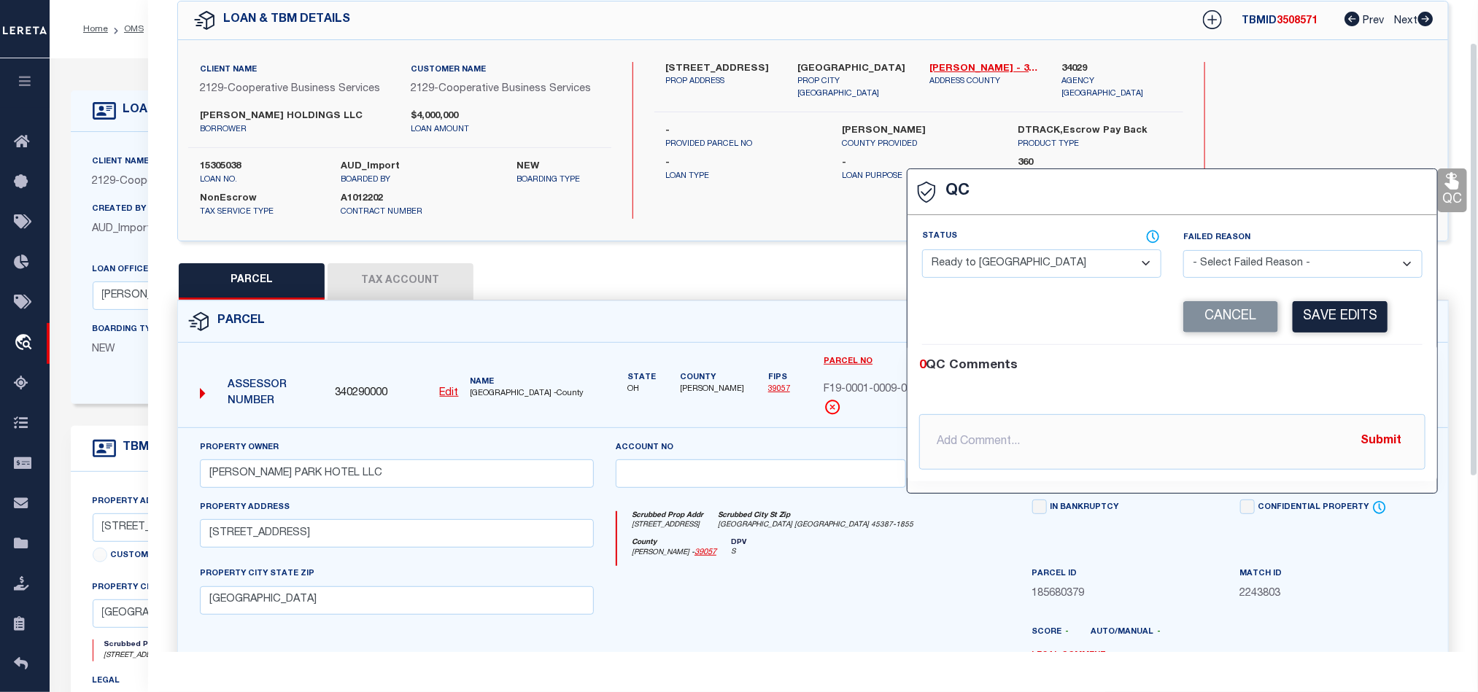
click at [996, 263] on select "- Select Status - Ready to QC Correct Incorrect" at bounding box center [1041, 263] width 239 height 28
click at [1328, 366] on div "0 QC Comments" at bounding box center [1169, 366] width 500 height 19
click at [1343, 322] on button "Save Edits" at bounding box center [1339, 316] width 95 height 31
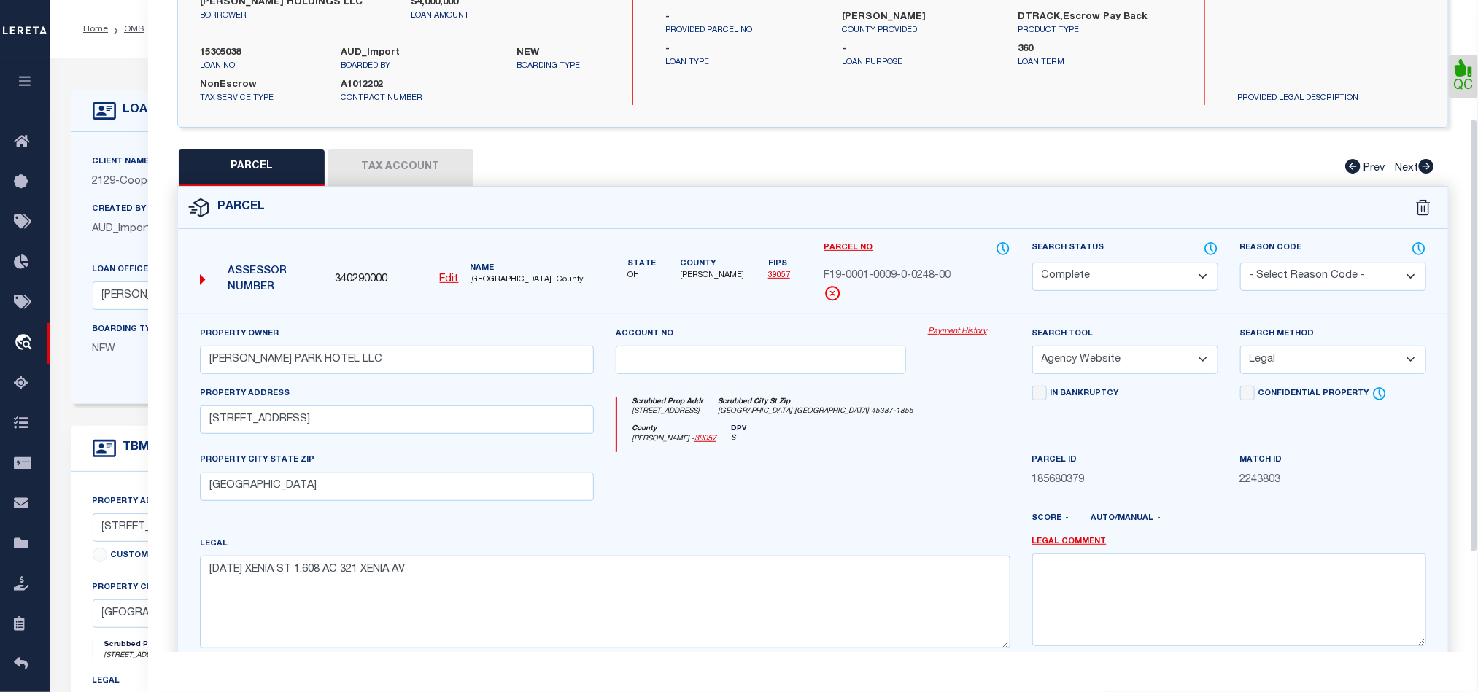
scroll to position [326, 0]
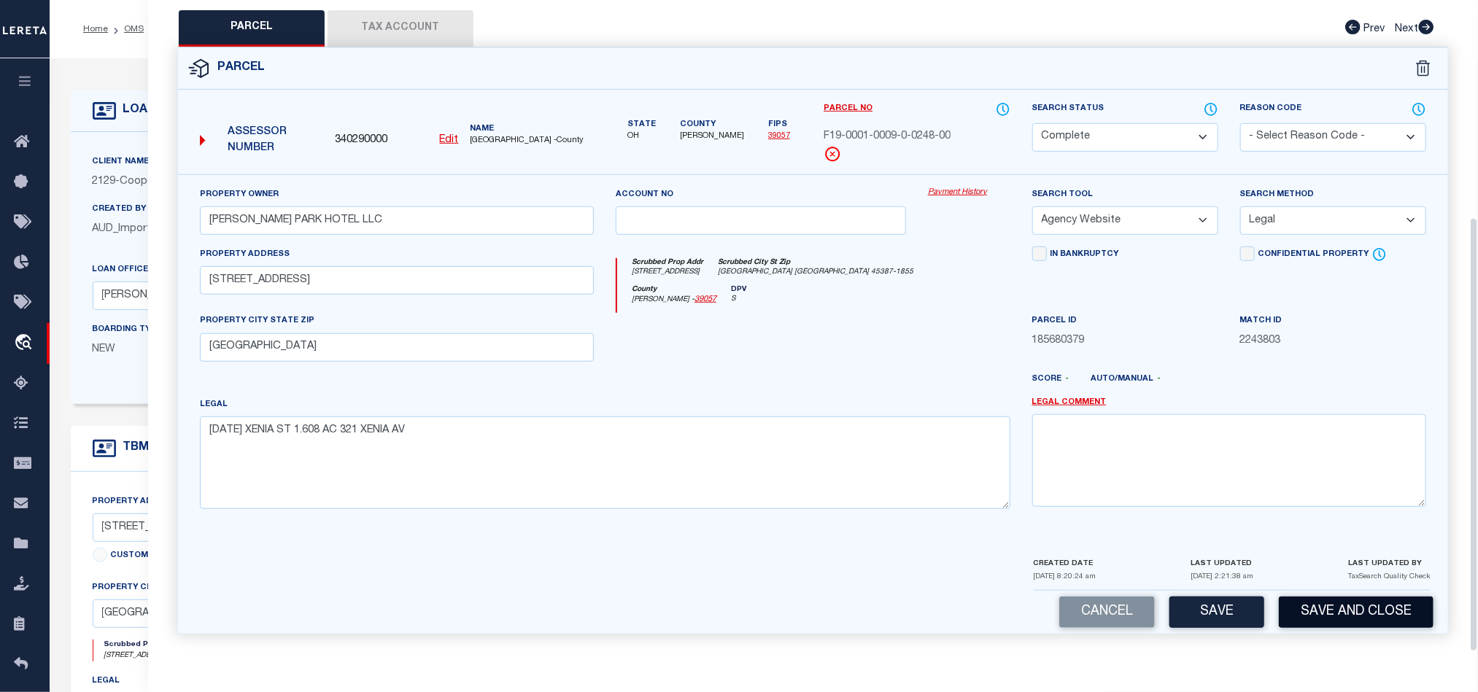
click at [1354, 615] on button "Save and Close" at bounding box center [1356, 612] width 155 height 31
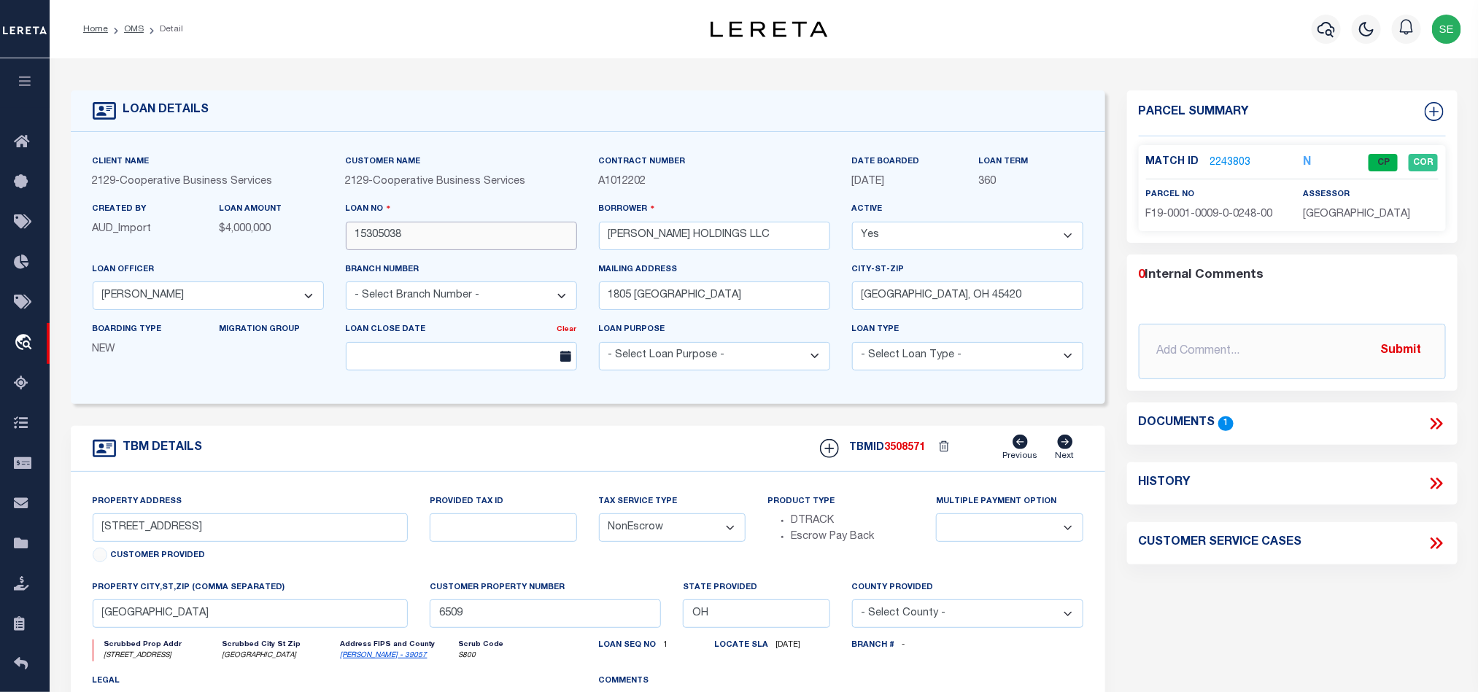
click at [421, 244] on input "15305038" at bounding box center [461, 236] width 231 height 28
click at [896, 453] on span "3508571" at bounding box center [905, 448] width 41 height 10
click at [1324, 212] on span "[GEOGRAPHIC_DATA]" at bounding box center [1356, 214] width 107 height 10
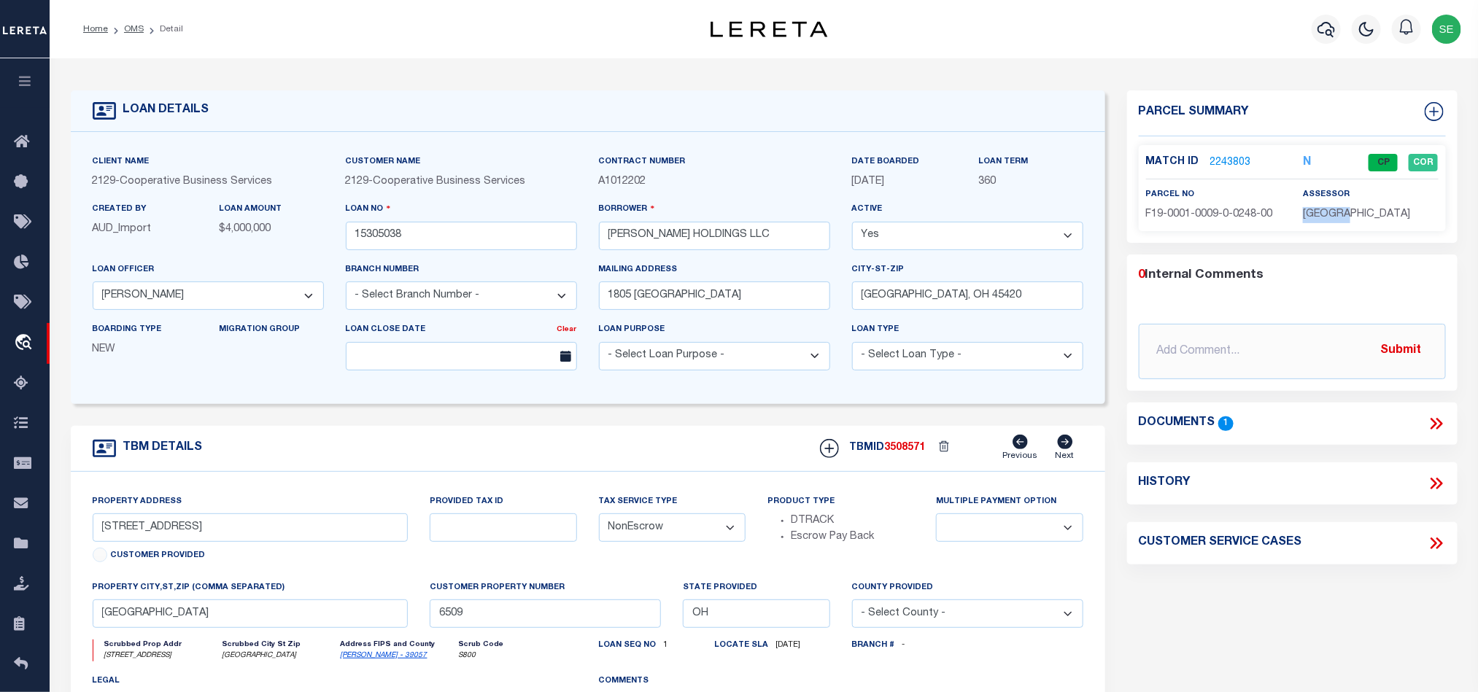
click at [1324, 212] on span "[GEOGRAPHIC_DATA]" at bounding box center [1356, 214] width 107 height 10
click at [1224, 206] on div "parcel no F19-0001-0009-0-0248-00" at bounding box center [1213, 205] width 135 height 36
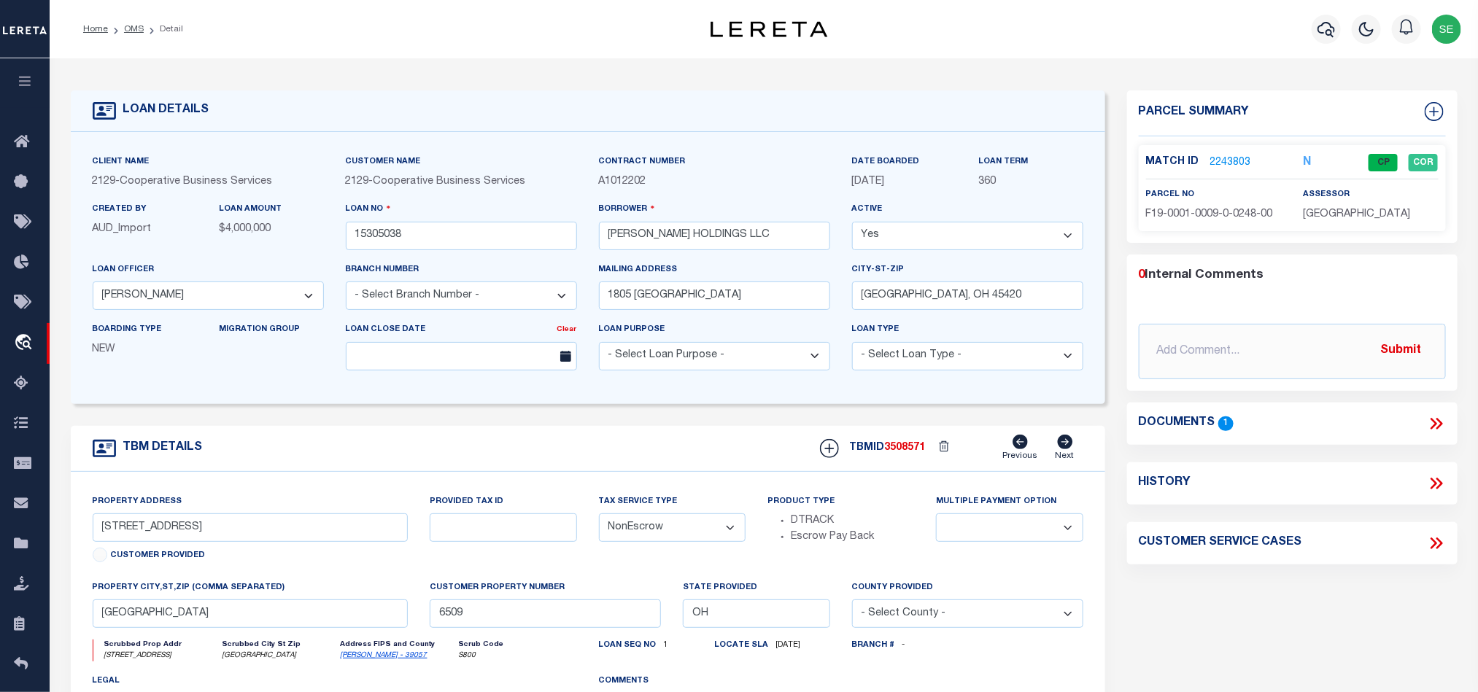
click at [1225, 207] on p "F19-0001-0009-0-0248-00" at bounding box center [1213, 215] width 135 height 16
click at [1225, 217] on span "F19-0001-0009-0-0248-00" at bounding box center [1209, 214] width 127 height 10
click at [545, 451] on div "TBM DETAILS TBMID 3508571 Previous Next" at bounding box center [588, 449] width 1034 height 46
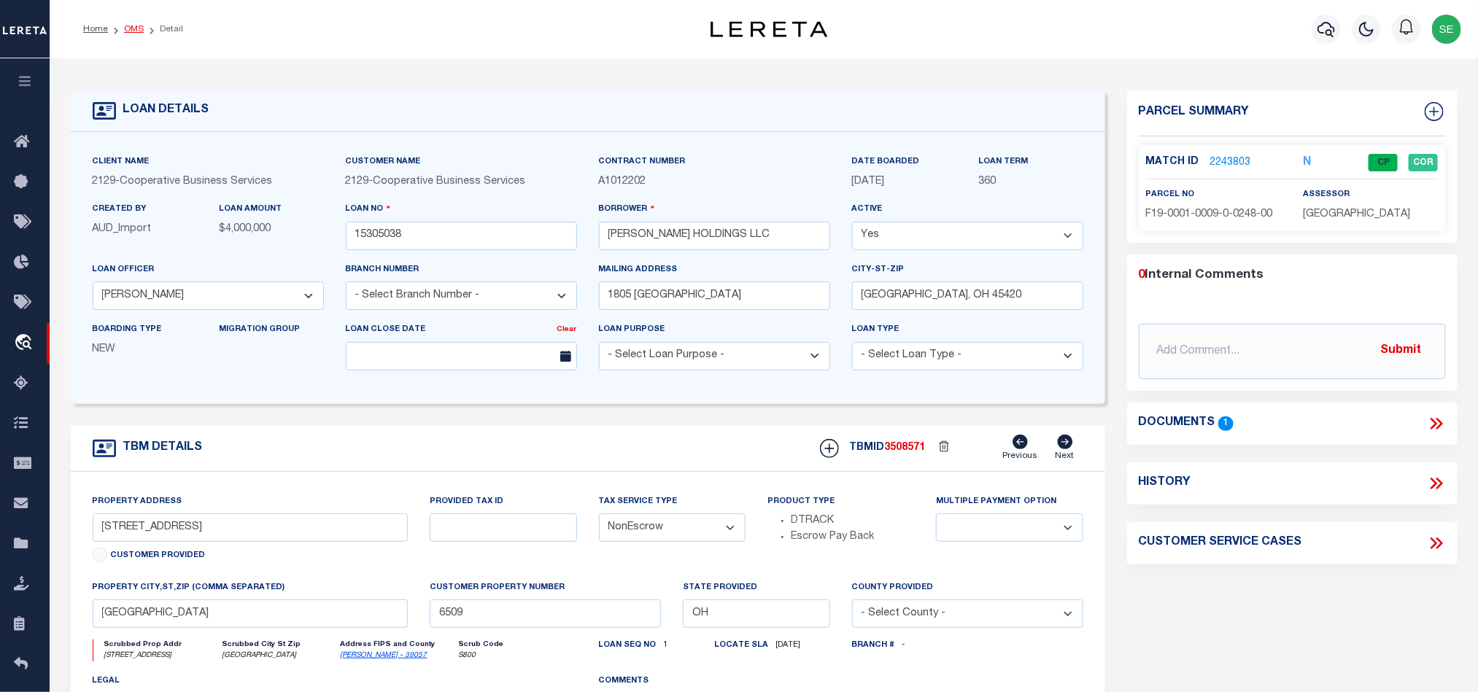
click at [128, 31] on link "OMS" at bounding box center [134, 29] width 20 height 9
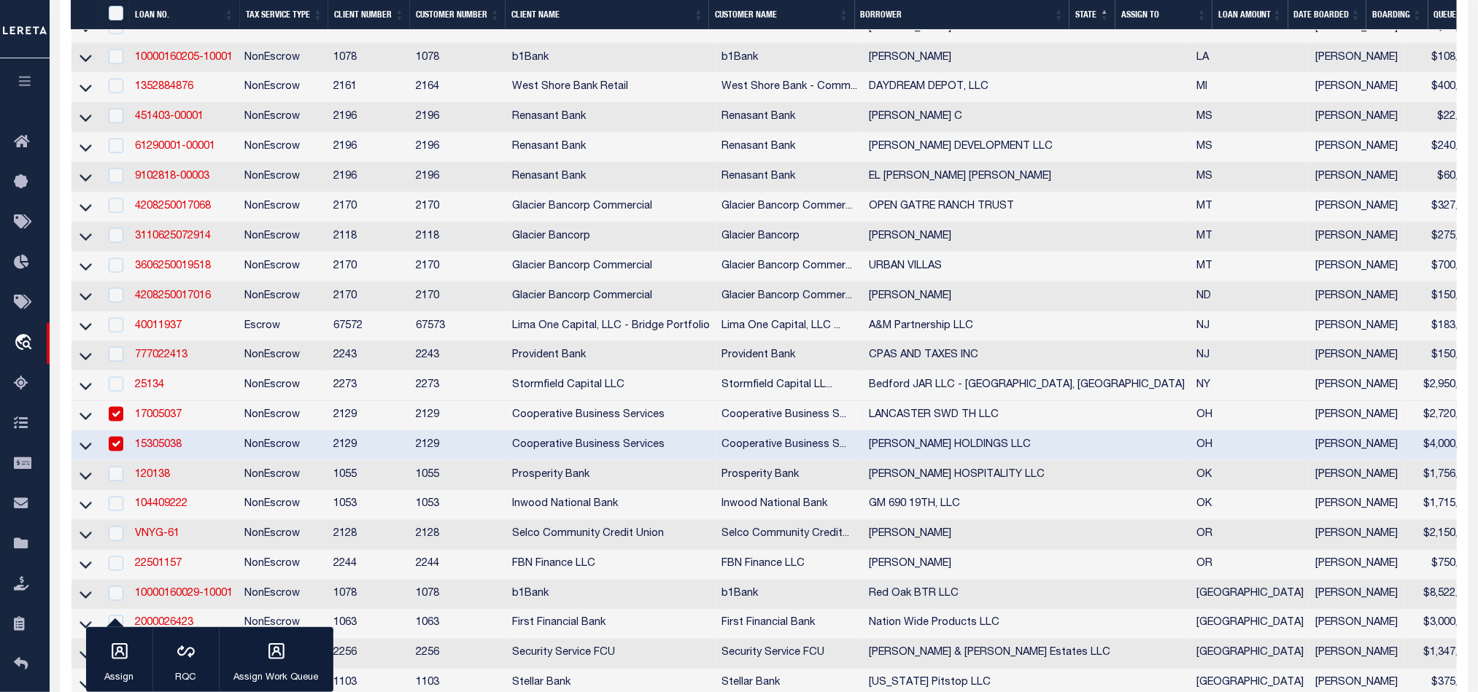
scroll to position [1203, 0]
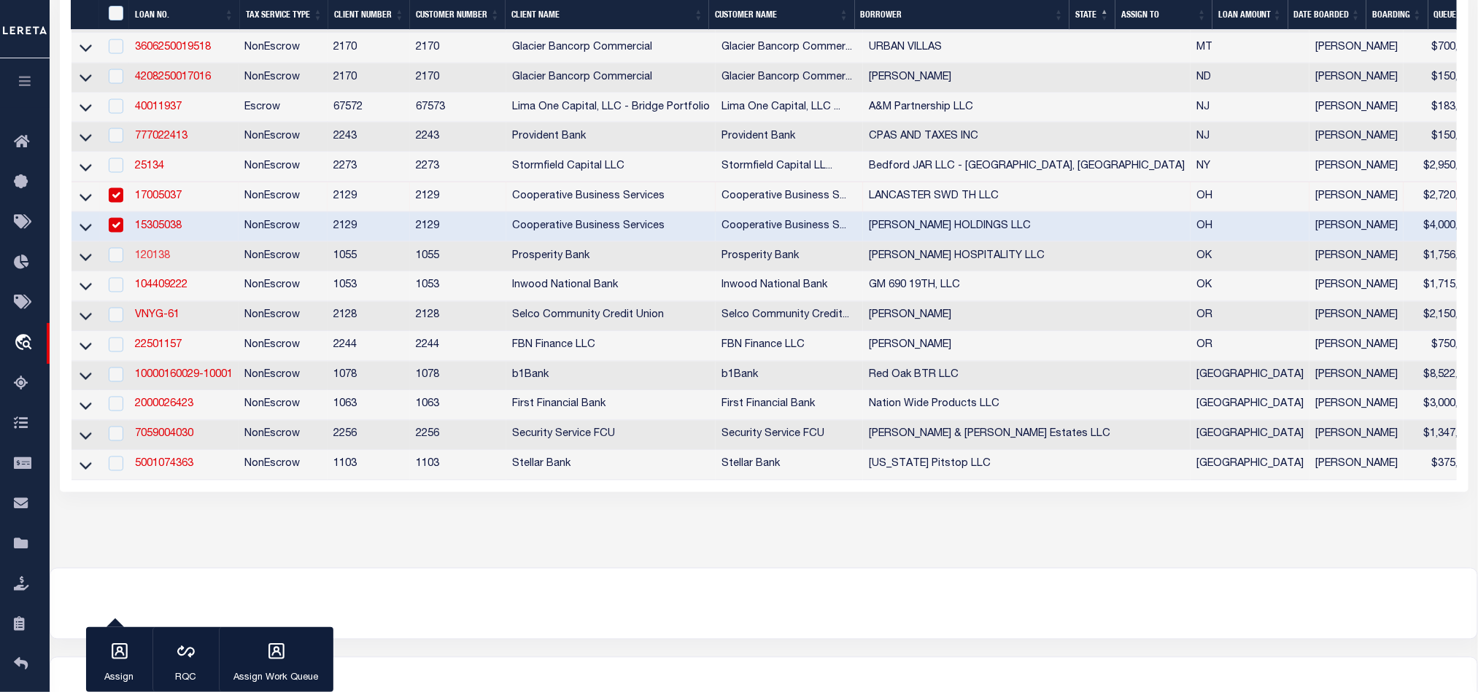
click at [156, 261] on link "120138" at bounding box center [152, 256] width 35 height 10
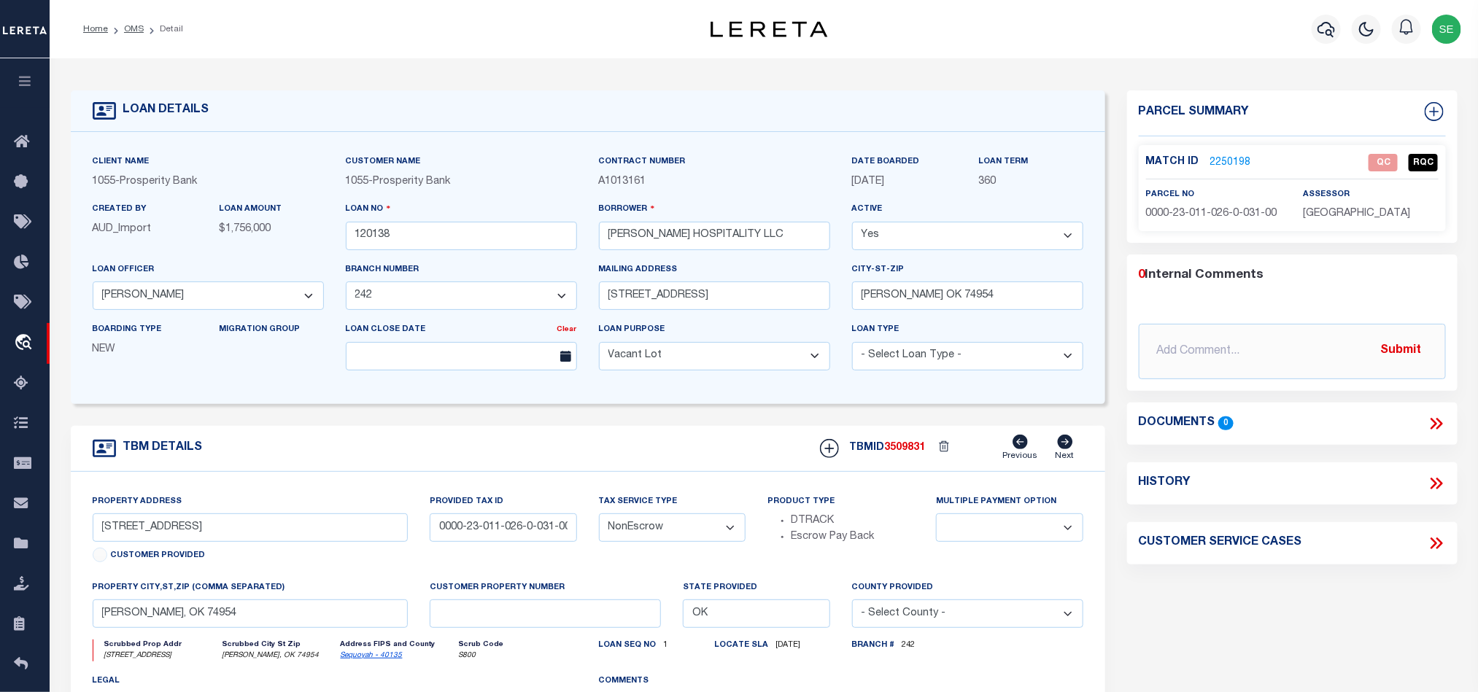
click at [1200, 212] on span "0000-23-011-026-0-031-00" at bounding box center [1211, 214] width 131 height 10
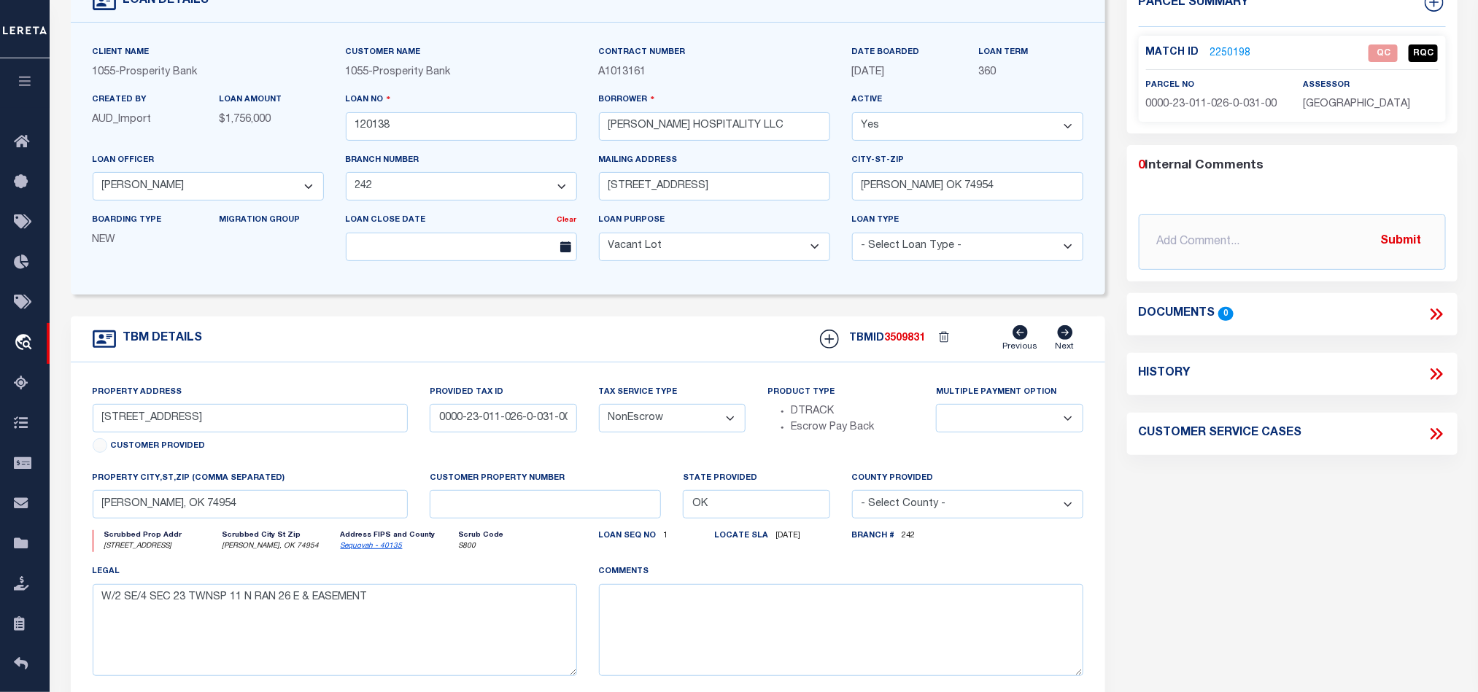
click at [1326, 543] on div "Parcel Summary Match ID 2250198 0" at bounding box center [1292, 379] width 352 height 797
click at [1237, 486] on div "Parcel Summary Match ID 2250198 0" at bounding box center [1292, 379] width 352 height 797
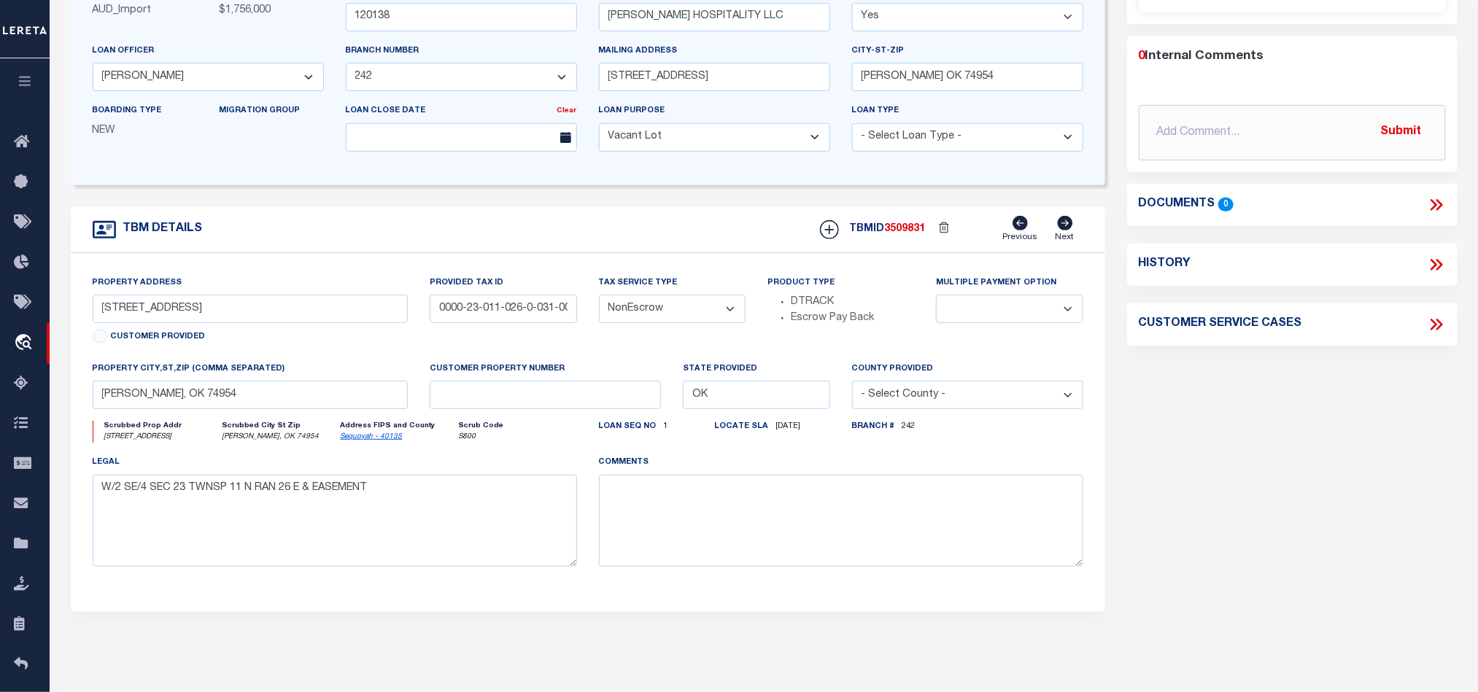
click at [1239, 503] on div "Parcel Summary Match ID 2250198 0" at bounding box center [1292, 270] width 352 height 797
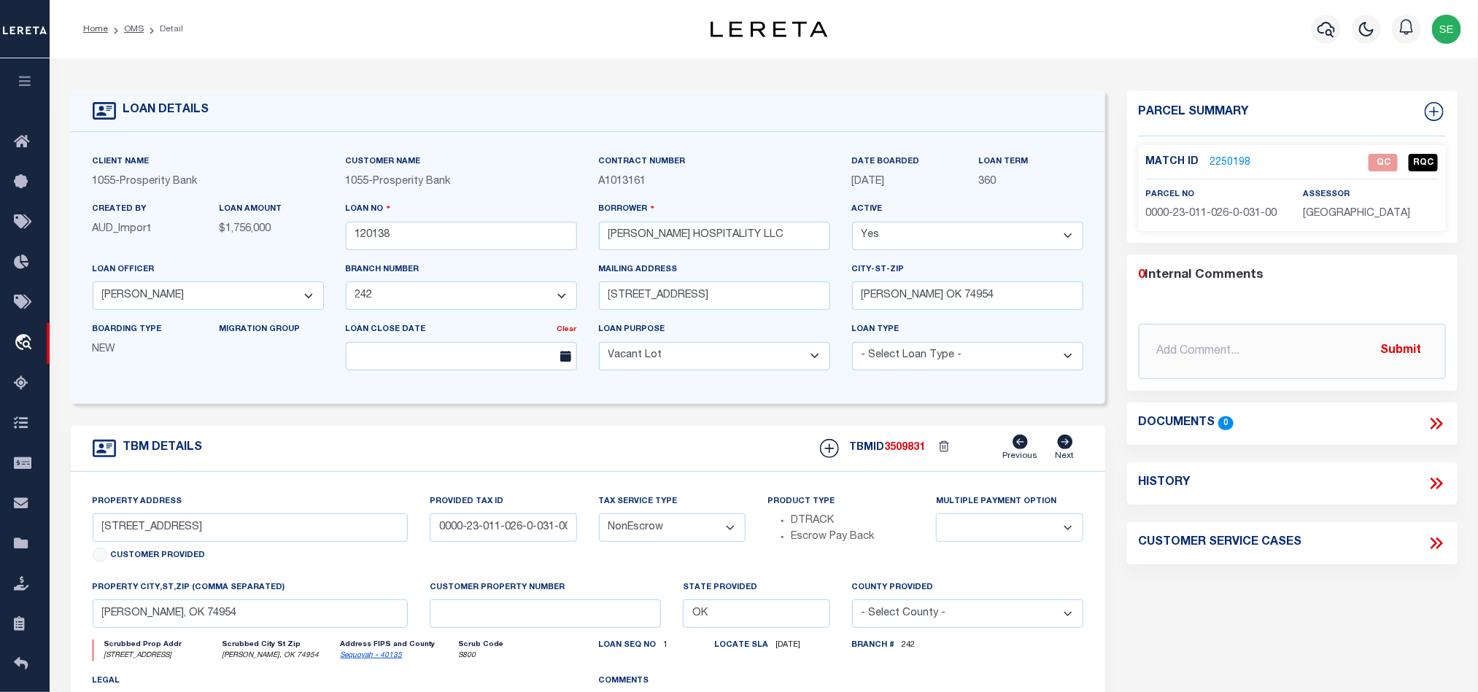
scroll to position [328, 0]
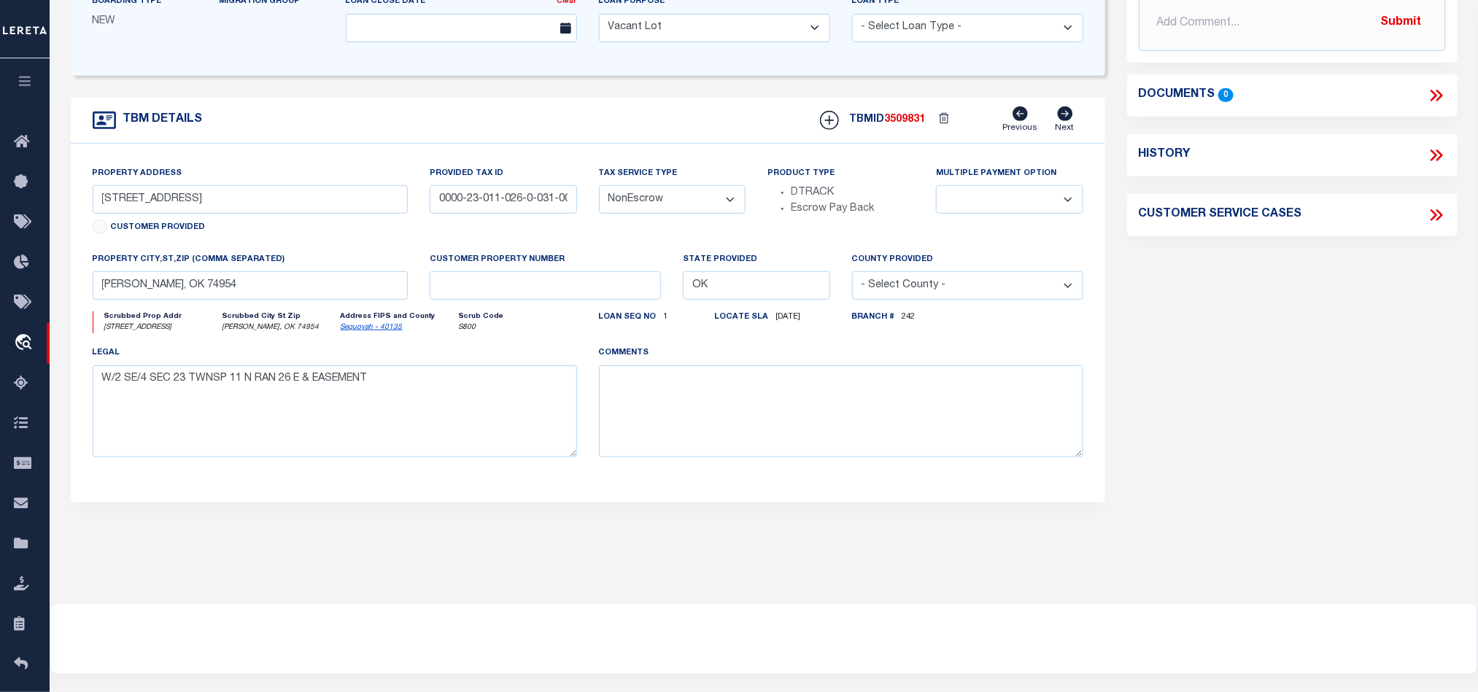
click at [1279, 490] on div "Parcel Summary Match ID 2250198 0" at bounding box center [1292, 160] width 352 height 797
click at [1241, 453] on div "Parcel Summary Match ID 2250198 0" at bounding box center [1292, 160] width 352 height 797
click at [1174, 430] on div "Parcel Summary Match ID 2250198 0" at bounding box center [1292, 160] width 352 height 797
